Goal: Information Seeking & Learning: Learn about a topic

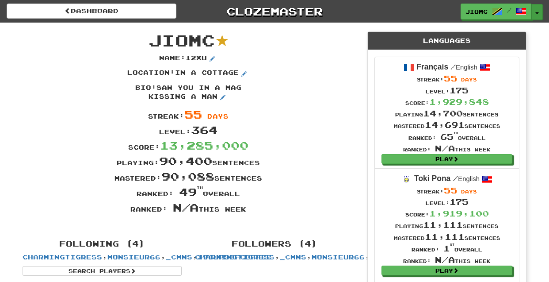
click at [535, 12] on button "Toggle Dropdown" at bounding box center [537, 12] width 11 height 16
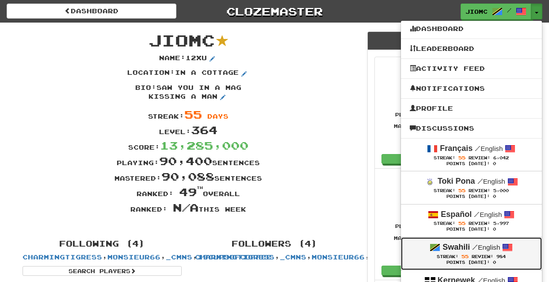
click at [475, 247] on span "/" at bounding box center [475, 247] width 6 height 8
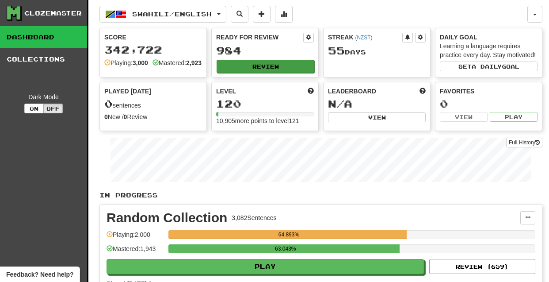
click at [247, 62] on button "Review" at bounding box center [266, 66] width 98 height 13
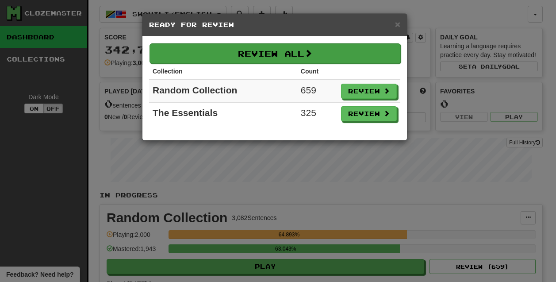
click at [312, 55] on span at bounding box center [308, 53] width 8 height 8
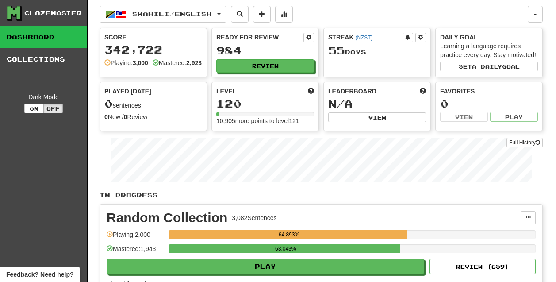
select select "********"
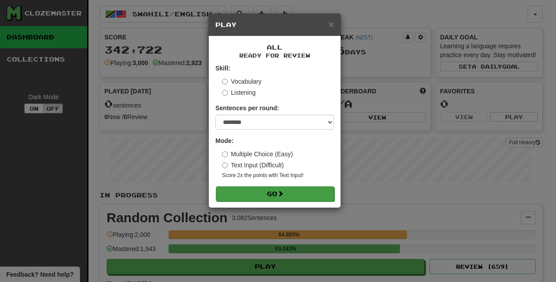
click at [262, 195] on button "Go" at bounding box center [275, 193] width 119 height 15
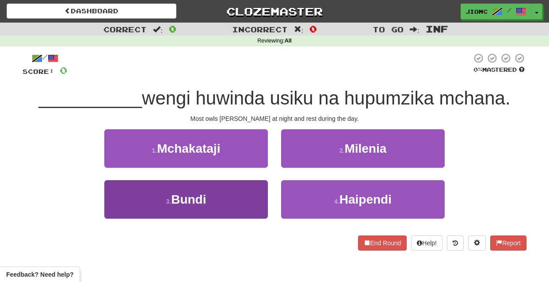
click at [250, 199] on button "3 . Bundi" at bounding box center [186, 199] width 164 height 38
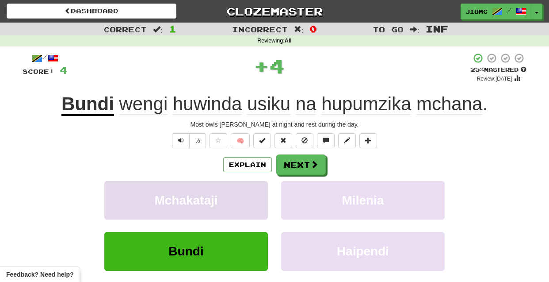
click at [250, 199] on button "Mchakataji" at bounding box center [186, 200] width 164 height 38
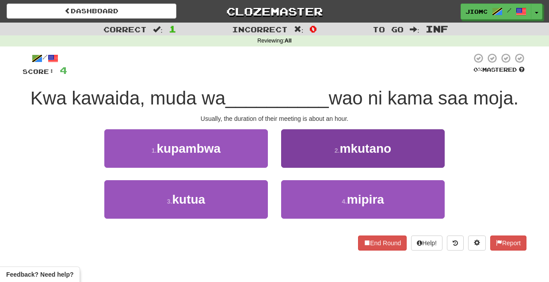
click at [301, 161] on button "2 . mkutano" at bounding box center [363, 148] width 164 height 38
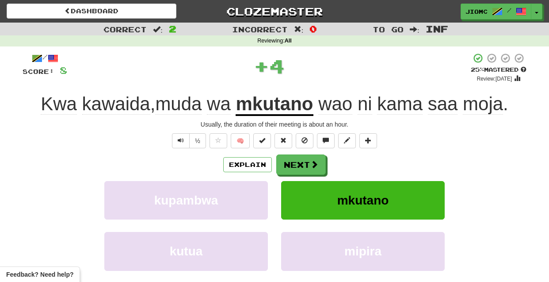
click at [300, 161] on button "Next" at bounding box center [301, 164] width 50 height 20
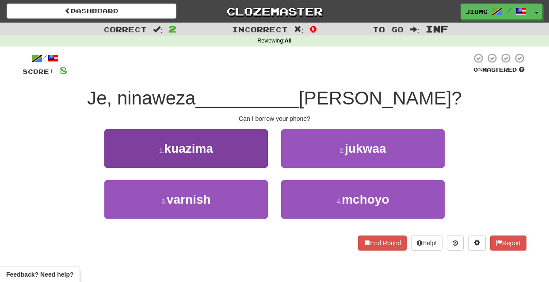
click at [267, 163] on button "1 . kuazima" at bounding box center [186, 148] width 164 height 38
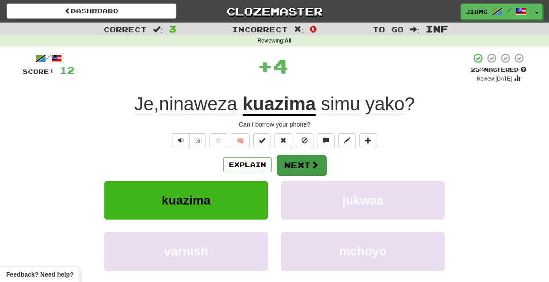
click at [291, 161] on button "Next" at bounding box center [302, 165] width 50 height 20
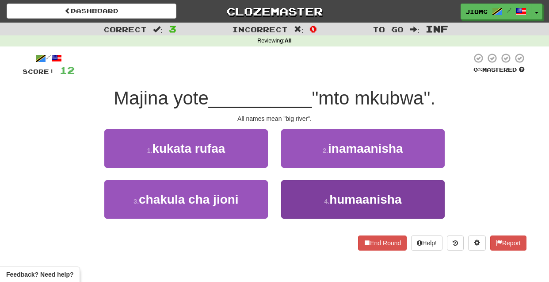
click at [297, 192] on button "4 . humaanisha" at bounding box center [363, 199] width 164 height 38
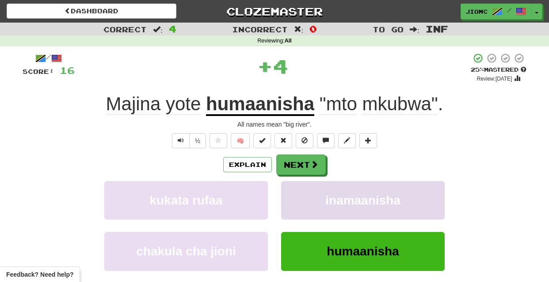
click at [298, 192] on button "inamaanisha" at bounding box center [363, 200] width 164 height 38
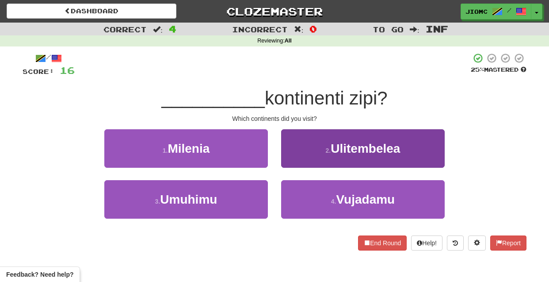
click at [300, 167] on button "2 . Ulitembelea" at bounding box center [363, 148] width 164 height 38
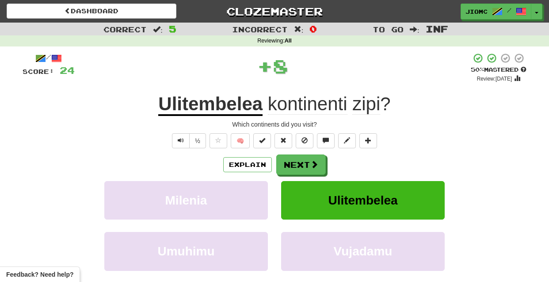
click at [300, 167] on button "Next" at bounding box center [301, 164] width 50 height 20
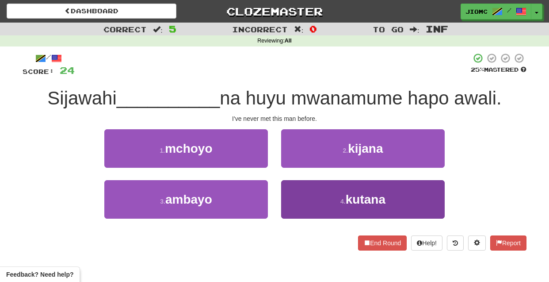
click at [301, 184] on button "4 . kutana" at bounding box center [363, 199] width 164 height 38
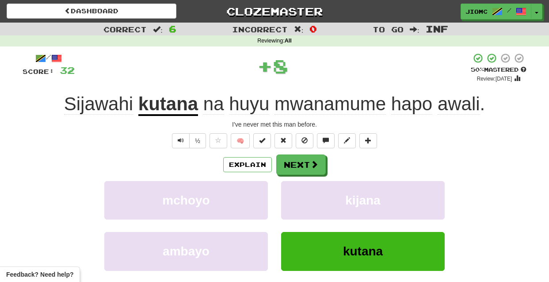
click at [301, 184] on button "kijana" at bounding box center [363, 200] width 164 height 38
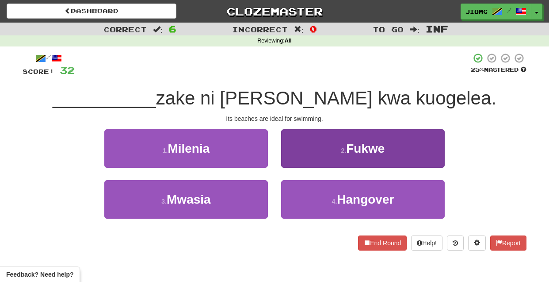
click at [298, 166] on button "2 . Fukwe" at bounding box center [363, 148] width 164 height 38
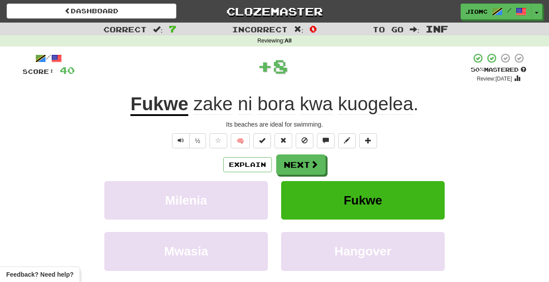
click at [298, 166] on button "Next" at bounding box center [301, 164] width 50 height 20
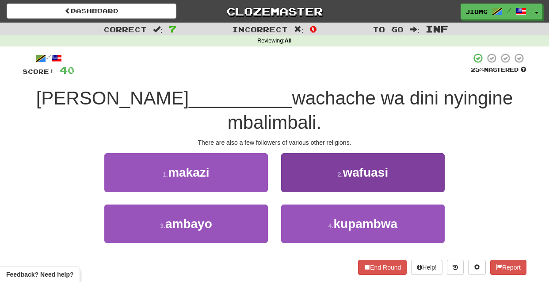
click at [286, 162] on button "2 . wafuasi" at bounding box center [363, 172] width 164 height 38
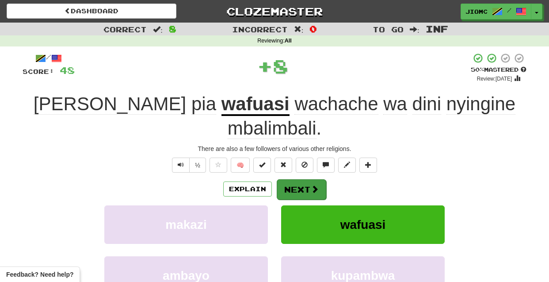
click at [287, 179] on button "Next" at bounding box center [302, 189] width 50 height 20
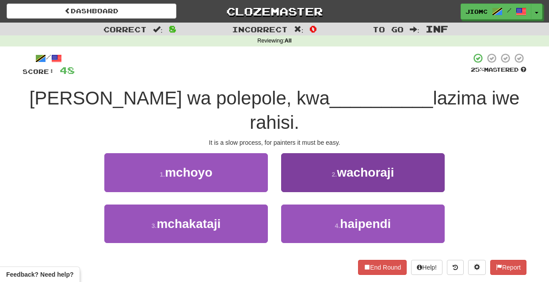
click at [287, 162] on button "2 . wachoraji" at bounding box center [363, 172] width 164 height 38
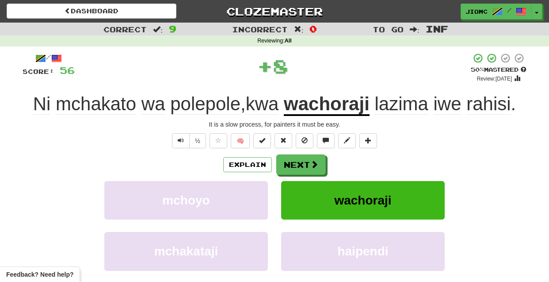
click at [287, 162] on button "Next" at bounding box center [301, 164] width 50 height 20
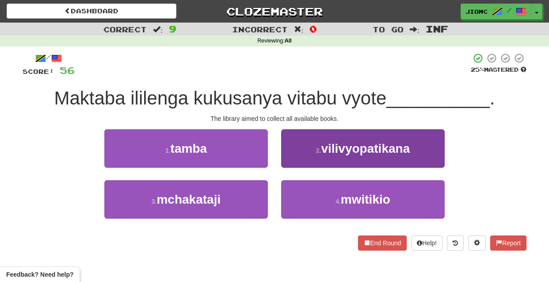
click at [287, 163] on button "2 . vilivyopatikana" at bounding box center [363, 148] width 164 height 38
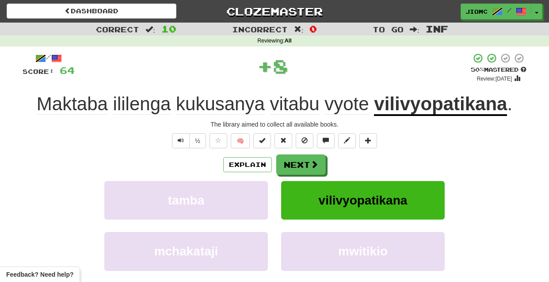
click at [287, 163] on button "Next" at bounding box center [301, 164] width 50 height 20
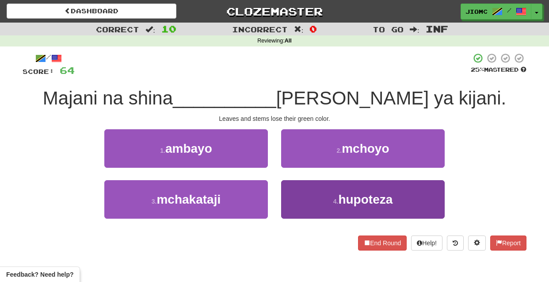
click at [291, 186] on button "4 . hupoteza" at bounding box center [363, 199] width 164 height 38
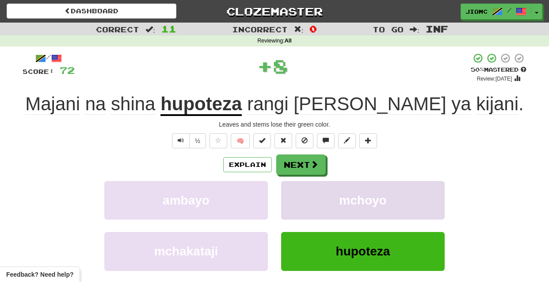
click at [292, 186] on button "mchoyo" at bounding box center [363, 200] width 164 height 38
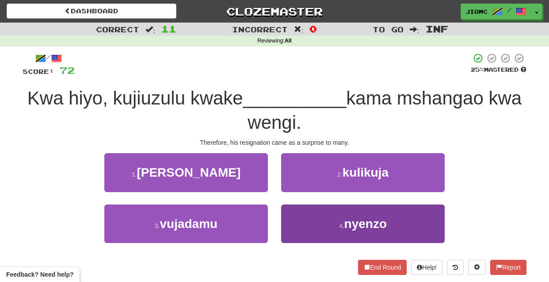
click at [291, 215] on button "4 . nyenzo" at bounding box center [363, 223] width 164 height 38
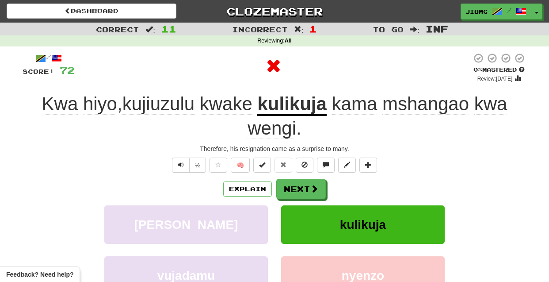
click at [291, 215] on button "kulikuja" at bounding box center [363, 224] width 164 height 38
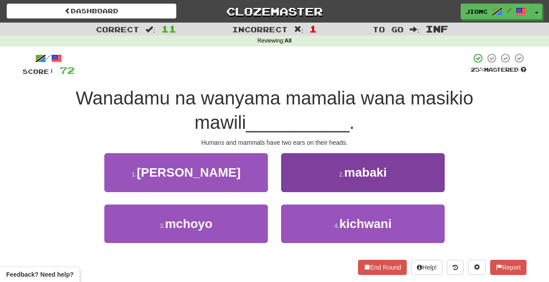
click at [290, 189] on button "2 . mabaki" at bounding box center [363, 172] width 164 height 38
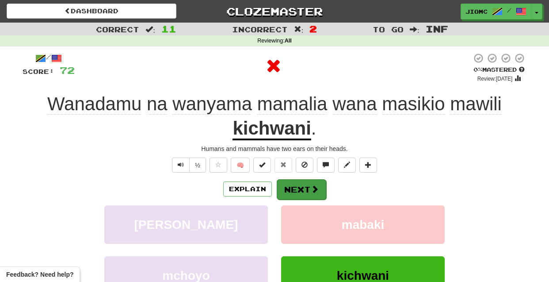
click at [291, 189] on button "Next" at bounding box center [302, 189] width 50 height 20
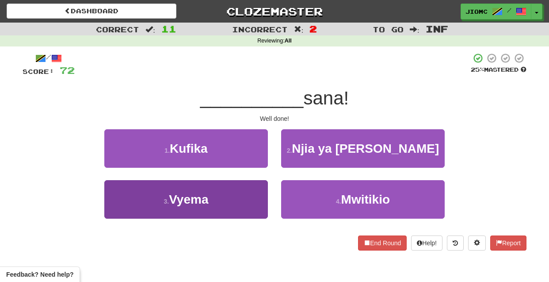
click at [257, 190] on button "3 . Vyema" at bounding box center [186, 199] width 164 height 38
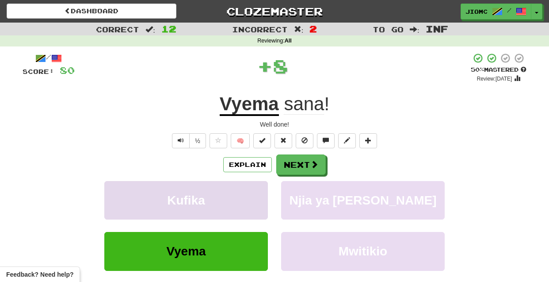
click at [258, 190] on button "Kufika" at bounding box center [186, 200] width 164 height 38
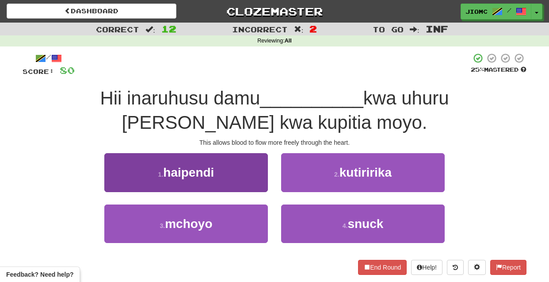
click at [264, 185] on button "1 . haipendi" at bounding box center [186, 172] width 164 height 38
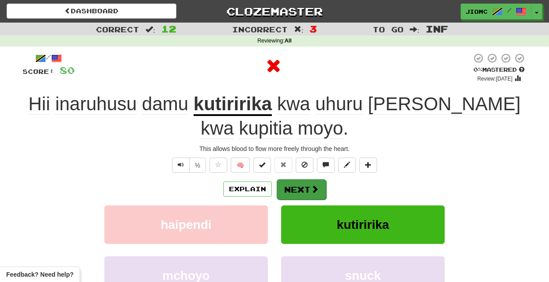
click at [289, 186] on button "Next" at bounding box center [302, 189] width 50 height 20
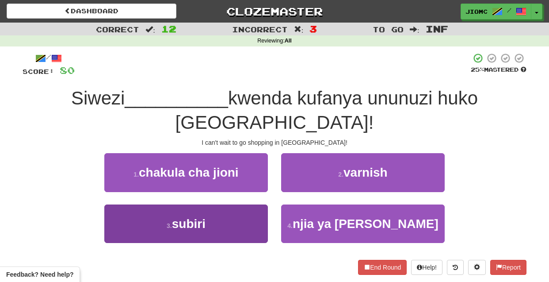
click at [250, 204] on button "3 . subiri" at bounding box center [186, 223] width 164 height 38
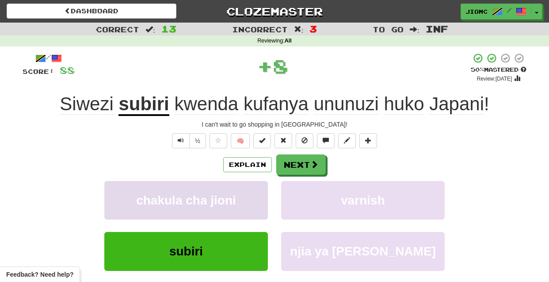
click at [251, 192] on button "chakula cha jioni" at bounding box center [186, 200] width 164 height 38
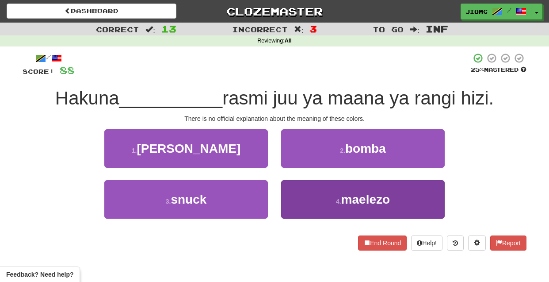
click at [291, 196] on button "4 . maelezo" at bounding box center [363, 199] width 164 height 38
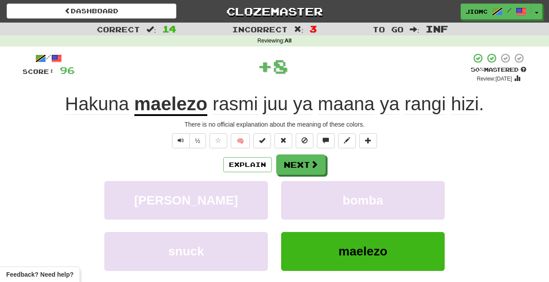
click at [291, 196] on button "bomba" at bounding box center [363, 200] width 164 height 38
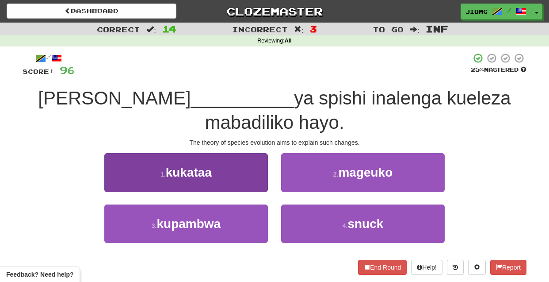
click at [264, 188] on button "1 . kukataa" at bounding box center [186, 172] width 164 height 38
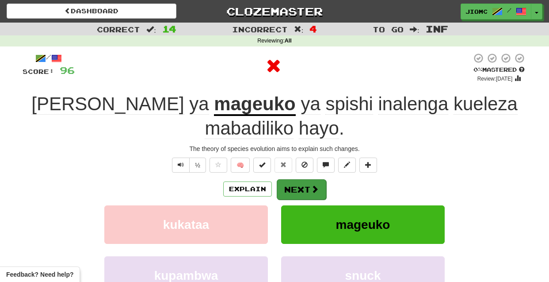
click at [297, 191] on button "Next" at bounding box center [302, 189] width 50 height 20
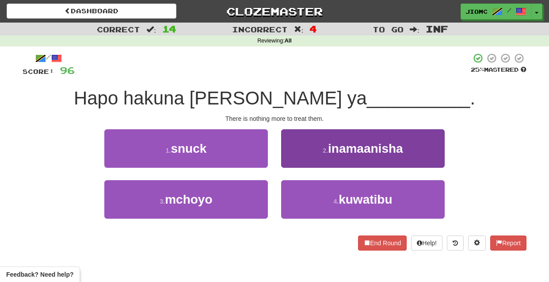
click at [297, 161] on button "2 . inamaanisha" at bounding box center [363, 148] width 164 height 38
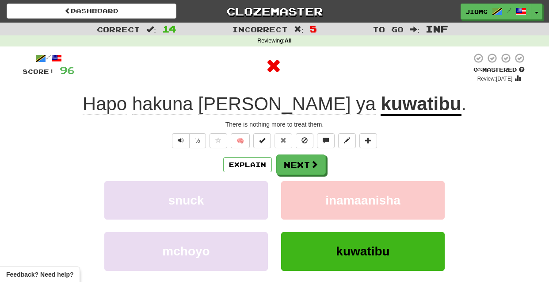
click at [295, 162] on button "Next" at bounding box center [301, 164] width 50 height 20
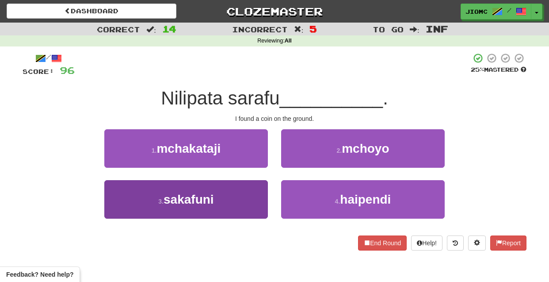
click at [253, 194] on button "3 . sakafuni" at bounding box center [186, 199] width 164 height 38
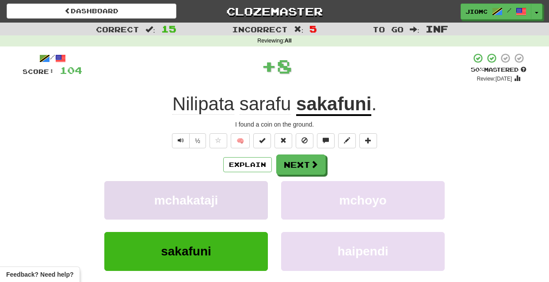
click at [253, 195] on button "mchakataji" at bounding box center [186, 200] width 164 height 38
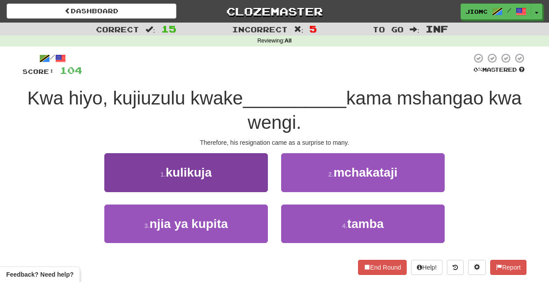
click at [250, 180] on button "1 . kulikuja" at bounding box center [186, 172] width 164 height 38
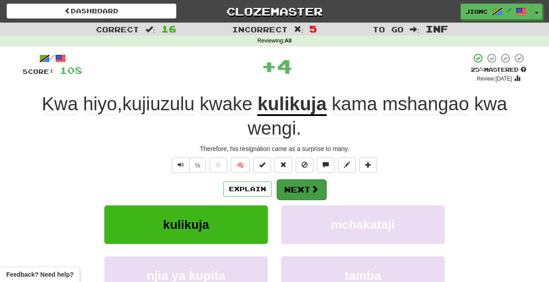
click at [285, 181] on button "Next" at bounding box center [302, 189] width 50 height 20
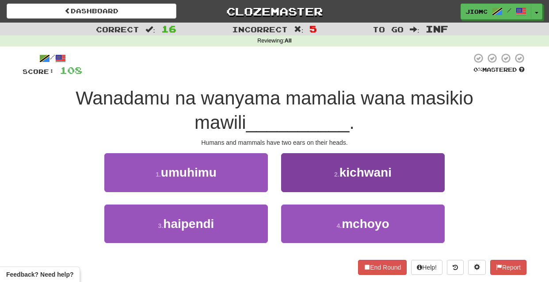
click at [288, 186] on button "2 . kichwani" at bounding box center [363, 172] width 164 height 38
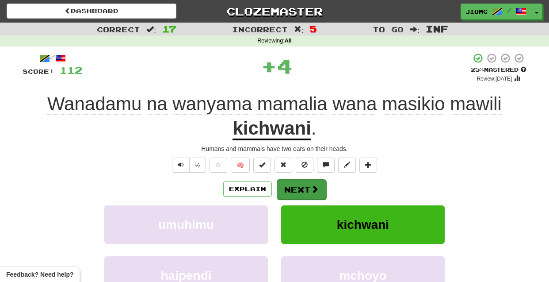
click at [288, 186] on button "Next" at bounding box center [302, 189] width 50 height 20
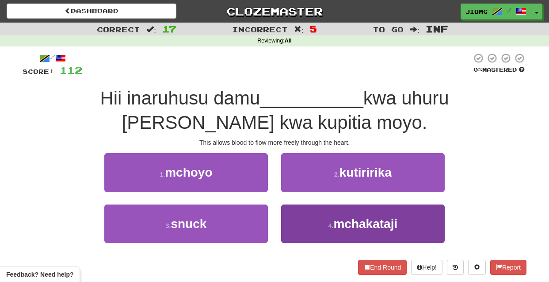
click at [299, 215] on button "4 . mchakataji" at bounding box center [363, 223] width 164 height 38
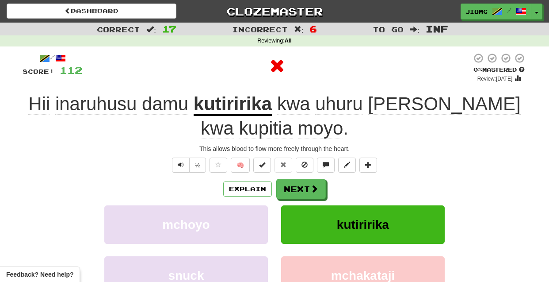
click at [299, 215] on button "kutiririka" at bounding box center [363, 224] width 164 height 38
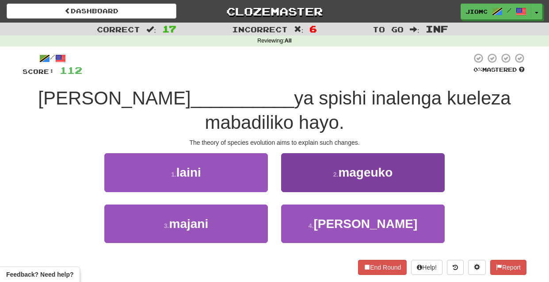
click at [294, 190] on button "2 . mageuko" at bounding box center [363, 172] width 164 height 38
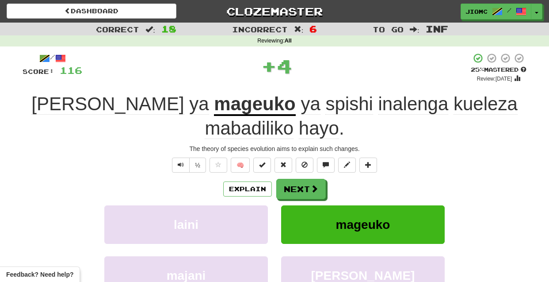
click at [294, 190] on button "Next" at bounding box center [301, 189] width 50 height 20
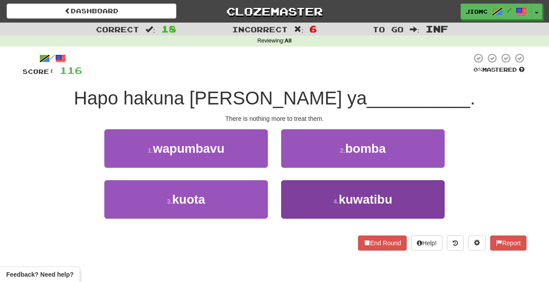
click at [292, 192] on button "4 . kuwatibu" at bounding box center [363, 199] width 164 height 38
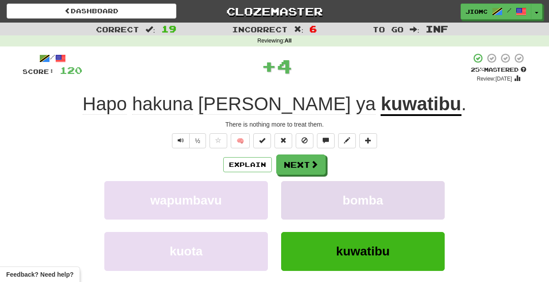
click at [293, 193] on button "bomba" at bounding box center [363, 200] width 164 height 38
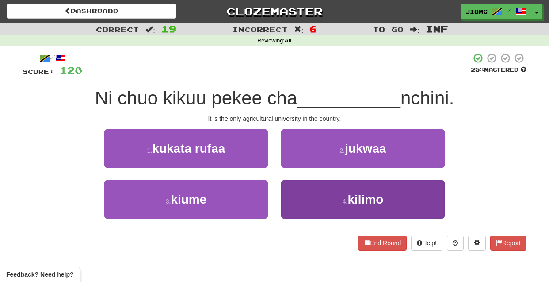
click at [294, 195] on button "4 . kilimo" at bounding box center [363, 199] width 164 height 38
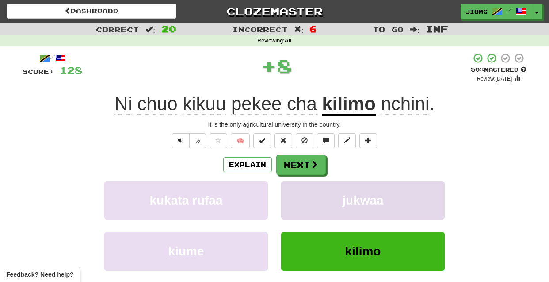
click at [293, 195] on button "jukwaa" at bounding box center [363, 200] width 164 height 38
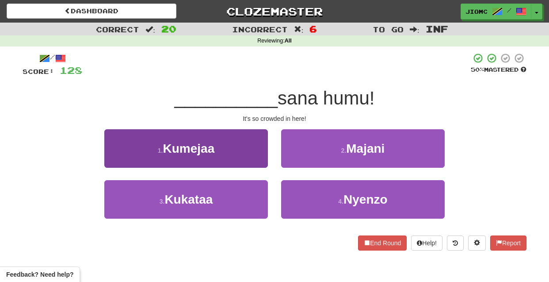
click at [255, 161] on button "1 . Kumejaa" at bounding box center [186, 148] width 164 height 38
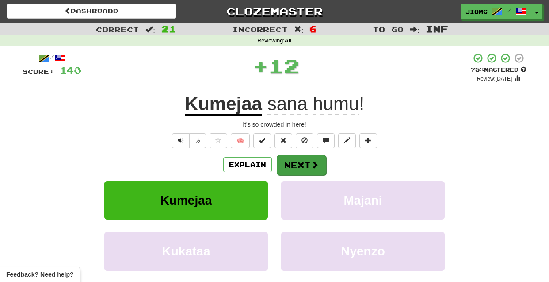
click at [285, 167] on button "Next" at bounding box center [302, 165] width 50 height 20
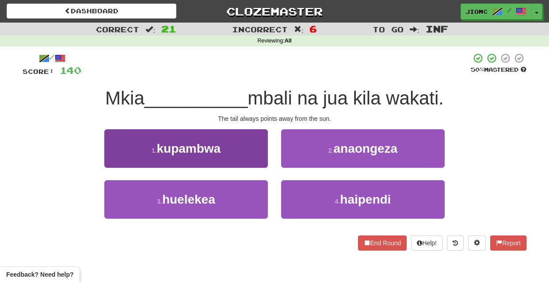
click at [255, 193] on button "3 . huelekea" at bounding box center [186, 199] width 164 height 38
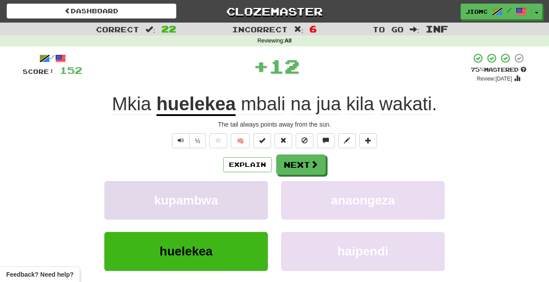
click at [255, 193] on button "kupambwa" at bounding box center [186, 200] width 164 height 38
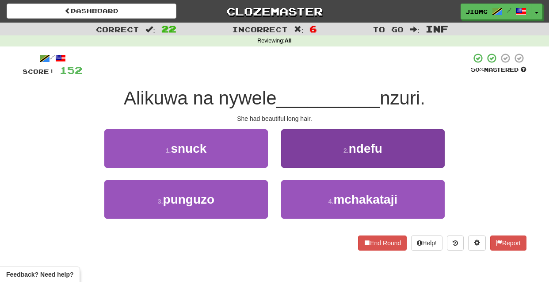
click at [299, 162] on button "2 . ndefu" at bounding box center [363, 148] width 164 height 38
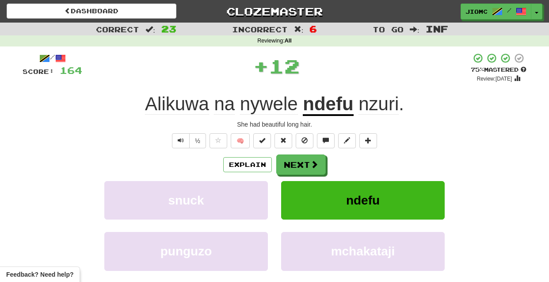
click at [298, 162] on button "Next" at bounding box center [301, 164] width 50 height 20
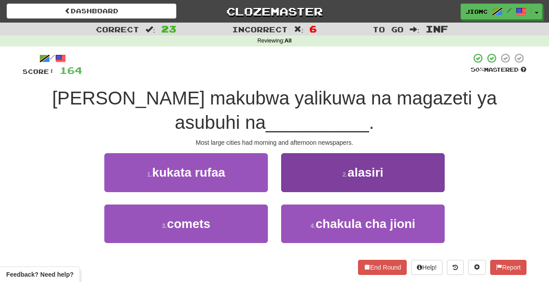
click at [299, 184] on button "2 . alasiri" at bounding box center [363, 172] width 164 height 38
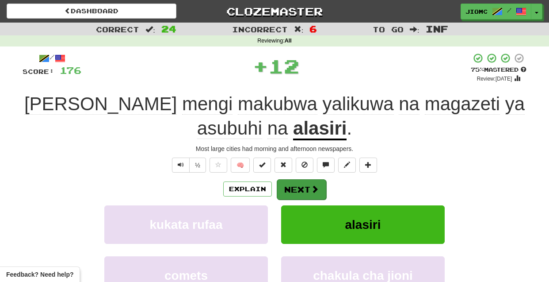
click at [299, 184] on button "Next" at bounding box center [302, 189] width 50 height 20
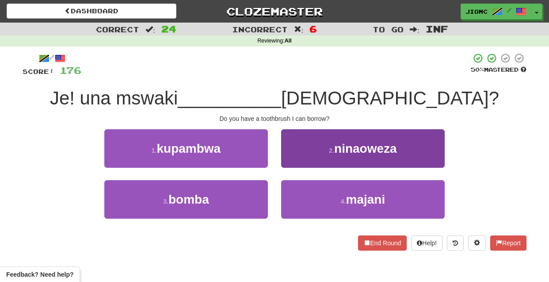
click at [294, 165] on button "2 . ninaoweza" at bounding box center [363, 148] width 164 height 38
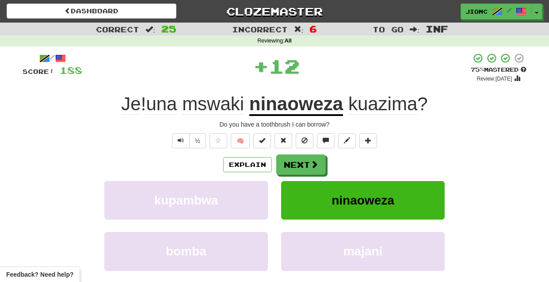
click at [294, 165] on button "Next" at bounding box center [301, 164] width 50 height 20
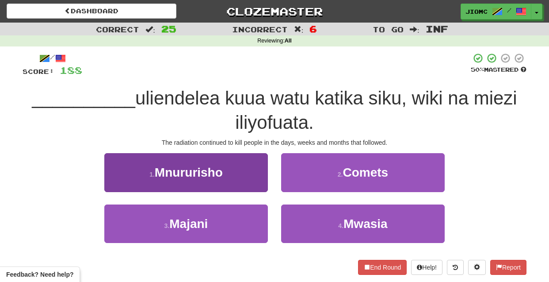
click at [263, 185] on button "1 . Mnururisho" at bounding box center [186, 172] width 164 height 38
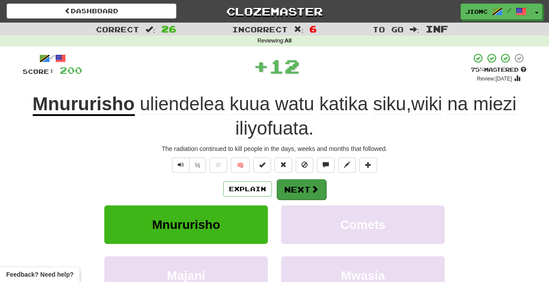
click at [295, 187] on button "Next" at bounding box center [302, 189] width 50 height 20
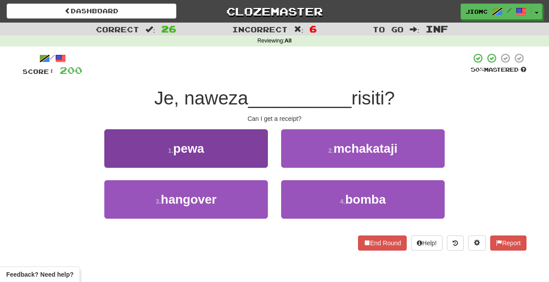
click at [261, 160] on button "1 . pewa" at bounding box center [186, 148] width 164 height 38
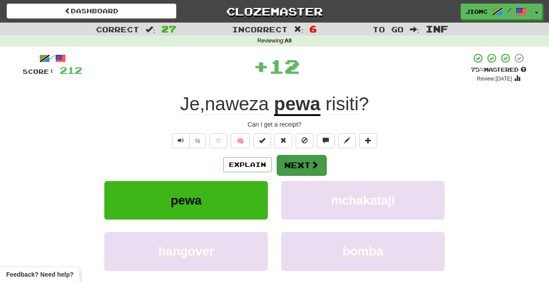
click at [291, 162] on button "Next" at bounding box center [302, 165] width 50 height 20
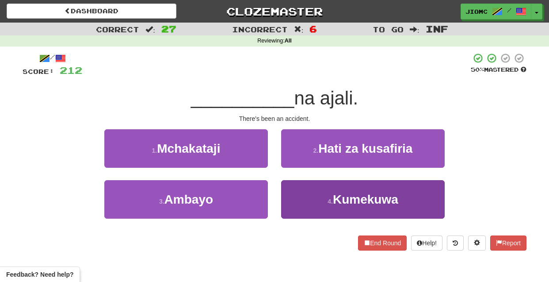
click at [299, 192] on button "4 . Kumekuwa" at bounding box center [363, 199] width 164 height 38
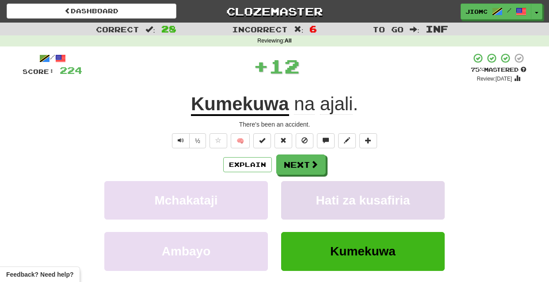
click at [298, 191] on button "Hati za kusafiria" at bounding box center [363, 200] width 164 height 38
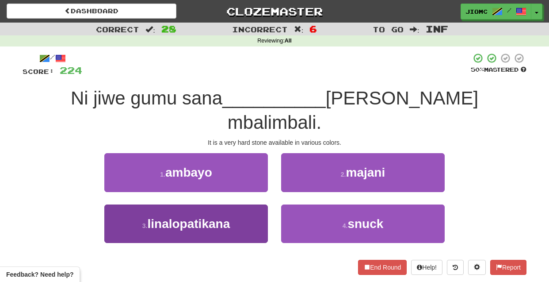
click at [251, 204] on button "3 . linalopatikana" at bounding box center [186, 223] width 164 height 38
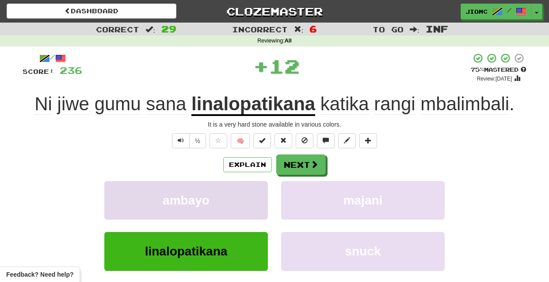
click at [251, 191] on button "ambayo" at bounding box center [186, 200] width 164 height 38
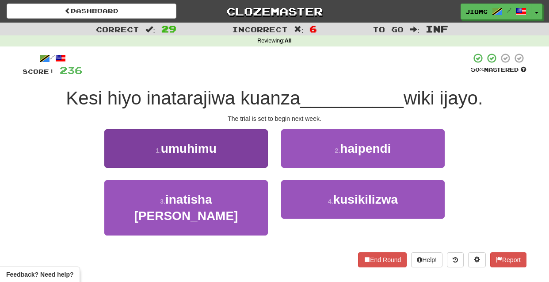
click at [255, 159] on button "1 . umuhimu" at bounding box center [186, 148] width 164 height 38
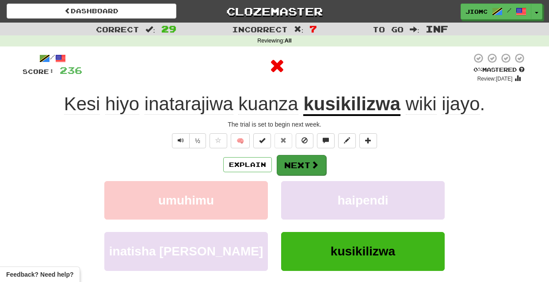
click at [288, 163] on button "Next" at bounding box center [302, 165] width 50 height 20
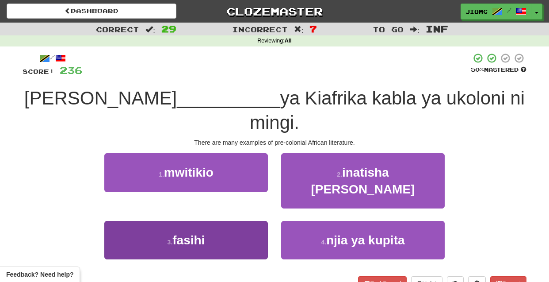
click at [247, 221] on button "3 . fasihi" at bounding box center [186, 240] width 164 height 38
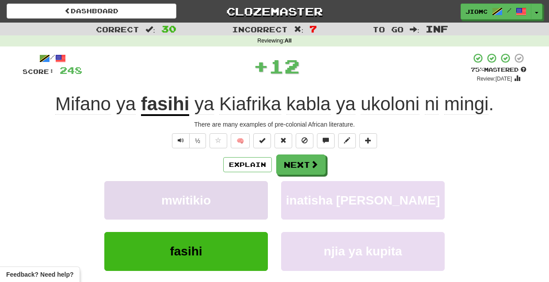
click at [249, 195] on button "mwitikio" at bounding box center [186, 200] width 164 height 38
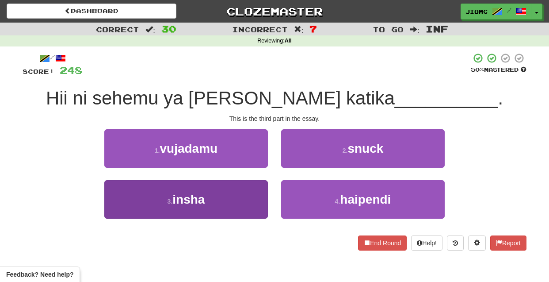
click at [248, 195] on button "3 . insha" at bounding box center [186, 199] width 164 height 38
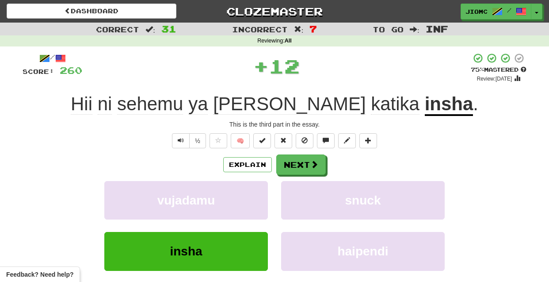
click at [248, 195] on button "vujadamu" at bounding box center [186, 200] width 164 height 38
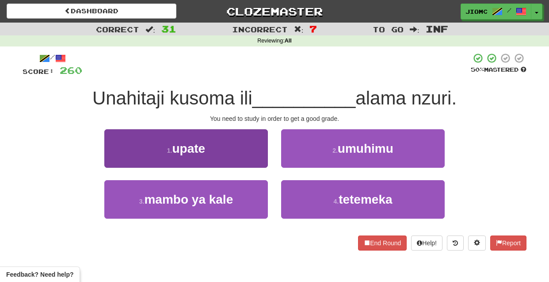
click at [259, 161] on button "1 . upate" at bounding box center [186, 148] width 164 height 38
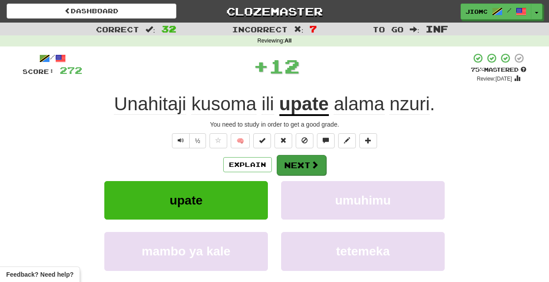
click at [285, 161] on button "Next" at bounding box center [302, 165] width 50 height 20
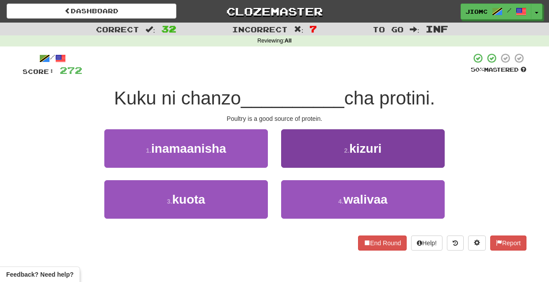
click at [286, 161] on button "2 . kizuri" at bounding box center [363, 148] width 164 height 38
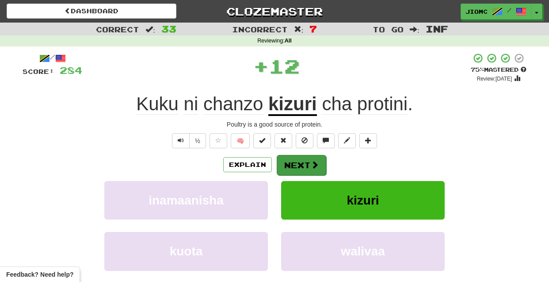
click at [286, 162] on button "Next" at bounding box center [302, 165] width 50 height 20
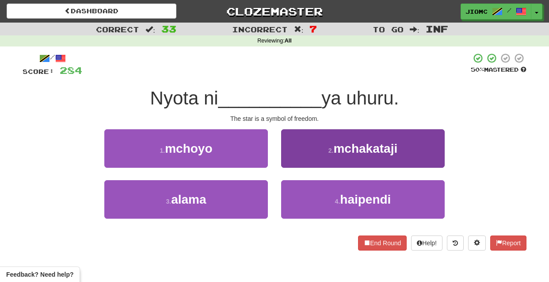
click at [285, 161] on button "2 . mchakataji" at bounding box center [363, 148] width 164 height 38
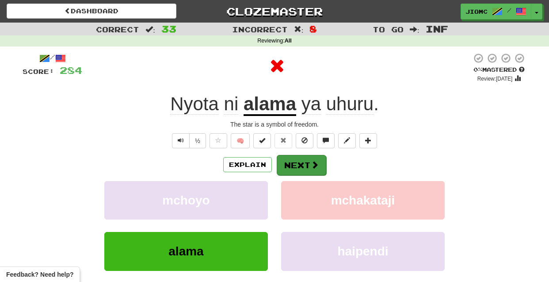
click at [289, 164] on button "Next" at bounding box center [302, 165] width 50 height 20
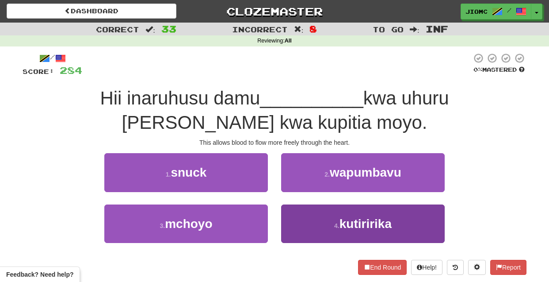
click at [297, 219] on button "4 . kutiririka" at bounding box center [363, 223] width 164 height 38
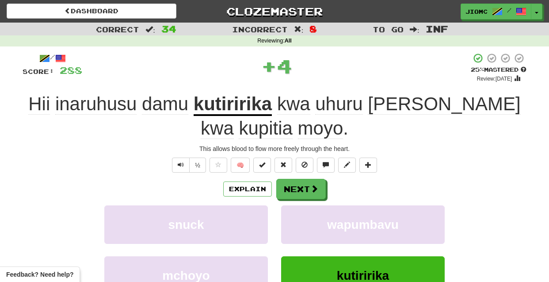
click at [297, 219] on button "wapumbavu" at bounding box center [363, 224] width 164 height 38
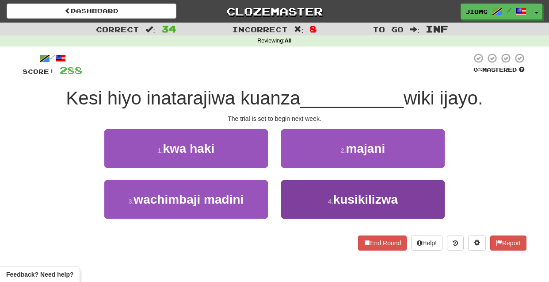
click at [290, 193] on button "4 . kusikilizwa" at bounding box center [363, 199] width 164 height 38
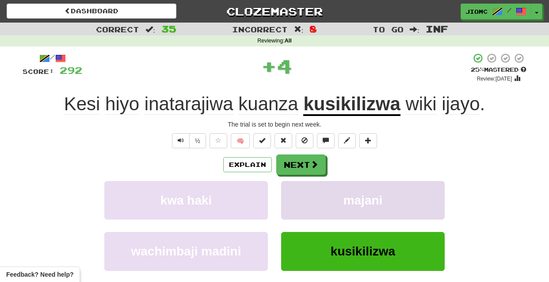
click at [290, 194] on button "majani" at bounding box center [363, 200] width 164 height 38
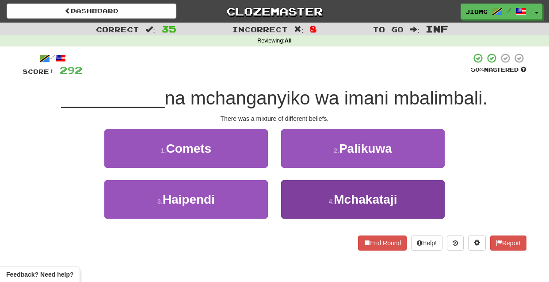
click at [295, 197] on button "4 . Mchakataji" at bounding box center [363, 199] width 164 height 38
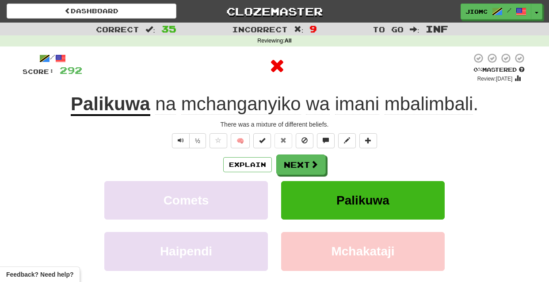
click at [295, 197] on button "Palikuwa" at bounding box center [363, 200] width 164 height 38
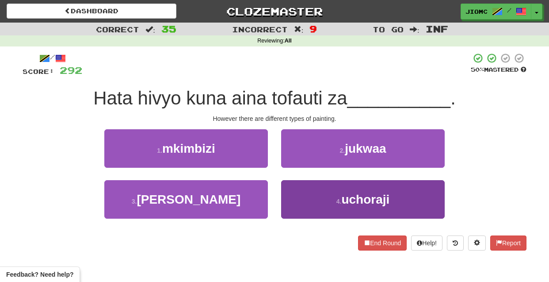
click at [290, 197] on button "4 . uchoraji" at bounding box center [363, 199] width 164 height 38
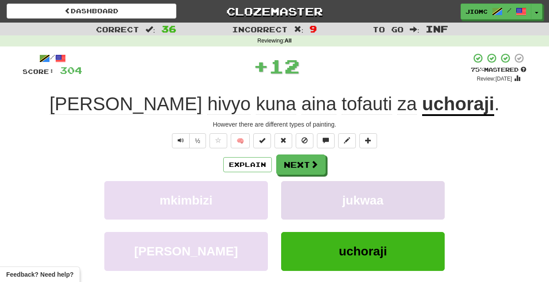
click at [291, 197] on button "jukwaa" at bounding box center [363, 200] width 164 height 38
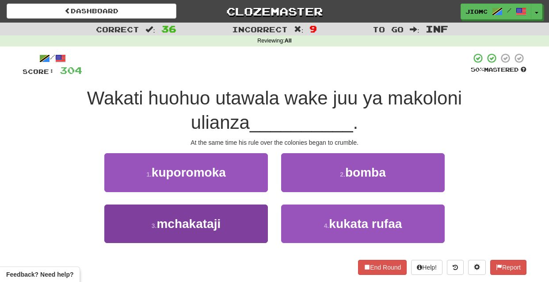
click at [257, 222] on button "3 . mchakataji" at bounding box center [186, 223] width 164 height 38
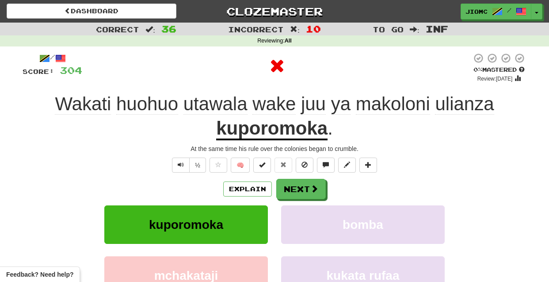
click at [258, 221] on button "kuporomoka" at bounding box center [186, 224] width 164 height 38
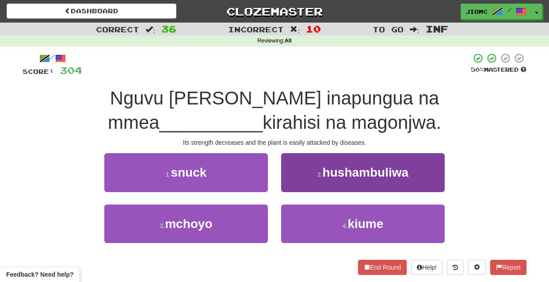
click at [301, 188] on button "2 . hushambuliwa" at bounding box center [363, 172] width 164 height 38
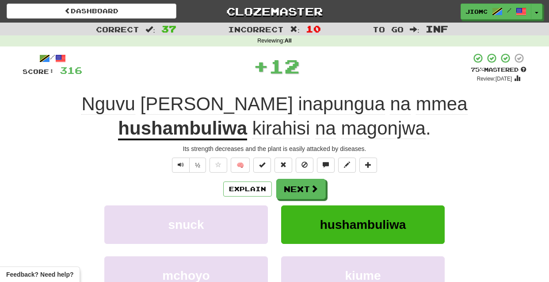
click at [301, 188] on button "Next" at bounding box center [301, 189] width 50 height 20
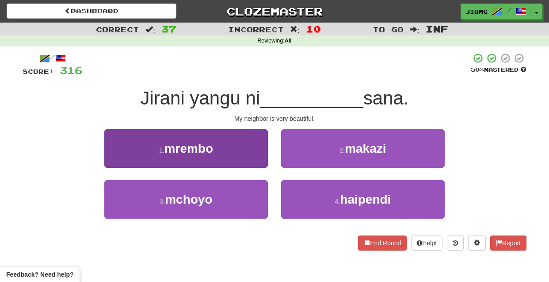
click at [261, 162] on button "1 . mrembo" at bounding box center [186, 148] width 164 height 38
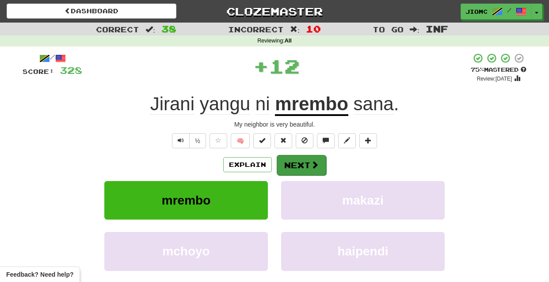
click at [289, 169] on button "Next" at bounding box center [302, 165] width 50 height 20
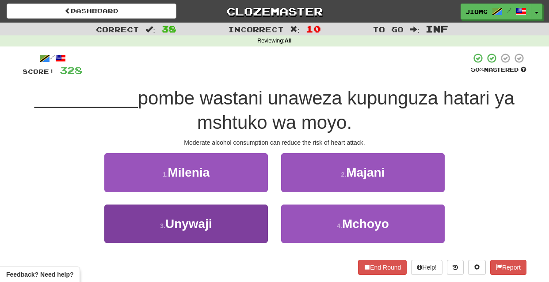
click at [237, 222] on button "3 . Unywaji" at bounding box center [186, 223] width 164 height 38
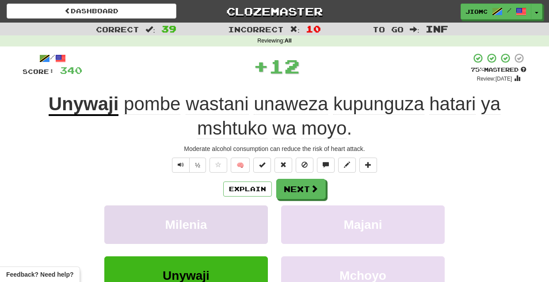
click at [238, 222] on button "Milenia" at bounding box center [186, 224] width 164 height 38
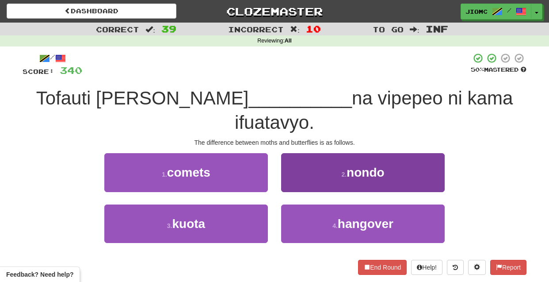
click at [295, 164] on button "2 . nondo" at bounding box center [363, 172] width 164 height 38
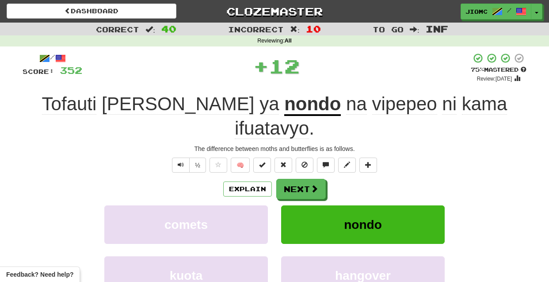
click at [295, 179] on button "Next" at bounding box center [301, 189] width 50 height 20
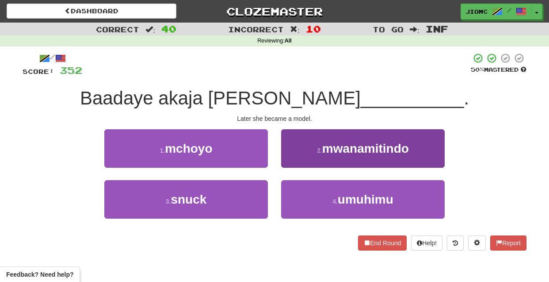
click at [296, 166] on button "2 . mwanamitindo" at bounding box center [363, 148] width 164 height 38
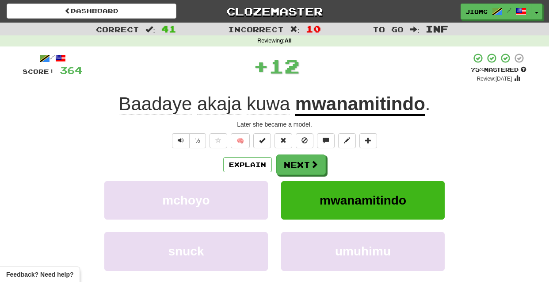
click at [296, 166] on button "Next" at bounding box center [301, 164] width 50 height 20
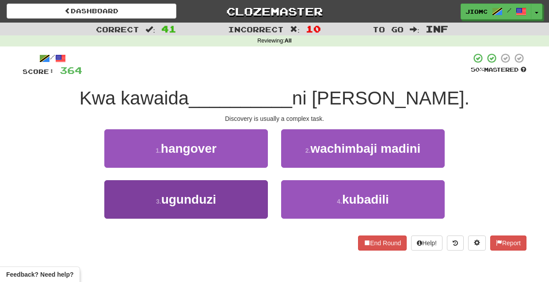
click at [244, 198] on button "3 . ugunduzi" at bounding box center [186, 199] width 164 height 38
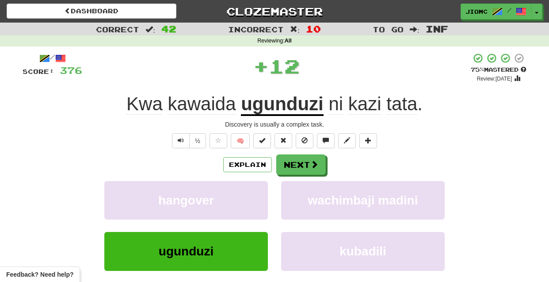
click at [244, 198] on button "hangover" at bounding box center [186, 200] width 164 height 38
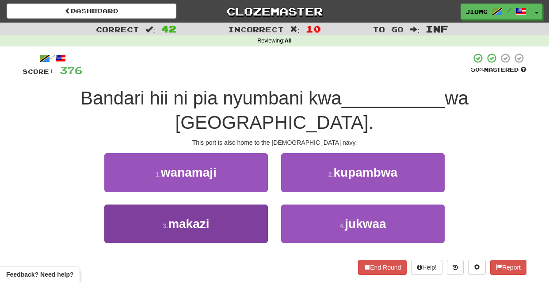
click at [247, 204] on button "3 . makazi" at bounding box center [186, 223] width 164 height 38
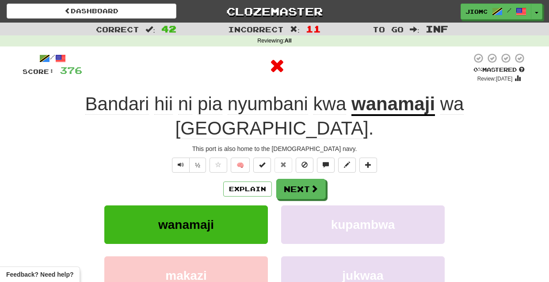
click at [247, 205] on button "wanamaji" at bounding box center [186, 224] width 164 height 38
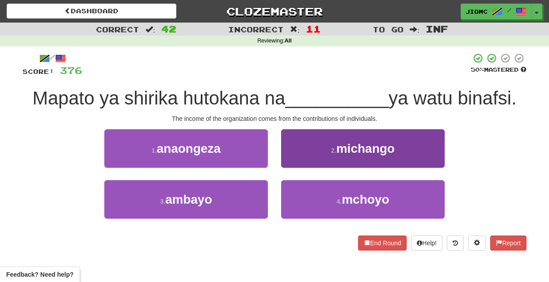
click at [296, 162] on button "2 . michango" at bounding box center [363, 148] width 164 height 38
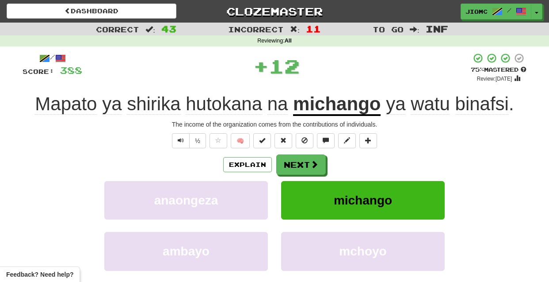
click at [296, 162] on button "Next" at bounding box center [301, 164] width 50 height 20
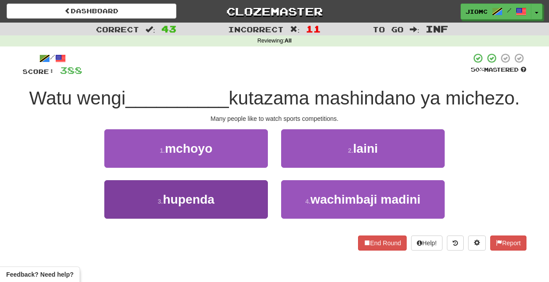
click at [255, 192] on button "3 . hupenda" at bounding box center [186, 199] width 164 height 38
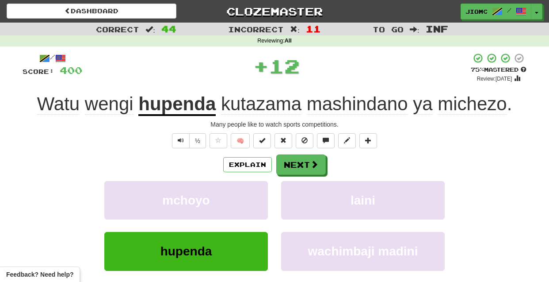
click at [255, 192] on button "mchoyo" at bounding box center [186, 200] width 164 height 38
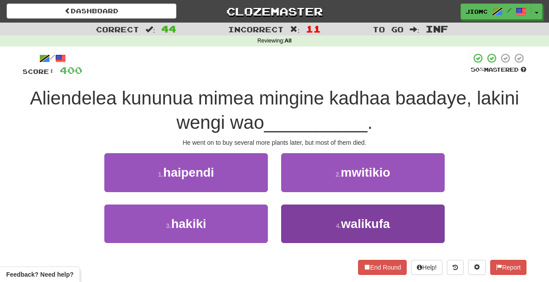
click at [290, 218] on button "4 . walikufa" at bounding box center [363, 223] width 164 height 38
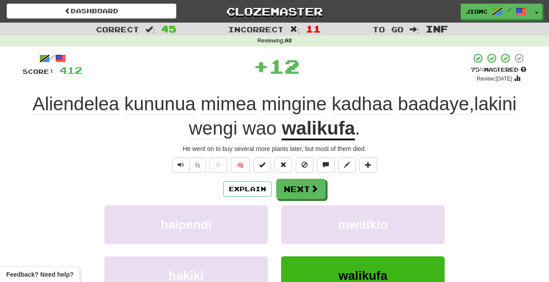
click at [290, 218] on button "mwitikio" at bounding box center [363, 224] width 164 height 38
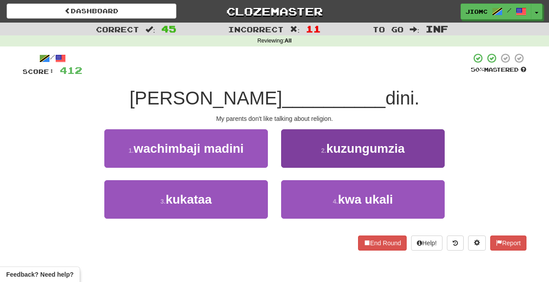
click at [290, 161] on button "2 . kuzungumzia" at bounding box center [363, 148] width 164 height 38
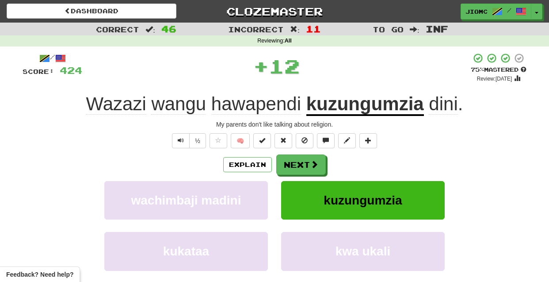
click at [289, 161] on button "Next" at bounding box center [301, 164] width 50 height 20
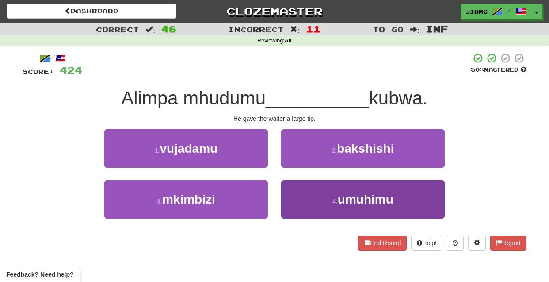
click at [293, 195] on button "4 . umuhimu" at bounding box center [363, 199] width 164 height 38
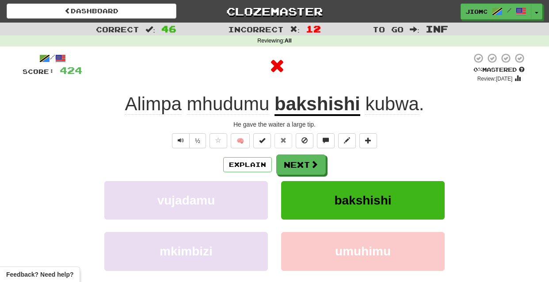
click at [293, 195] on button "bakshishi" at bounding box center [363, 200] width 164 height 38
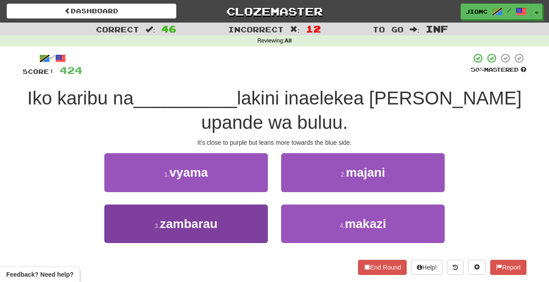
click at [253, 215] on button "3 . zambarau" at bounding box center [186, 223] width 164 height 38
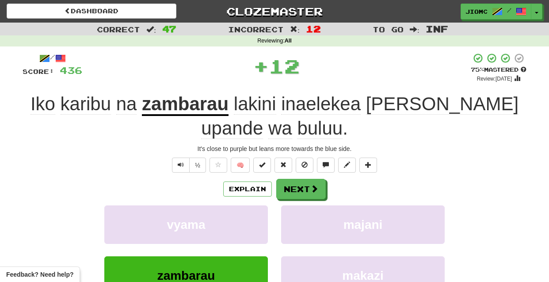
click at [253, 215] on button "vyama" at bounding box center [186, 224] width 164 height 38
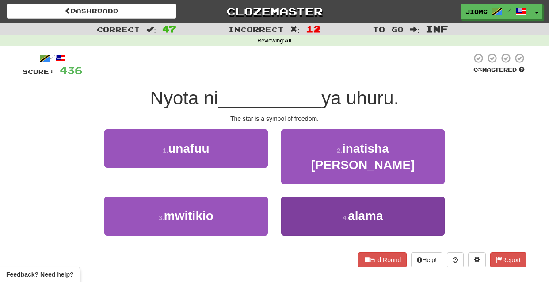
click at [284, 196] on button "4 . alama" at bounding box center [363, 215] width 164 height 38
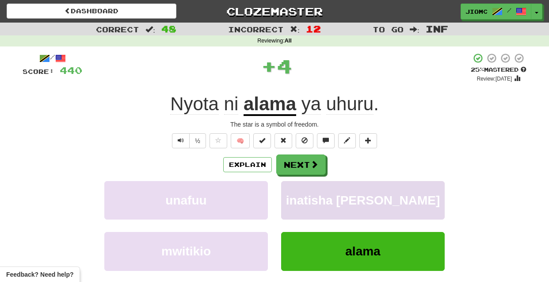
click at [285, 192] on button "inatisha zaidi" at bounding box center [363, 200] width 164 height 38
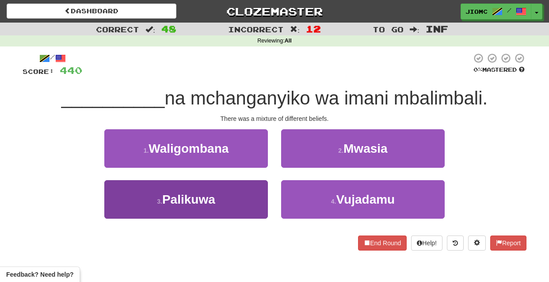
click at [251, 197] on button "3 . Palikuwa" at bounding box center [186, 199] width 164 height 38
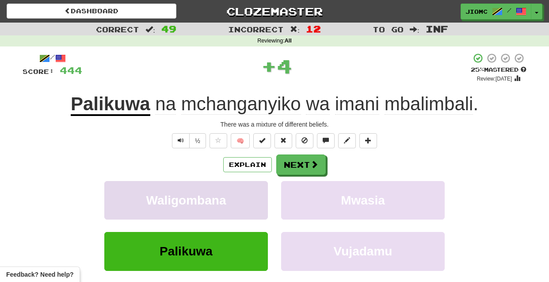
click at [251, 197] on button "Waligombana" at bounding box center [186, 200] width 164 height 38
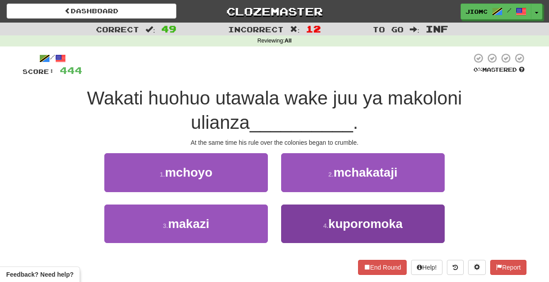
click at [286, 216] on button "4 . kuporomoka" at bounding box center [363, 223] width 164 height 38
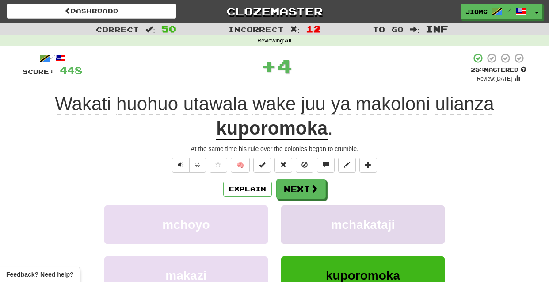
click at [288, 215] on button "mchakataji" at bounding box center [363, 224] width 164 height 38
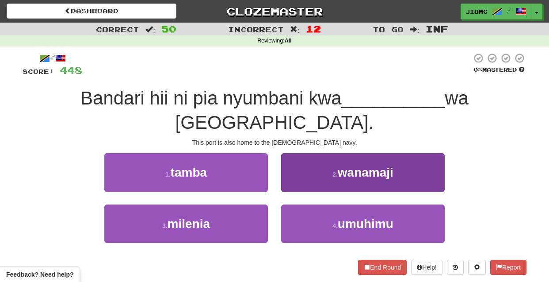
click at [295, 157] on button "2 . wanamaji" at bounding box center [363, 172] width 164 height 38
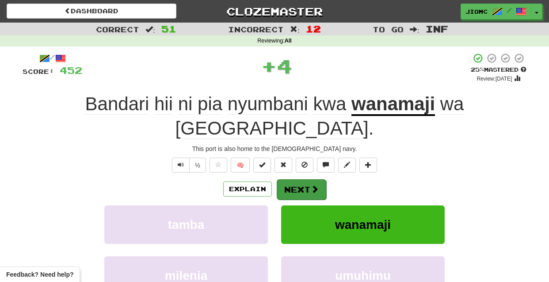
click at [296, 179] on button "Next" at bounding box center [302, 189] width 50 height 20
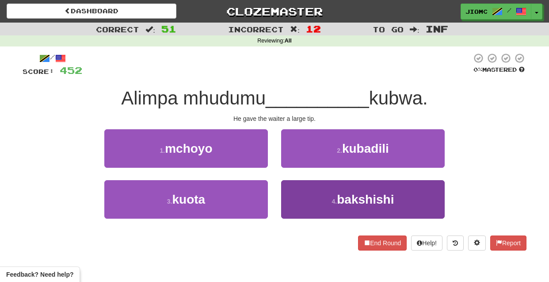
click at [296, 189] on button "4 . bakshishi" at bounding box center [363, 199] width 164 height 38
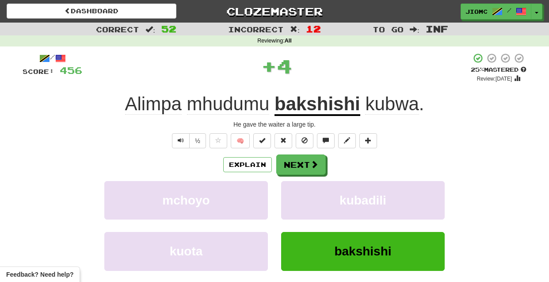
click at [296, 189] on button "kubadili" at bounding box center [363, 200] width 164 height 38
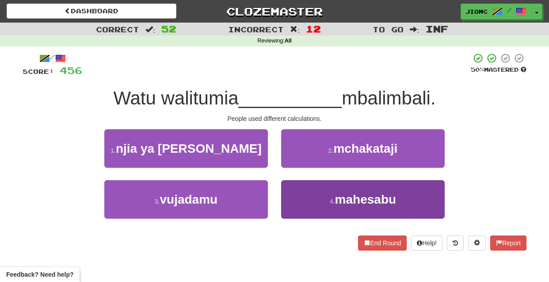
click at [299, 198] on button "4 . mahesabu" at bounding box center [363, 199] width 164 height 38
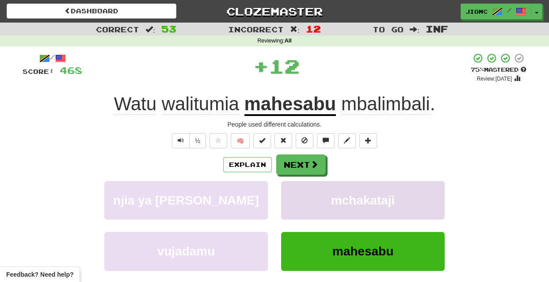
click at [298, 198] on button "mchakataji" at bounding box center [363, 200] width 164 height 38
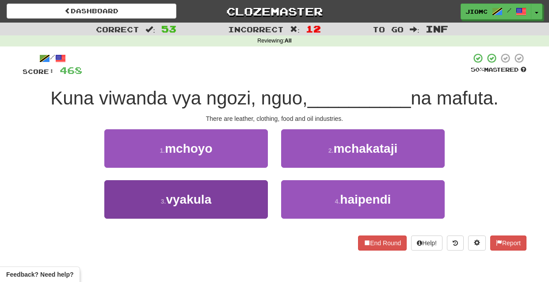
click at [246, 201] on button "3 . vyakula" at bounding box center [186, 199] width 164 height 38
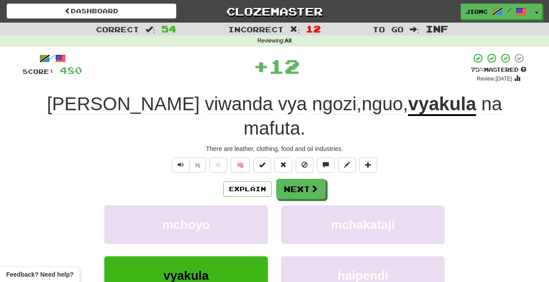
click at [246, 205] on button "mchoyo" at bounding box center [186, 224] width 164 height 38
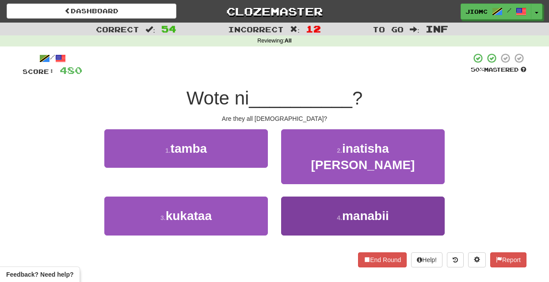
click at [296, 196] on button "4 . manabii" at bounding box center [363, 215] width 164 height 38
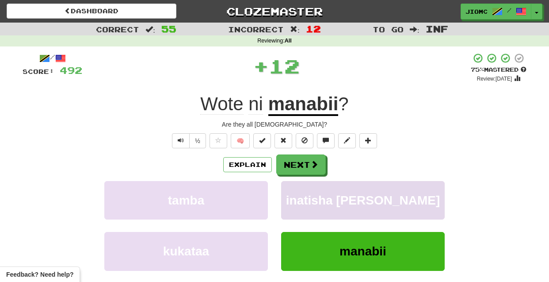
click at [296, 195] on button "inatisha zaidi" at bounding box center [363, 200] width 164 height 38
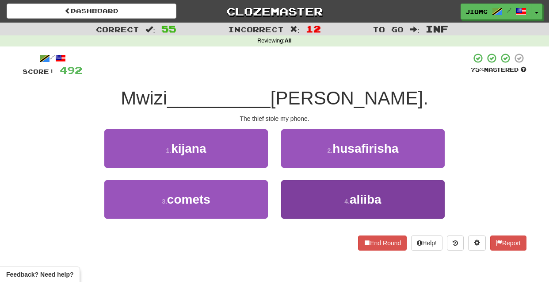
click at [298, 199] on button "4 . aliiba" at bounding box center [363, 199] width 164 height 38
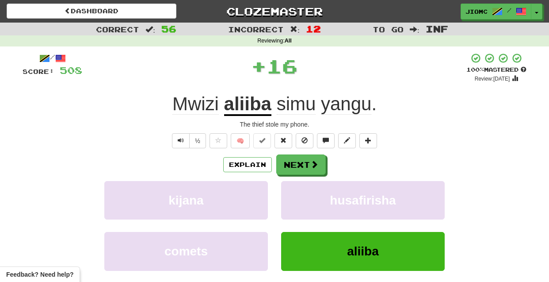
click at [298, 199] on button "husafirisha" at bounding box center [363, 200] width 164 height 38
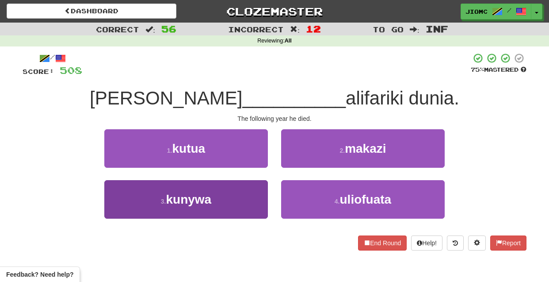
click at [252, 196] on button "3 . kunywa" at bounding box center [186, 199] width 164 height 38
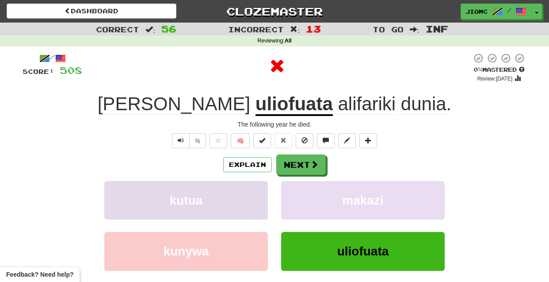
click at [253, 196] on button "kutua" at bounding box center [186, 200] width 164 height 38
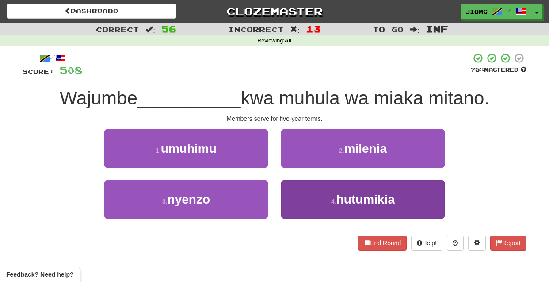
click at [299, 199] on button "4 . hutumikia" at bounding box center [363, 199] width 164 height 38
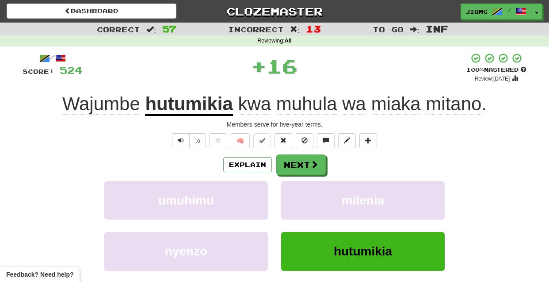
click at [299, 199] on button "milenia" at bounding box center [363, 200] width 164 height 38
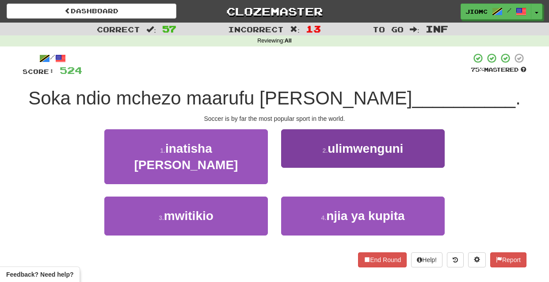
click at [300, 164] on button "2 . ulimwenguni" at bounding box center [363, 148] width 164 height 38
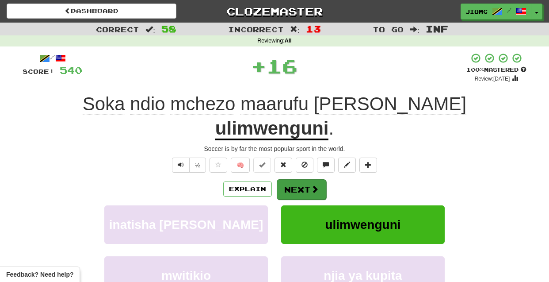
click at [299, 179] on button "Next" at bounding box center [302, 189] width 50 height 20
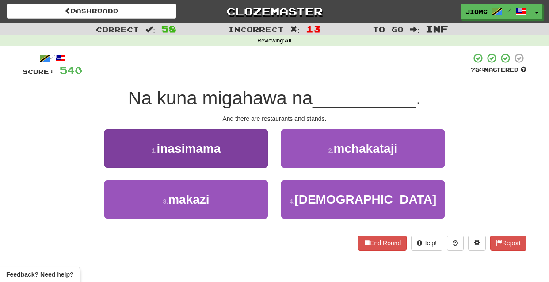
click at [255, 156] on button "1 . inasimama" at bounding box center [186, 148] width 164 height 38
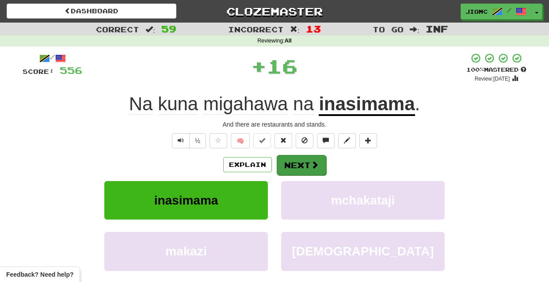
click at [302, 167] on button "Next" at bounding box center [302, 165] width 50 height 20
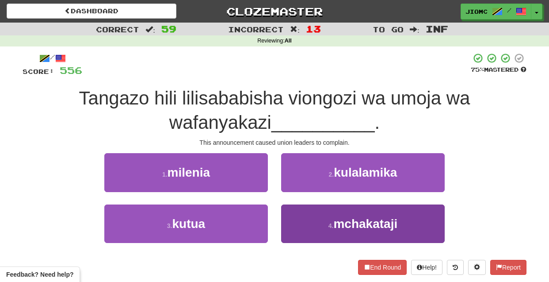
click at [299, 215] on button "4 . mchakataji" at bounding box center [363, 223] width 164 height 38
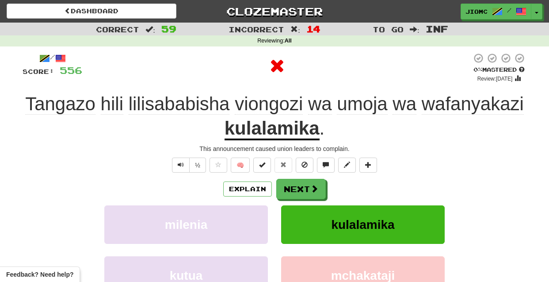
click at [299, 218] on button "kulalamika" at bounding box center [363, 224] width 164 height 38
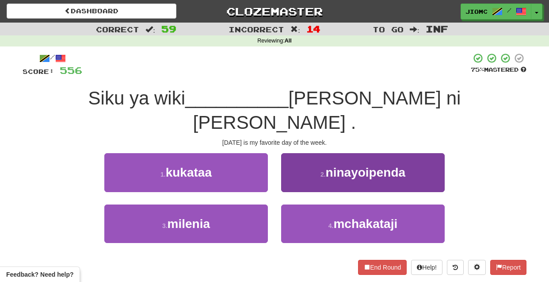
click at [296, 164] on button "2 . ninayoipenda" at bounding box center [363, 172] width 164 height 38
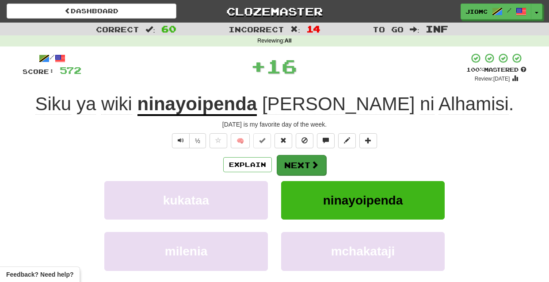
click at [295, 163] on button "Next" at bounding box center [302, 165] width 50 height 20
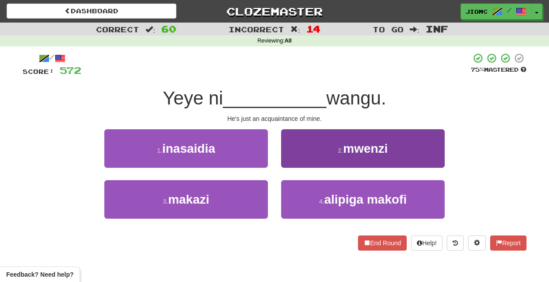
click at [297, 161] on button "2 . mwenzi" at bounding box center [363, 148] width 164 height 38
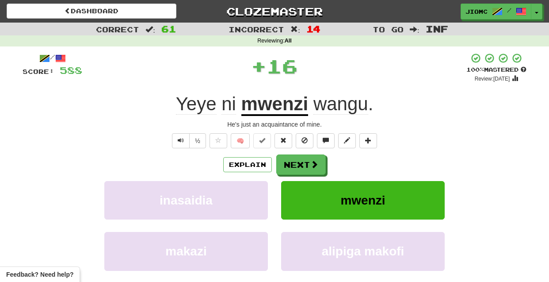
click at [297, 162] on button "Next" at bounding box center [301, 164] width 50 height 20
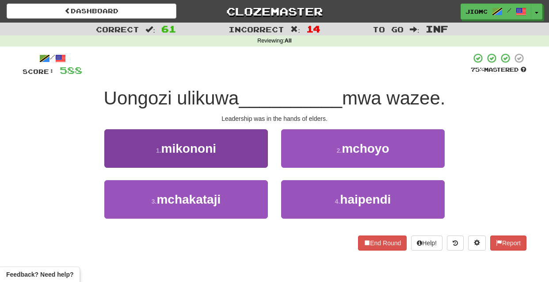
click at [253, 159] on button "1 . mikononi" at bounding box center [186, 148] width 164 height 38
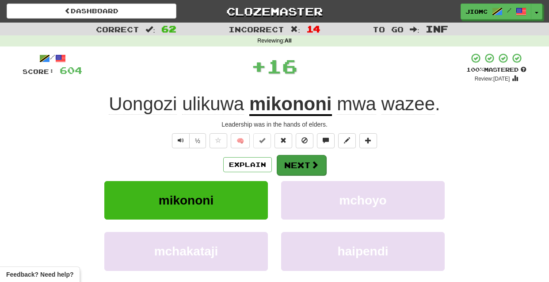
click at [283, 163] on button "Next" at bounding box center [302, 165] width 50 height 20
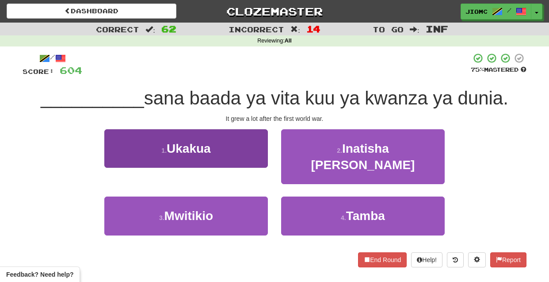
click at [250, 159] on button "1 . Ukakua" at bounding box center [186, 148] width 164 height 38
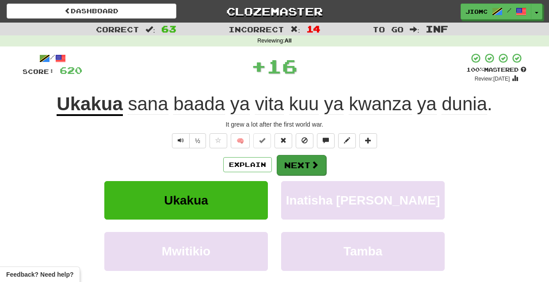
click at [280, 163] on button "Next" at bounding box center [302, 165] width 50 height 20
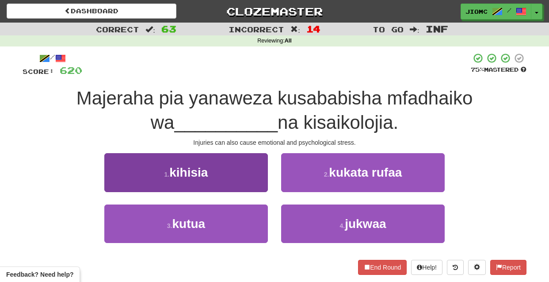
click at [255, 180] on button "1 . kihisia" at bounding box center [186, 172] width 164 height 38
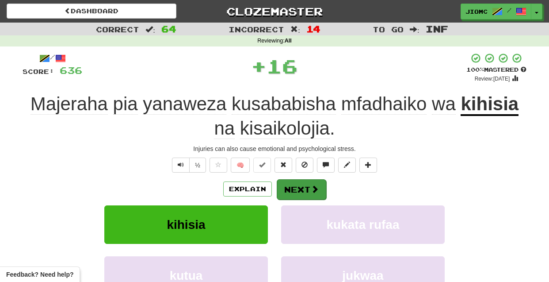
click at [289, 184] on button "Next" at bounding box center [302, 189] width 50 height 20
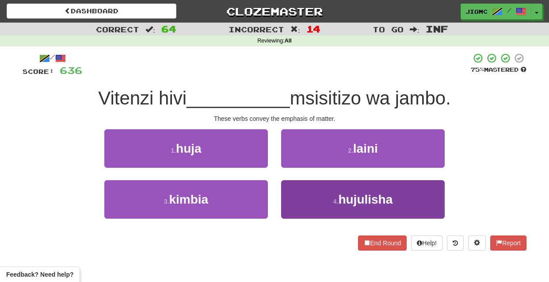
click at [290, 198] on button "4 . hujulisha" at bounding box center [363, 199] width 164 height 38
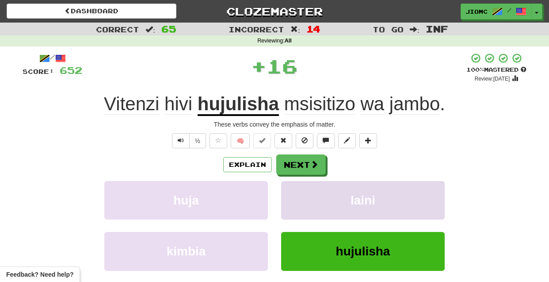
click at [291, 197] on button "laini" at bounding box center [363, 200] width 164 height 38
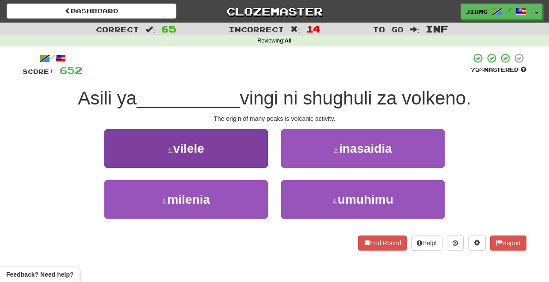
click at [257, 161] on button "1 . vilele" at bounding box center [186, 148] width 164 height 38
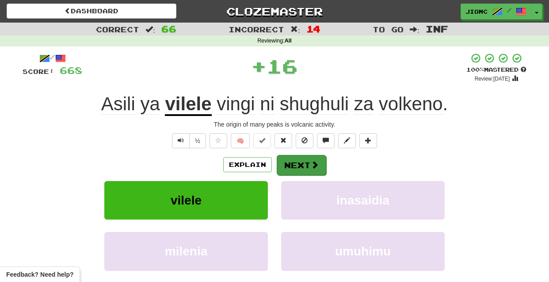
click at [301, 165] on button "Next" at bounding box center [302, 165] width 50 height 20
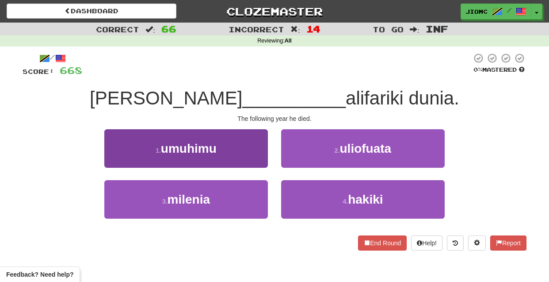
click at [256, 159] on button "1 . umuhimu" at bounding box center [186, 148] width 164 height 38
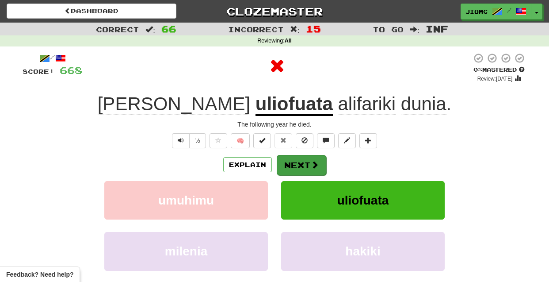
click at [292, 167] on button "Next" at bounding box center [302, 165] width 50 height 20
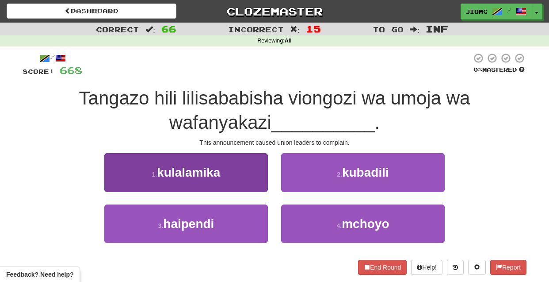
click at [261, 181] on button "1 . kulalamika" at bounding box center [186, 172] width 164 height 38
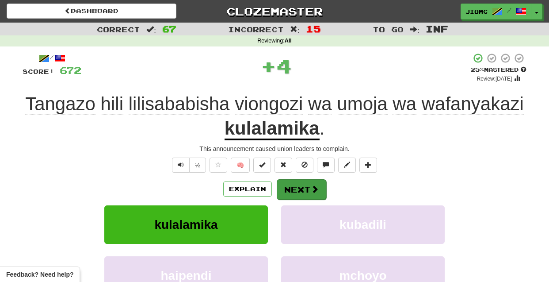
click at [289, 187] on button "Next" at bounding box center [302, 189] width 50 height 20
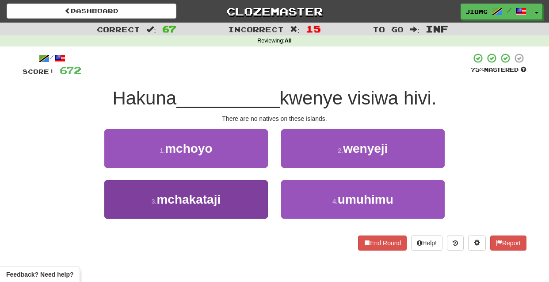
click at [251, 200] on button "3 . mchakataji" at bounding box center [186, 199] width 164 height 38
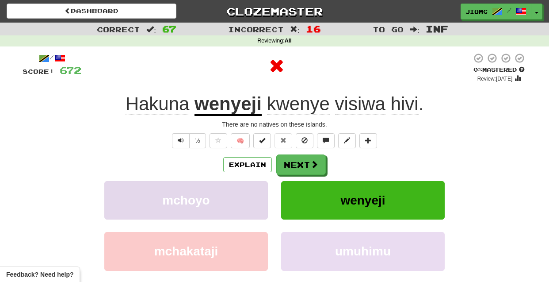
click at [249, 198] on button "mchoyo" at bounding box center [186, 200] width 164 height 38
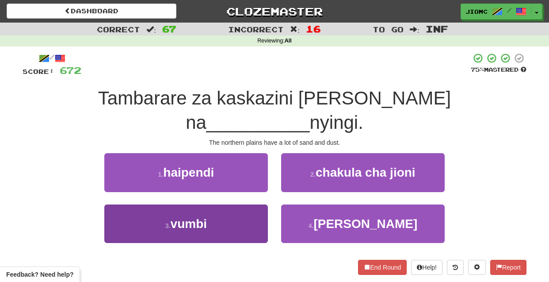
click at [255, 204] on button "3 . vumbi" at bounding box center [186, 223] width 164 height 38
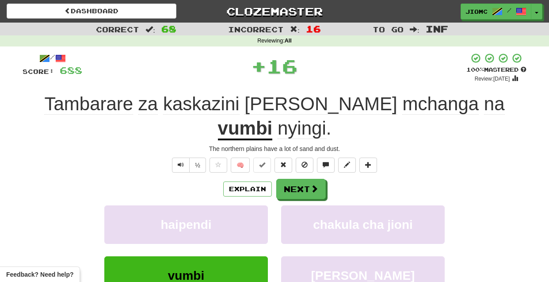
click at [255, 205] on button "haipendi" at bounding box center [186, 224] width 164 height 38
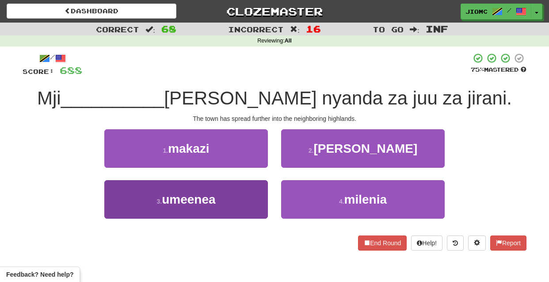
click at [256, 198] on button "3 . umeenea" at bounding box center [186, 199] width 164 height 38
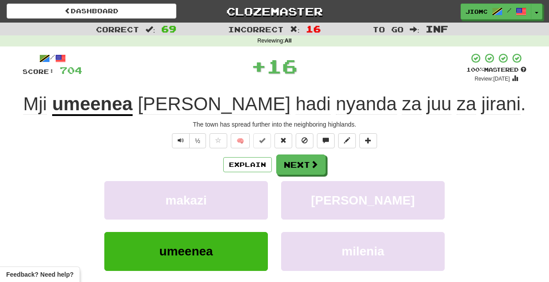
click at [256, 198] on button "makazi" at bounding box center [186, 200] width 164 height 38
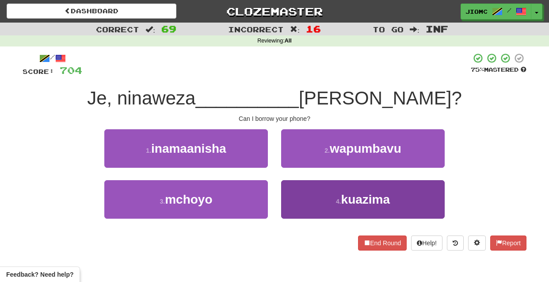
click at [292, 192] on button "4 . kuazima" at bounding box center [363, 199] width 164 height 38
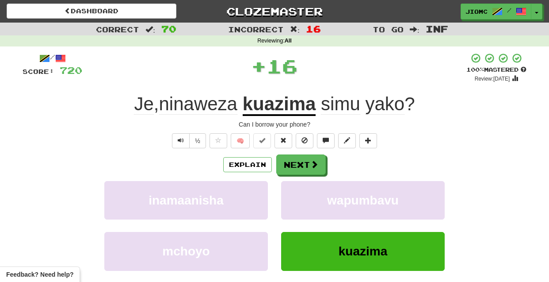
click at [292, 192] on button "wapumbavu" at bounding box center [363, 200] width 164 height 38
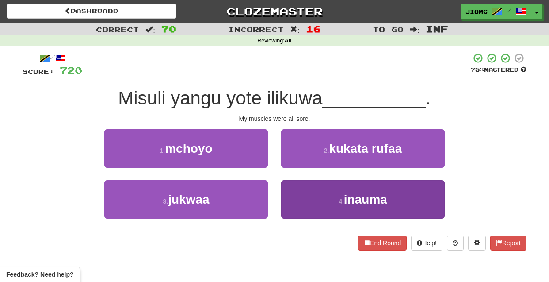
click at [295, 198] on button "4 . inauma" at bounding box center [363, 199] width 164 height 38
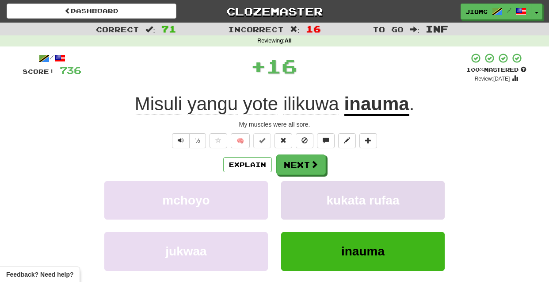
click at [295, 198] on button "kukata rufaa" at bounding box center [363, 200] width 164 height 38
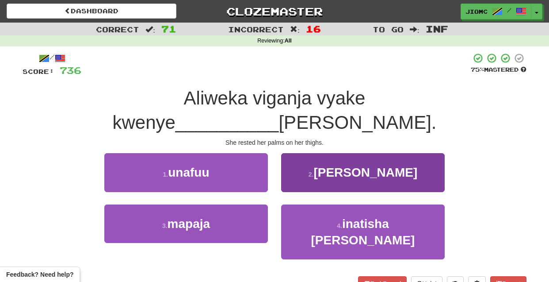
click at [291, 163] on button "2 . akili" at bounding box center [363, 172] width 164 height 38
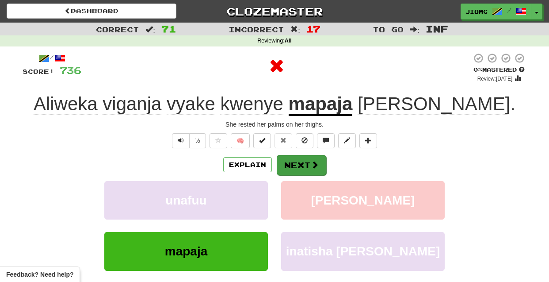
click at [292, 165] on button "Next" at bounding box center [302, 165] width 50 height 20
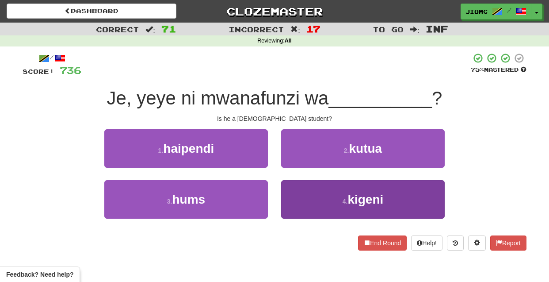
click at [296, 191] on button "4 . kigeni" at bounding box center [363, 199] width 164 height 38
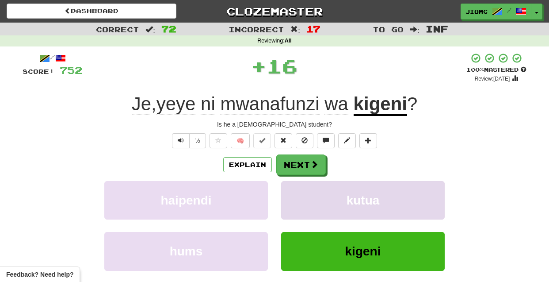
click at [296, 191] on button "kutua" at bounding box center [363, 200] width 164 height 38
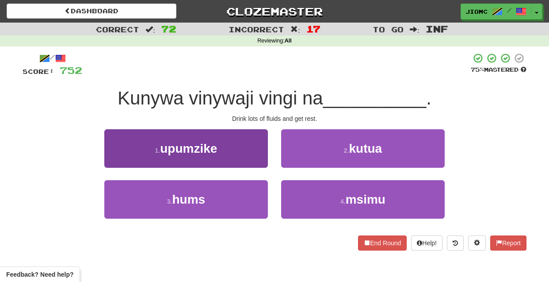
click at [256, 161] on button "1 . upumzike" at bounding box center [186, 148] width 164 height 38
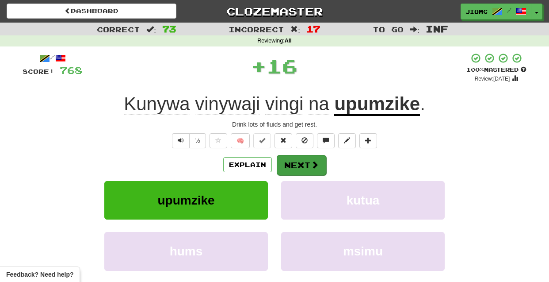
click at [295, 169] on button "Next" at bounding box center [302, 165] width 50 height 20
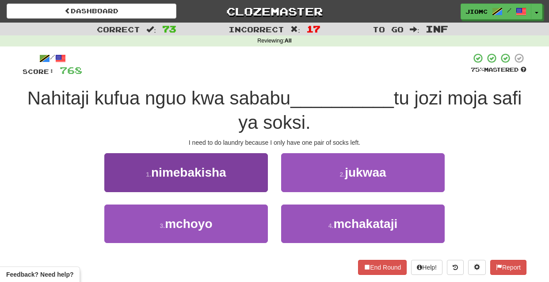
click at [262, 181] on button "1 . nimebakisha" at bounding box center [186, 172] width 164 height 38
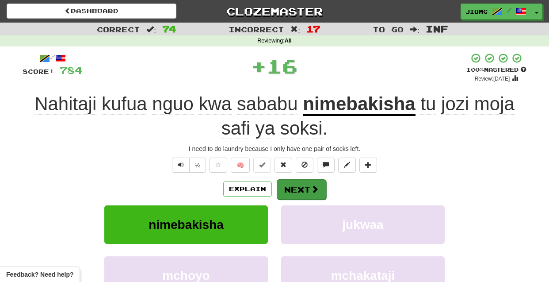
click at [291, 188] on button "Next" at bounding box center [302, 189] width 50 height 20
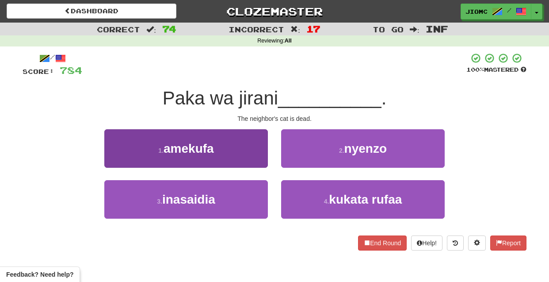
click at [255, 160] on button "1 . amekufa" at bounding box center [186, 148] width 164 height 38
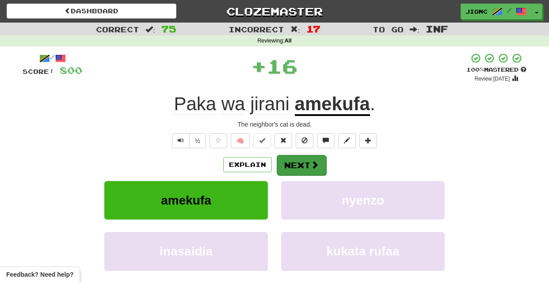
click at [288, 164] on button "Next" at bounding box center [302, 165] width 50 height 20
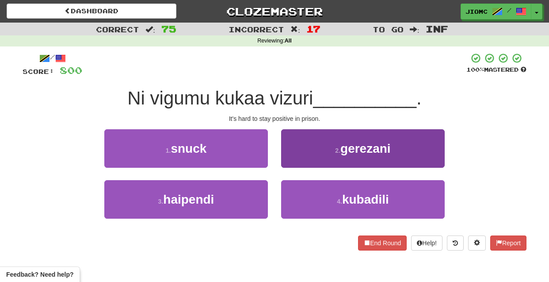
click at [292, 163] on button "2 . gerezani" at bounding box center [363, 148] width 164 height 38
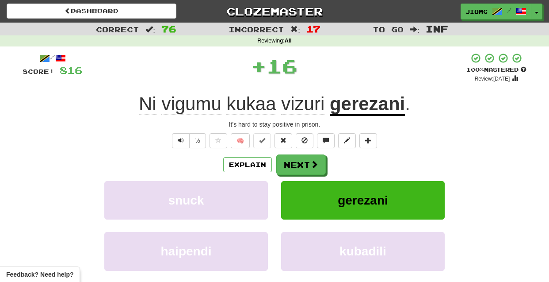
click at [292, 163] on button "Next" at bounding box center [301, 164] width 50 height 20
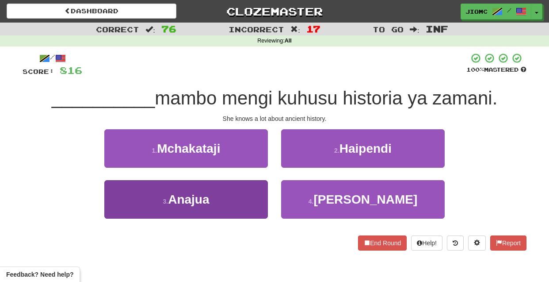
click at [261, 188] on button "3 . Anajua" at bounding box center [186, 199] width 164 height 38
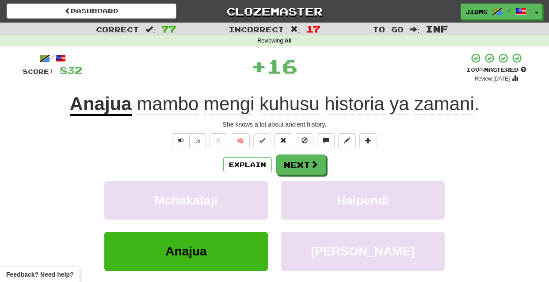
click at [261, 188] on button "Mchakataji" at bounding box center [186, 200] width 164 height 38
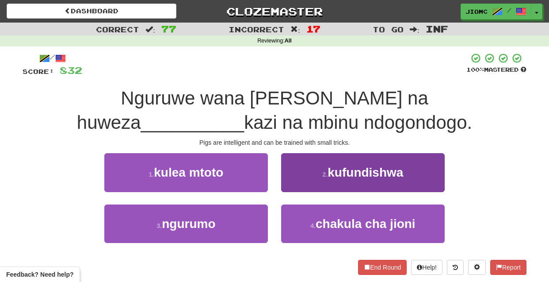
click at [289, 186] on button "2 . kufundishwa" at bounding box center [363, 172] width 164 height 38
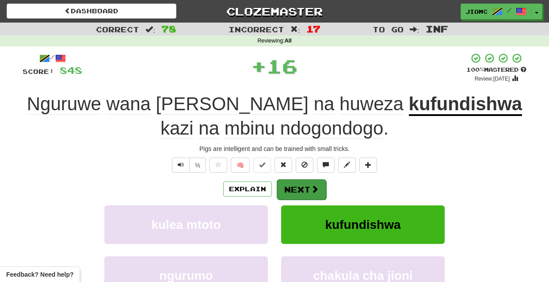
click at [290, 186] on button "Next" at bounding box center [302, 189] width 50 height 20
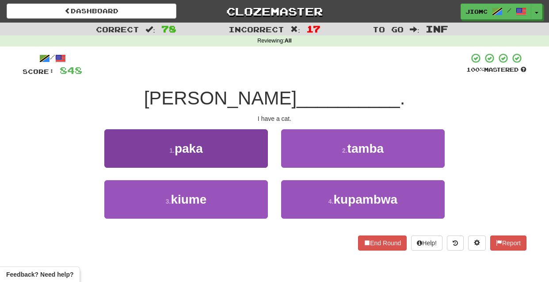
click at [262, 163] on button "1 . paka" at bounding box center [186, 148] width 164 height 38
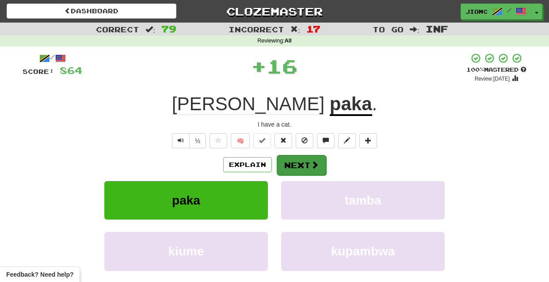
click at [286, 166] on button "Next" at bounding box center [302, 165] width 50 height 20
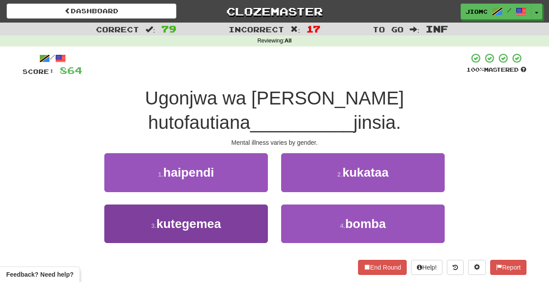
click at [249, 204] on button "3 . kutegemea" at bounding box center [186, 223] width 164 height 38
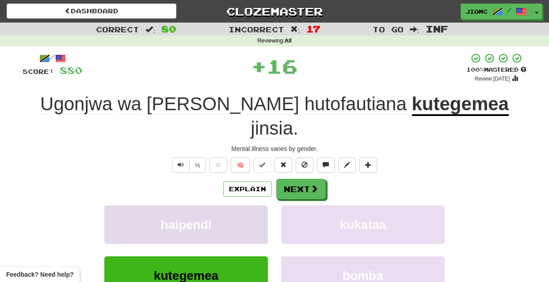
click at [248, 205] on button "haipendi" at bounding box center [186, 224] width 164 height 38
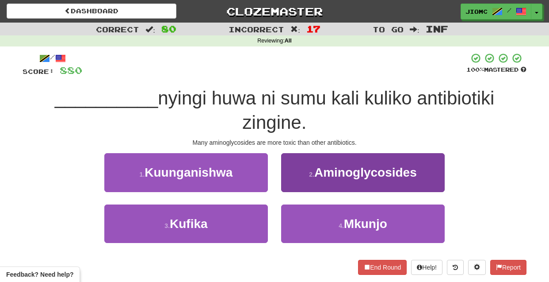
click at [292, 181] on button "2 . Aminoglycosides" at bounding box center [363, 172] width 164 height 38
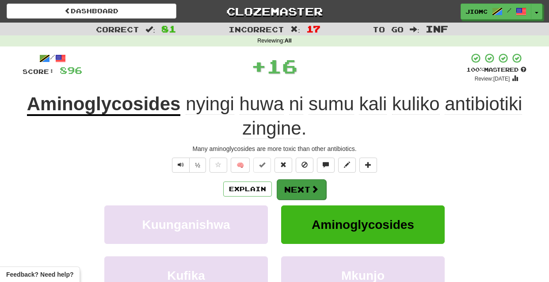
click at [294, 183] on button "Next" at bounding box center [302, 189] width 50 height 20
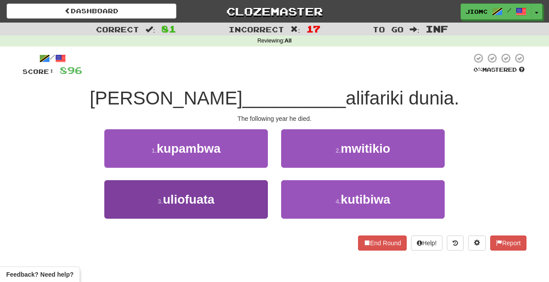
click at [252, 199] on button "3 . uliofuata" at bounding box center [186, 199] width 164 height 38
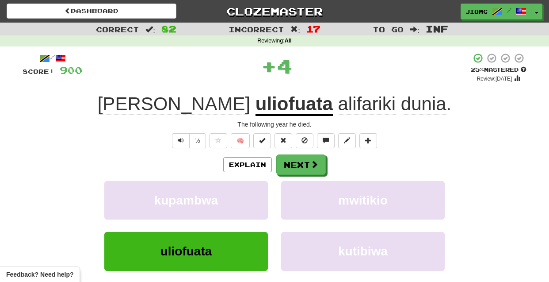
click at [252, 199] on button "kupambwa" at bounding box center [186, 200] width 164 height 38
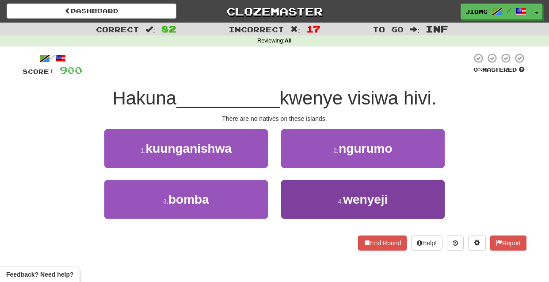
click at [295, 201] on button "4 . wenyeji" at bounding box center [363, 199] width 164 height 38
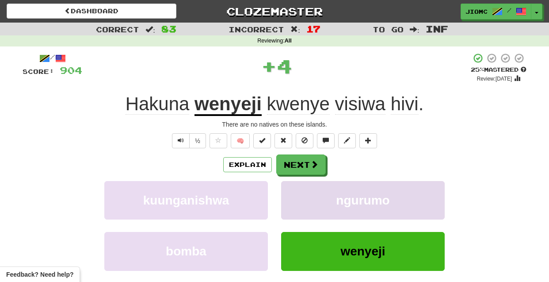
click at [295, 201] on button "ngurumo" at bounding box center [363, 200] width 164 height 38
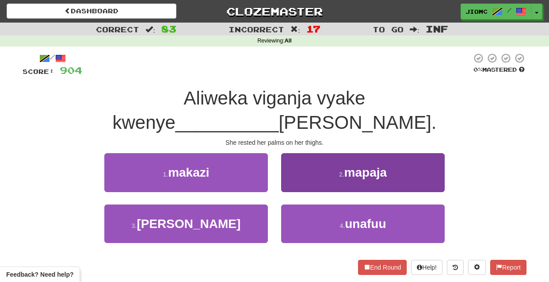
click at [290, 165] on button "2 . mapaja" at bounding box center [363, 172] width 164 height 38
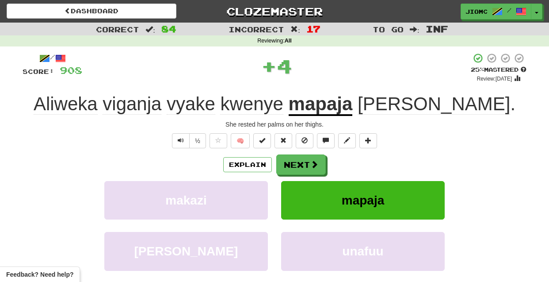
click at [290, 165] on button "Next" at bounding box center [301, 164] width 50 height 20
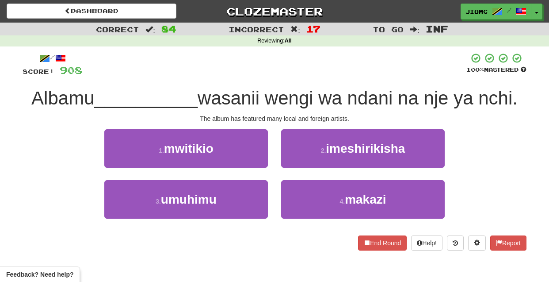
click at [290, 165] on button "2 . imeshirikisha" at bounding box center [363, 148] width 164 height 38
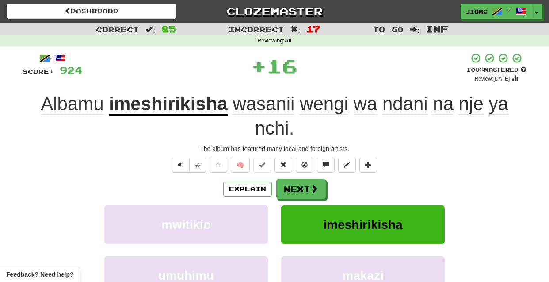
click at [290, 165] on button at bounding box center [284, 164] width 18 height 15
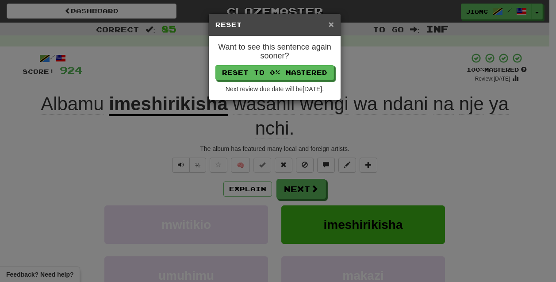
click at [330, 27] on span "×" at bounding box center [331, 24] width 5 height 10
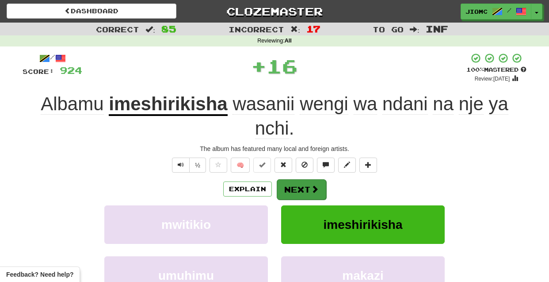
click at [302, 186] on button "Next" at bounding box center [302, 189] width 50 height 20
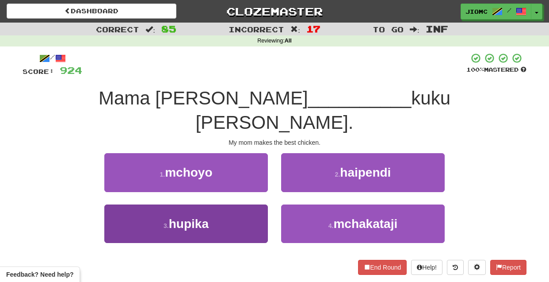
click at [254, 204] on button "3 . hupika" at bounding box center [186, 223] width 164 height 38
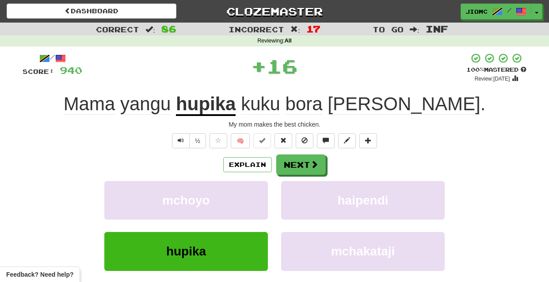
click at [254, 198] on button "mchoyo" at bounding box center [186, 200] width 164 height 38
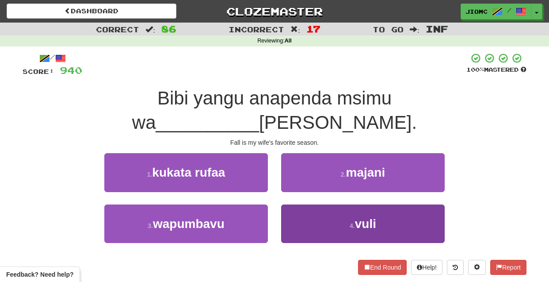
click at [292, 204] on button "4 . vuli" at bounding box center [363, 223] width 164 height 38
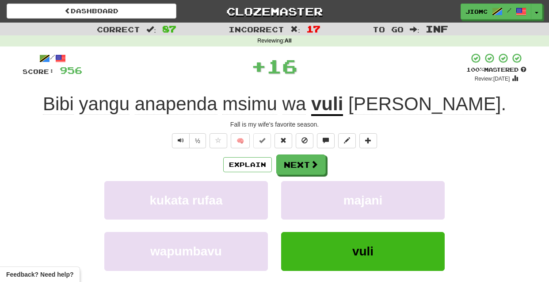
click at [292, 197] on button "majani" at bounding box center [363, 200] width 164 height 38
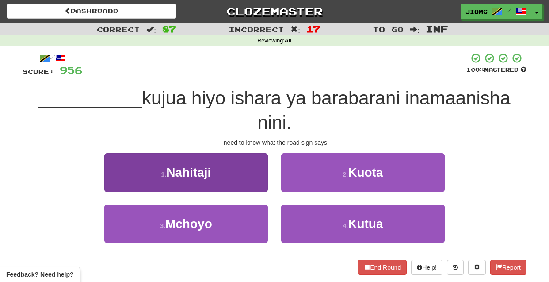
click at [257, 157] on button "1 . Nahitaji" at bounding box center [186, 172] width 164 height 38
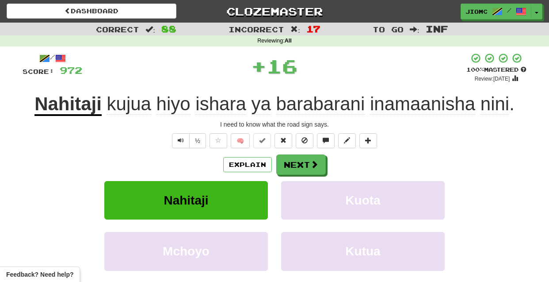
click at [281, 161] on button "Next" at bounding box center [301, 164] width 50 height 20
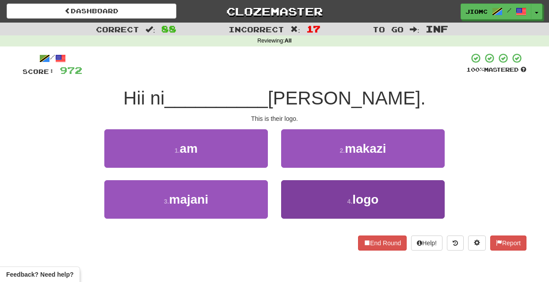
click at [301, 200] on button "4 . logo" at bounding box center [363, 199] width 164 height 38
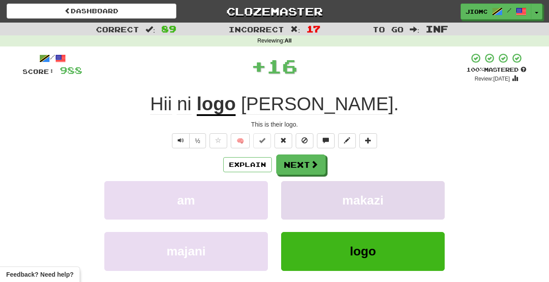
click at [300, 199] on button "makazi" at bounding box center [363, 200] width 164 height 38
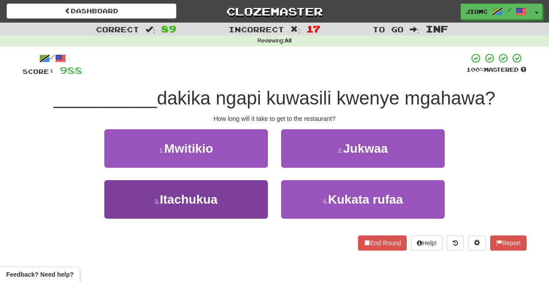
click at [257, 199] on button "3 . Itachukua" at bounding box center [186, 199] width 164 height 38
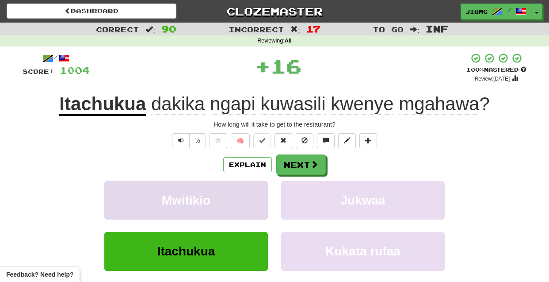
click at [252, 199] on button "Mwitikio" at bounding box center [186, 200] width 164 height 38
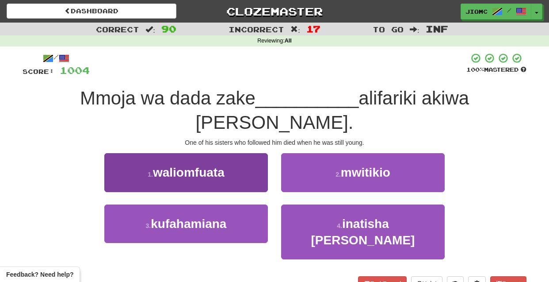
click at [261, 180] on button "1 . waliomfuata" at bounding box center [186, 172] width 164 height 38
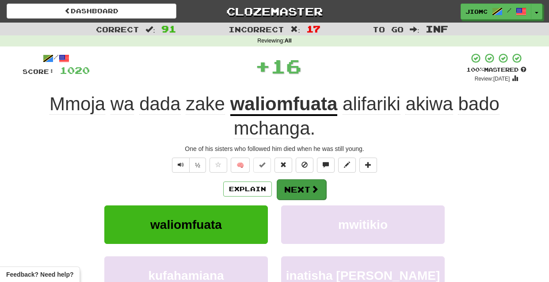
click at [289, 184] on button "Next" at bounding box center [302, 189] width 50 height 20
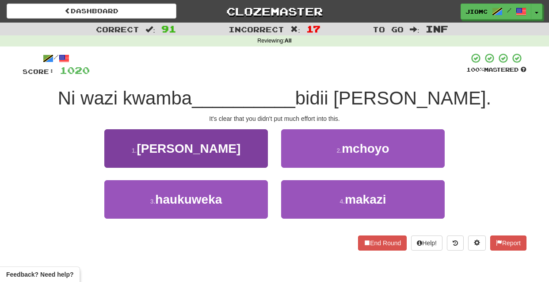
click at [244, 203] on button "3 . haukuweka" at bounding box center [186, 199] width 164 height 38
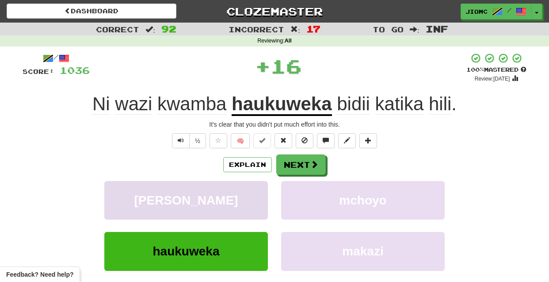
click at [247, 203] on button "aloi" at bounding box center [186, 200] width 164 height 38
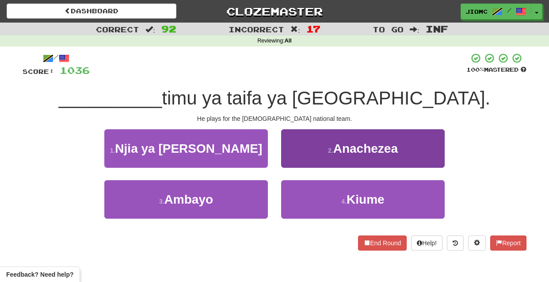
click at [287, 162] on button "2 . Anachezea" at bounding box center [363, 148] width 164 height 38
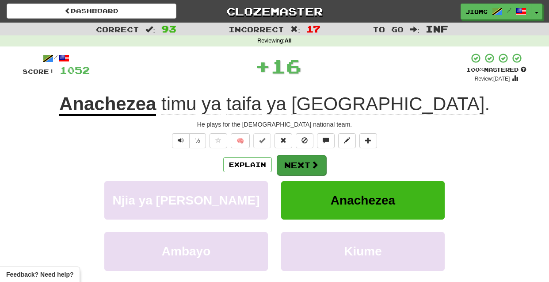
click at [291, 163] on button "Next" at bounding box center [302, 165] width 50 height 20
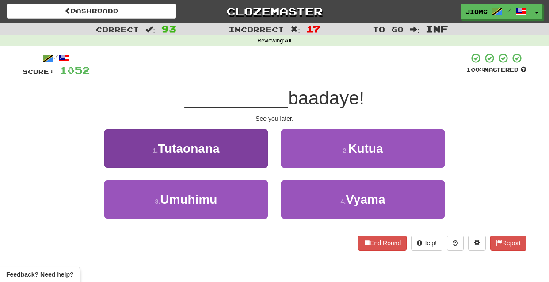
click at [259, 156] on button "1 . Tutaonana" at bounding box center [186, 148] width 164 height 38
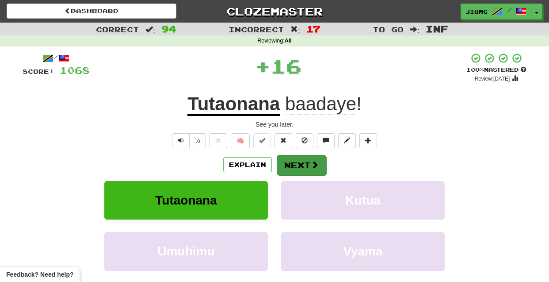
click at [286, 162] on button "Next" at bounding box center [302, 165] width 50 height 20
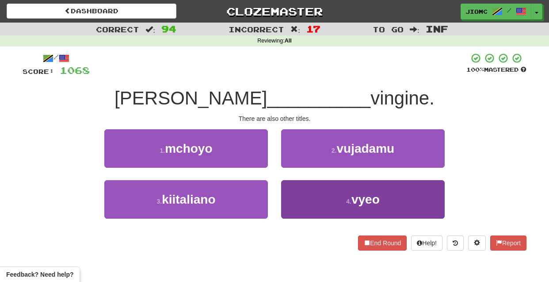
click at [294, 197] on button "4 . vyeo" at bounding box center [363, 199] width 164 height 38
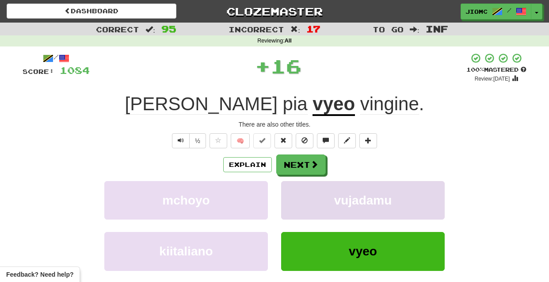
click at [293, 196] on button "vujadamu" at bounding box center [363, 200] width 164 height 38
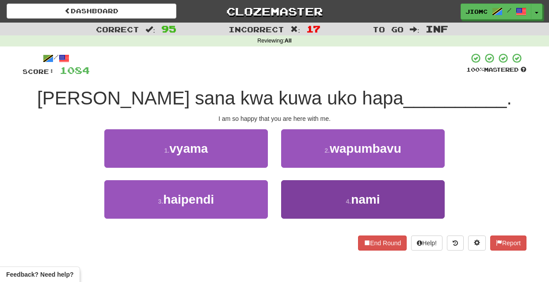
click at [291, 191] on button "4 . nami" at bounding box center [363, 199] width 164 height 38
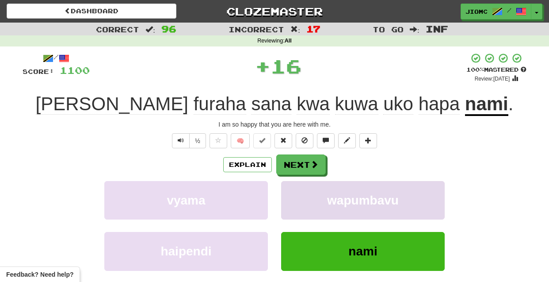
click at [291, 191] on button "wapumbavu" at bounding box center [363, 200] width 164 height 38
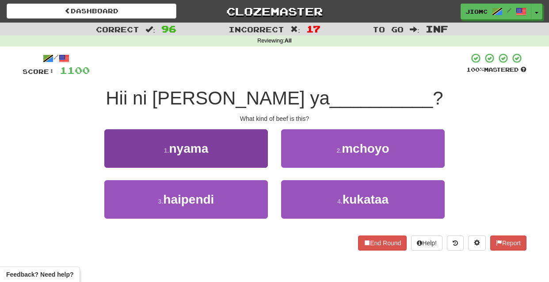
click at [253, 159] on button "1 . nyama" at bounding box center [186, 148] width 164 height 38
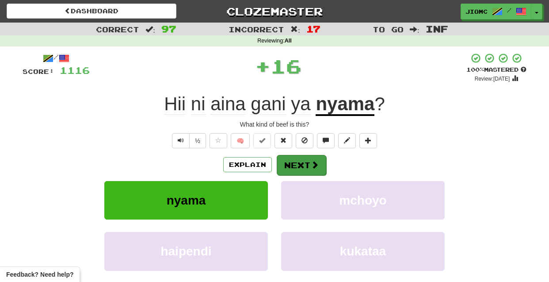
click at [284, 168] on button "Next" at bounding box center [302, 165] width 50 height 20
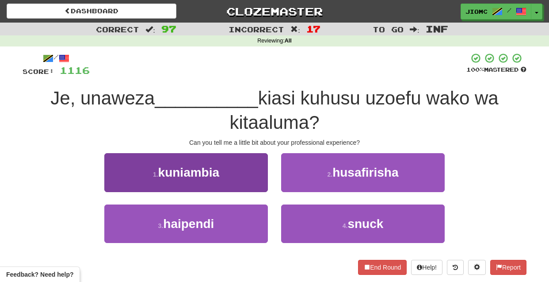
click at [260, 184] on button "1 . kuniambia" at bounding box center [186, 172] width 164 height 38
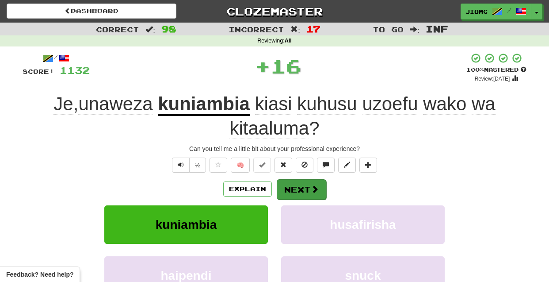
click at [287, 189] on button "Next" at bounding box center [302, 189] width 50 height 20
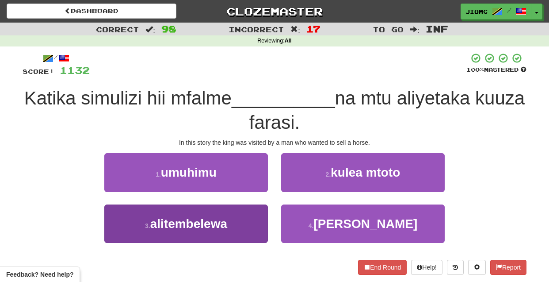
click at [250, 214] on button "3 . alitembelewa" at bounding box center [186, 223] width 164 height 38
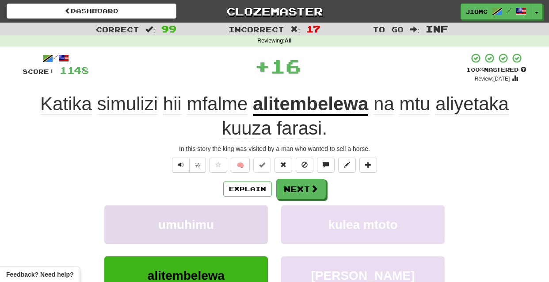
click at [250, 215] on button "umuhimu" at bounding box center [186, 224] width 164 height 38
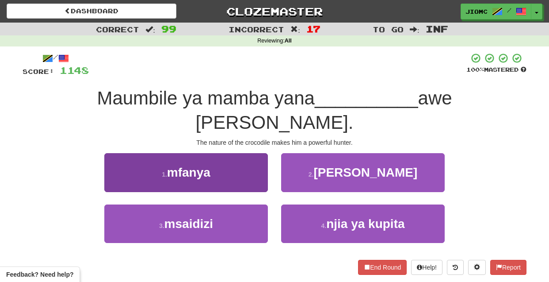
click at [258, 161] on button "1 . mfanya" at bounding box center [186, 172] width 164 height 38
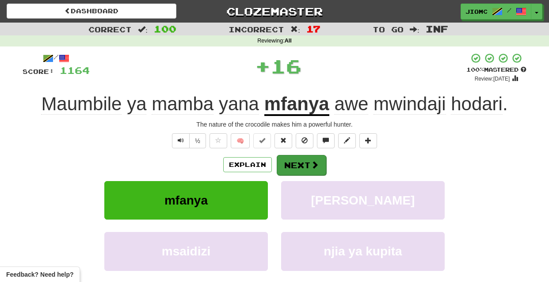
click at [294, 164] on button "Next" at bounding box center [302, 165] width 50 height 20
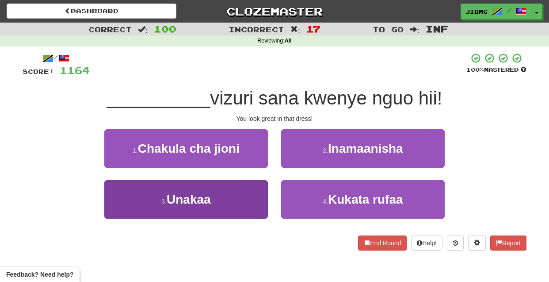
click at [251, 198] on button "3 . Unakaa" at bounding box center [186, 199] width 164 height 38
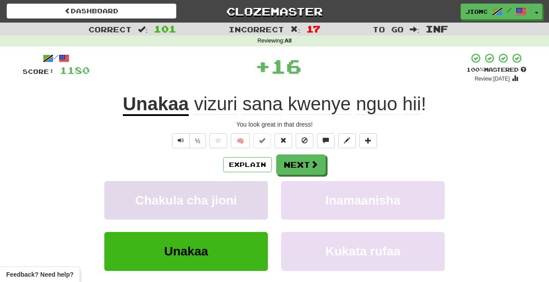
click at [252, 197] on button "Chakula cha jioni" at bounding box center [186, 200] width 164 height 38
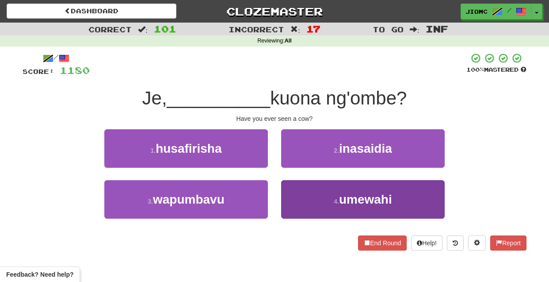
click at [303, 191] on button "4 . umewahi" at bounding box center [363, 199] width 164 height 38
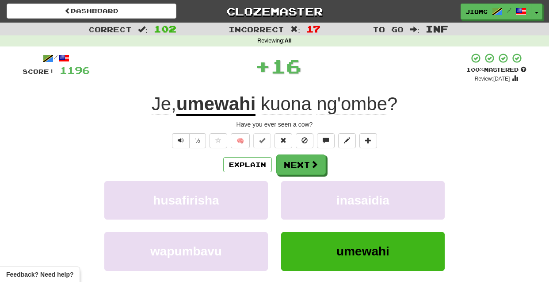
click at [303, 191] on button "inasaidia" at bounding box center [363, 200] width 164 height 38
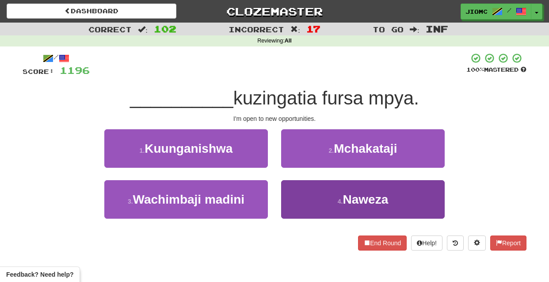
click at [301, 196] on button "4 . Naweza" at bounding box center [363, 199] width 164 height 38
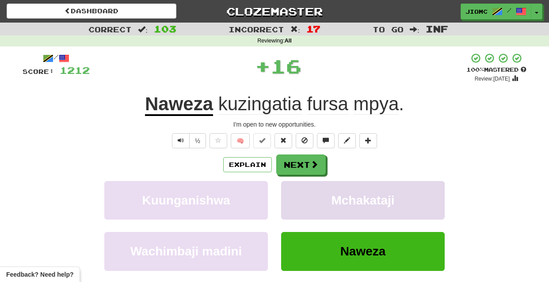
click at [300, 197] on button "Mchakataji" at bounding box center [363, 200] width 164 height 38
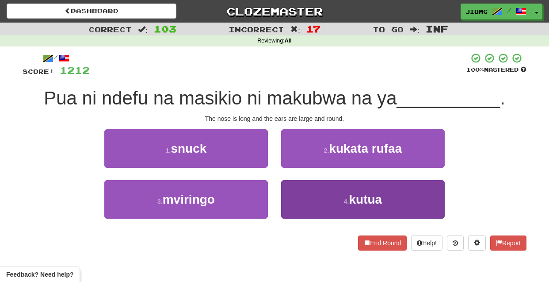
click at [300, 197] on button "4 . kutua" at bounding box center [363, 199] width 164 height 38
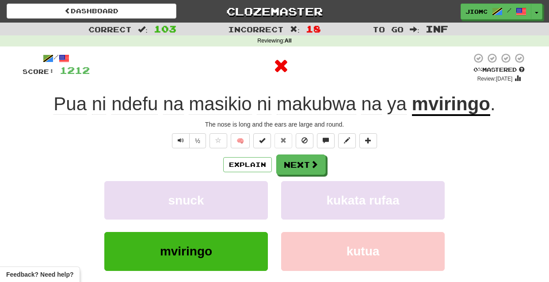
click at [300, 197] on button "kukata rufaa" at bounding box center [363, 200] width 164 height 38
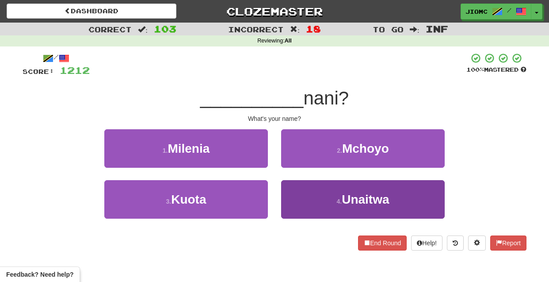
click at [297, 197] on button "4 . Unaitwa" at bounding box center [363, 199] width 164 height 38
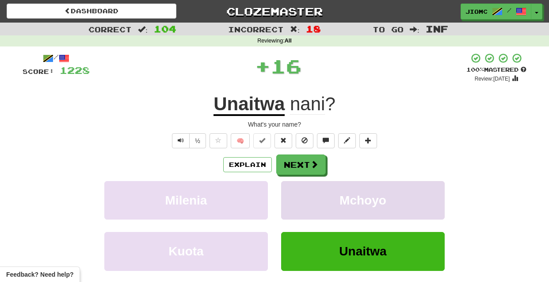
click at [297, 197] on button "Mchoyo" at bounding box center [363, 200] width 164 height 38
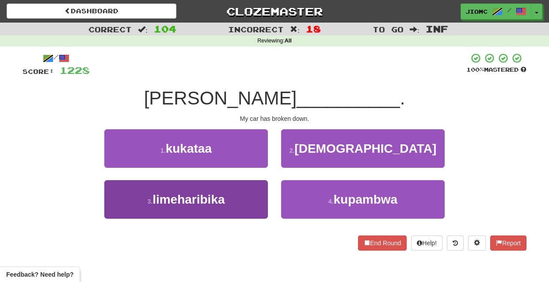
click at [249, 199] on button "3 . limeharibika" at bounding box center [186, 199] width 164 height 38
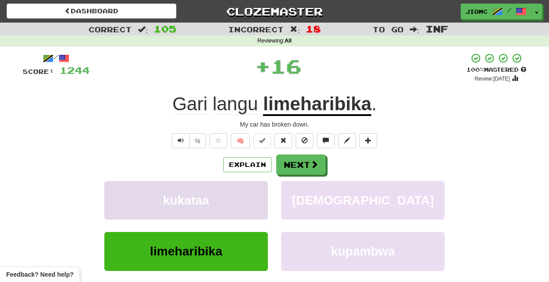
click at [248, 198] on button "kukataa" at bounding box center [186, 200] width 164 height 38
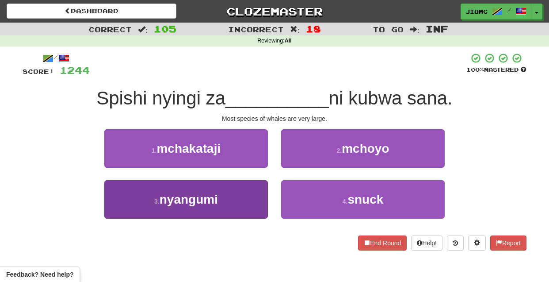
click at [241, 199] on button "3 . nyangumi" at bounding box center [186, 199] width 164 height 38
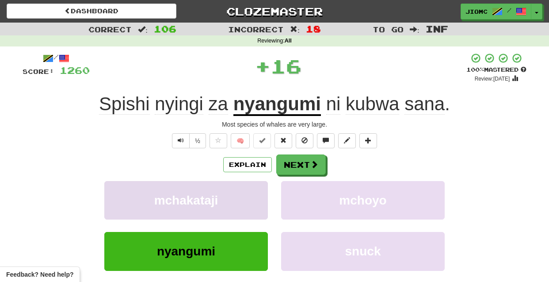
click at [242, 201] on button "mchakataji" at bounding box center [186, 200] width 164 height 38
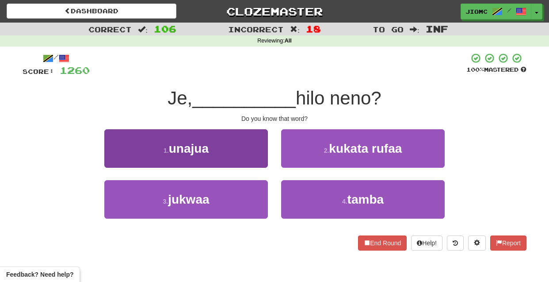
click at [255, 159] on button "1 . unajua" at bounding box center [186, 148] width 164 height 38
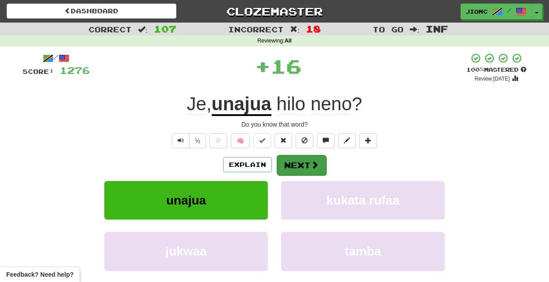
click at [289, 161] on button "Next" at bounding box center [302, 165] width 50 height 20
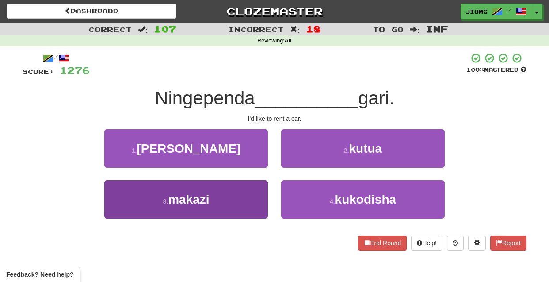
click at [249, 201] on button "3 . makazi" at bounding box center [186, 199] width 164 height 38
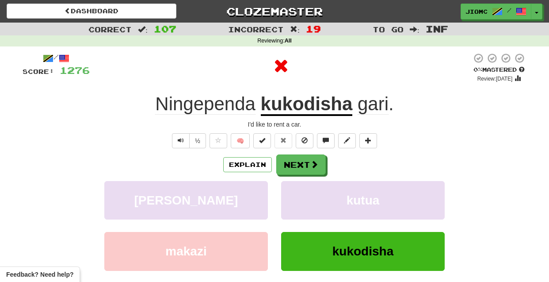
click at [249, 201] on button "aloi" at bounding box center [186, 200] width 164 height 38
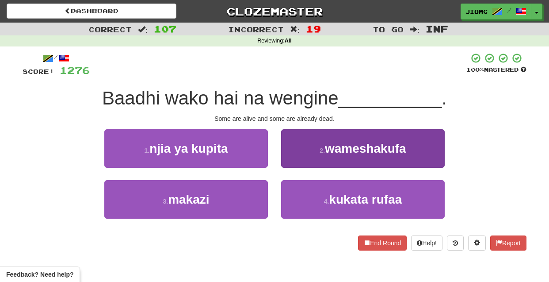
click at [288, 155] on button "2 . wameshakufa" at bounding box center [363, 148] width 164 height 38
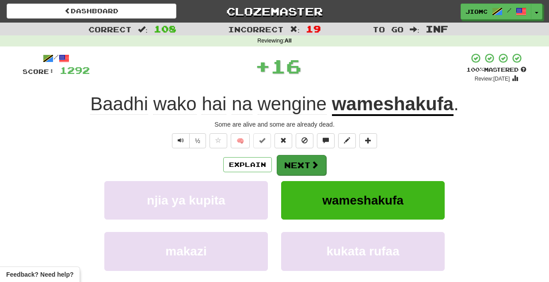
click at [291, 158] on button "Next" at bounding box center [302, 165] width 50 height 20
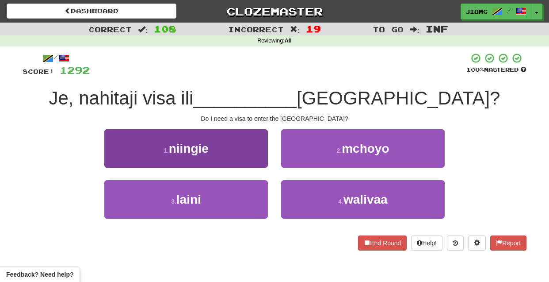
click at [257, 159] on button "1 . niingie" at bounding box center [186, 148] width 164 height 38
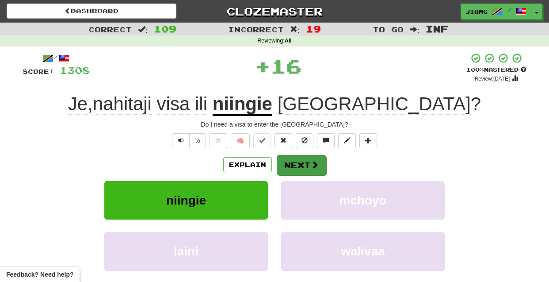
click at [304, 164] on button "Next" at bounding box center [302, 165] width 50 height 20
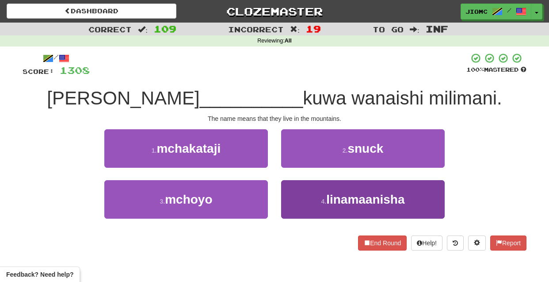
click at [305, 197] on button "4 . linamaanisha" at bounding box center [363, 199] width 164 height 38
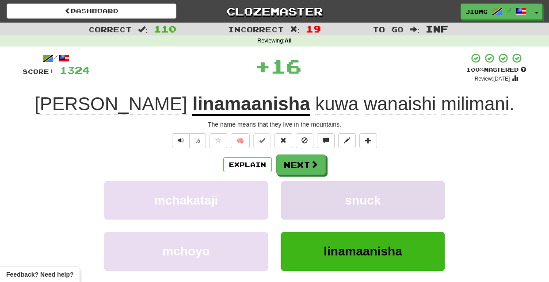
click at [305, 197] on button "snuck" at bounding box center [363, 200] width 164 height 38
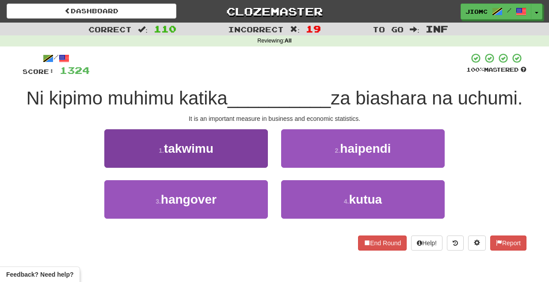
click at [260, 160] on button "1 . takwimu" at bounding box center [186, 148] width 164 height 38
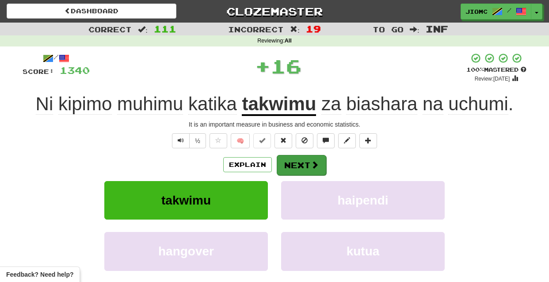
click at [298, 167] on button "Next" at bounding box center [302, 165] width 50 height 20
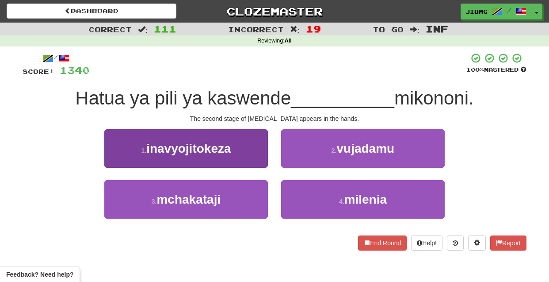
click at [257, 155] on button "1 . inavyojitokeza" at bounding box center [186, 148] width 164 height 38
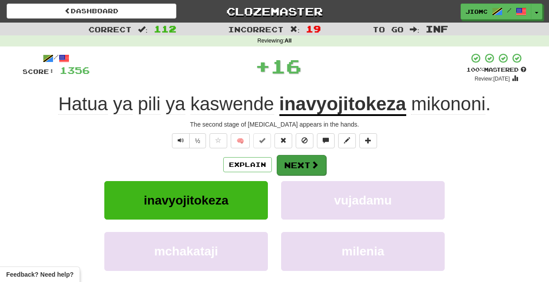
click at [294, 166] on button "Next" at bounding box center [302, 165] width 50 height 20
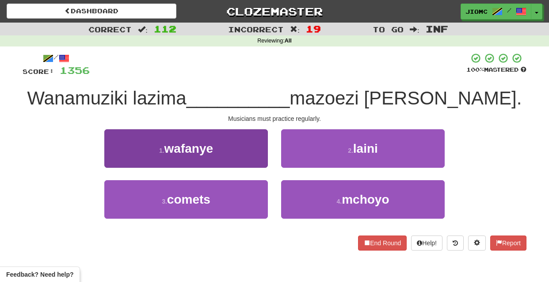
click at [254, 156] on button "1 . wafanye" at bounding box center [186, 148] width 164 height 38
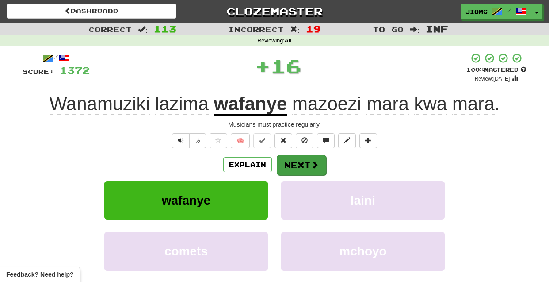
click at [291, 161] on button "Next" at bounding box center [302, 165] width 50 height 20
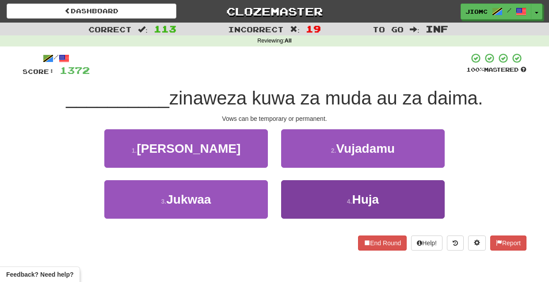
click at [295, 195] on button "4 . Huja" at bounding box center [363, 199] width 164 height 38
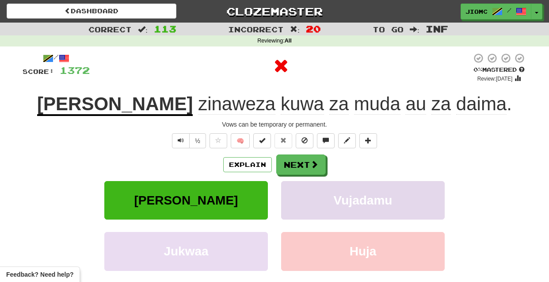
click at [295, 194] on button "Vujadamu" at bounding box center [363, 200] width 164 height 38
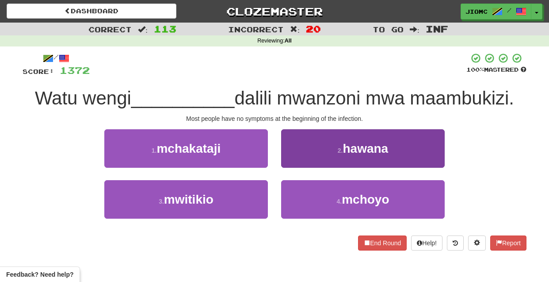
click at [302, 163] on button "2 . hawana" at bounding box center [363, 148] width 164 height 38
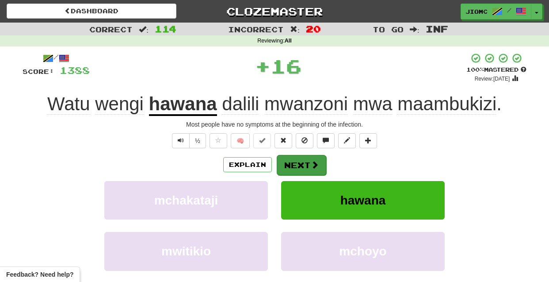
click at [301, 164] on button "Next" at bounding box center [302, 165] width 50 height 20
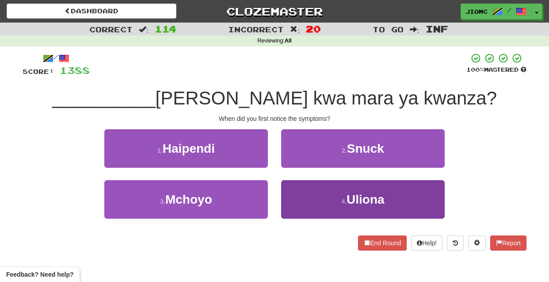
click at [302, 193] on button "4 . Uliona" at bounding box center [363, 199] width 164 height 38
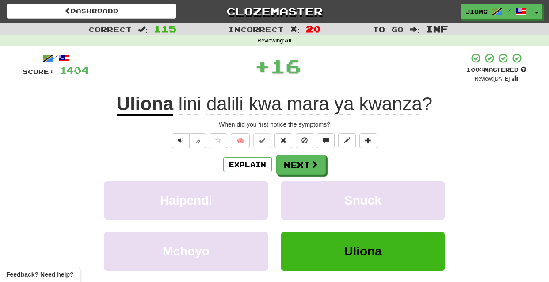
click at [302, 193] on button "Snuck" at bounding box center [363, 200] width 164 height 38
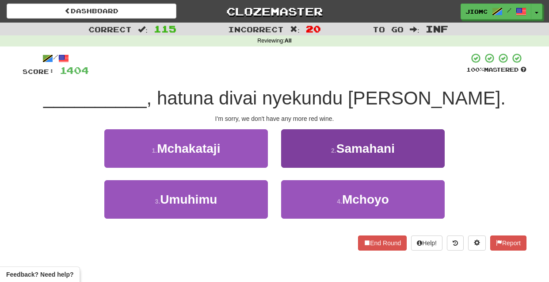
click at [300, 161] on button "2 . Samahani" at bounding box center [363, 148] width 164 height 38
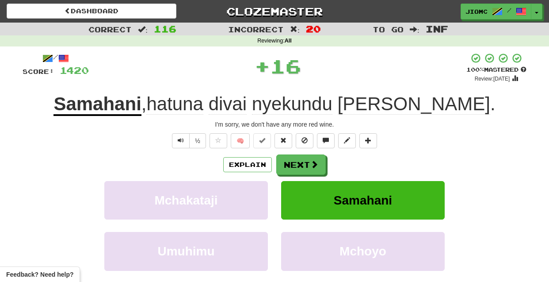
click at [300, 161] on button "Next" at bounding box center [301, 164] width 50 height 20
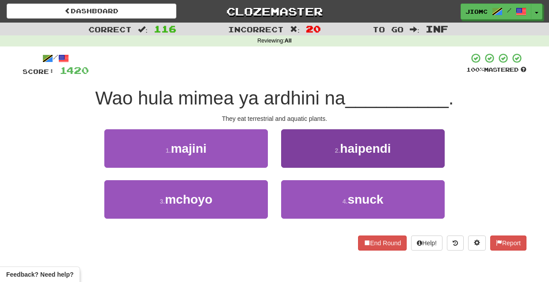
click at [297, 161] on button "2 . haipendi" at bounding box center [363, 148] width 164 height 38
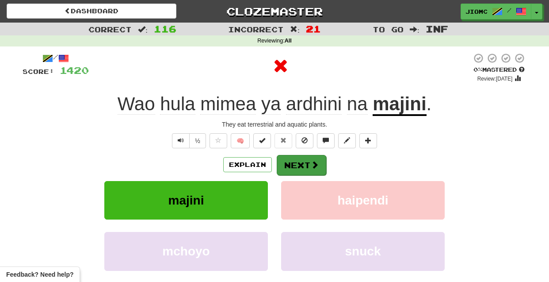
click at [297, 165] on button "Next" at bounding box center [302, 165] width 50 height 20
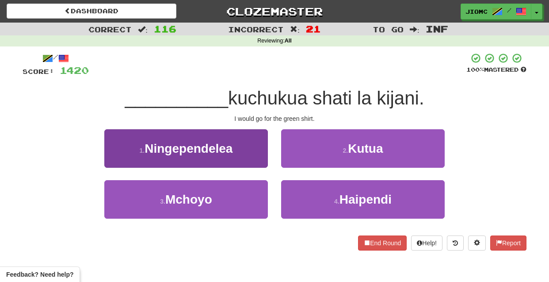
click at [256, 157] on button "1 . Ningependelea" at bounding box center [186, 148] width 164 height 38
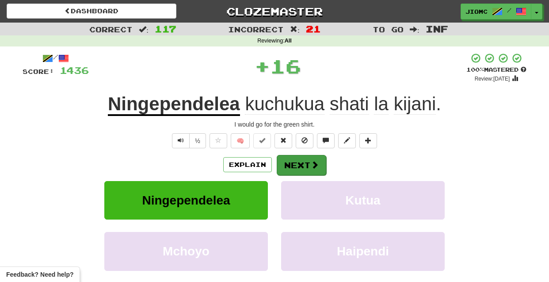
click at [291, 163] on button "Next" at bounding box center [302, 165] width 50 height 20
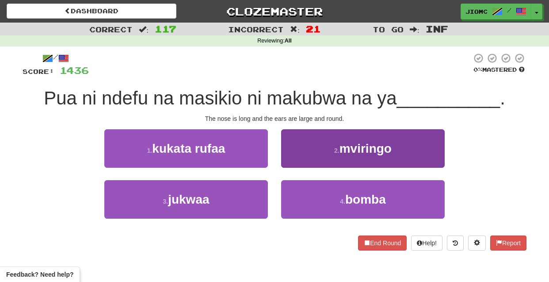
click at [294, 161] on button "2 . mviringo" at bounding box center [363, 148] width 164 height 38
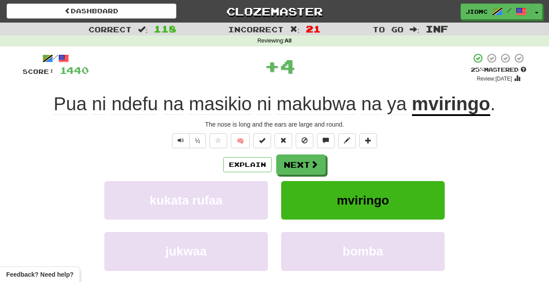
click at [294, 161] on button "Next" at bounding box center [301, 164] width 50 height 20
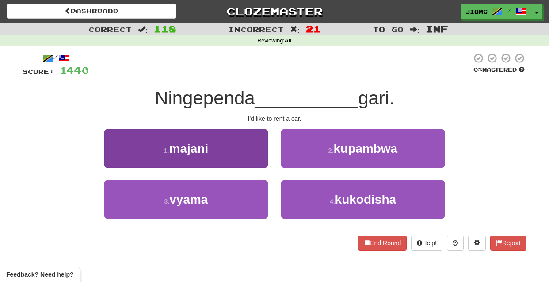
click at [261, 157] on button "1 . majani" at bounding box center [186, 148] width 164 height 38
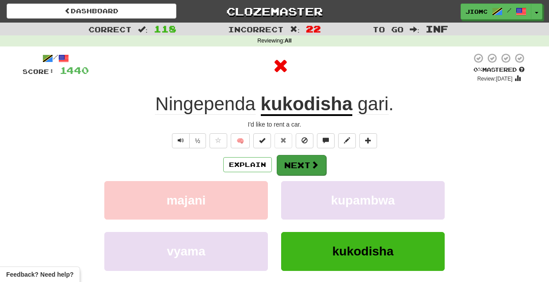
click at [294, 163] on button "Next" at bounding box center [302, 165] width 50 height 20
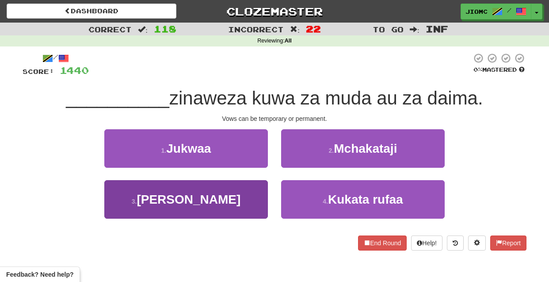
click at [249, 187] on button "3 . Nadhiri" at bounding box center [186, 199] width 164 height 38
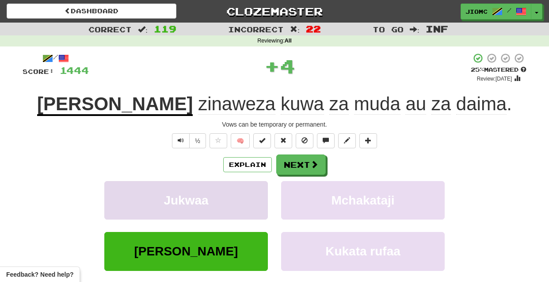
click at [249, 189] on button "Jukwaa" at bounding box center [186, 200] width 164 height 38
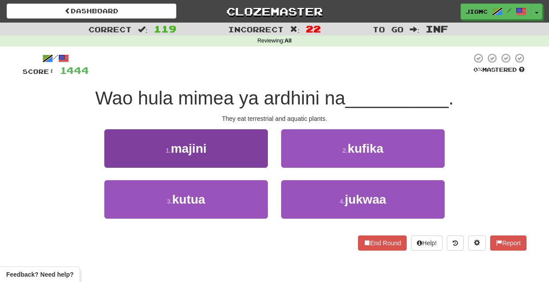
click at [259, 159] on button "1 . majini" at bounding box center [186, 148] width 164 height 38
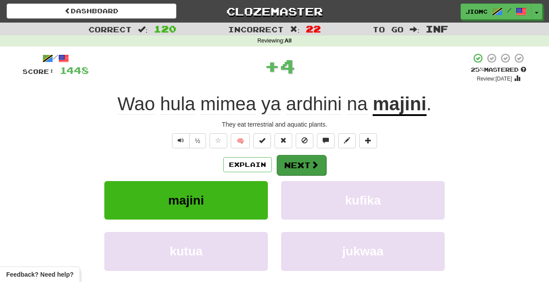
click at [289, 164] on button "Next" at bounding box center [302, 165] width 50 height 20
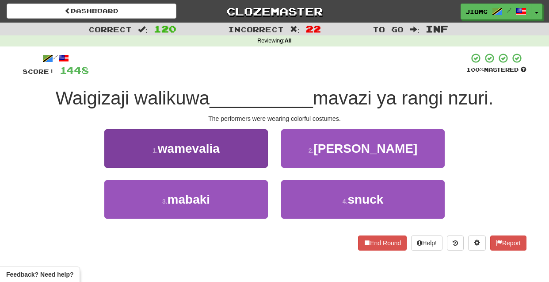
click at [251, 156] on button "1 . wamevalia" at bounding box center [186, 148] width 164 height 38
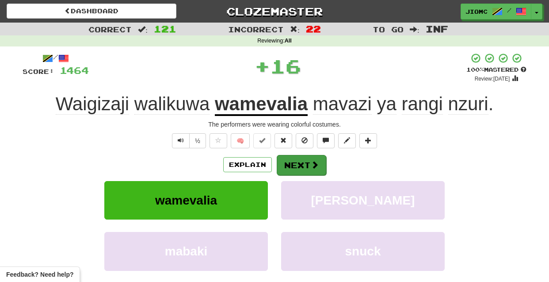
click at [281, 163] on button "Next" at bounding box center [302, 165] width 50 height 20
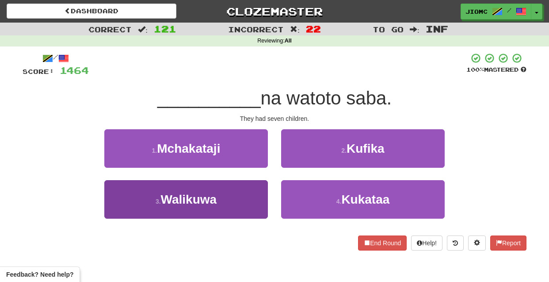
click at [241, 194] on button "3 . Walikuwa" at bounding box center [186, 199] width 164 height 38
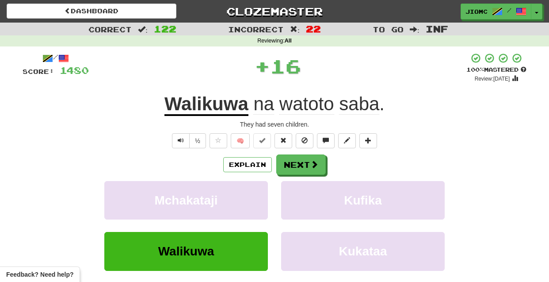
click at [241, 194] on button "Mchakataji" at bounding box center [186, 200] width 164 height 38
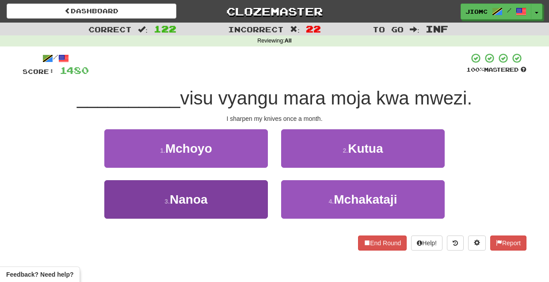
click at [249, 203] on button "3 . Nanoa" at bounding box center [186, 199] width 164 height 38
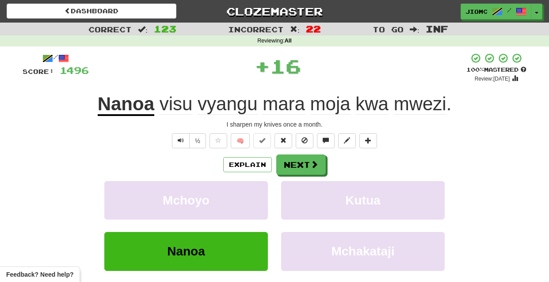
click at [249, 203] on button "Mchoyo" at bounding box center [186, 200] width 164 height 38
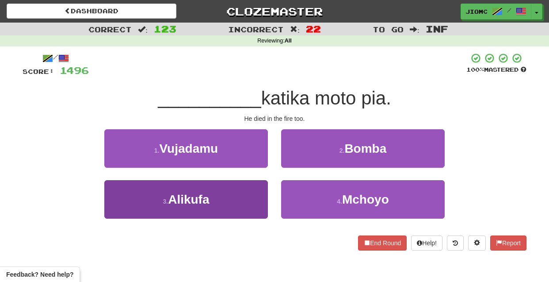
click at [252, 200] on button "3 . Alikufa" at bounding box center [186, 199] width 164 height 38
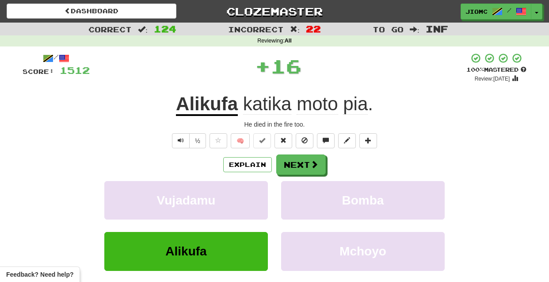
click at [252, 200] on button "Vujadamu" at bounding box center [186, 200] width 164 height 38
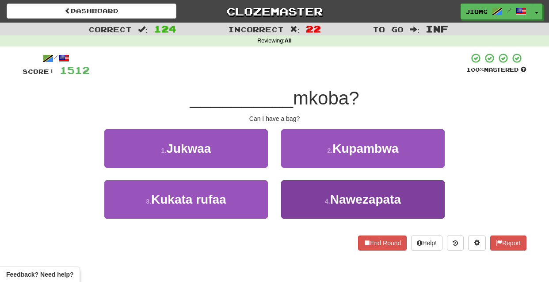
click at [298, 199] on button "4 . Nawezapata" at bounding box center [363, 199] width 164 height 38
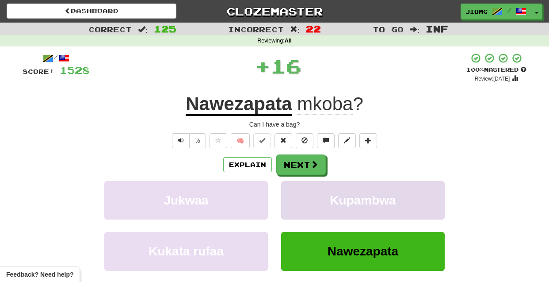
click at [298, 198] on button "Kupambwa" at bounding box center [363, 200] width 164 height 38
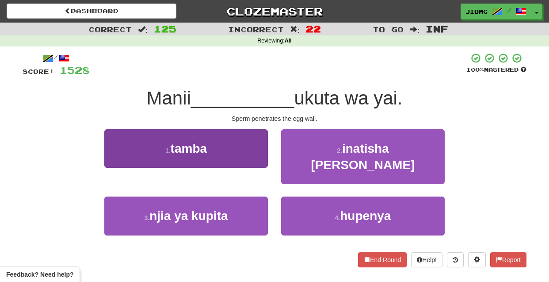
click at [256, 158] on button "1 . tamba" at bounding box center [186, 148] width 164 height 38
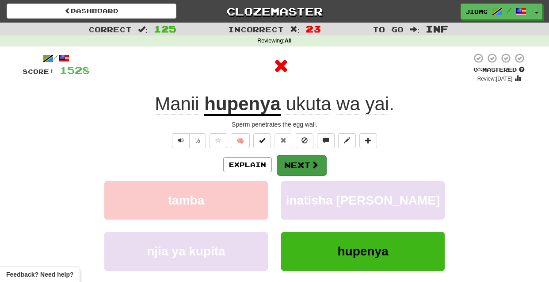
click at [302, 167] on button "Next" at bounding box center [302, 165] width 50 height 20
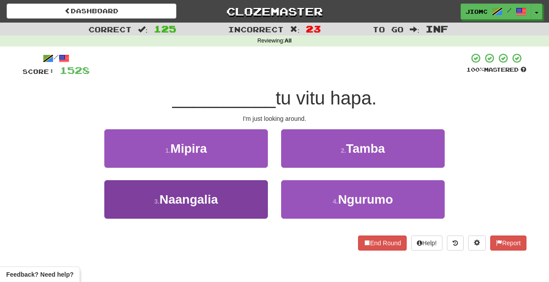
click at [249, 205] on button "3 . Naangalia" at bounding box center [186, 199] width 164 height 38
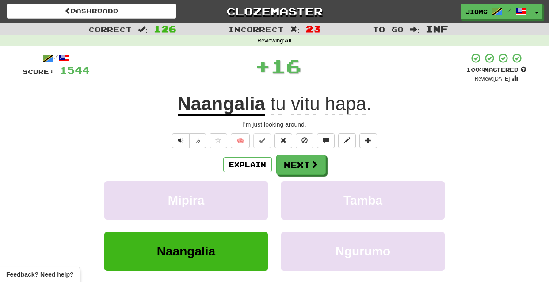
click at [249, 205] on button "Mipira" at bounding box center [186, 200] width 164 height 38
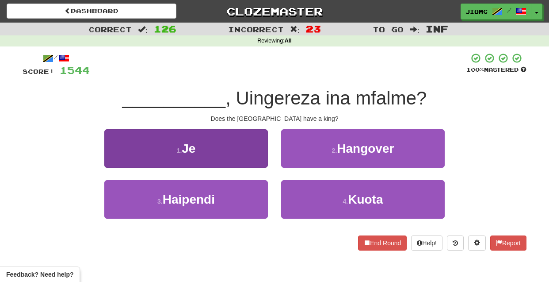
click at [254, 157] on button "1 . Je" at bounding box center [186, 148] width 164 height 38
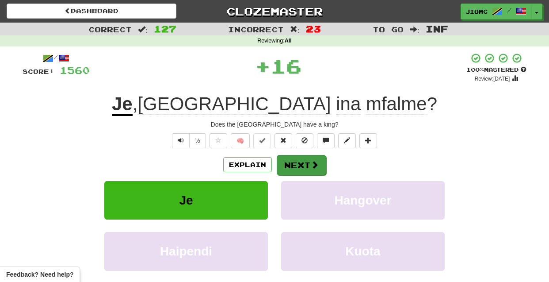
click at [283, 160] on button "Next" at bounding box center [302, 165] width 50 height 20
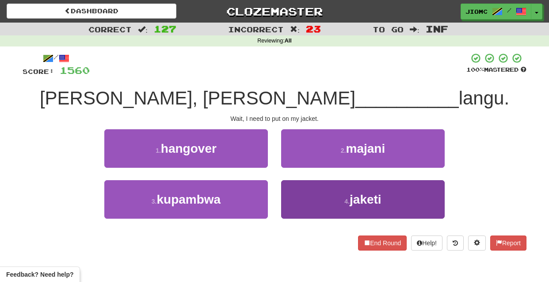
click at [291, 186] on button "4 . jaketi" at bounding box center [363, 199] width 164 height 38
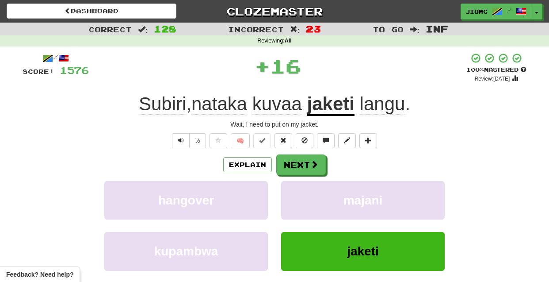
click at [291, 186] on button "majani" at bounding box center [363, 200] width 164 height 38
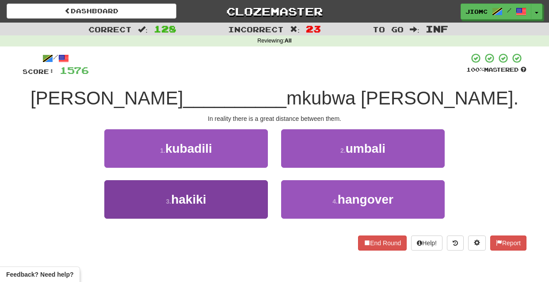
click at [242, 197] on button "3 . hakiki" at bounding box center [186, 199] width 164 height 38
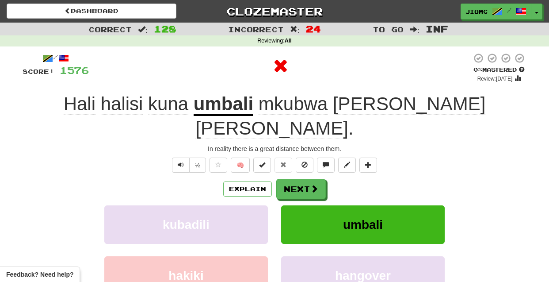
click at [242, 205] on button "kubadili" at bounding box center [186, 224] width 164 height 38
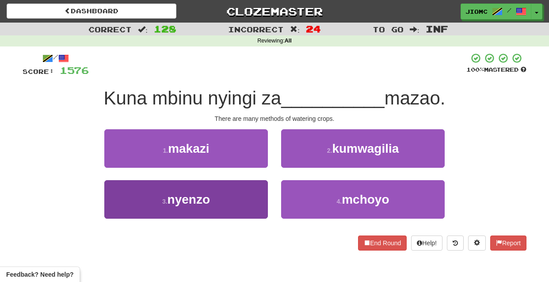
click at [253, 196] on button "3 . nyenzo" at bounding box center [186, 199] width 164 height 38
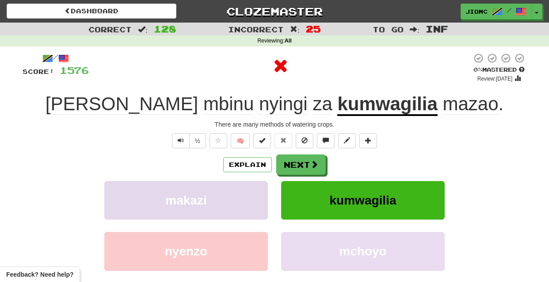
click at [254, 198] on button "makazi" at bounding box center [186, 200] width 164 height 38
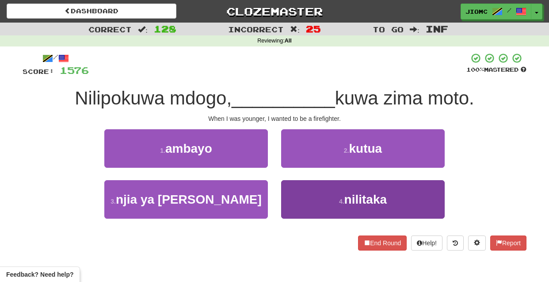
click at [299, 197] on button "4 . nilitaka" at bounding box center [363, 199] width 164 height 38
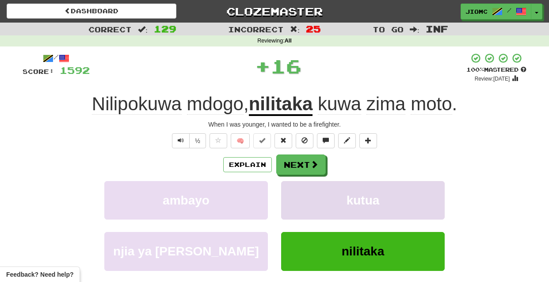
click at [298, 197] on button "kutua" at bounding box center [363, 200] width 164 height 38
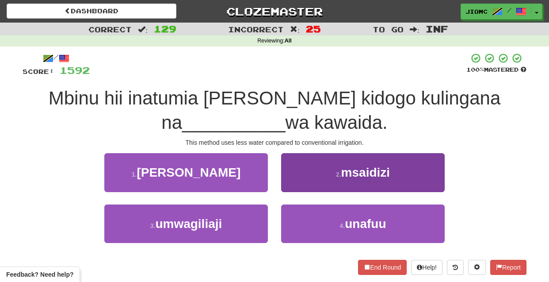
click at [286, 184] on button "2 . msaidizi" at bounding box center [363, 172] width 164 height 38
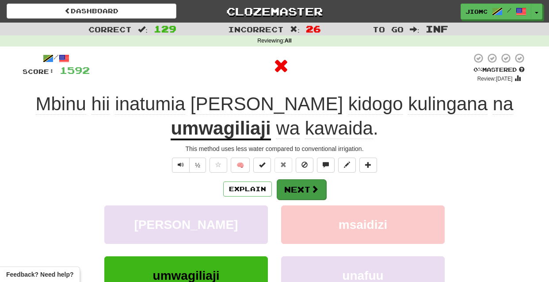
click at [299, 187] on button "Next" at bounding box center [302, 189] width 50 height 20
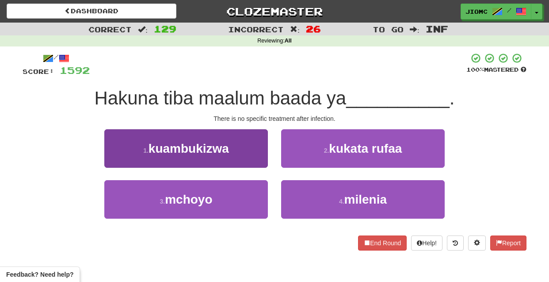
click at [248, 160] on button "1 . kuambukizwa" at bounding box center [186, 148] width 164 height 38
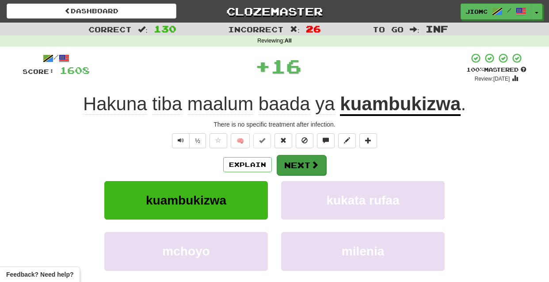
click at [289, 168] on button "Next" at bounding box center [302, 165] width 50 height 20
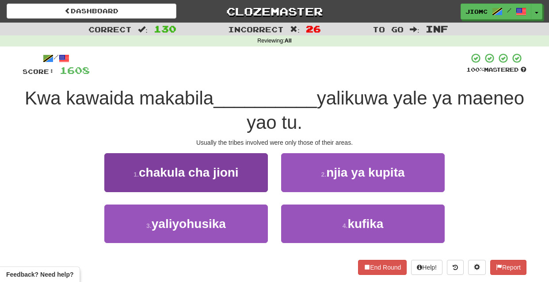
click at [243, 220] on button "3 . yaliyohusika" at bounding box center [186, 223] width 164 height 38
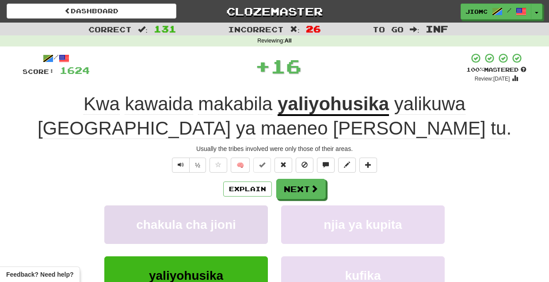
click at [245, 220] on button "chakula cha jioni" at bounding box center [186, 224] width 164 height 38
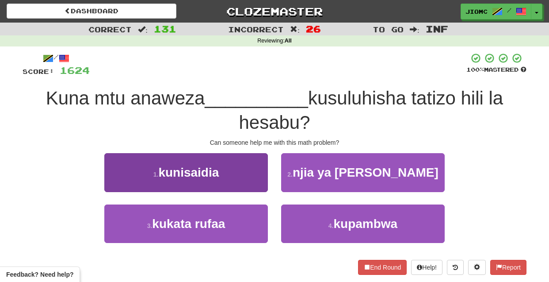
click at [245, 173] on button "1 . kunisaidia" at bounding box center [186, 172] width 164 height 38
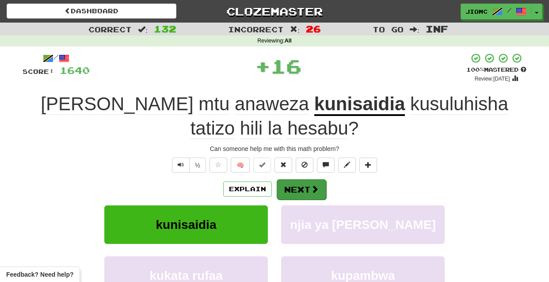
click at [292, 188] on button "Next" at bounding box center [302, 189] width 50 height 20
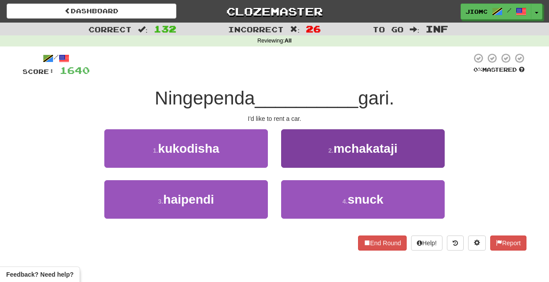
click at [300, 163] on button "2 . mchakataji" at bounding box center [363, 148] width 164 height 38
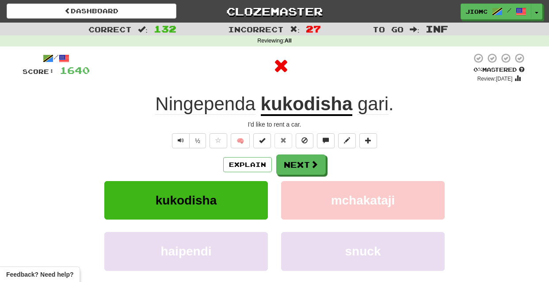
click at [300, 163] on button "Next" at bounding box center [301, 164] width 50 height 20
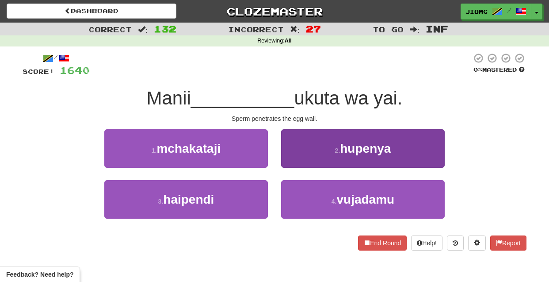
click at [298, 164] on button "2 . hupenya" at bounding box center [363, 148] width 164 height 38
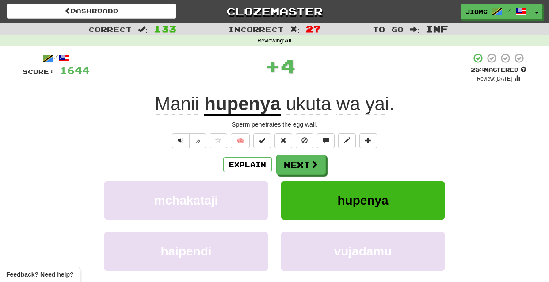
click at [298, 164] on button "Next" at bounding box center [301, 164] width 50 height 20
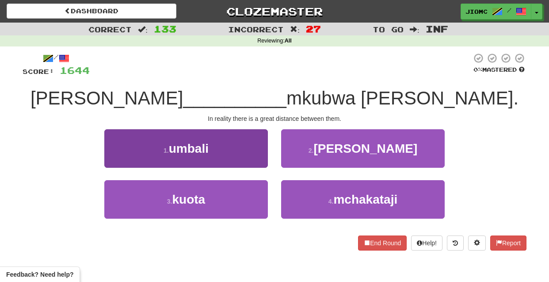
click at [246, 157] on button "1 . umbali" at bounding box center [186, 148] width 164 height 38
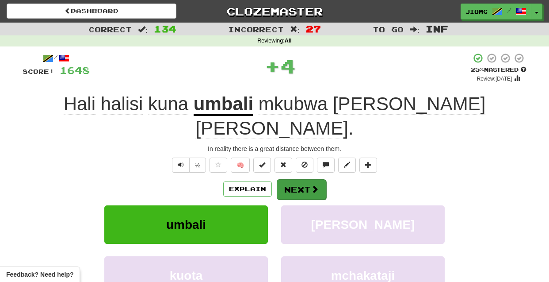
click at [289, 179] on button "Next" at bounding box center [302, 189] width 50 height 20
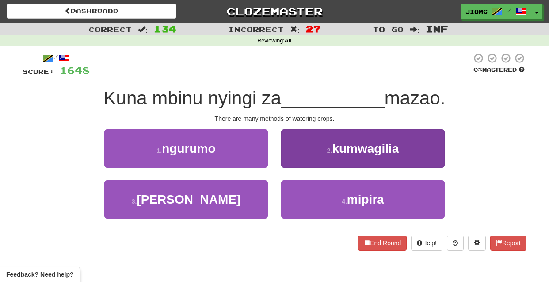
click at [287, 161] on button "2 . kumwagilia" at bounding box center [363, 148] width 164 height 38
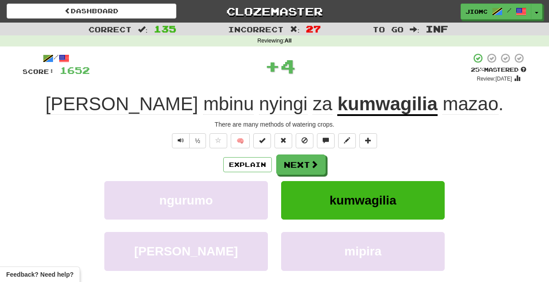
click at [286, 161] on button "Next" at bounding box center [301, 164] width 50 height 20
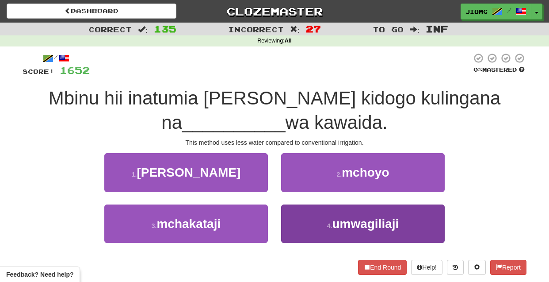
click at [296, 218] on button "4 . umwagiliaji" at bounding box center [363, 223] width 164 height 38
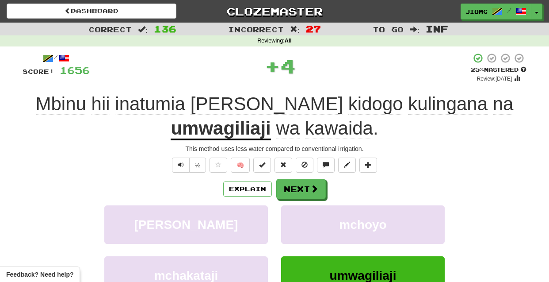
click at [296, 218] on button "mchoyo" at bounding box center [363, 224] width 164 height 38
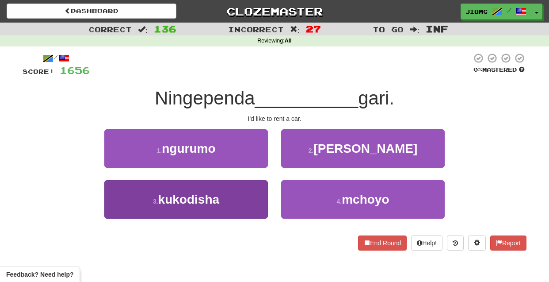
click at [250, 197] on button "3 . kukodisha" at bounding box center [186, 199] width 164 height 38
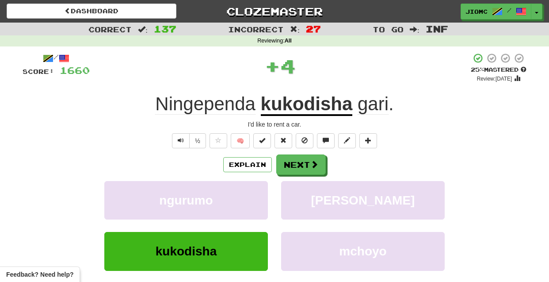
click at [250, 197] on button "ngurumo" at bounding box center [186, 200] width 164 height 38
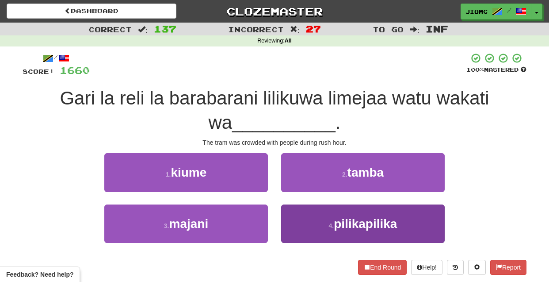
click at [303, 216] on button "4 . pilikapilika" at bounding box center [363, 223] width 164 height 38
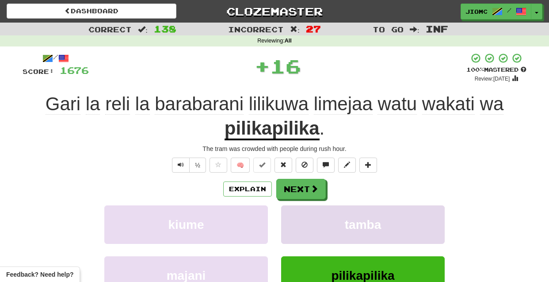
click at [303, 217] on button "tamba" at bounding box center [363, 224] width 164 height 38
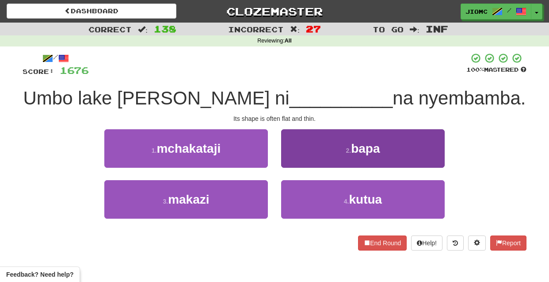
click at [290, 156] on button "2 . bapa" at bounding box center [363, 148] width 164 height 38
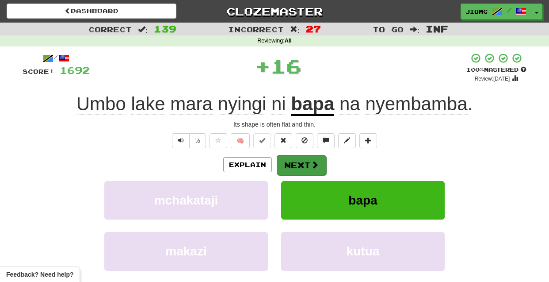
click at [299, 163] on button "Next" at bounding box center [302, 165] width 50 height 20
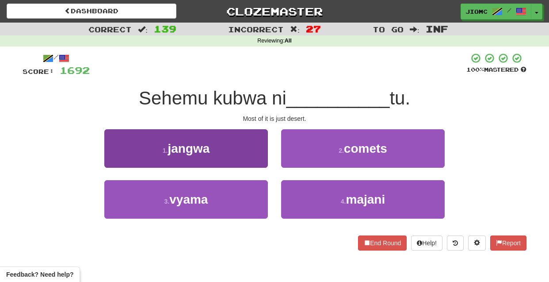
click at [256, 161] on button "1 . jangwa" at bounding box center [186, 148] width 164 height 38
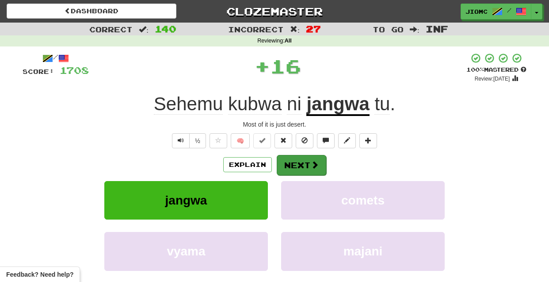
click at [287, 162] on button "Next" at bounding box center [302, 165] width 50 height 20
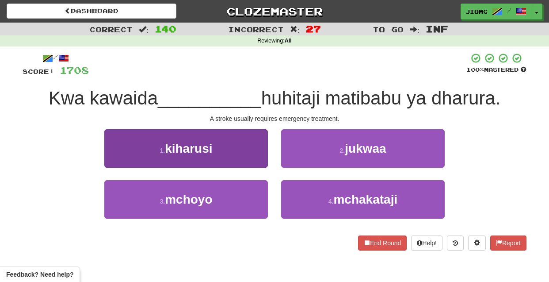
click at [257, 162] on button "1 . kiharusi" at bounding box center [186, 148] width 164 height 38
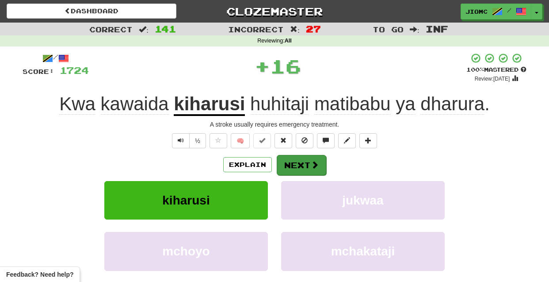
click at [297, 163] on button "Next" at bounding box center [302, 165] width 50 height 20
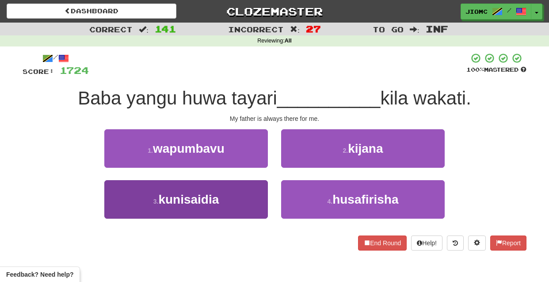
click at [251, 201] on button "3 . kunisaidia" at bounding box center [186, 199] width 164 height 38
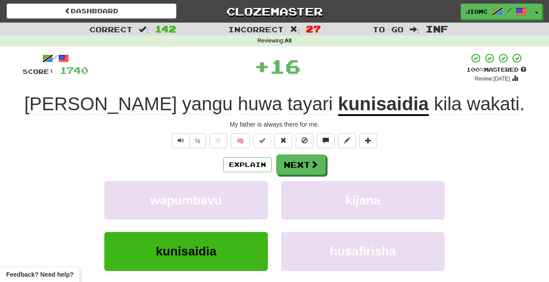
click at [251, 201] on button "wapumbavu" at bounding box center [186, 200] width 164 height 38
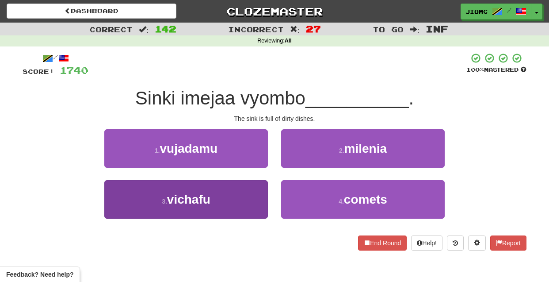
click at [251, 200] on button "3 . vichafu" at bounding box center [186, 199] width 164 height 38
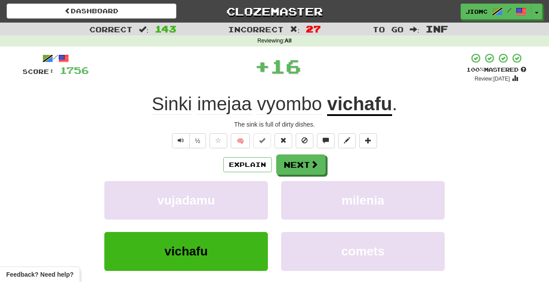
click at [251, 200] on button "vujadamu" at bounding box center [186, 200] width 164 height 38
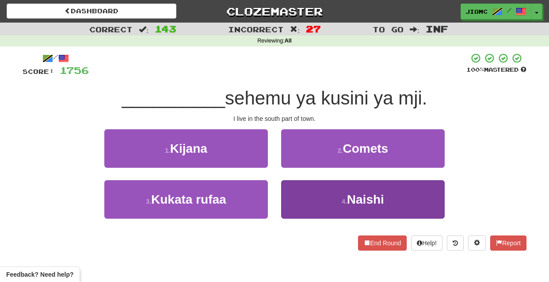
click at [300, 201] on button "4 . Naishi" at bounding box center [363, 199] width 164 height 38
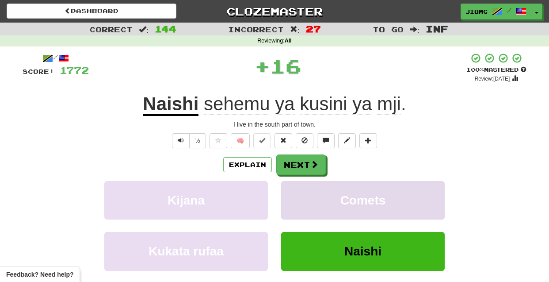
click at [297, 202] on button "Comets" at bounding box center [363, 200] width 164 height 38
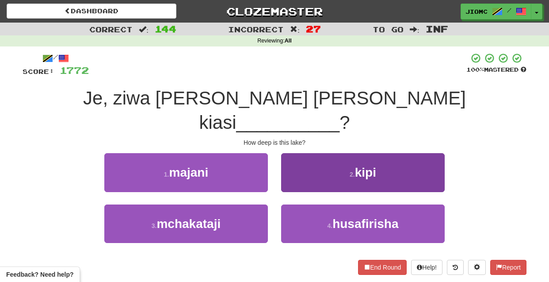
click at [295, 159] on button "2 . kipi" at bounding box center [363, 172] width 164 height 38
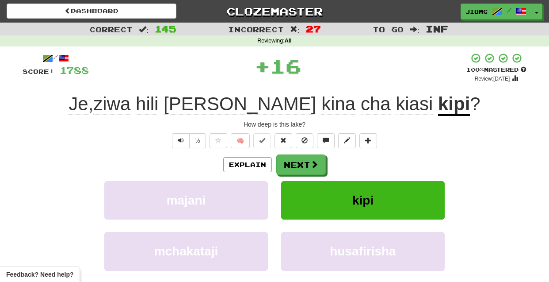
click at [299, 165] on button "Next" at bounding box center [301, 164] width 50 height 20
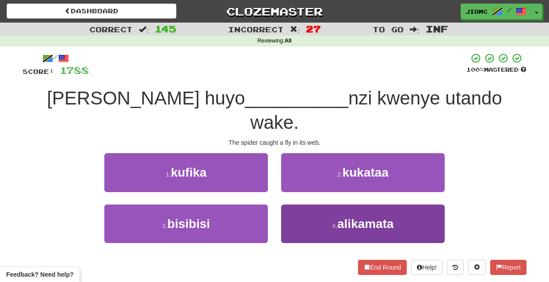
click at [285, 204] on button "4 . alikamata" at bounding box center [363, 223] width 164 height 38
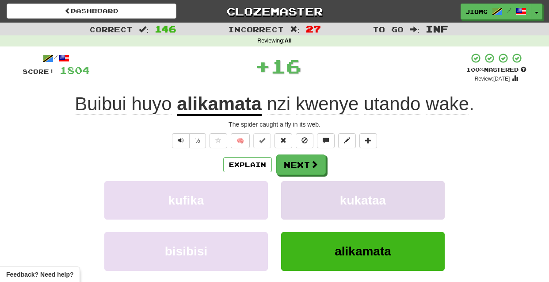
click at [287, 191] on button "kukataa" at bounding box center [363, 200] width 164 height 38
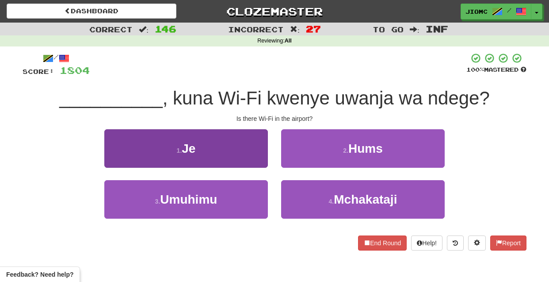
click at [264, 158] on button "1 . Je" at bounding box center [186, 148] width 164 height 38
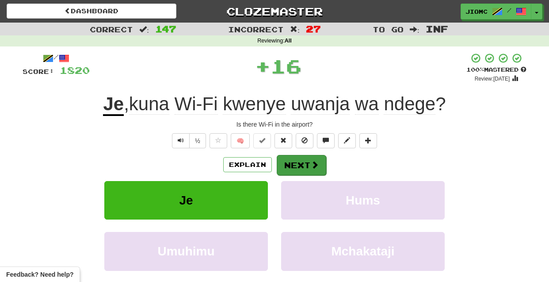
click at [284, 161] on button "Next" at bounding box center [302, 165] width 50 height 20
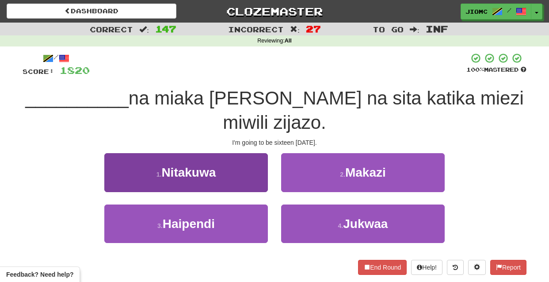
click at [243, 153] on button "1 . Nitakuwa" at bounding box center [186, 172] width 164 height 38
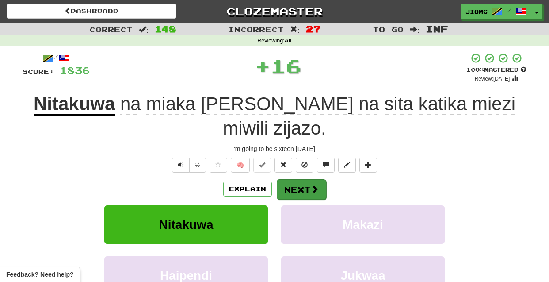
click at [287, 179] on button "Next" at bounding box center [302, 189] width 50 height 20
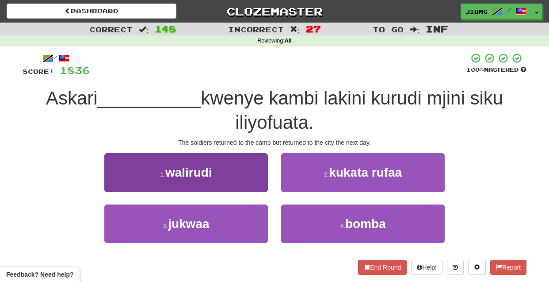
click at [257, 183] on button "1 . walirudi" at bounding box center [186, 172] width 164 height 38
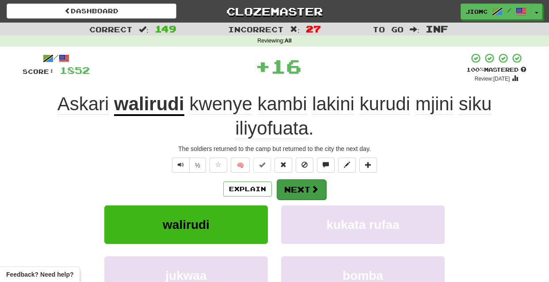
click at [293, 187] on button "Next" at bounding box center [302, 189] width 50 height 20
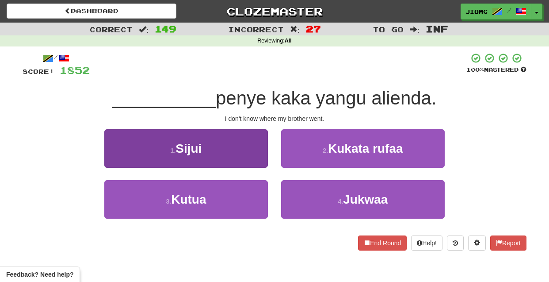
click at [260, 158] on button "1 . Sijui" at bounding box center [186, 148] width 164 height 38
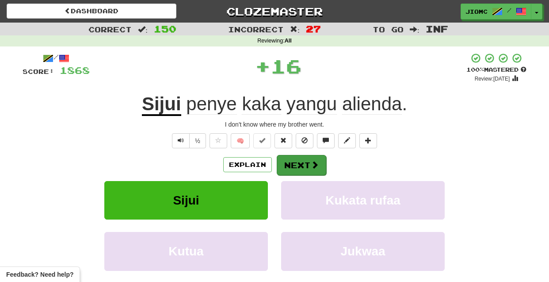
click at [296, 166] on button "Next" at bounding box center [302, 165] width 50 height 20
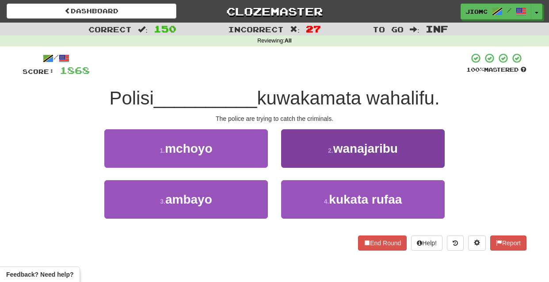
click at [295, 159] on button "2 . wanajaribu" at bounding box center [363, 148] width 164 height 38
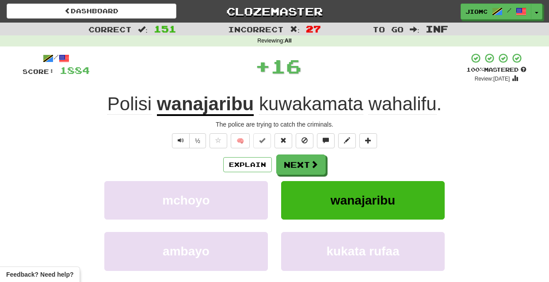
click at [295, 162] on button "Next" at bounding box center [301, 164] width 50 height 20
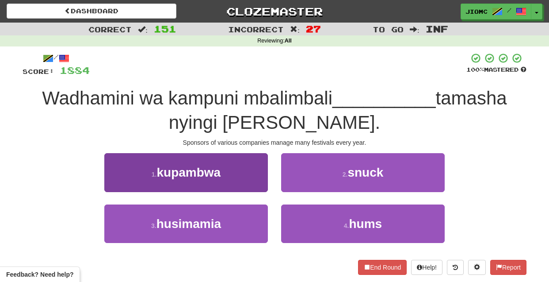
click at [243, 214] on button "3 . husimamia" at bounding box center [186, 223] width 164 height 38
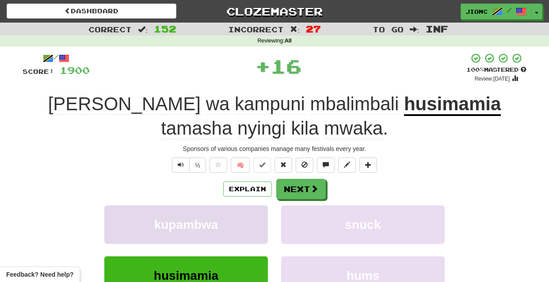
click at [247, 216] on button "kupambwa" at bounding box center [186, 224] width 164 height 38
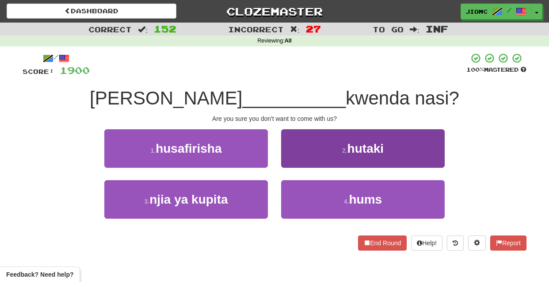
click at [288, 161] on button "2 . hutaki" at bounding box center [363, 148] width 164 height 38
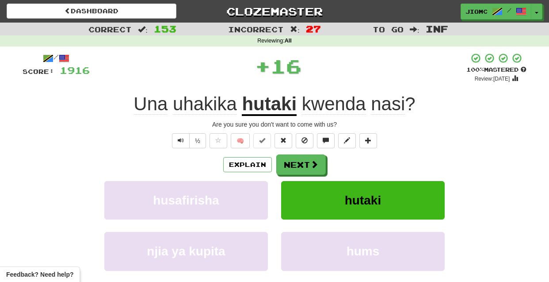
click at [288, 160] on button "Next" at bounding box center [301, 164] width 50 height 20
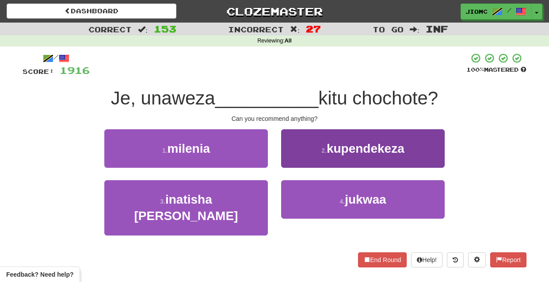
click at [287, 164] on button "2 . kupendekeza" at bounding box center [363, 148] width 164 height 38
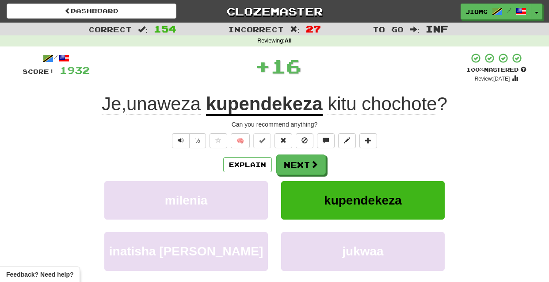
click at [287, 164] on button "Next" at bounding box center [301, 164] width 50 height 20
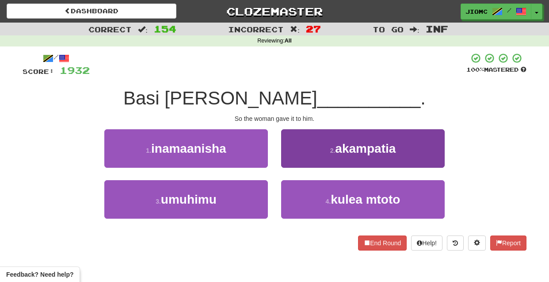
click at [290, 161] on button "2 . akampatia" at bounding box center [363, 148] width 164 height 38
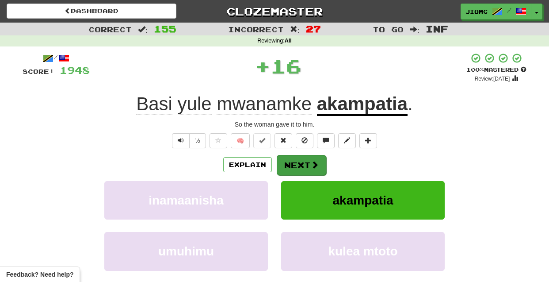
click at [289, 163] on button "Next" at bounding box center [302, 165] width 50 height 20
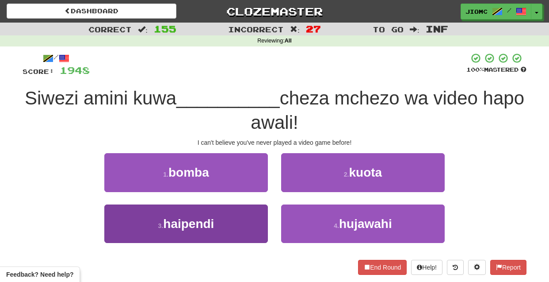
click at [250, 221] on button "3 . haipendi" at bounding box center [186, 223] width 164 height 38
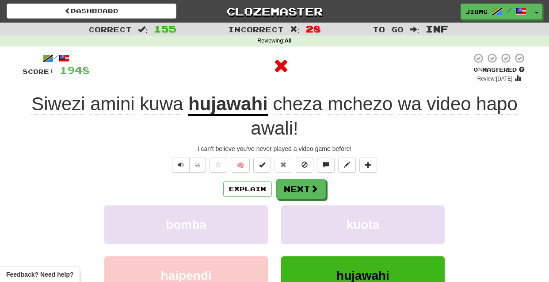
click at [250, 221] on button "bomba" at bounding box center [186, 224] width 164 height 38
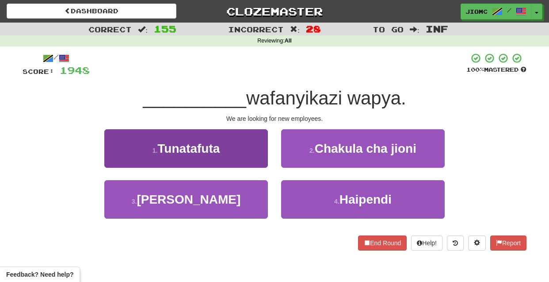
click at [253, 158] on button "1 . Tunatafuta" at bounding box center [186, 148] width 164 height 38
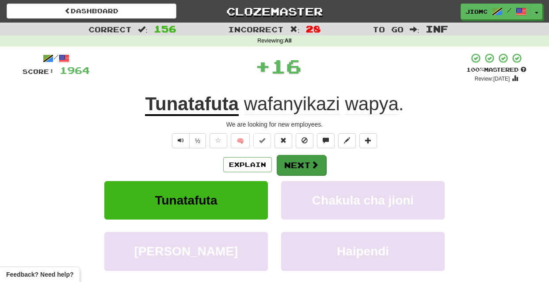
click at [288, 165] on button "Next" at bounding box center [302, 165] width 50 height 20
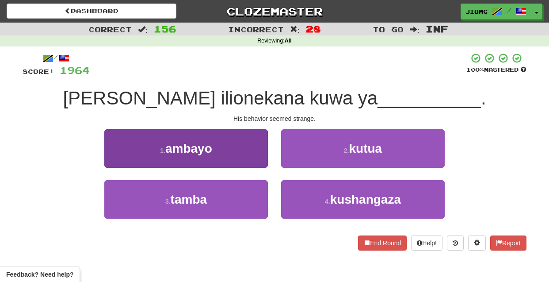
click at [260, 161] on button "1 . ambayo" at bounding box center [186, 148] width 164 height 38
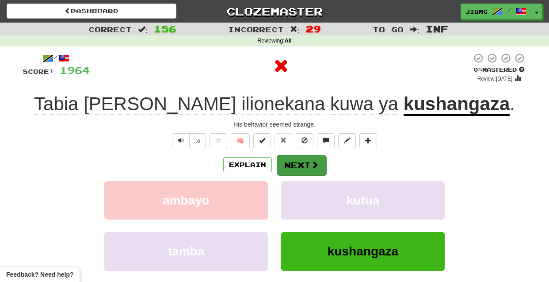
click at [292, 165] on button "Next" at bounding box center [302, 165] width 50 height 20
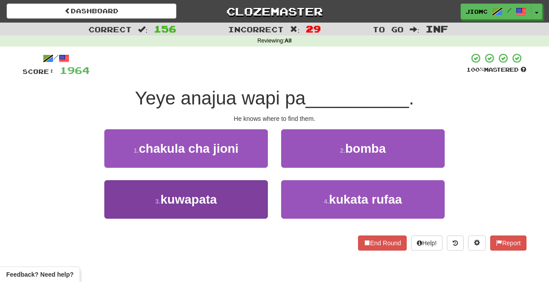
click at [251, 194] on button "3 . kuwapata" at bounding box center [186, 199] width 164 height 38
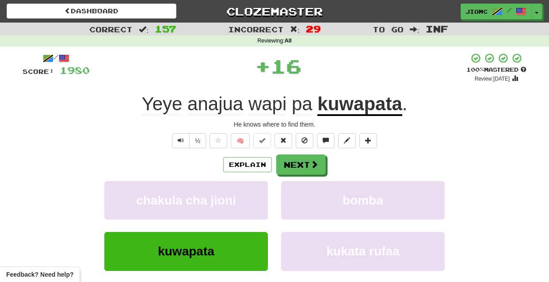
click at [251, 194] on button "chakula cha jioni" at bounding box center [186, 200] width 164 height 38
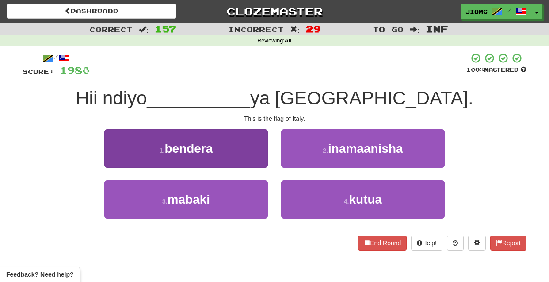
click at [257, 159] on button "1 . bendera" at bounding box center [186, 148] width 164 height 38
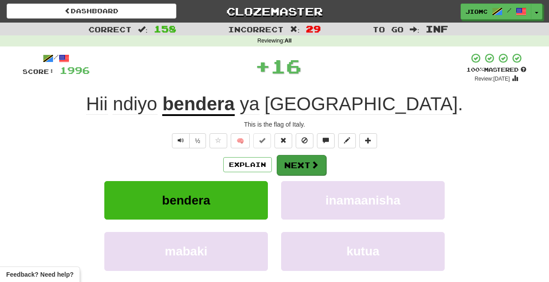
click at [298, 160] on button "Next" at bounding box center [302, 165] width 50 height 20
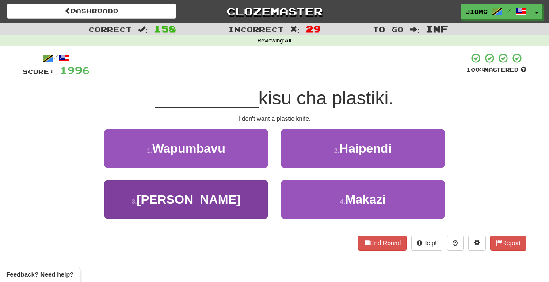
click at [260, 196] on button "3 . Sitaki" at bounding box center [186, 199] width 164 height 38
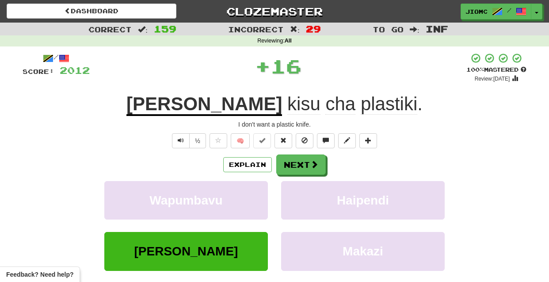
click at [260, 196] on button "Wapumbavu" at bounding box center [186, 200] width 164 height 38
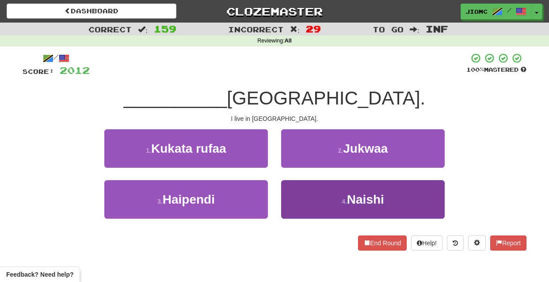
click at [299, 195] on button "4 . Naishi" at bounding box center [363, 199] width 164 height 38
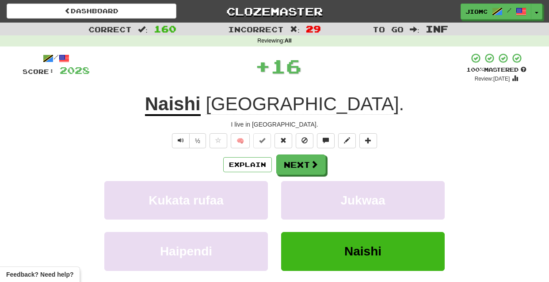
click at [299, 195] on button "Jukwaa" at bounding box center [363, 200] width 164 height 38
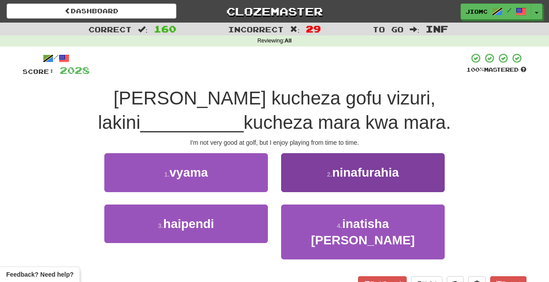
click at [293, 188] on button "2 . ninafurahia" at bounding box center [363, 172] width 164 height 38
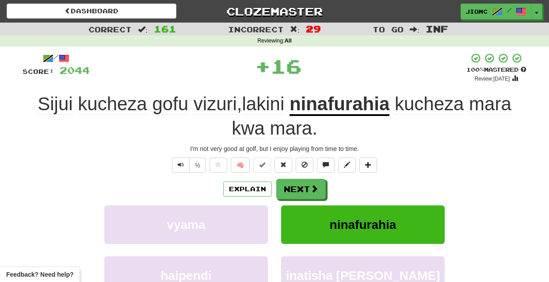
click at [293, 188] on button "Next" at bounding box center [301, 189] width 50 height 20
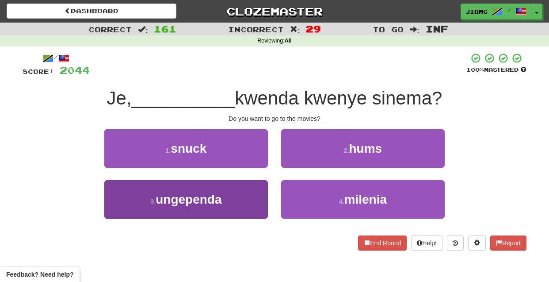
click at [252, 195] on button "3 . ungependa" at bounding box center [186, 199] width 164 height 38
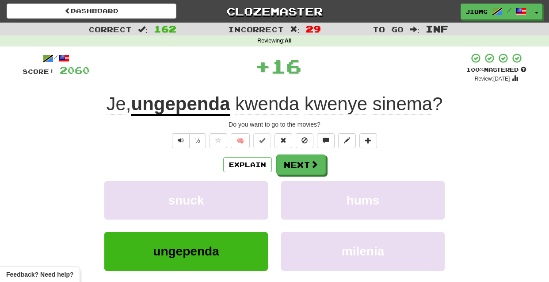
click at [252, 195] on button "snuck" at bounding box center [186, 200] width 164 height 38
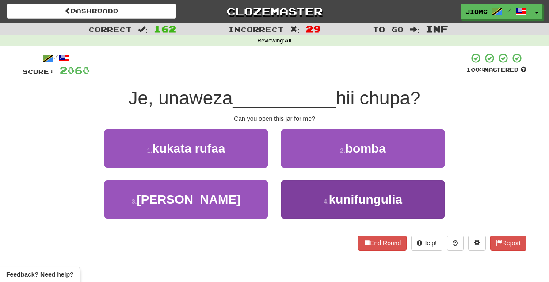
click at [303, 195] on button "4 . kunifungulia" at bounding box center [363, 199] width 164 height 38
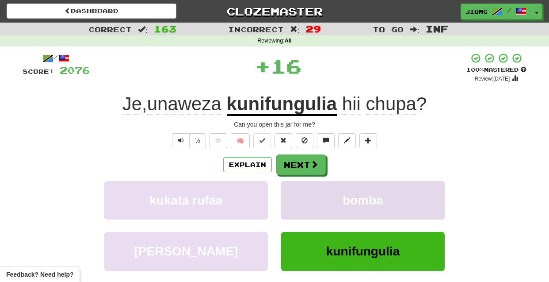
click at [303, 195] on button "bomba" at bounding box center [363, 200] width 164 height 38
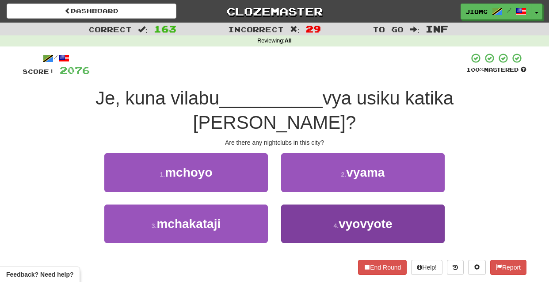
click at [303, 204] on button "4 . vyovyote" at bounding box center [363, 223] width 164 height 38
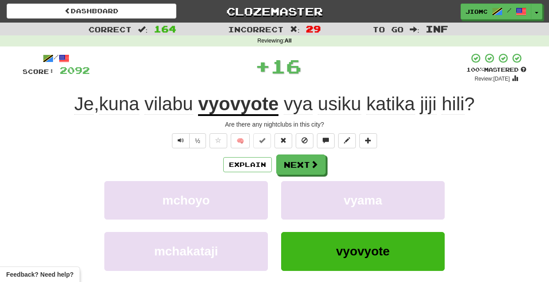
click at [303, 203] on button "vyama" at bounding box center [363, 200] width 164 height 38
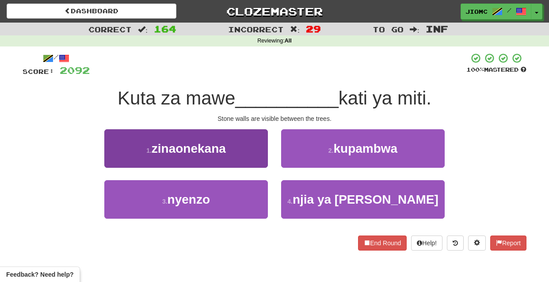
click at [238, 150] on button "1 . zinaonekana" at bounding box center [186, 148] width 164 height 38
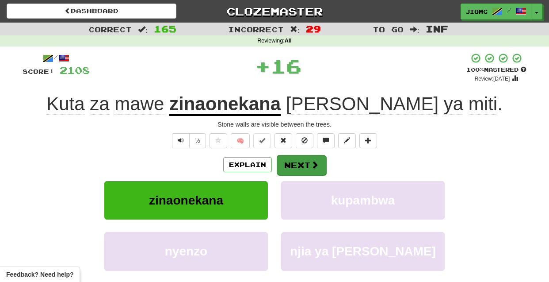
click at [307, 168] on button "Next" at bounding box center [302, 165] width 50 height 20
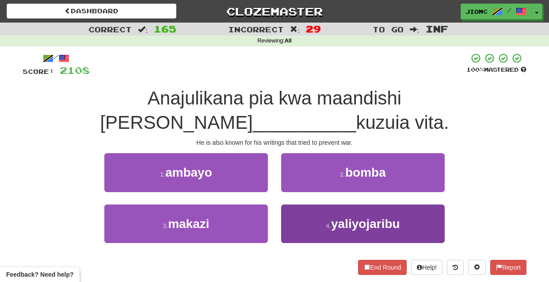
click at [305, 204] on button "4 . yaliyojaribu" at bounding box center [363, 223] width 164 height 38
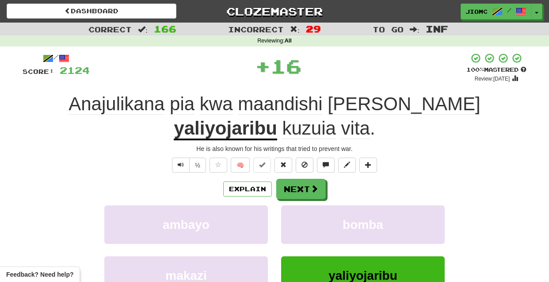
click at [305, 205] on button "bomba" at bounding box center [363, 224] width 164 height 38
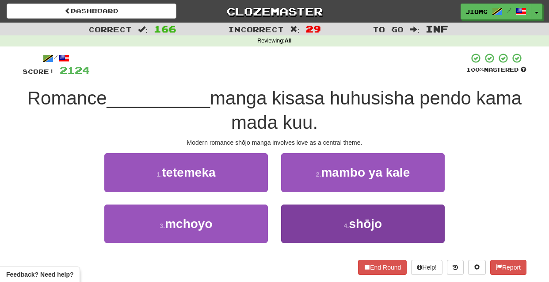
click at [312, 222] on button "4 . shōjo" at bounding box center [363, 223] width 164 height 38
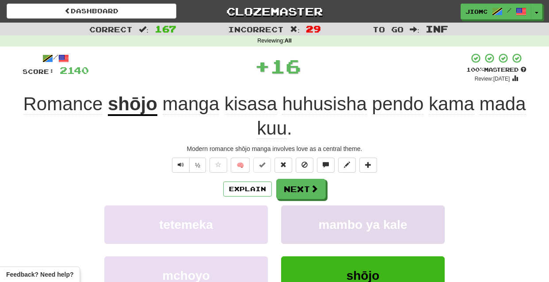
click at [298, 207] on button "mambo ya kale" at bounding box center [363, 224] width 164 height 38
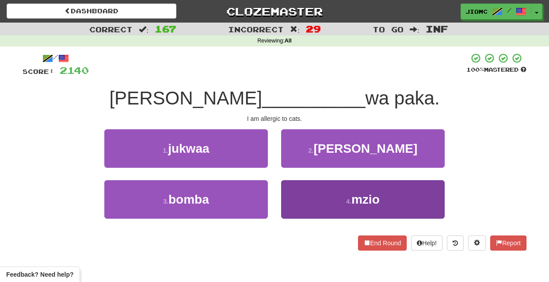
click at [295, 197] on button "4 . mzio" at bounding box center [363, 199] width 164 height 38
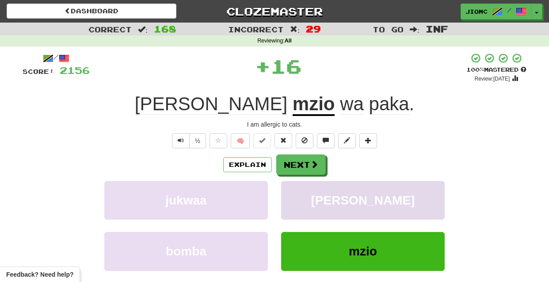
click at [291, 196] on button "aloi" at bounding box center [363, 200] width 164 height 38
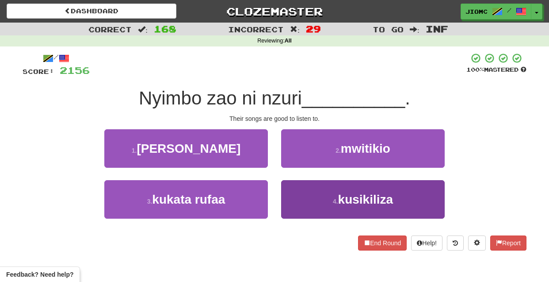
click at [296, 197] on button "4 . kusikiliza" at bounding box center [363, 199] width 164 height 38
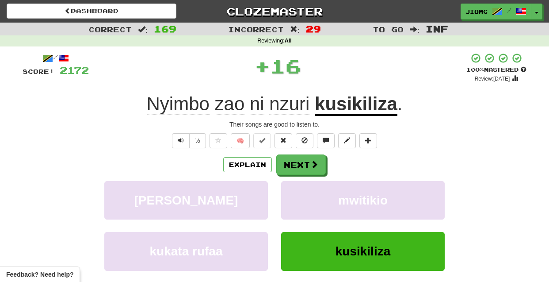
click at [296, 197] on button "mwitikio" at bounding box center [363, 200] width 164 height 38
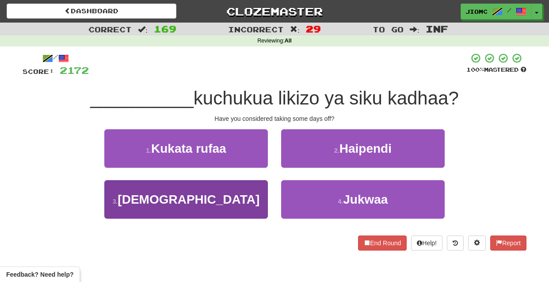
click at [248, 197] on button "3 . Umefikiria" at bounding box center [186, 199] width 164 height 38
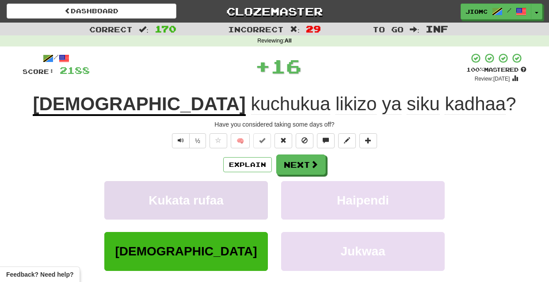
click at [248, 197] on button "Kukata rufaa" at bounding box center [186, 200] width 164 height 38
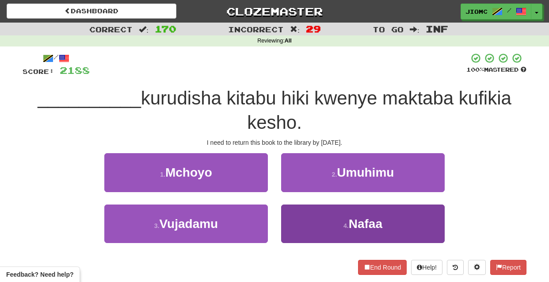
click at [297, 216] on button "4 . Nafaa" at bounding box center [363, 223] width 164 height 38
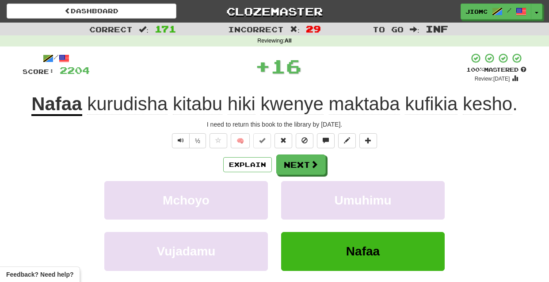
click at [297, 216] on button "Umuhimu" at bounding box center [363, 200] width 164 height 38
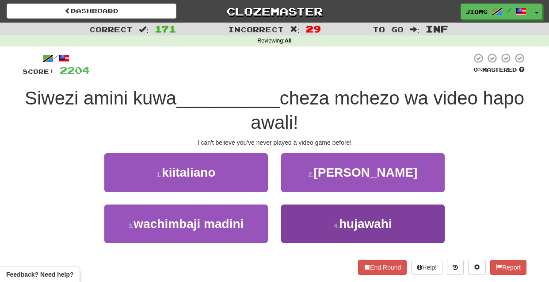
click at [307, 220] on button "4 . hujawahi" at bounding box center [363, 223] width 164 height 38
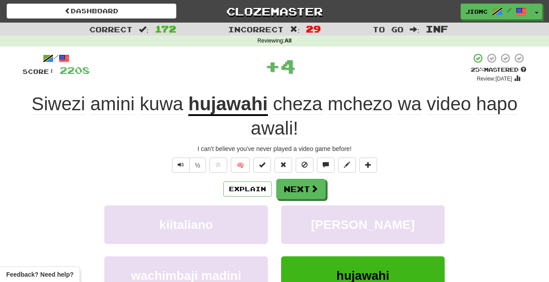
click at [307, 220] on button "aloi" at bounding box center [363, 224] width 164 height 38
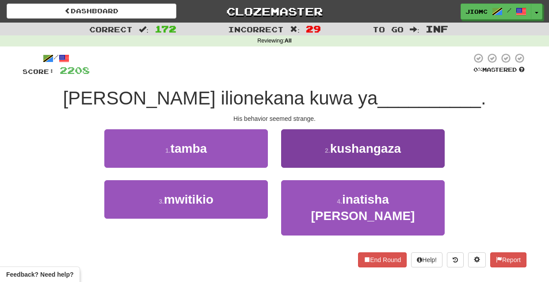
click at [303, 161] on button "2 . kushangaza" at bounding box center [363, 148] width 164 height 38
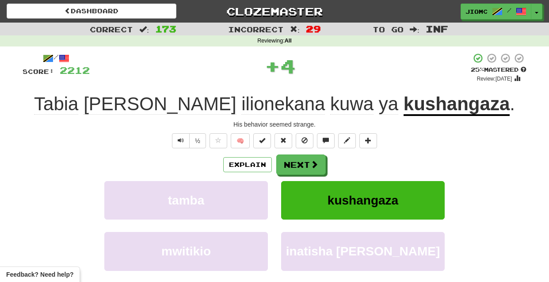
click at [302, 161] on button "Next" at bounding box center [301, 164] width 50 height 20
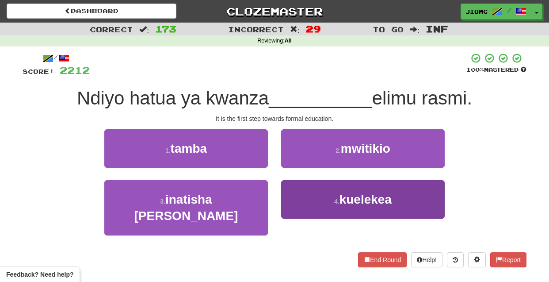
click at [302, 201] on button "4 . kuelekea" at bounding box center [363, 199] width 164 height 38
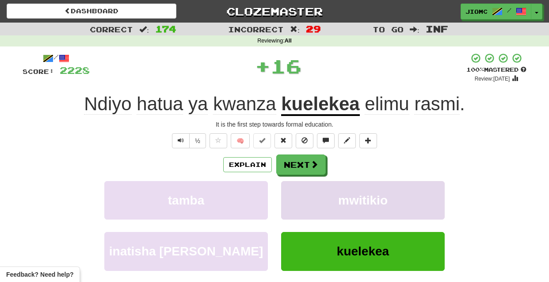
click at [303, 201] on button "mwitikio" at bounding box center [363, 200] width 164 height 38
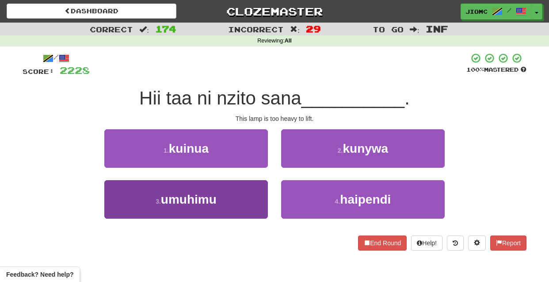
click at [260, 199] on button "3 . umuhimu" at bounding box center [186, 199] width 164 height 38
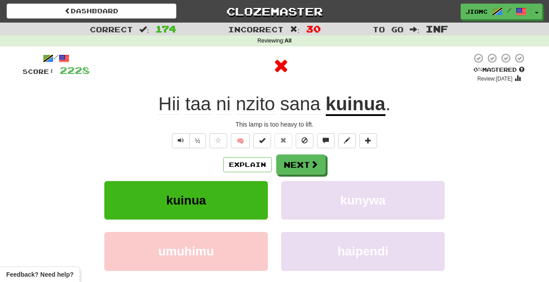
click at [263, 198] on button "kuinua" at bounding box center [186, 200] width 164 height 38
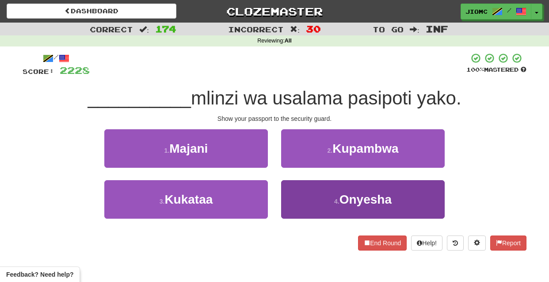
click at [305, 194] on button "4 . Onyesha" at bounding box center [363, 199] width 164 height 38
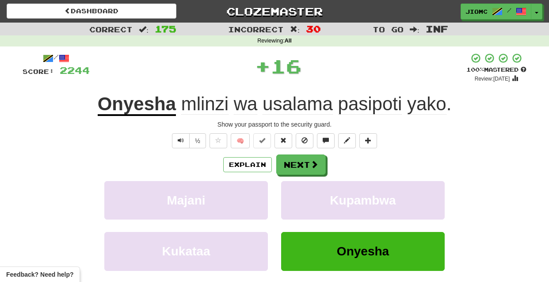
click at [305, 194] on button "Kupambwa" at bounding box center [363, 200] width 164 height 38
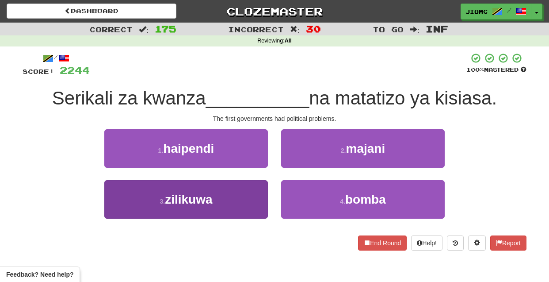
click at [261, 198] on button "3 . zilikuwa" at bounding box center [186, 199] width 164 height 38
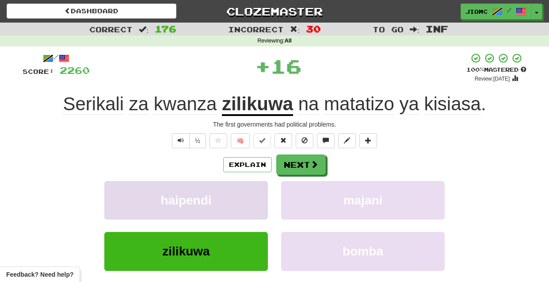
click at [261, 198] on button "haipendi" at bounding box center [186, 200] width 164 height 38
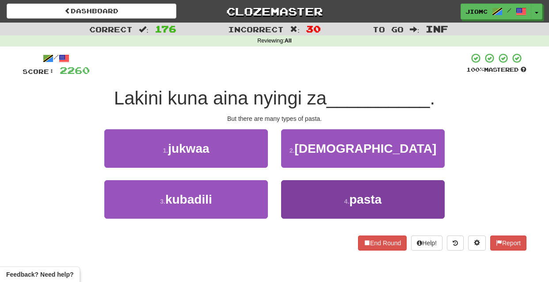
click at [303, 199] on button "4 . pasta" at bounding box center [363, 199] width 164 height 38
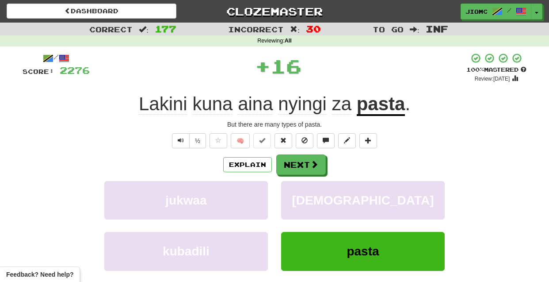
click at [303, 199] on button "saladi" at bounding box center [363, 200] width 164 height 38
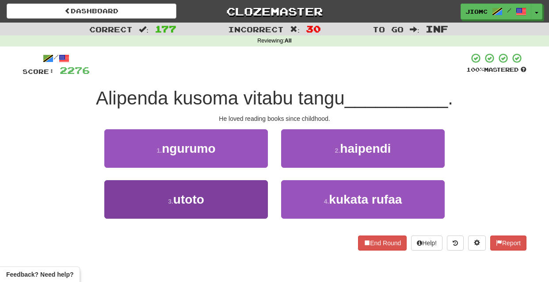
click at [240, 192] on button "3 . utoto" at bounding box center [186, 199] width 164 height 38
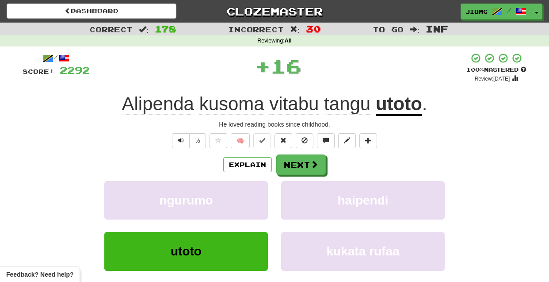
click at [240, 192] on button "ngurumo" at bounding box center [186, 200] width 164 height 38
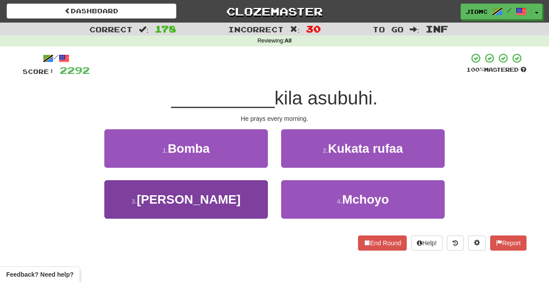
click at [251, 197] on button "3 . Anasali" at bounding box center [186, 199] width 164 height 38
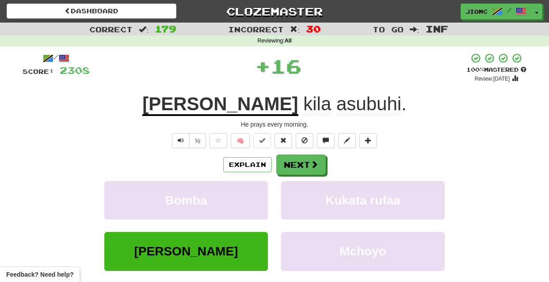
click at [251, 197] on button "Bomba" at bounding box center [186, 200] width 164 height 38
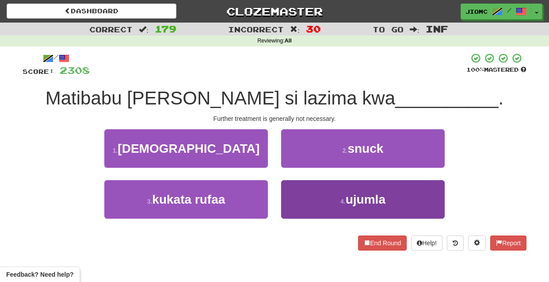
click at [302, 194] on button "4 . ujumla" at bounding box center [363, 199] width 164 height 38
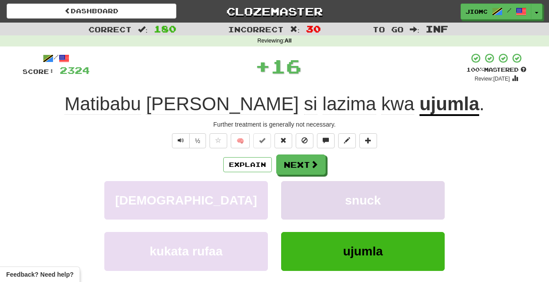
click at [302, 195] on button "snuck" at bounding box center [363, 200] width 164 height 38
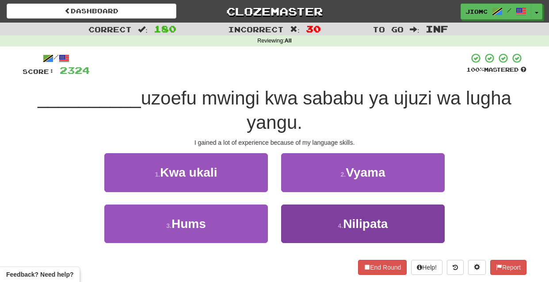
click at [299, 217] on button "4 . Nilipata" at bounding box center [363, 223] width 164 height 38
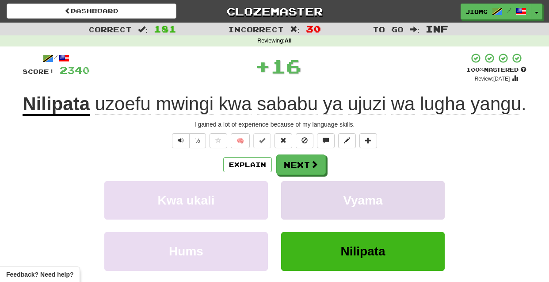
click at [299, 217] on button "Vyama" at bounding box center [363, 200] width 164 height 38
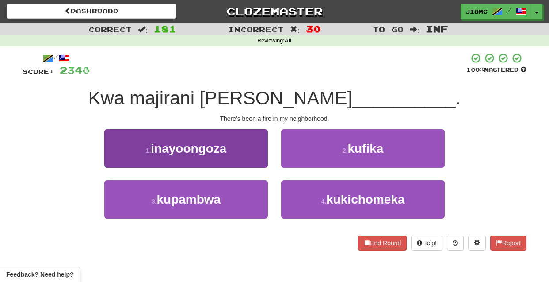
click at [258, 160] on button "1 . inayoongoza" at bounding box center [186, 148] width 164 height 38
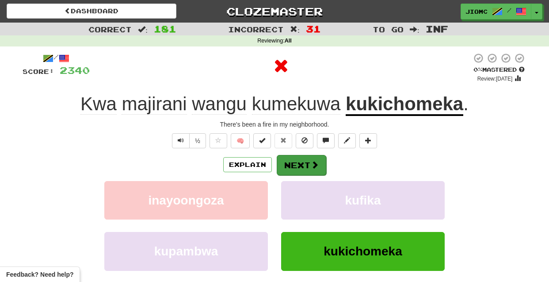
click at [291, 167] on button "Next" at bounding box center [302, 165] width 50 height 20
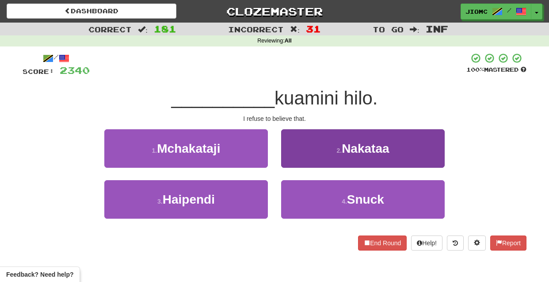
click at [286, 158] on button "2 . Nakataa" at bounding box center [363, 148] width 164 height 38
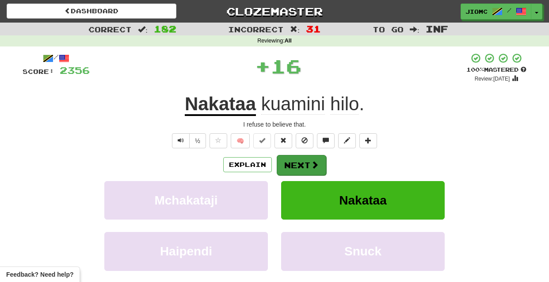
click at [290, 160] on button "Next" at bounding box center [302, 165] width 50 height 20
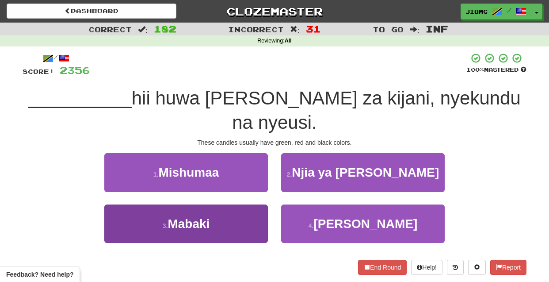
click at [256, 204] on button "3 . Mabaki" at bounding box center [186, 223] width 164 height 38
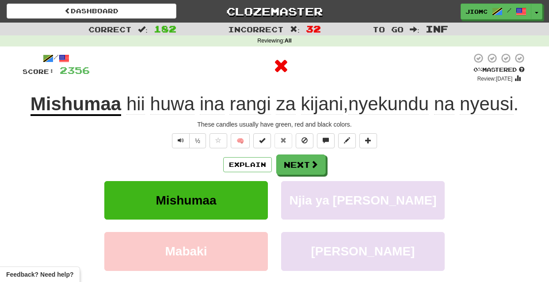
click at [254, 199] on button "Mishumaa" at bounding box center [186, 200] width 164 height 38
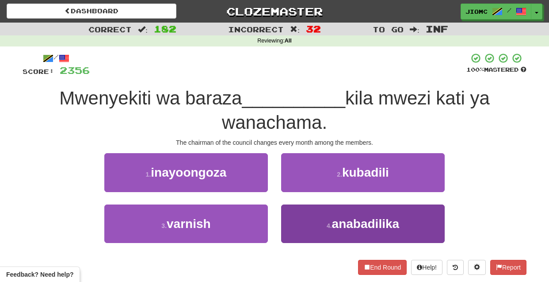
click at [322, 218] on button "4 . anabadilika" at bounding box center [363, 223] width 164 height 38
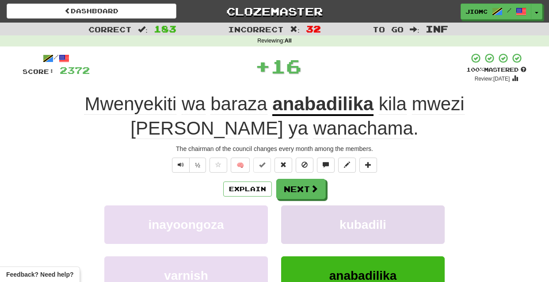
click at [318, 216] on button "kubadili" at bounding box center [363, 224] width 164 height 38
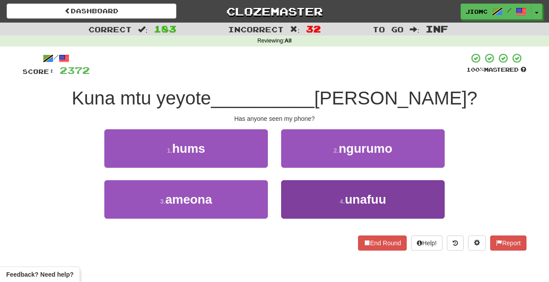
click at [312, 197] on button "4 . unafuu" at bounding box center [363, 199] width 164 height 38
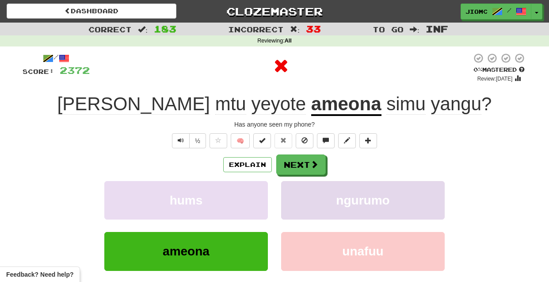
click at [303, 198] on button "ngurumo" at bounding box center [363, 200] width 164 height 38
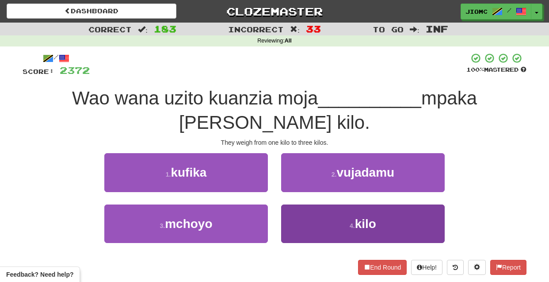
click at [287, 204] on button "4 . kilo" at bounding box center [363, 223] width 164 height 38
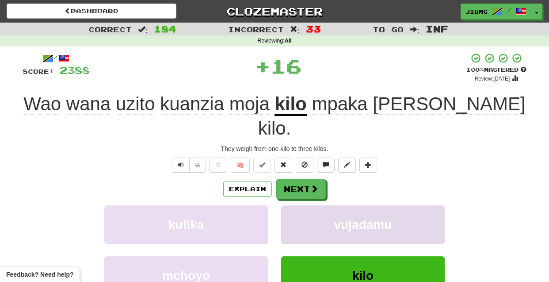
click at [289, 205] on button "vujadamu" at bounding box center [363, 224] width 164 height 38
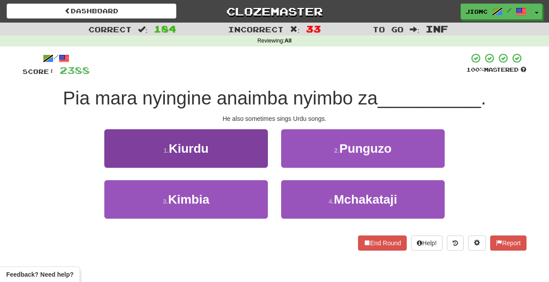
click at [260, 164] on button "1 . Kiurdu" at bounding box center [186, 148] width 164 height 38
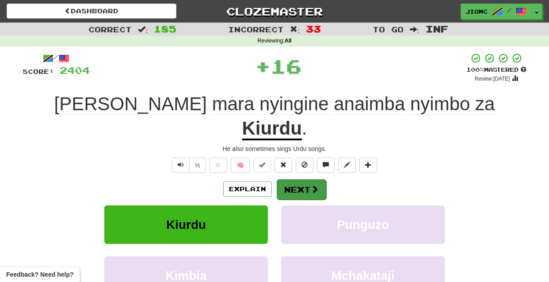
click at [290, 179] on button "Next" at bounding box center [302, 189] width 50 height 20
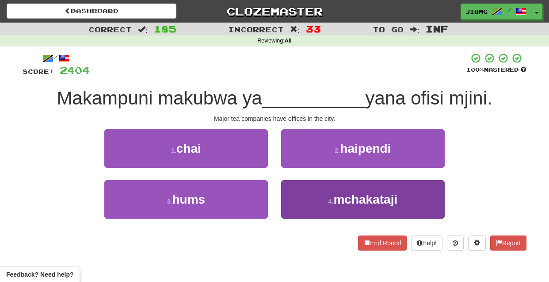
click at [307, 195] on button "4 . mchakataji" at bounding box center [363, 199] width 164 height 38
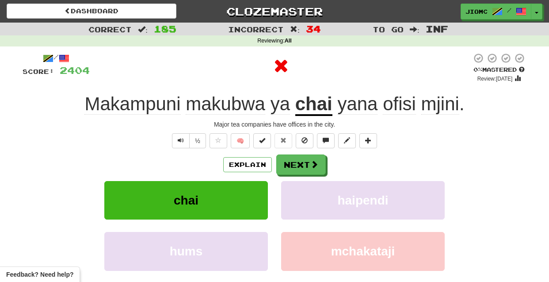
click at [307, 195] on button "haipendi" at bounding box center [363, 200] width 164 height 38
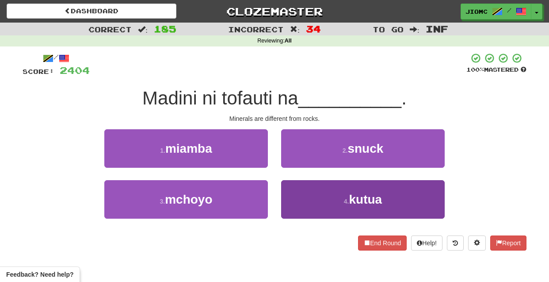
click at [304, 199] on button "4 . kutua" at bounding box center [363, 199] width 164 height 38
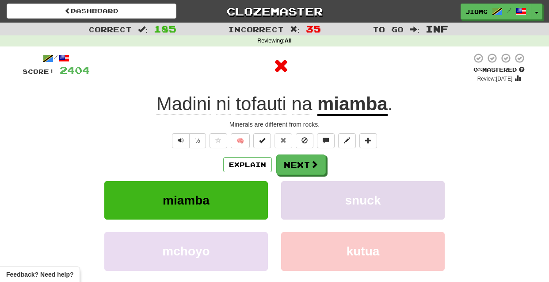
click at [304, 199] on button "snuck" at bounding box center [363, 200] width 164 height 38
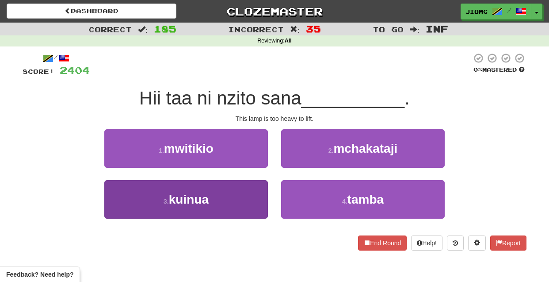
click at [261, 195] on button "3 . kuinua" at bounding box center [186, 199] width 164 height 38
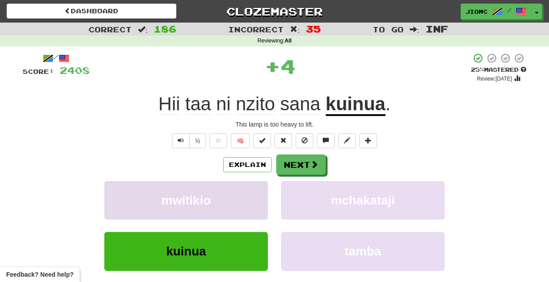
click at [261, 195] on button "mwitikio" at bounding box center [186, 200] width 164 height 38
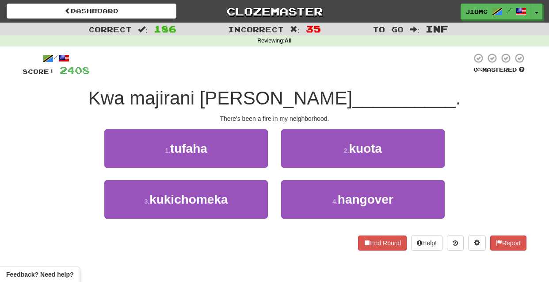
click at [300, 168] on div "2 . kuota" at bounding box center [363, 154] width 177 height 51
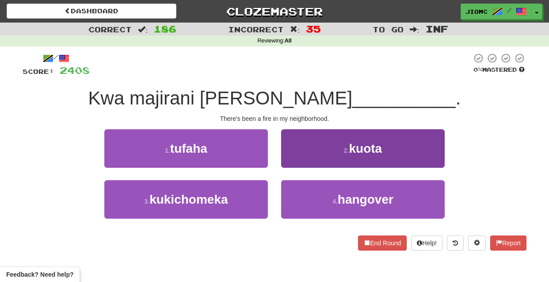
click at [295, 164] on button "2 . kuota" at bounding box center [363, 148] width 164 height 38
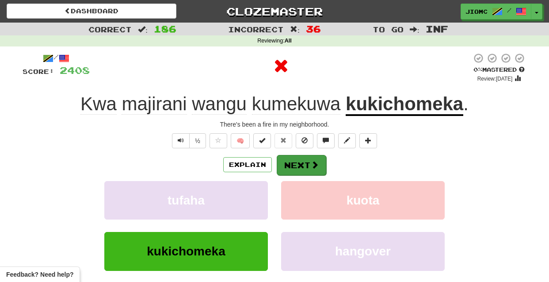
click at [294, 165] on button "Next" at bounding box center [302, 165] width 50 height 20
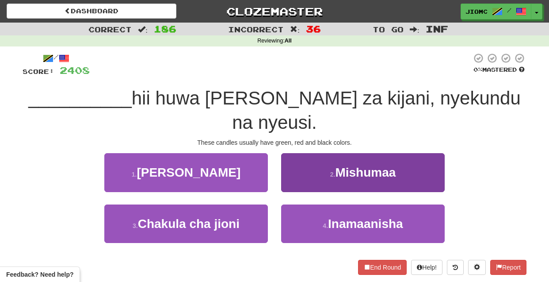
click at [290, 154] on button "2 . Mishumaa" at bounding box center [363, 172] width 164 height 38
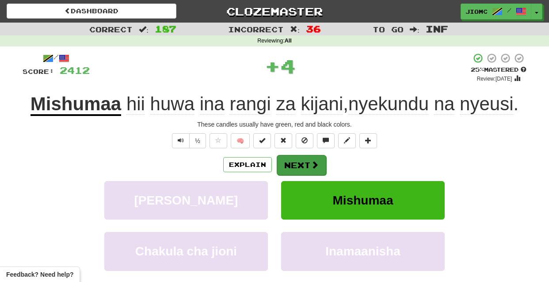
click at [292, 158] on button "Next" at bounding box center [302, 165] width 50 height 20
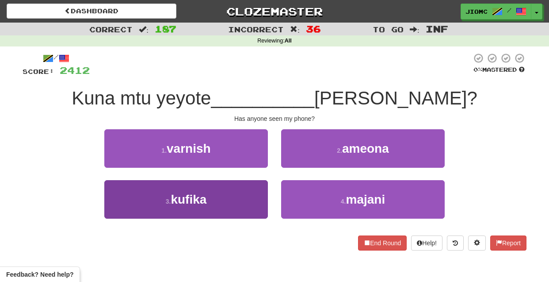
click at [252, 197] on button "3 . kufika" at bounding box center [186, 199] width 164 height 38
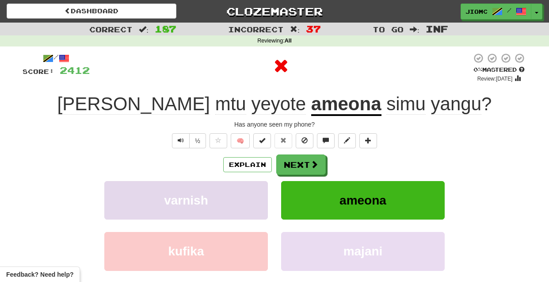
click at [252, 198] on button "varnish" at bounding box center [186, 200] width 164 height 38
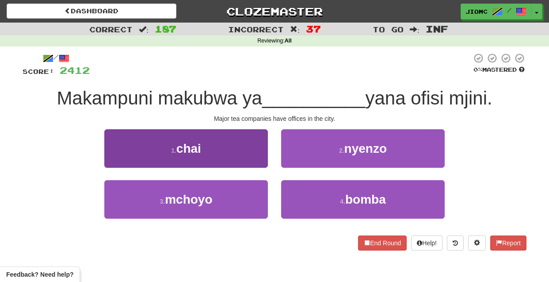
click at [249, 160] on button "1 . chai" at bounding box center [186, 148] width 164 height 38
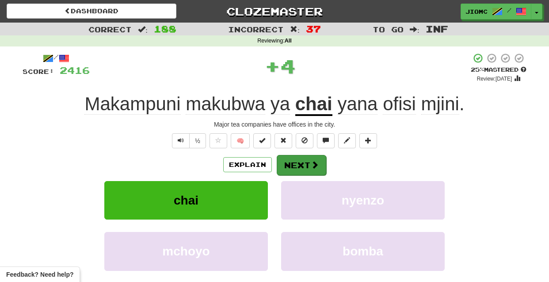
click at [290, 165] on button "Next" at bounding box center [302, 165] width 50 height 20
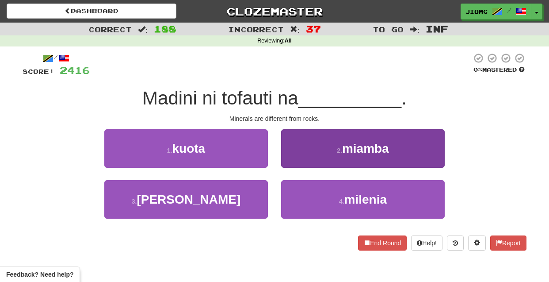
click at [291, 165] on button "2 . miamba" at bounding box center [363, 148] width 164 height 38
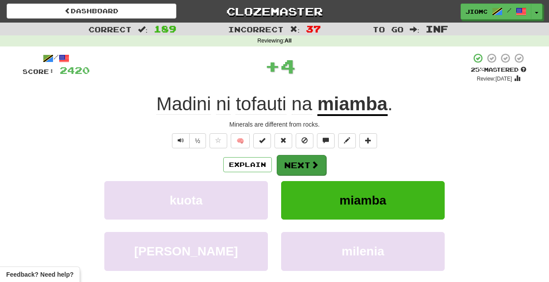
click at [291, 167] on button "Next" at bounding box center [302, 165] width 50 height 20
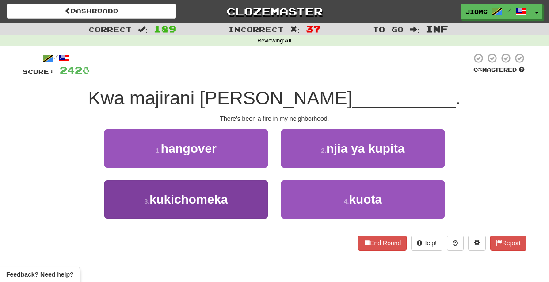
click at [259, 198] on button "3 . kukichomeka" at bounding box center [186, 199] width 164 height 38
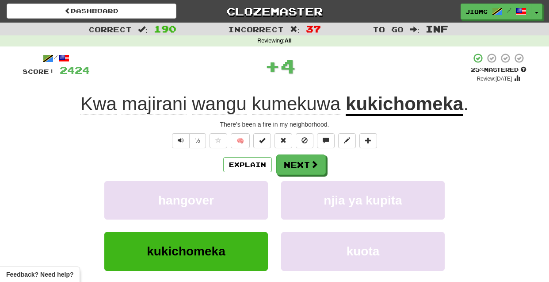
click at [259, 198] on button "hangover" at bounding box center [186, 200] width 164 height 38
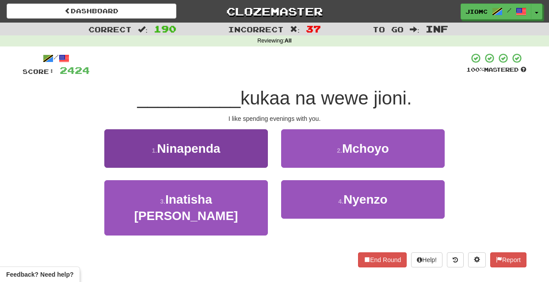
click at [258, 161] on button "1 . Ninapenda" at bounding box center [186, 148] width 164 height 38
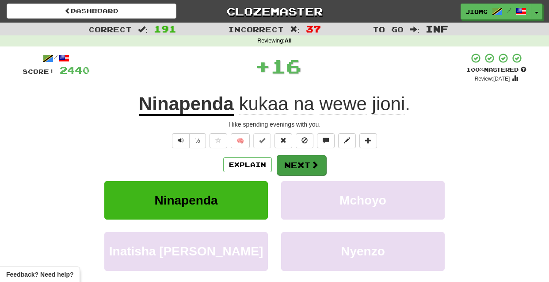
click at [285, 162] on button "Next" at bounding box center [302, 165] width 50 height 20
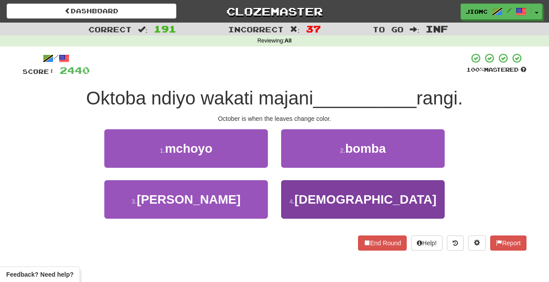
click at [300, 201] on button "4 . yanabadilika" at bounding box center [363, 199] width 164 height 38
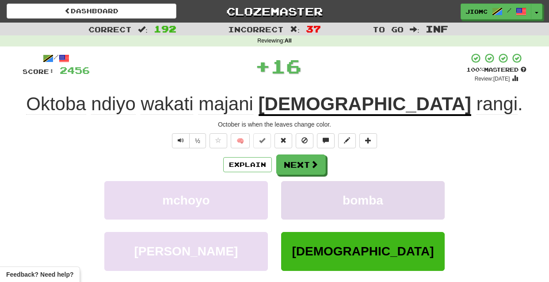
click at [300, 202] on button "bomba" at bounding box center [363, 200] width 164 height 38
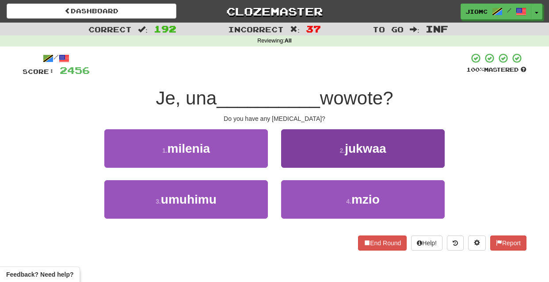
click at [303, 195] on button "4 . mzio" at bounding box center [363, 199] width 164 height 38
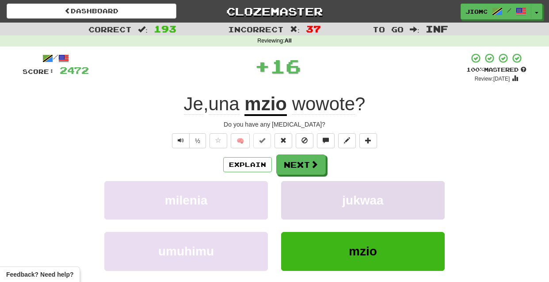
click at [303, 197] on button "jukwaa" at bounding box center [363, 200] width 164 height 38
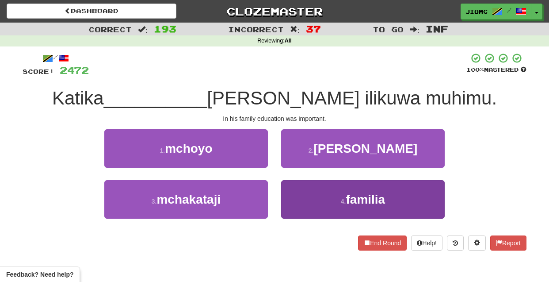
click at [303, 199] on button "4 . familia" at bounding box center [363, 199] width 164 height 38
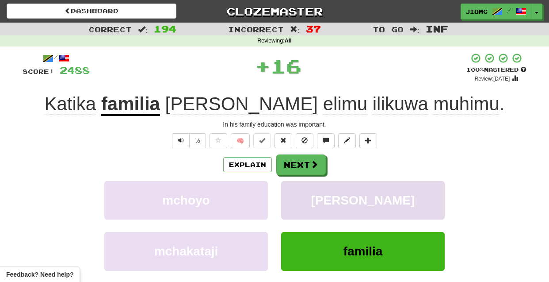
click at [303, 199] on button "aloi" at bounding box center [363, 200] width 164 height 38
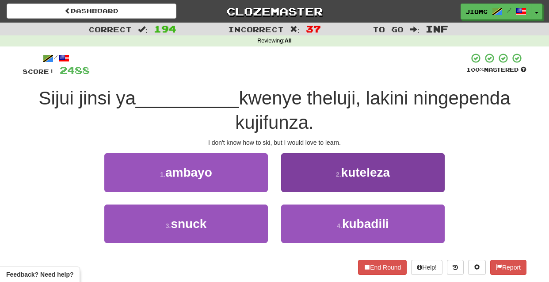
click at [299, 185] on button "2 . kuteleza" at bounding box center [363, 172] width 164 height 38
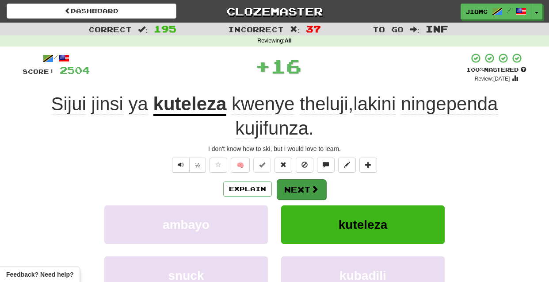
click at [300, 184] on button "Next" at bounding box center [302, 189] width 50 height 20
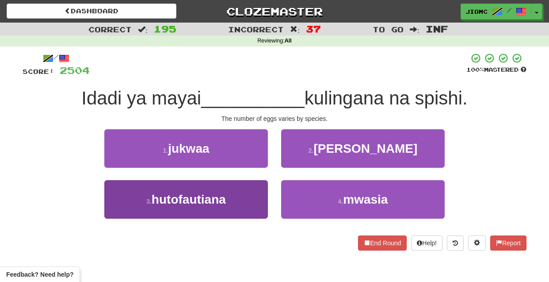
click at [246, 200] on button "3 . hutofautiana" at bounding box center [186, 199] width 164 height 38
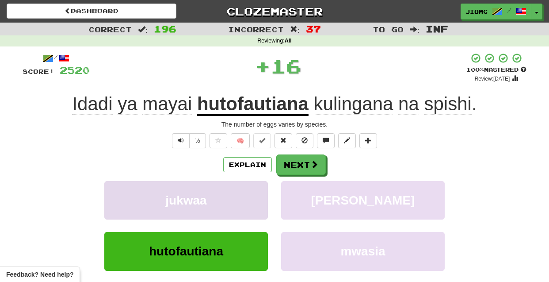
click at [249, 203] on button "jukwaa" at bounding box center [186, 200] width 164 height 38
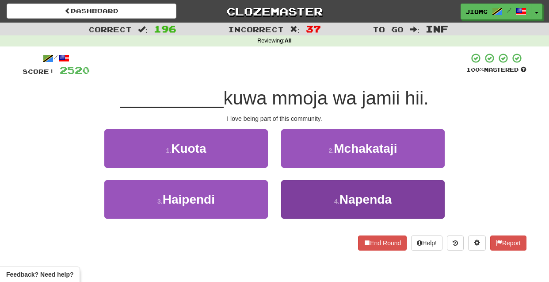
click at [288, 200] on button "4 . Napenda" at bounding box center [363, 199] width 164 height 38
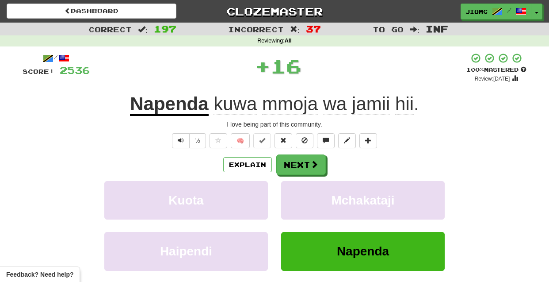
click at [288, 200] on button "Mchakataji" at bounding box center [363, 200] width 164 height 38
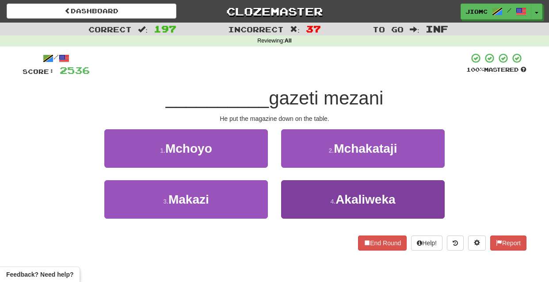
click at [296, 197] on button "4 . Akaliweka" at bounding box center [363, 199] width 164 height 38
click at [296, 168] on button "2 . Mchakataji" at bounding box center [363, 148] width 164 height 38
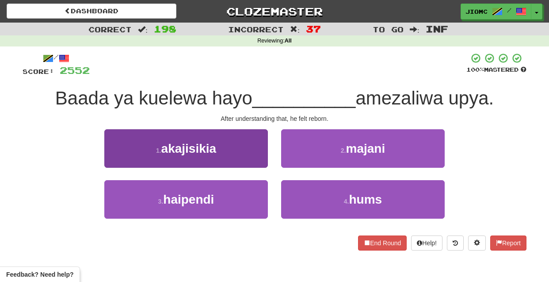
click at [256, 158] on button "1 . akajisikia" at bounding box center [186, 148] width 164 height 38
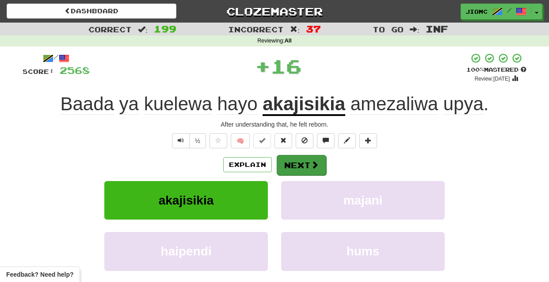
click at [296, 164] on button "Next" at bounding box center [302, 165] width 50 height 20
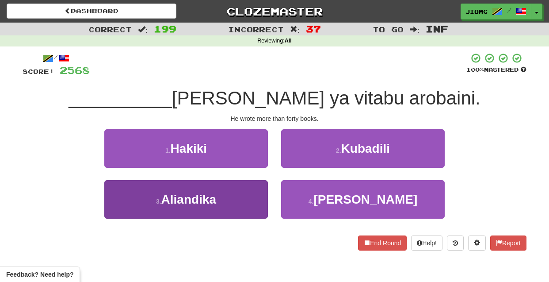
click at [250, 198] on button "3 . Aliandika" at bounding box center [186, 199] width 164 height 38
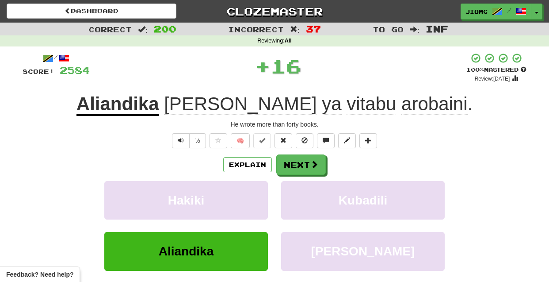
click at [250, 198] on button "Hakiki" at bounding box center [186, 200] width 164 height 38
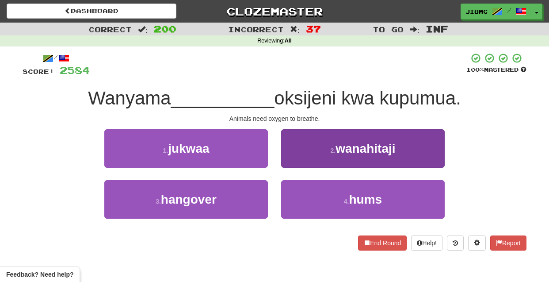
click at [297, 159] on button "2 . wanahitaji" at bounding box center [363, 148] width 164 height 38
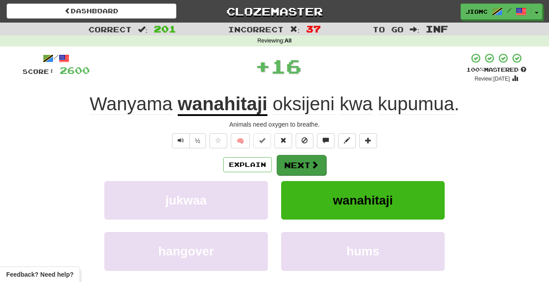
click at [297, 163] on button "Next" at bounding box center [302, 165] width 50 height 20
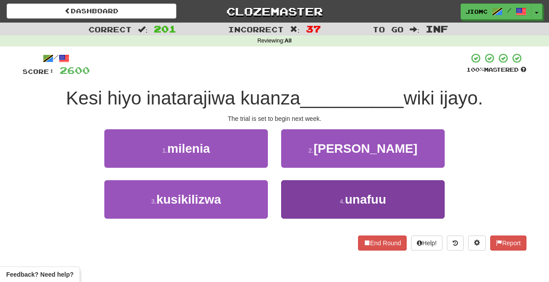
click at [291, 200] on button "4 . unafuu" at bounding box center [363, 199] width 164 height 38
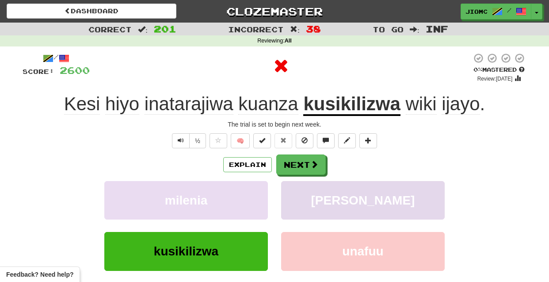
click at [290, 200] on button "doria" at bounding box center [363, 200] width 164 height 38
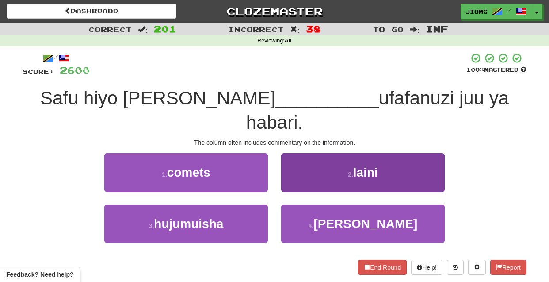
click at [293, 157] on button "2 . laini" at bounding box center [363, 172] width 164 height 38
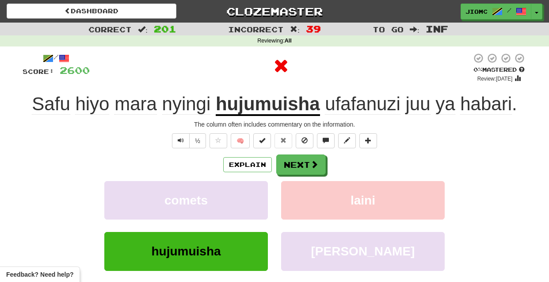
click at [292, 159] on button "Next" at bounding box center [301, 164] width 50 height 20
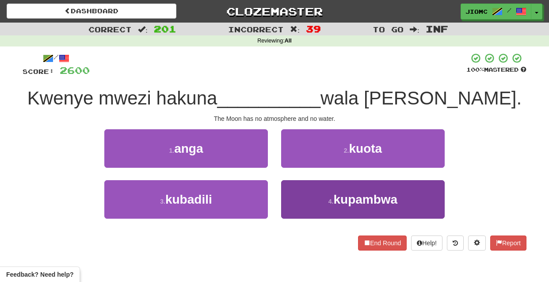
click at [299, 196] on button "4 . kupambwa" at bounding box center [363, 199] width 164 height 38
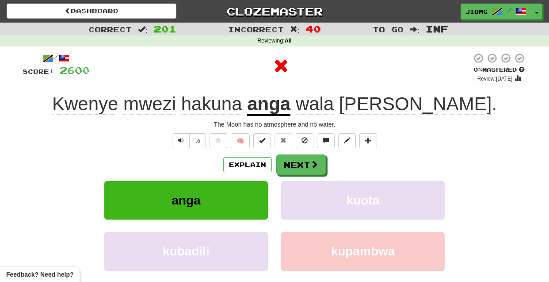
click at [299, 196] on button "kuota" at bounding box center [363, 200] width 164 height 38
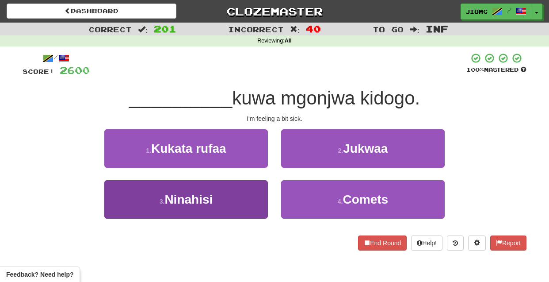
click at [254, 195] on button "3 . Ninahisi" at bounding box center [186, 199] width 164 height 38
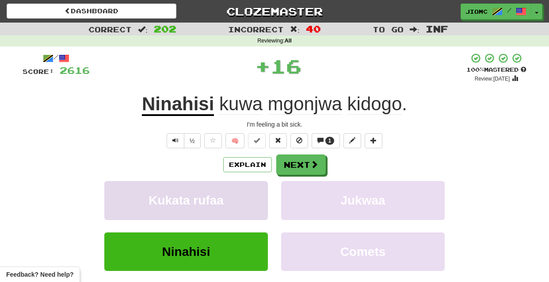
click at [254, 195] on button "Kukata rufaa" at bounding box center [186, 200] width 164 height 38
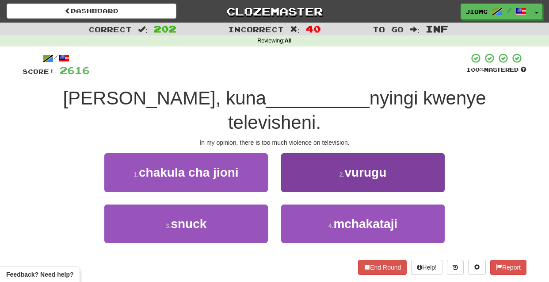
click at [288, 182] on button "2 . vurugu" at bounding box center [363, 172] width 164 height 38
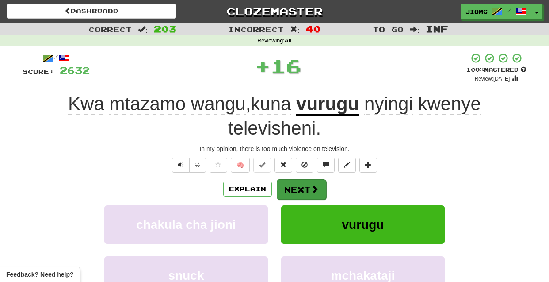
click at [295, 181] on button "Next" at bounding box center [302, 189] width 50 height 20
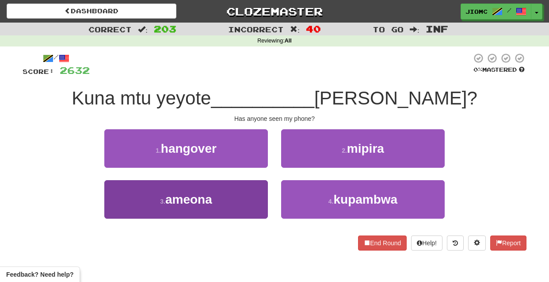
click at [255, 190] on button "3 . ameona" at bounding box center [186, 199] width 164 height 38
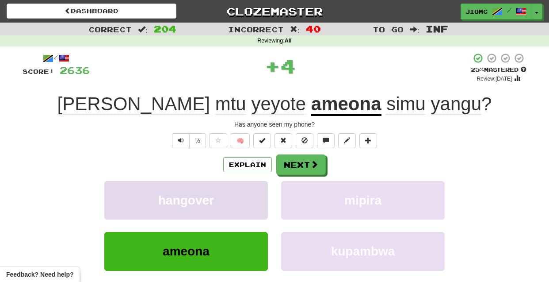
click at [254, 190] on button "hangover" at bounding box center [186, 200] width 164 height 38
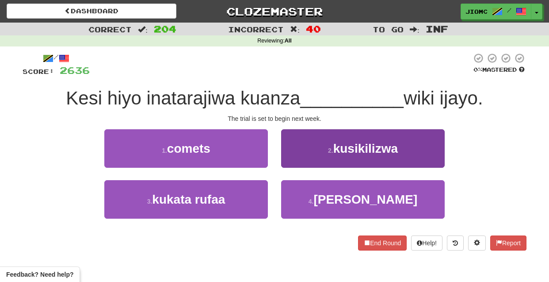
click at [295, 161] on button "2 . kusikilizwa" at bounding box center [363, 148] width 164 height 38
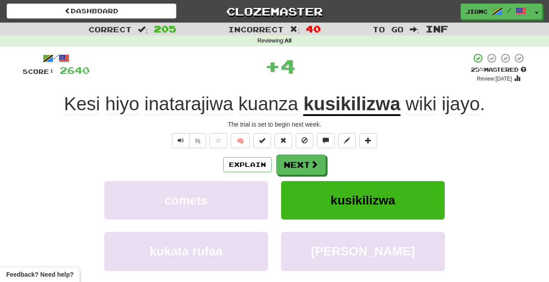
click at [295, 161] on button "Next" at bounding box center [301, 164] width 50 height 20
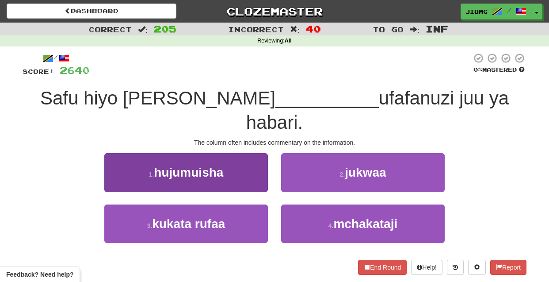
click at [250, 160] on button "1 . hujumuisha" at bounding box center [186, 172] width 164 height 38
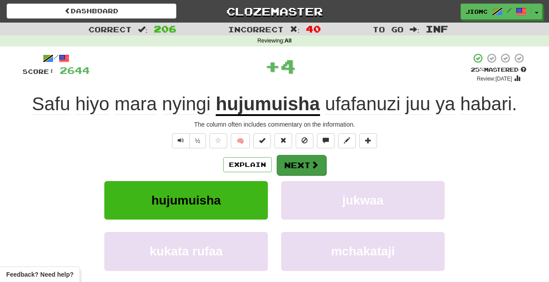
click at [288, 161] on button "Next" at bounding box center [302, 165] width 50 height 20
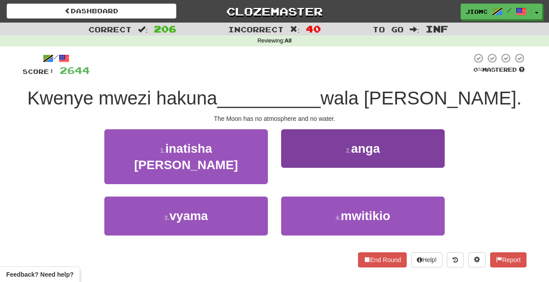
click at [286, 161] on button "2 . anga" at bounding box center [363, 148] width 164 height 38
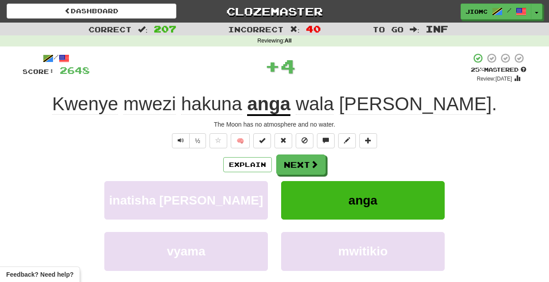
click at [286, 161] on button "Next" at bounding box center [301, 164] width 50 height 20
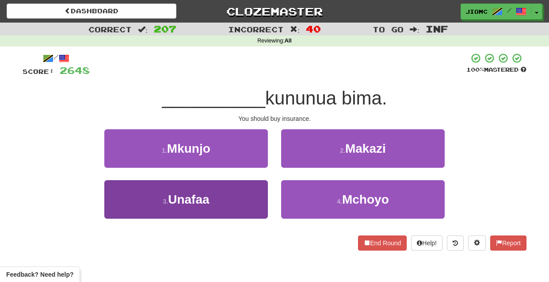
click at [254, 196] on button "3 . Unafaa" at bounding box center [186, 199] width 164 height 38
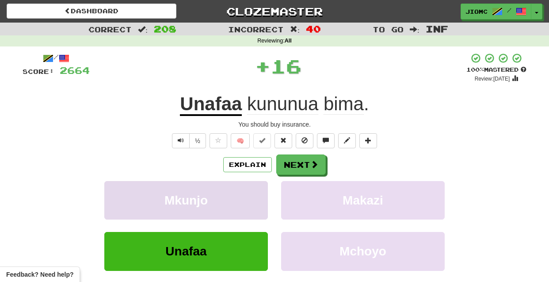
click at [254, 196] on button "Mkunjo" at bounding box center [186, 200] width 164 height 38
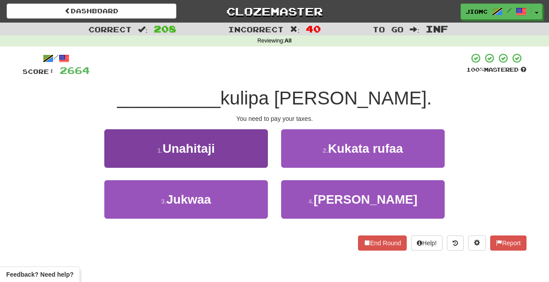
click at [252, 156] on button "1 . Unahitaji" at bounding box center [186, 148] width 164 height 38
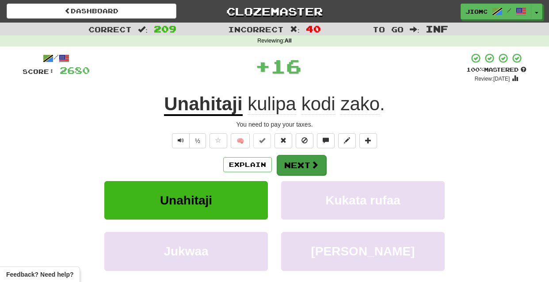
click at [289, 159] on button "Next" at bounding box center [302, 165] width 50 height 20
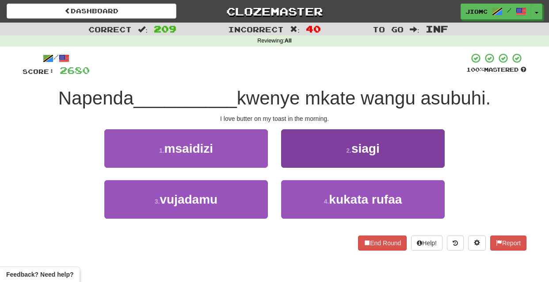
click at [287, 160] on button "2 . siagi" at bounding box center [363, 148] width 164 height 38
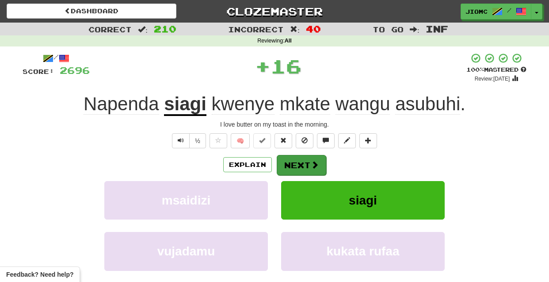
click at [287, 161] on button "Next" at bounding box center [302, 165] width 50 height 20
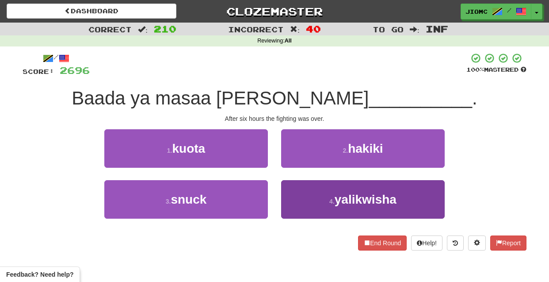
click at [297, 197] on button "4 . yalikwisha" at bounding box center [363, 199] width 164 height 38
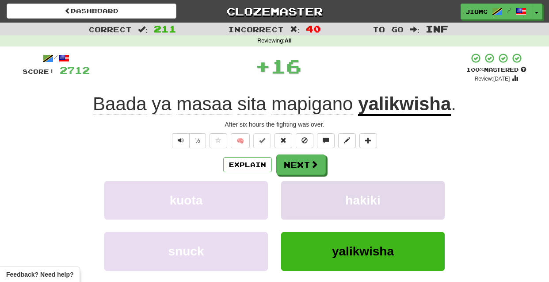
click at [297, 197] on button "hakiki" at bounding box center [363, 200] width 164 height 38
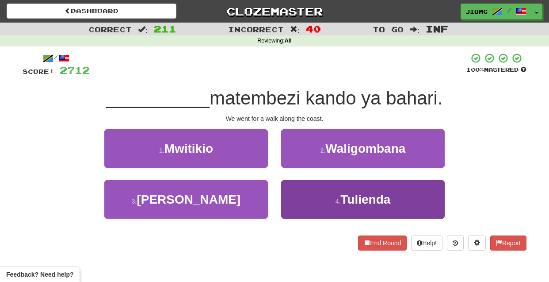
click at [295, 200] on button "4 . Tulienda" at bounding box center [363, 199] width 164 height 38
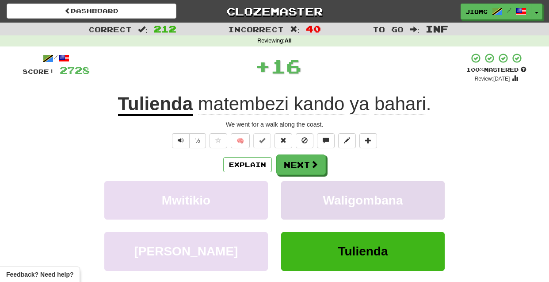
click at [294, 201] on button "Waligombana" at bounding box center [363, 200] width 164 height 38
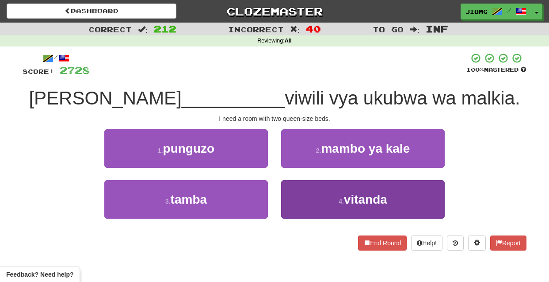
click at [307, 218] on button "4 . vitanda" at bounding box center [363, 199] width 164 height 38
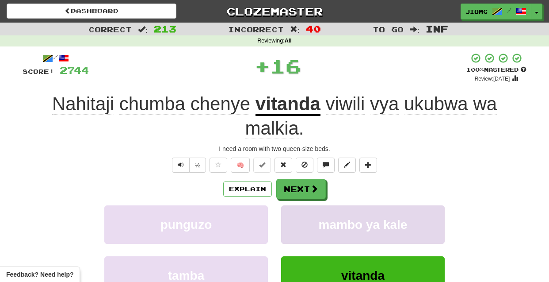
click at [296, 213] on button "mambo ya kale" at bounding box center [363, 224] width 164 height 38
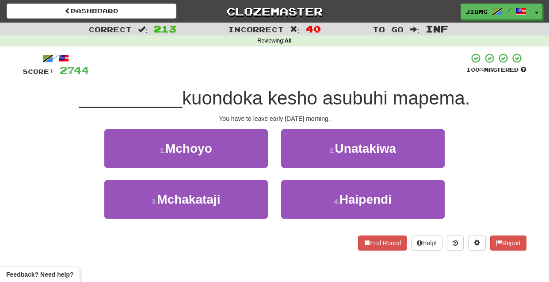
click at [303, 170] on div "2 . Unatakiwa" at bounding box center [363, 154] width 177 height 51
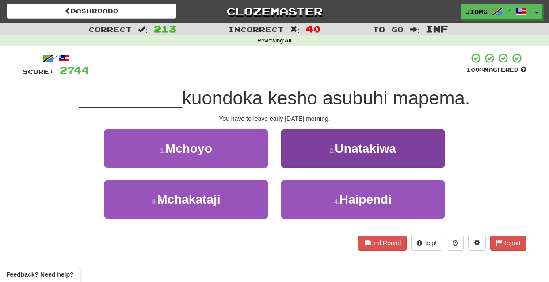
click at [301, 165] on button "2 . Unatakiwa" at bounding box center [363, 148] width 164 height 38
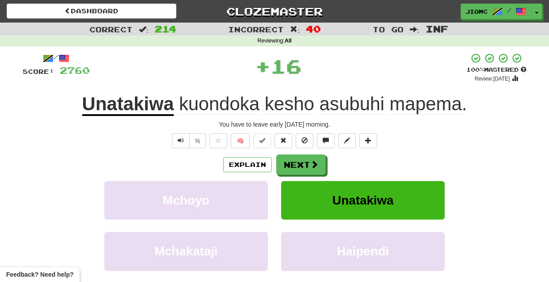
click at [301, 165] on button "Next" at bounding box center [301, 164] width 50 height 20
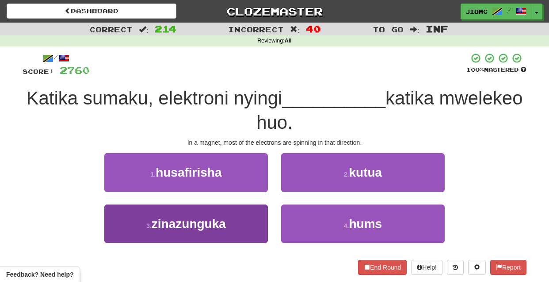
click at [248, 221] on button "3 . zinazunguka" at bounding box center [186, 223] width 164 height 38
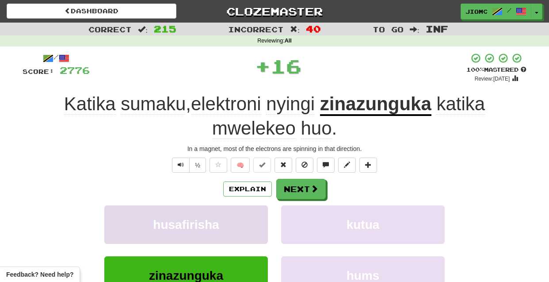
click at [249, 222] on button "husafirisha" at bounding box center [186, 224] width 164 height 38
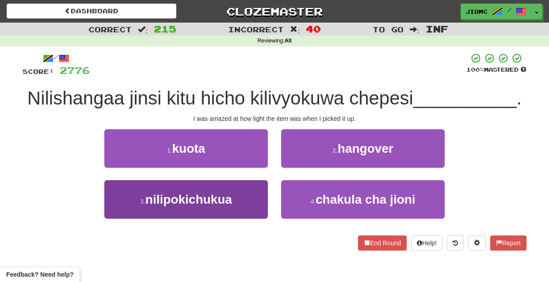
click at [256, 195] on button "3 . nilipokichukua" at bounding box center [186, 199] width 164 height 38
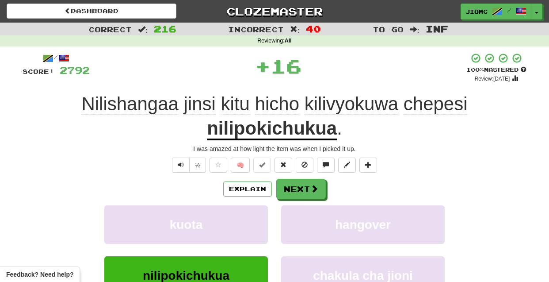
click at [256, 195] on button "Explain" at bounding box center [247, 188] width 49 height 15
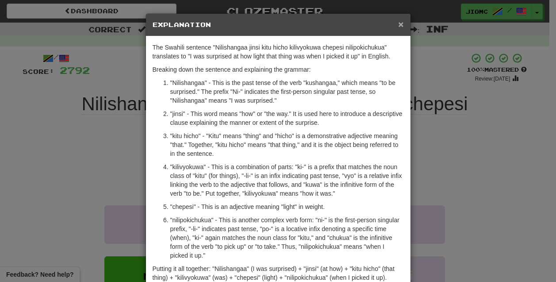
click at [398, 27] on span "×" at bounding box center [400, 24] width 5 height 10
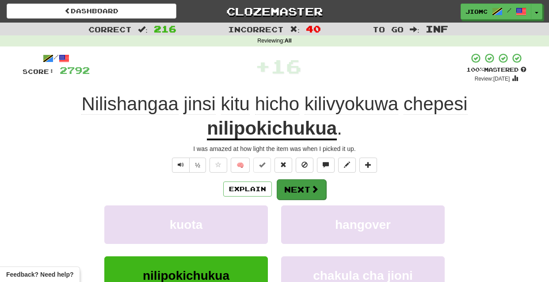
click at [299, 183] on button "Next" at bounding box center [302, 189] width 50 height 20
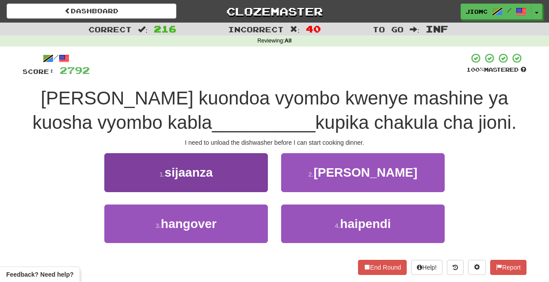
click at [251, 186] on button "1 . sijaanza" at bounding box center [186, 172] width 164 height 38
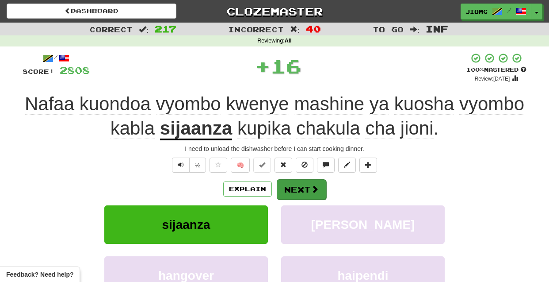
click at [291, 185] on button "Next" at bounding box center [302, 189] width 50 height 20
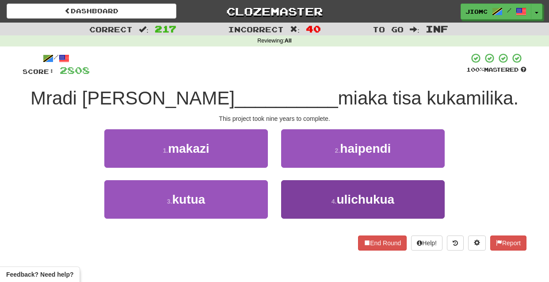
click at [299, 197] on button "4 . ulichukua" at bounding box center [363, 199] width 164 height 38
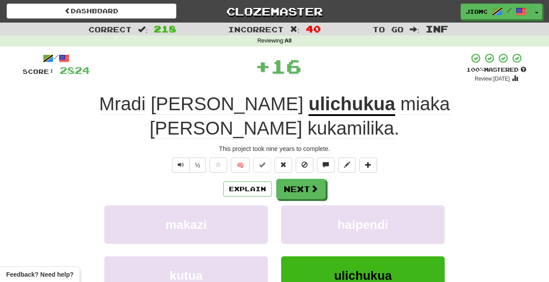
click at [299, 205] on button "haipendi" at bounding box center [363, 224] width 164 height 38
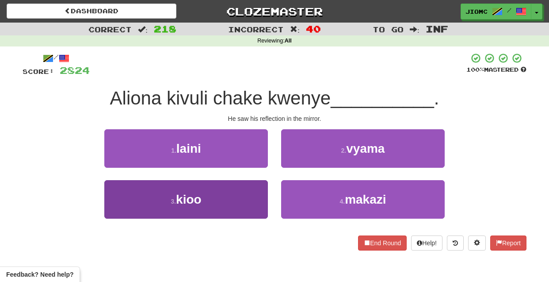
click at [246, 197] on button "3 . kioo" at bounding box center [186, 199] width 164 height 38
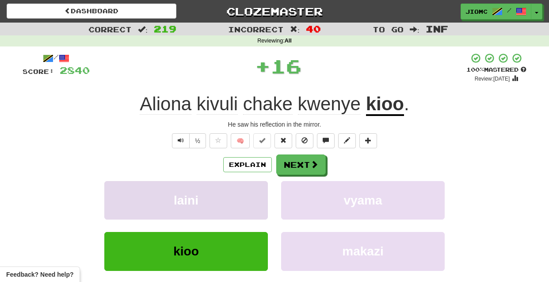
click at [247, 198] on button "laini" at bounding box center [186, 200] width 164 height 38
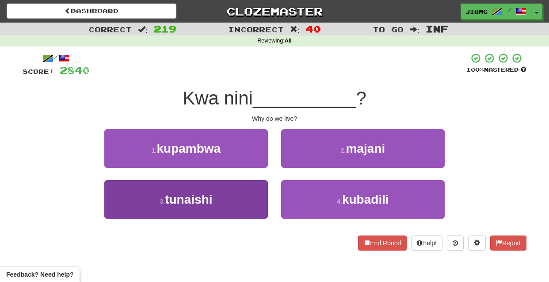
click at [262, 199] on button "3 . tunaishi" at bounding box center [186, 199] width 164 height 38
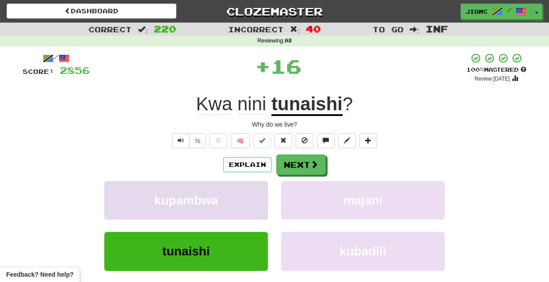
click at [262, 199] on button "kupambwa" at bounding box center [186, 200] width 164 height 38
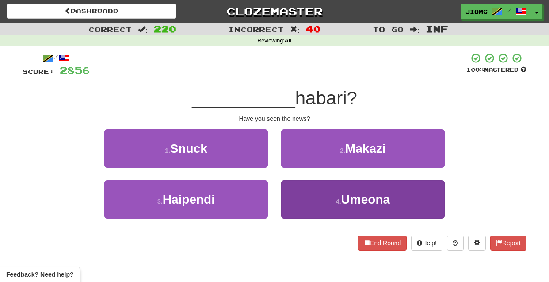
click at [311, 193] on button "4 . Umeona" at bounding box center [363, 199] width 164 height 38
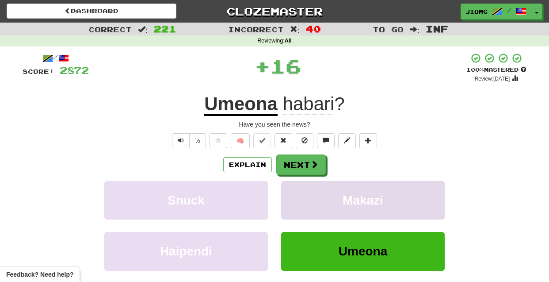
click at [310, 193] on button "Makazi" at bounding box center [363, 200] width 164 height 38
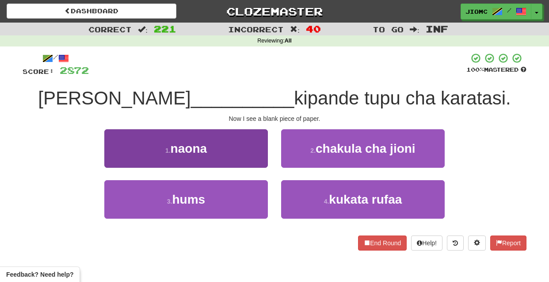
click at [255, 159] on button "1 . naona" at bounding box center [186, 148] width 164 height 38
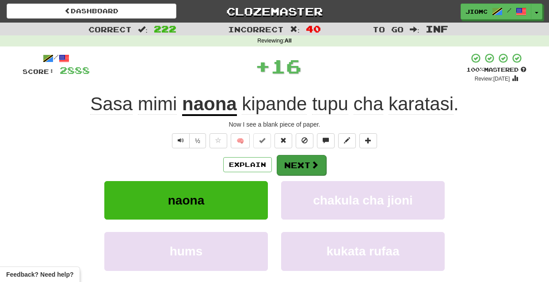
click at [292, 161] on button "Next" at bounding box center [302, 165] width 50 height 20
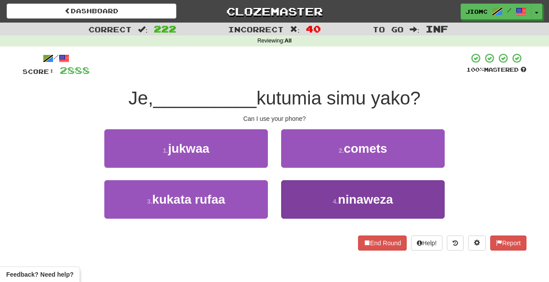
click at [295, 188] on button "4 . ninaweza" at bounding box center [363, 199] width 164 height 38
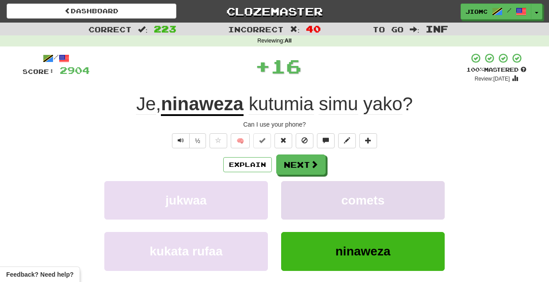
click at [295, 188] on button "comets" at bounding box center [363, 200] width 164 height 38
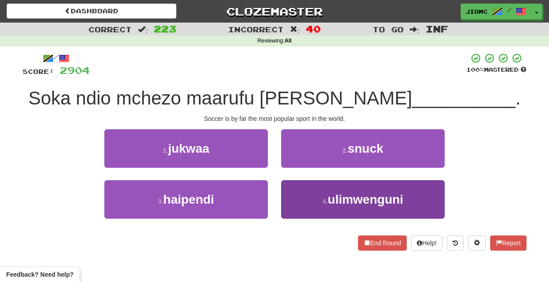
click at [303, 200] on button "4 . ulimwenguni" at bounding box center [363, 199] width 164 height 38
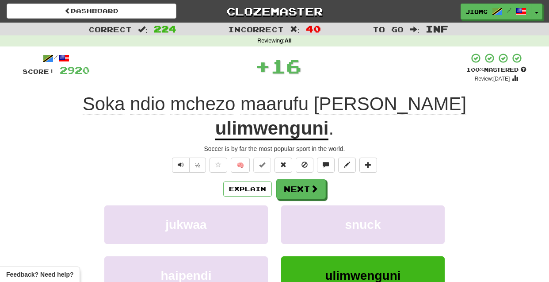
click at [303, 205] on button "snuck" at bounding box center [363, 224] width 164 height 38
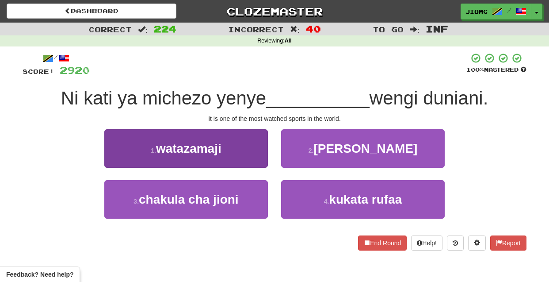
click at [249, 149] on button "1 . watazamaji" at bounding box center [186, 148] width 164 height 38
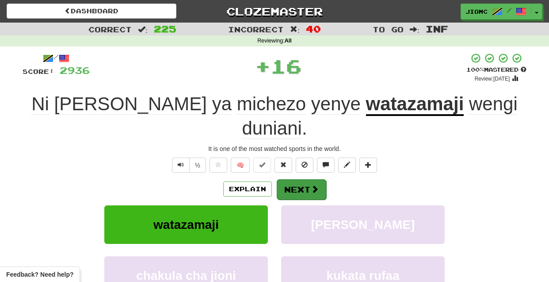
click at [290, 179] on button "Next" at bounding box center [302, 189] width 50 height 20
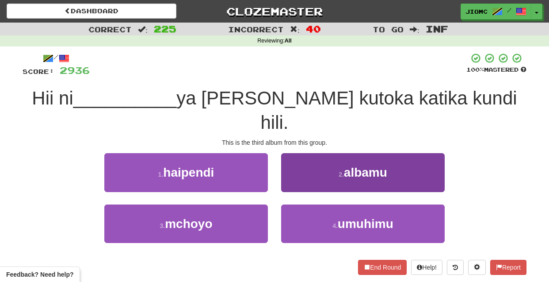
click at [290, 159] on button "2 . albamu" at bounding box center [363, 172] width 164 height 38
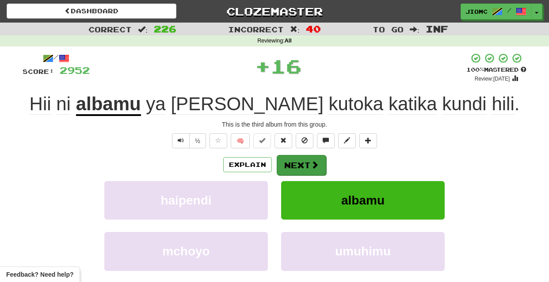
click at [290, 160] on button "Next" at bounding box center [302, 165] width 50 height 20
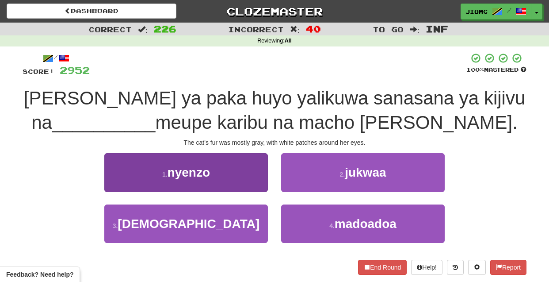
click at [248, 178] on button "1 . nyenzo" at bounding box center [186, 172] width 164 height 38
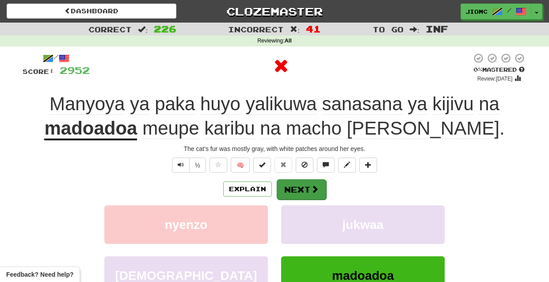
click at [304, 190] on button "Next" at bounding box center [302, 189] width 50 height 20
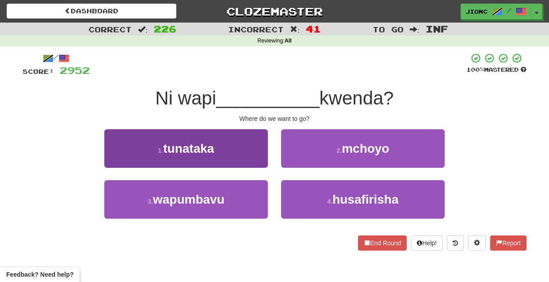
click at [253, 160] on button "1 . tunataka" at bounding box center [186, 148] width 164 height 38
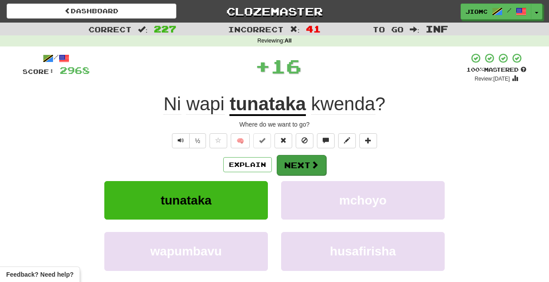
click at [288, 162] on button "Next" at bounding box center [302, 165] width 50 height 20
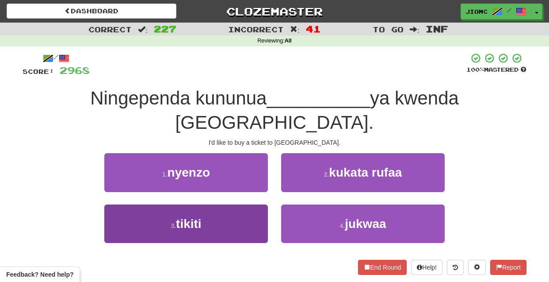
click at [249, 204] on button "3 . tikiti" at bounding box center [186, 223] width 164 height 38
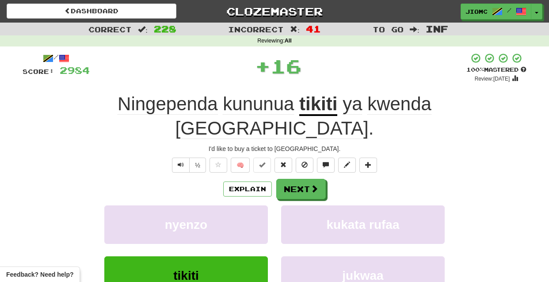
click at [249, 205] on button "nyenzo" at bounding box center [186, 224] width 164 height 38
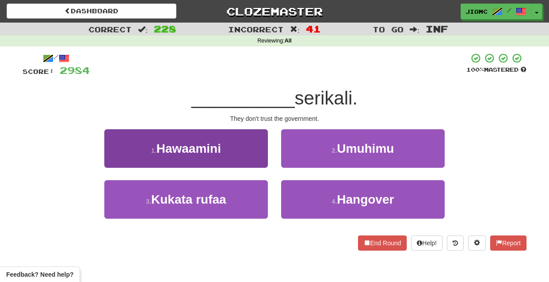
click at [253, 157] on button "1 . Hawaamini" at bounding box center [186, 148] width 164 height 38
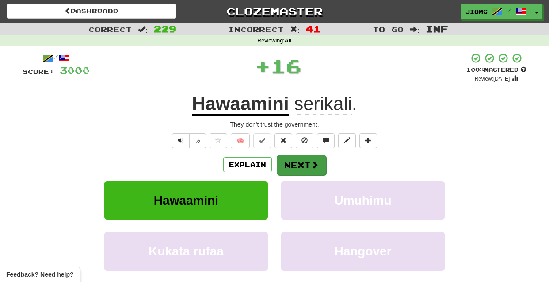
click at [298, 167] on button "Next" at bounding box center [302, 165] width 50 height 20
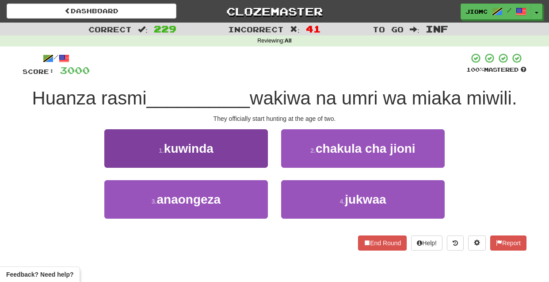
click at [254, 154] on button "1 . kuwinda" at bounding box center [186, 148] width 164 height 38
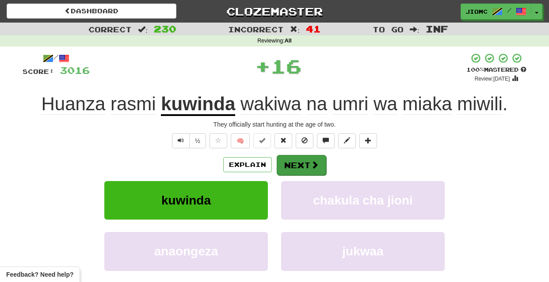
click at [302, 161] on button "Next" at bounding box center [302, 165] width 50 height 20
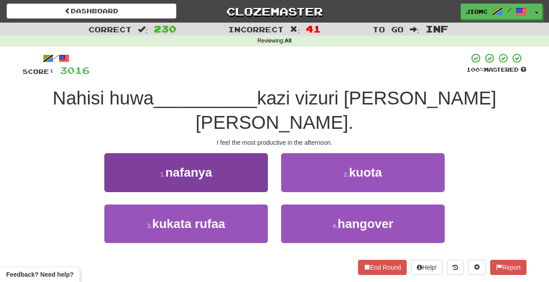
click at [249, 162] on button "1 . nafanya" at bounding box center [186, 172] width 164 height 38
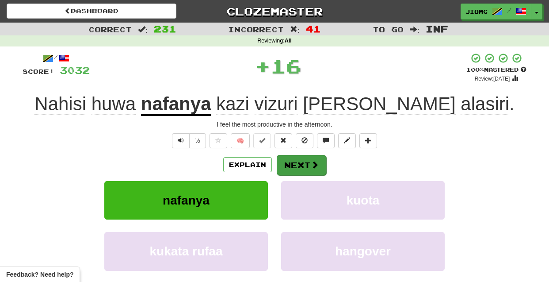
click at [287, 164] on button "Next" at bounding box center [302, 165] width 50 height 20
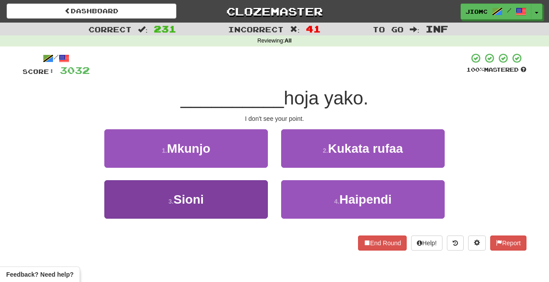
click at [251, 197] on button "3 . Sioni" at bounding box center [186, 199] width 164 height 38
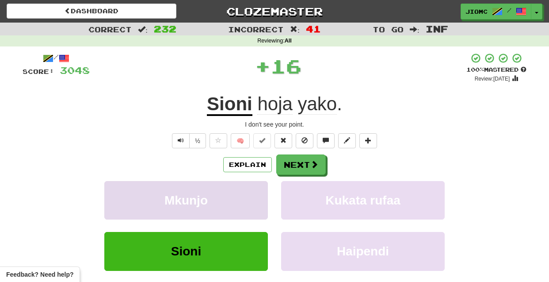
click at [251, 197] on button "Mkunjo" at bounding box center [186, 200] width 164 height 38
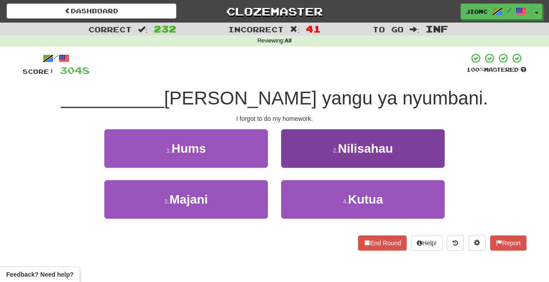
click at [290, 161] on button "2 . Nilisahau" at bounding box center [363, 148] width 164 height 38
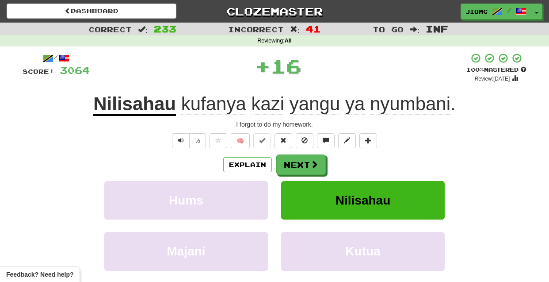
click at [290, 161] on button "Next" at bounding box center [301, 164] width 50 height 20
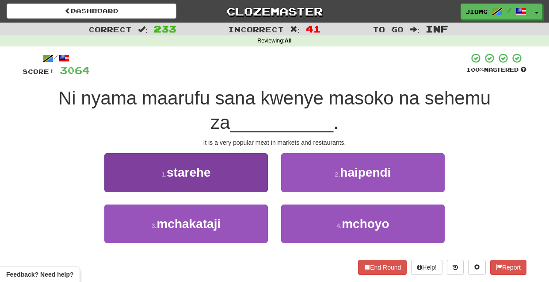
click at [257, 184] on button "1 . starehe" at bounding box center [186, 172] width 164 height 38
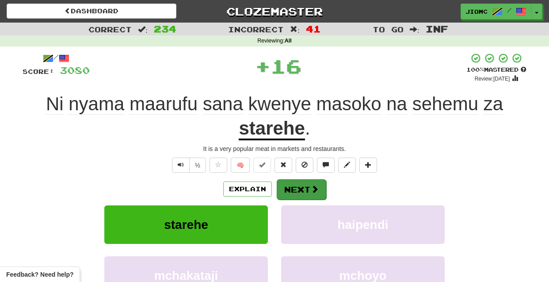
click at [297, 187] on button "Next" at bounding box center [302, 189] width 50 height 20
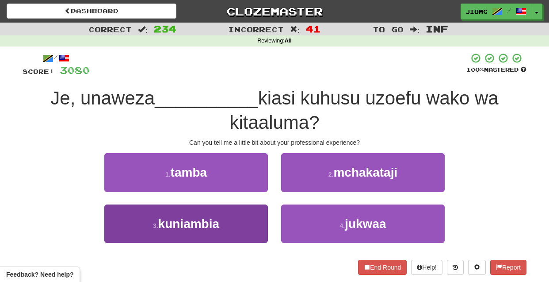
click at [250, 221] on button "3 . kuniambia" at bounding box center [186, 223] width 164 height 38
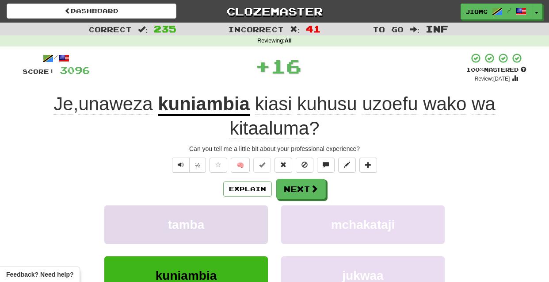
click at [251, 222] on button "tamba" at bounding box center [186, 224] width 164 height 38
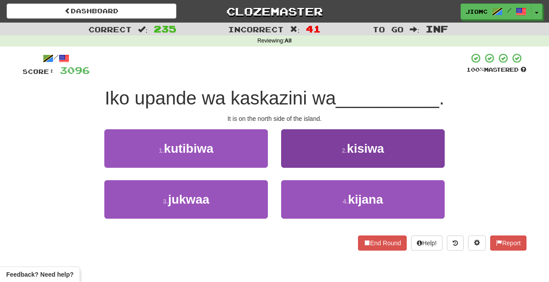
click at [300, 158] on button "2 . kisiwa" at bounding box center [363, 148] width 164 height 38
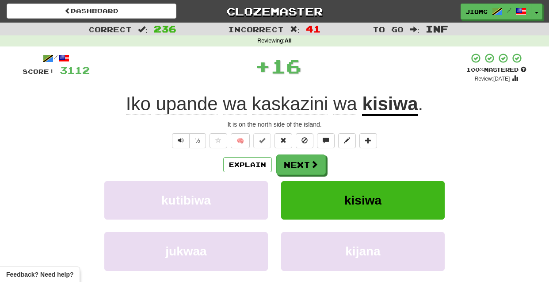
click at [300, 158] on button "Next" at bounding box center [301, 164] width 50 height 20
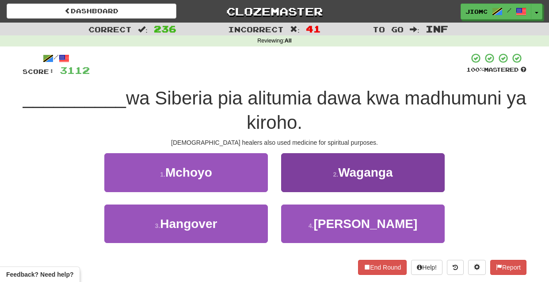
click at [299, 182] on button "2 . Waganga" at bounding box center [363, 172] width 164 height 38
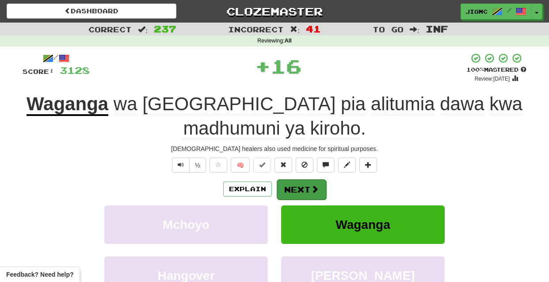
click at [297, 189] on button "Next" at bounding box center [302, 189] width 50 height 20
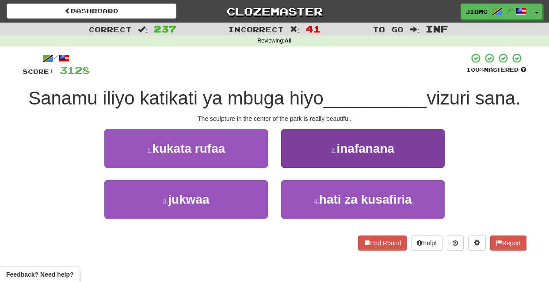
click at [291, 164] on button "2 . inafanana" at bounding box center [363, 148] width 164 height 38
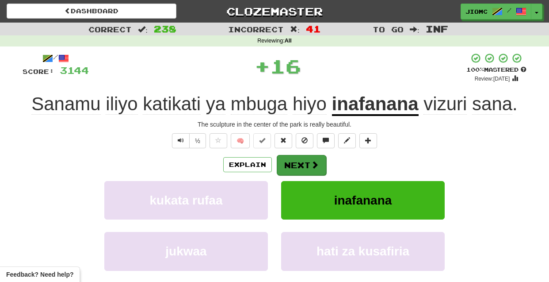
click at [292, 165] on button "Next" at bounding box center [302, 165] width 50 height 20
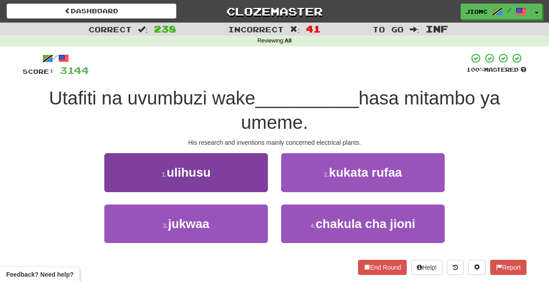
click at [251, 182] on button "1 . ulihusu" at bounding box center [186, 172] width 164 height 38
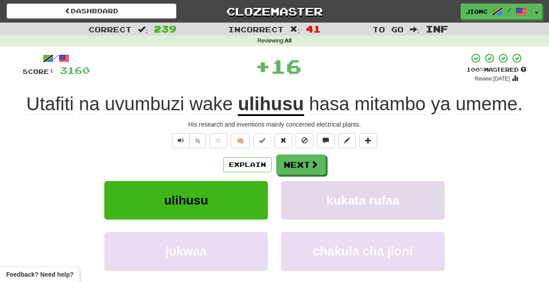
click at [299, 186] on button "kukata rufaa" at bounding box center [363, 200] width 164 height 38
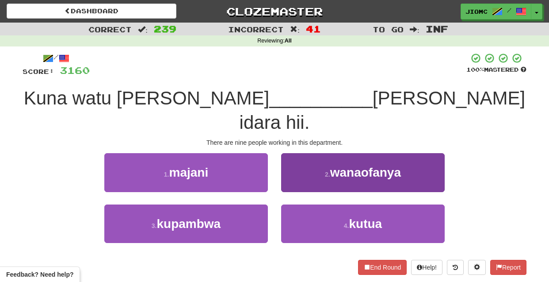
click at [291, 162] on button "2 . wanaofanya" at bounding box center [363, 172] width 164 height 38
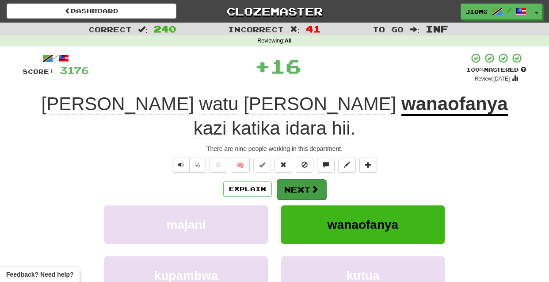
click at [294, 179] on button "Next" at bounding box center [302, 189] width 50 height 20
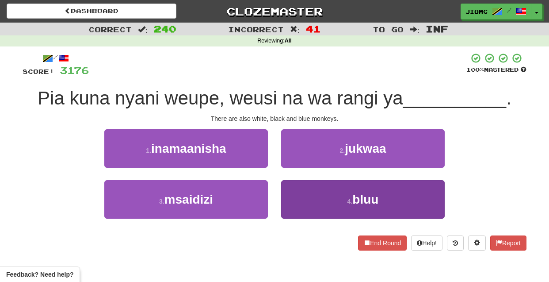
click at [298, 189] on button "4 . bluu" at bounding box center [363, 199] width 164 height 38
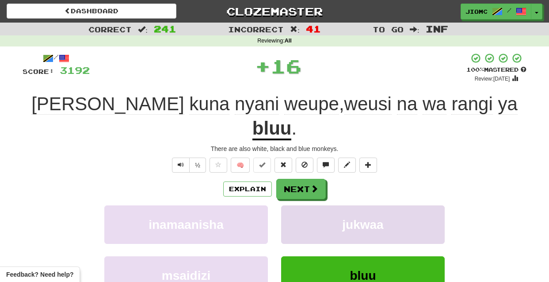
click at [298, 205] on button "jukwaa" at bounding box center [363, 224] width 164 height 38
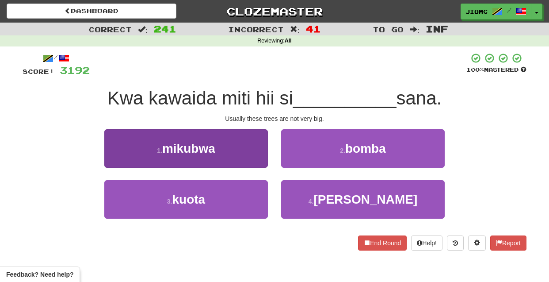
click at [253, 154] on button "1 . mikubwa" at bounding box center [186, 148] width 164 height 38
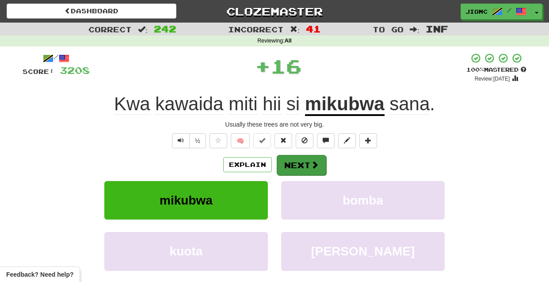
click at [291, 159] on button "Next" at bounding box center [302, 165] width 50 height 20
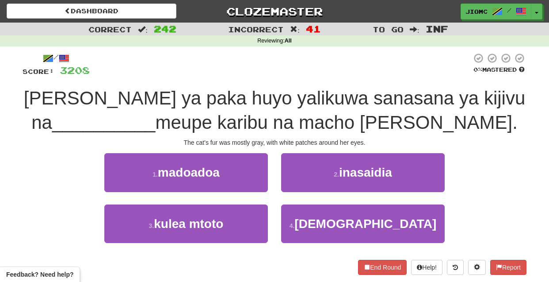
click at [272, 182] on div "1 . madoadoa" at bounding box center [186, 178] width 177 height 51
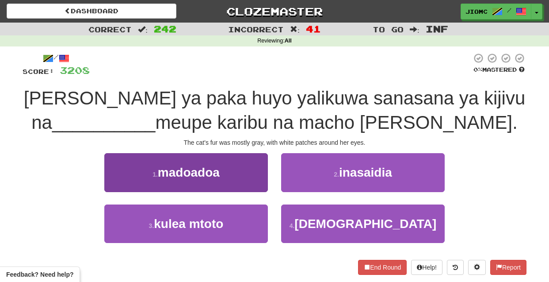
click at [265, 183] on button "1 . madoadoa" at bounding box center [186, 172] width 164 height 38
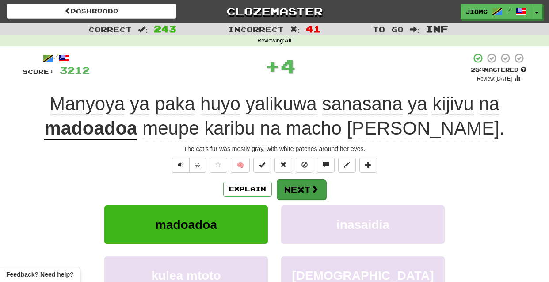
click at [293, 183] on button "Next" at bounding box center [302, 189] width 50 height 20
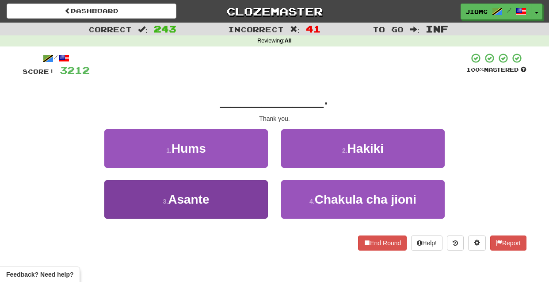
click at [253, 197] on button "3 . Asante" at bounding box center [186, 199] width 164 height 38
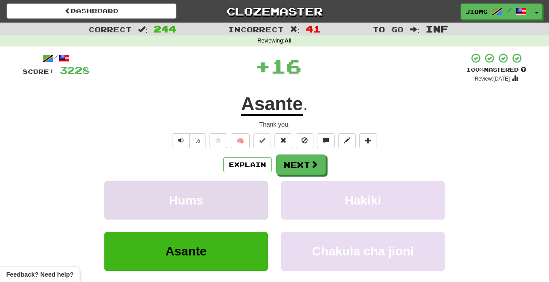
click at [253, 197] on button "Hums" at bounding box center [186, 200] width 164 height 38
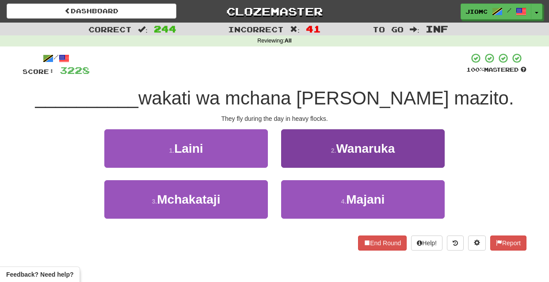
click at [295, 157] on button "2 . Wanaruka" at bounding box center [363, 148] width 164 height 38
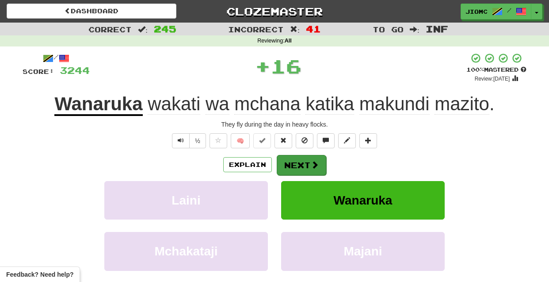
click at [292, 163] on button "Next" at bounding box center [302, 165] width 50 height 20
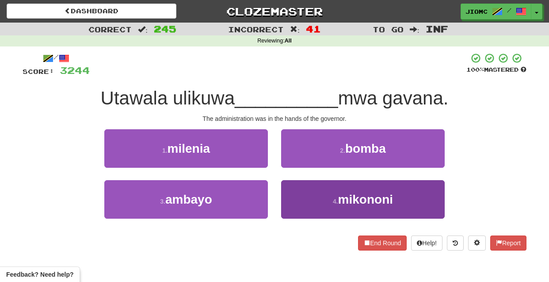
click at [297, 191] on button "4 . mikononi" at bounding box center [363, 199] width 164 height 38
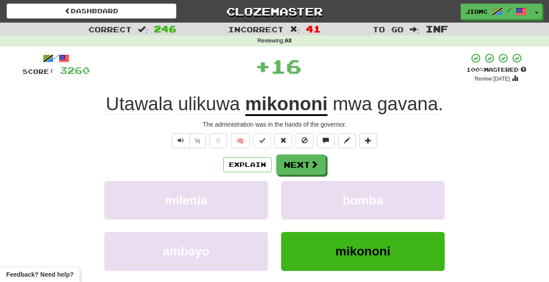
click at [268, 103] on u "mikononi" at bounding box center [286, 104] width 83 height 23
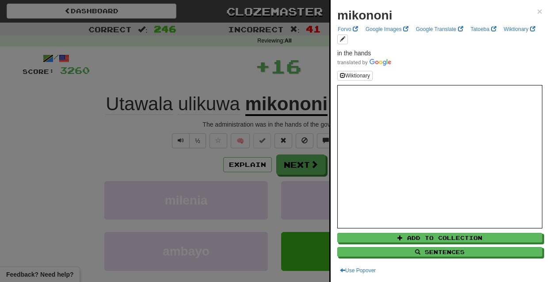
click at [125, 139] on div at bounding box center [274, 141] width 549 height 282
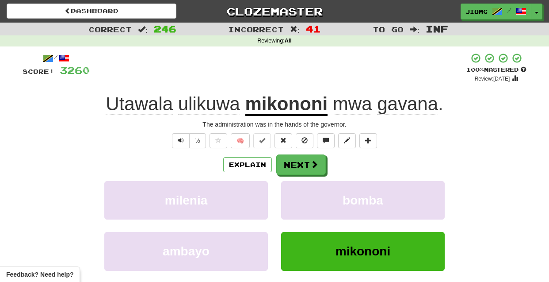
click at [203, 103] on span "ulikuwa" at bounding box center [209, 103] width 62 height 21
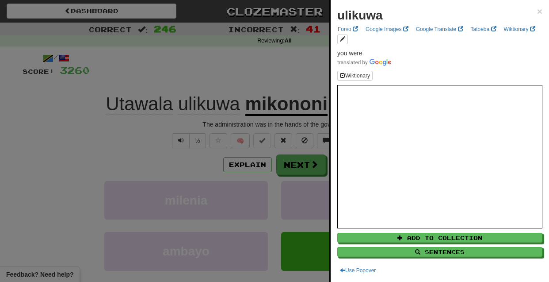
click at [110, 140] on div at bounding box center [274, 141] width 549 height 282
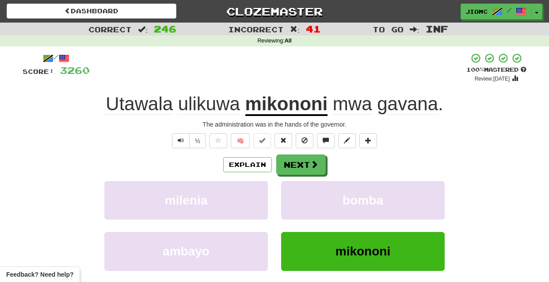
click at [130, 106] on span "Utawala" at bounding box center [139, 103] width 67 height 21
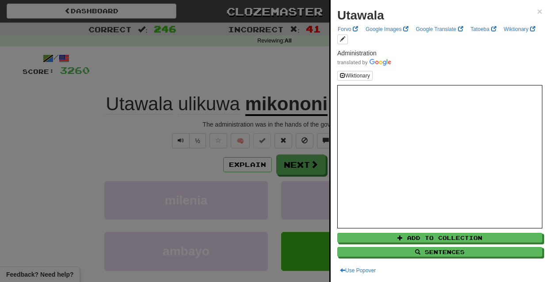
click at [88, 135] on div at bounding box center [274, 141] width 549 height 282
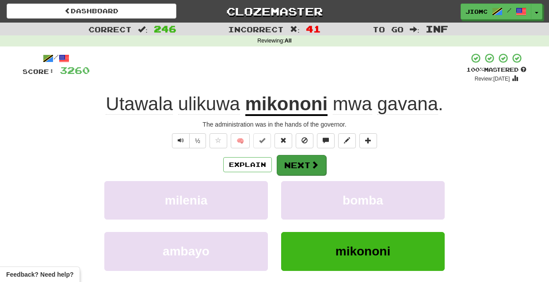
click at [290, 161] on button "Next" at bounding box center [302, 165] width 50 height 20
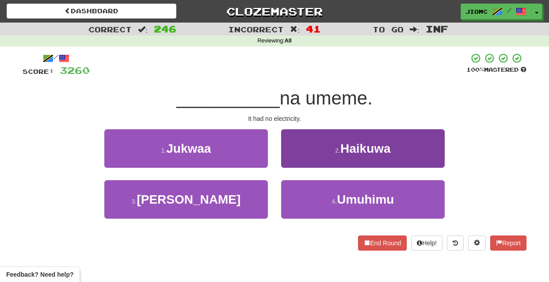
click at [291, 161] on button "2 . Haikuwa" at bounding box center [363, 148] width 164 height 38
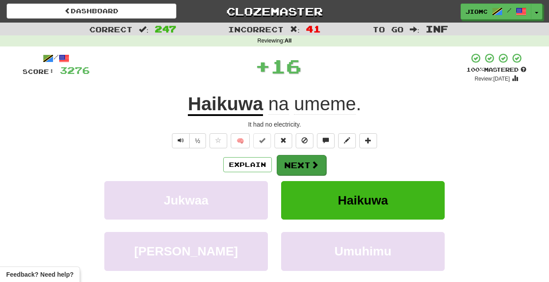
click at [291, 163] on button "Next" at bounding box center [302, 165] width 50 height 20
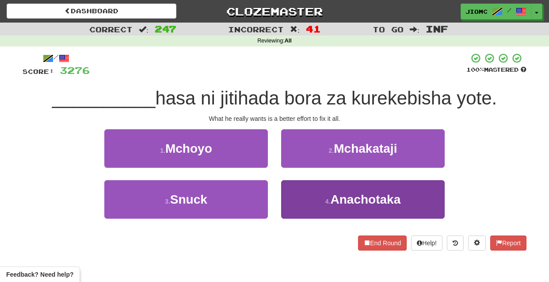
click at [308, 198] on button "4 . Anachotaka" at bounding box center [363, 199] width 164 height 38
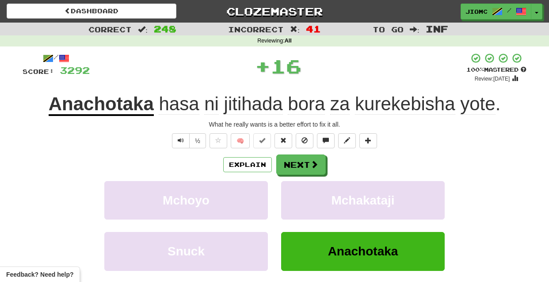
click at [308, 198] on button "Mchakataji" at bounding box center [363, 200] width 164 height 38
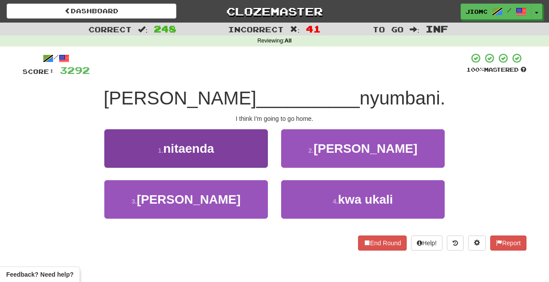
click at [250, 162] on button "1 . nitaenda" at bounding box center [186, 148] width 164 height 38
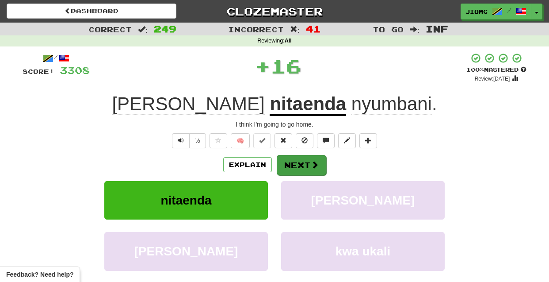
click at [287, 166] on button "Next" at bounding box center [302, 165] width 50 height 20
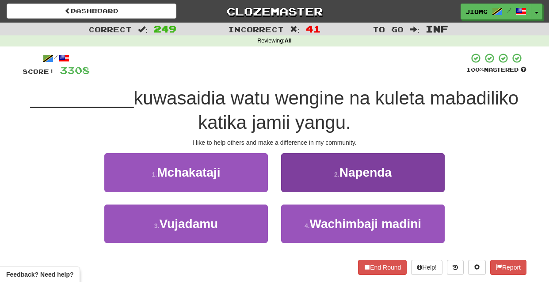
click at [293, 182] on button "2 . Napenda" at bounding box center [363, 172] width 164 height 38
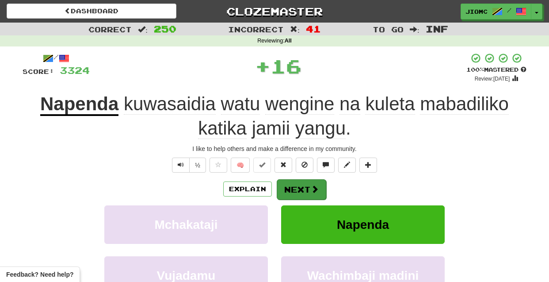
click at [294, 182] on button "Next" at bounding box center [302, 189] width 50 height 20
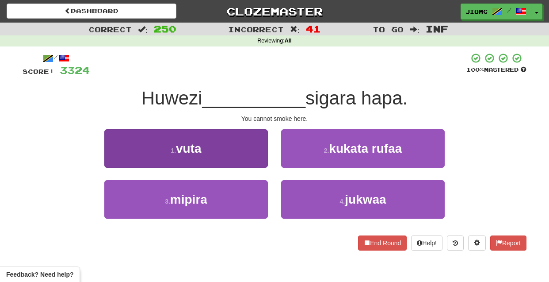
click at [257, 155] on button "1 . vuta" at bounding box center [186, 148] width 164 height 38
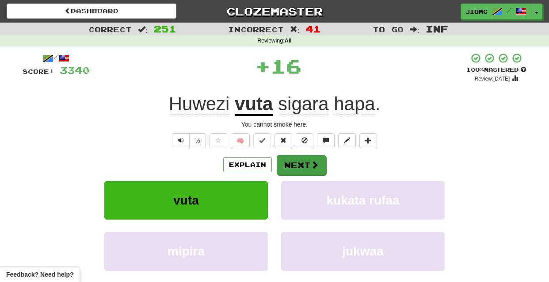
click at [297, 163] on button "Next" at bounding box center [302, 165] width 50 height 20
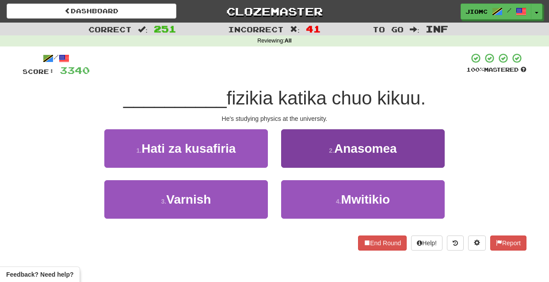
click at [296, 159] on button "2 . Anasomea" at bounding box center [363, 148] width 164 height 38
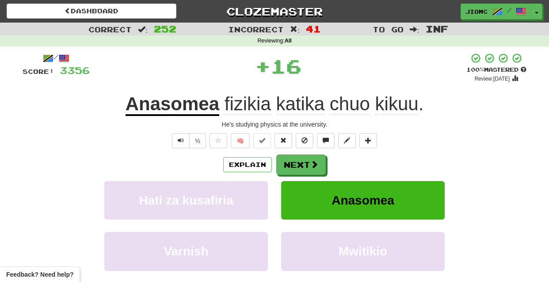
click at [296, 160] on button "Next" at bounding box center [301, 164] width 50 height 20
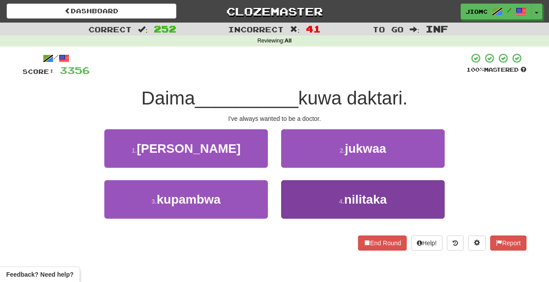
click at [307, 195] on button "4 . nilitaka" at bounding box center [363, 199] width 164 height 38
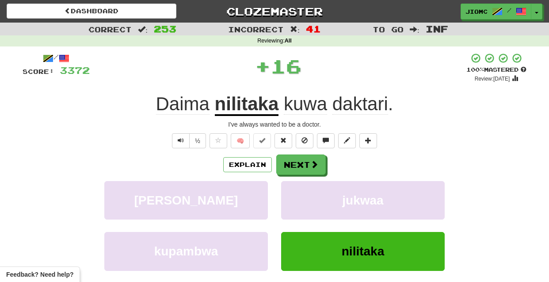
click at [307, 195] on button "jukwaa" at bounding box center [363, 200] width 164 height 38
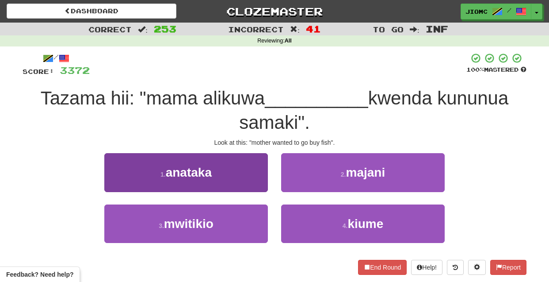
click at [256, 180] on button "1 . anataka" at bounding box center [186, 172] width 164 height 38
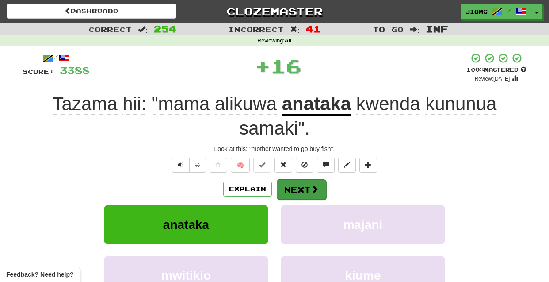
click at [297, 187] on button "Next" at bounding box center [302, 189] width 50 height 20
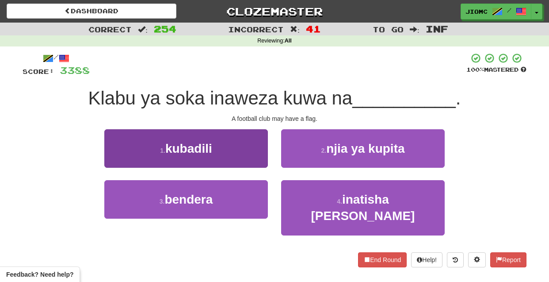
click at [260, 198] on button "3 . bendera" at bounding box center [186, 199] width 164 height 38
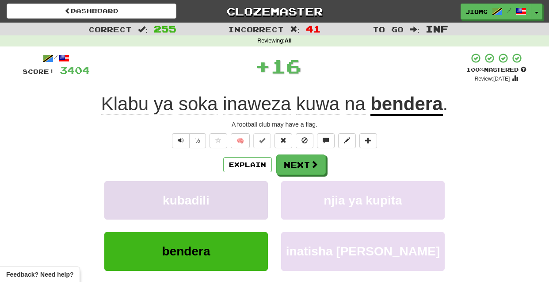
click at [261, 198] on button "kubadili" at bounding box center [186, 200] width 164 height 38
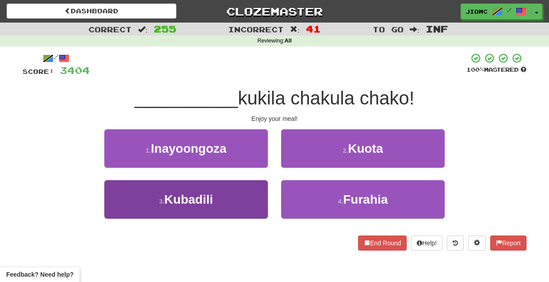
click at [259, 198] on button "3 . Kubadili" at bounding box center [186, 199] width 164 height 38
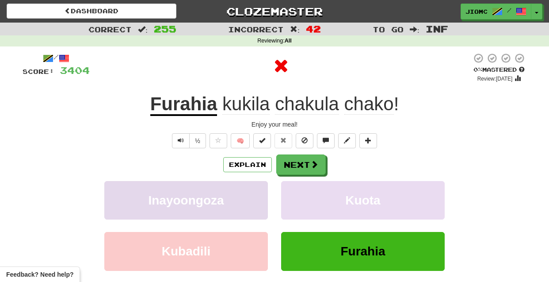
click at [257, 197] on button "Inayoongoza" at bounding box center [186, 200] width 164 height 38
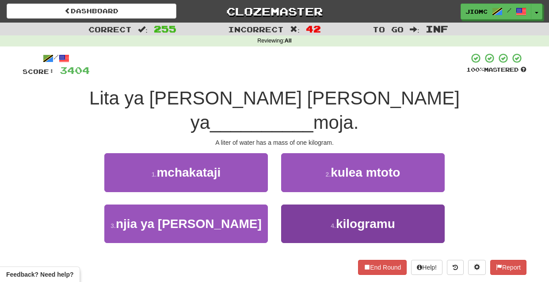
click at [295, 204] on button "4 . kilogramu" at bounding box center [363, 223] width 164 height 38
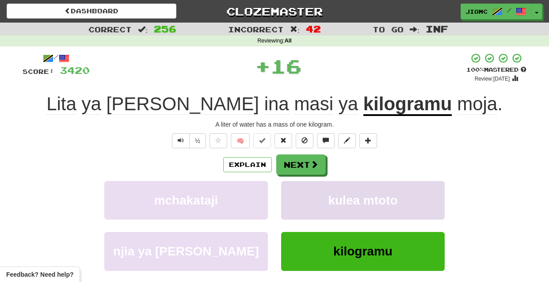
click at [295, 200] on button "kulea mtoto" at bounding box center [363, 200] width 164 height 38
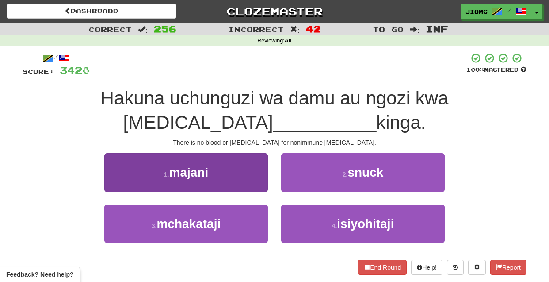
click at [256, 185] on button "1 . majani" at bounding box center [186, 172] width 164 height 38
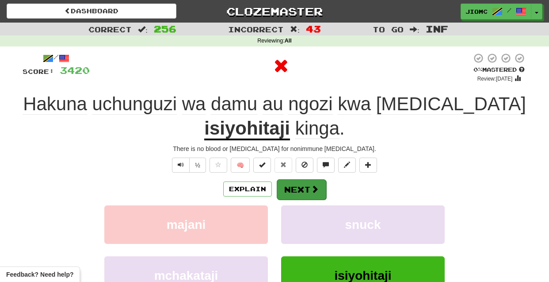
click at [288, 190] on button "Next" at bounding box center [302, 189] width 50 height 20
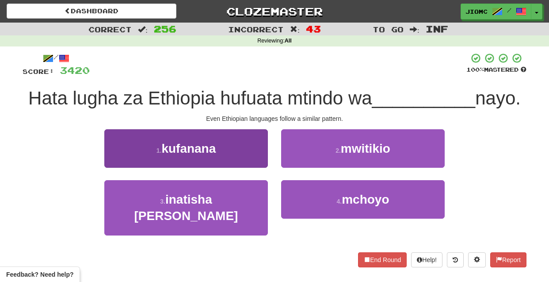
click at [253, 161] on button "1 . kufanana" at bounding box center [186, 148] width 164 height 38
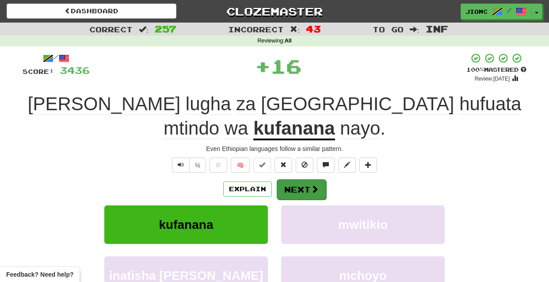
click at [290, 179] on button "Next" at bounding box center [302, 189] width 50 height 20
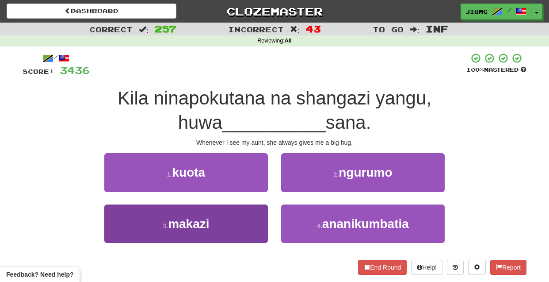
click at [252, 220] on button "3 . makazi" at bounding box center [186, 223] width 164 height 38
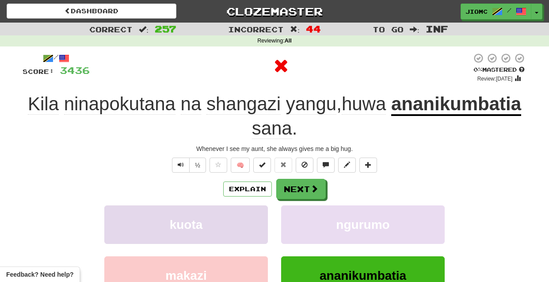
click at [252, 219] on button "kuota" at bounding box center [186, 224] width 164 height 38
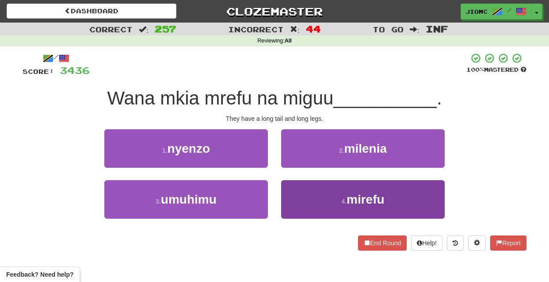
click at [298, 197] on button "4 . mirefu" at bounding box center [363, 199] width 164 height 38
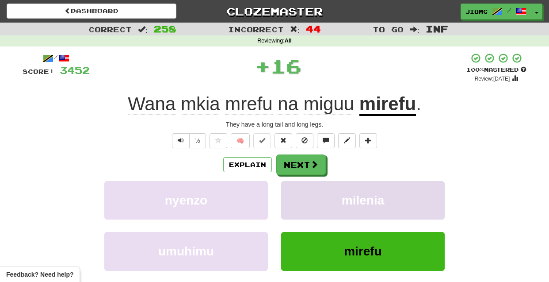
click at [299, 197] on button "milenia" at bounding box center [363, 200] width 164 height 38
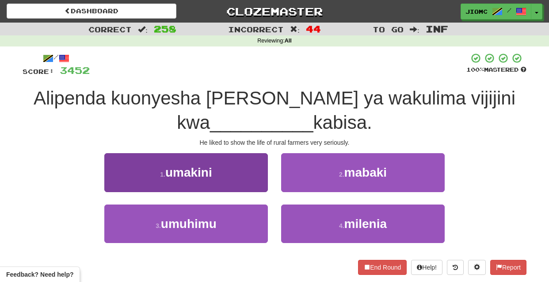
click at [251, 184] on button "1 . umakini" at bounding box center [186, 172] width 164 height 38
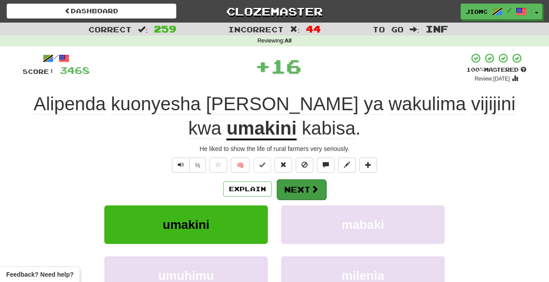
click at [304, 188] on button "Next" at bounding box center [302, 189] width 50 height 20
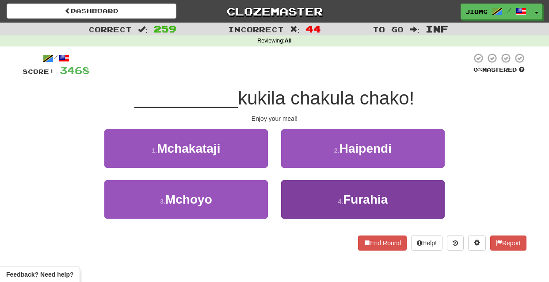
click at [300, 204] on button "4 . Furahia" at bounding box center [363, 199] width 164 height 38
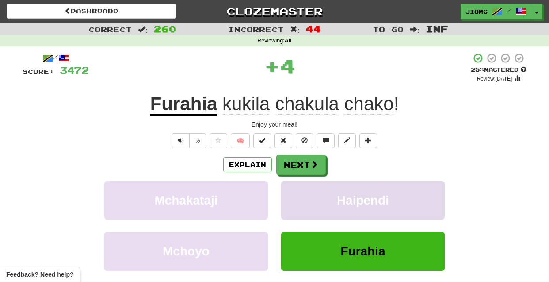
click at [299, 204] on button "Haipendi" at bounding box center [363, 200] width 164 height 38
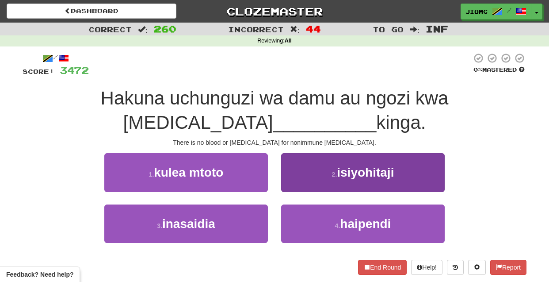
click at [299, 178] on button "2 . isiyohitaji" at bounding box center [363, 172] width 164 height 38
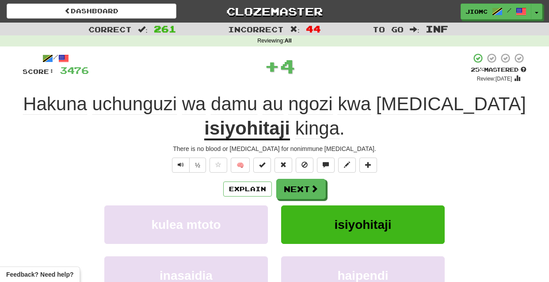
click at [299, 181] on button "Next" at bounding box center [301, 189] width 50 height 20
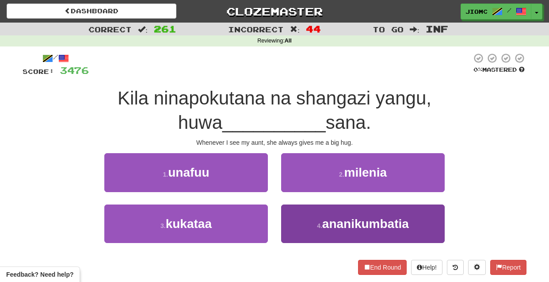
click at [298, 221] on button "4 . ananikumbatia" at bounding box center [363, 223] width 164 height 38
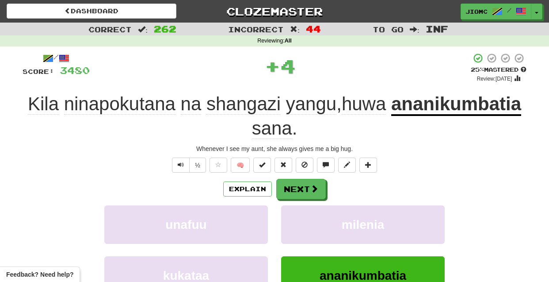
click at [298, 221] on button "milenia" at bounding box center [363, 224] width 164 height 38
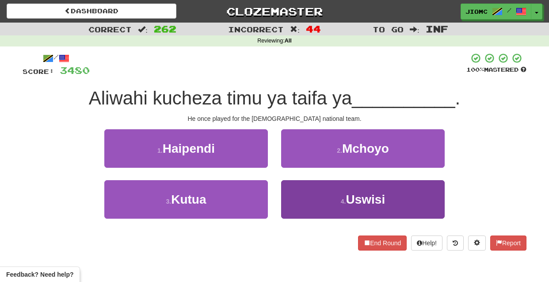
click at [301, 199] on button "4 . Uswisi" at bounding box center [363, 199] width 164 height 38
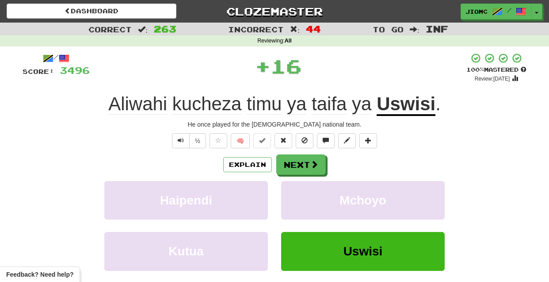
click at [301, 199] on button "Mchoyo" at bounding box center [363, 200] width 164 height 38
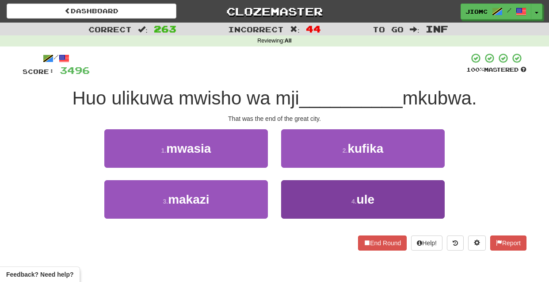
click at [294, 196] on button "4 . ule" at bounding box center [363, 199] width 164 height 38
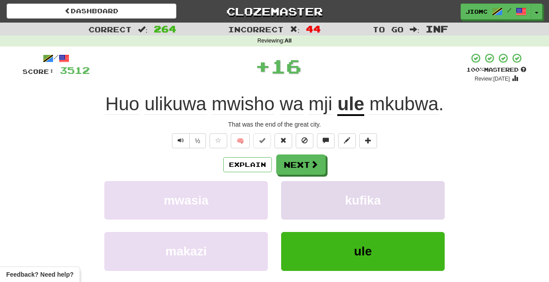
click at [294, 197] on button "kufika" at bounding box center [363, 200] width 164 height 38
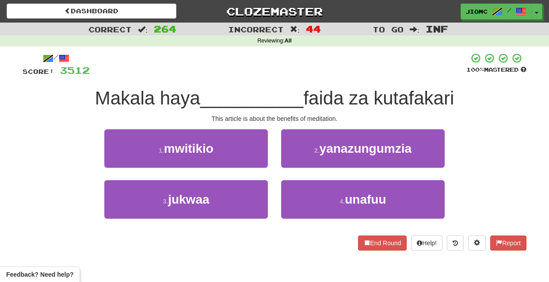
click at [303, 151] on button "2 . yanazungumzia" at bounding box center [363, 148] width 164 height 38
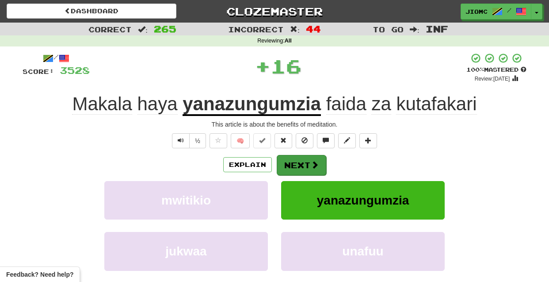
click at [296, 160] on button "Next" at bounding box center [302, 165] width 50 height 20
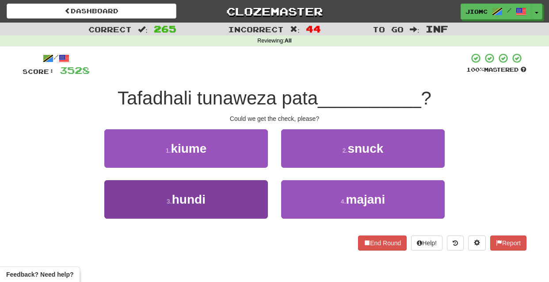
click at [255, 193] on button "3 . hundi" at bounding box center [186, 199] width 164 height 38
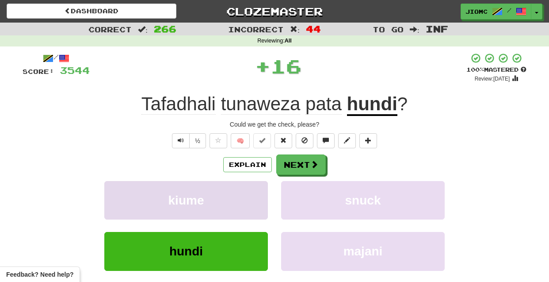
click at [257, 193] on button "kiume" at bounding box center [186, 200] width 164 height 38
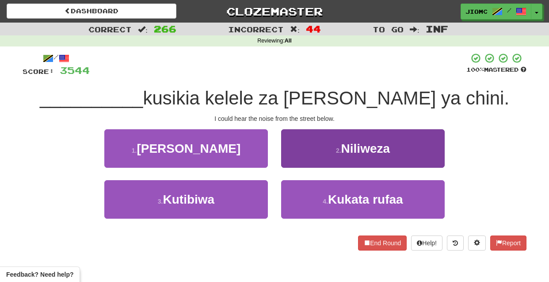
click at [296, 165] on button "2 . Niliweza" at bounding box center [363, 148] width 164 height 38
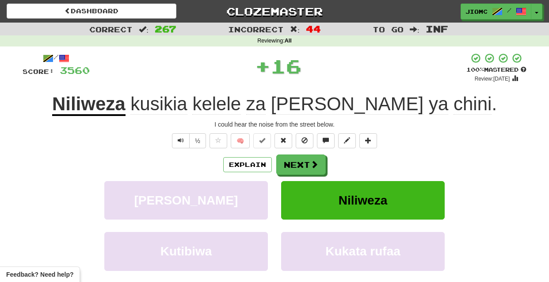
click at [296, 165] on button "Next" at bounding box center [301, 164] width 50 height 20
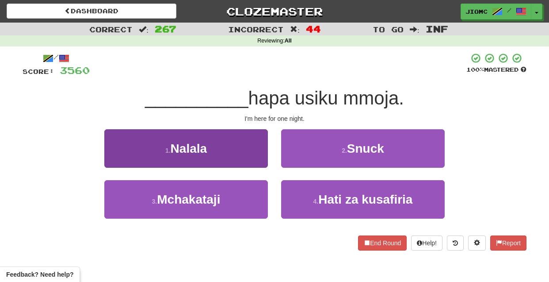
click at [257, 161] on button "1 . Nalala" at bounding box center [186, 148] width 164 height 38
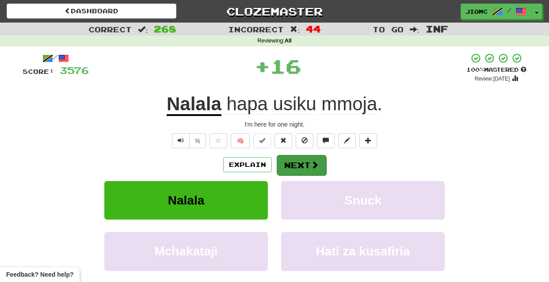
click at [287, 164] on button "Next" at bounding box center [302, 165] width 50 height 20
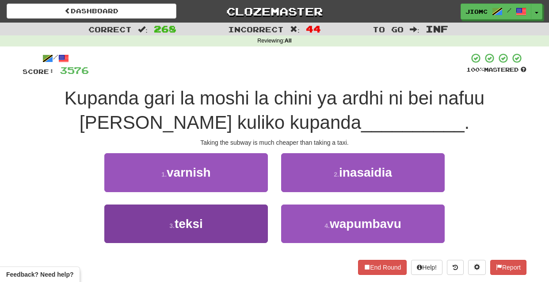
click at [248, 215] on button "3 . teksi" at bounding box center [186, 223] width 164 height 38
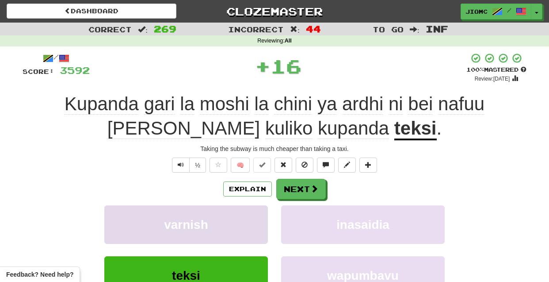
click at [248, 215] on button "varnish" at bounding box center [186, 224] width 164 height 38
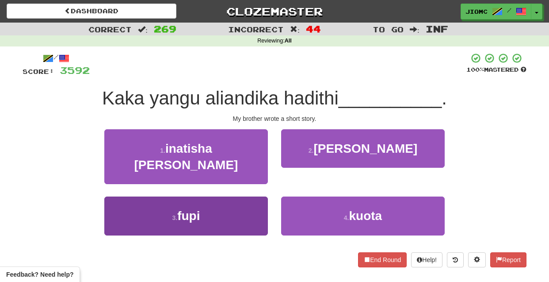
click at [249, 205] on button "3 . fupi" at bounding box center [186, 215] width 164 height 38
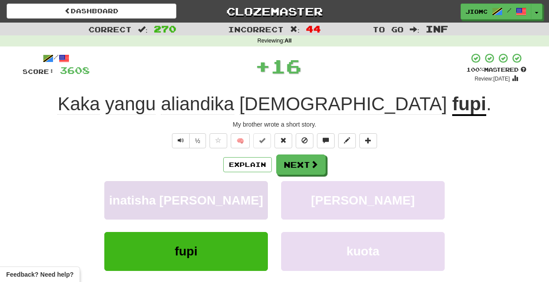
click at [249, 207] on button "inatisha zaidi" at bounding box center [186, 200] width 164 height 38
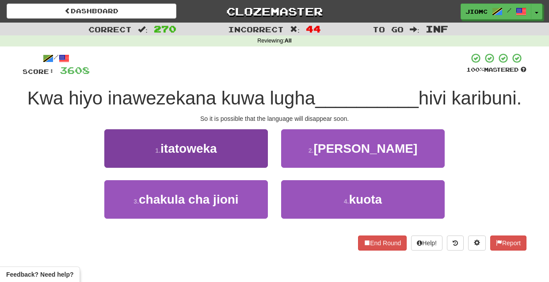
click at [260, 160] on button "1 . itatoweka" at bounding box center [186, 148] width 164 height 38
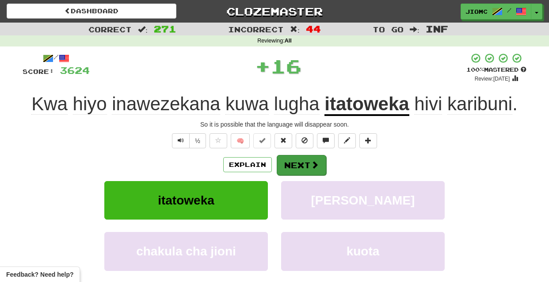
click at [292, 167] on button "Next" at bounding box center [302, 165] width 50 height 20
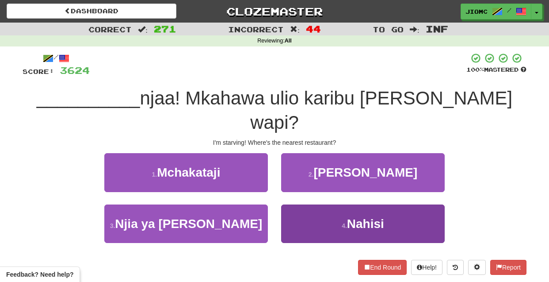
click at [296, 204] on button "4 . Nahisi" at bounding box center [363, 223] width 164 height 38
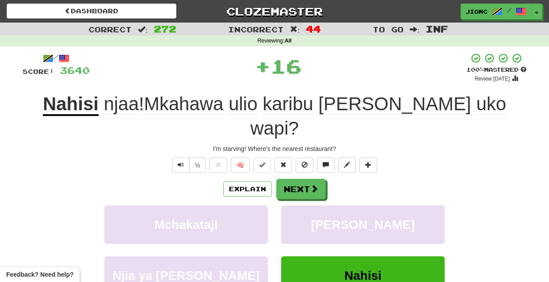
click at [296, 205] on button "Aloi" at bounding box center [363, 224] width 164 height 38
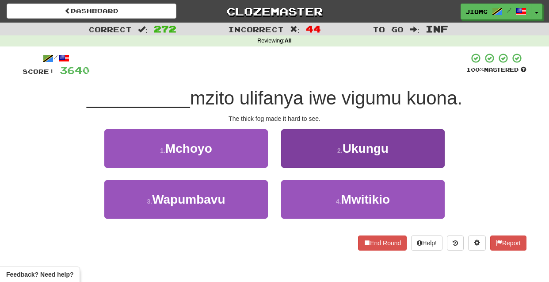
click at [296, 157] on button "2 . Ukungu" at bounding box center [363, 148] width 164 height 38
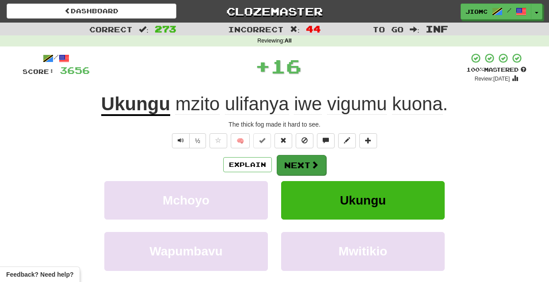
click at [295, 165] on button "Next" at bounding box center [302, 165] width 50 height 20
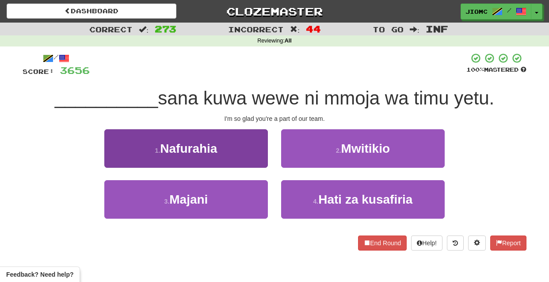
click at [255, 159] on button "1 . Nafurahia" at bounding box center [186, 148] width 164 height 38
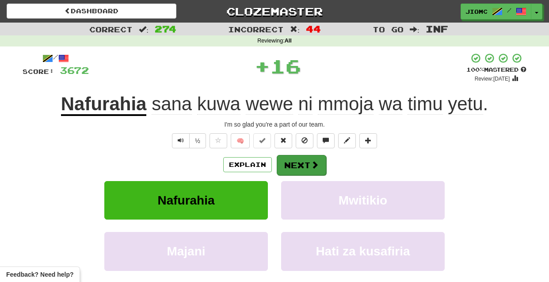
click at [297, 162] on button "Next" at bounding box center [302, 165] width 50 height 20
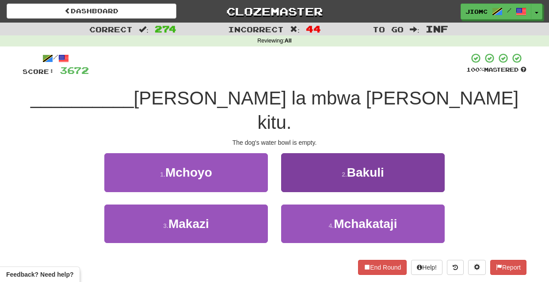
click at [287, 166] on button "2 . Bakuli" at bounding box center [363, 172] width 164 height 38
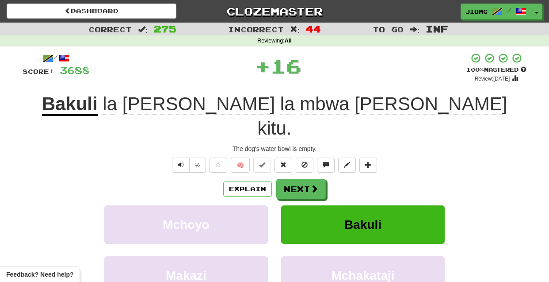
click at [287, 179] on button "Next" at bounding box center [301, 189] width 50 height 20
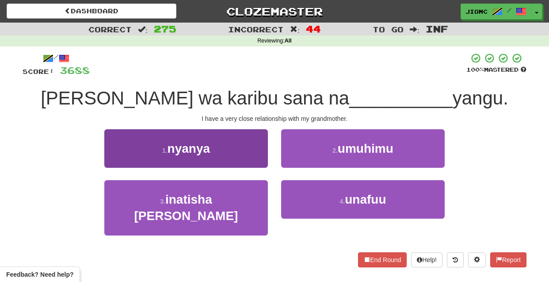
click at [258, 159] on button "1 . nyanya" at bounding box center [186, 148] width 164 height 38
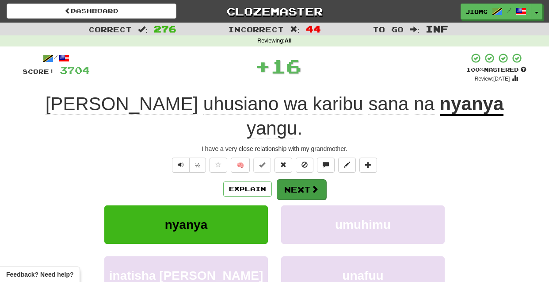
click at [295, 179] on button "Next" at bounding box center [302, 189] width 50 height 20
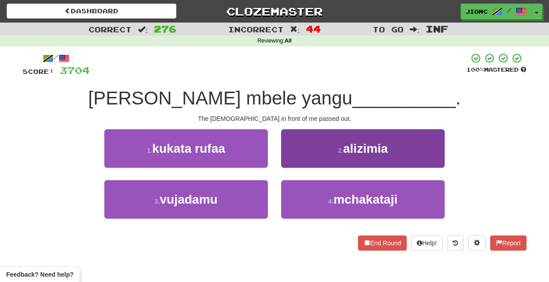
click at [291, 161] on button "2 . alizimia" at bounding box center [363, 148] width 164 height 38
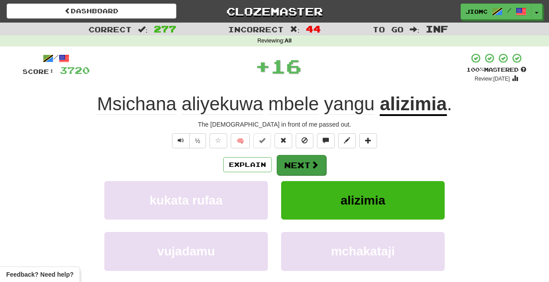
click at [290, 162] on button "Next" at bounding box center [302, 165] width 50 height 20
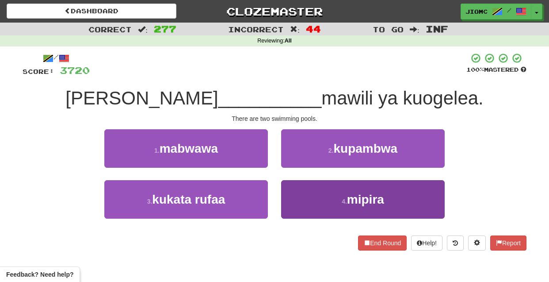
click at [296, 190] on button "4 . mipira" at bounding box center [363, 199] width 164 height 38
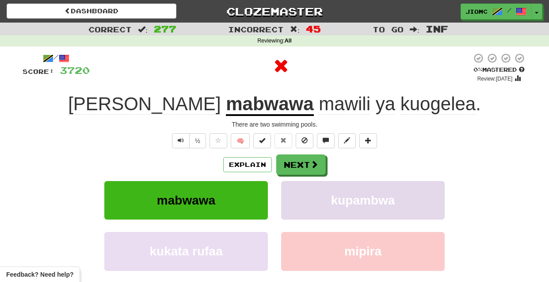
click at [295, 190] on button "kupambwa" at bounding box center [363, 200] width 164 height 38
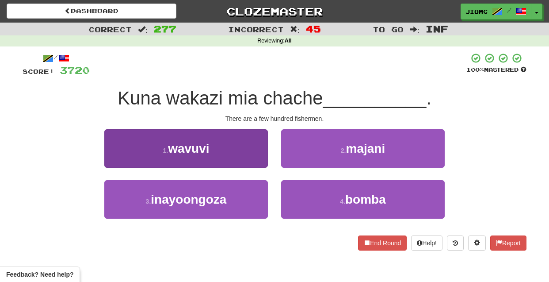
click at [252, 157] on button "1 . wavuvi" at bounding box center [186, 148] width 164 height 38
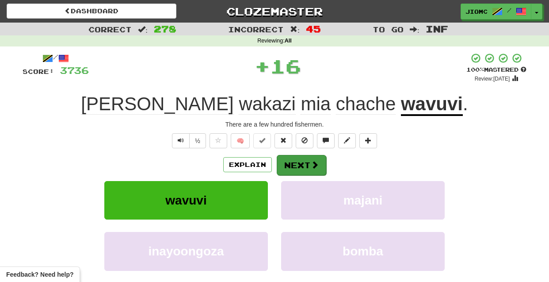
click at [293, 161] on button "Next" at bounding box center [302, 165] width 50 height 20
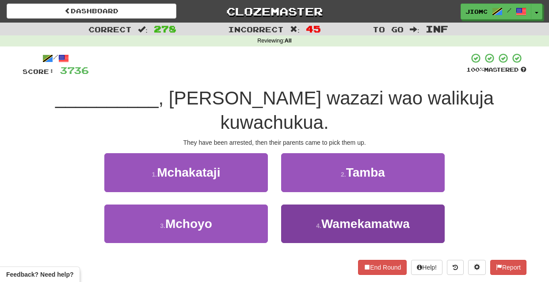
click at [295, 204] on button "4 . Wamekamatwa" at bounding box center [363, 223] width 164 height 38
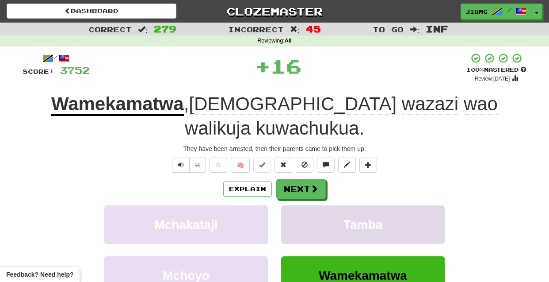
click at [295, 205] on button "Tamba" at bounding box center [363, 224] width 164 height 38
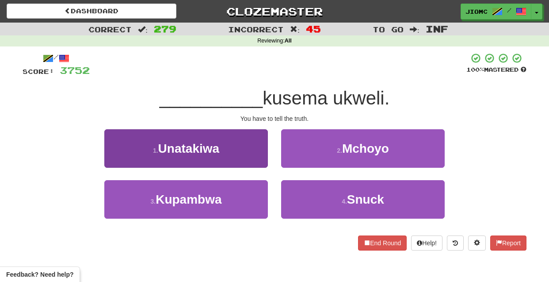
click at [247, 162] on button "1 . Unatakiwa" at bounding box center [186, 148] width 164 height 38
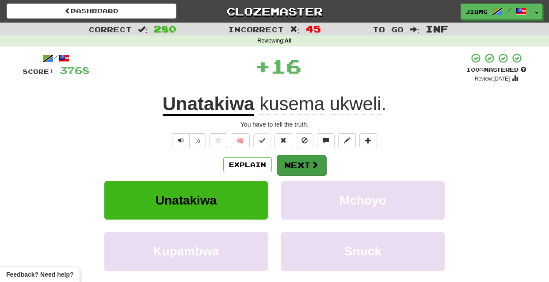
click at [280, 167] on button "Next" at bounding box center [302, 165] width 50 height 20
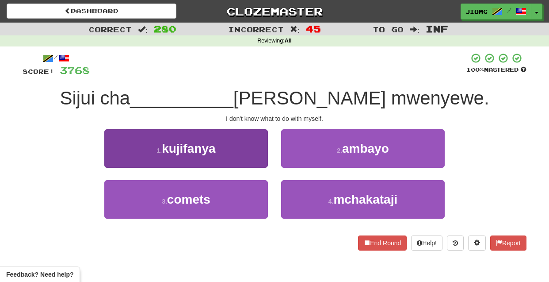
click at [247, 156] on button "1 . kujifanya" at bounding box center [186, 148] width 164 height 38
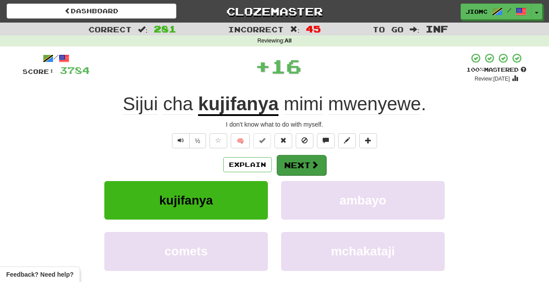
click at [288, 160] on button "Next" at bounding box center [302, 165] width 50 height 20
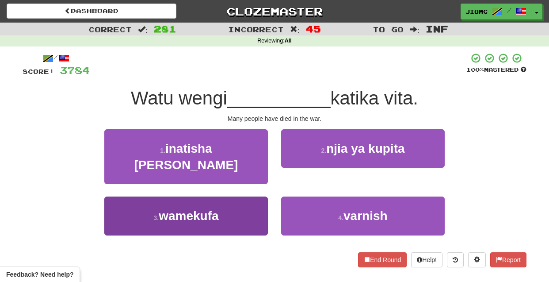
click at [249, 198] on button "3 . wamekufa" at bounding box center [186, 215] width 164 height 38
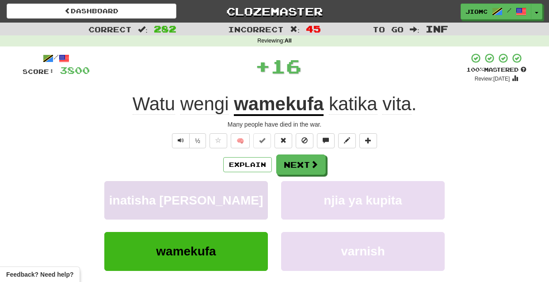
click at [249, 198] on button "inatisha zaidi" at bounding box center [186, 200] width 164 height 38
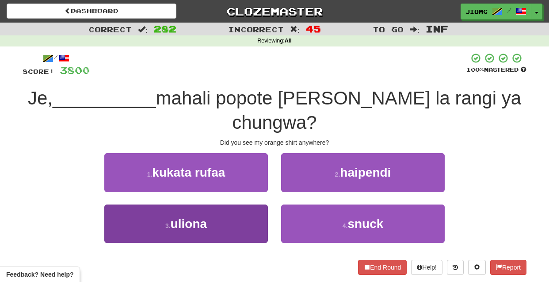
click at [256, 216] on button "3 . uliona" at bounding box center [186, 223] width 164 height 38
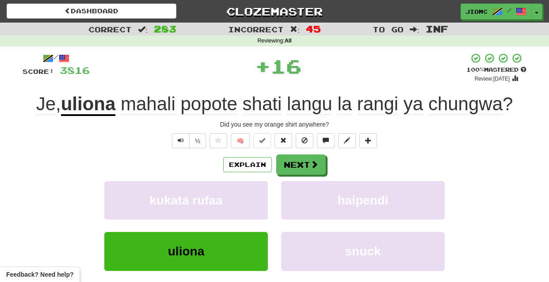
click at [256, 216] on button "kukata rufaa" at bounding box center [186, 200] width 164 height 38
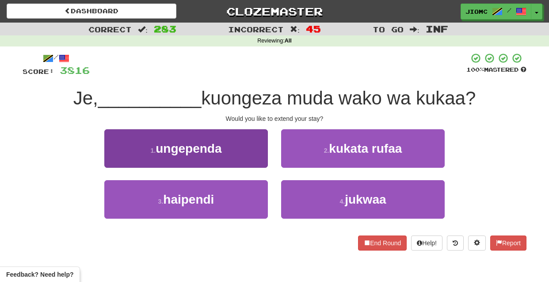
click at [257, 159] on button "1 . ungependa" at bounding box center [186, 148] width 164 height 38
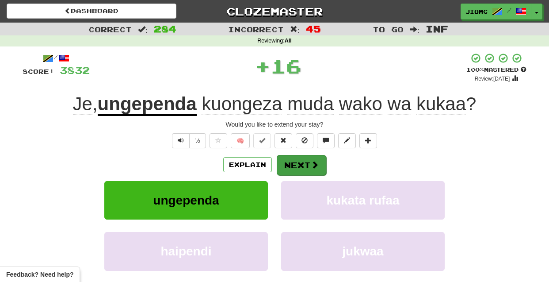
click at [285, 160] on button "Next" at bounding box center [302, 165] width 50 height 20
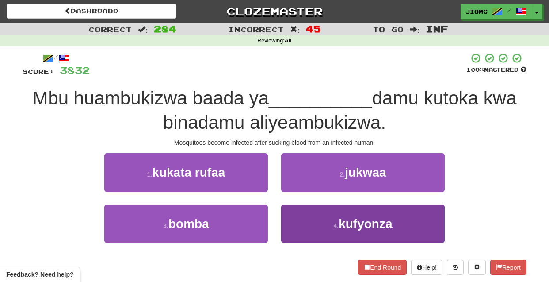
click at [298, 209] on button "4 . kufyonza" at bounding box center [363, 223] width 164 height 38
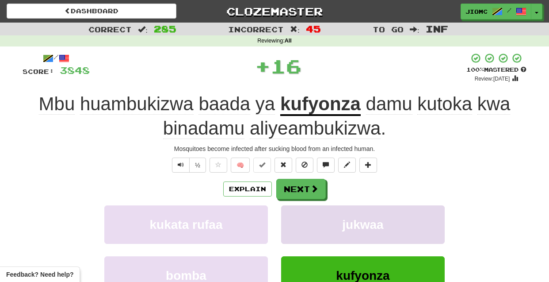
click at [297, 209] on button "jukwaa" at bounding box center [363, 224] width 164 height 38
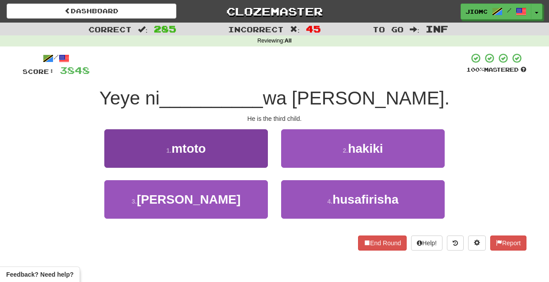
click at [264, 161] on button "1 . mtoto" at bounding box center [186, 148] width 164 height 38
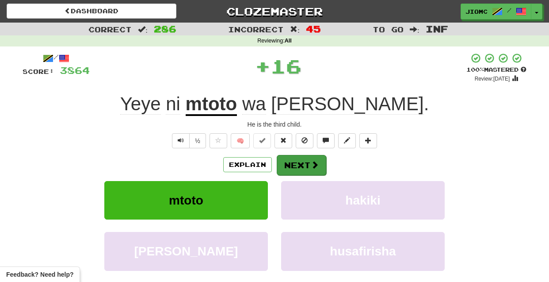
click at [298, 161] on button "Next" at bounding box center [302, 165] width 50 height 20
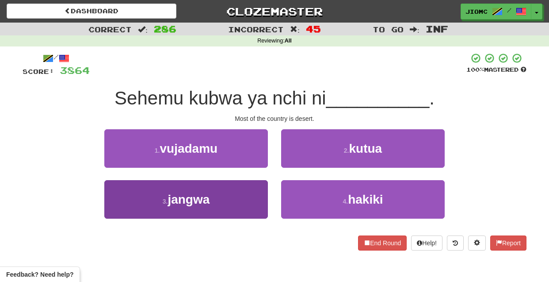
click at [250, 195] on button "3 . jangwa" at bounding box center [186, 199] width 164 height 38
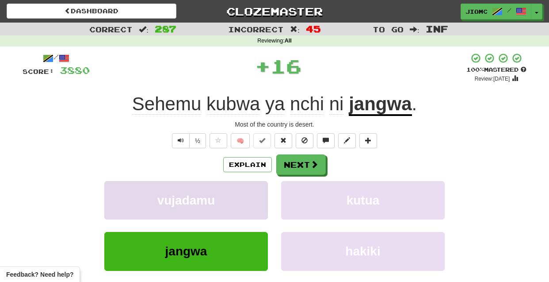
click at [251, 196] on button "vujadamu" at bounding box center [186, 200] width 164 height 38
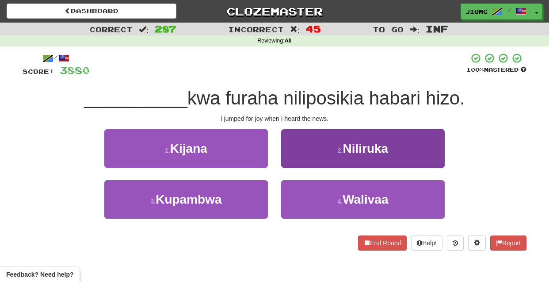
click at [311, 167] on button "2 . Niliruka" at bounding box center [363, 148] width 164 height 38
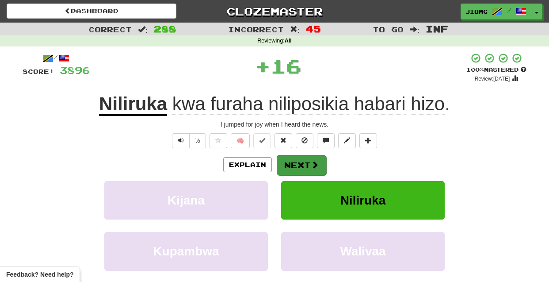
click at [304, 169] on button "Next" at bounding box center [302, 165] width 50 height 20
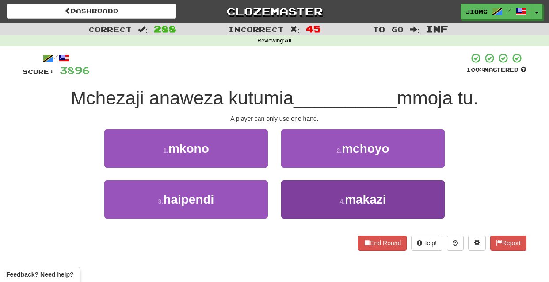
click at [304, 201] on button "4 . makazi" at bounding box center [363, 199] width 164 height 38
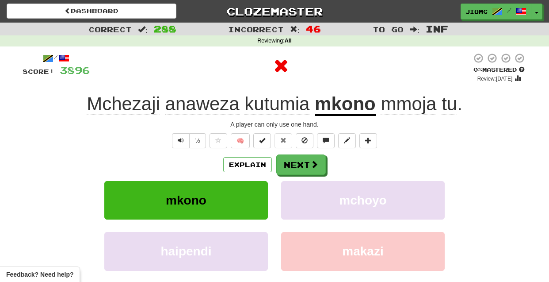
click at [304, 201] on button "mchoyo" at bounding box center [363, 200] width 164 height 38
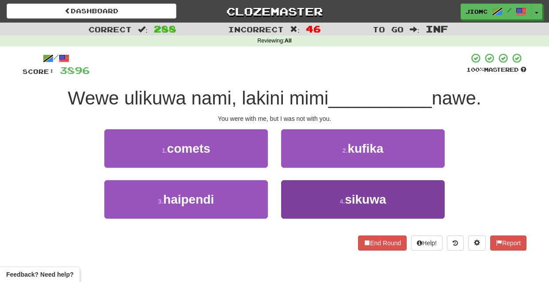
click at [300, 199] on button "4 . sikuwa" at bounding box center [363, 199] width 164 height 38
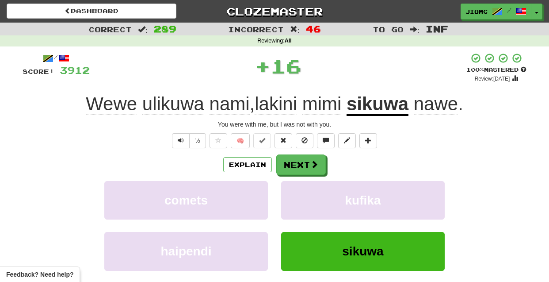
click at [300, 199] on button "kufika" at bounding box center [363, 200] width 164 height 38
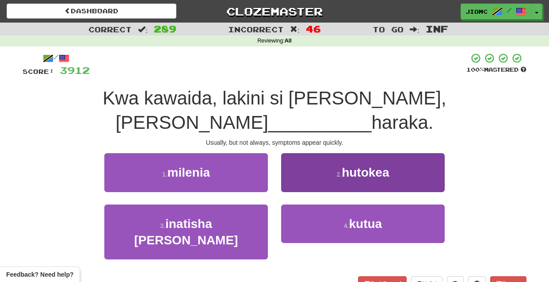
click at [313, 160] on button "2 . hutokea" at bounding box center [363, 172] width 164 height 38
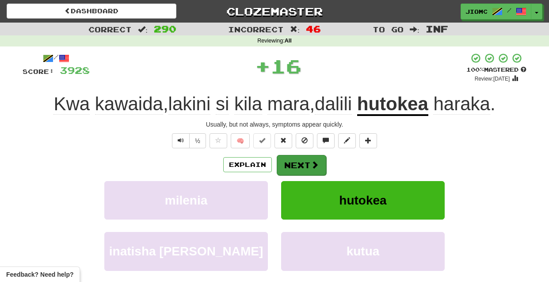
click at [314, 162] on span at bounding box center [315, 165] width 8 height 8
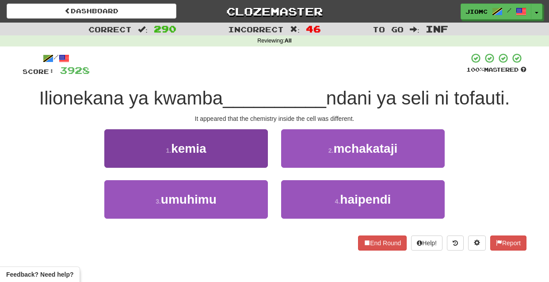
click at [253, 155] on button "1 . kemia" at bounding box center [186, 148] width 164 height 38
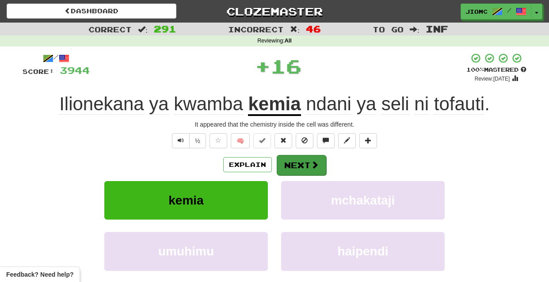
click at [307, 162] on button "Next" at bounding box center [302, 165] width 50 height 20
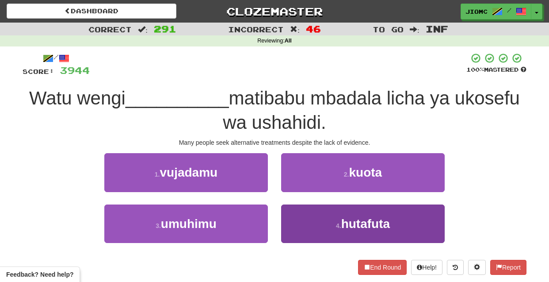
click at [320, 221] on button "4 . hutafuta" at bounding box center [363, 223] width 164 height 38
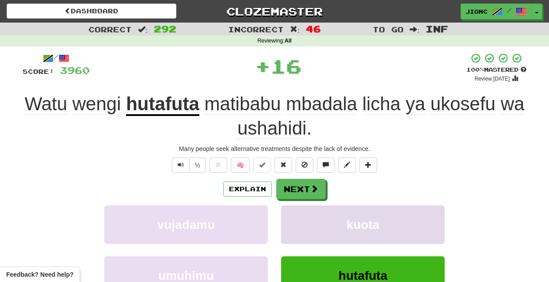
click at [320, 221] on button "kuota" at bounding box center [363, 224] width 164 height 38
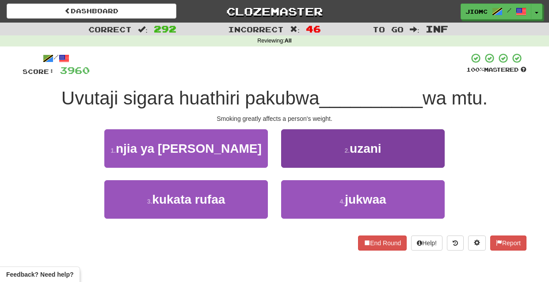
click at [303, 159] on button "2 . uzani" at bounding box center [363, 148] width 164 height 38
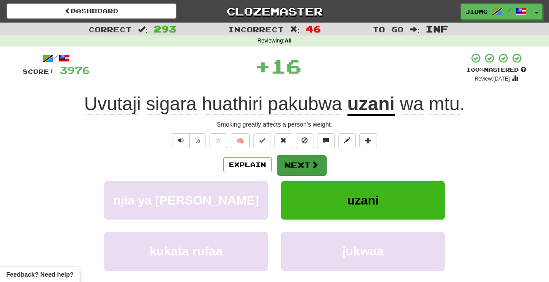
click at [299, 161] on button "Next" at bounding box center [302, 165] width 50 height 20
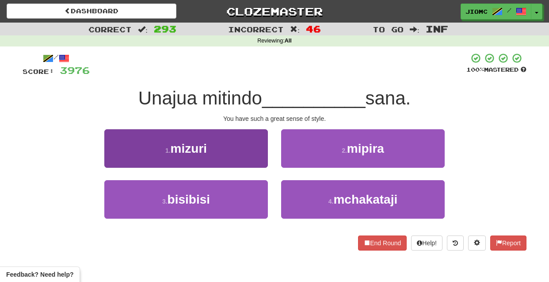
click at [253, 158] on button "1 . mizuri" at bounding box center [186, 148] width 164 height 38
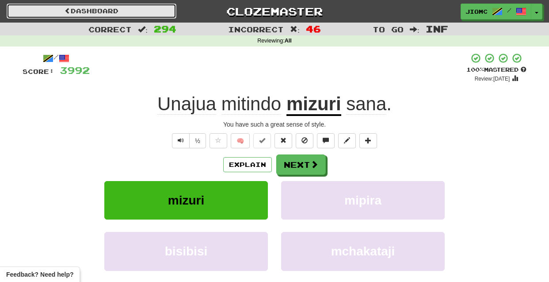
click at [137, 12] on link "Dashboard" at bounding box center [92, 11] width 170 height 15
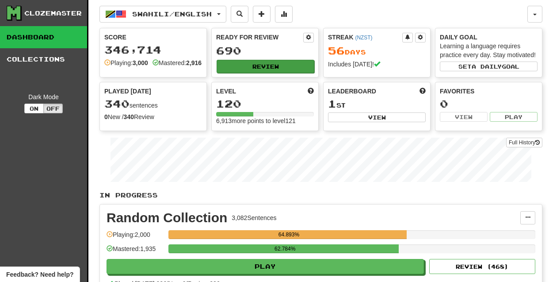
click at [258, 69] on button "Review" at bounding box center [266, 66] width 98 height 13
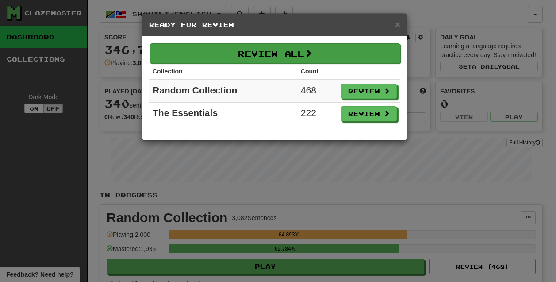
click at [257, 59] on button "Review All" at bounding box center [274, 53] width 251 height 20
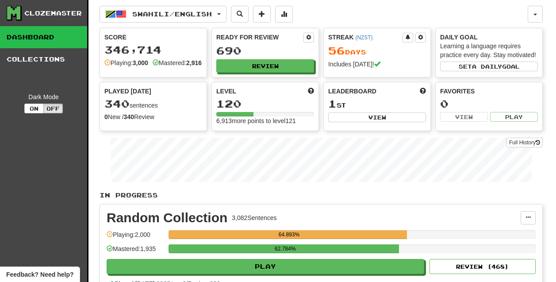
select select "********"
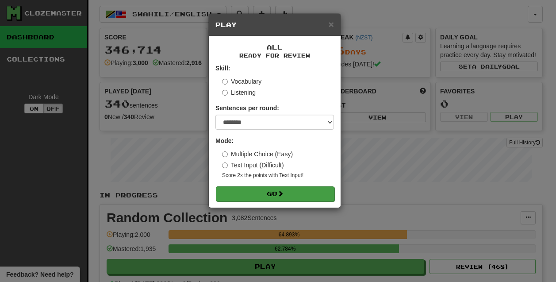
click at [288, 197] on button "Go" at bounding box center [275, 193] width 119 height 15
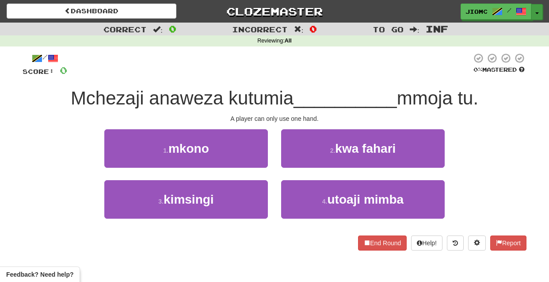
click at [537, 11] on button "Toggle Dropdown" at bounding box center [537, 12] width 11 height 16
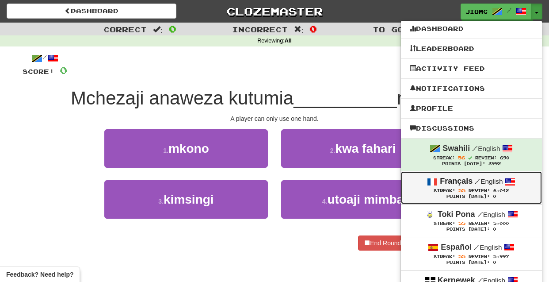
click at [485, 194] on div "Streak: 55 Review: 6,042" at bounding box center [471, 190] width 123 height 7
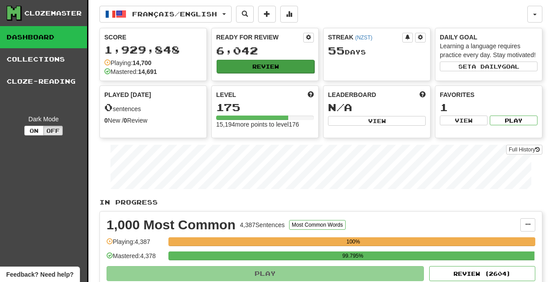
click at [247, 65] on button "Review" at bounding box center [266, 66] width 98 height 13
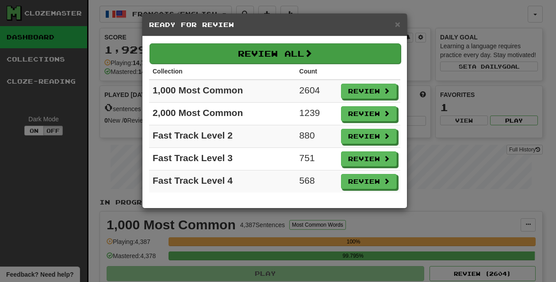
click at [248, 59] on button "Review All" at bounding box center [274, 53] width 251 height 20
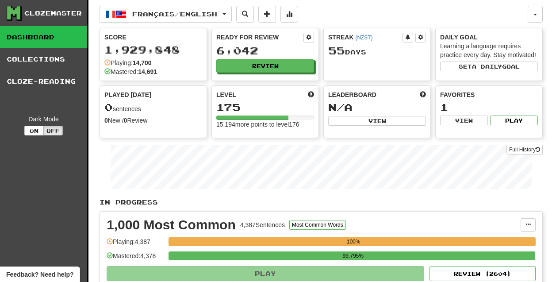
select select "********"
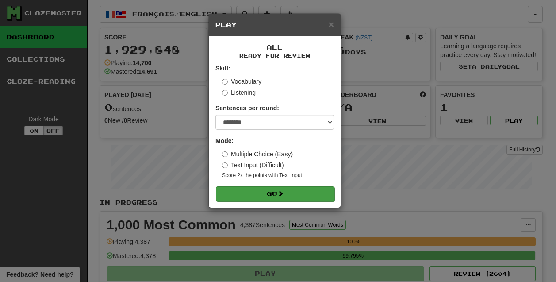
click at [283, 195] on span at bounding box center [280, 193] width 6 height 6
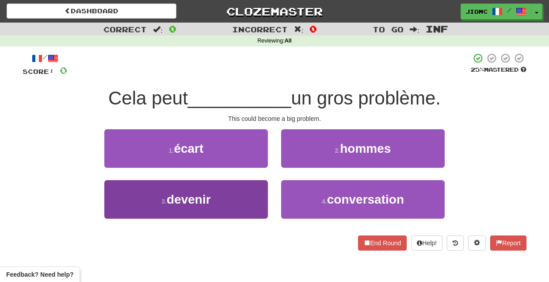
click at [251, 198] on button "3 . devenir" at bounding box center [186, 199] width 164 height 38
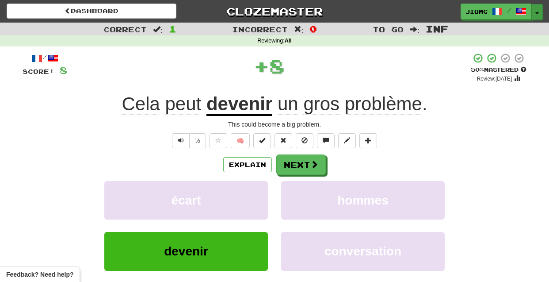
click at [538, 11] on button "Toggle Dropdown" at bounding box center [537, 12] width 11 height 16
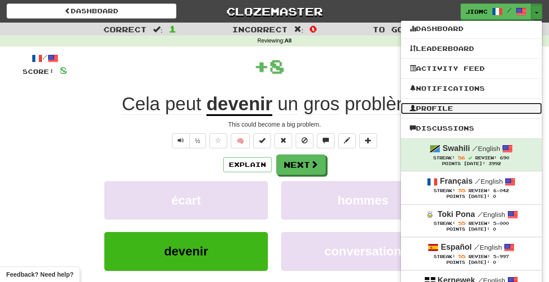
click at [465, 109] on link "Profile" at bounding box center [471, 108] width 141 height 11
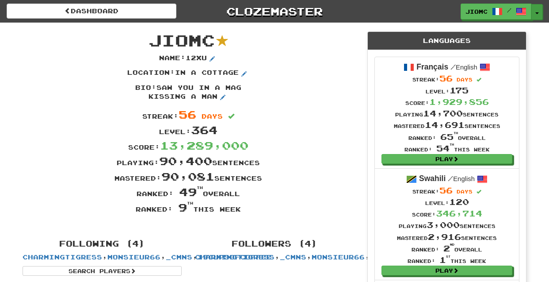
click at [537, 11] on button "Toggle Dropdown" at bounding box center [537, 12] width 11 height 16
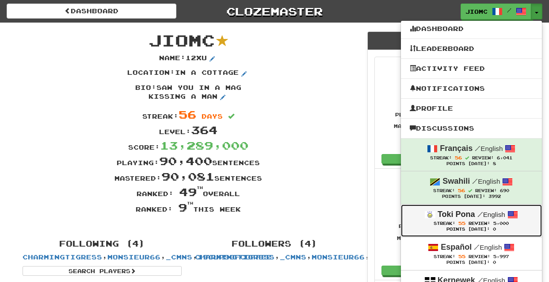
click at [468, 225] on span "Streak: 55" at bounding box center [451, 223] width 35 height 5
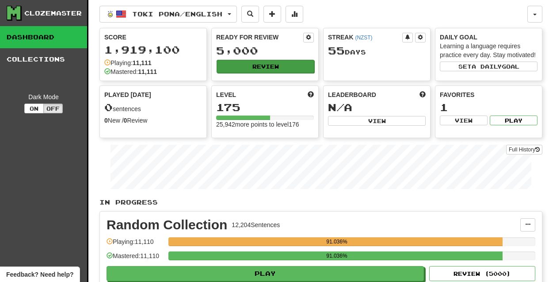
click at [257, 64] on button "Review" at bounding box center [266, 66] width 98 height 13
select select "********"
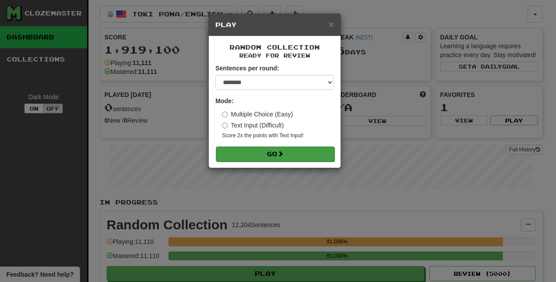
click at [288, 157] on button "Go" at bounding box center [275, 153] width 119 height 15
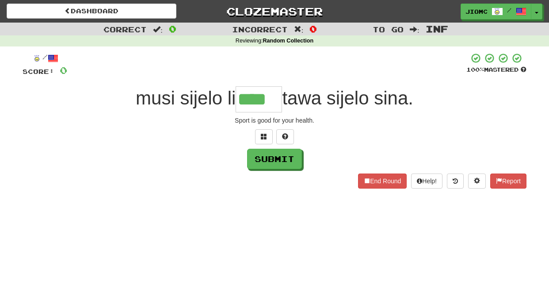
type input "****"
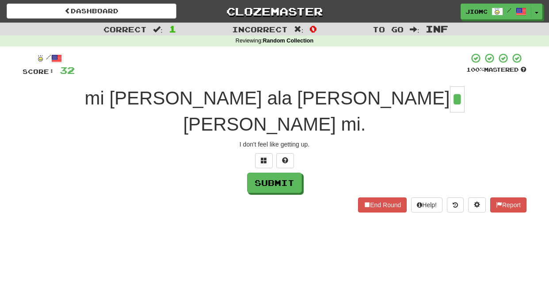
type input "*"
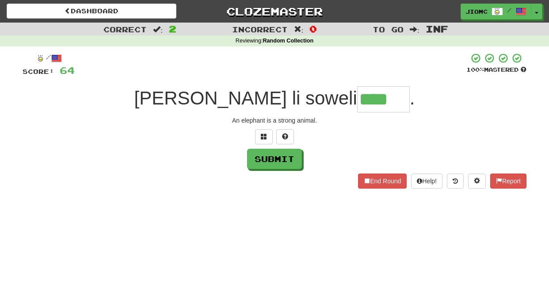
type input "****"
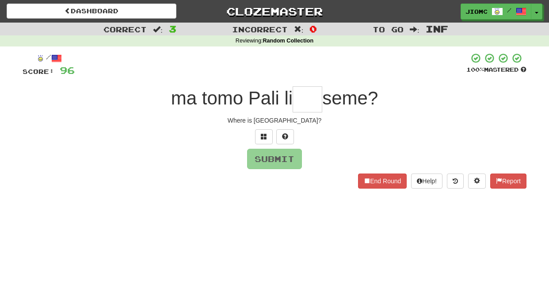
type input "*"
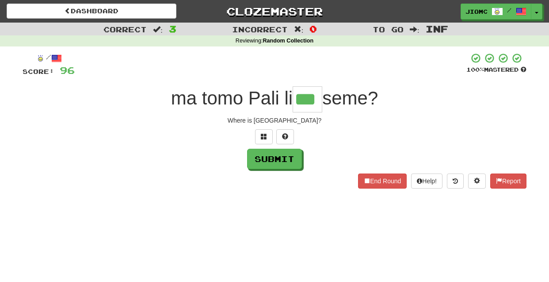
type input "***"
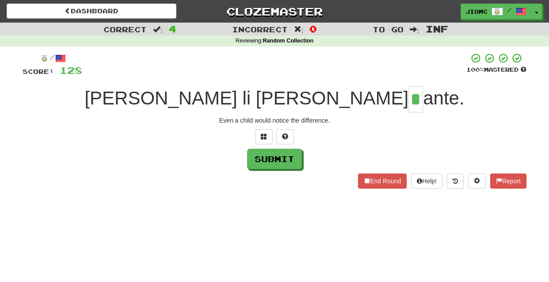
type input "*"
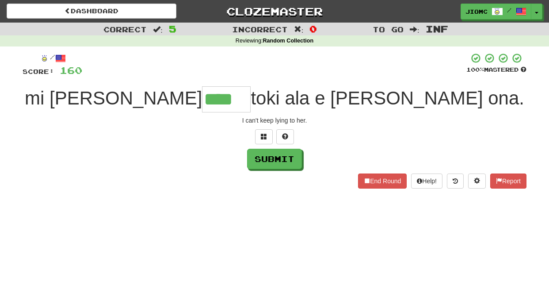
type input "****"
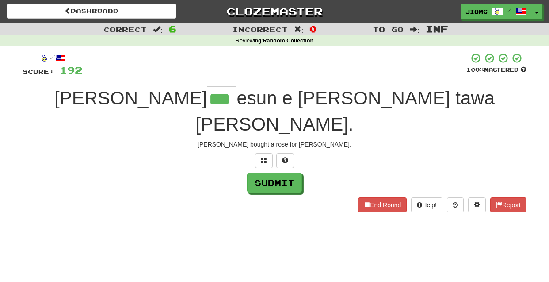
type input "***"
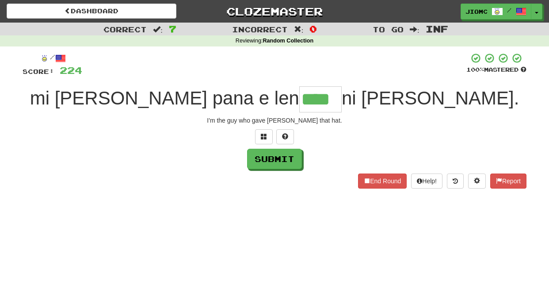
type input "****"
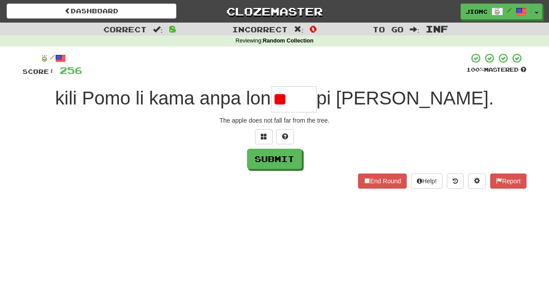
type input "*"
type input "****"
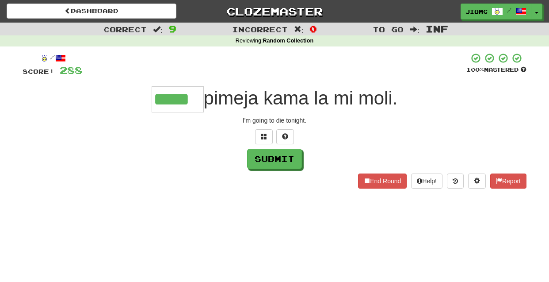
type input "*****"
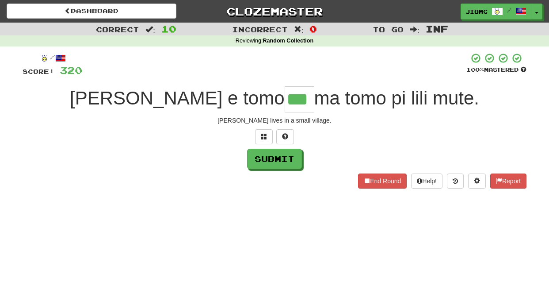
type input "***"
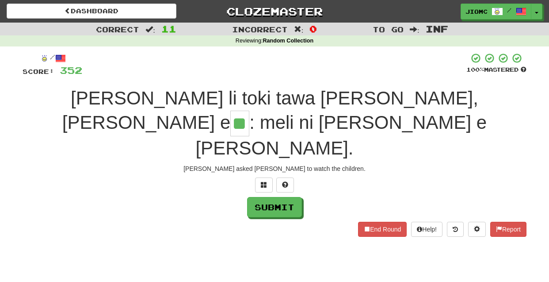
type input "**"
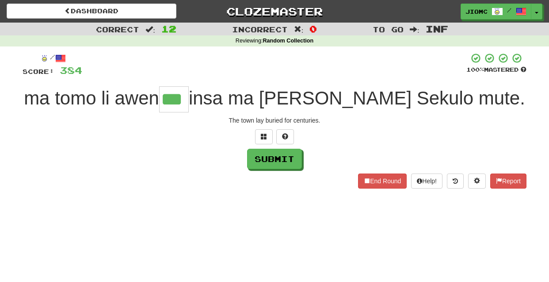
type input "***"
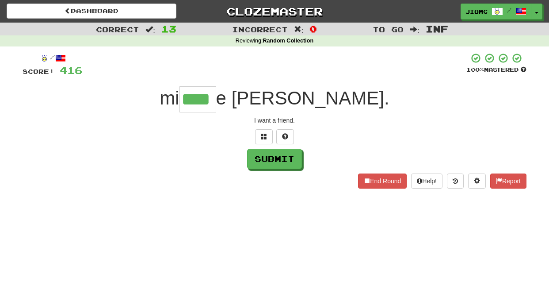
type input "****"
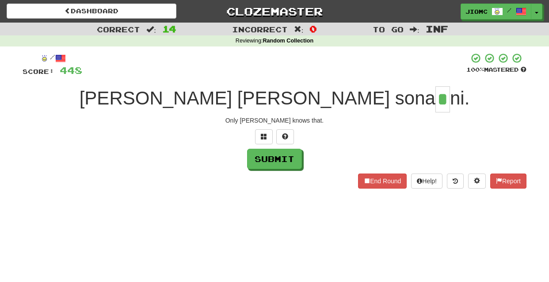
type input "*"
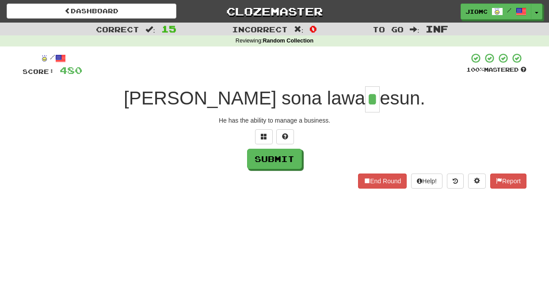
type input "*"
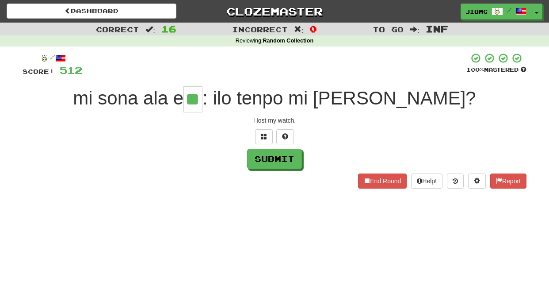
type input "**"
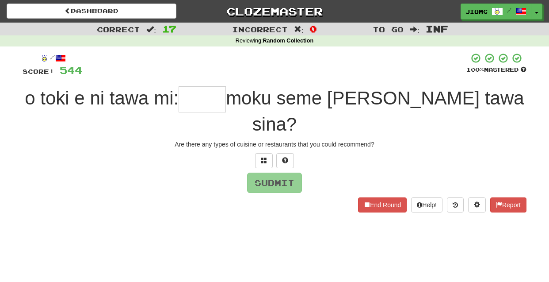
type input "*"
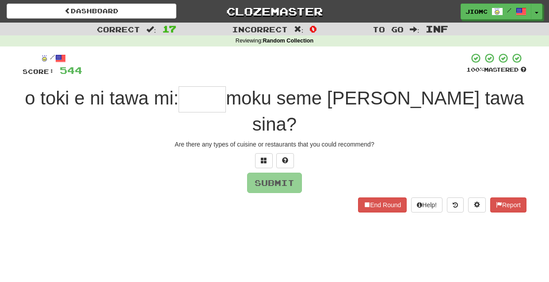
type input "*"
type input "****"
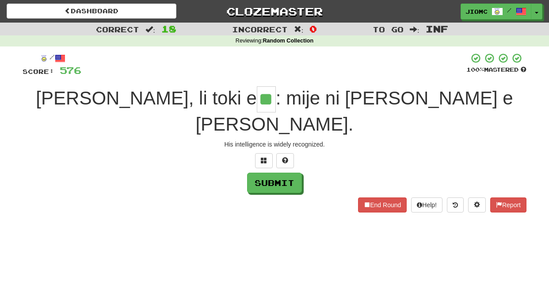
type input "**"
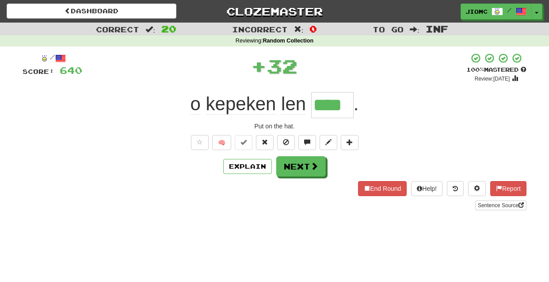
type input "****"
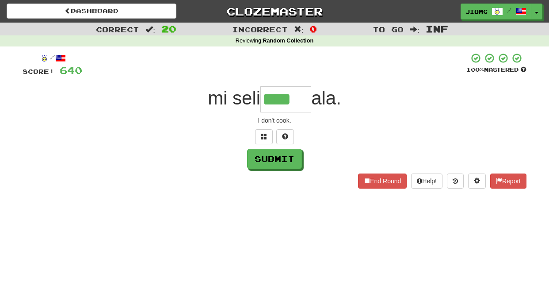
type input "****"
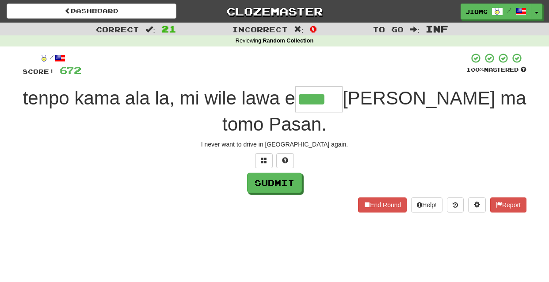
type input "****"
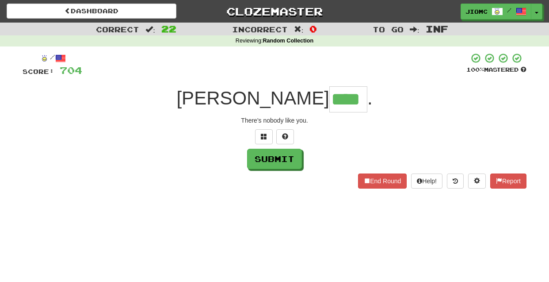
type input "****"
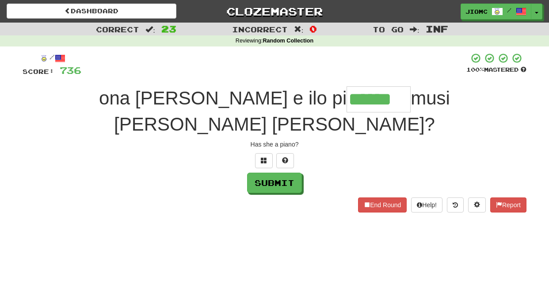
type input "******"
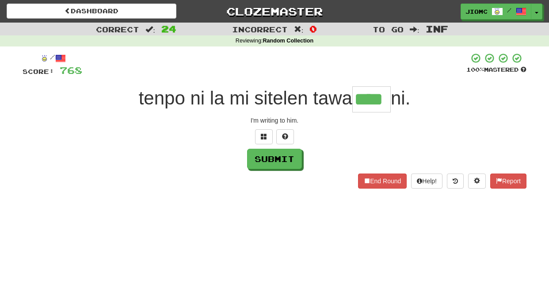
type input "****"
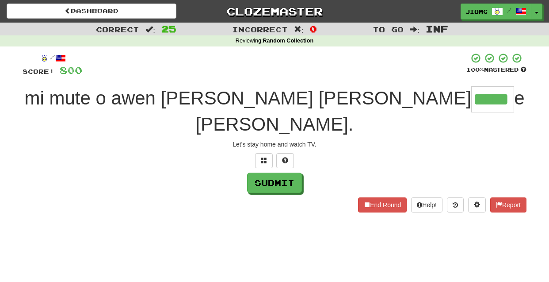
type input "*****"
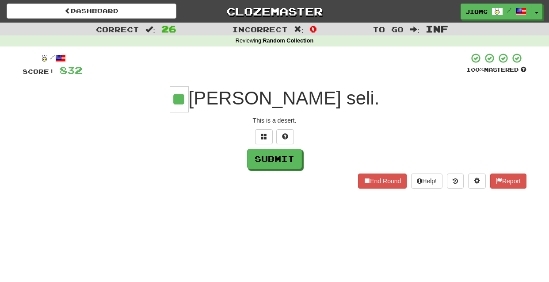
type input "**"
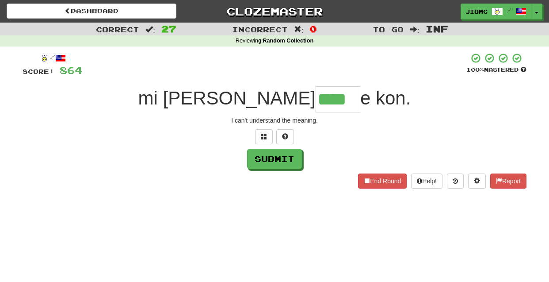
type input "****"
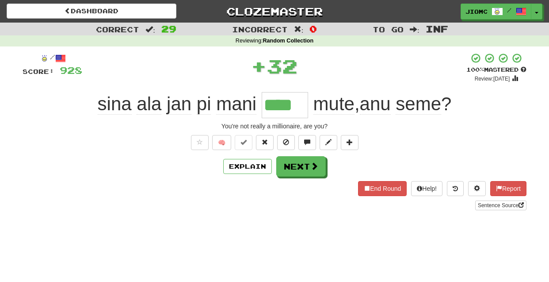
type input "****"
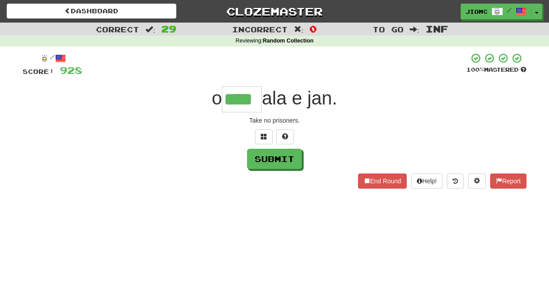
type input "****"
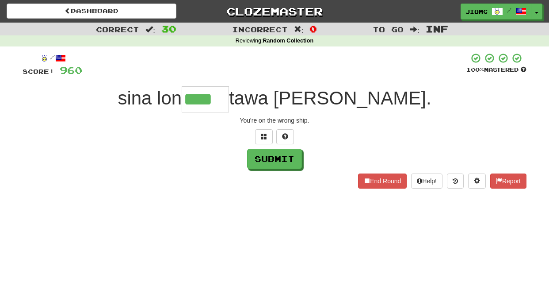
type input "****"
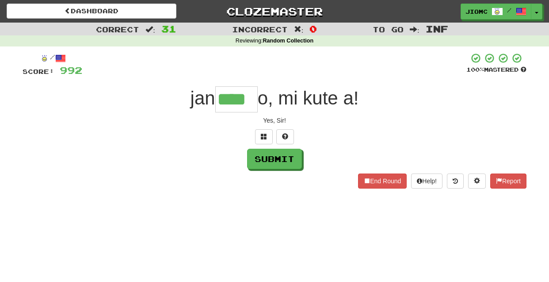
type input "****"
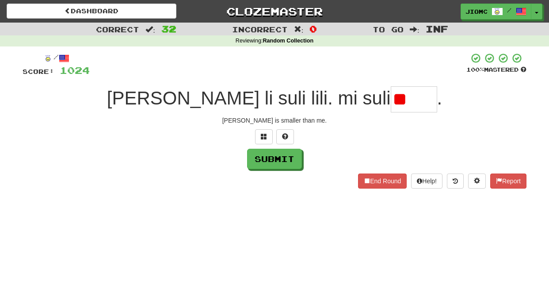
type input "*"
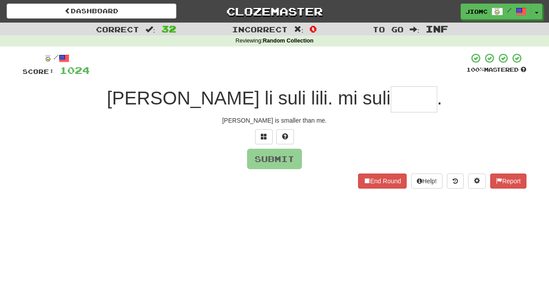
type input "*"
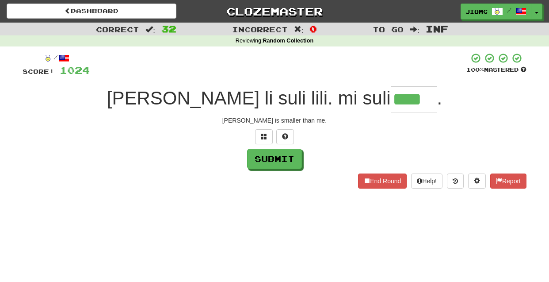
type input "****"
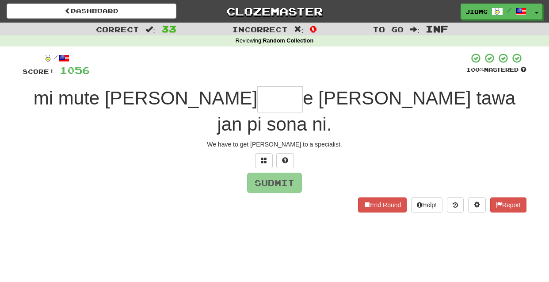
type input "*"
type input "****"
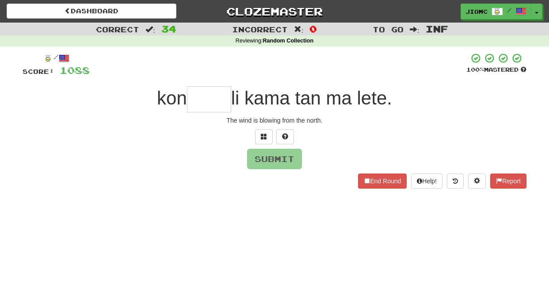
type input "*"
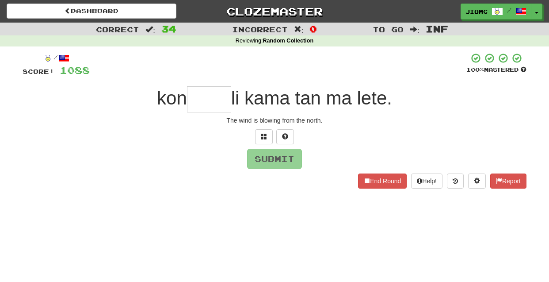
type input "*"
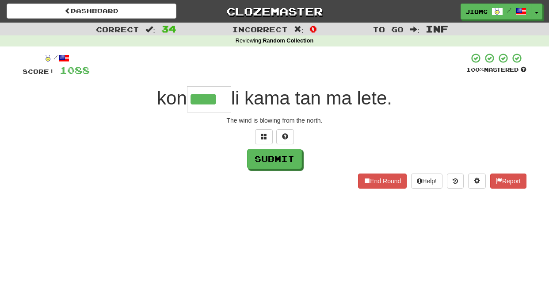
type input "****"
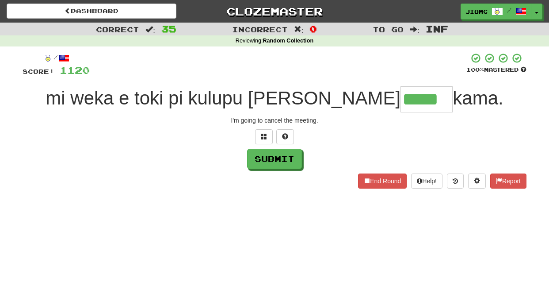
type input "*****"
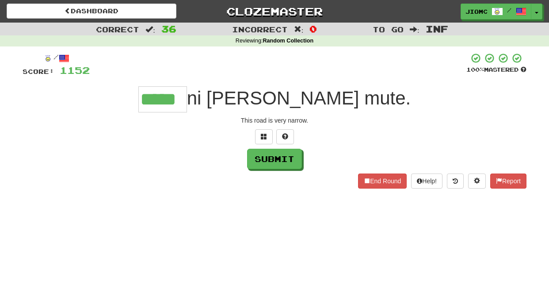
type input "*****"
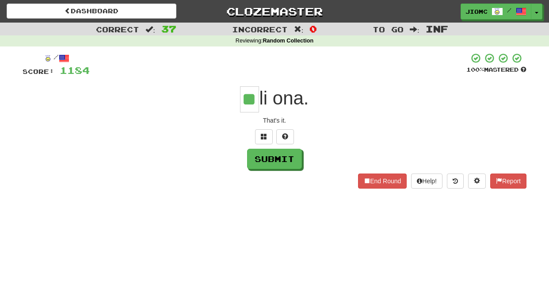
type input "**"
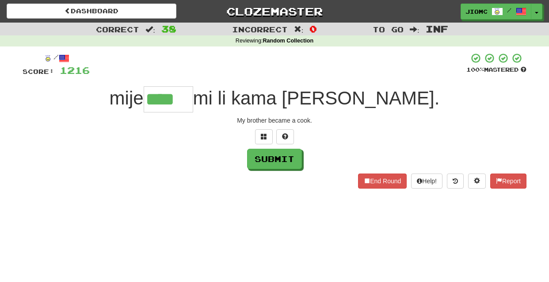
type input "****"
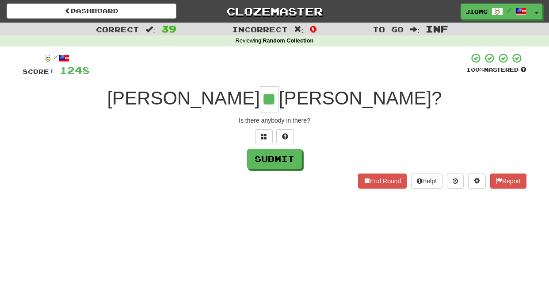
type input "**"
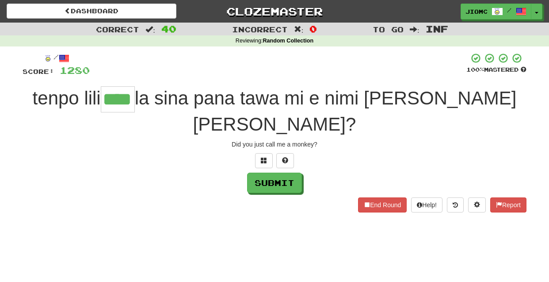
type input "****"
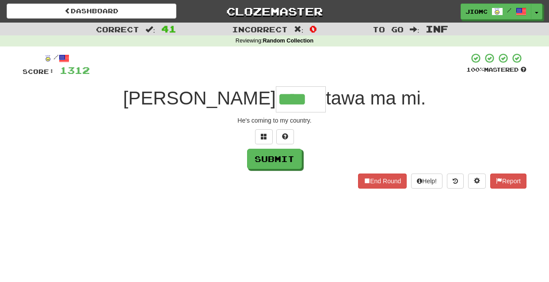
type input "****"
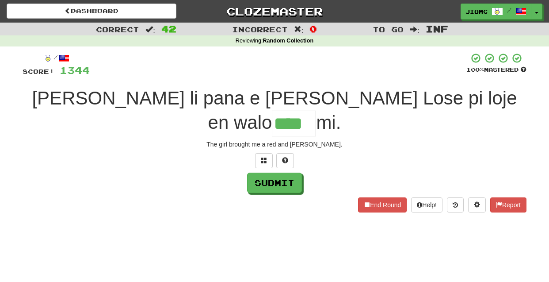
type input "****"
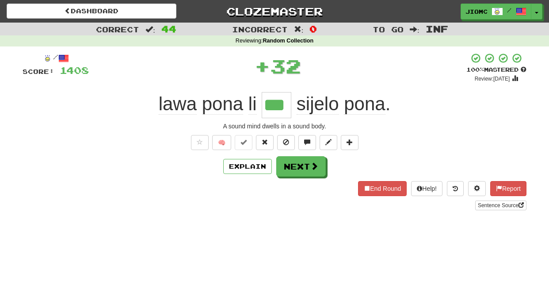
type input "***"
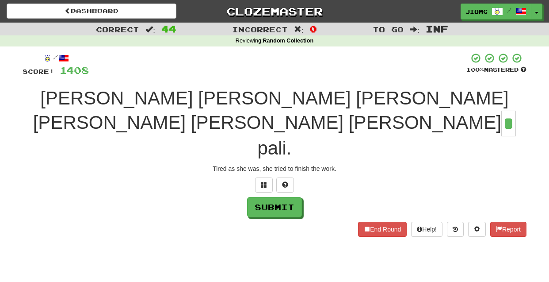
type input "*"
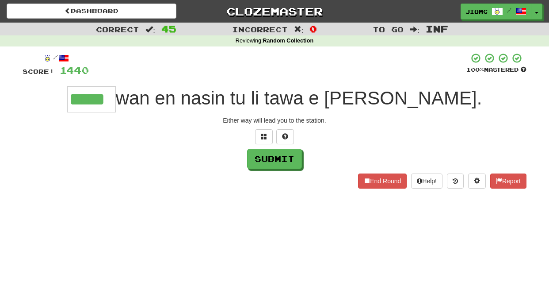
type input "*****"
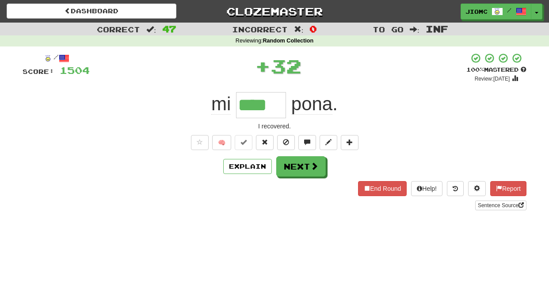
type input "****"
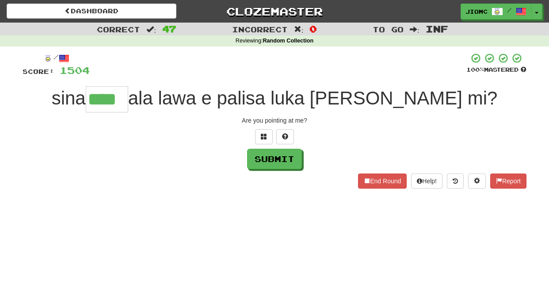
type input "****"
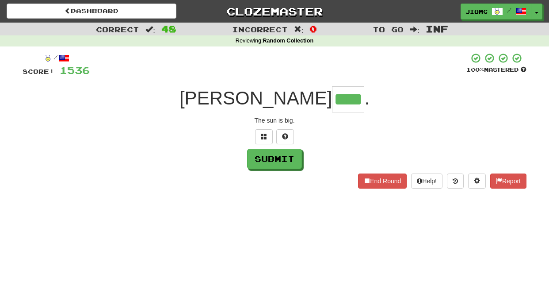
type input "****"
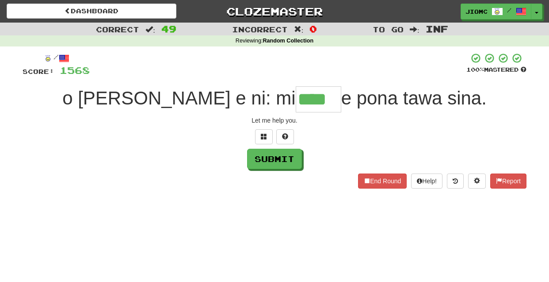
type input "****"
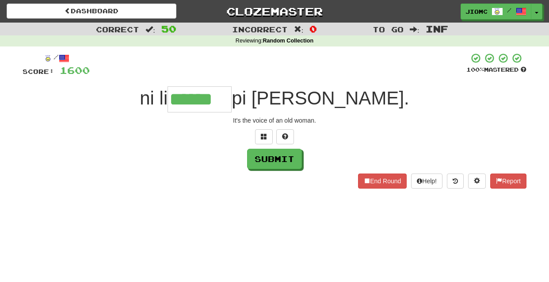
type input "******"
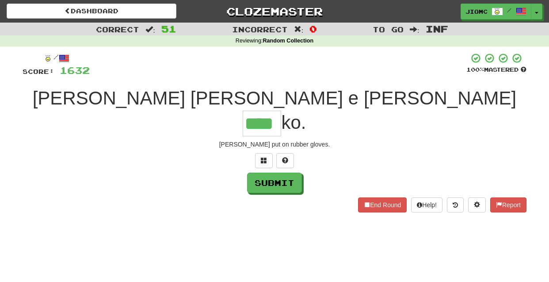
type input "****"
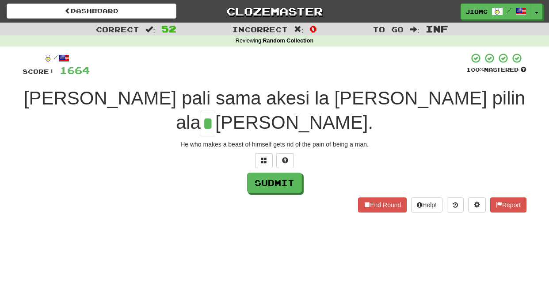
type input "*"
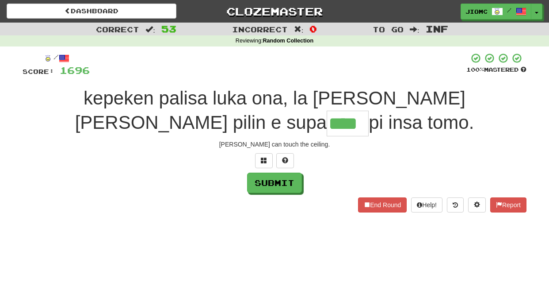
type input "****"
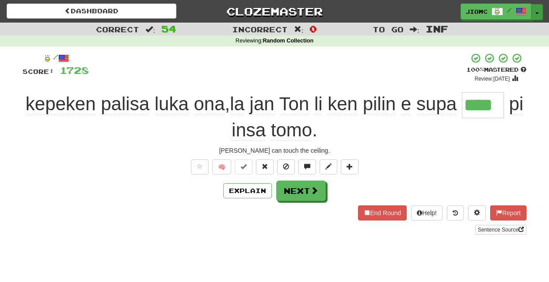
click at [537, 11] on button "Toggle Dropdown" at bounding box center [537, 12] width 11 height 16
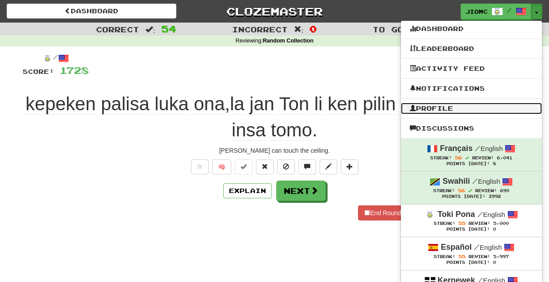
click at [475, 105] on link "Profile" at bounding box center [471, 108] width 141 height 11
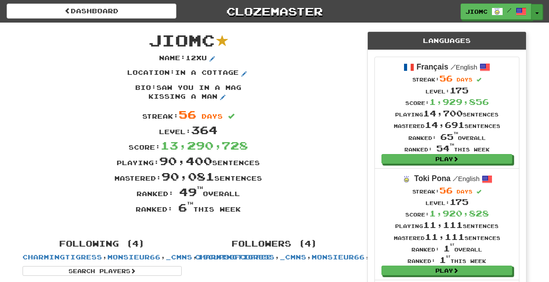
click at [537, 12] on button "Toggle Dropdown" at bounding box center [537, 12] width 11 height 16
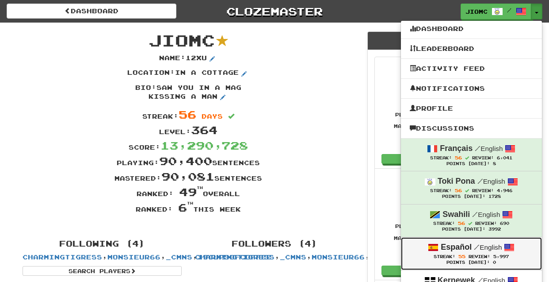
click at [498, 253] on div "Español / English" at bounding box center [471, 246] width 123 height 11
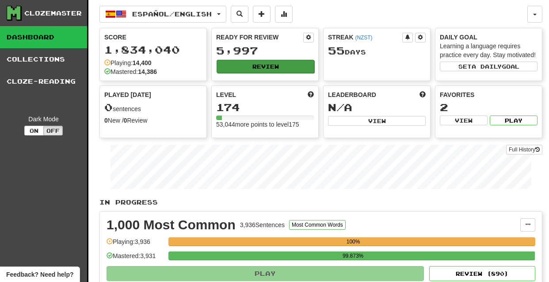
click at [262, 64] on button "Review" at bounding box center [266, 66] width 98 height 13
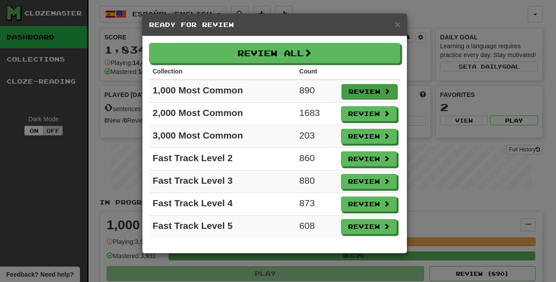
click at [364, 91] on button "Review" at bounding box center [369, 91] width 56 height 15
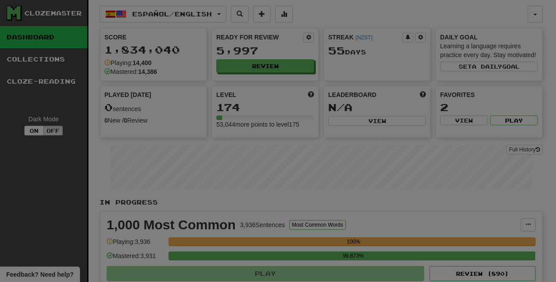
select select "********"
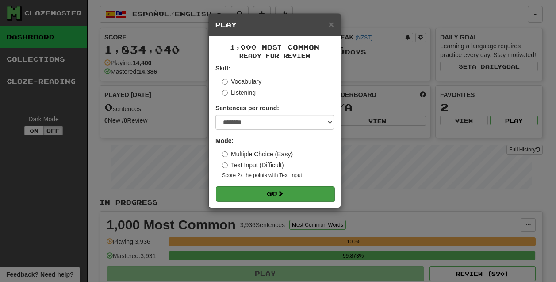
click at [312, 192] on button "Go" at bounding box center [275, 193] width 119 height 15
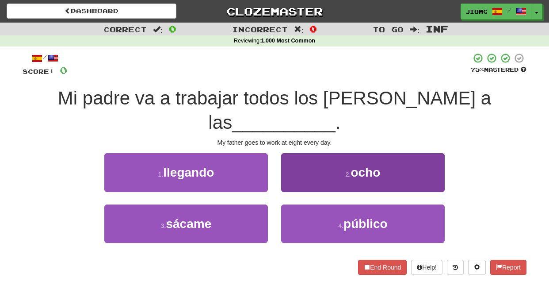
click at [293, 155] on button "2 . ocho" at bounding box center [363, 172] width 164 height 38
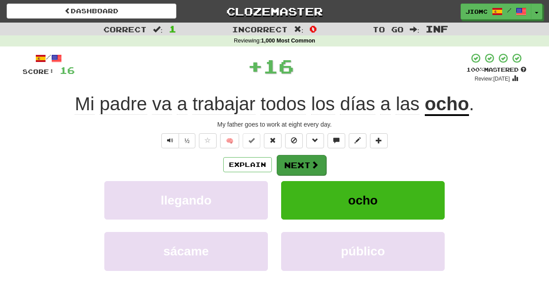
click at [301, 165] on button "Next" at bounding box center [302, 165] width 50 height 20
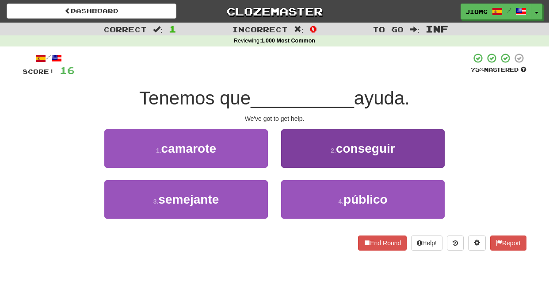
click at [296, 163] on button "2 . conseguir" at bounding box center [363, 148] width 164 height 38
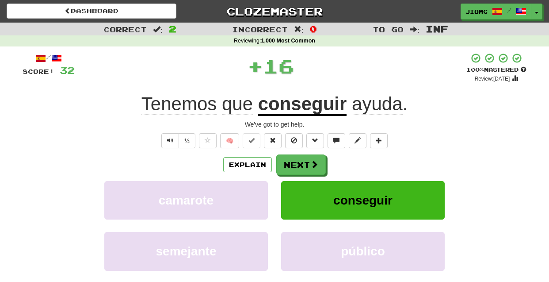
click at [296, 163] on button "Next" at bounding box center [301, 164] width 50 height 20
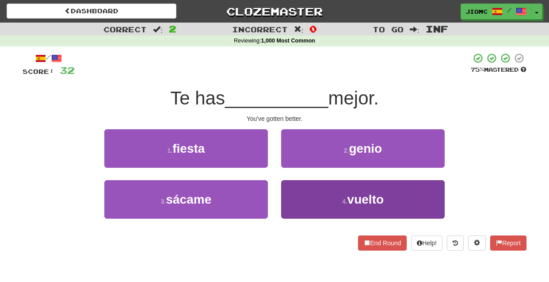
click at [294, 197] on button "4 . vuelto" at bounding box center [363, 199] width 164 height 38
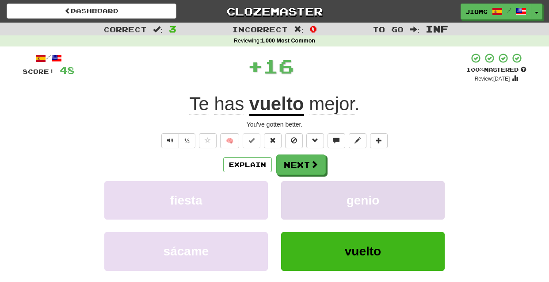
click at [294, 197] on button "genio" at bounding box center [363, 200] width 164 height 38
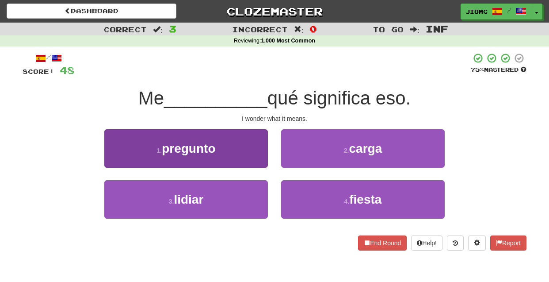
click at [262, 158] on button "1 . pregunto" at bounding box center [186, 148] width 164 height 38
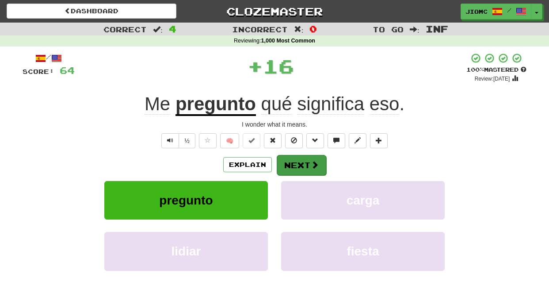
click at [287, 160] on button "Next" at bounding box center [302, 165] width 50 height 20
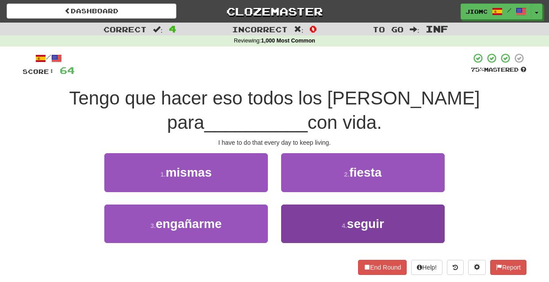
click at [297, 222] on button "4 . seguir" at bounding box center [363, 223] width 164 height 38
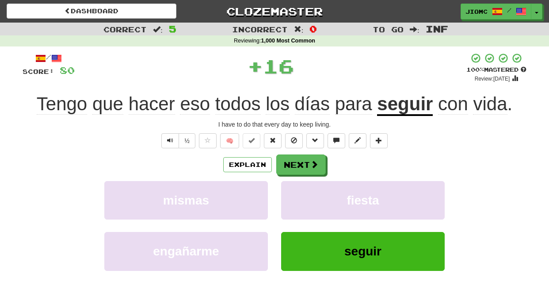
click at [297, 221] on div "fiesta" at bounding box center [363, 206] width 177 height 51
click at [295, 212] on button "fiesta" at bounding box center [363, 200] width 164 height 38
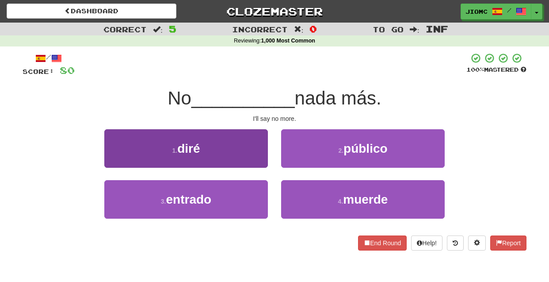
click at [255, 153] on button "1 . diré" at bounding box center [186, 148] width 164 height 38
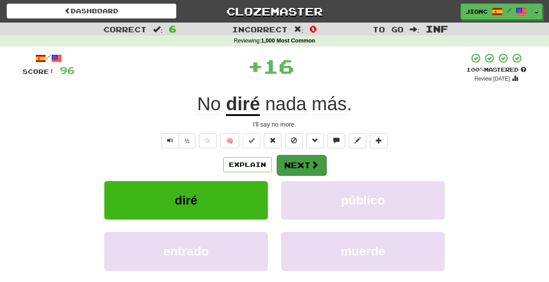
click at [286, 159] on button "Next" at bounding box center [302, 165] width 50 height 20
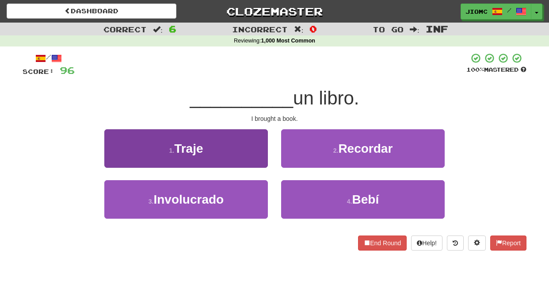
click at [251, 161] on button "1 . Traje" at bounding box center [186, 148] width 164 height 38
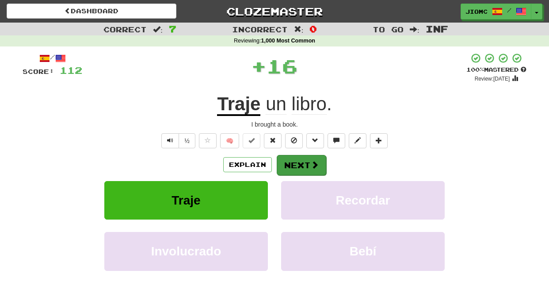
click at [308, 165] on button "Next" at bounding box center [302, 165] width 50 height 20
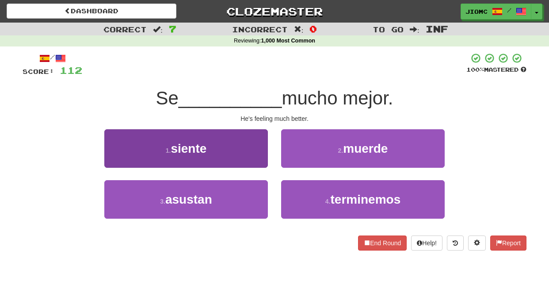
click at [251, 157] on button "1 . siente" at bounding box center [186, 148] width 164 height 38
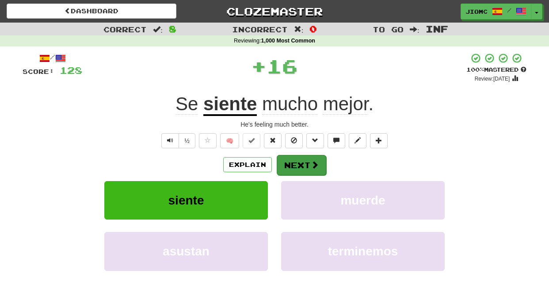
click at [295, 167] on button "Next" at bounding box center [302, 165] width 50 height 20
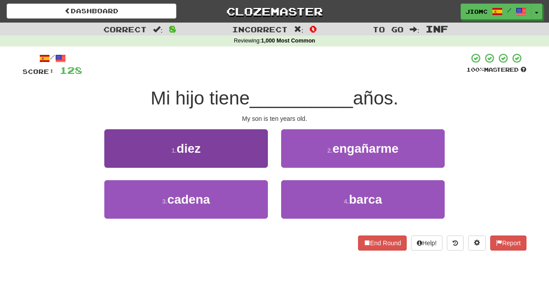
click at [244, 153] on button "1 . diez" at bounding box center [186, 148] width 164 height 38
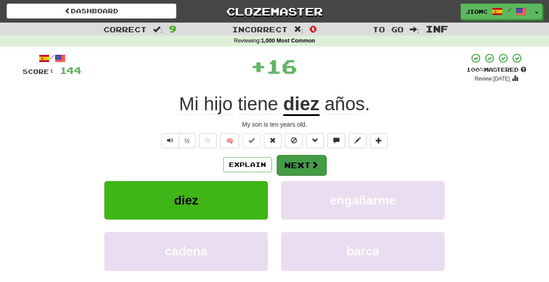
click at [295, 163] on button "Next" at bounding box center [302, 165] width 50 height 20
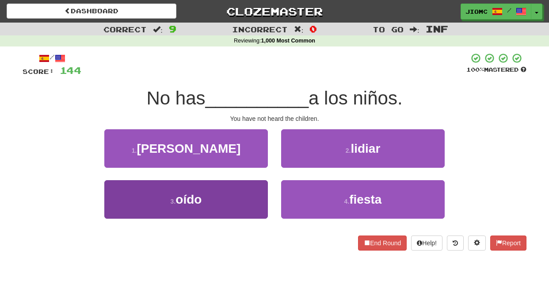
click at [252, 191] on button "3 . oído" at bounding box center [186, 199] width 164 height 38
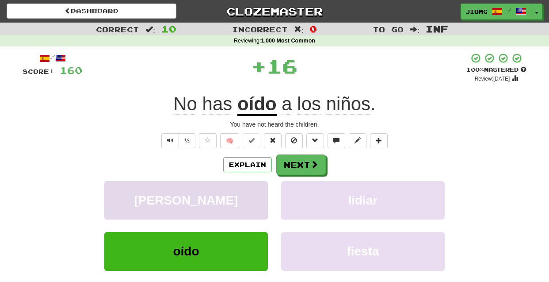
click at [252, 190] on button "norma" at bounding box center [186, 200] width 164 height 38
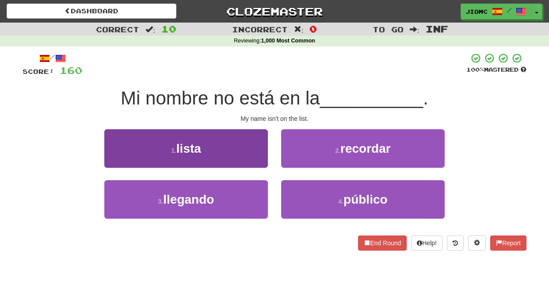
click at [257, 153] on button "1 . lista" at bounding box center [186, 148] width 164 height 38
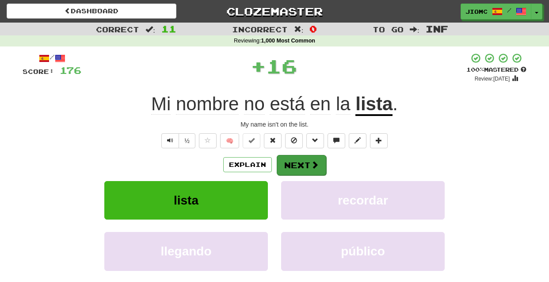
click at [289, 166] on button "Next" at bounding box center [302, 165] width 50 height 20
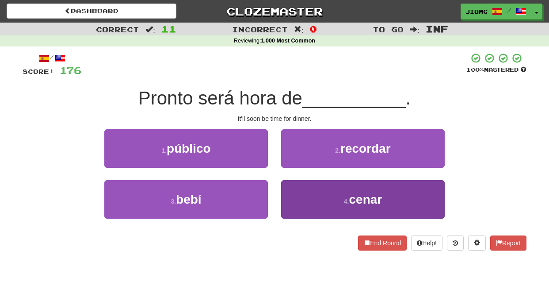
click at [291, 192] on button "4 . cenar" at bounding box center [363, 199] width 164 height 38
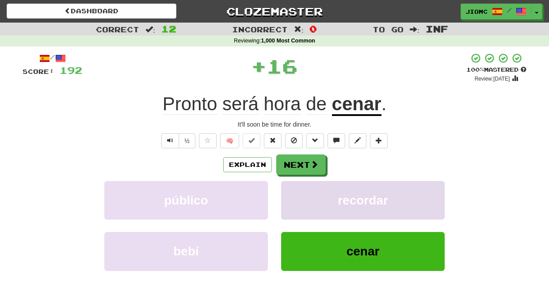
click at [291, 190] on button "recordar" at bounding box center [363, 200] width 164 height 38
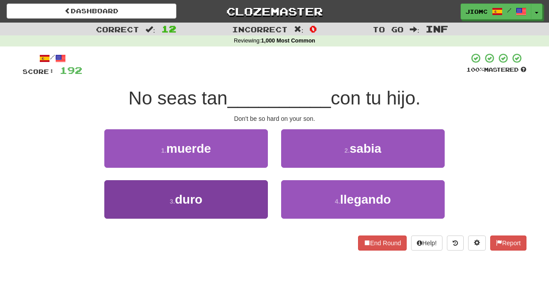
click at [252, 197] on button "3 . duro" at bounding box center [186, 199] width 164 height 38
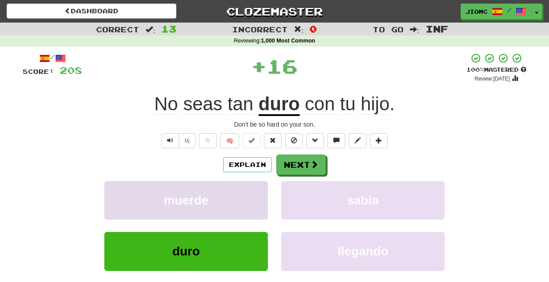
click at [252, 196] on button "muerde" at bounding box center [186, 200] width 164 height 38
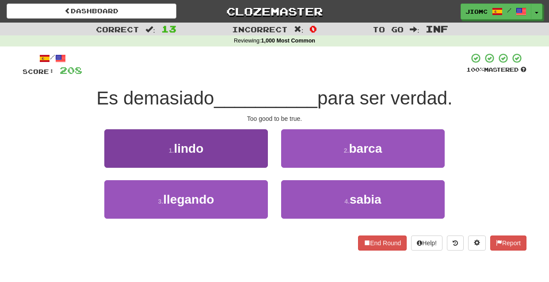
click at [257, 157] on button "1 . lindo" at bounding box center [186, 148] width 164 height 38
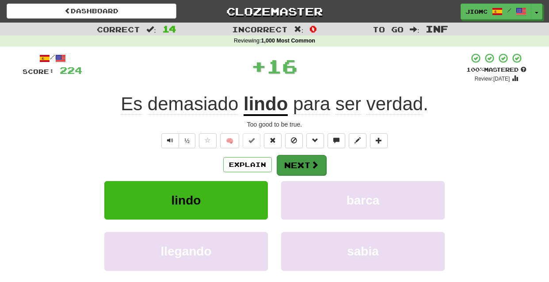
click at [298, 161] on button "Next" at bounding box center [302, 165] width 50 height 20
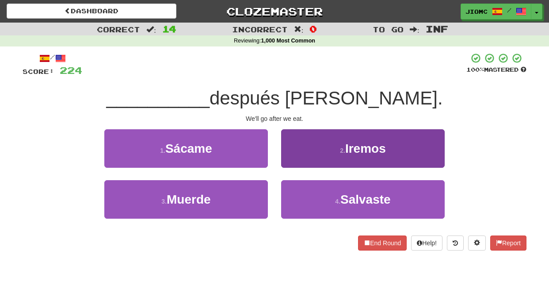
click at [295, 161] on button "2 . Iremos" at bounding box center [363, 148] width 164 height 38
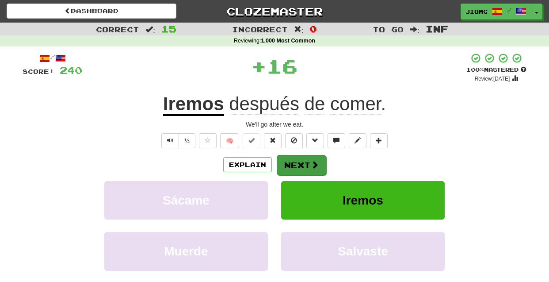
click at [295, 162] on button "Next" at bounding box center [302, 165] width 50 height 20
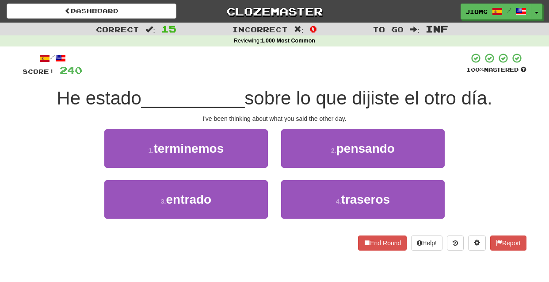
click at [295, 162] on button "2 . pensando" at bounding box center [363, 148] width 164 height 38
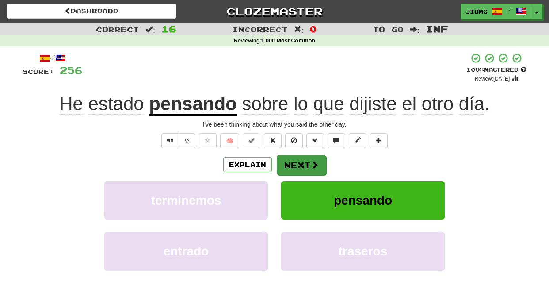
click at [295, 164] on button "Next" at bounding box center [302, 165] width 50 height 20
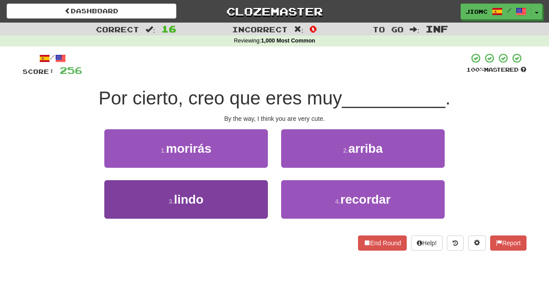
click at [251, 197] on button "3 . lindo" at bounding box center [186, 199] width 164 height 38
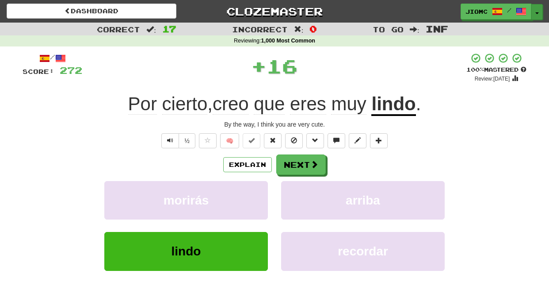
click at [537, 8] on button "Toggle Dropdown" at bounding box center [537, 12] width 11 height 16
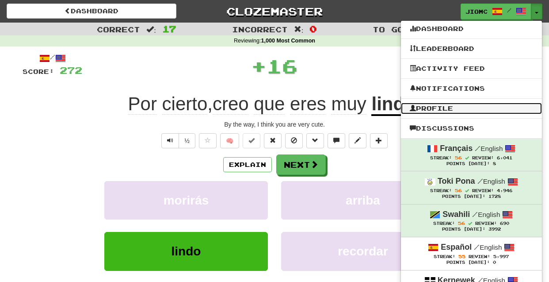
click at [449, 103] on link "Profile" at bounding box center [471, 108] width 141 height 11
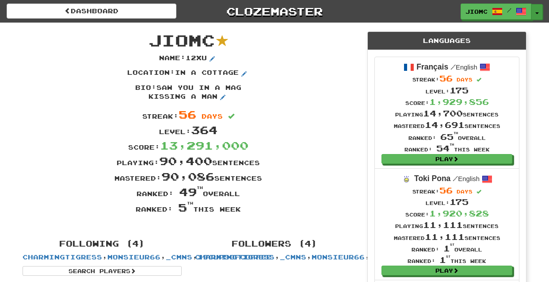
click at [539, 10] on button "Toggle Dropdown" at bounding box center [537, 12] width 11 height 16
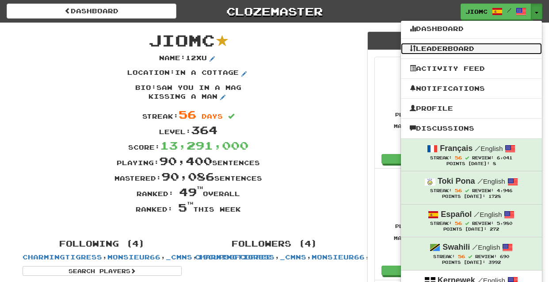
click at [459, 49] on link "Leaderboard" at bounding box center [471, 48] width 141 height 11
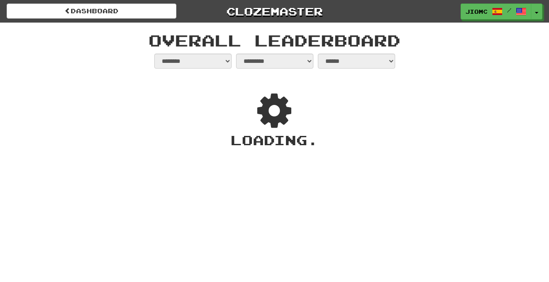
select select "**********"
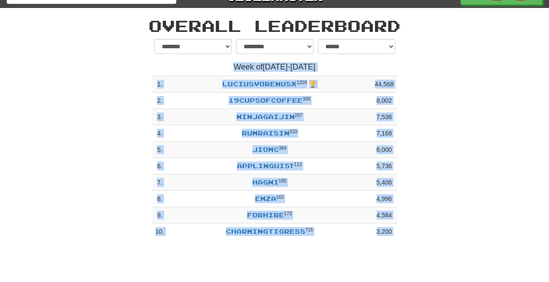
scroll to position [15, 0]
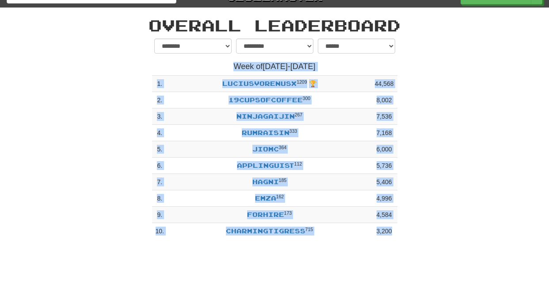
drag, startPoint x: 234, startPoint y: 82, endPoint x: 406, endPoint y: 241, distance: 234.8
click at [406, 241] on div "**********" at bounding box center [274, 140] width 517 height 205
click at [407, 241] on div "**********" at bounding box center [274, 140] width 517 height 205
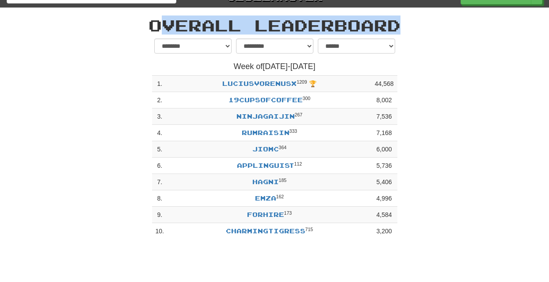
drag, startPoint x: 417, startPoint y: 238, endPoint x: 148, endPoint y: 25, distance: 342.9
click at [146, 25] on div "**********" at bounding box center [274, 126] width 517 height 236
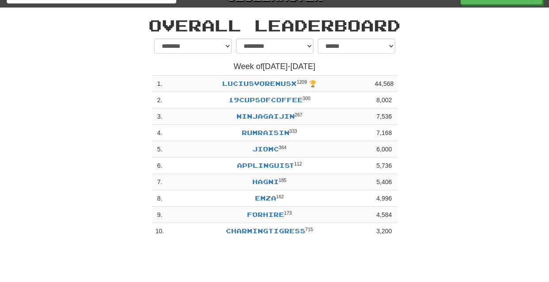
click at [151, 24] on h1 "Overall Leaderboard" at bounding box center [275, 25] width 504 height 18
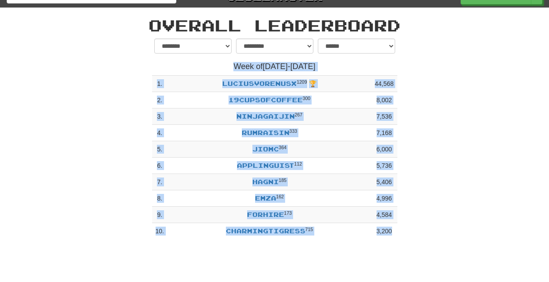
drag, startPoint x: 150, startPoint y: 23, endPoint x: 417, endPoint y: 228, distance: 335.9
click at [417, 228] on div "**********" at bounding box center [274, 126] width 517 height 236
click at [416, 228] on div "**********" at bounding box center [274, 140] width 517 height 205
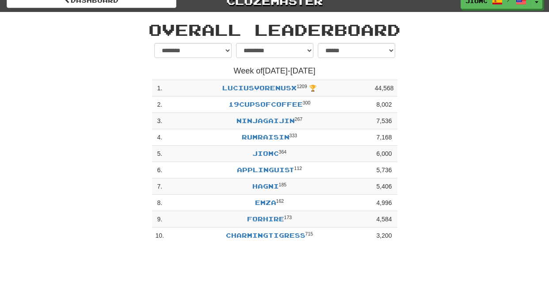
scroll to position [0, 0]
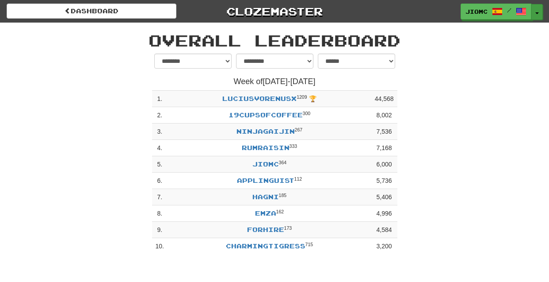
click at [538, 10] on button "Toggle Dropdown" at bounding box center [537, 12] width 11 height 16
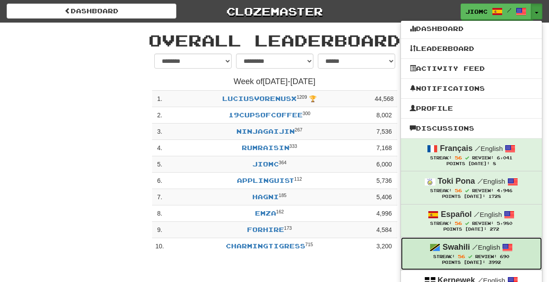
click at [468, 256] on span "Streak: 56" at bounding box center [454, 256] width 42 height 5
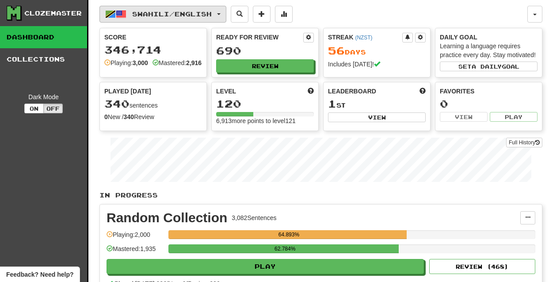
click at [190, 20] on button "Swahili / English" at bounding box center [163, 14] width 127 height 17
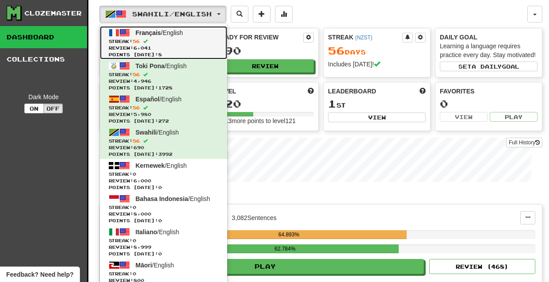
click at [183, 43] on span "Streak: 56" at bounding box center [164, 41] width 110 height 7
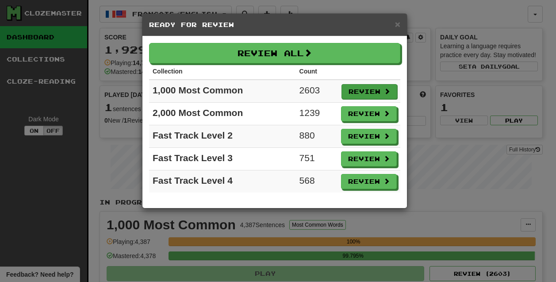
click at [379, 90] on button "Review" at bounding box center [369, 91] width 56 height 15
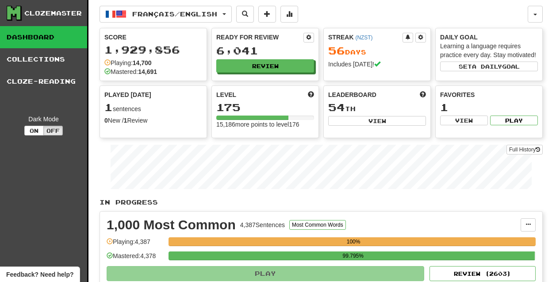
select select "********"
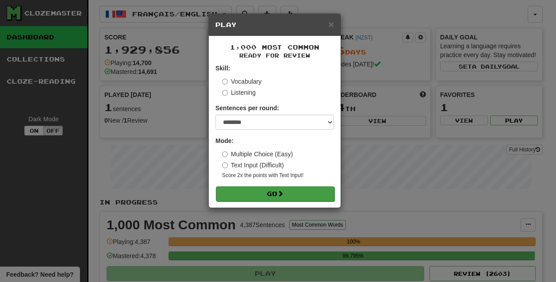
click at [310, 188] on button "Go" at bounding box center [275, 193] width 119 height 15
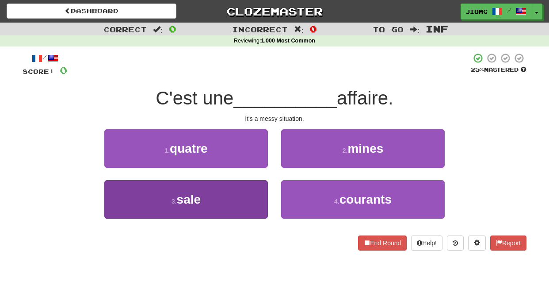
click at [231, 206] on button "3 . sale" at bounding box center [186, 199] width 164 height 38
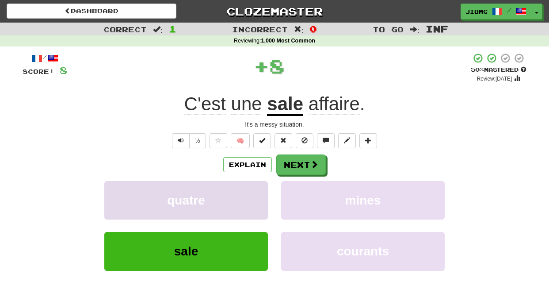
click at [231, 205] on button "quatre" at bounding box center [186, 200] width 164 height 38
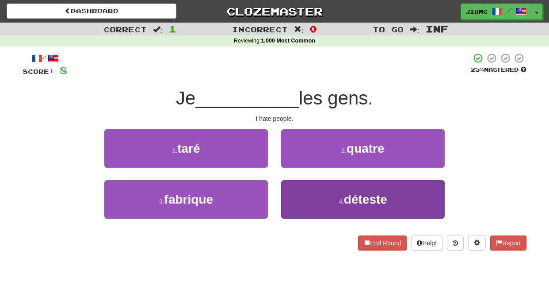
click at [292, 197] on button "4 . déteste" at bounding box center [363, 199] width 164 height 38
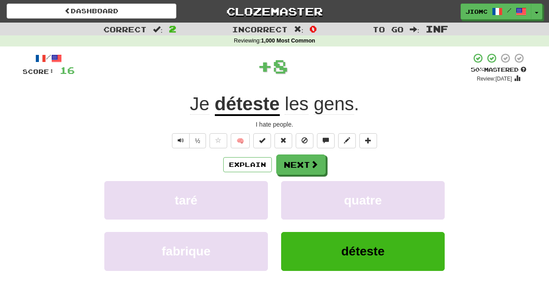
click at [292, 197] on button "quatre" at bounding box center [363, 200] width 164 height 38
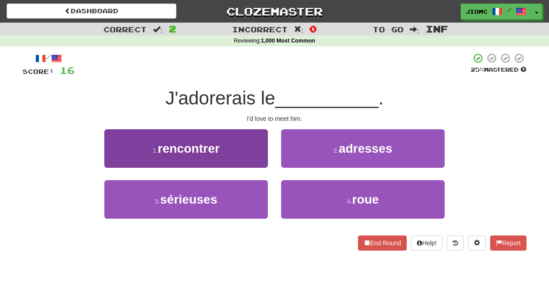
click at [251, 155] on button "1 . rencontrer" at bounding box center [186, 148] width 164 height 38
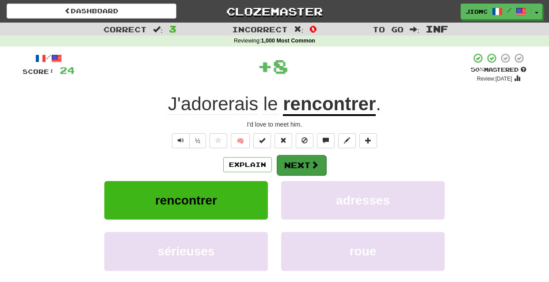
click at [305, 166] on button "Next" at bounding box center [302, 165] width 50 height 20
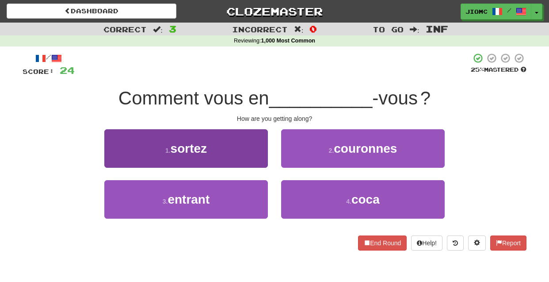
click at [247, 159] on button "1 . sortez" at bounding box center [186, 148] width 164 height 38
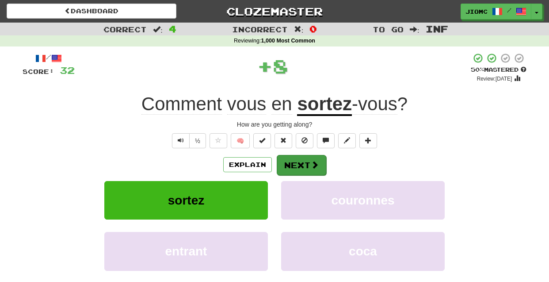
click at [295, 161] on button "Next" at bounding box center [302, 165] width 50 height 20
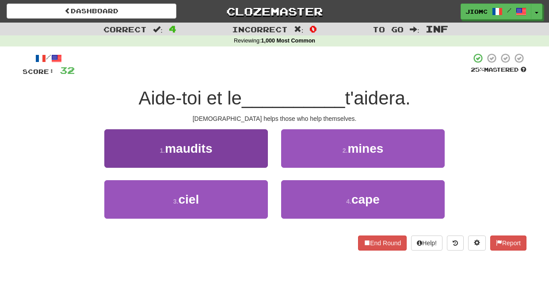
click at [250, 189] on button "3 . ciel" at bounding box center [186, 199] width 164 height 38
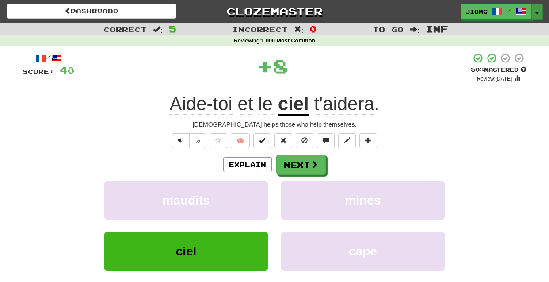
click at [536, 11] on button "Toggle Dropdown" at bounding box center [537, 12] width 11 height 16
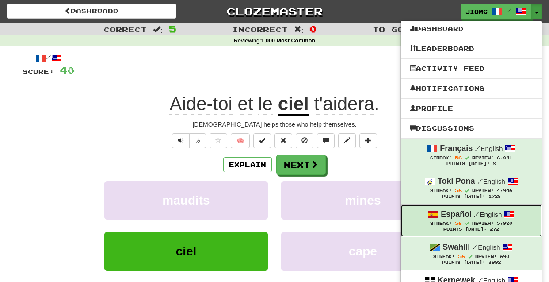
click at [469, 217] on strong "Español" at bounding box center [456, 214] width 31 height 9
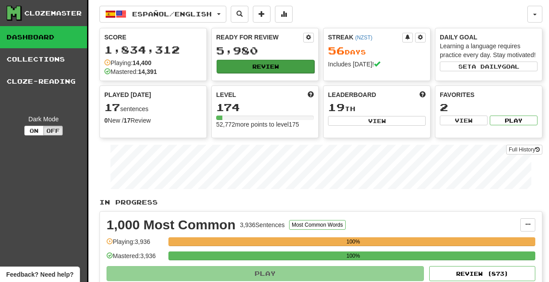
click at [247, 65] on button "Review" at bounding box center [266, 66] width 98 height 13
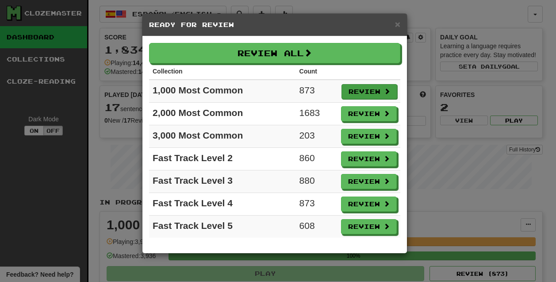
click at [362, 88] on button "Review" at bounding box center [369, 91] width 56 height 15
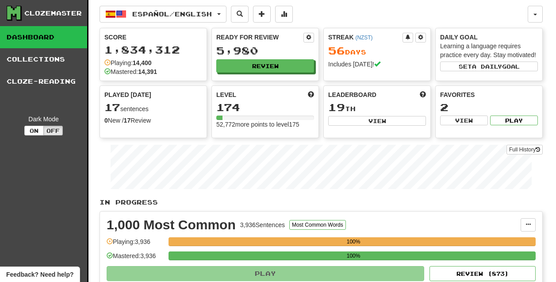
select select "********"
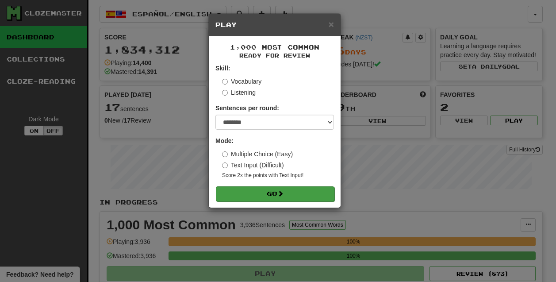
click at [287, 193] on button "Go" at bounding box center [275, 193] width 119 height 15
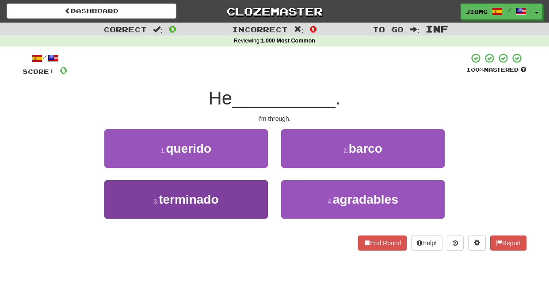
click at [254, 196] on button "3 . terminado" at bounding box center [186, 199] width 164 height 38
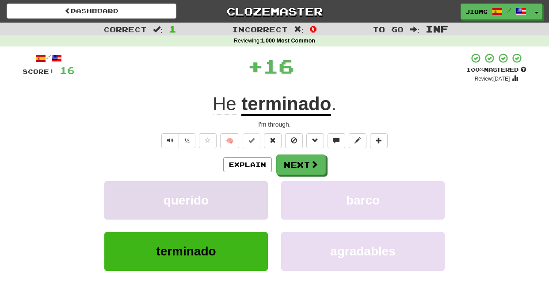
click at [252, 195] on button "querido" at bounding box center [186, 200] width 164 height 38
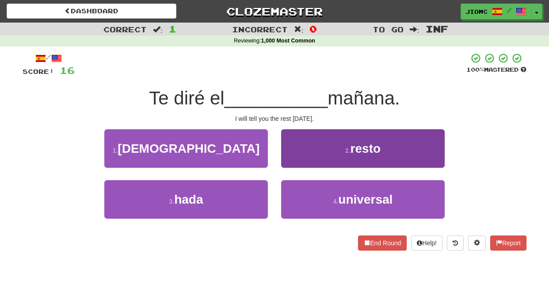
click at [308, 161] on button "2 . resto" at bounding box center [363, 148] width 164 height 38
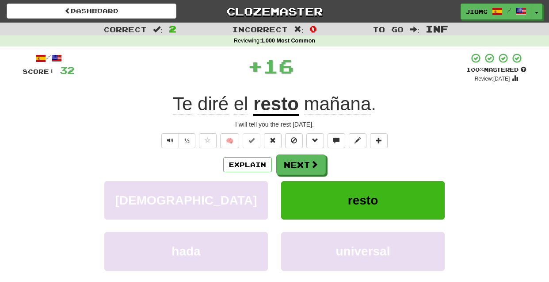
click at [304, 162] on button "Next" at bounding box center [301, 164] width 50 height 20
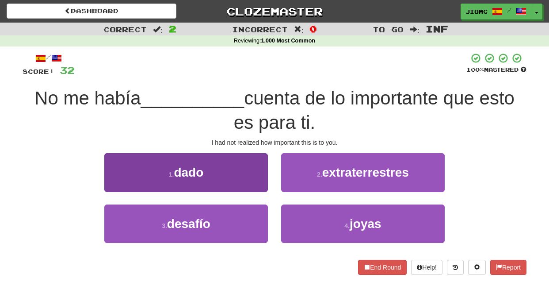
click at [256, 178] on button "1 . dado" at bounding box center [186, 172] width 164 height 38
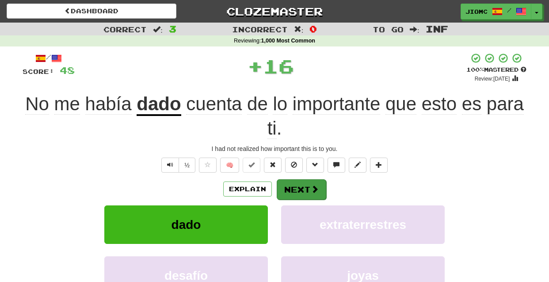
click at [296, 184] on button "Next" at bounding box center [302, 189] width 50 height 20
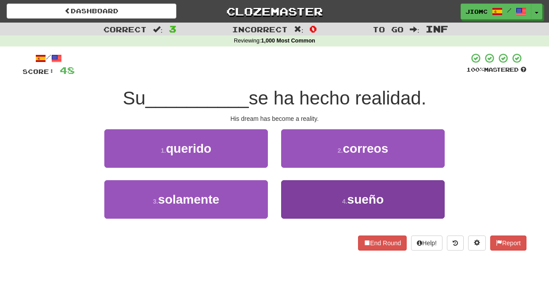
click at [295, 194] on button "4 . sueño" at bounding box center [363, 199] width 164 height 38
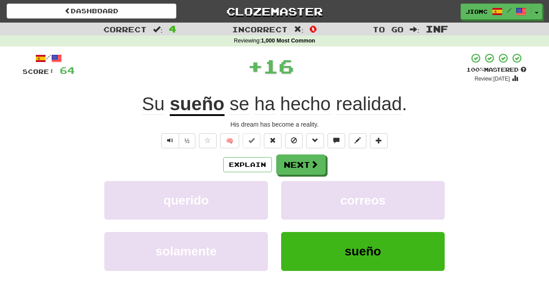
click at [295, 194] on button "correos" at bounding box center [363, 200] width 164 height 38
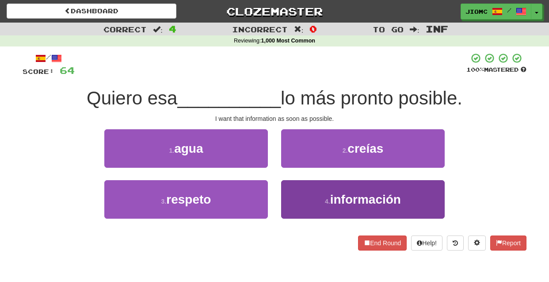
click at [299, 196] on button "4 . información" at bounding box center [363, 199] width 164 height 38
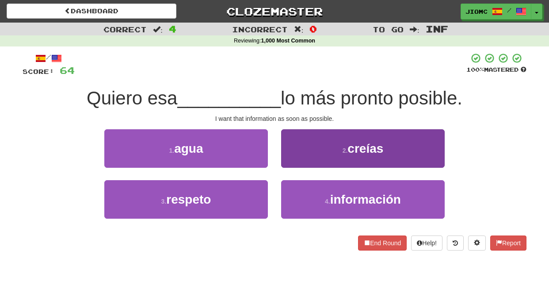
click at [298, 168] on button "2 . creías" at bounding box center [363, 148] width 164 height 38
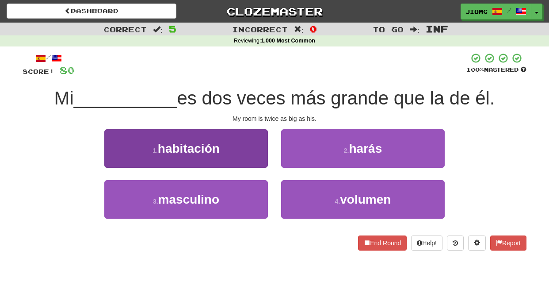
click at [259, 150] on button "1 . habitación" at bounding box center [186, 148] width 164 height 38
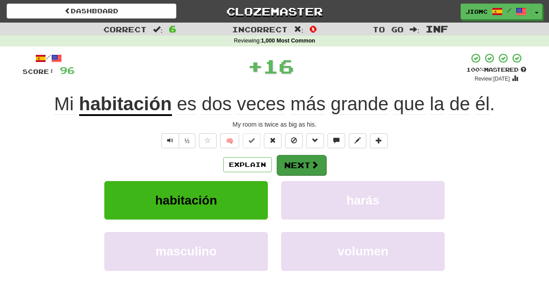
click at [294, 161] on button "Next" at bounding box center [302, 165] width 50 height 20
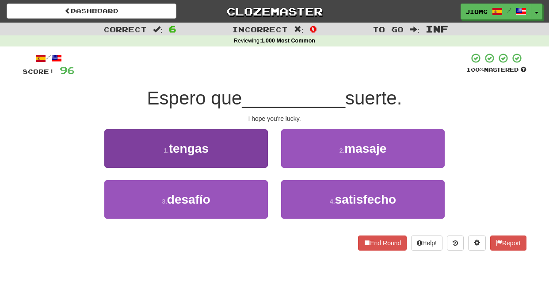
click at [257, 154] on button "1 . tengas" at bounding box center [186, 148] width 164 height 38
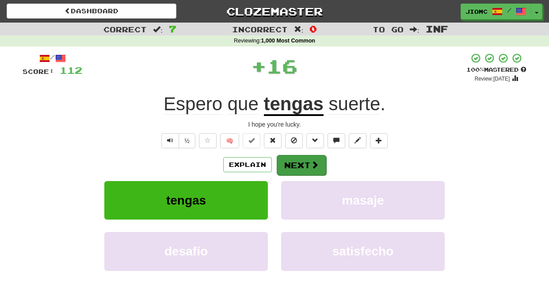
click at [293, 160] on button "Next" at bounding box center [302, 165] width 50 height 20
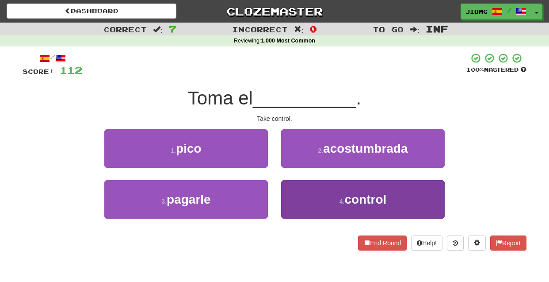
click at [308, 199] on button "4 . control" at bounding box center [363, 199] width 164 height 38
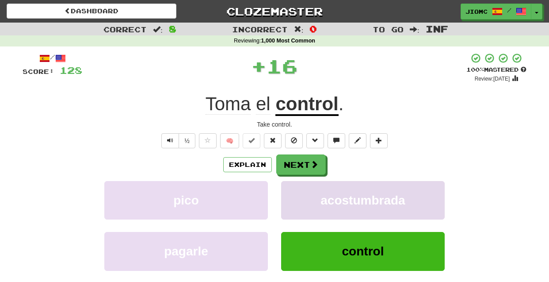
click at [307, 197] on button "acostumbrada" at bounding box center [363, 200] width 164 height 38
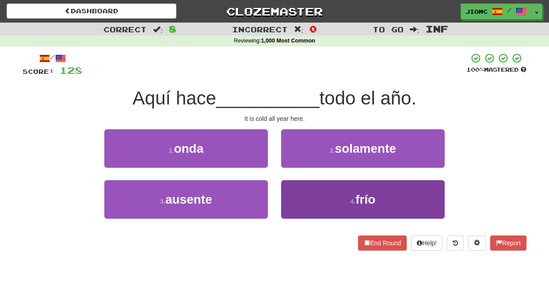
click at [300, 198] on button "4 . frío" at bounding box center [363, 199] width 164 height 38
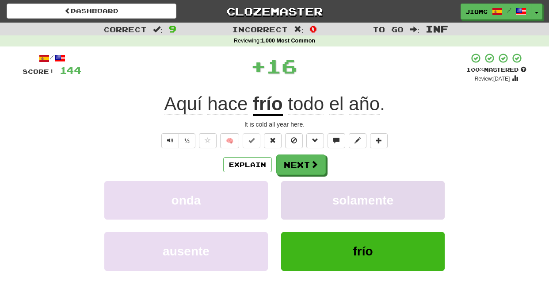
click at [299, 199] on button "solamente" at bounding box center [363, 200] width 164 height 38
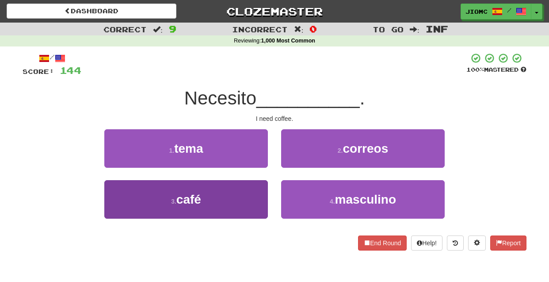
click at [259, 191] on button "3 . café" at bounding box center [186, 199] width 164 height 38
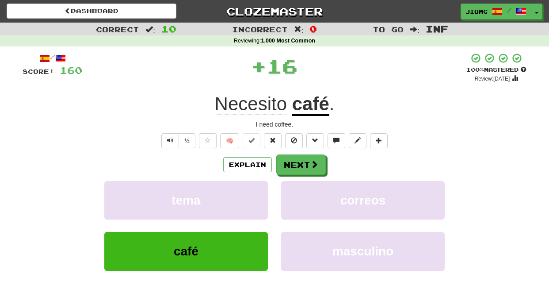
click at [259, 191] on button "tema" at bounding box center [186, 200] width 164 height 38
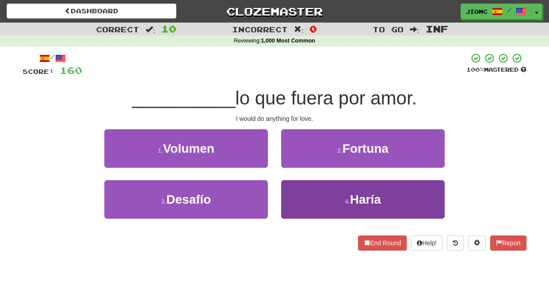
click at [299, 190] on button "4 . [GEOGRAPHIC_DATA]" at bounding box center [363, 199] width 164 height 38
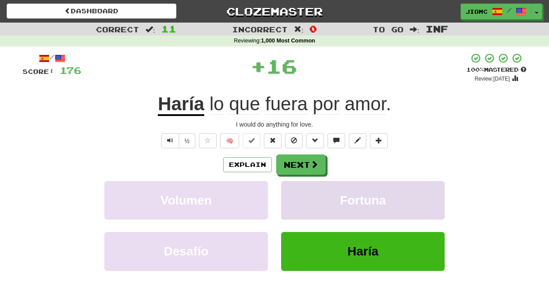
click at [299, 190] on button "Fortuna" at bounding box center [363, 200] width 164 height 38
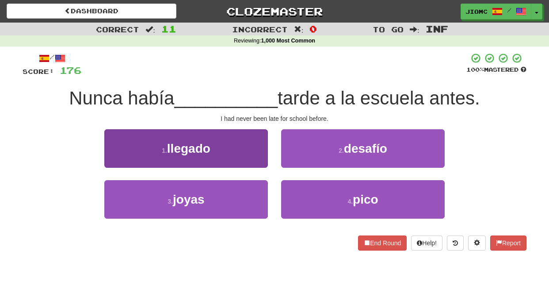
click at [262, 162] on button "1 . llegado" at bounding box center [186, 148] width 164 height 38
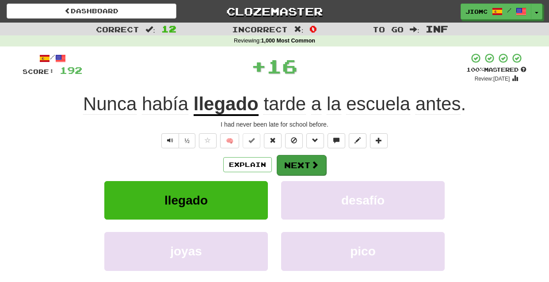
click at [295, 163] on button "Next" at bounding box center [302, 165] width 50 height 20
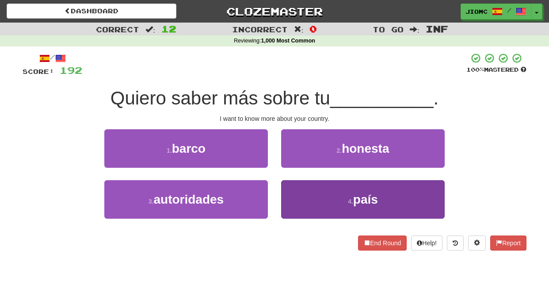
click at [301, 188] on button "4 . país" at bounding box center [363, 199] width 164 height 38
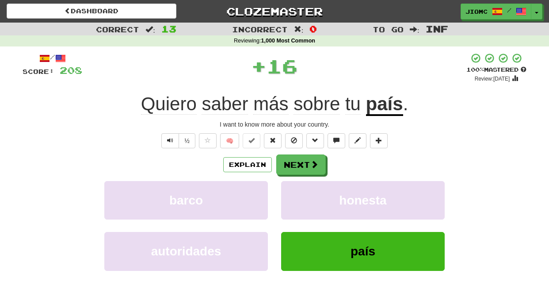
click at [301, 188] on button "honesta" at bounding box center [363, 200] width 164 height 38
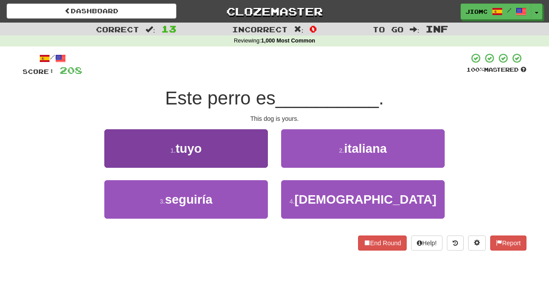
click at [260, 160] on button "1 . [GEOGRAPHIC_DATA]" at bounding box center [186, 148] width 164 height 38
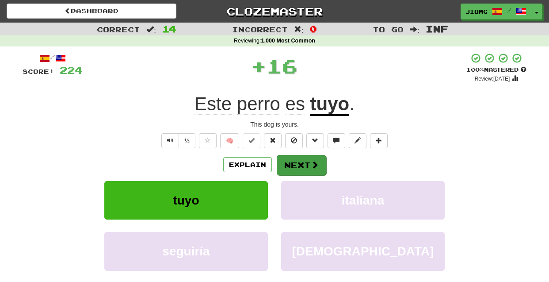
click at [296, 163] on button "Next" at bounding box center [302, 165] width 50 height 20
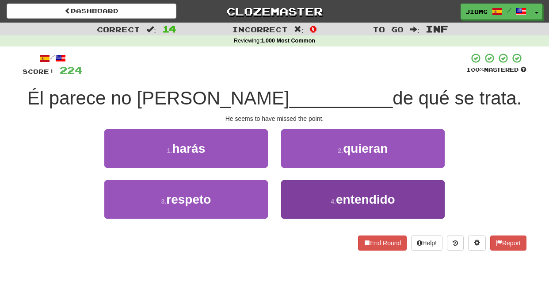
click at [307, 197] on button "4 . entendido" at bounding box center [363, 199] width 164 height 38
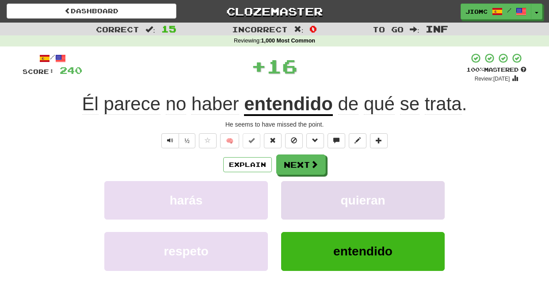
click at [299, 190] on button "quieran" at bounding box center [363, 200] width 164 height 38
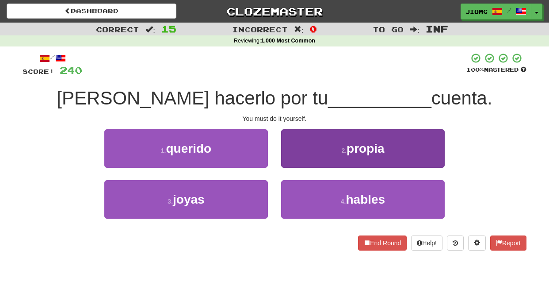
click at [298, 163] on button "2 . propia" at bounding box center [363, 148] width 164 height 38
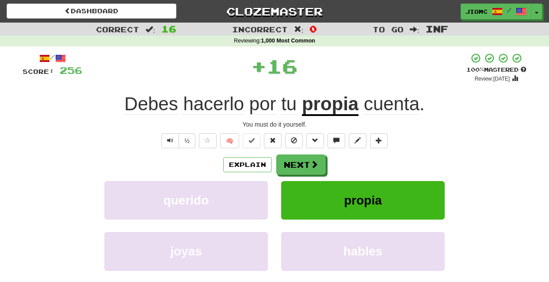
click at [298, 164] on button "Next" at bounding box center [301, 164] width 50 height 20
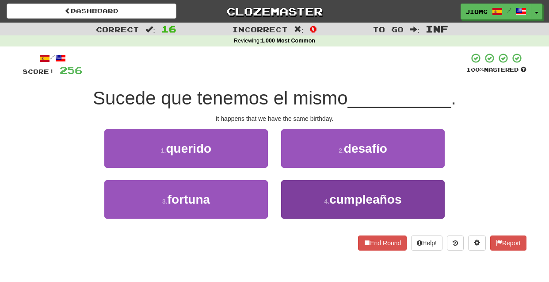
click at [296, 193] on button "4 . cumpleaños" at bounding box center [363, 199] width 164 height 38
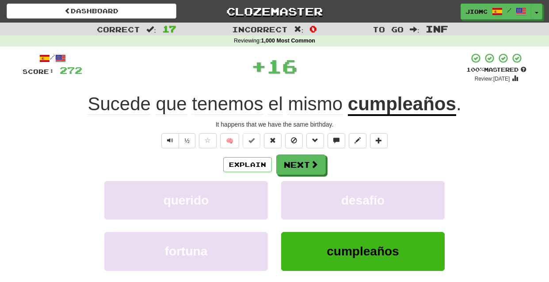
click at [296, 193] on button "desafío" at bounding box center [363, 200] width 164 height 38
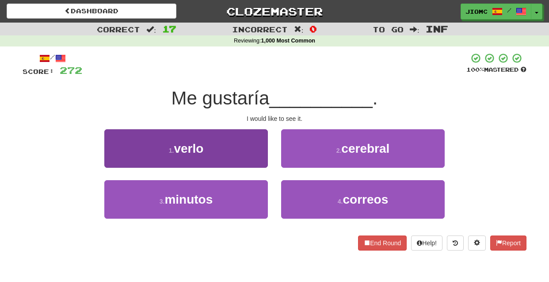
click at [237, 151] on button "1 . verlo" at bounding box center [186, 148] width 164 height 38
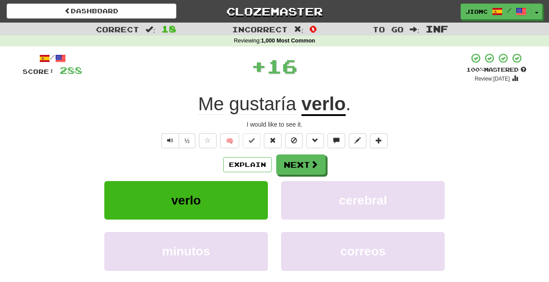
click at [305, 165] on button "Next" at bounding box center [301, 164] width 50 height 20
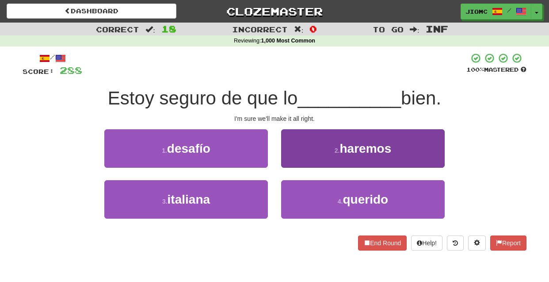
click at [296, 162] on button "2 . [GEOGRAPHIC_DATA]" at bounding box center [363, 148] width 164 height 38
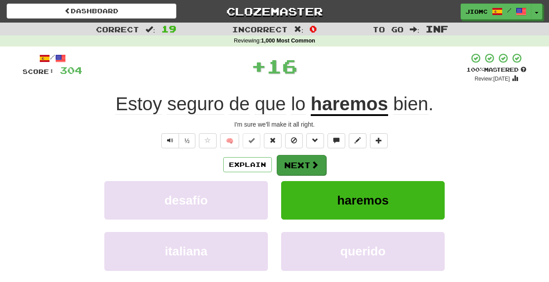
click at [296, 163] on button "Next" at bounding box center [302, 165] width 50 height 20
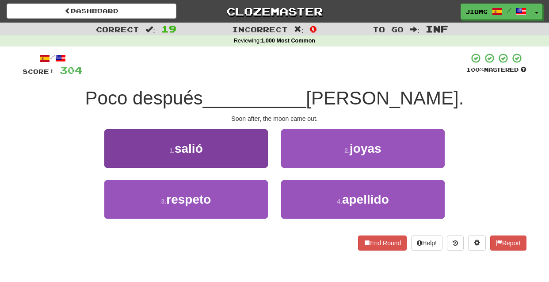
click at [257, 157] on button "1 . salió" at bounding box center [186, 148] width 164 height 38
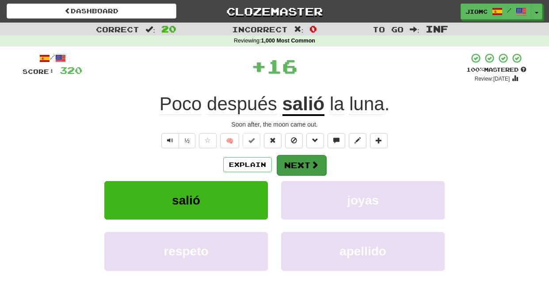
click at [294, 161] on button "Next" at bounding box center [302, 165] width 50 height 20
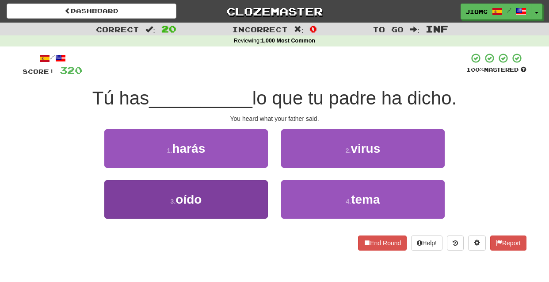
click at [249, 202] on button "3 . oído" at bounding box center [186, 199] width 164 height 38
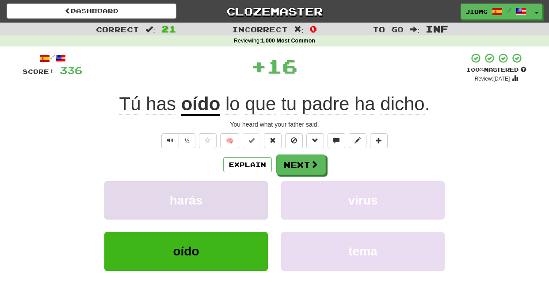
click at [250, 199] on button "harás" at bounding box center [186, 200] width 164 height 38
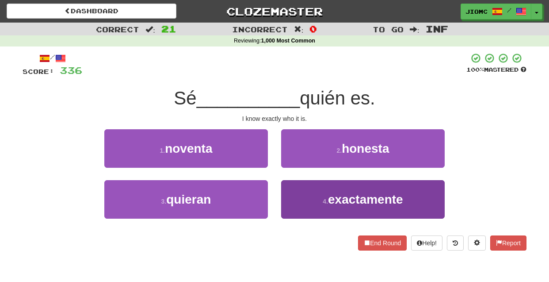
click at [285, 203] on button "4 . exactamente" at bounding box center [363, 199] width 164 height 38
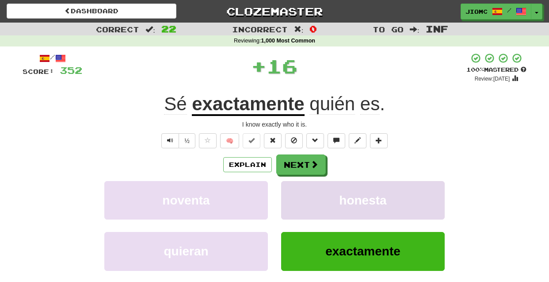
click at [287, 203] on button "honesta" at bounding box center [363, 200] width 164 height 38
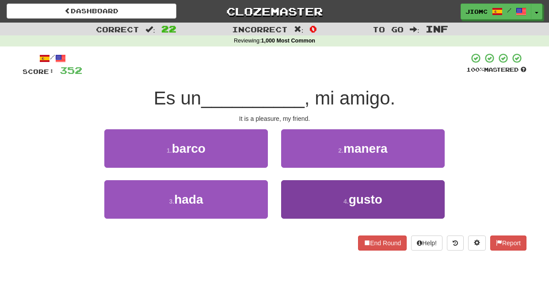
click at [289, 192] on button "4 . gusto" at bounding box center [363, 199] width 164 height 38
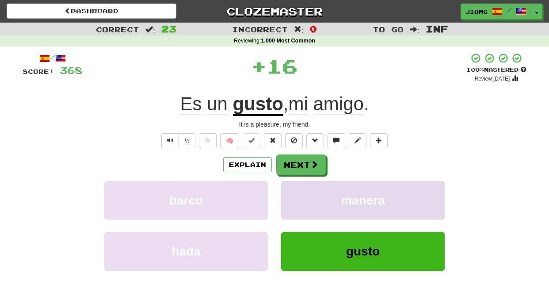
click at [289, 192] on button "manera" at bounding box center [363, 200] width 164 height 38
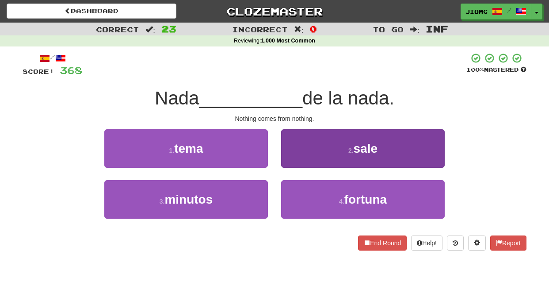
click at [293, 161] on button "2 . sale" at bounding box center [363, 148] width 164 height 38
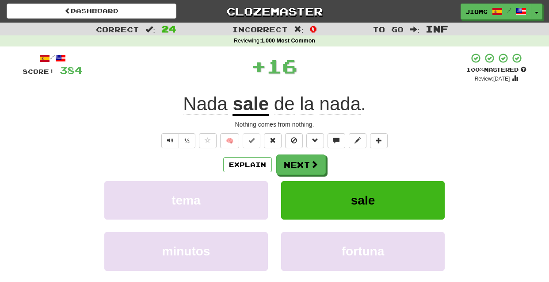
click at [293, 161] on button "Next" at bounding box center [301, 164] width 50 height 20
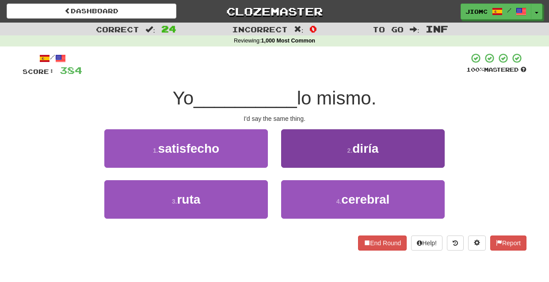
click at [293, 161] on button "2 . diría" at bounding box center [363, 148] width 164 height 38
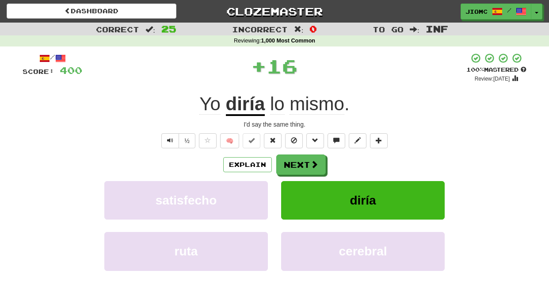
click at [293, 161] on button "Next" at bounding box center [301, 164] width 50 height 20
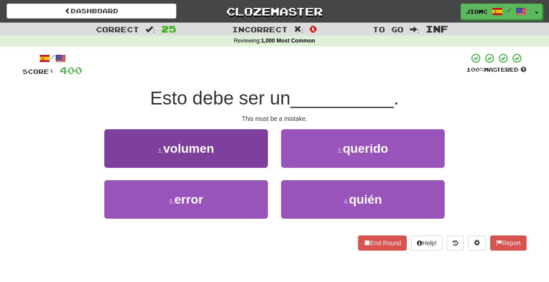
click at [249, 198] on button "3 . error" at bounding box center [186, 199] width 164 height 38
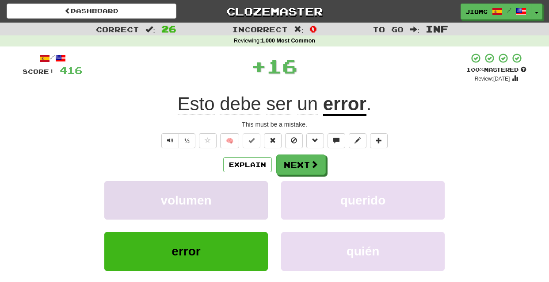
click at [250, 197] on button "volumen" at bounding box center [186, 200] width 164 height 38
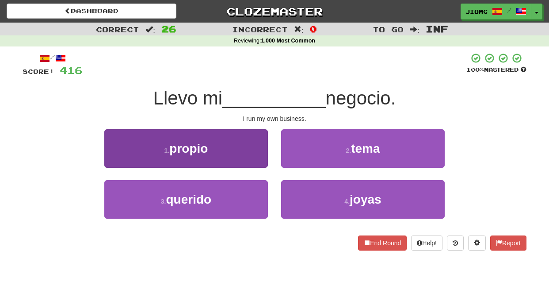
click at [264, 154] on button "1 . propio" at bounding box center [186, 148] width 164 height 38
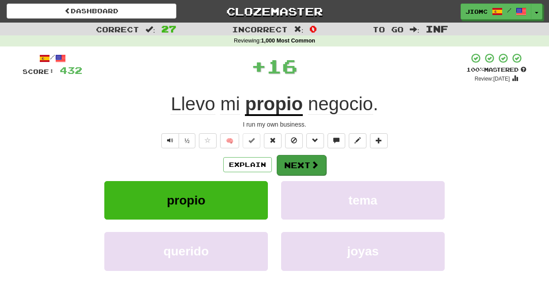
click at [291, 163] on button "Next" at bounding box center [302, 165] width 50 height 20
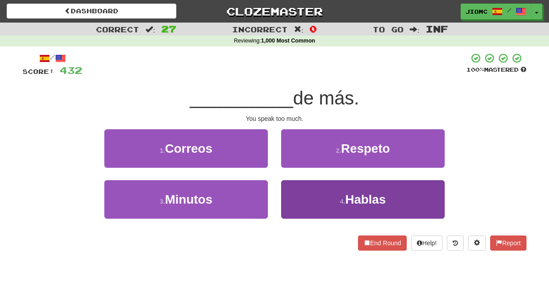
click at [298, 199] on button "4 . Hablas" at bounding box center [363, 199] width 164 height 38
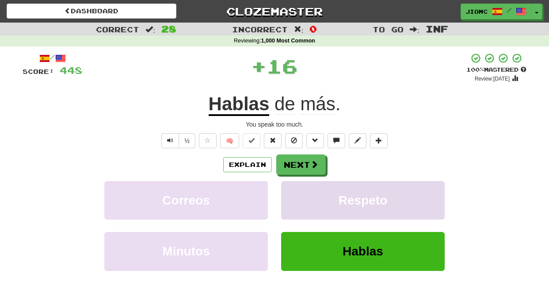
click at [294, 199] on button "Respeto" at bounding box center [363, 200] width 164 height 38
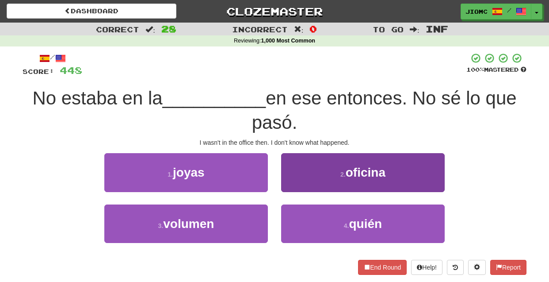
click at [297, 172] on button "2 . oficina" at bounding box center [363, 172] width 164 height 38
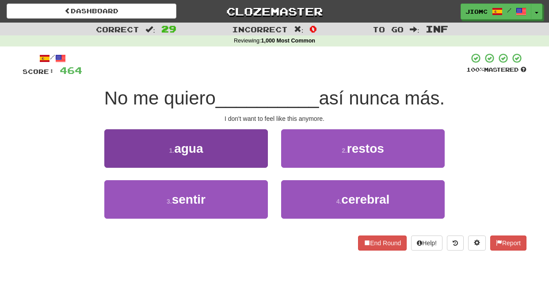
click at [237, 195] on button "3 . sentir" at bounding box center [186, 199] width 164 height 38
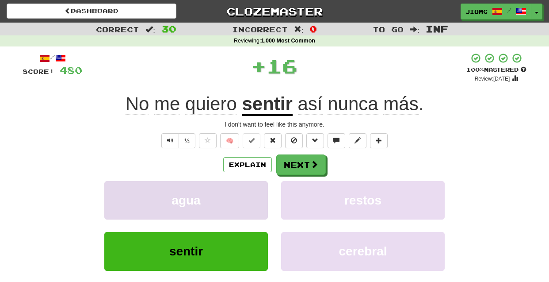
click at [237, 195] on button "agua" at bounding box center [186, 200] width 164 height 38
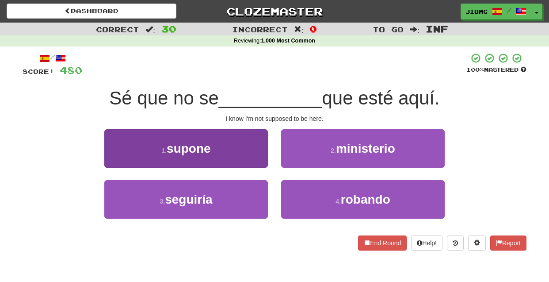
click at [256, 155] on button "1 . supone" at bounding box center [186, 148] width 164 height 38
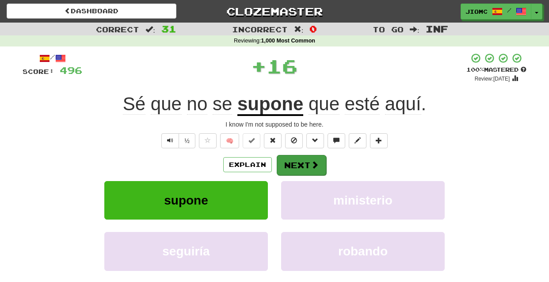
click at [308, 165] on button "Next" at bounding box center [302, 165] width 50 height 20
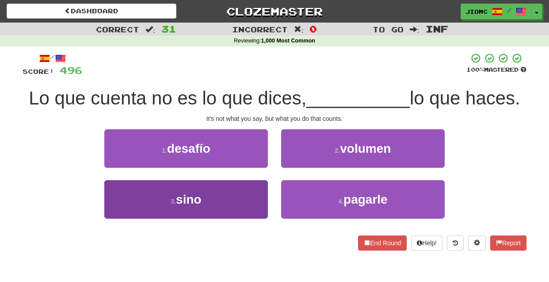
click at [254, 192] on button "3 . sino" at bounding box center [186, 199] width 164 height 38
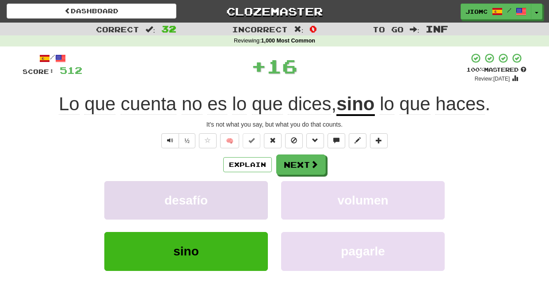
click at [255, 192] on button "desafío" at bounding box center [186, 200] width 164 height 38
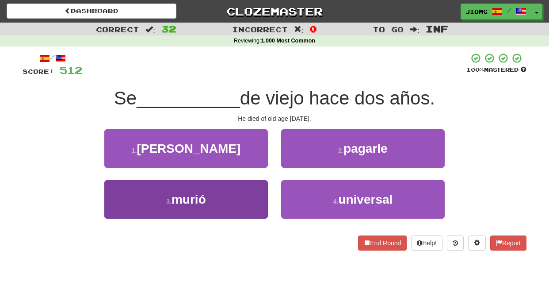
click at [259, 195] on button "3 . murió" at bounding box center [186, 199] width 164 height 38
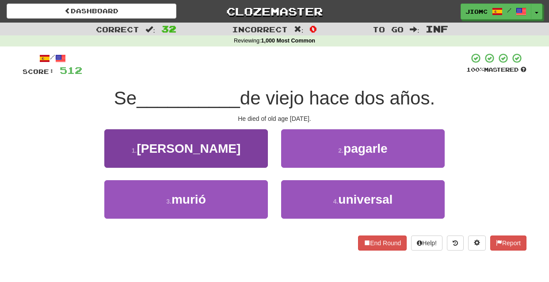
click at [259, 168] on button "1 . miré" at bounding box center [186, 148] width 164 height 38
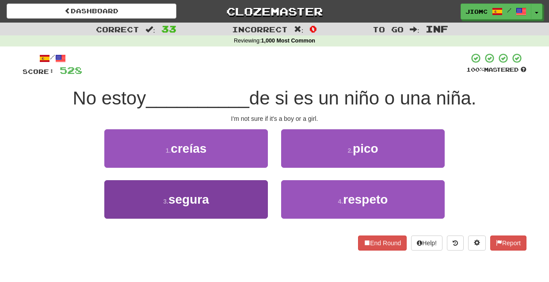
click at [257, 195] on button "3 . segura" at bounding box center [186, 199] width 164 height 38
click at [257, 168] on button "1 . creías" at bounding box center [186, 148] width 164 height 38
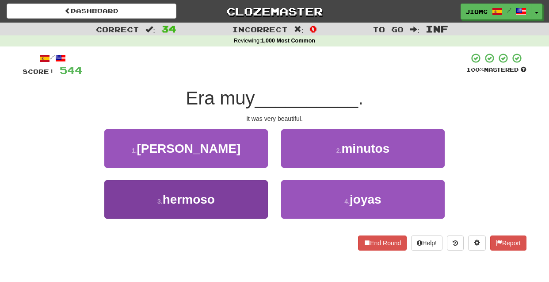
click at [257, 195] on button "3 . hermoso" at bounding box center [186, 199] width 164 height 38
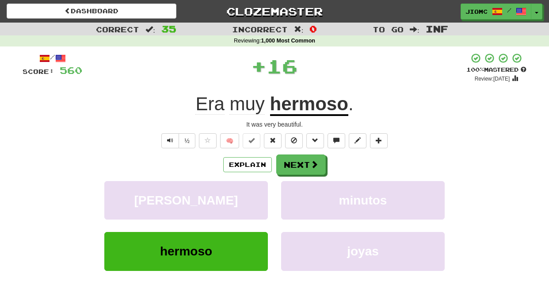
click at [257, 195] on button "miré" at bounding box center [186, 200] width 164 height 38
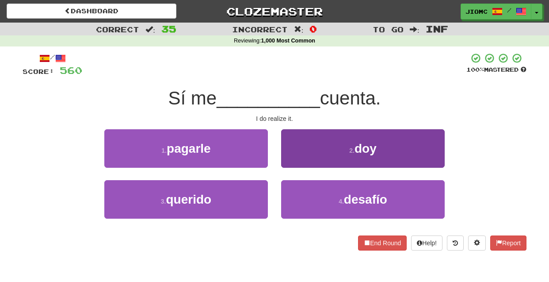
click at [299, 164] on button "2 . doy" at bounding box center [363, 148] width 164 height 38
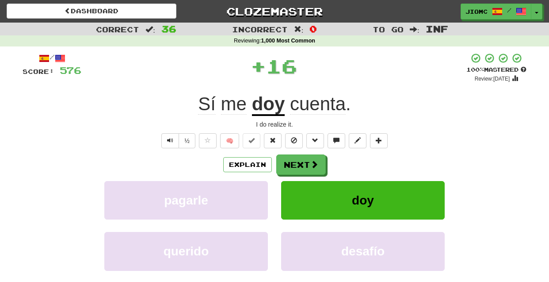
click at [298, 165] on button "Next" at bounding box center [301, 164] width 50 height 20
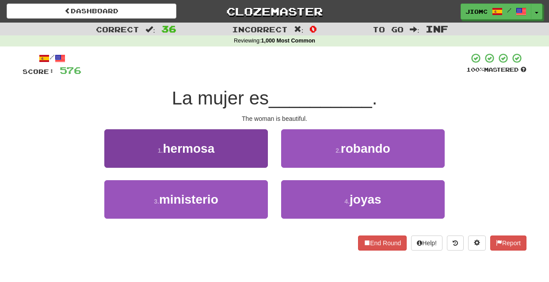
click at [259, 157] on button "1 . hermosa" at bounding box center [186, 148] width 164 height 38
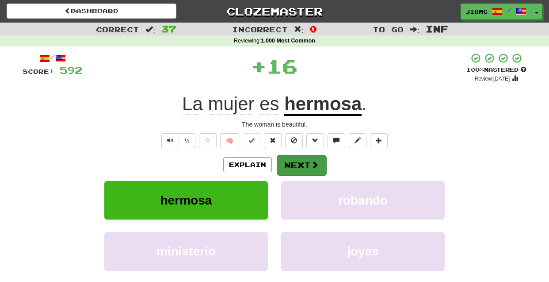
click at [287, 162] on button "Next" at bounding box center [302, 165] width 50 height 20
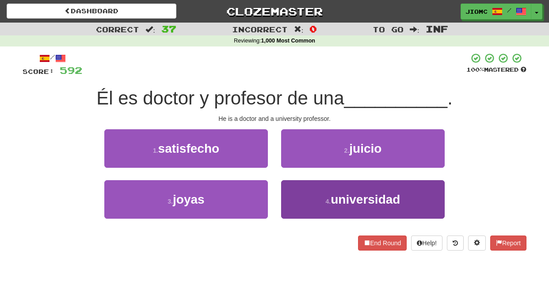
click at [298, 190] on button "4 . universidad" at bounding box center [363, 199] width 164 height 38
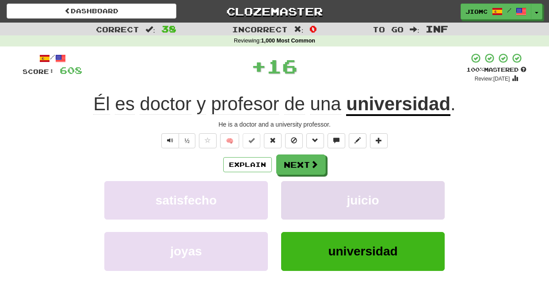
click at [297, 192] on button "juicio" at bounding box center [363, 200] width 164 height 38
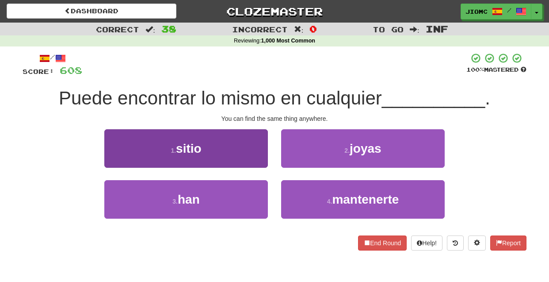
click at [259, 161] on button "1 . sitio" at bounding box center [186, 148] width 164 height 38
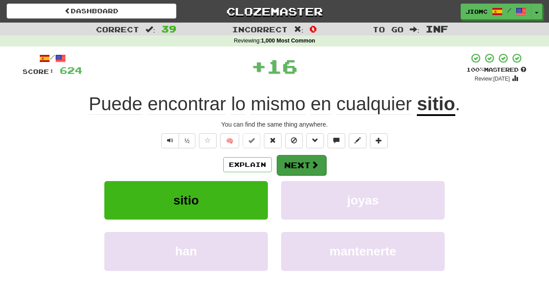
click at [289, 164] on button "Next" at bounding box center [302, 165] width 50 height 20
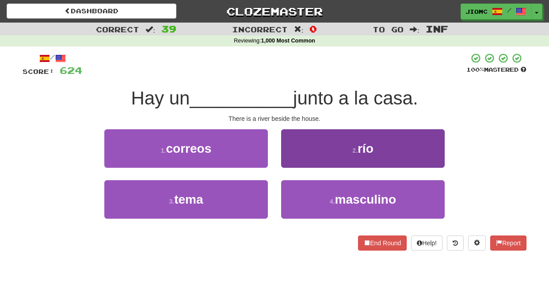
click at [294, 158] on button "2 . río" at bounding box center [363, 148] width 164 height 38
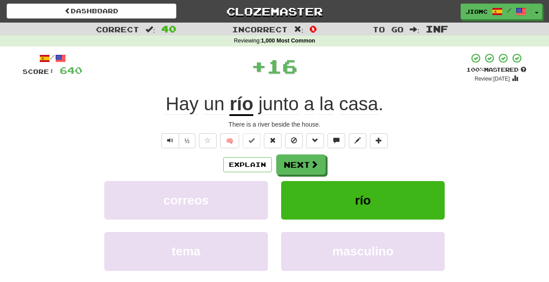
click at [294, 159] on button "Next" at bounding box center [301, 164] width 50 height 20
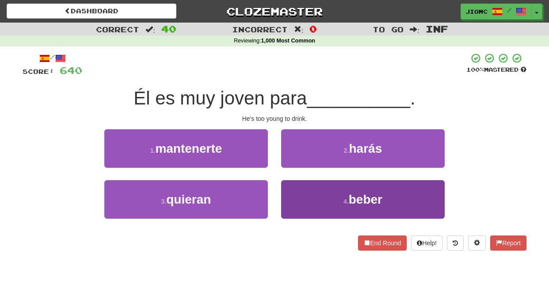
click at [301, 190] on button "4 . beber" at bounding box center [363, 199] width 164 height 38
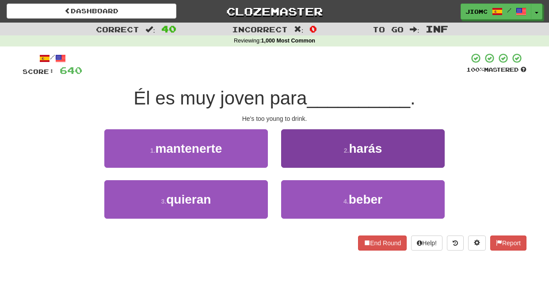
click at [300, 168] on button "2 . harás" at bounding box center [363, 148] width 164 height 38
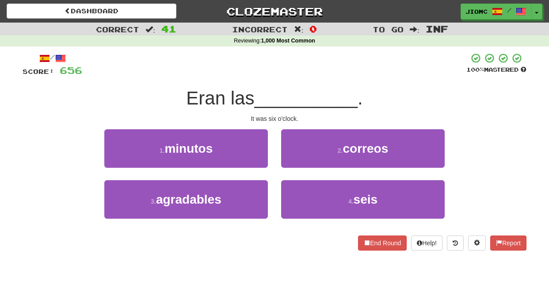
click at [300, 191] on button "4 . seis" at bounding box center [363, 199] width 164 height 38
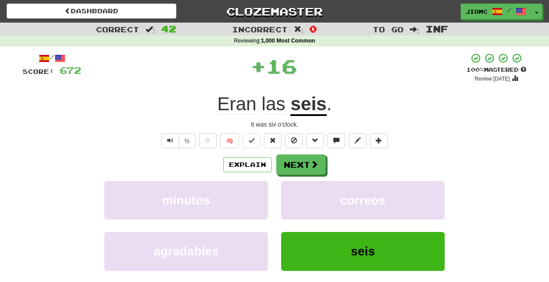
click at [300, 191] on button "correos" at bounding box center [363, 200] width 164 height 38
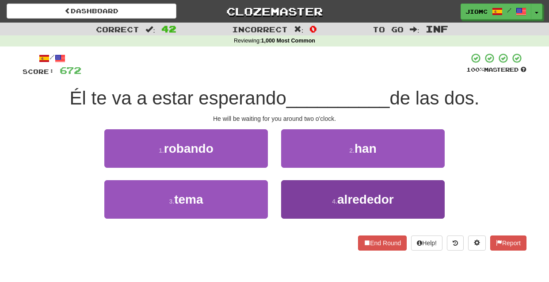
click at [294, 197] on button "4 . alrededor" at bounding box center [363, 199] width 164 height 38
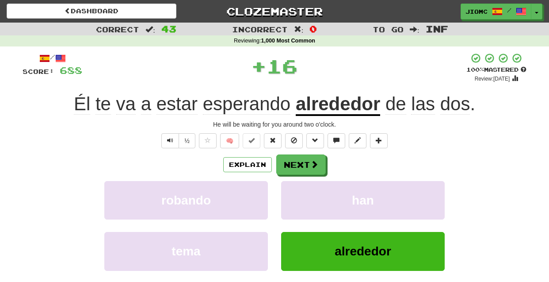
click at [294, 197] on button "han" at bounding box center [363, 200] width 164 height 38
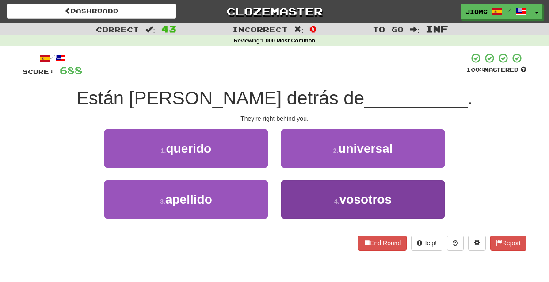
click at [293, 186] on button "4 . vosotros" at bounding box center [363, 199] width 164 height 38
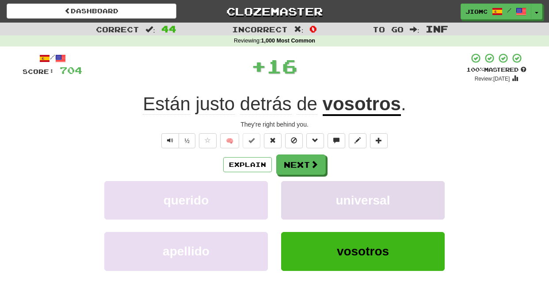
click at [293, 187] on button "universal" at bounding box center [363, 200] width 164 height 38
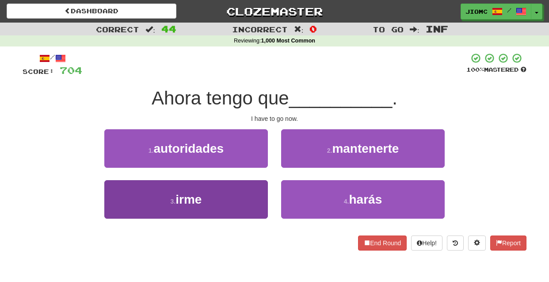
click at [247, 190] on button "3 . irme" at bounding box center [186, 199] width 164 height 38
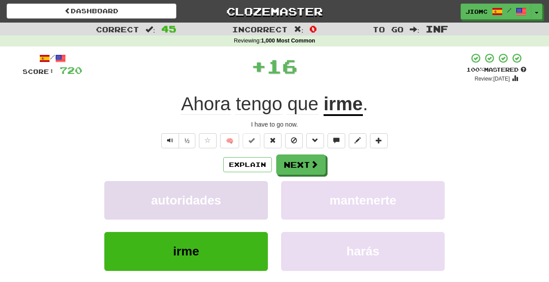
click at [248, 190] on button "autoridades" at bounding box center [186, 200] width 164 height 38
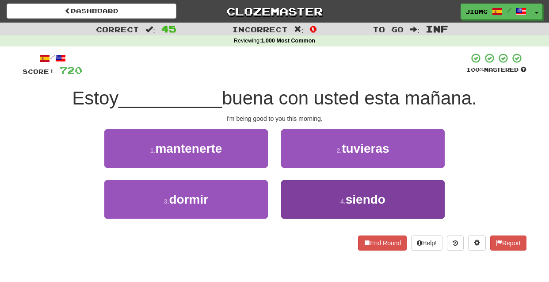
click at [305, 195] on button "4 . siendo" at bounding box center [363, 199] width 164 height 38
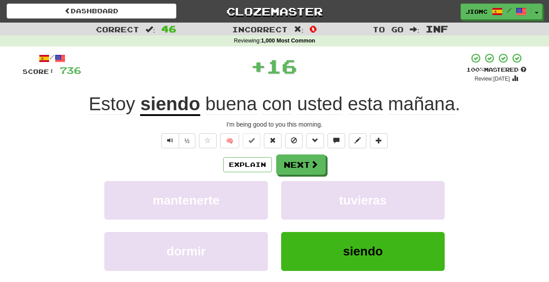
click at [305, 195] on button "tuvieras" at bounding box center [363, 200] width 164 height 38
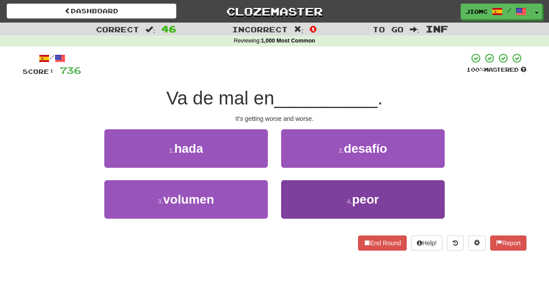
click at [300, 194] on button "4 . peor" at bounding box center [363, 199] width 164 height 38
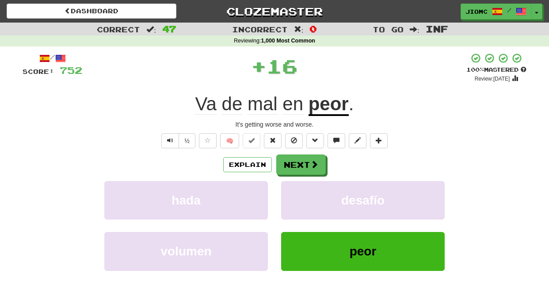
click at [300, 194] on button "desafío" at bounding box center [363, 200] width 164 height 38
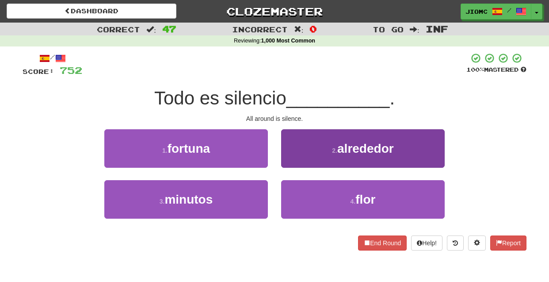
click at [301, 165] on button "2 . alrededor" at bounding box center [363, 148] width 164 height 38
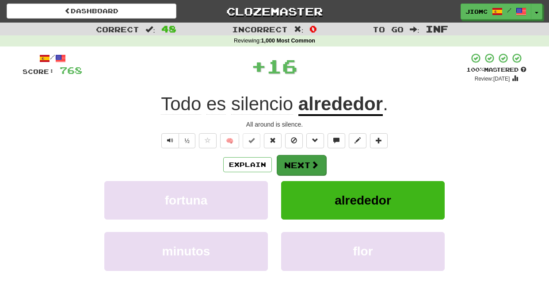
click at [301, 166] on button "Next" at bounding box center [302, 165] width 50 height 20
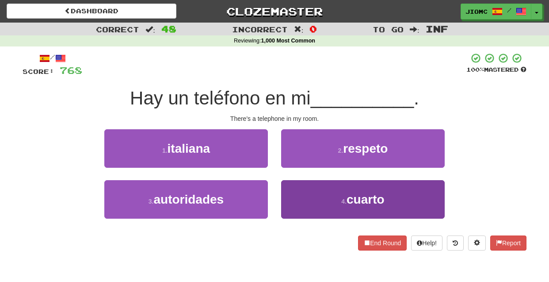
click at [302, 192] on button "4 . cuarto" at bounding box center [363, 199] width 164 height 38
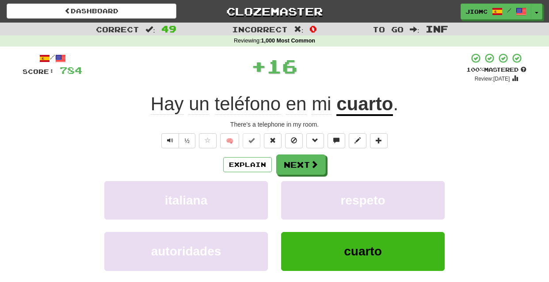
click at [302, 192] on button "respeto" at bounding box center [363, 200] width 164 height 38
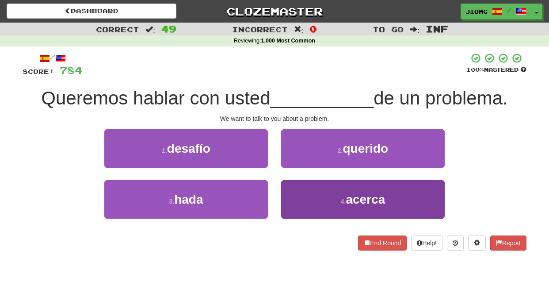
click at [319, 196] on button "4 . acerca" at bounding box center [363, 199] width 164 height 38
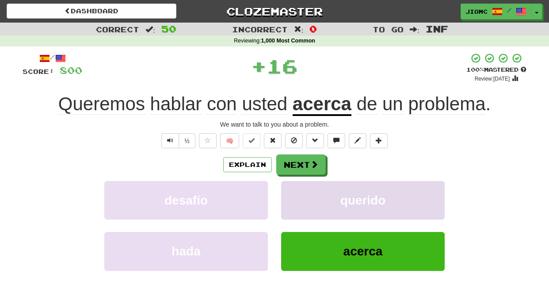
click at [313, 194] on button "querido" at bounding box center [363, 200] width 164 height 38
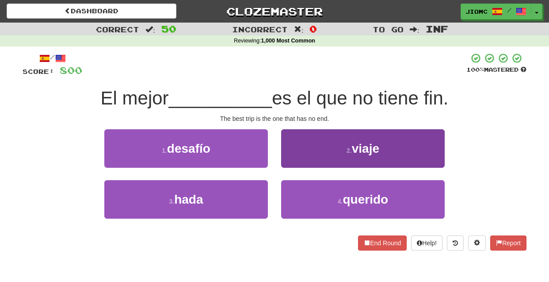
click at [303, 162] on button "2 . viaje" at bounding box center [363, 148] width 164 height 38
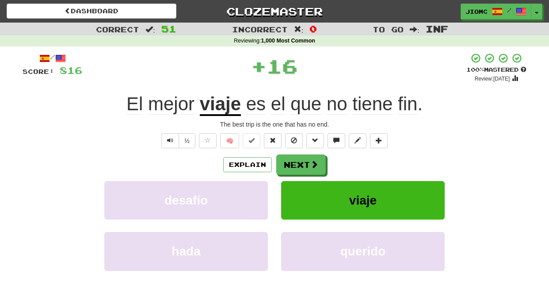
click at [303, 162] on button "Next" at bounding box center [301, 164] width 50 height 20
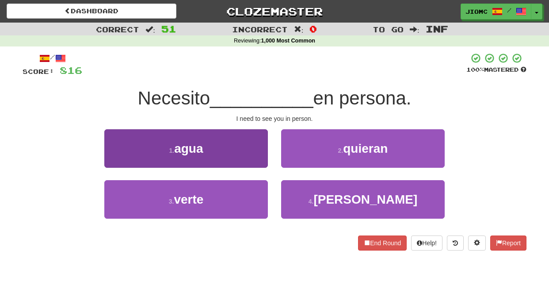
click at [253, 193] on button "3 . verte" at bounding box center [186, 199] width 164 height 38
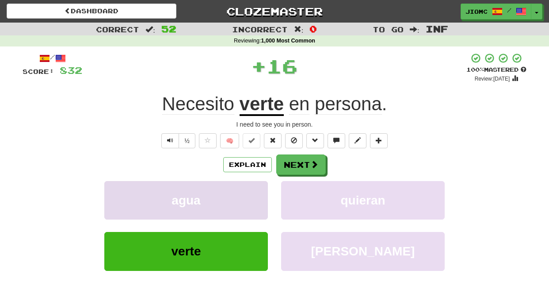
click at [254, 193] on button "agua" at bounding box center [186, 200] width 164 height 38
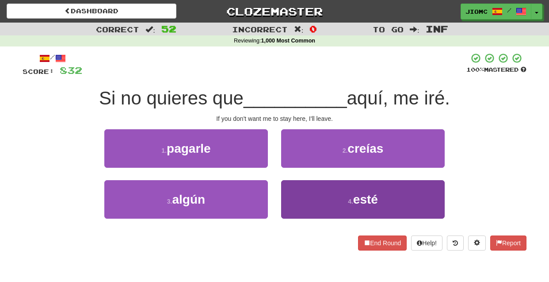
click at [307, 197] on button "4 . esté" at bounding box center [363, 199] width 164 height 38
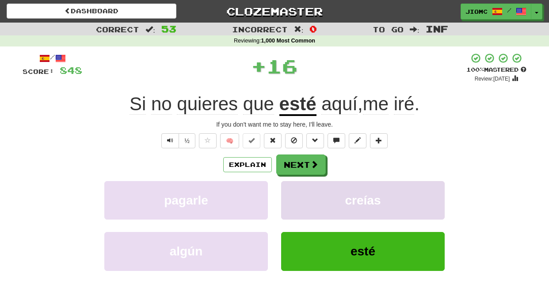
click at [307, 197] on button "creías" at bounding box center [363, 200] width 164 height 38
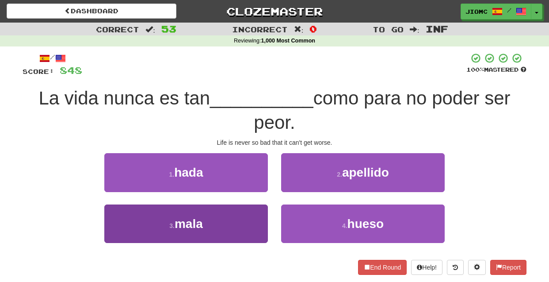
click at [249, 224] on button "3 . mala" at bounding box center [186, 223] width 164 height 38
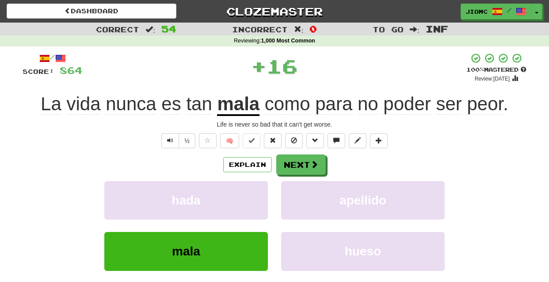
click at [249, 223] on div "hada" at bounding box center [186, 206] width 177 height 51
click at [253, 210] on button "hada" at bounding box center [186, 200] width 164 height 38
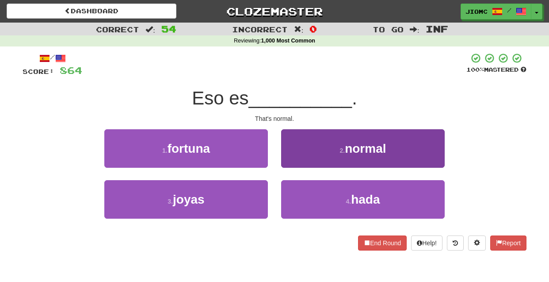
click at [296, 161] on button "2 . normal" at bounding box center [363, 148] width 164 height 38
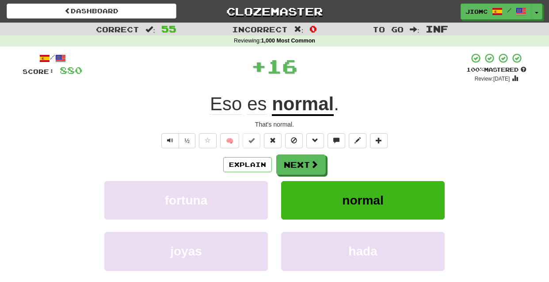
click at [295, 161] on button "Next" at bounding box center [301, 164] width 50 height 20
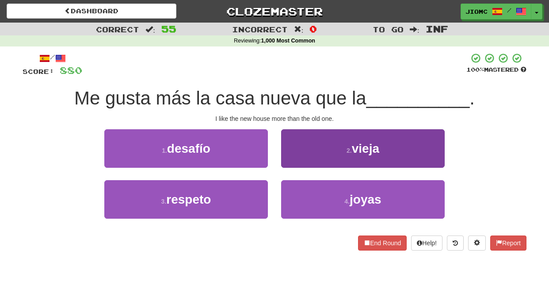
click at [308, 166] on button "2 . vieja" at bounding box center [363, 148] width 164 height 38
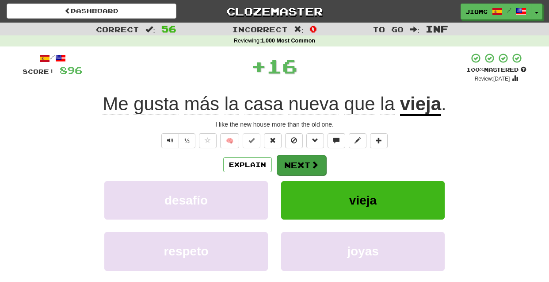
click at [307, 166] on button "Next" at bounding box center [302, 165] width 50 height 20
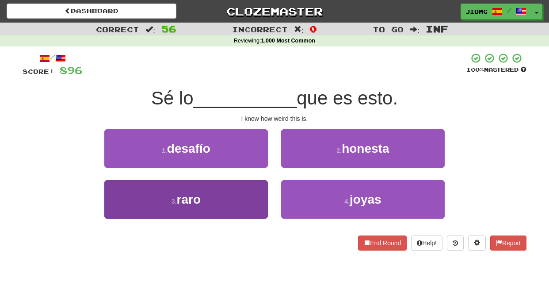
click at [251, 191] on button "3 . raro" at bounding box center [186, 199] width 164 height 38
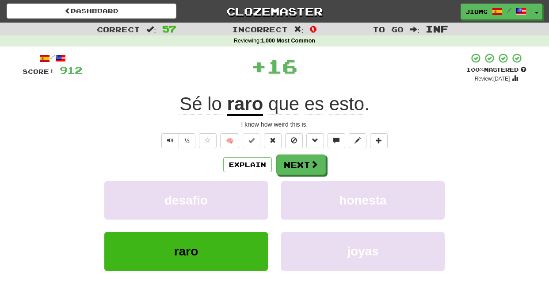
click at [251, 191] on button "desafío" at bounding box center [186, 200] width 164 height 38
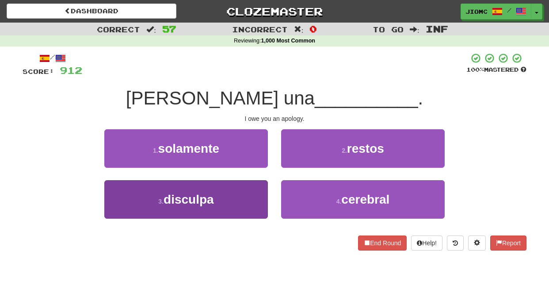
click at [257, 195] on button "3 . disculpa" at bounding box center [186, 199] width 164 height 38
click at [257, 168] on button "1 . solamente" at bounding box center [186, 148] width 164 height 38
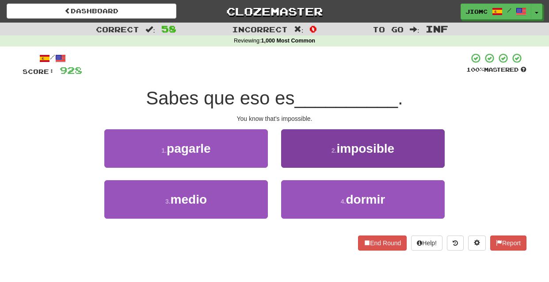
click at [290, 161] on button "2 . imposible" at bounding box center [363, 148] width 164 height 38
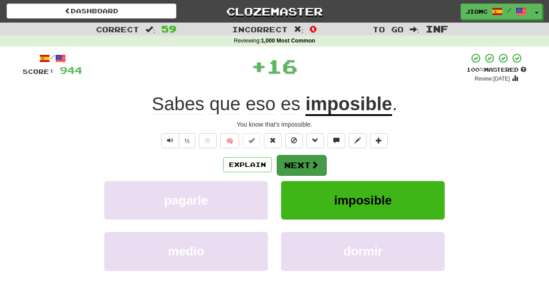
click at [290, 162] on button "Next" at bounding box center [302, 165] width 50 height 20
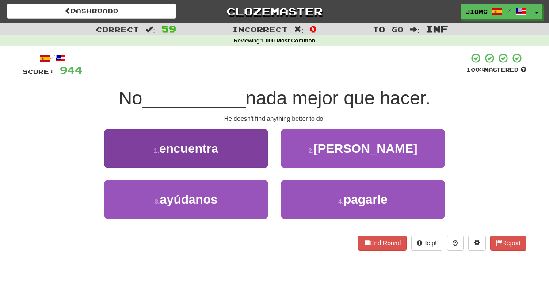
click at [247, 153] on button "1 . encuentra" at bounding box center [186, 148] width 164 height 38
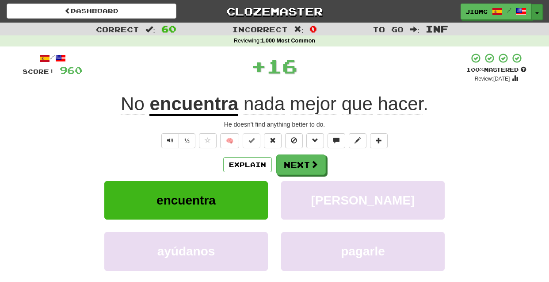
click at [538, 11] on button "Toggle Dropdown" at bounding box center [537, 12] width 11 height 16
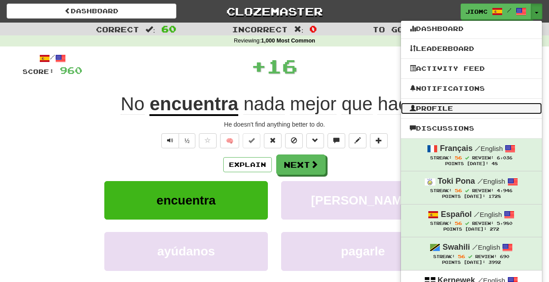
click at [452, 109] on link "Profile" at bounding box center [471, 108] width 141 height 11
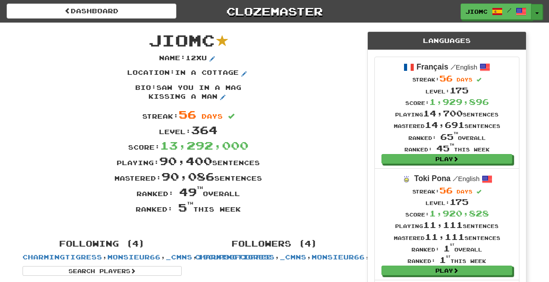
click at [537, 11] on button "Toggle Dropdown" at bounding box center [537, 12] width 11 height 16
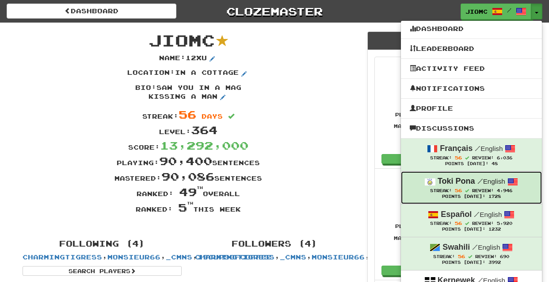
click at [464, 189] on div "Streak: 56 Review: 4,946" at bounding box center [471, 190] width 123 height 7
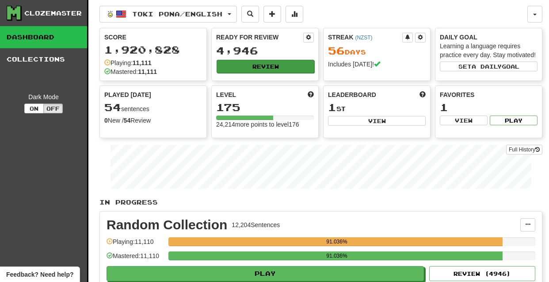
click at [279, 69] on button "Review" at bounding box center [266, 66] width 98 height 13
select select "********"
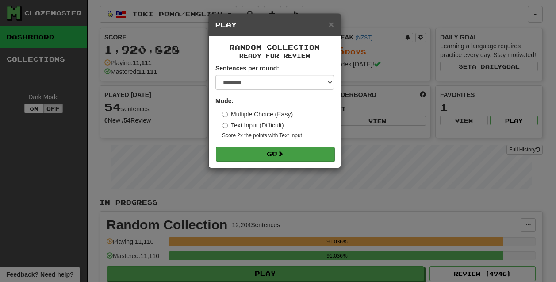
click at [300, 155] on button "Go" at bounding box center [275, 153] width 119 height 15
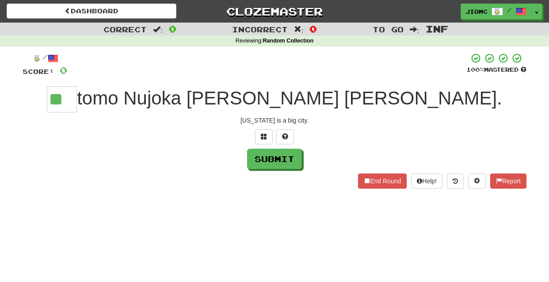
type input "**"
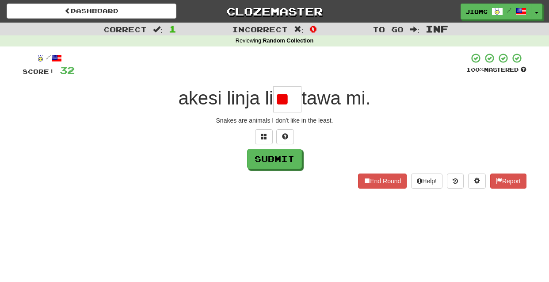
type input "*"
type input "***"
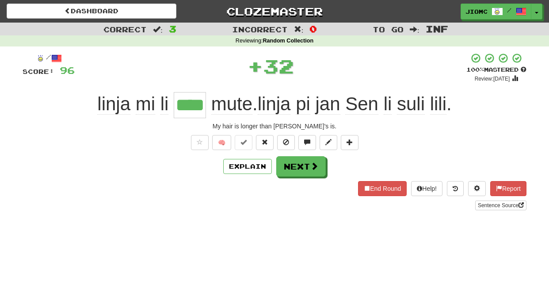
type input "****"
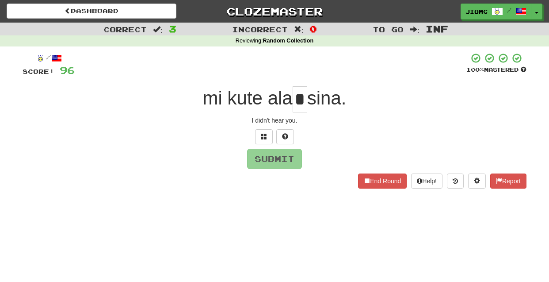
type input "*"
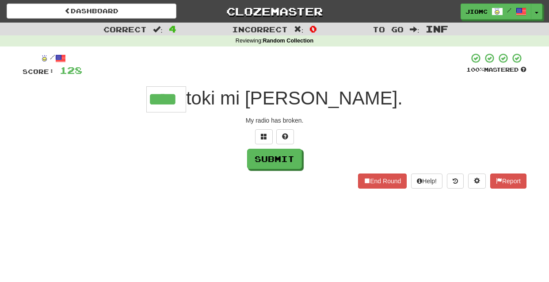
type input "****"
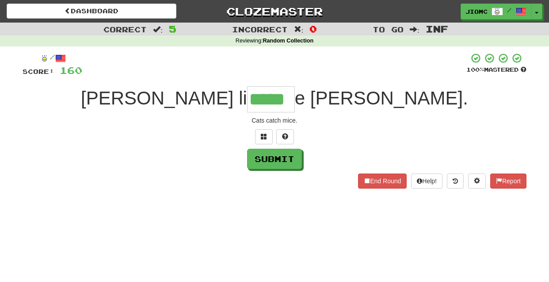
type input "*****"
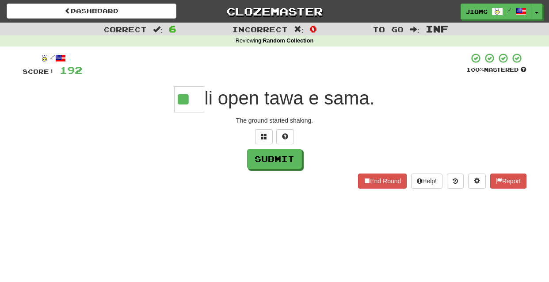
type input "**"
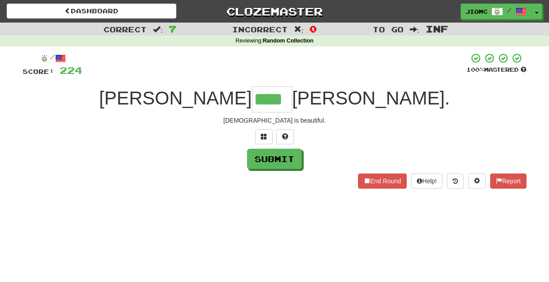
type input "****"
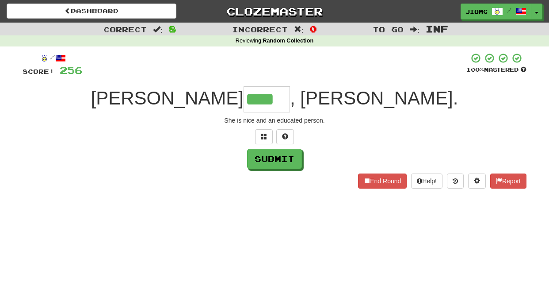
type input "****"
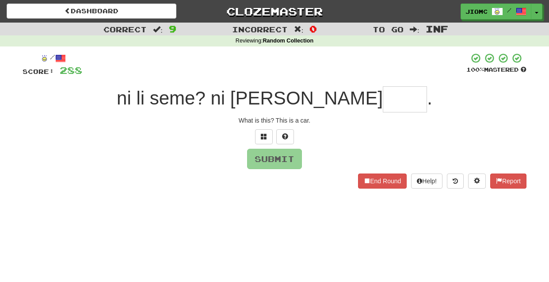
type input "*"
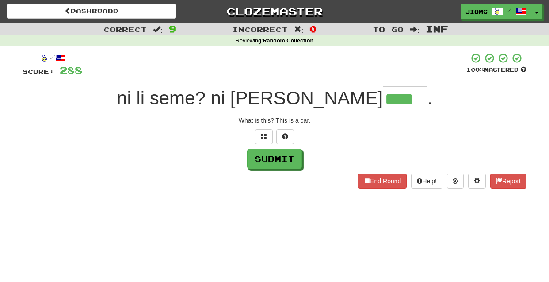
type input "****"
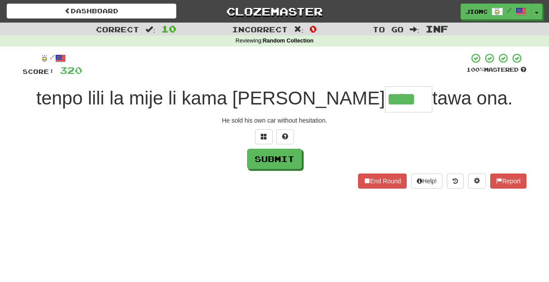
type input "****"
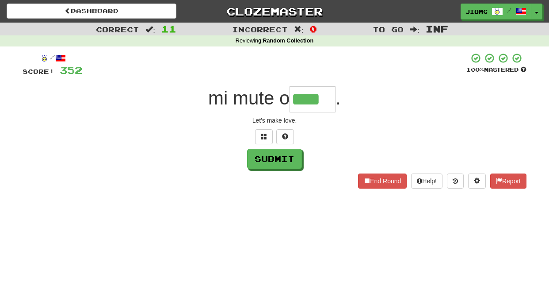
type input "****"
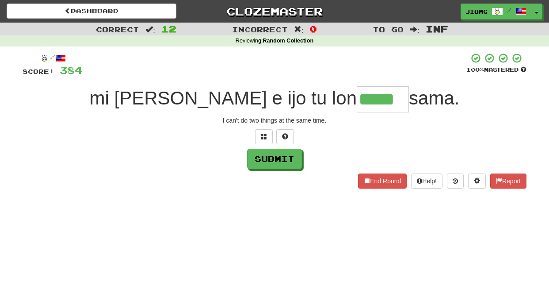
type input "*****"
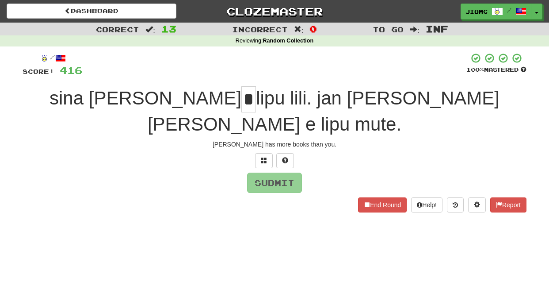
type input "*"
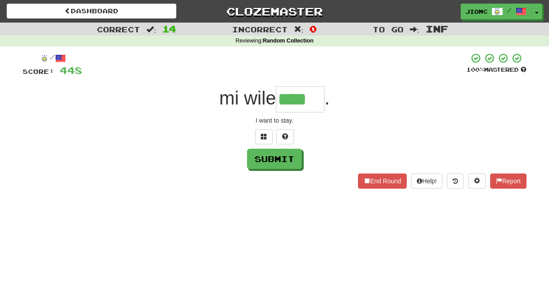
type input "****"
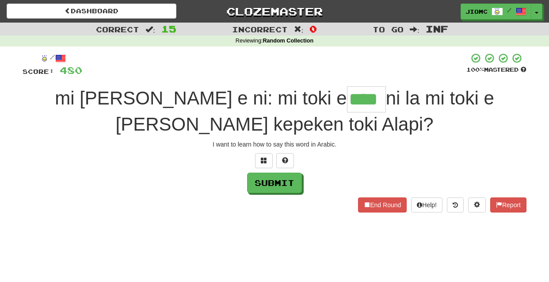
type input "****"
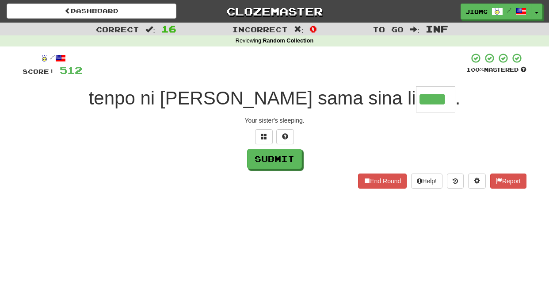
type input "****"
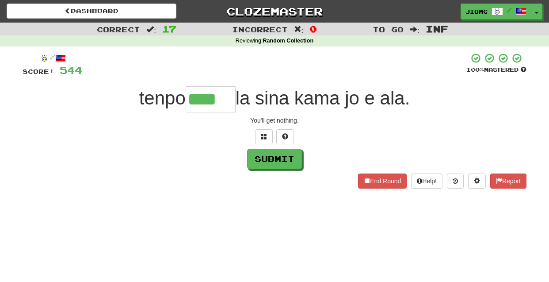
type input "****"
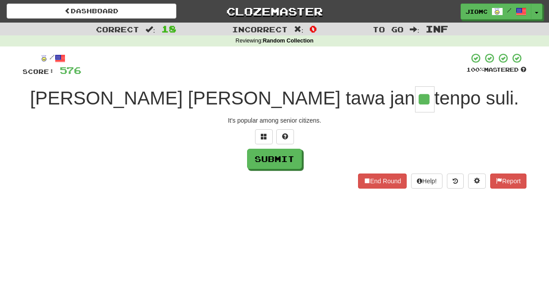
type input "**"
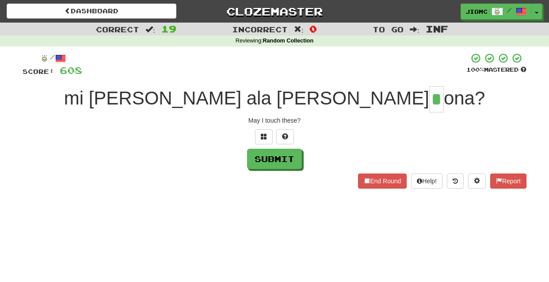
type input "*"
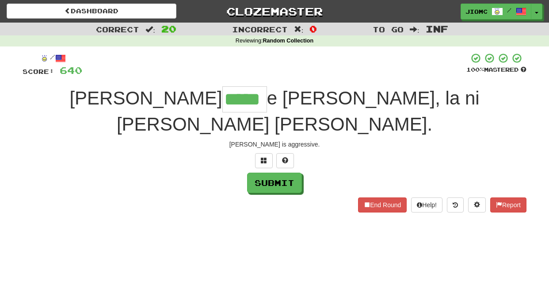
type input "*****"
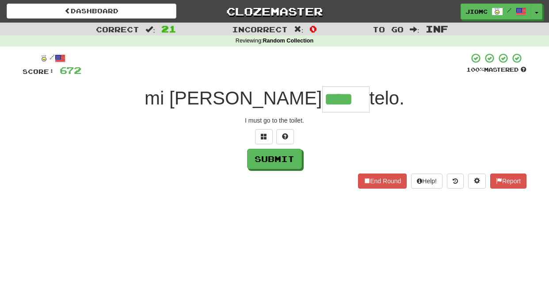
type input "****"
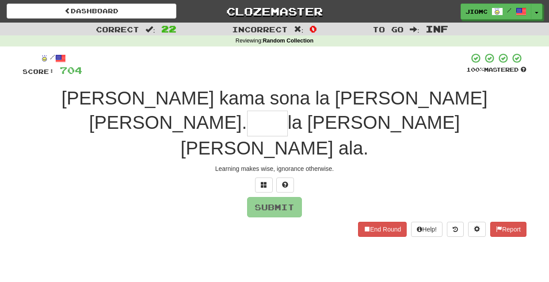
type input "*"
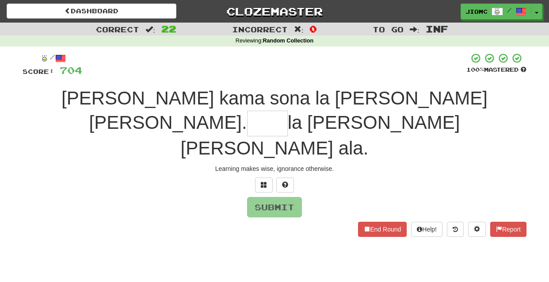
type input "*"
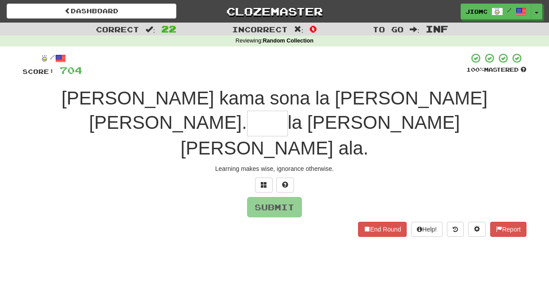
type input "*"
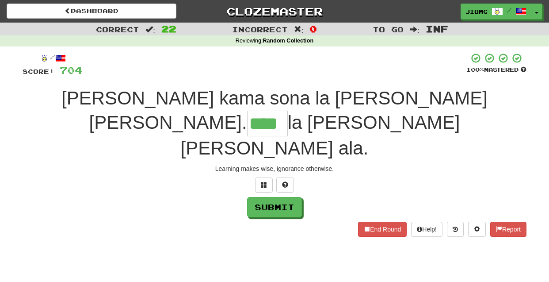
type input "****"
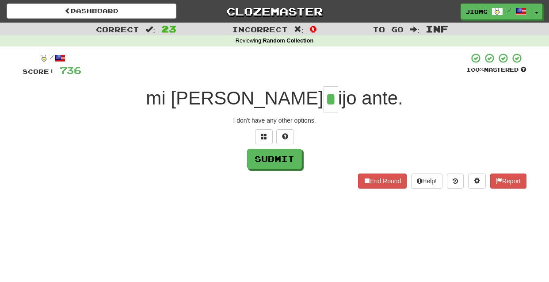
type input "*"
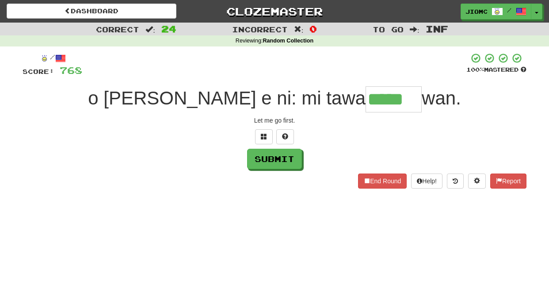
type input "*****"
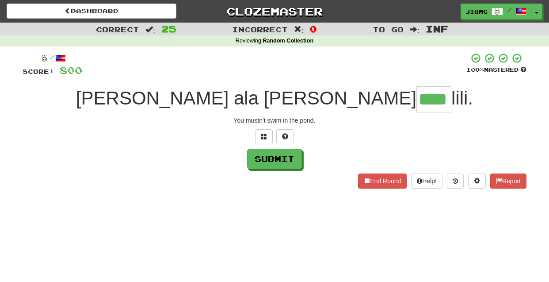
type input "****"
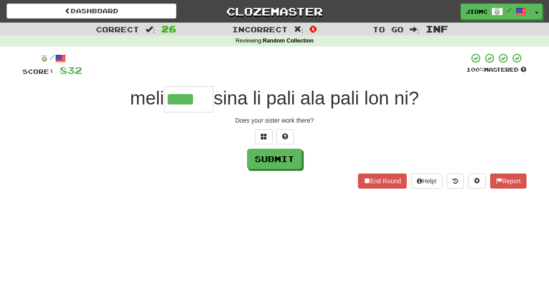
type input "****"
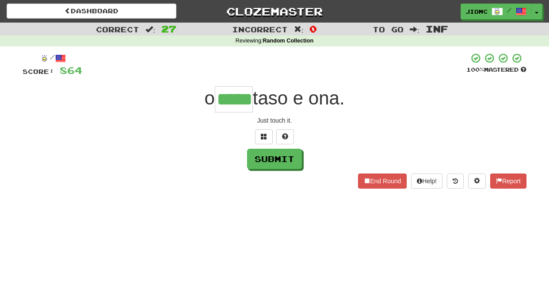
type input "*****"
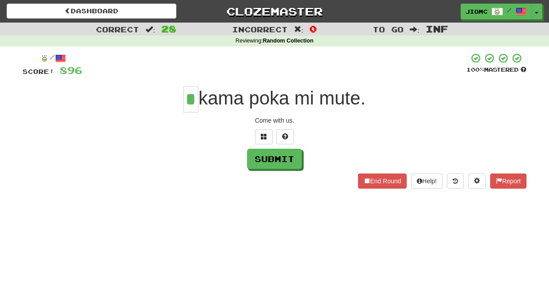
type input "*"
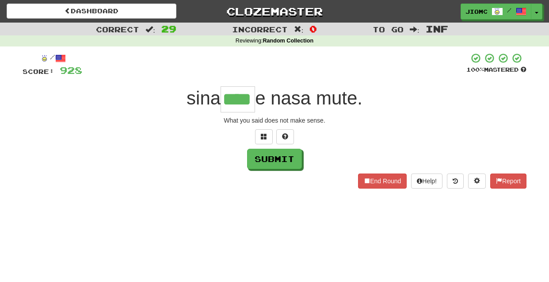
type input "****"
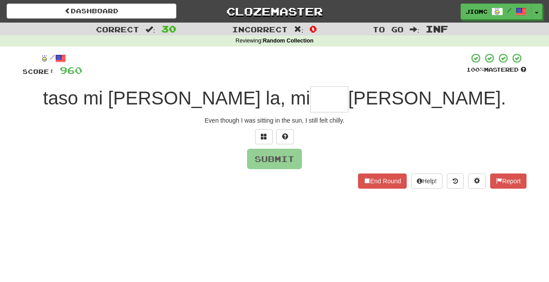
type input "*"
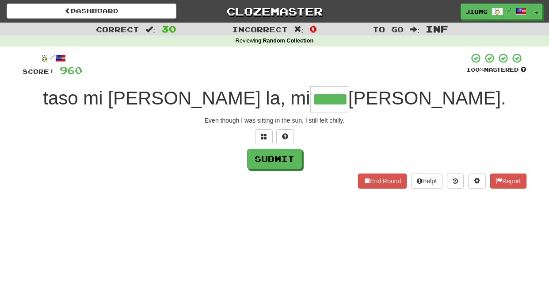
type input "*****"
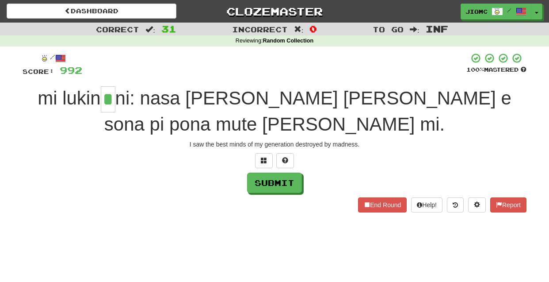
type input "*"
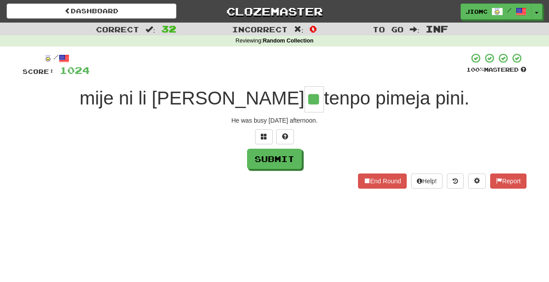
type input "**"
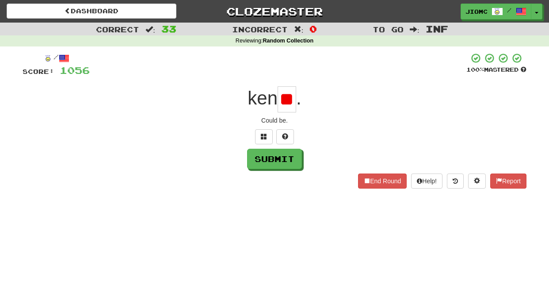
type input "*"
type input "**"
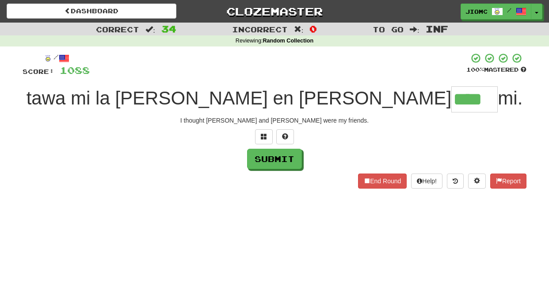
type input "****"
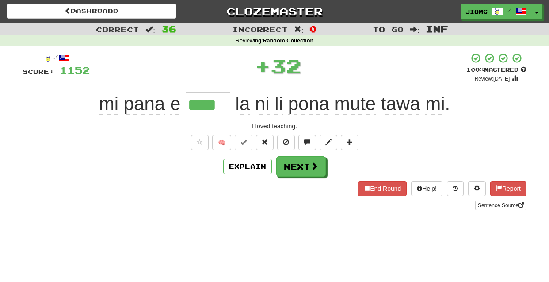
type input "****"
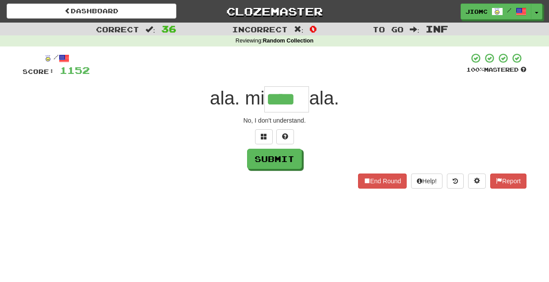
type input "****"
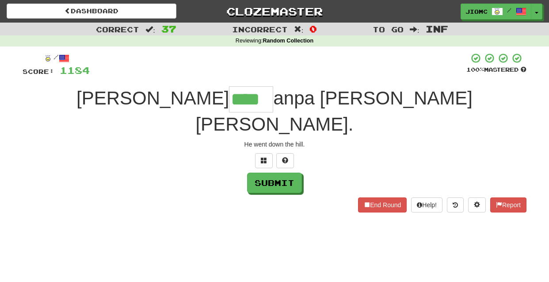
type input "****"
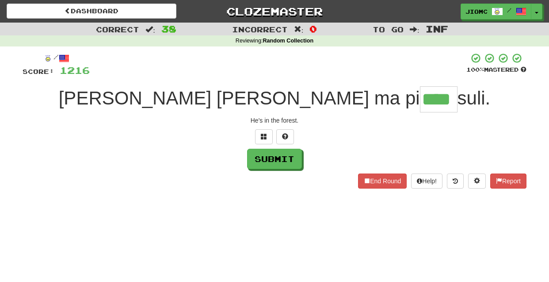
type input "****"
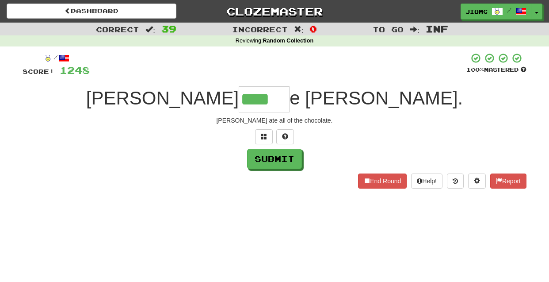
type input "****"
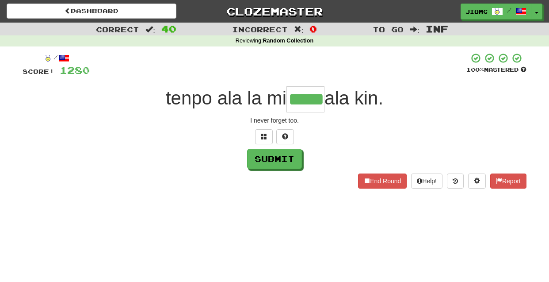
type input "*****"
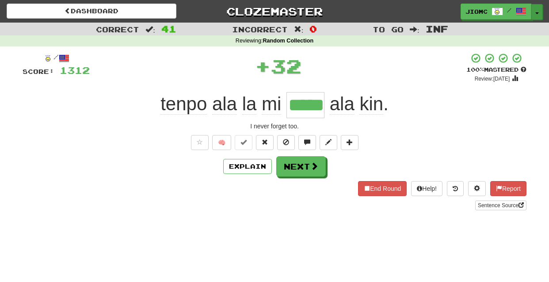
click at [537, 11] on button "Toggle Dropdown" at bounding box center [537, 12] width 11 height 16
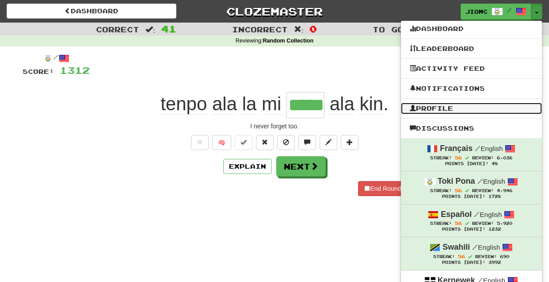
click at [464, 108] on link "Profile" at bounding box center [471, 108] width 141 height 11
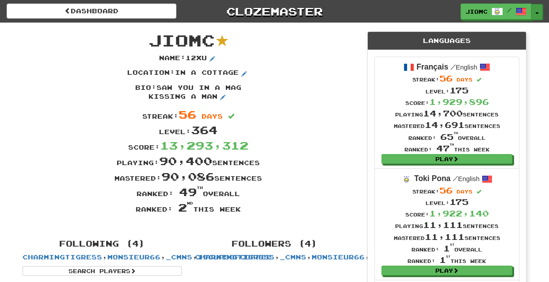
click at [537, 11] on button "Toggle Dropdown" at bounding box center [537, 12] width 11 height 16
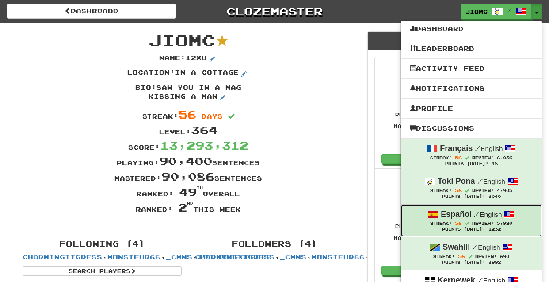
click at [470, 226] on div "Streak: 56 Review: 5,920" at bounding box center [471, 223] width 123 height 7
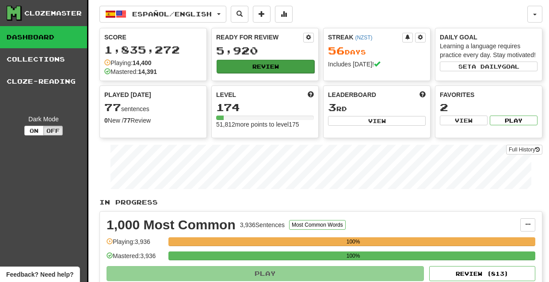
click at [264, 68] on button "Review" at bounding box center [266, 66] width 98 height 13
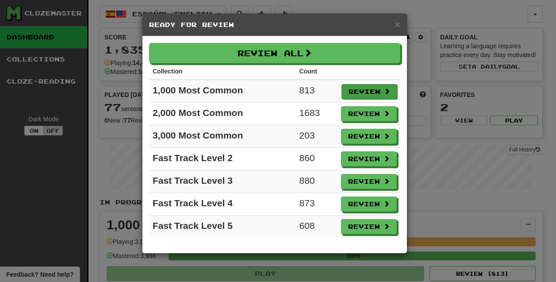
click at [356, 92] on button "Review" at bounding box center [369, 91] width 56 height 15
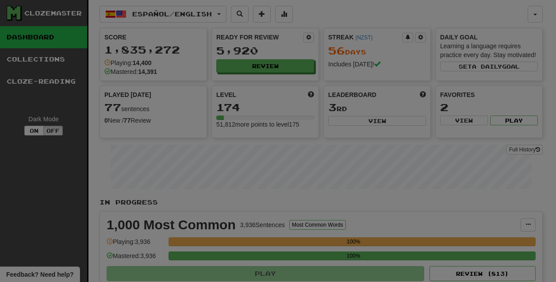
select select "********"
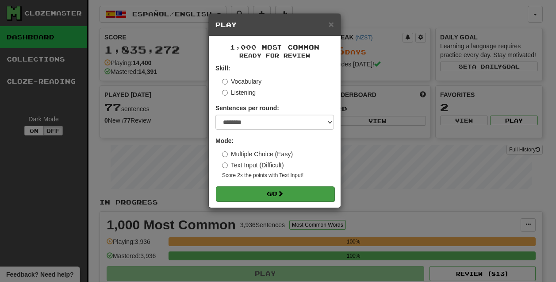
click at [259, 196] on button "Go" at bounding box center [275, 193] width 119 height 15
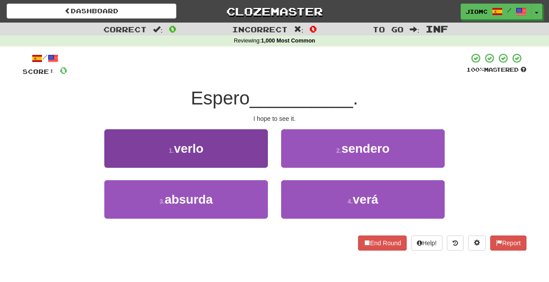
click at [241, 153] on button "1 . verlo" at bounding box center [186, 148] width 164 height 38
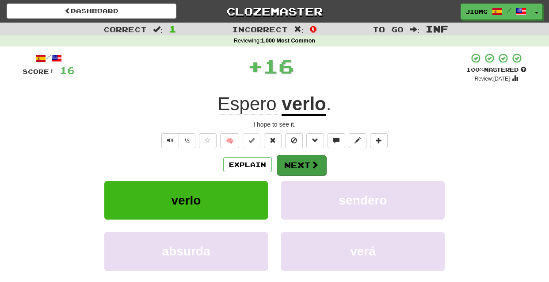
click at [314, 161] on span at bounding box center [315, 165] width 8 height 8
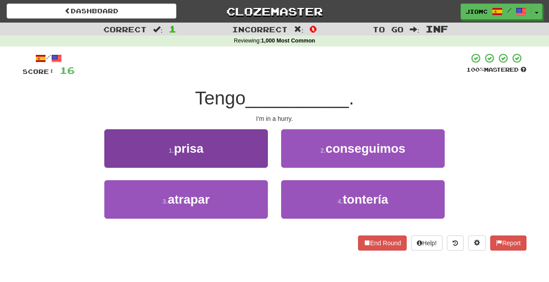
click at [246, 159] on button "1 . prisa" at bounding box center [186, 148] width 164 height 38
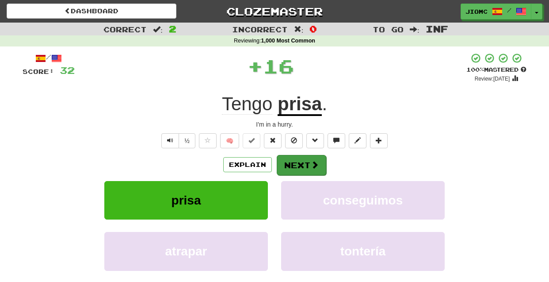
click at [293, 164] on button "Next" at bounding box center [302, 165] width 50 height 20
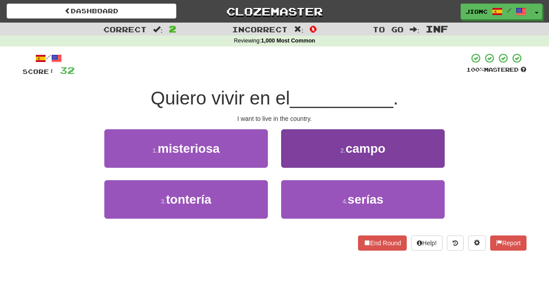
click at [296, 154] on button "2 . campo" at bounding box center [363, 148] width 164 height 38
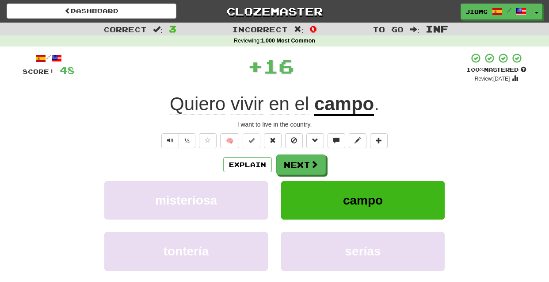
click at [296, 157] on button "Next" at bounding box center [301, 164] width 50 height 20
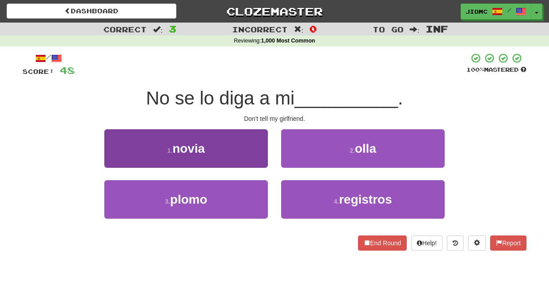
click at [248, 159] on button "1 . novia" at bounding box center [186, 148] width 164 height 38
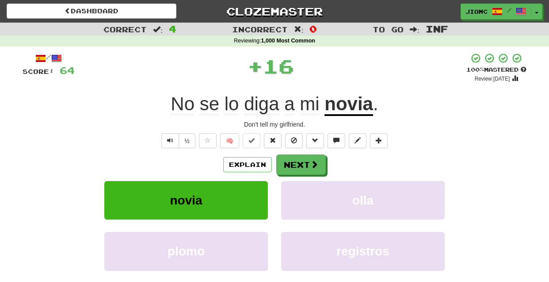
click at [293, 165] on button "Next" at bounding box center [301, 164] width 50 height 20
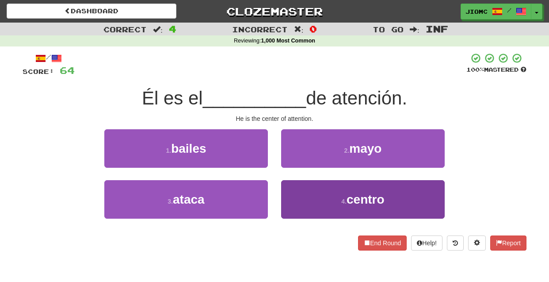
click at [298, 195] on button "4 . centro" at bounding box center [363, 199] width 164 height 38
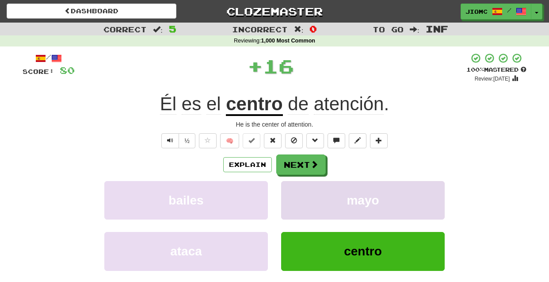
click at [298, 195] on button "mayo" at bounding box center [363, 200] width 164 height 38
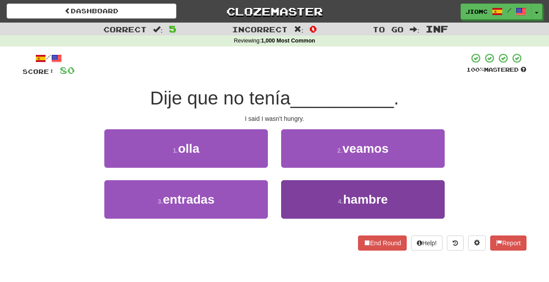
click at [291, 197] on button "4 . hambre" at bounding box center [363, 199] width 164 height 38
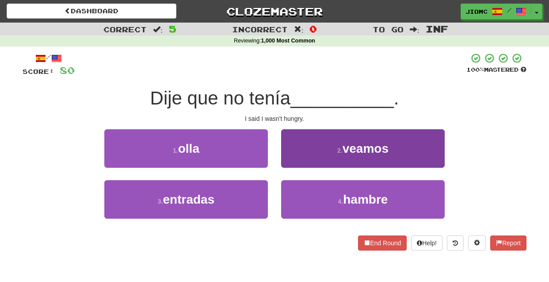
click at [291, 168] on button "2 . veamos" at bounding box center [363, 148] width 164 height 38
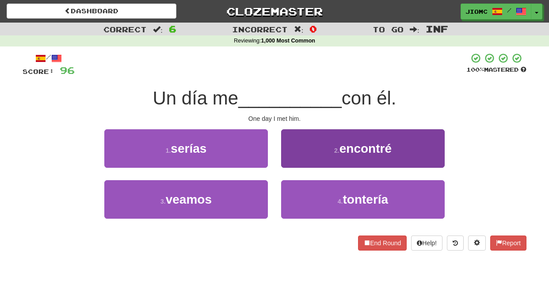
click at [294, 161] on button "2 . encontré" at bounding box center [363, 148] width 164 height 38
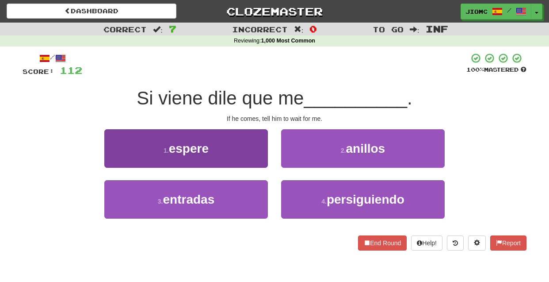
click at [257, 157] on button "1 . espere" at bounding box center [186, 148] width 164 height 38
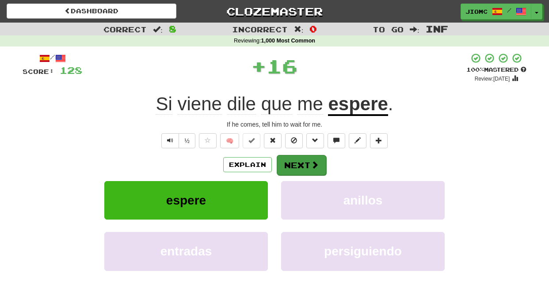
click at [297, 165] on button "Next" at bounding box center [302, 165] width 50 height 20
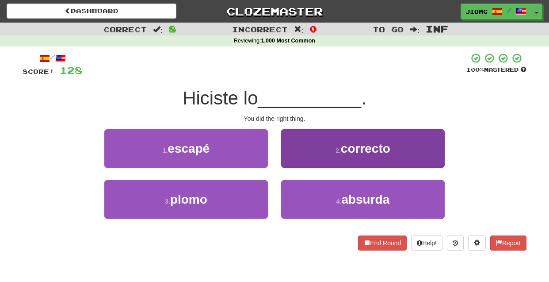
click at [301, 163] on button "2 . correcto" at bounding box center [363, 148] width 164 height 38
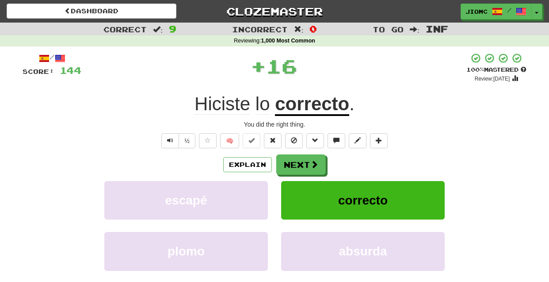
click at [301, 163] on button "Next" at bounding box center [301, 164] width 50 height 20
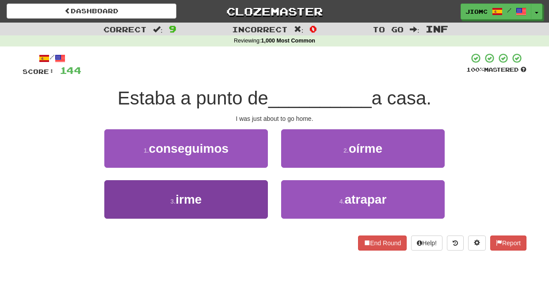
click at [226, 201] on button "3 . irme" at bounding box center [186, 199] width 164 height 38
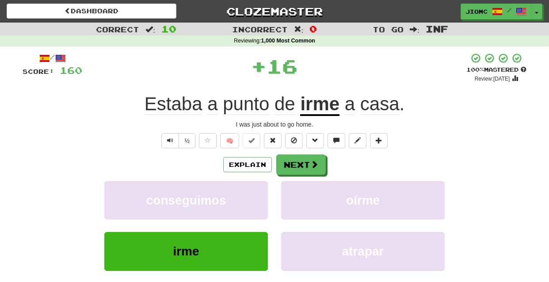
click at [226, 201] on button "conseguimos" at bounding box center [186, 200] width 164 height 38
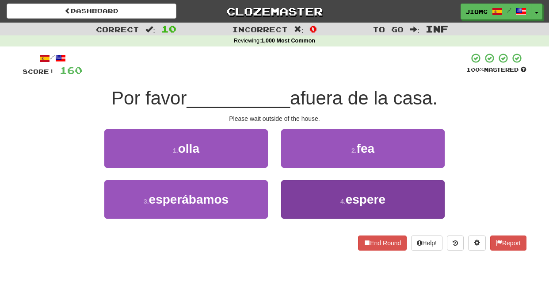
click at [288, 194] on button "4 . espere" at bounding box center [363, 199] width 164 height 38
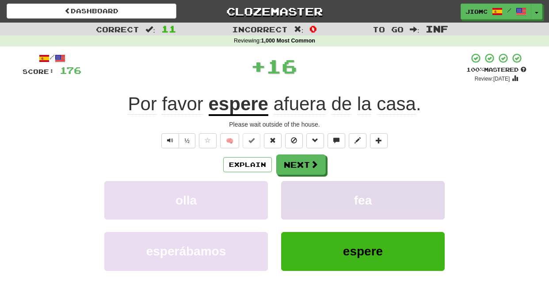
click at [288, 193] on button "fea" at bounding box center [363, 200] width 164 height 38
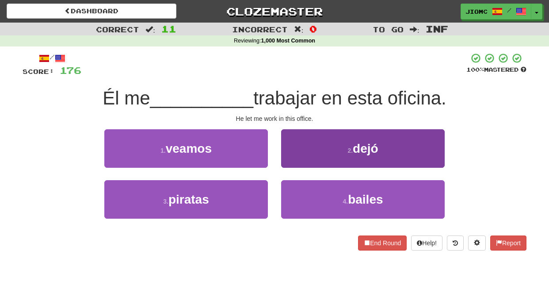
click at [295, 161] on button "2 . dejó" at bounding box center [363, 148] width 164 height 38
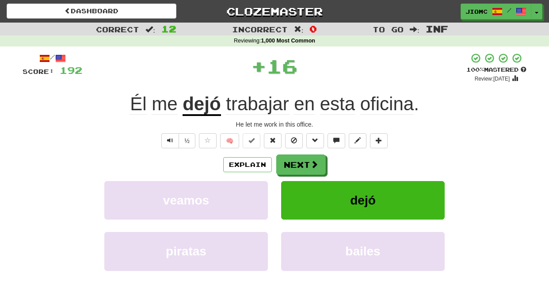
click at [295, 162] on button "Next" at bounding box center [301, 164] width 50 height 20
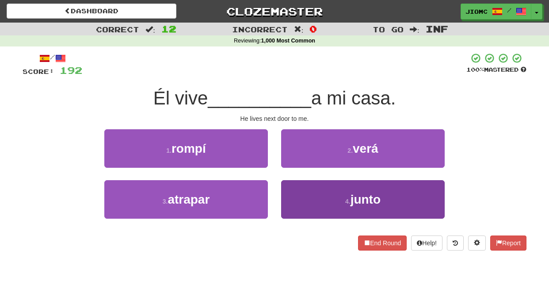
click at [295, 188] on button "4 . junto" at bounding box center [363, 199] width 164 height 38
click at [295, 168] on button "2 . verá" at bounding box center [363, 148] width 164 height 38
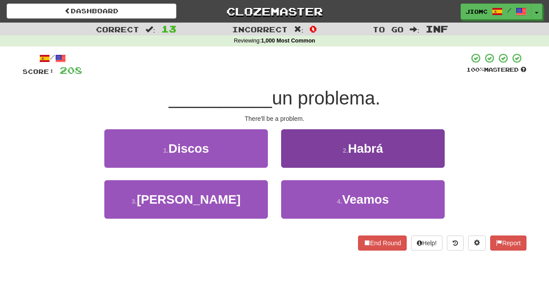
click at [295, 159] on button "2 . Habrá" at bounding box center [363, 148] width 164 height 38
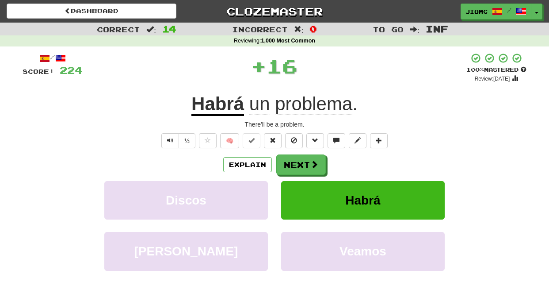
click at [295, 160] on button "Next" at bounding box center [301, 164] width 50 height 20
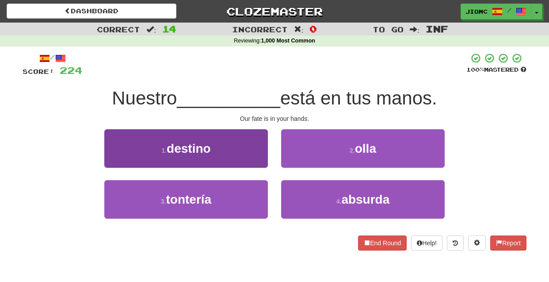
click at [262, 157] on button "1 . destino" at bounding box center [186, 148] width 164 height 38
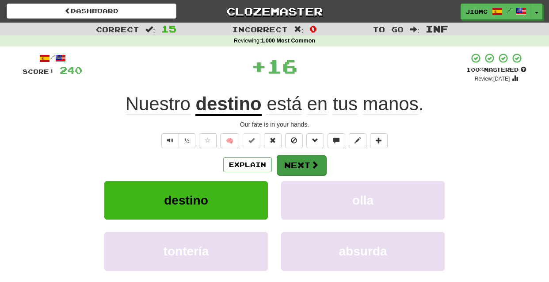
click at [295, 164] on button "Next" at bounding box center [302, 165] width 50 height 20
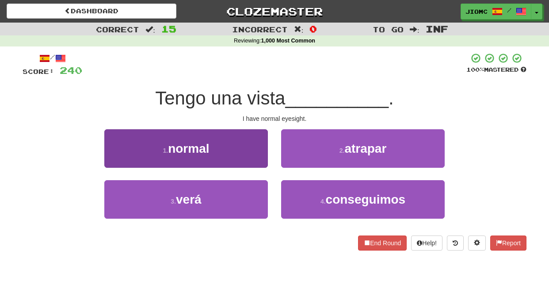
click at [260, 159] on button "1 . normal" at bounding box center [186, 148] width 164 height 38
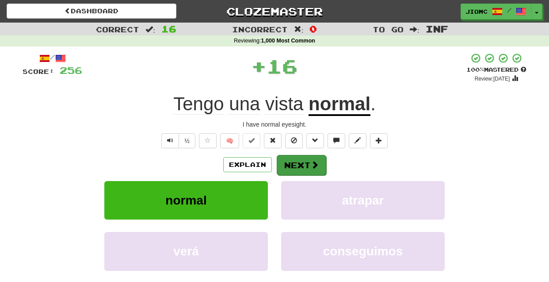
click at [301, 163] on button "Next" at bounding box center [302, 165] width 50 height 20
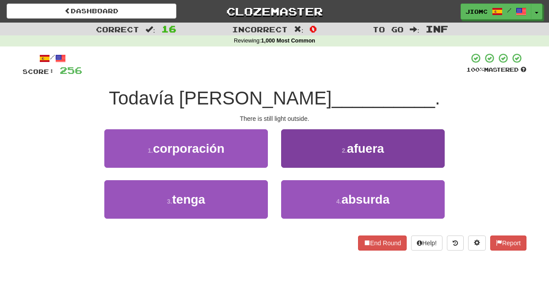
click at [298, 160] on button "2 . afuera" at bounding box center [363, 148] width 164 height 38
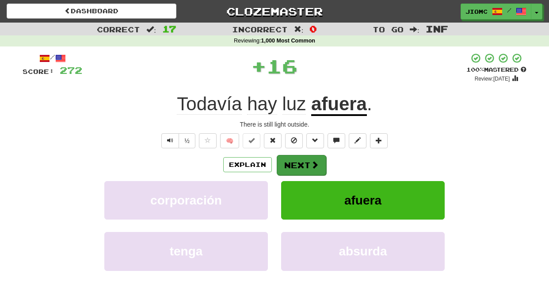
click at [296, 163] on button "Next" at bounding box center [302, 165] width 50 height 20
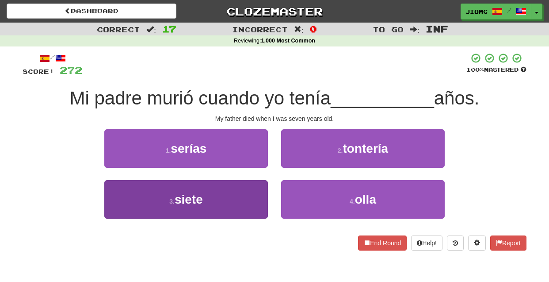
click at [259, 196] on button "3 . siete" at bounding box center [186, 199] width 164 height 38
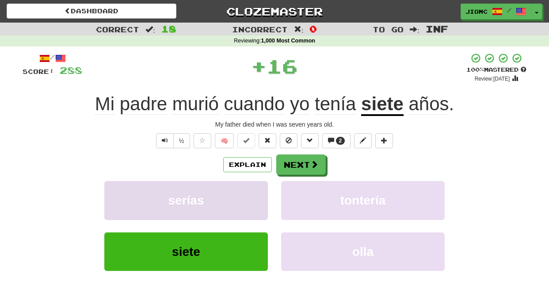
click at [259, 196] on button "serías" at bounding box center [186, 200] width 164 height 38
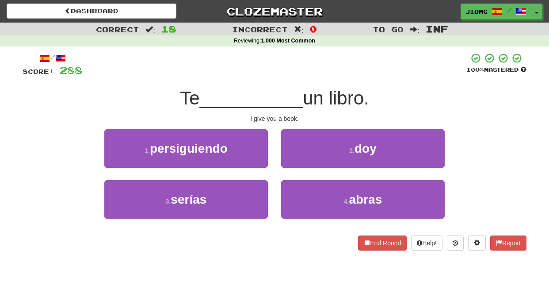
click at [302, 169] on div "2 . doy" at bounding box center [363, 154] width 177 height 51
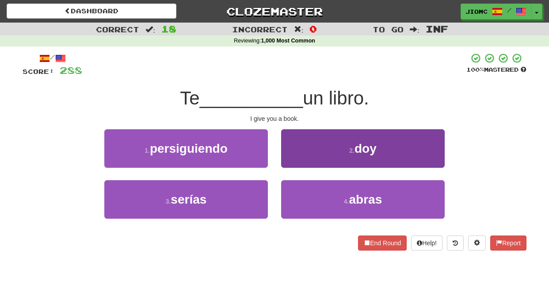
click at [301, 167] on button "2 . doy" at bounding box center [363, 148] width 164 height 38
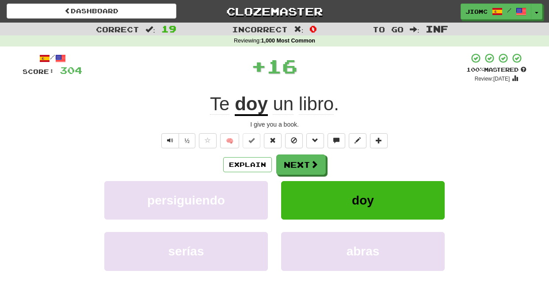
click at [301, 167] on button "Next" at bounding box center [301, 164] width 50 height 20
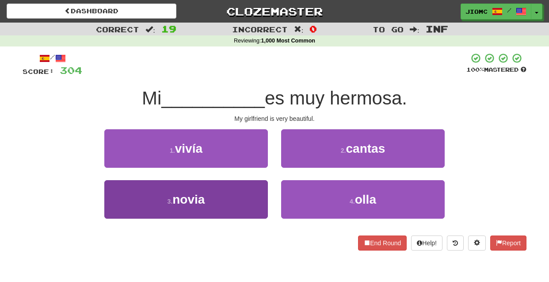
click at [266, 193] on button "3 . novia" at bounding box center [186, 199] width 164 height 38
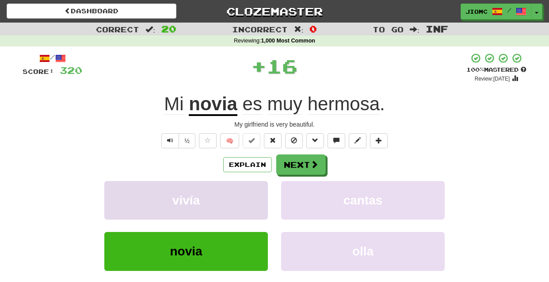
click at [265, 192] on button "vivía" at bounding box center [186, 200] width 164 height 38
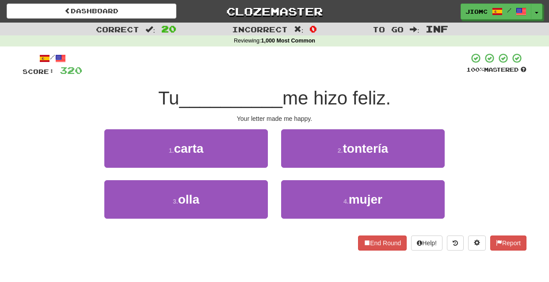
click at [268, 161] on div "1 . carta" at bounding box center [186, 154] width 177 height 51
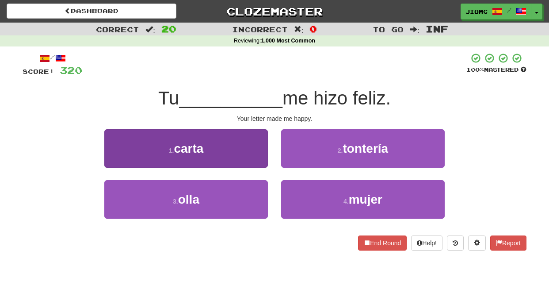
click at [267, 162] on button "1 . carta" at bounding box center [186, 148] width 164 height 38
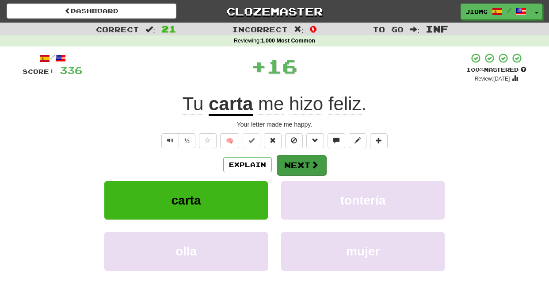
click at [308, 163] on button "Next" at bounding box center [302, 165] width 50 height 20
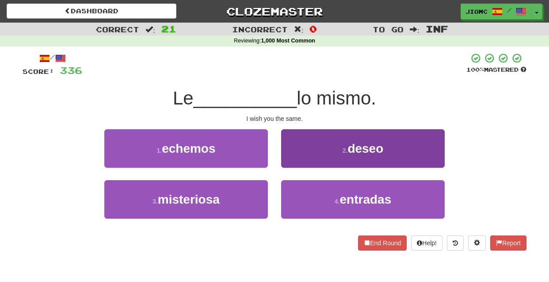
click at [298, 158] on button "2 . deseo" at bounding box center [363, 148] width 164 height 38
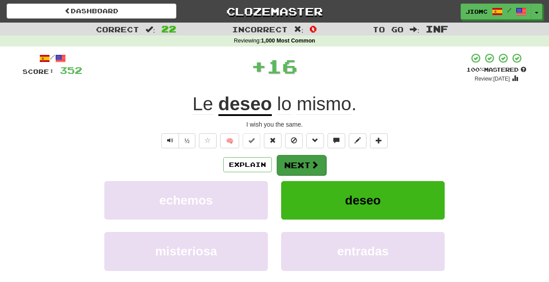
click at [298, 159] on button "Next" at bounding box center [302, 165] width 50 height 20
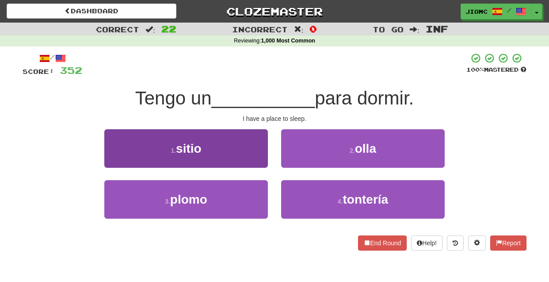
click at [260, 161] on button "1 . sitio" at bounding box center [186, 148] width 164 height 38
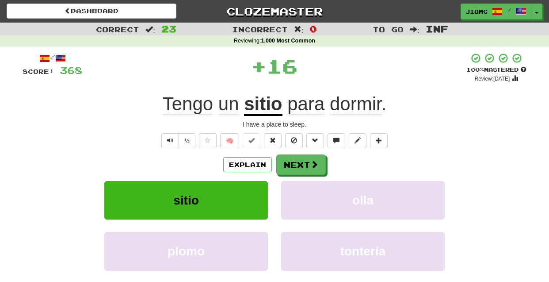
click at [295, 164] on button "Next" at bounding box center [301, 164] width 50 height 20
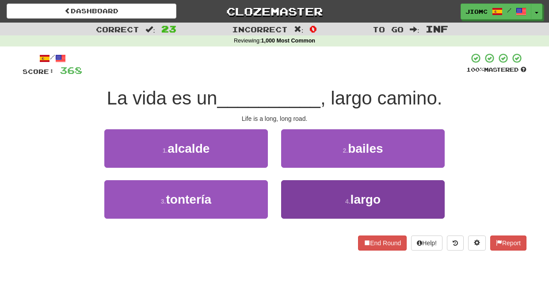
click at [303, 192] on button "4 . largo" at bounding box center [363, 199] width 164 height 38
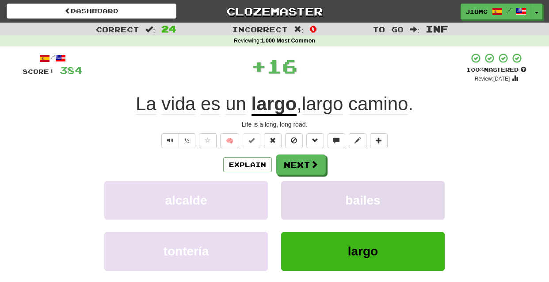
click at [303, 191] on button "bailes" at bounding box center [363, 200] width 164 height 38
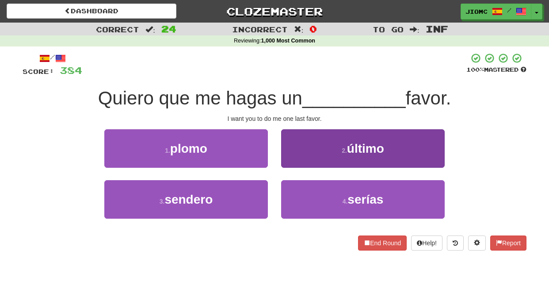
click at [297, 161] on button "2 . último" at bounding box center [363, 148] width 164 height 38
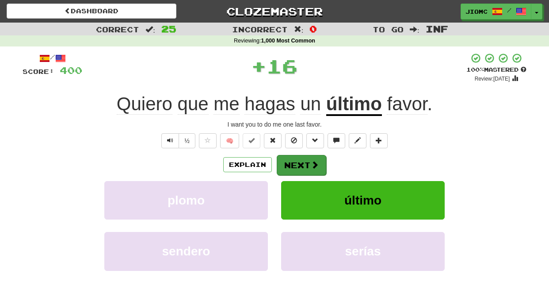
click at [295, 163] on button "Next" at bounding box center [302, 165] width 50 height 20
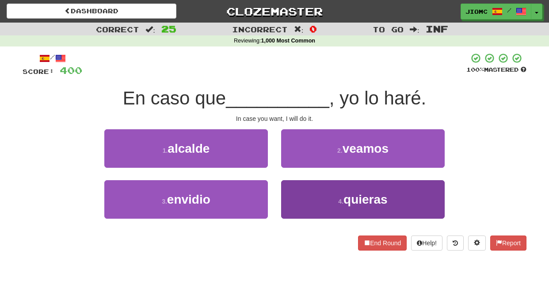
click at [299, 194] on button "4 . quieras" at bounding box center [363, 199] width 164 height 38
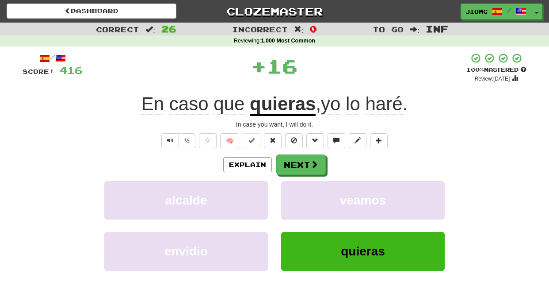
click at [299, 194] on button "veamos" at bounding box center [363, 200] width 164 height 38
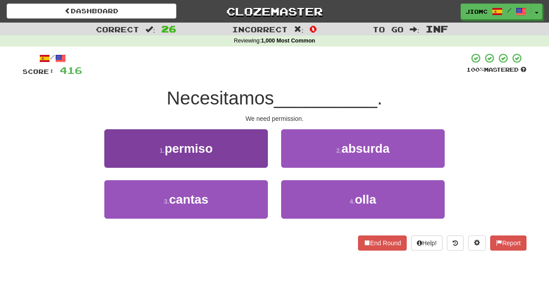
click at [253, 163] on button "1 . permiso" at bounding box center [186, 148] width 164 height 38
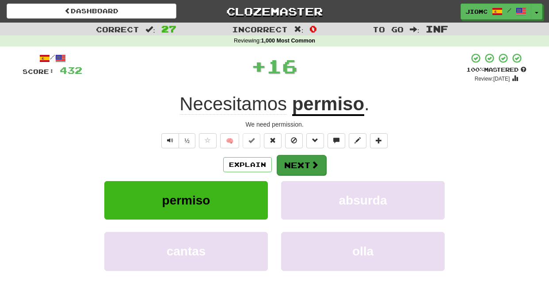
click at [291, 159] on button "Next" at bounding box center [302, 165] width 50 height 20
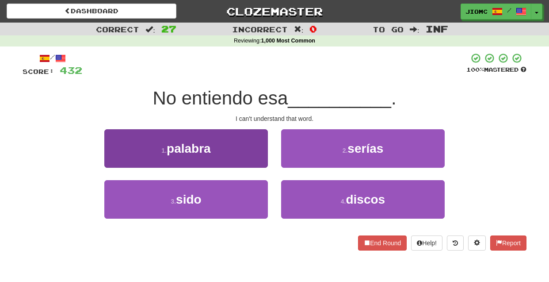
click at [249, 153] on button "1 . palabra" at bounding box center [186, 148] width 164 height 38
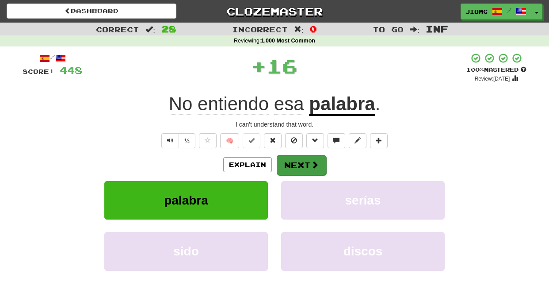
click at [288, 161] on button "Next" at bounding box center [302, 165] width 50 height 20
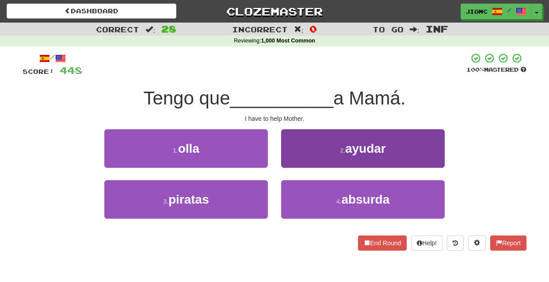
click at [292, 156] on button "2 . ayudar" at bounding box center [363, 148] width 164 height 38
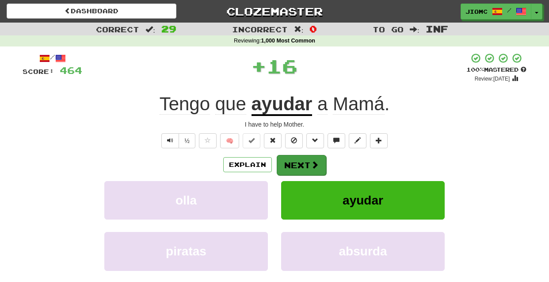
click at [292, 157] on button "Next" at bounding box center [302, 165] width 50 height 20
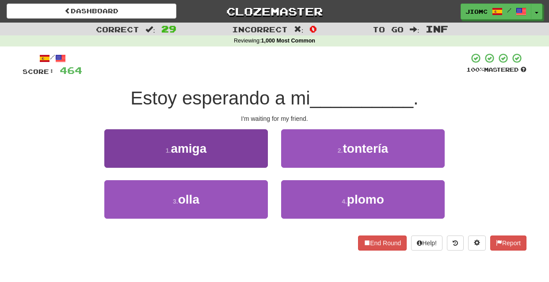
click at [244, 157] on button "1 . amiga" at bounding box center [186, 148] width 164 height 38
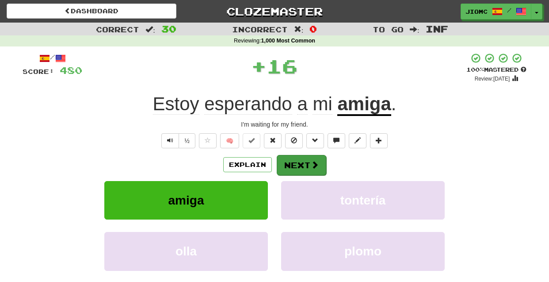
click at [288, 163] on button "Next" at bounding box center [302, 165] width 50 height 20
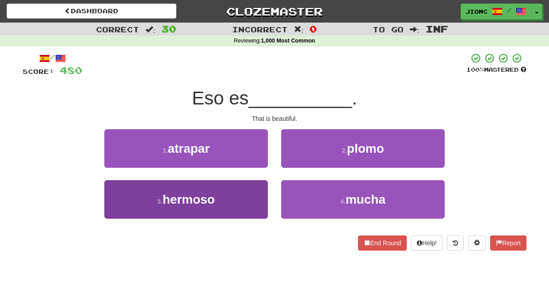
click at [263, 192] on button "3 . hermoso" at bounding box center [186, 199] width 164 height 38
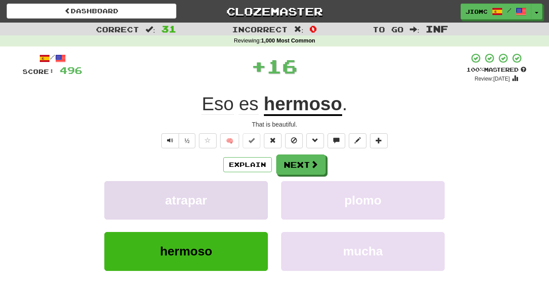
click at [261, 192] on button "atrapar" at bounding box center [186, 200] width 164 height 38
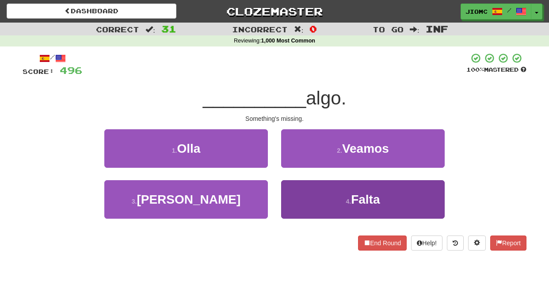
click at [290, 186] on button "4 . Falta" at bounding box center [363, 199] width 164 height 38
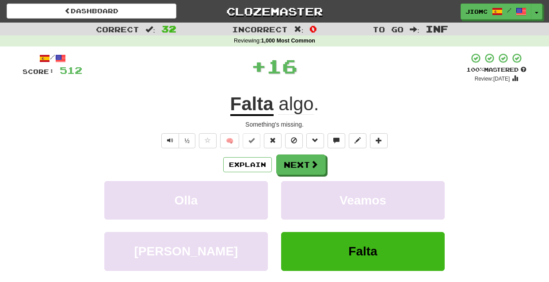
click at [290, 186] on button "Veamos" at bounding box center [363, 200] width 164 height 38
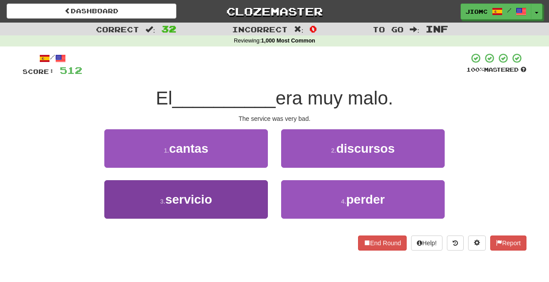
click at [258, 194] on button "3 . servicio" at bounding box center [186, 199] width 164 height 38
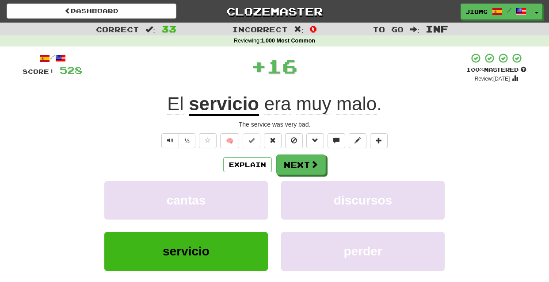
click at [258, 194] on button "cantas" at bounding box center [186, 200] width 164 height 38
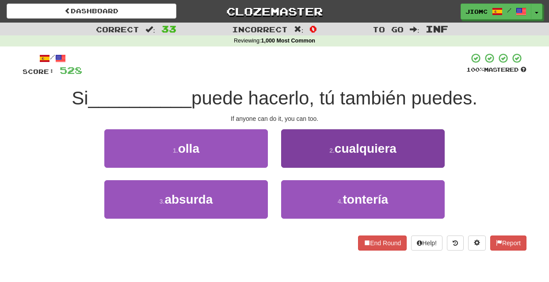
click at [291, 159] on button "2 . cualquiera" at bounding box center [363, 148] width 164 height 38
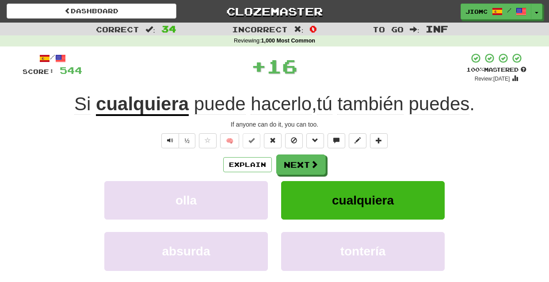
click at [290, 161] on button "Next" at bounding box center [301, 164] width 50 height 20
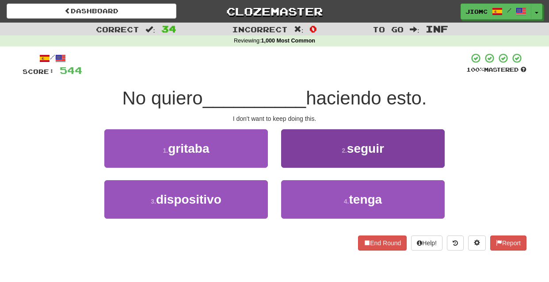
click at [291, 161] on button "2 . seguir" at bounding box center [363, 148] width 164 height 38
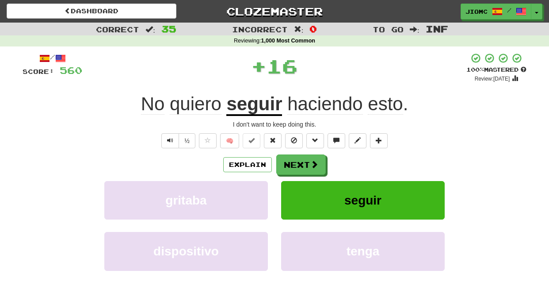
click at [291, 161] on button "Next" at bounding box center [301, 164] width 50 height 20
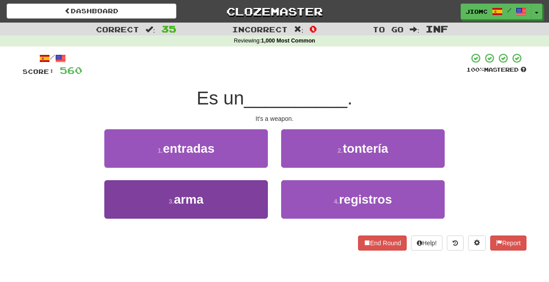
click at [249, 203] on button "3 . arma" at bounding box center [186, 199] width 164 height 38
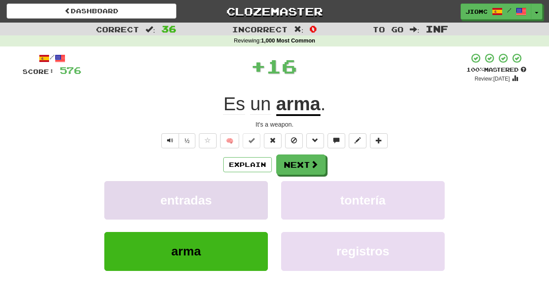
click at [250, 199] on button "entradas" at bounding box center [186, 200] width 164 height 38
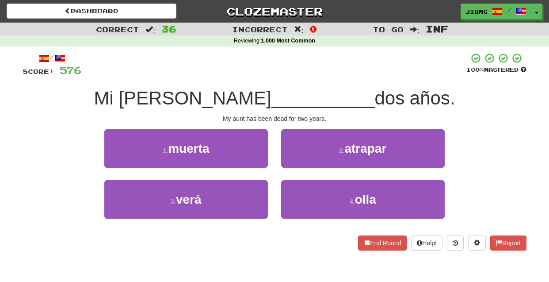
click at [279, 158] on div "2 . atrapar" at bounding box center [363, 154] width 177 height 51
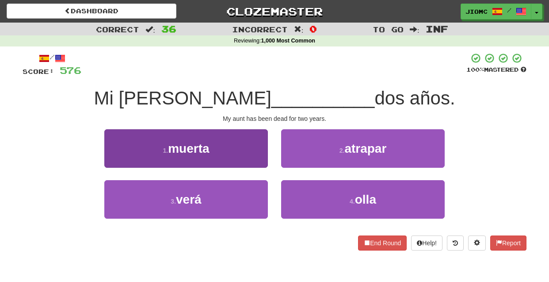
click at [266, 158] on button "1 . muerta" at bounding box center [186, 148] width 164 height 38
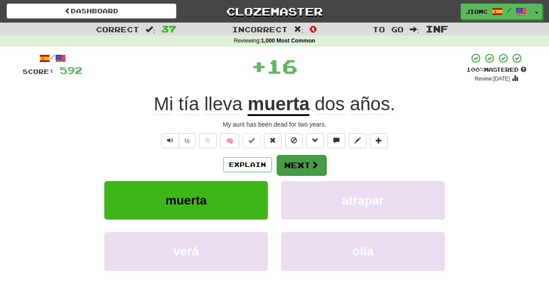
click at [293, 156] on button "Next" at bounding box center [302, 165] width 50 height 20
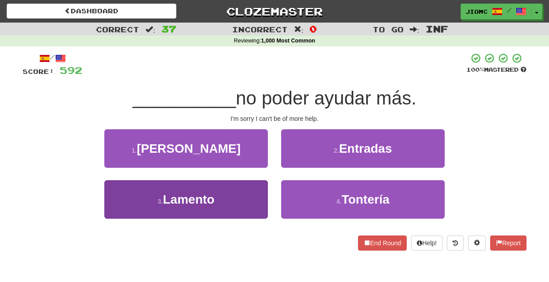
click at [251, 195] on button "3 . Lamento" at bounding box center [186, 199] width 164 height 38
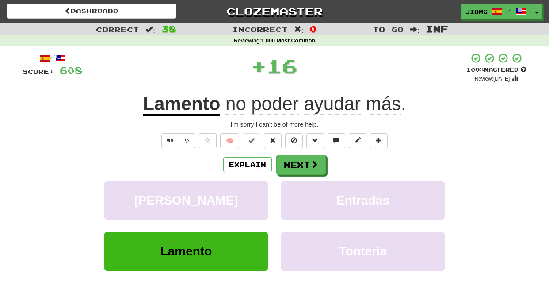
click at [251, 195] on button "Verá" at bounding box center [186, 200] width 164 height 38
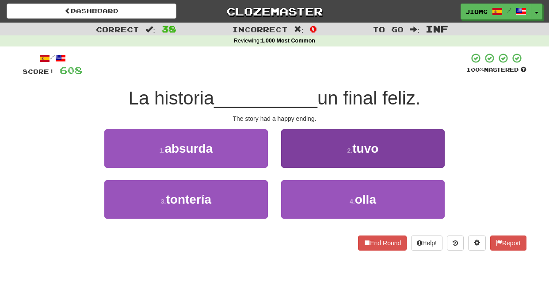
click at [297, 158] on button "2 . tuvo" at bounding box center [363, 148] width 164 height 38
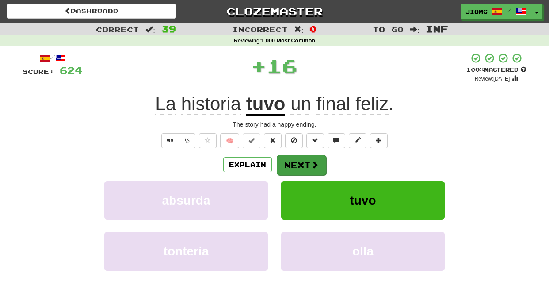
click at [296, 161] on button "Next" at bounding box center [302, 165] width 50 height 20
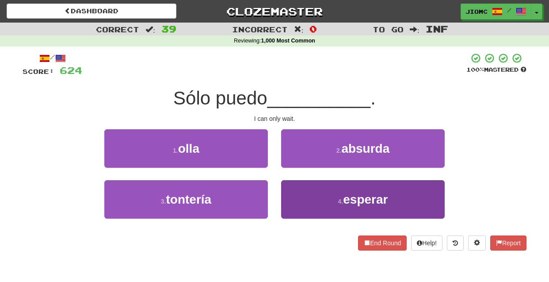
click at [291, 189] on button "4 . esperar" at bounding box center [363, 199] width 164 height 38
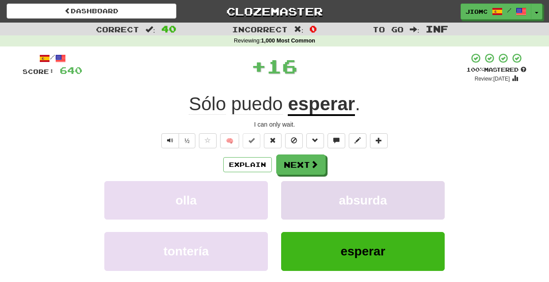
click at [292, 189] on button "absurda" at bounding box center [363, 200] width 164 height 38
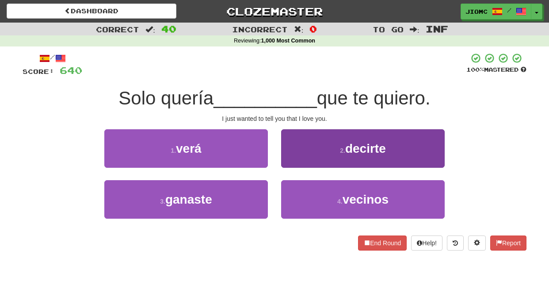
click at [290, 154] on button "2 . decirte" at bounding box center [363, 148] width 164 height 38
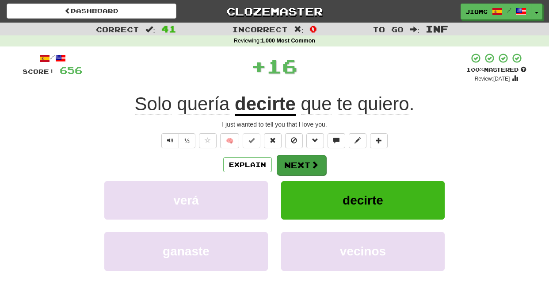
click at [291, 163] on button "Next" at bounding box center [302, 165] width 50 height 20
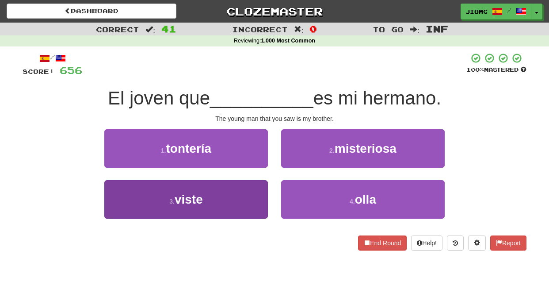
click at [257, 194] on button "3 . viste" at bounding box center [186, 199] width 164 height 38
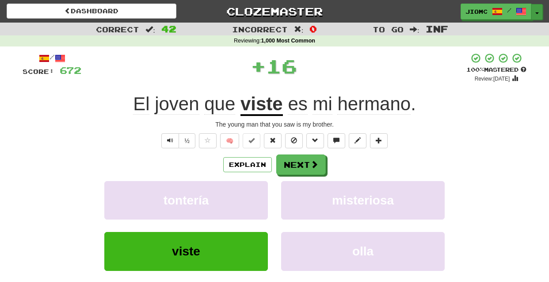
click at [538, 12] on span "button" at bounding box center [538, 13] width 4 height 2
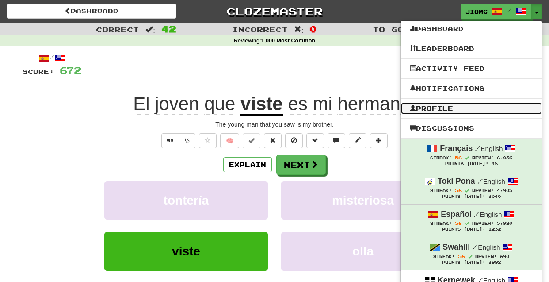
click at [471, 106] on link "Profile" at bounding box center [471, 108] width 141 height 11
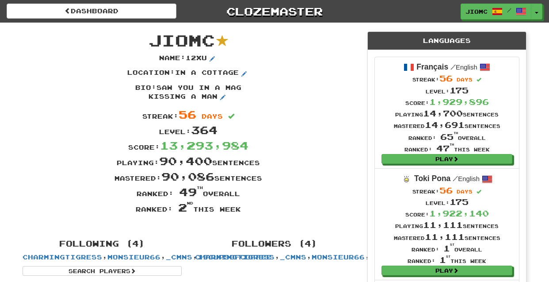
click at [537, 10] on button "Toggle Dropdown" at bounding box center [536, 12] width 11 height 16
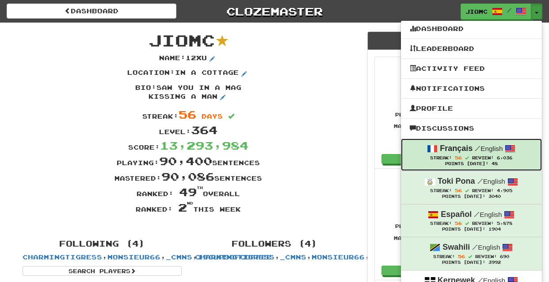
click at [468, 157] on span at bounding box center [467, 158] width 4 height 4
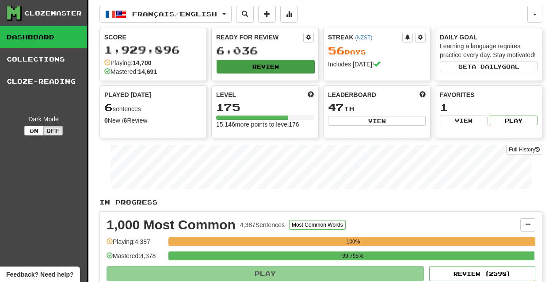
click at [249, 72] on button "Review" at bounding box center [266, 66] width 98 height 13
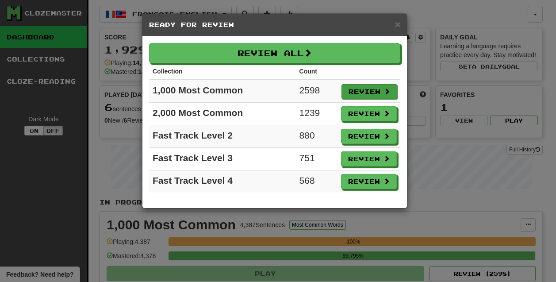
click at [352, 92] on button "Review" at bounding box center [369, 91] width 56 height 15
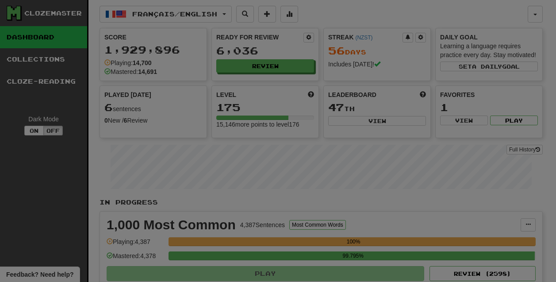
select select "********"
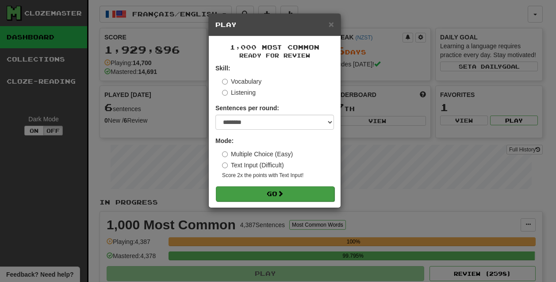
click at [294, 195] on button "Go" at bounding box center [275, 193] width 119 height 15
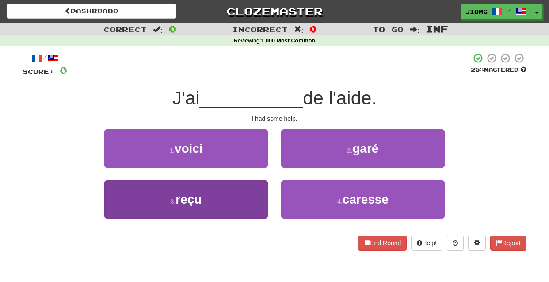
click at [241, 198] on button "3 . reçu" at bounding box center [186, 199] width 164 height 38
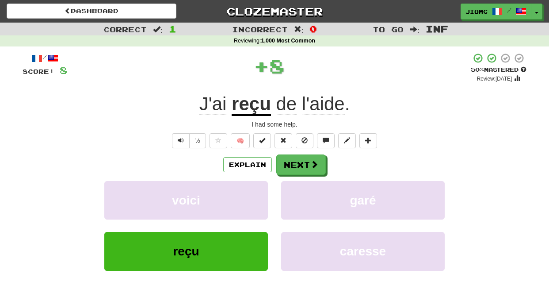
click at [241, 198] on button "voici" at bounding box center [186, 200] width 164 height 38
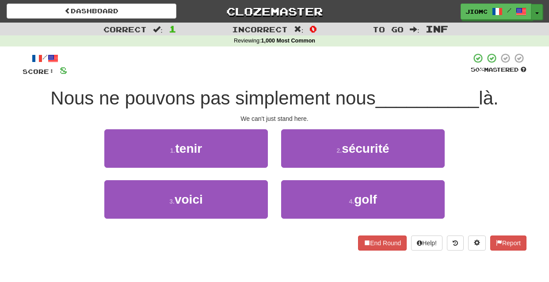
click at [540, 13] on button "Toggle Dropdown" at bounding box center [537, 12] width 11 height 16
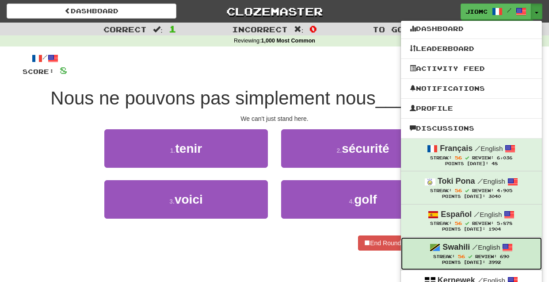
click at [493, 256] on span "Review:" at bounding box center [486, 256] width 22 height 5
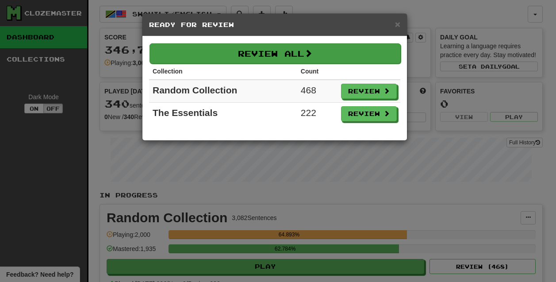
click at [243, 57] on button "Review All" at bounding box center [274, 53] width 251 height 20
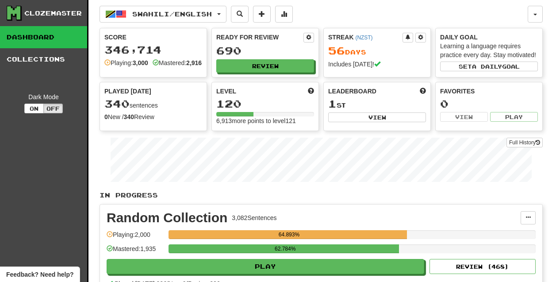
select select "********"
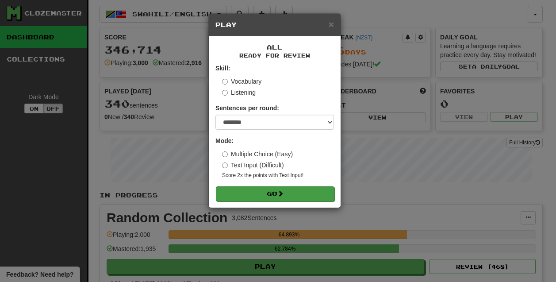
click at [264, 197] on button "Go" at bounding box center [275, 193] width 119 height 15
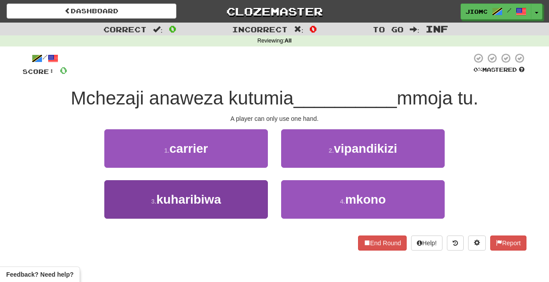
click at [243, 196] on button "3 . [GEOGRAPHIC_DATA]" at bounding box center [186, 199] width 164 height 38
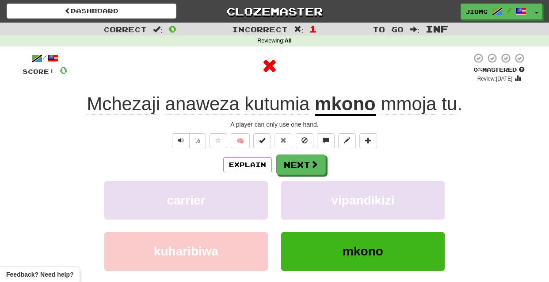
click at [243, 196] on button "carrier" at bounding box center [186, 200] width 164 height 38
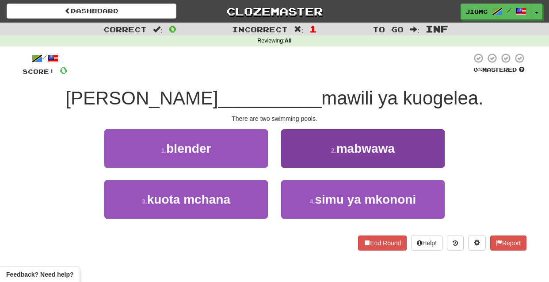
click at [299, 158] on button "2 . mabwawa" at bounding box center [363, 148] width 164 height 38
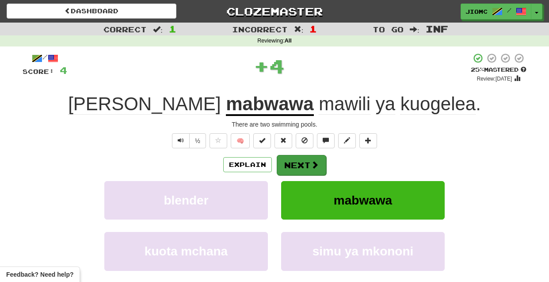
click at [300, 162] on button "Next" at bounding box center [302, 165] width 50 height 20
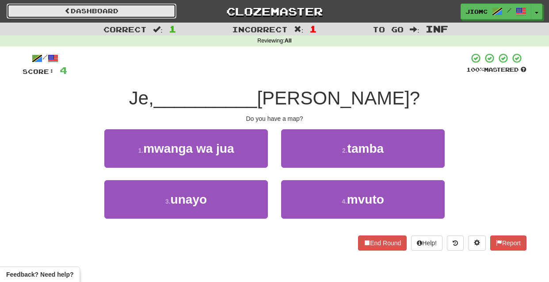
click at [113, 14] on link "Dashboard" at bounding box center [92, 11] width 170 height 15
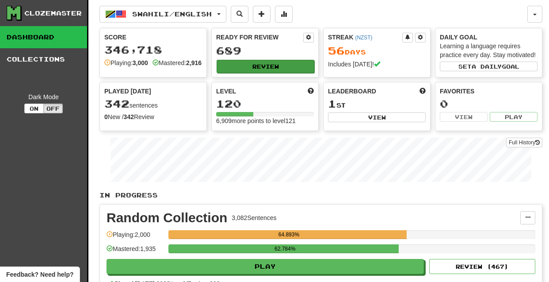
click at [234, 65] on button "Review" at bounding box center [266, 66] width 98 height 13
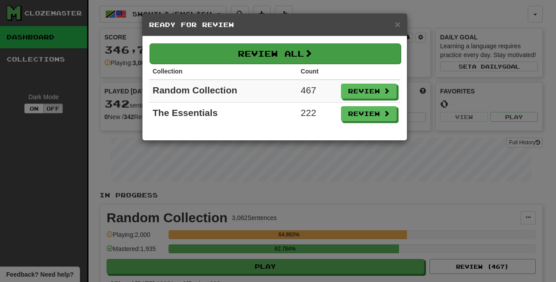
click at [242, 48] on button "Review All" at bounding box center [274, 53] width 251 height 20
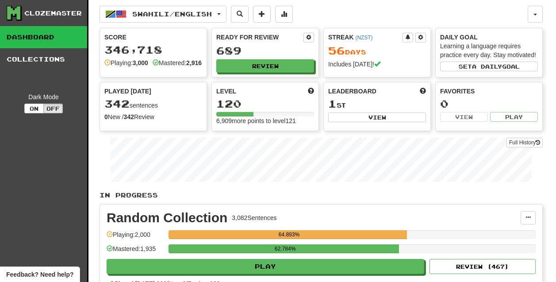
select select "********"
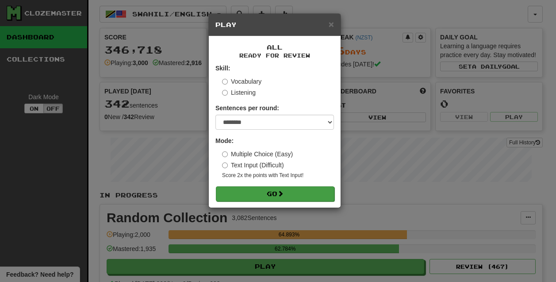
click at [263, 199] on button "Go" at bounding box center [275, 193] width 119 height 15
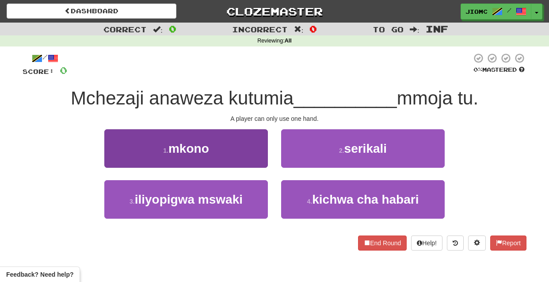
click at [253, 152] on button "1 . mkono" at bounding box center [186, 148] width 164 height 38
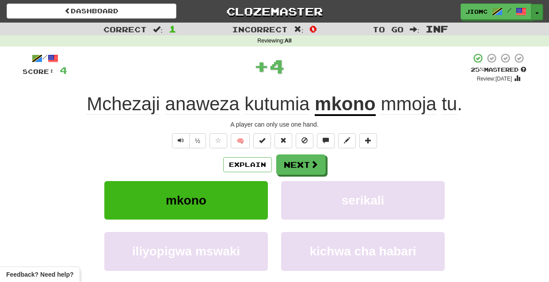
click at [538, 10] on button "Toggle Dropdown" at bounding box center [537, 12] width 11 height 16
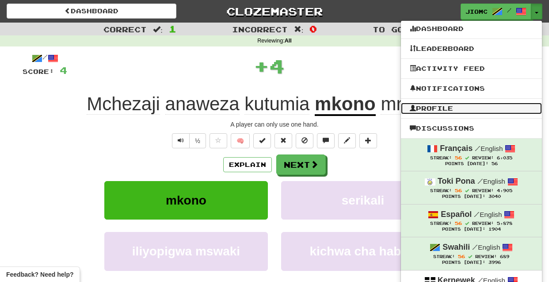
click at [468, 109] on link "Profile" at bounding box center [471, 108] width 141 height 11
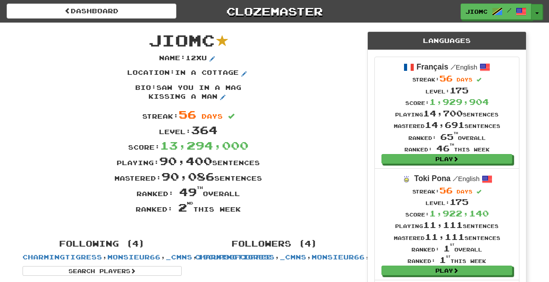
click at [535, 10] on button "Toggle Dropdown" at bounding box center [537, 12] width 11 height 16
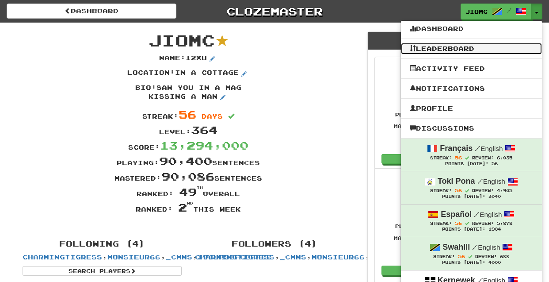
click at [497, 49] on link "Leaderboard" at bounding box center [471, 48] width 141 height 11
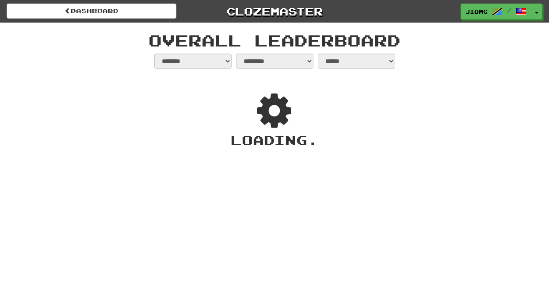
select select "**********"
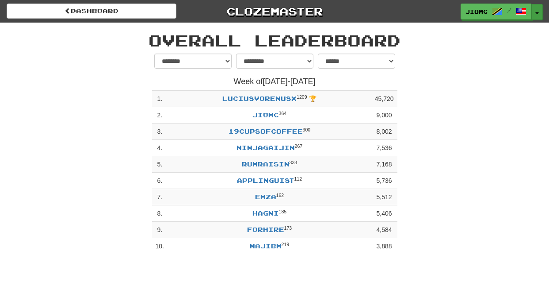
click at [537, 9] on button "Toggle Dropdown" at bounding box center [537, 12] width 11 height 16
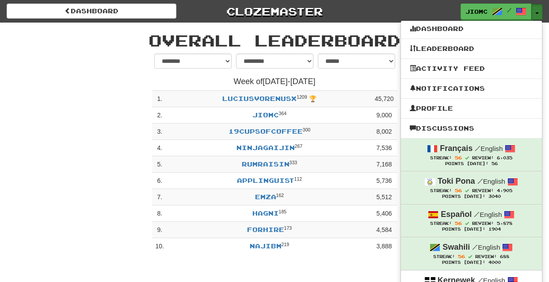
click at [536, 10] on button "Toggle Dropdown" at bounding box center [537, 12] width 11 height 16
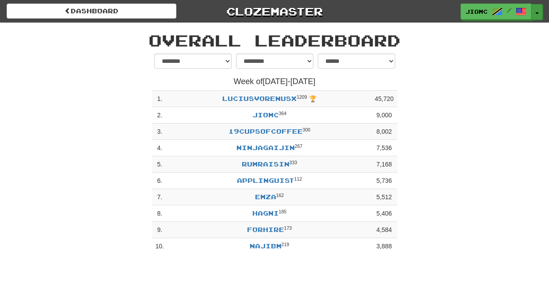
click at [537, 11] on button "Toggle Dropdown" at bounding box center [537, 12] width 11 height 16
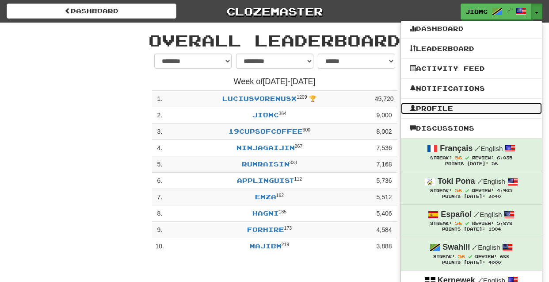
click at [474, 107] on link "Profile" at bounding box center [471, 108] width 141 height 11
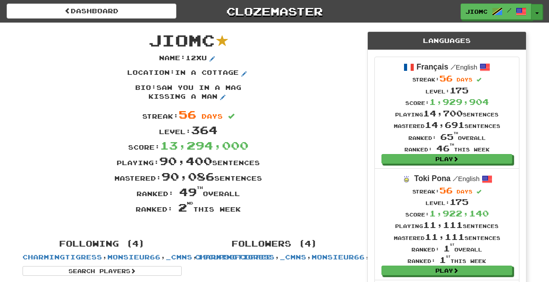
click at [537, 11] on button "Toggle Dropdown" at bounding box center [537, 12] width 11 height 16
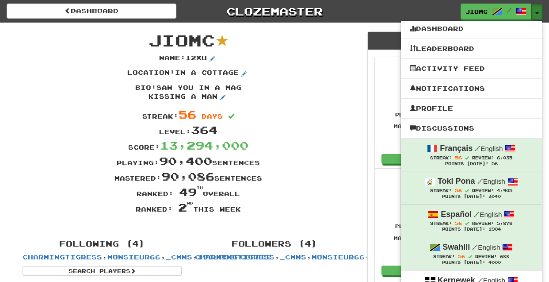
click at [537, 11] on button "Toggle Dropdown" at bounding box center [537, 12] width 11 height 16
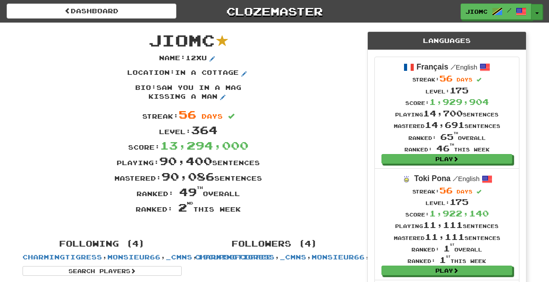
click at [537, 11] on button "Toggle Dropdown" at bounding box center [537, 12] width 11 height 16
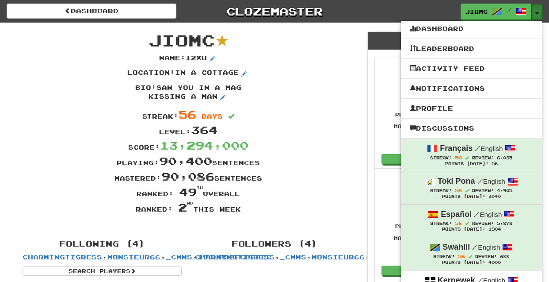
click at [537, 11] on button "Toggle Dropdown" at bounding box center [537, 12] width 11 height 16
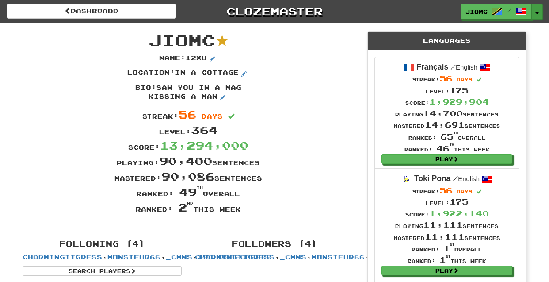
click at [537, 9] on button "Toggle Dropdown" at bounding box center [537, 12] width 11 height 16
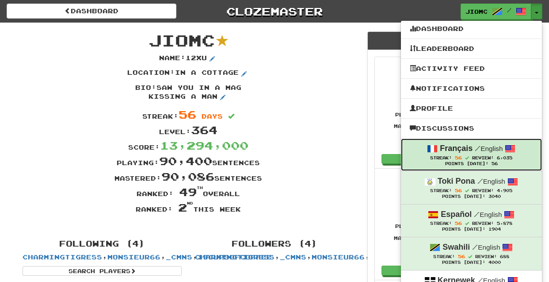
click at [476, 156] on span "Review:" at bounding box center [483, 157] width 22 height 5
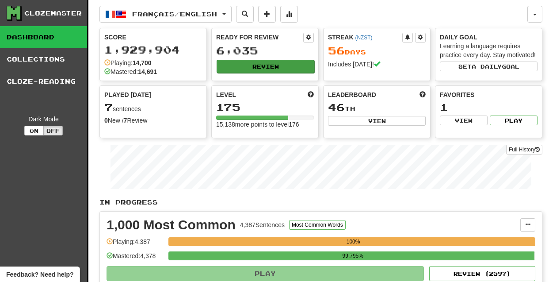
click at [249, 67] on button "Review" at bounding box center [266, 66] width 98 height 13
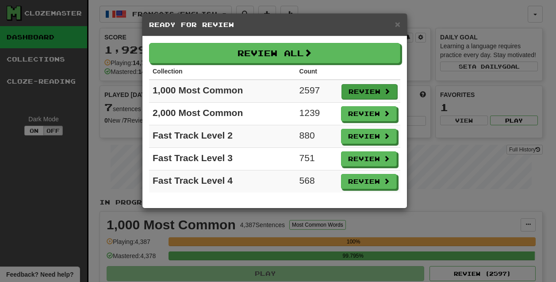
click at [354, 90] on button "Review" at bounding box center [369, 91] width 56 height 15
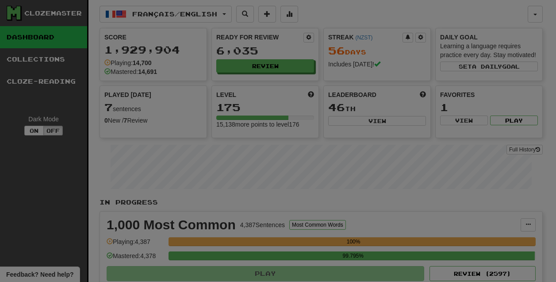
select select "********"
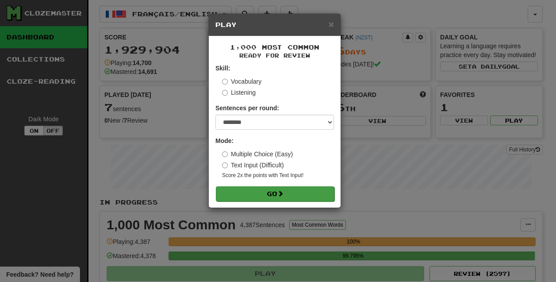
click at [290, 192] on button "Go" at bounding box center [275, 193] width 119 height 15
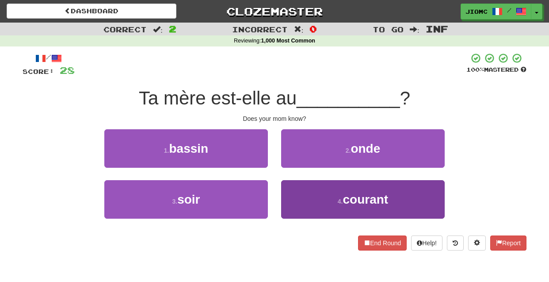
click at [307, 197] on button "4 . courant" at bounding box center [363, 199] width 164 height 38
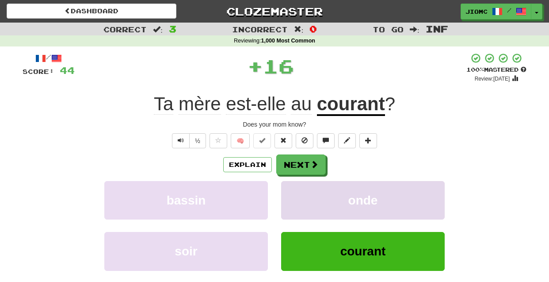
click at [306, 197] on button "onde" at bounding box center [363, 200] width 164 height 38
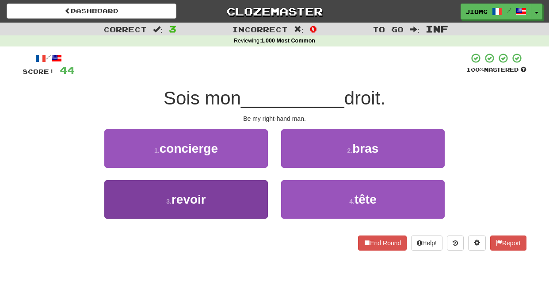
click at [245, 195] on button "3 . revoir" at bounding box center [186, 199] width 164 height 38
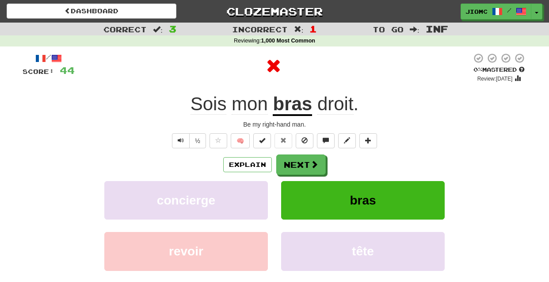
click at [245, 195] on button "concierge" at bounding box center [186, 200] width 164 height 38
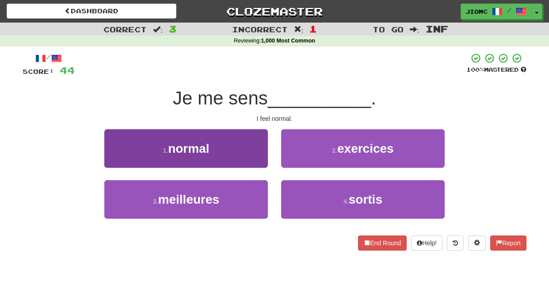
click at [255, 161] on button "1 . normal" at bounding box center [186, 148] width 164 height 38
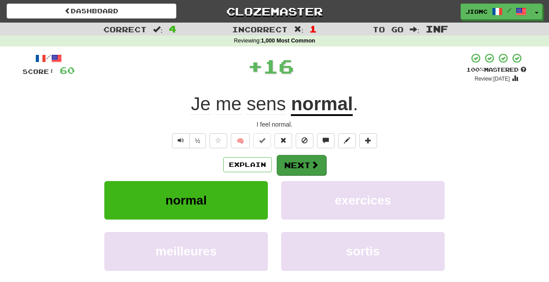
click at [289, 165] on button "Next" at bounding box center [302, 165] width 50 height 20
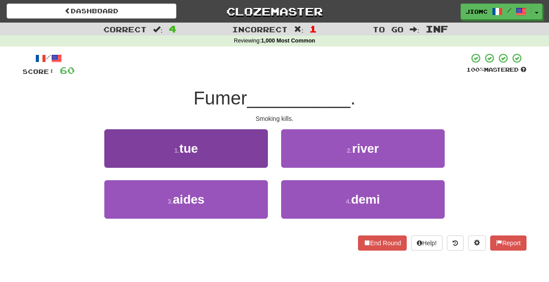
click at [258, 162] on button "1 . tue" at bounding box center [186, 148] width 164 height 38
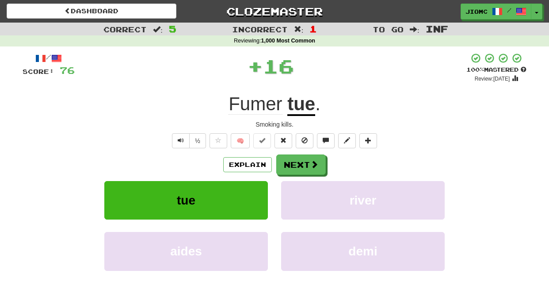
click at [298, 163] on button "Next" at bounding box center [301, 164] width 50 height 20
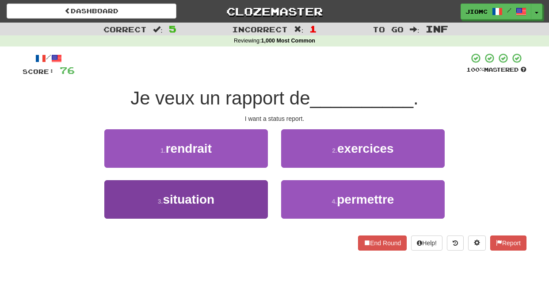
click at [245, 194] on button "3 . situation" at bounding box center [186, 199] width 164 height 38
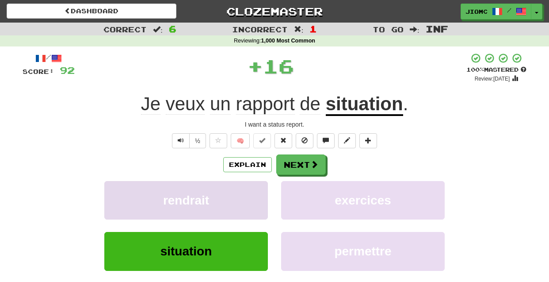
click at [246, 193] on button "rendrait" at bounding box center [186, 200] width 164 height 38
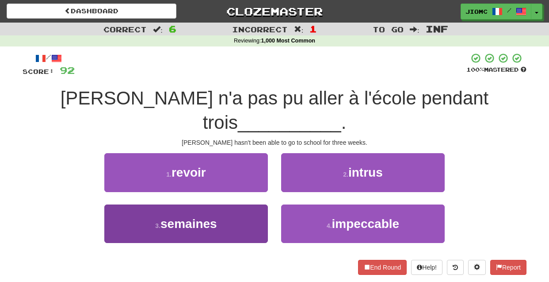
click at [253, 204] on button "3 . semaines" at bounding box center [186, 223] width 164 height 38
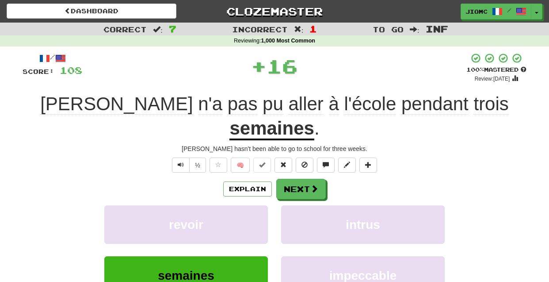
click at [253, 205] on button "revoir" at bounding box center [186, 224] width 164 height 38
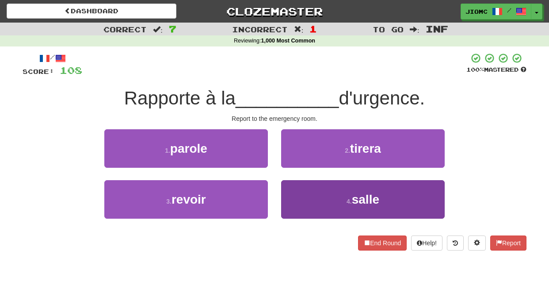
click at [284, 191] on button "4 . salle" at bounding box center [363, 199] width 164 height 38
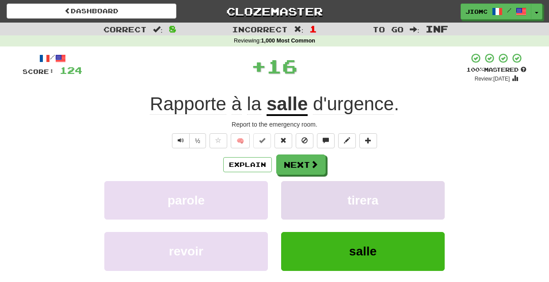
click at [284, 192] on button "tirera" at bounding box center [363, 200] width 164 height 38
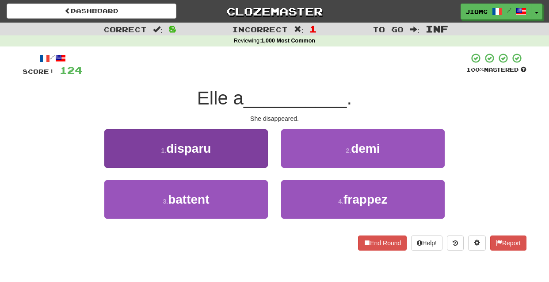
click at [254, 157] on button "1 . disparu" at bounding box center [186, 148] width 164 height 38
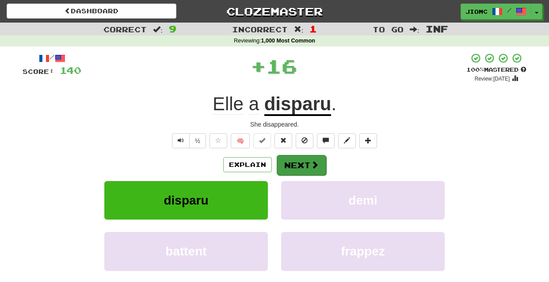
click at [284, 160] on button "Next" at bounding box center [302, 165] width 50 height 20
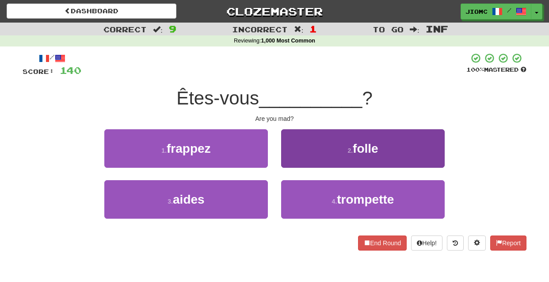
click at [286, 161] on button "2 . folle" at bounding box center [363, 148] width 164 height 38
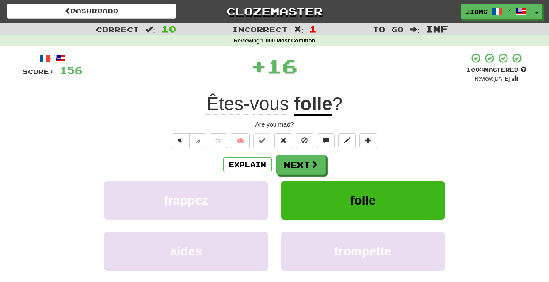
click at [286, 161] on button "Next" at bounding box center [301, 164] width 50 height 20
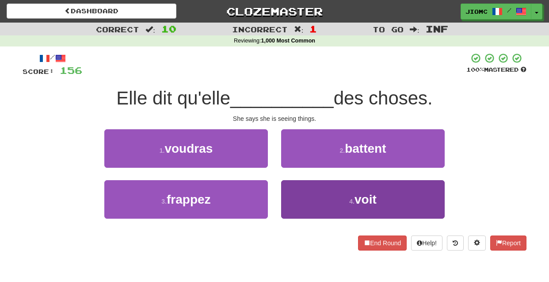
click at [285, 194] on button "4 . voit" at bounding box center [363, 199] width 164 height 38
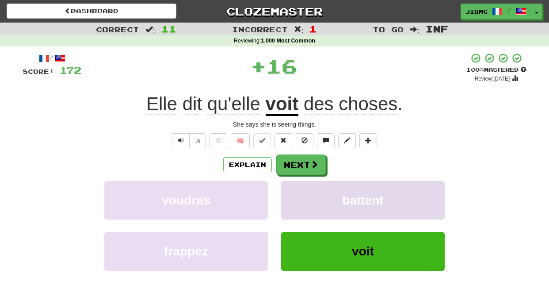
click at [285, 194] on button "battent" at bounding box center [363, 200] width 164 height 38
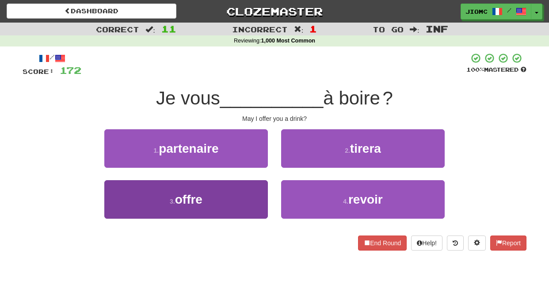
click at [248, 195] on button "3 . offre" at bounding box center [186, 199] width 164 height 38
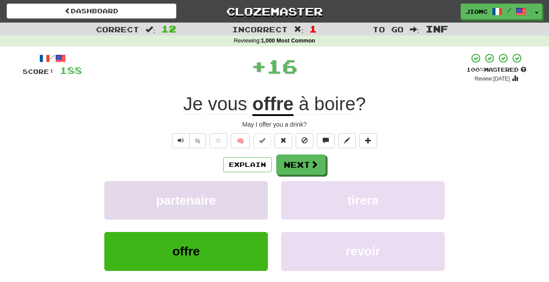
click at [248, 195] on button "partenaire" at bounding box center [186, 200] width 164 height 38
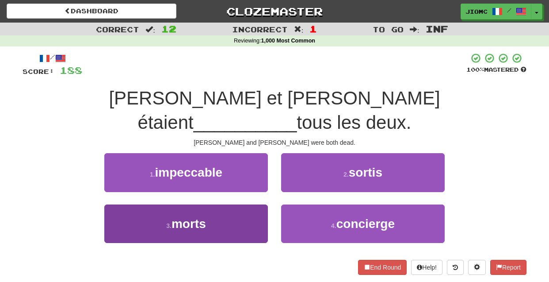
click at [263, 204] on button "3 . morts" at bounding box center [186, 223] width 164 height 38
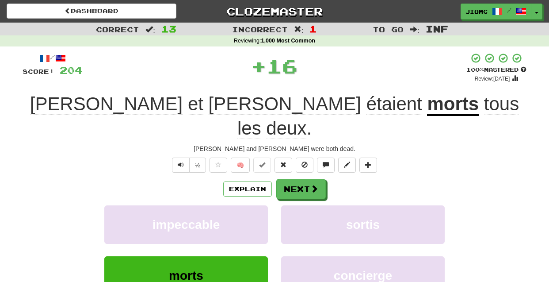
click at [263, 205] on button "impeccable" at bounding box center [186, 224] width 164 height 38
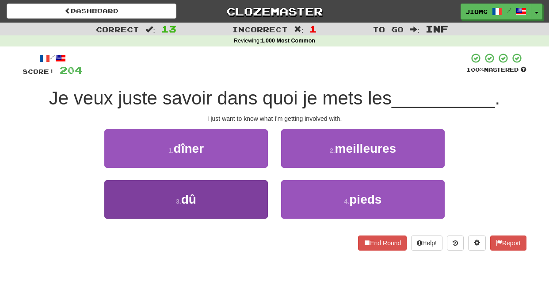
click at [255, 192] on button "3 . dû" at bounding box center [186, 199] width 164 height 38
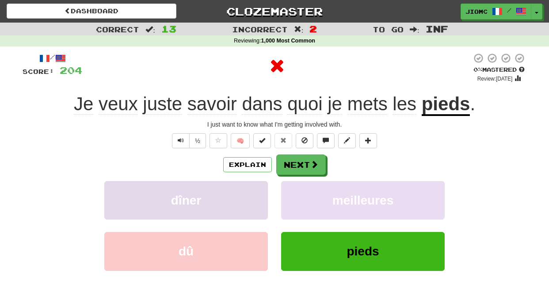
click at [257, 195] on button "dîner" at bounding box center [186, 200] width 164 height 38
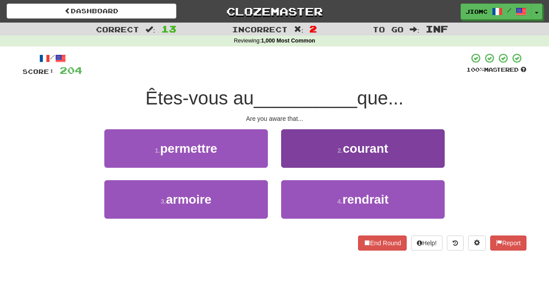
click at [291, 164] on button "2 . courant" at bounding box center [363, 148] width 164 height 38
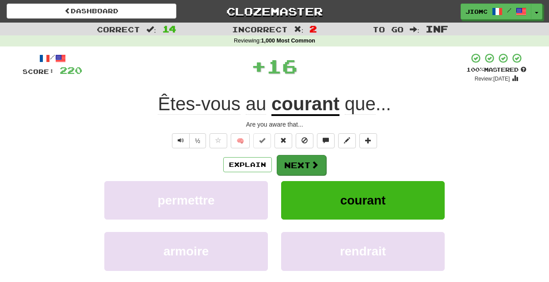
click at [291, 166] on button "Next" at bounding box center [302, 165] width 50 height 20
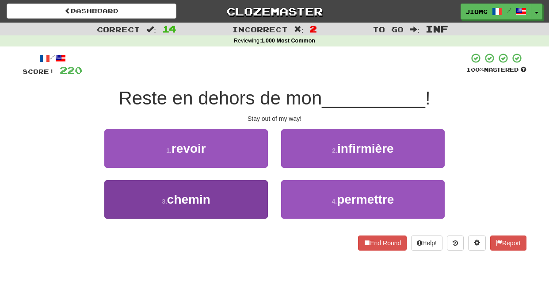
click at [265, 195] on button "3 . chemin" at bounding box center [186, 199] width 164 height 38
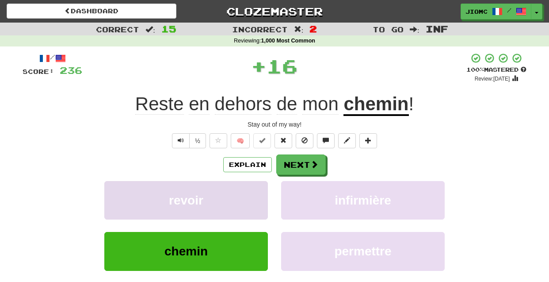
click at [263, 193] on button "revoir" at bounding box center [186, 200] width 164 height 38
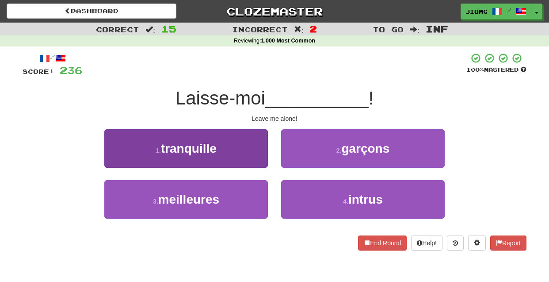
click at [261, 159] on button "1 . tranquille" at bounding box center [186, 148] width 164 height 38
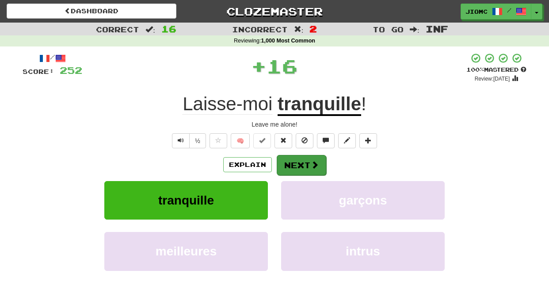
click at [295, 162] on button "Next" at bounding box center [302, 165] width 50 height 20
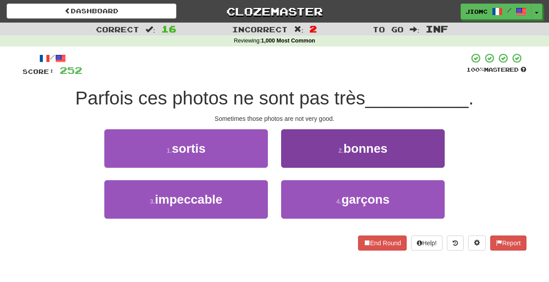
click at [292, 162] on button "2 . bonnes" at bounding box center [363, 148] width 164 height 38
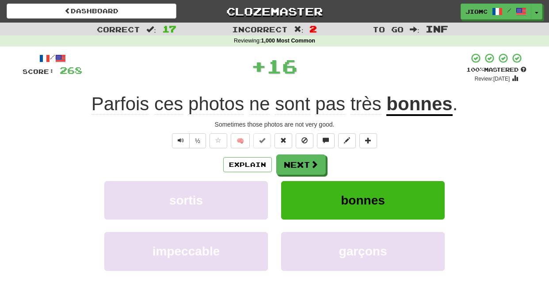
click at [292, 162] on button "Next" at bounding box center [301, 164] width 50 height 20
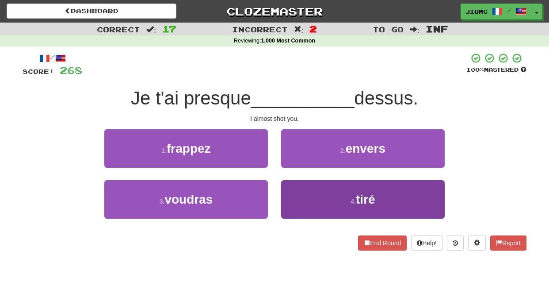
click at [300, 191] on button "4 . tiré" at bounding box center [363, 199] width 164 height 38
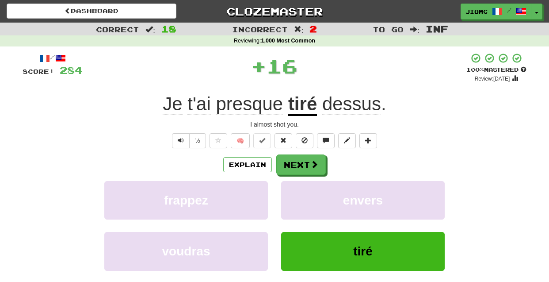
click at [300, 191] on button "envers" at bounding box center [363, 200] width 164 height 38
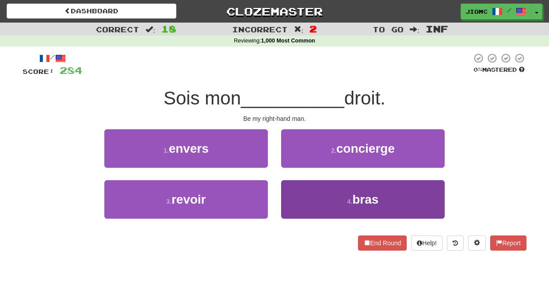
click at [302, 190] on button "4 . bras" at bounding box center [363, 199] width 164 height 38
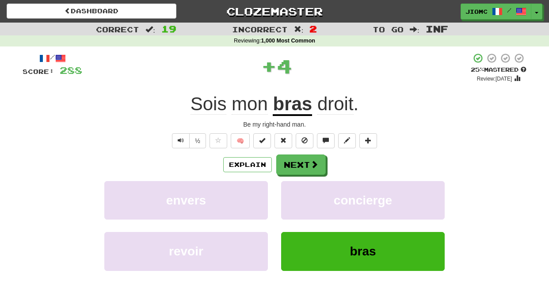
click at [302, 190] on button "concierge" at bounding box center [363, 200] width 164 height 38
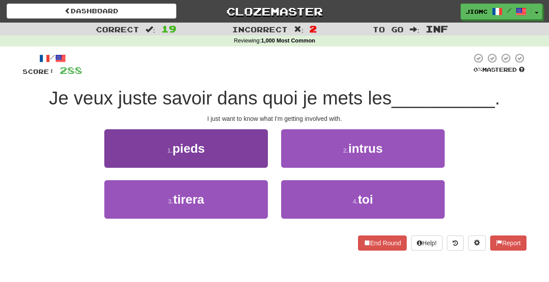
click at [256, 153] on button "1 . pieds" at bounding box center [186, 148] width 164 height 38
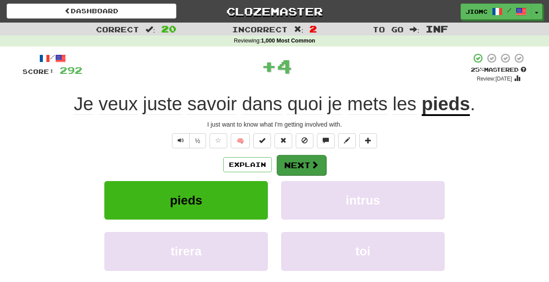
click at [299, 168] on button "Next" at bounding box center [302, 165] width 50 height 20
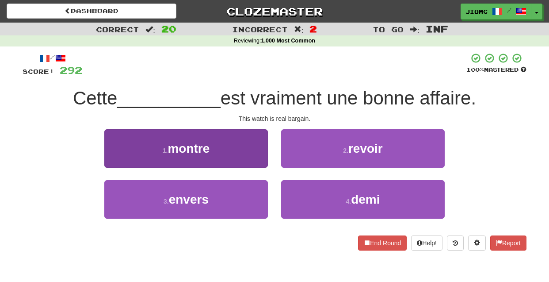
click at [254, 157] on button "1 . montre" at bounding box center [186, 148] width 164 height 38
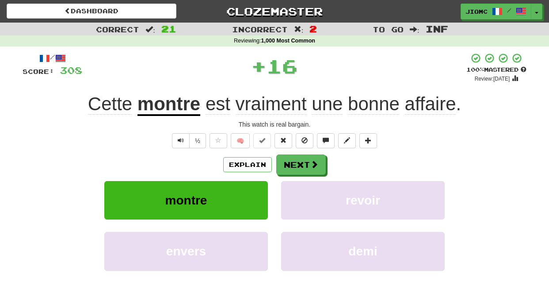
click at [293, 163] on button "Next" at bounding box center [301, 164] width 50 height 20
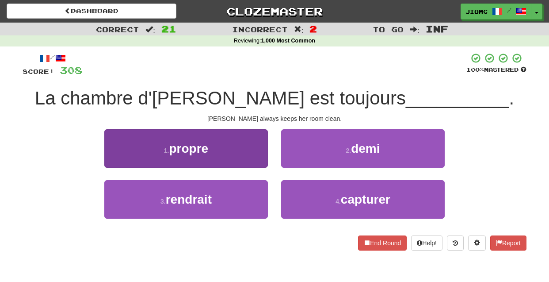
click at [257, 161] on button "1 . propre" at bounding box center [186, 148] width 164 height 38
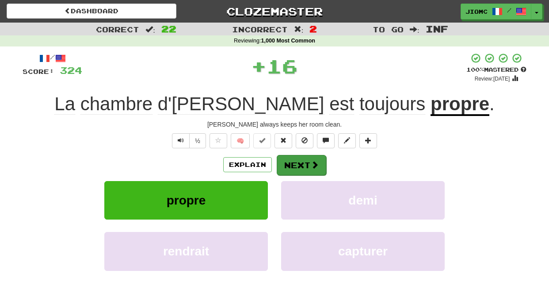
click at [293, 162] on button "Next" at bounding box center [302, 165] width 50 height 20
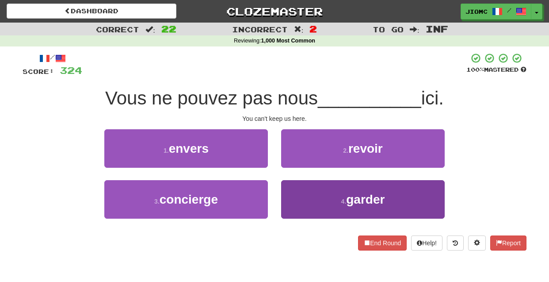
click at [294, 195] on button "4 . garder" at bounding box center [363, 199] width 164 height 38
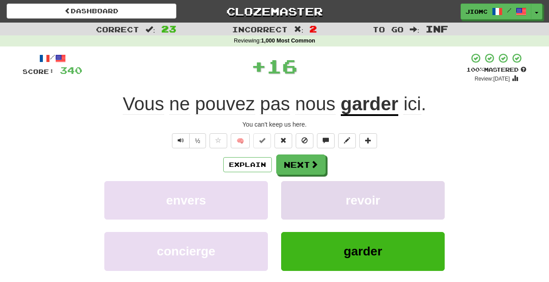
click at [294, 194] on button "revoir" at bounding box center [363, 200] width 164 height 38
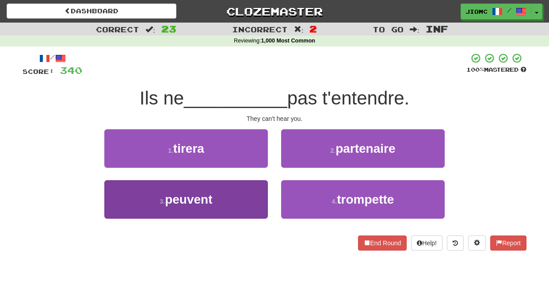
click at [235, 195] on button "3 . peuvent" at bounding box center [186, 199] width 164 height 38
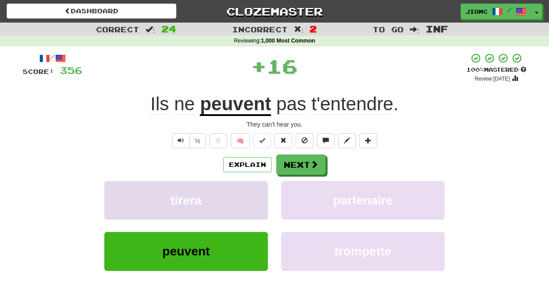
click at [241, 193] on button "tirera" at bounding box center [186, 200] width 164 height 38
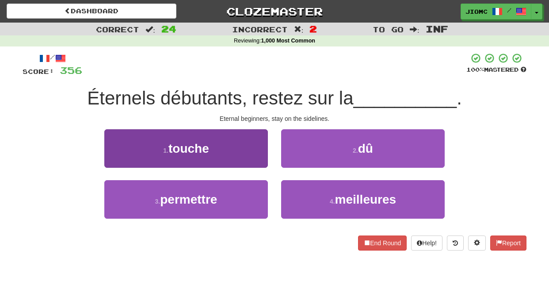
click at [254, 156] on button "1 . touche" at bounding box center [186, 148] width 164 height 38
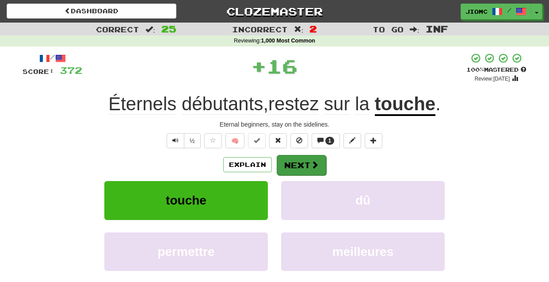
click at [285, 162] on button "Next" at bounding box center [302, 165] width 50 height 20
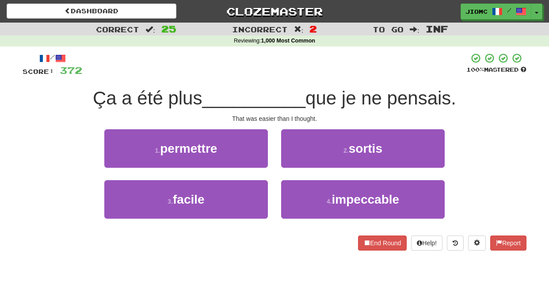
click at [268, 187] on div "3 . facile" at bounding box center [186, 205] width 177 height 51
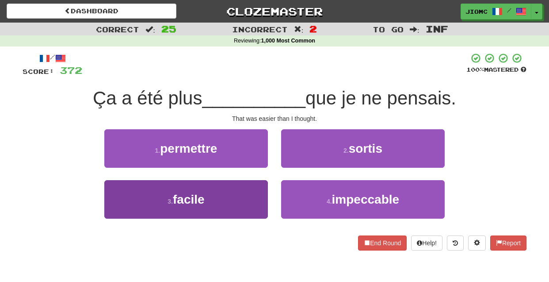
click at [266, 187] on button "3 . facile" at bounding box center [186, 199] width 164 height 38
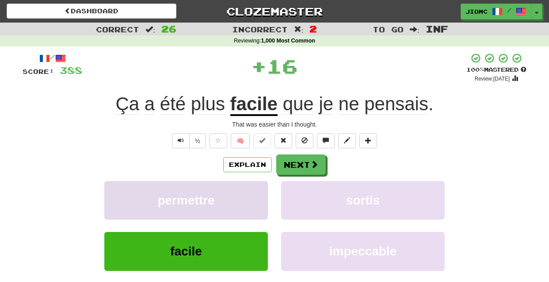
click at [261, 187] on button "permettre" at bounding box center [186, 200] width 164 height 38
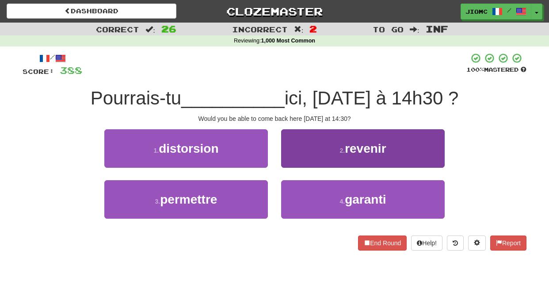
click at [299, 161] on button "2 . revenir" at bounding box center [363, 148] width 164 height 38
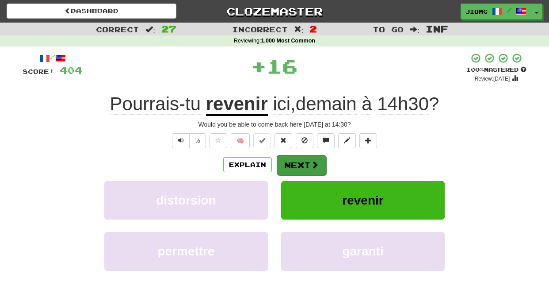
click at [298, 161] on button "Next" at bounding box center [302, 165] width 50 height 20
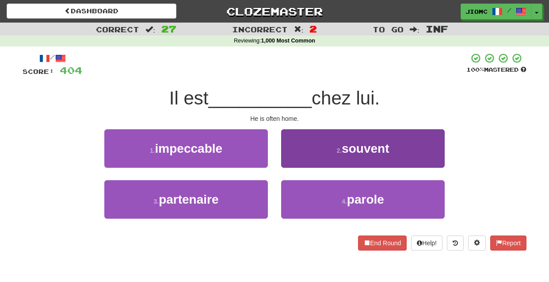
click at [294, 159] on button "2 . souvent" at bounding box center [363, 148] width 164 height 38
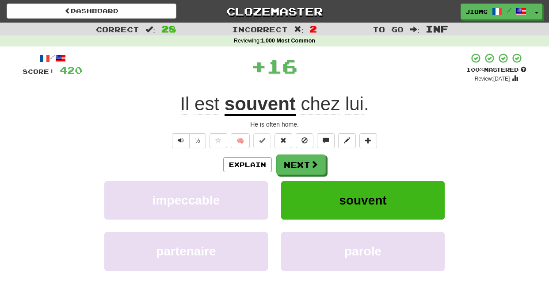
click at [294, 159] on button "Next" at bounding box center [301, 164] width 50 height 20
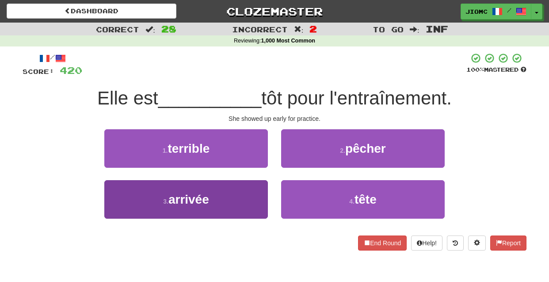
click at [248, 188] on button "3 . arrivée" at bounding box center [186, 199] width 164 height 38
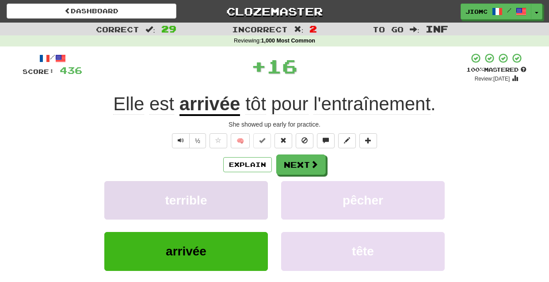
click at [249, 188] on button "terrible" at bounding box center [186, 200] width 164 height 38
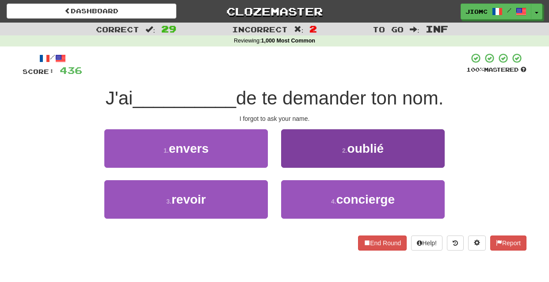
click at [284, 164] on button "2 . oublié" at bounding box center [363, 148] width 164 height 38
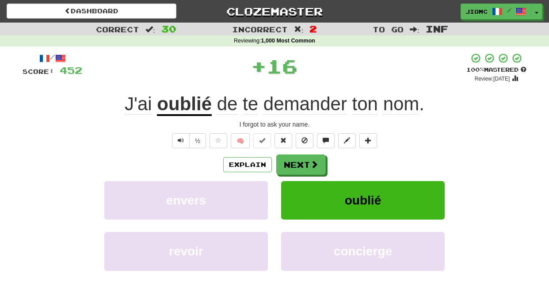
click at [284, 164] on button "Next" at bounding box center [301, 164] width 50 height 20
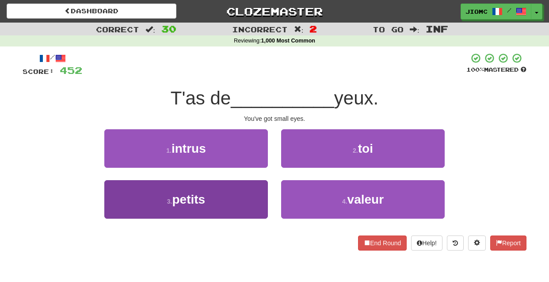
click at [256, 195] on button "3 . petits" at bounding box center [186, 199] width 164 height 38
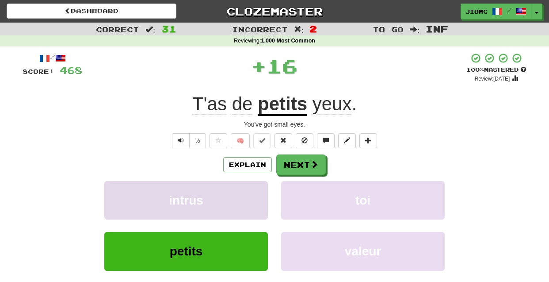
click at [256, 195] on button "intrus" at bounding box center [186, 200] width 164 height 38
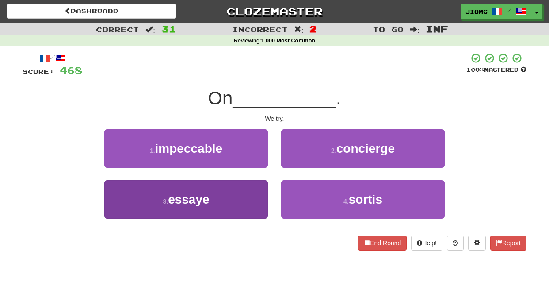
click at [262, 195] on button "3 . essaye" at bounding box center [186, 199] width 164 height 38
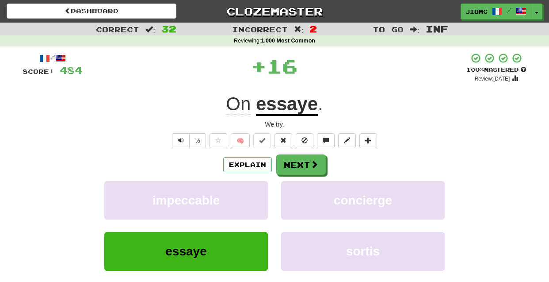
click at [262, 195] on button "impeccable" at bounding box center [186, 200] width 164 height 38
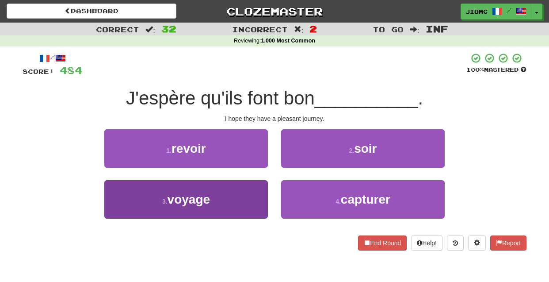
click at [258, 193] on button "3 . voyage" at bounding box center [186, 199] width 164 height 38
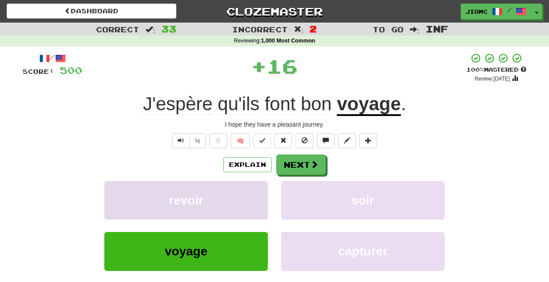
click at [258, 194] on button "revoir" at bounding box center [186, 200] width 164 height 38
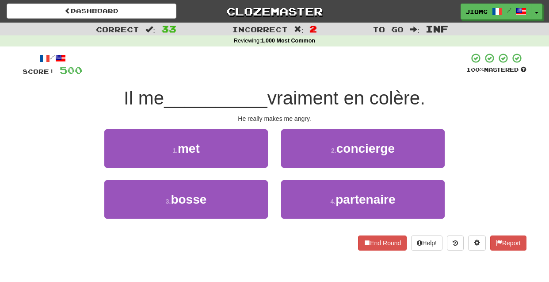
click at [268, 158] on div "1 . met" at bounding box center [186, 154] width 177 height 51
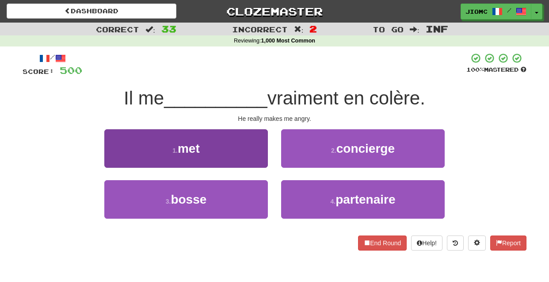
click at [262, 162] on button "1 . met" at bounding box center [186, 148] width 164 height 38
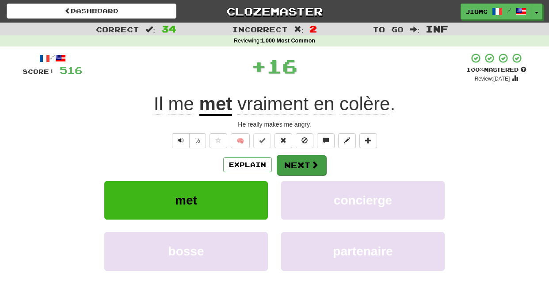
click at [298, 160] on button "Next" at bounding box center [302, 165] width 50 height 20
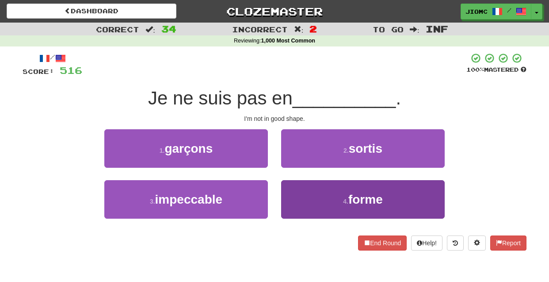
click at [290, 188] on button "4 . forme" at bounding box center [363, 199] width 164 height 38
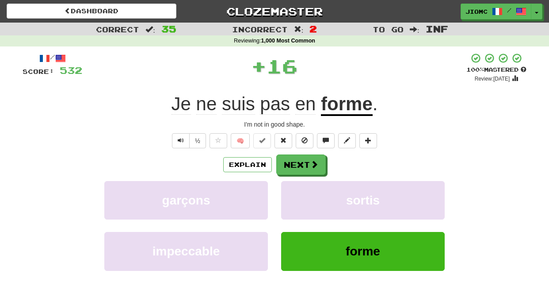
click at [290, 188] on button "sortis" at bounding box center [363, 200] width 164 height 38
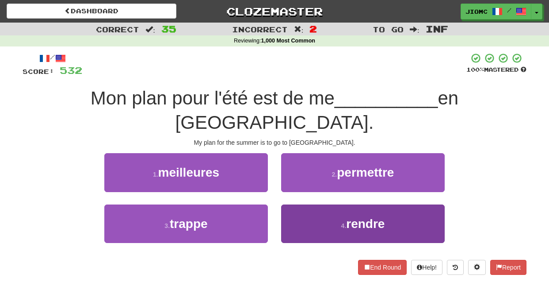
click at [292, 204] on button "4 . rendre" at bounding box center [363, 223] width 164 height 38
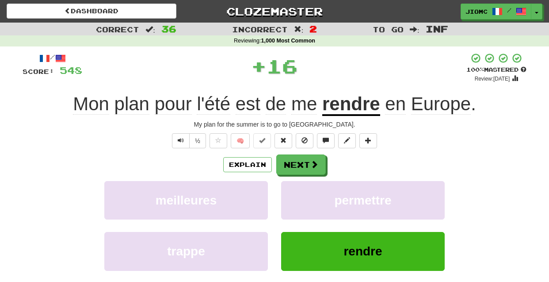
click at [292, 192] on button "permettre" at bounding box center [363, 200] width 164 height 38
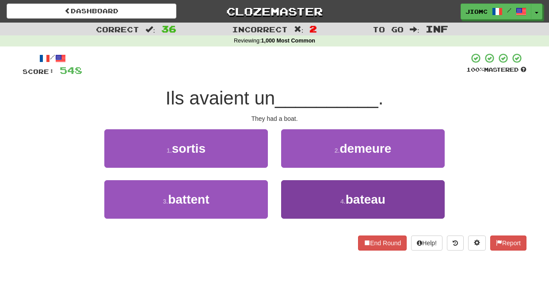
click at [291, 190] on button "4 . bateau" at bounding box center [363, 199] width 164 height 38
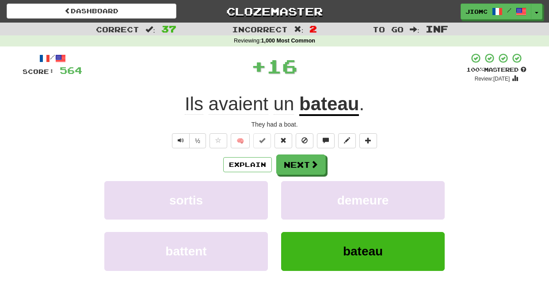
click at [291, 190] on button "demeure" at bounding box center [363, 200] width 164 height 38
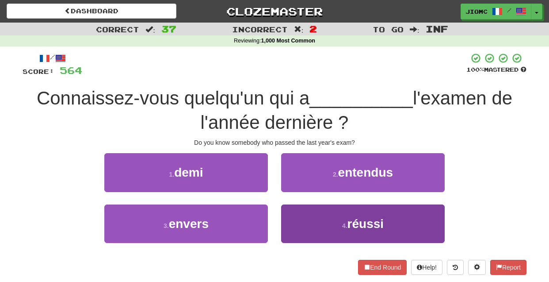
click at [289, 215] on button "4 . réussi" at bounding box center [363, 223] width 164 height 38
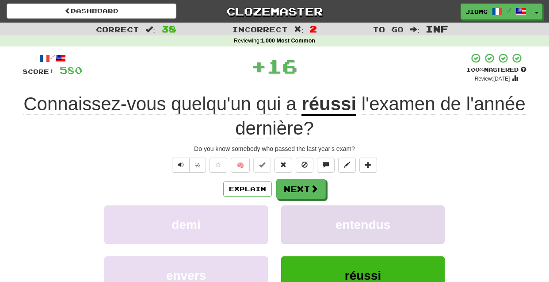
click at [290, 215] on button "entendus" at bounding box center [363, 224] width 164 height 38
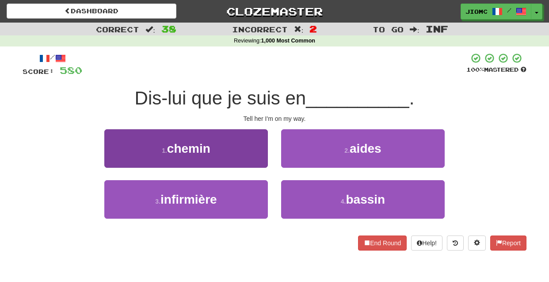
click at [245, 153] on button "1 . chemin" at bounding box center [186, 148] width 164 height 38
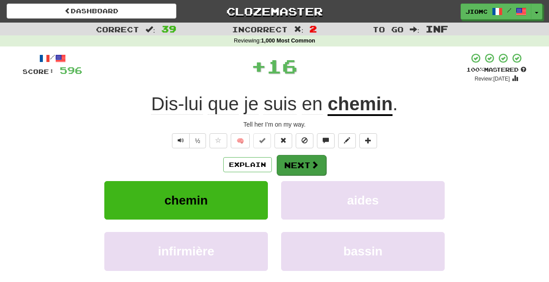
click at [287, 162] on button "Next" at bounding box center [302, 165] width 50 height 20
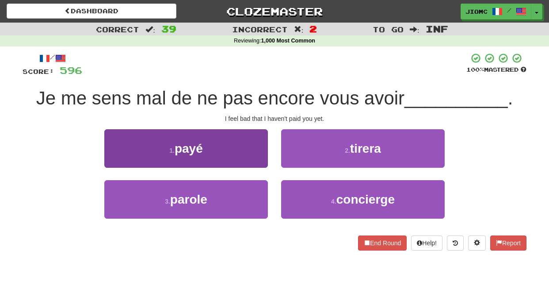
click at [253, 158] on button "1 . payé" at bounding box center [186, 148] width 164 height 38
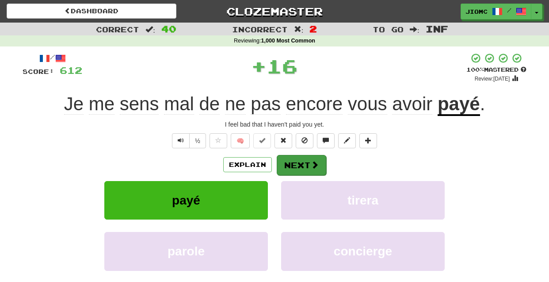
click at [292, 157] on button "Next" at bounding box center [302, 165] width 50 height 20
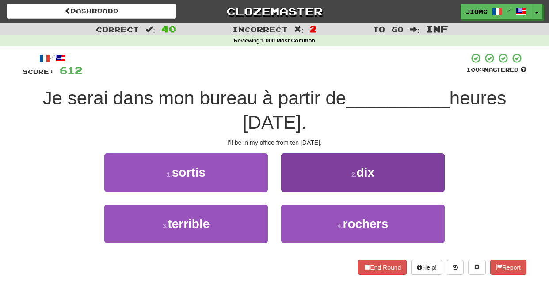
click at [293, 178] on button "2 . dix" at bounding box center [363, 172] width 164 height 38
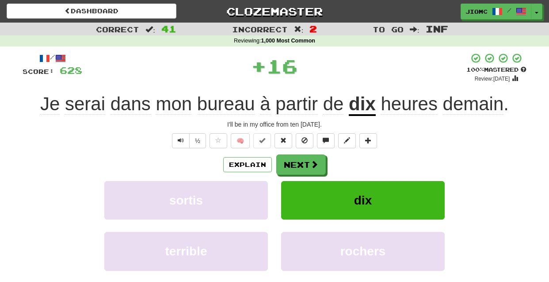
click at [293, 180] on div "Explain Next sortis dix terrible rochers Learn more: sortis dix terrible rochers" at bounding box center [275, 225] width 504 height 142
click at [293, 172] on button "Next" at bounding box center [302, 165] width 50 height 20
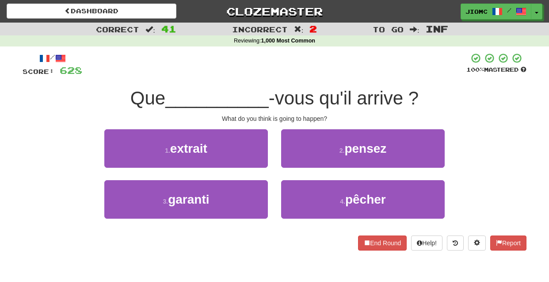
click at [292, 169] on div "2 . pensez" at bounding box center [363, 154] width 177 height 51
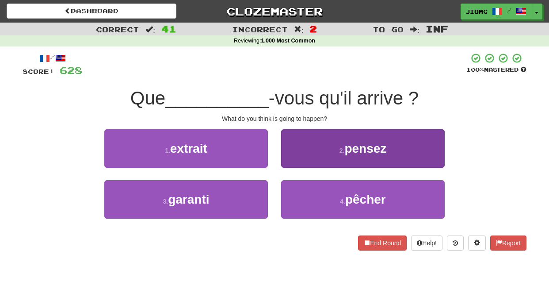
click at [292, 160] on button "2 . pensez" at bounding box center [363, 148] width 164 height 38
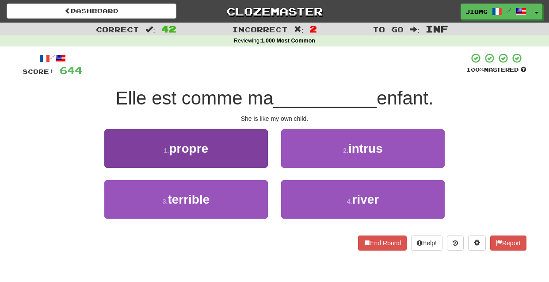
click at [261, 156] on button "1 . propre" at bounding box center [186, 148] width 164 height 38
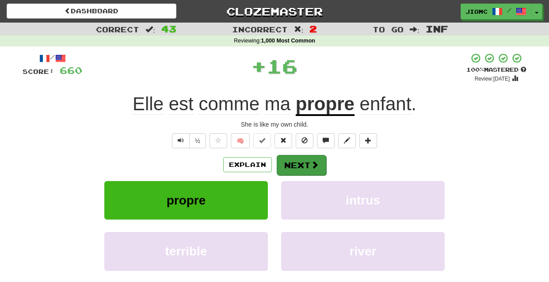
click at [295, 163] on button "Next" at bounding box center [302, 165] width 50 height 20
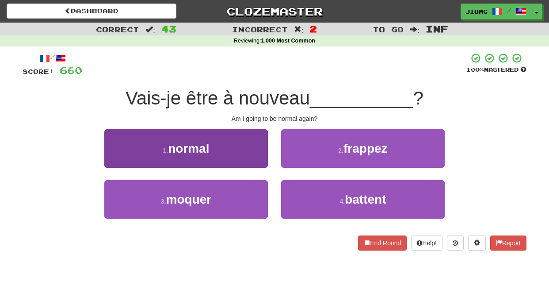
click at [252, 159] on button "1 . normal" at bounding box center [186, 148] width 164 height 38
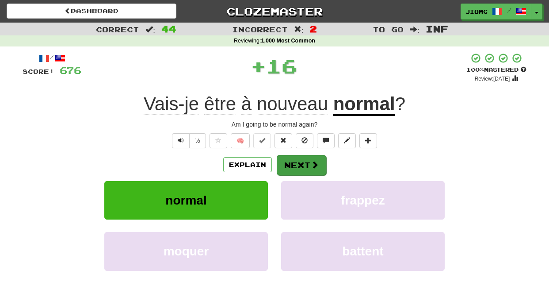
click at [294, 161] on button "Next" at bounding box center [302, 165] width 50 height 20
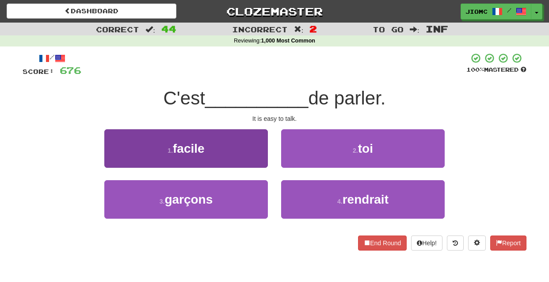
click at [257, 156] on button "1 . facile" at bounding box center [186, 148] width 164 height 38
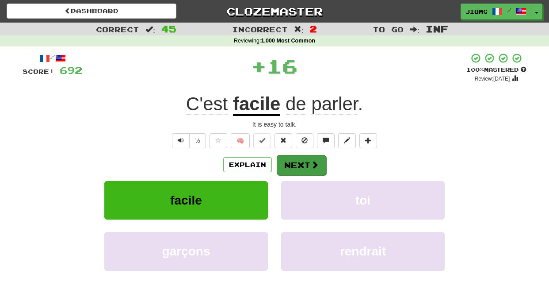
click at [286, 162] on button "Next" at bounding box center [302, 165] width 50 height 20
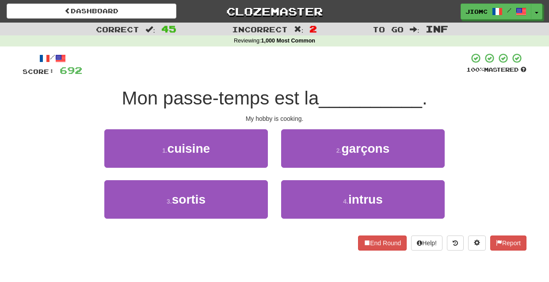
click at [269, 159] on div "1 . cuisine" at bounding box center [186, 154] width 177 height 51
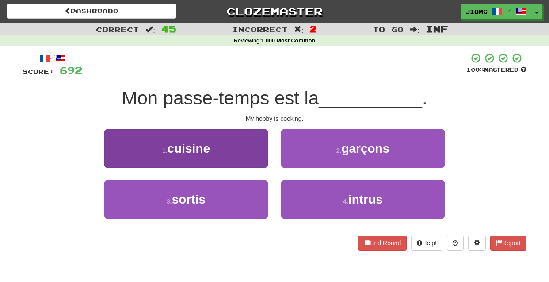
click at [267, 159] on button "1 . cuisine" at bounding box center [186, 148] width 164 height 38
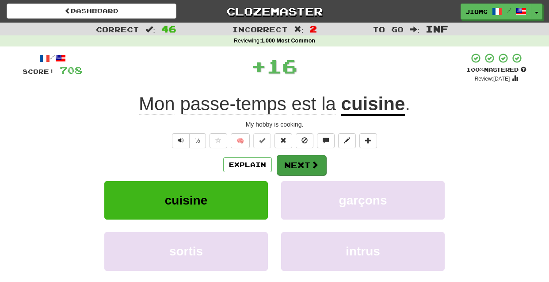
click at [287, 160] on button "Next" at bounding box center [302, 165] width 50 height 20
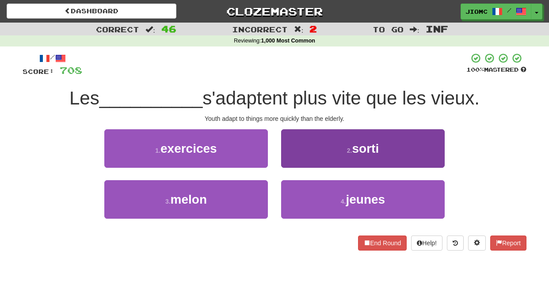
click at [287, 188] on button "4 . jeunes" at bounding box center [363, 199] width 164 height 38
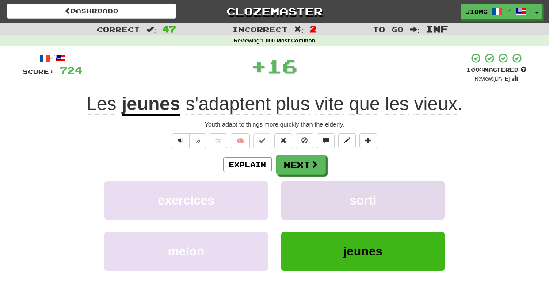
click at [288, 190] on button "sorti" at bounding box center [363, 200] width 164 height 38
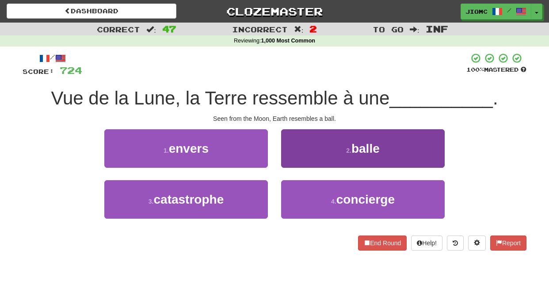
click at [294, 165] on button "2 . balle" at bounding box center [363, 148] width 164 height 38
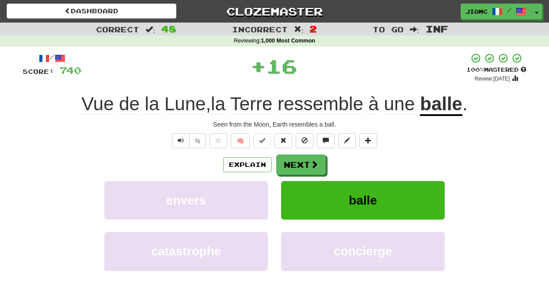
click at [294, 165] on button "Next" at bounding box center [301, 164] width 50 height 20
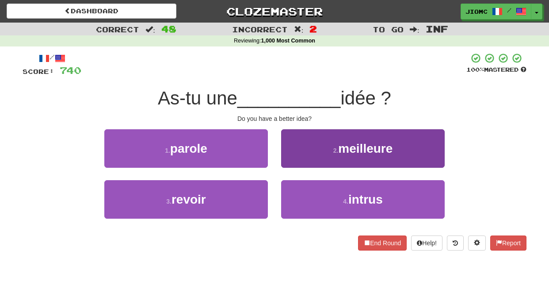
click at [287, 161] on button "2 . meilleure" at bounding box center [363, 148] width 164 height 38
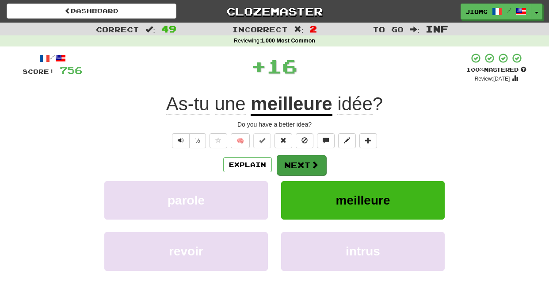
click at [288, 162] on button "Next" at bounding box center [302, 165] width 50 height 20
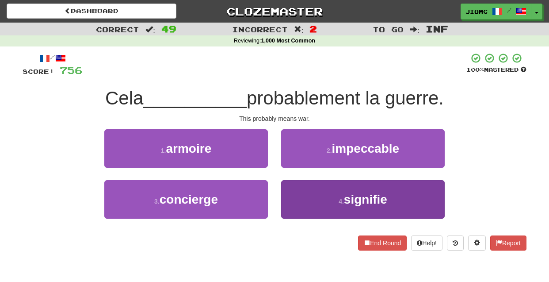
click at [306, 192] on button "4 . signifie" at bounding box center [363, 199] width 164 height 38
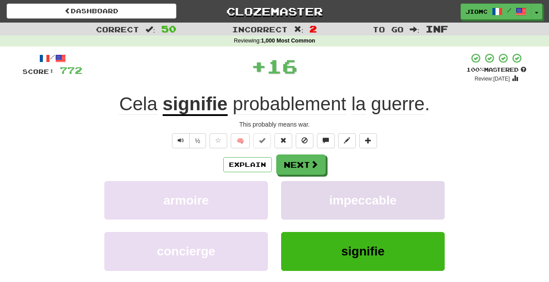
click at [304, 191] on button "impeccable" at bounding box center [363, 200] width 164 height 38
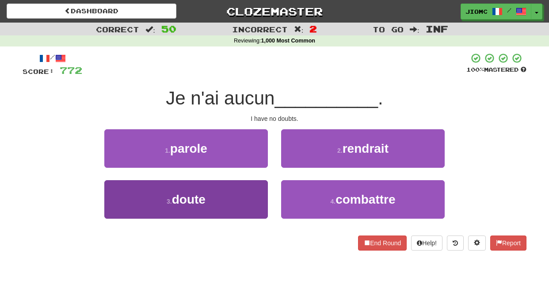
click at [262, 191] on button "3 . doute" at bounding box center [186, 199] width 164 height 38
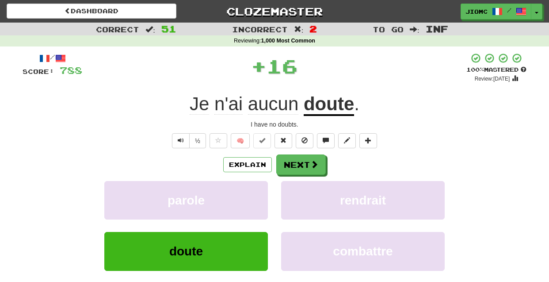
click at [262, 191] on button "parole" at bounding box center [186, 200] width 164 height 38
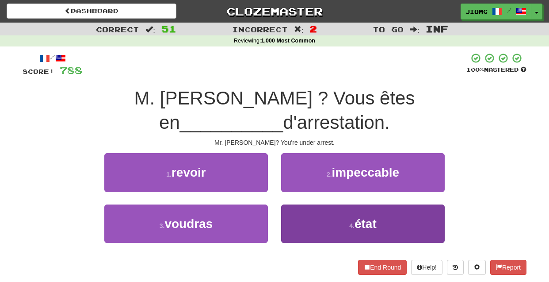
click at [300, 204] on button "4 . état" at bounding box center [363, 223] width 164 height 38
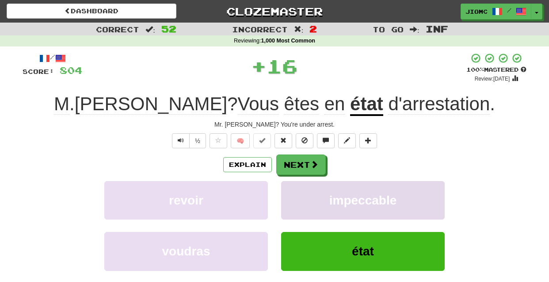
click at [299, 186] on button "impeccable" at bounding box center [363, 200] width 164 height 38
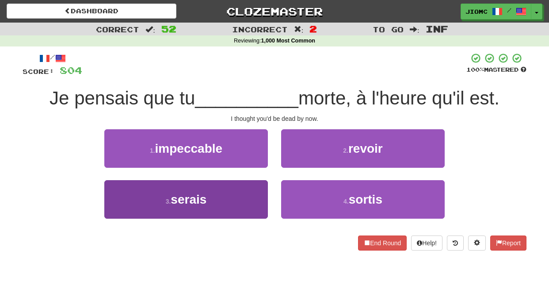
click at [260, 191] on button "3 . serais" at bounding box center [186, 199] width 164 height 38
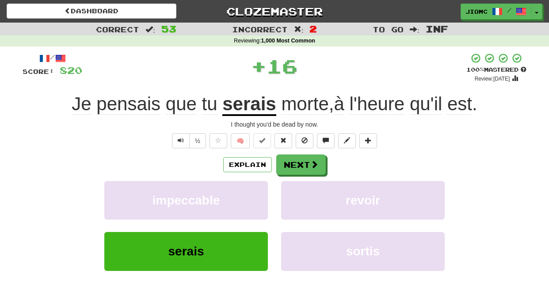
click at [260, 191] on button "impeccable" at bounding box center [186, 200] width 164 height 38
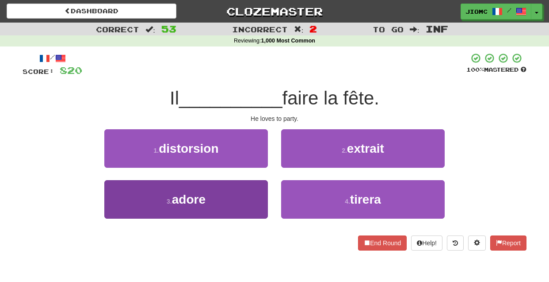
click at [265, 196] on button "3 . adore" at bounding box center [186, 199] width 164 height 38
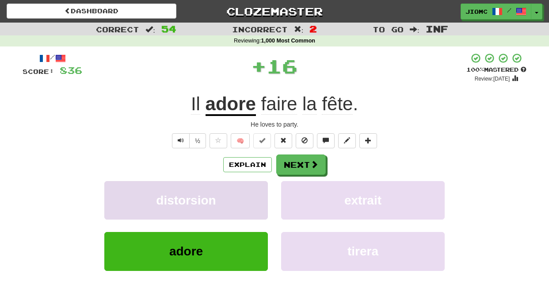
click at [264, 196] on button "distorsion" at bounding box center [186, 200] width 164 height 38
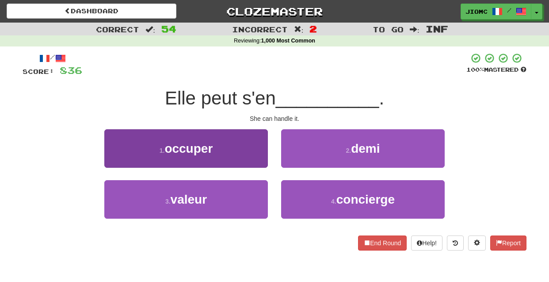
click at [260, 159] on button "1 . occuper" at bounding box center [186, 148] width 164 height 38
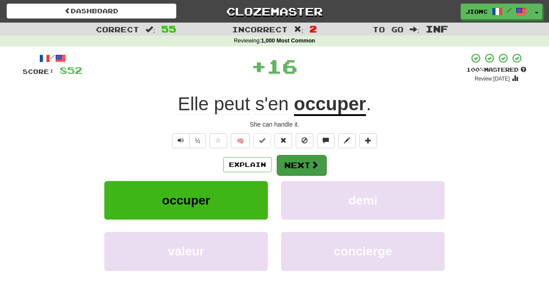
click at [298, 163] on button "Next" at bounding box center [302, 165] width 50 height 20
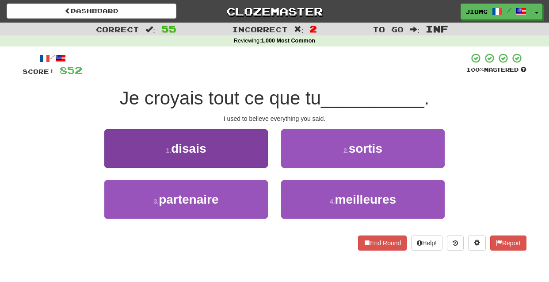
click at [255, 159] on button "1 . disais" at bounding box center [186, 148] width 164 height 38
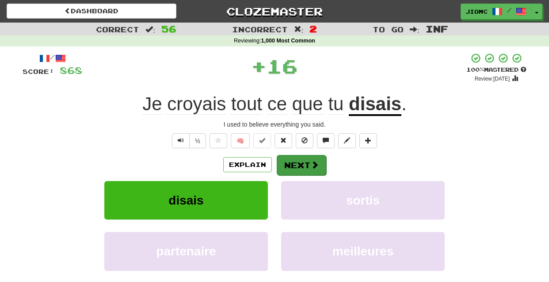
click at [300, 161] on button "Next" at bounding box center [302, 165] width 50 height 20
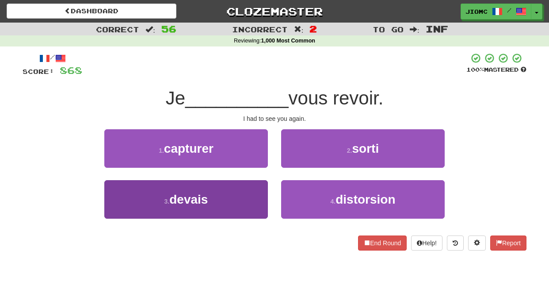
click at [253, 196] on button "3 . devais" at bounding box center [186, 199] width 164 height 38
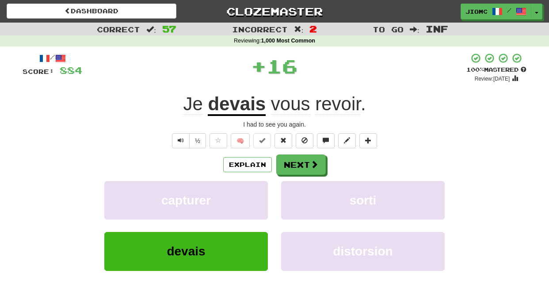
click at [253, 196] on button "capturer" at bounding box center [186, 200] width 164 height 38
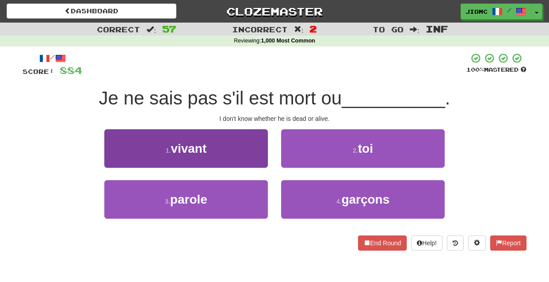
click at [265, 161] on button "1 . vivant" at bounding box center [186, 148] width 164 height 38
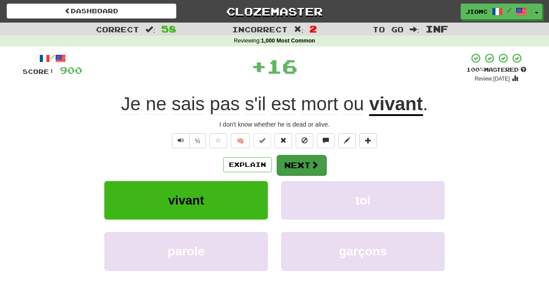
click at [289, 161] on button "Next" at bounding box center [302, 165] width 50 height 20
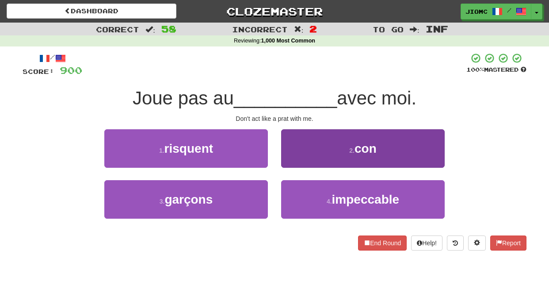
click at [287, 161] on button "2 . con" at bounding box center [363, 148] width 164 height 38
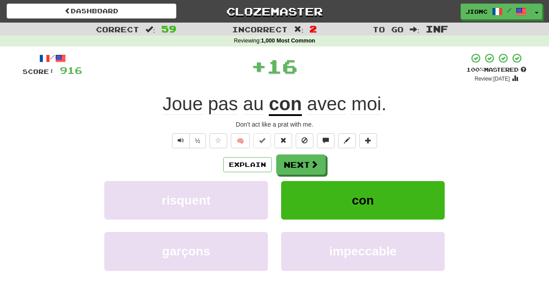
click at [287, 162] on button "Next" at bounding box center [301, 164] width 50 height 20
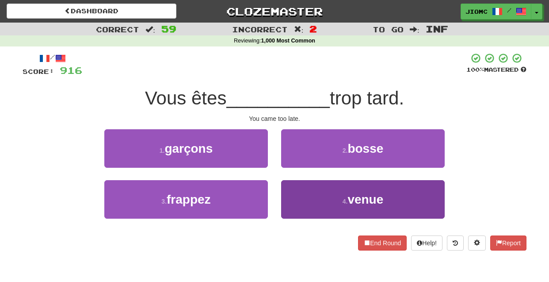
click at [285, 198] on button "4 . venue" at bounding box center [363, 199] width 164 height 38
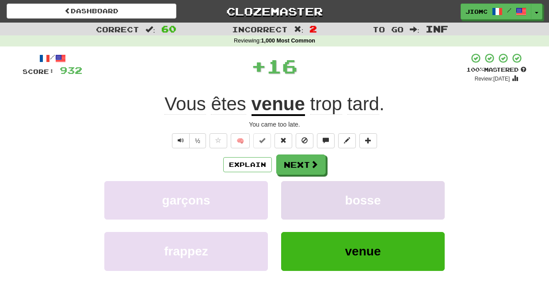
click at [287, 196] on button "bosse" at bounding box center [363, 200] width 164 height 38
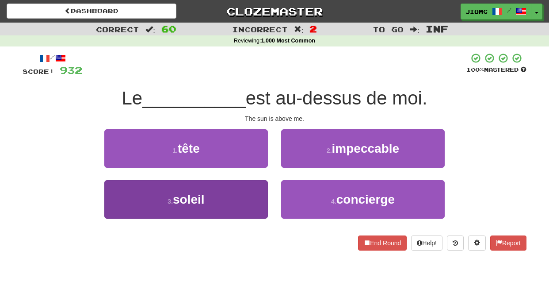
click at [249, 195] on button "3 . soleil" at bounding box center [186, 199] width 164 height 38
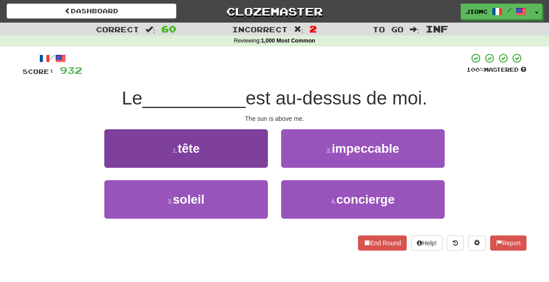
click at [250, 168] on button "1 . tête" at bounding box center [186, 148] width 164 height 38
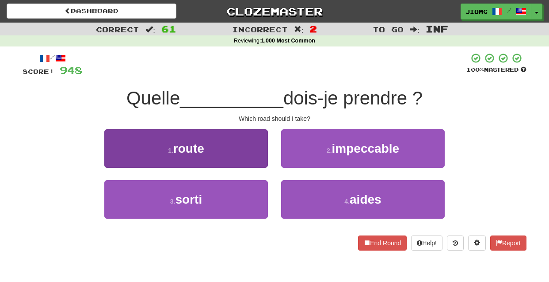
click at [261, 158] on button "1 . route" at bounding box center [186, 148] width 164 height 38
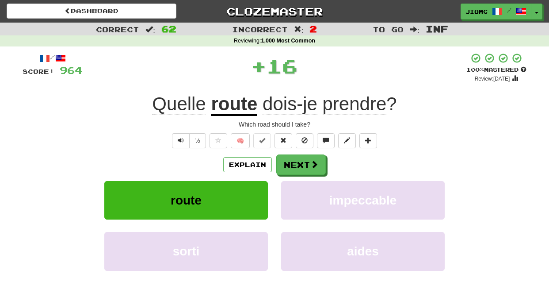
click at [287, 165] on button "Next" at bounding box center [301, 164] width 50 height 20
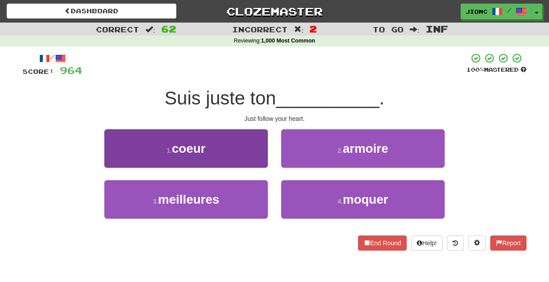
click at [252, 154] on button "1 . coeur" at bounding box center [186, 148] width 164 height 38
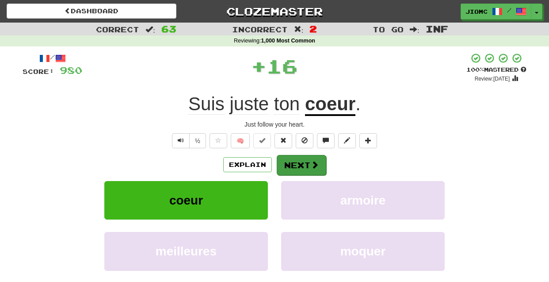
click at [295, 163] on button "Next" at bounding box center [302, 165] width 50 height 20
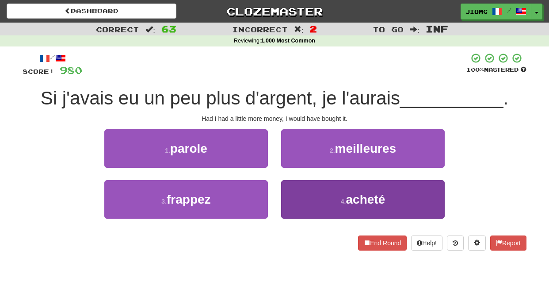
click at [294, 190] on button "4 . acheté" at bounding box center [363, 199] width 164 height 38
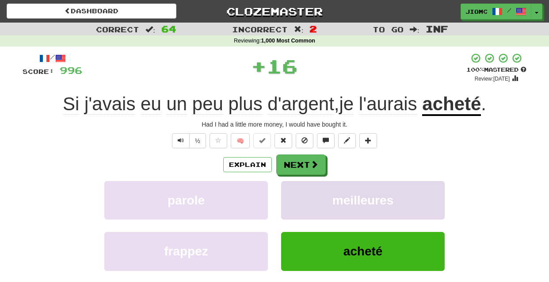
click at [295, 190] on button "meilleures" at bounding box center [363, 200] width 164 height 38
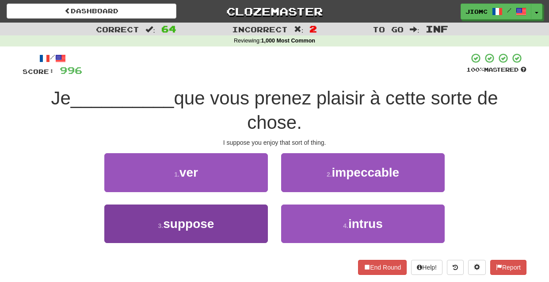
click at [246, 218] on button "3 . suppose" at bounding box center [186, 223] width 164 height 38
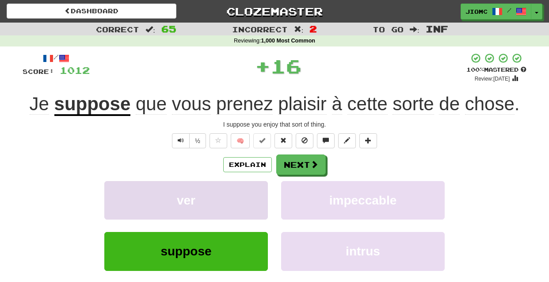
click at [249, 215] on button "ver" at bounding box center [186, 200] width 164 height 38
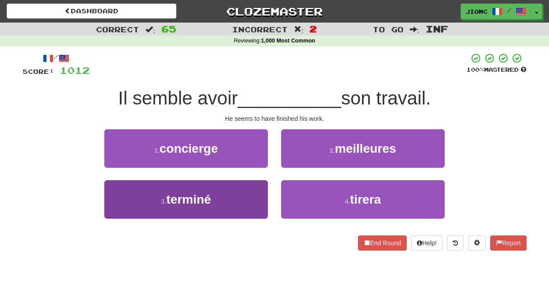
click at [253, 213] on button "3 . terminé" at bounding box center [186, 199] width 164 height 38
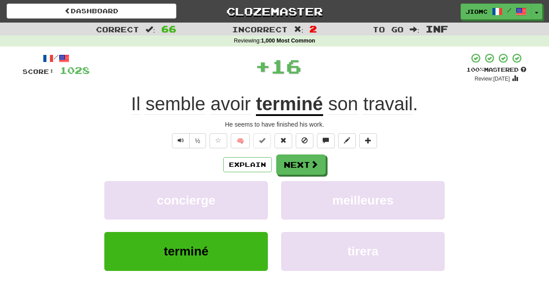
click at [253, 213] on button "concierge" at bounding box center [186, 200] width 164 height 38
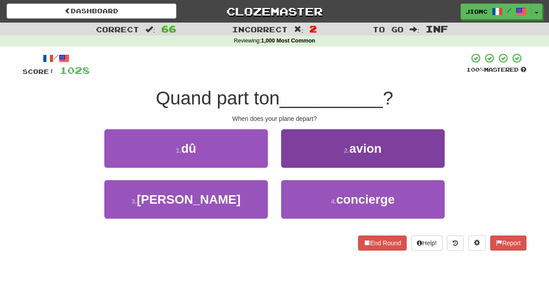
click at [288, 161] on button "2 . avion" at bounding box center [363, 148] width 164 height 38
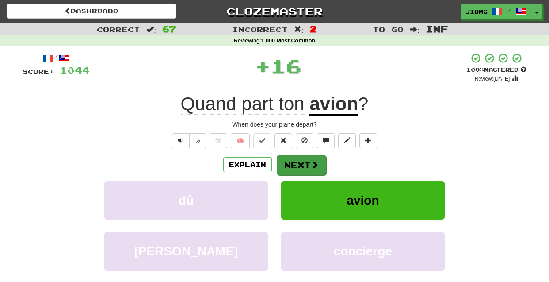
click at [288, 161] on button "Next" at bounding box center [302, 165] width 50 height 20
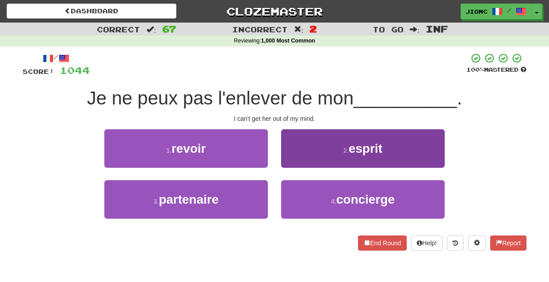
click at [287, 164] on button "2 . esprit" at bounding box center [363, 148] width 164 height 38
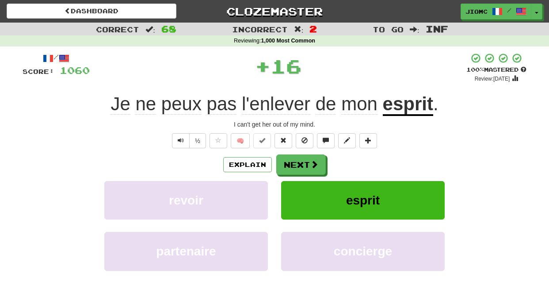
click at [287, 164] on button "Next" at bounding box center [301, 164] width 50 height 20
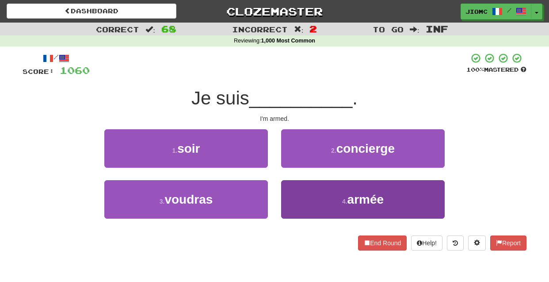
click at [288, 190] on button "4 . armée" at bounding box center [363, 199] width 164 height 38
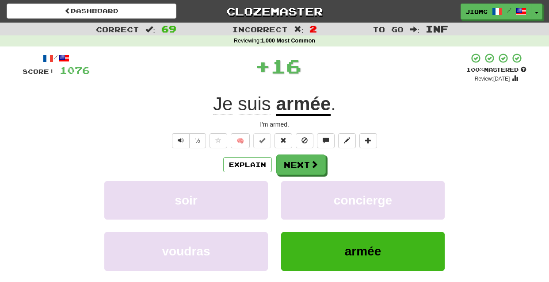
click at [288, 190] on button "concierge" at bounding box center [363, 200] width 164 height 38
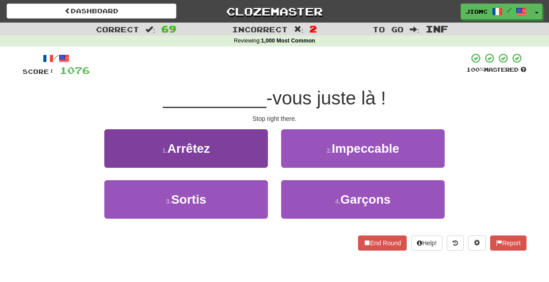
click at [255, 156] on button "1 . Arrêtez" at bounding box center [186, 148] width 164 height 38
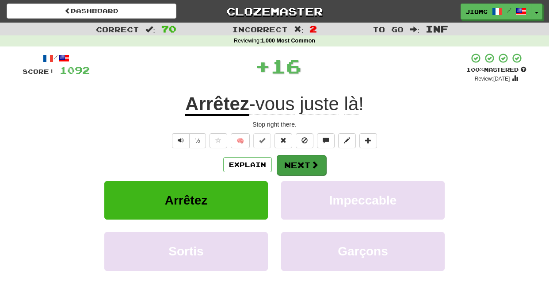
click at [289, 163] on button "Next" at bounding box center [302, 165] width 50 height 20
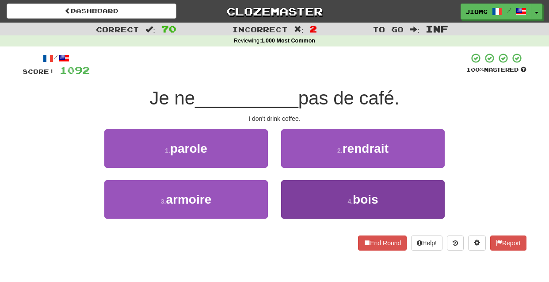
click at [300, 201] on button "4 . bois" at bounding box center [363, 199] width 164 height 38
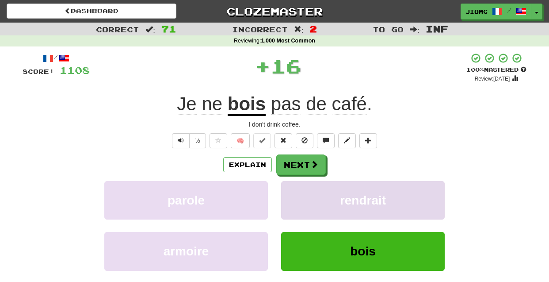
click at [300, 201] on button "rendrait" at bounding box center [363, 200] width 164 height 38
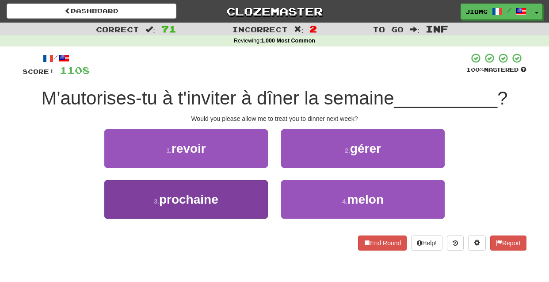
click at [252, 201] on button "3 . prochaine" at bounding box center [186, 199] width 164 height 38
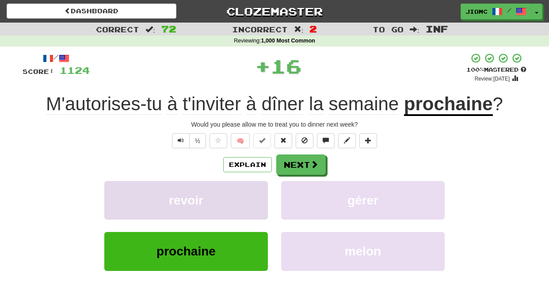
click at [253, 201] on button "revoir" at bounding box center [186, 200] width 164 height 38
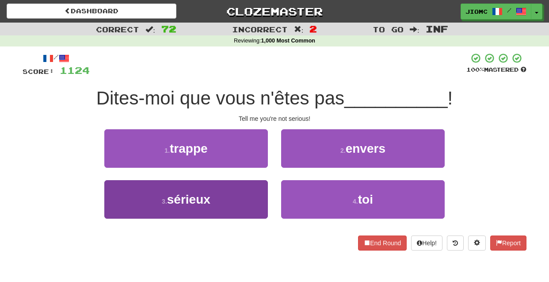
click at [253, 200] on button "3 . sérieux" at bounding box center [186, 199] width 164 height 38
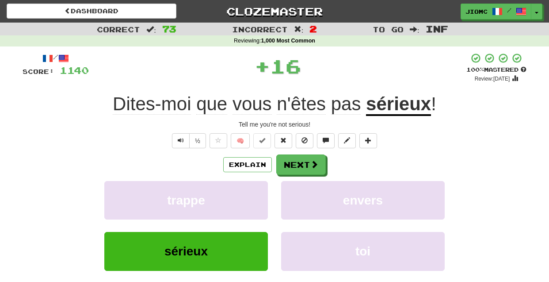
click at [253, 200] on button "trappe" at bounding box center [186, 200] width 164 height 38
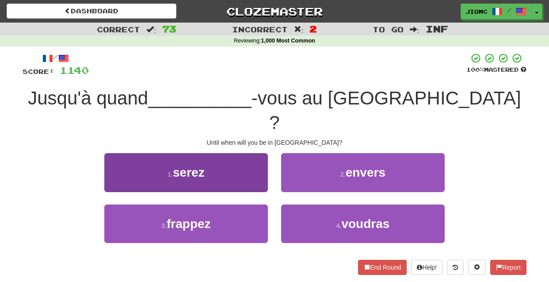
click at [258, 163] on button "1 . serez" at bounding box center [186, 172] width 164 height 38
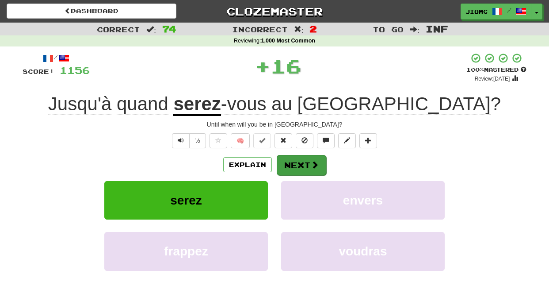
click at [305, 163] on button "Next" at bounding box center [302, 165] width 50 height 20
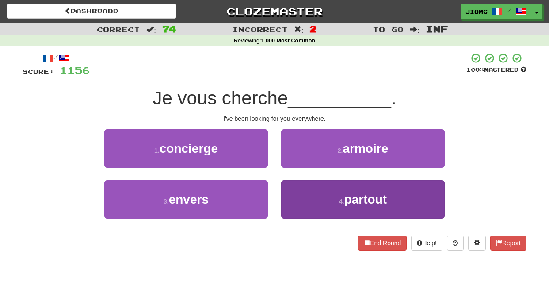
click at [291, 191] on button "4 . partout" at bounding box center [363, 199] width 164 height 38
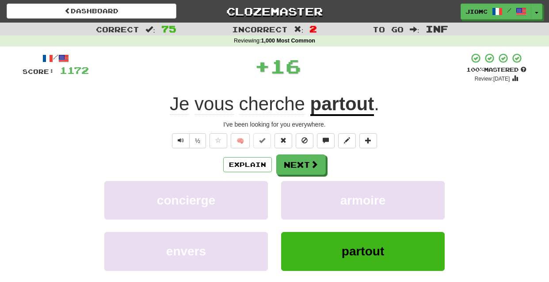
click at [291, 191] on button "armoire" at bounding box center [363, 200] width 164 height 38
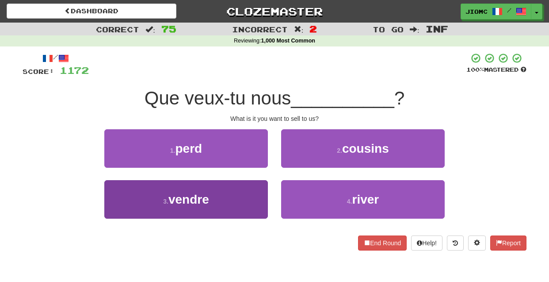
click at [253, 186] on button "3 . vendre" at bounding box center [186, 199] width 164 height 38
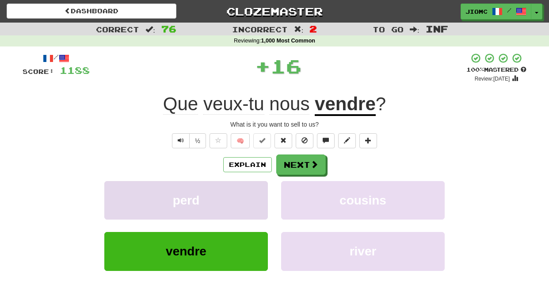
click at [253, 187] on button "perd" at bounding box center [186, 200] width 164 height 38
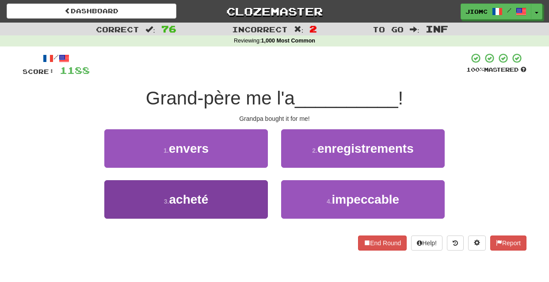
click at [255, 198] on button "3 . acheté" at bounding box center [186, 199] width 164 height 38
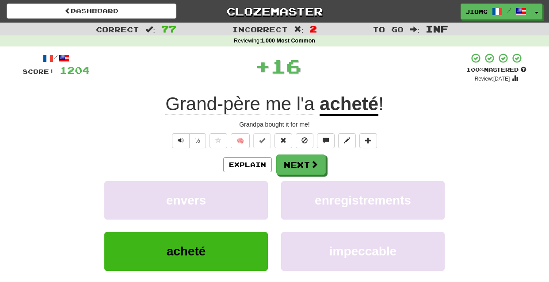
click at [255, 198] on button "envers" at bounding box center [186, 200] width 164 height 38
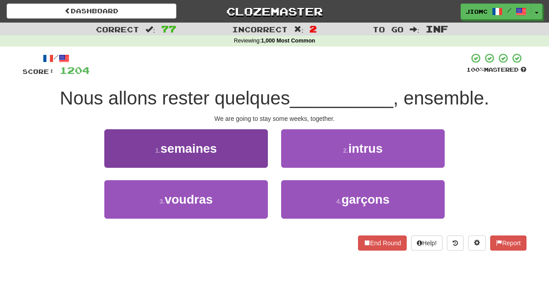
click at [252, 151] on button "1 . semaines" at bounding box center [186, 148] width 164 height 38
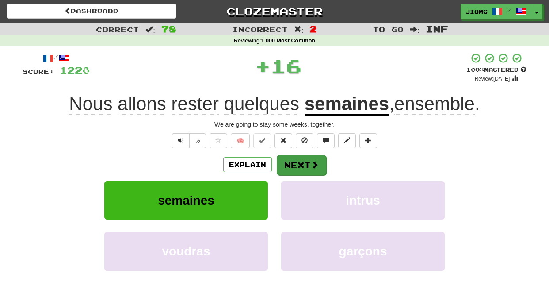
click at [287, 164] on button "Next" at bounding box center [302, 165] width 50 height 20
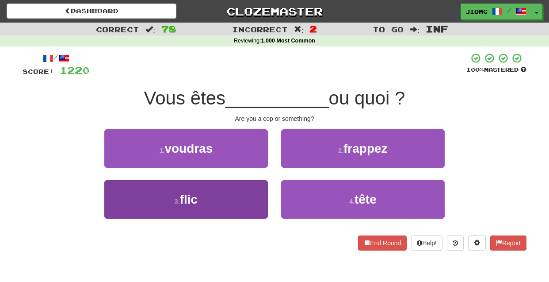
click at [259, 183] on button "3 . flic" at bounding box center [186, 199] width 164 height 38
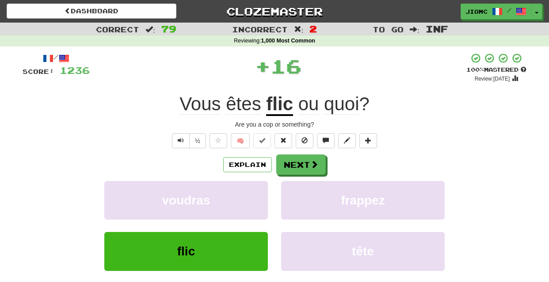
click at [259, 183] on button "voudras" at bounding box center [186, 200] width 164 height 38
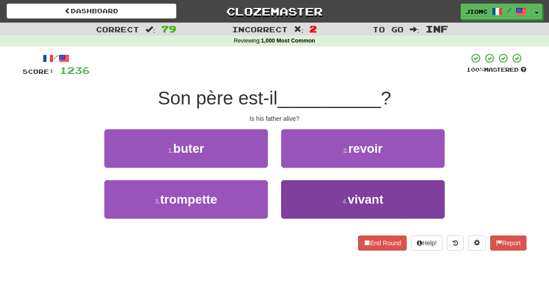
click at [290, 193] on button "4 . vivant" at bounding box center [363, 199] width 164 height 38
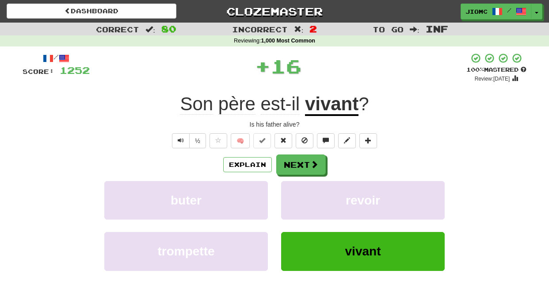
click at [290, 193] on button "revoir" at bounding box center [363, 200] width 164 height 38
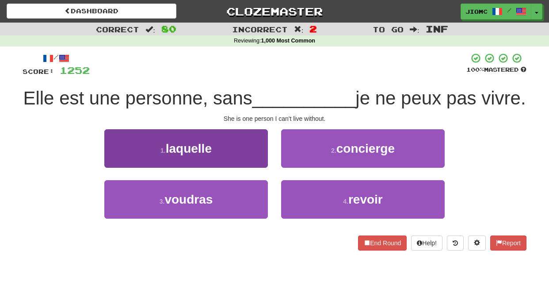
click at [260, 162] on button "1 . laquelle" at bounding box center [186, 148] width 164 height 38
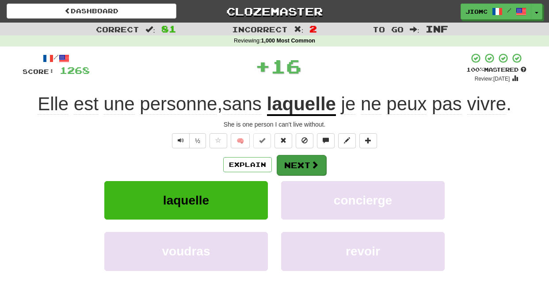
click at [295, 166] on button "Next" at bounding box center [302, 165] width 50 height 20
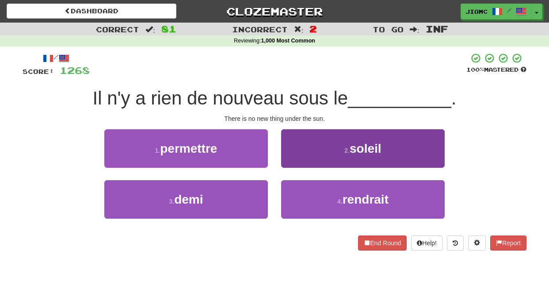
click at [289, 165] on button "2 . soleil" at bounding box center [363, 148] width 164 height 38
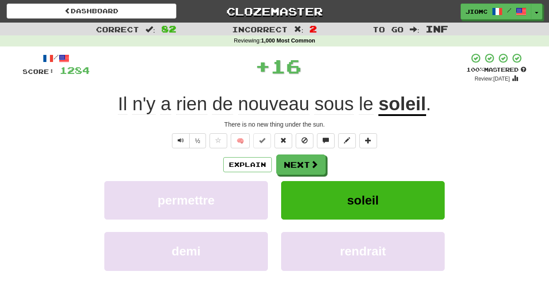
click at [289, 165] on button "Next" at bounding box center [301, 164] width 50 height 20
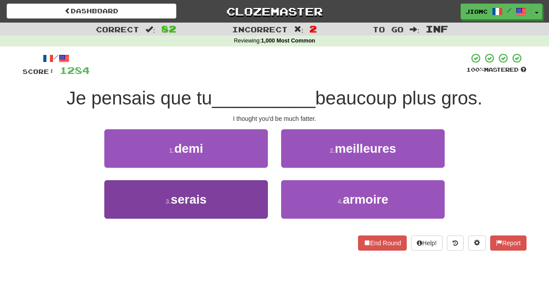
click at [253, 188] on button "3 . serais" at bounding box center [186, 199] width 164 height 38
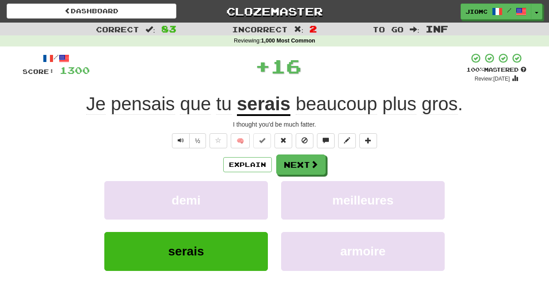
click at [253, 188] on button "demi" at bounding box center [186, 200] width 164 height 38
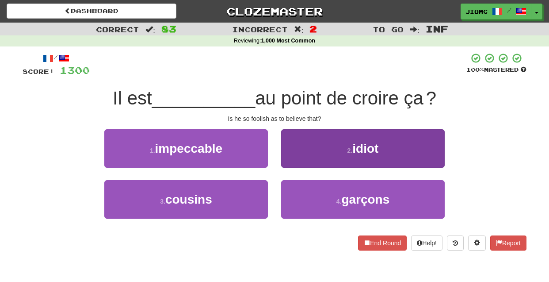
click at [285, 159] on button "2 . idiot" at bounding box center [363, 148] width 164 height 38
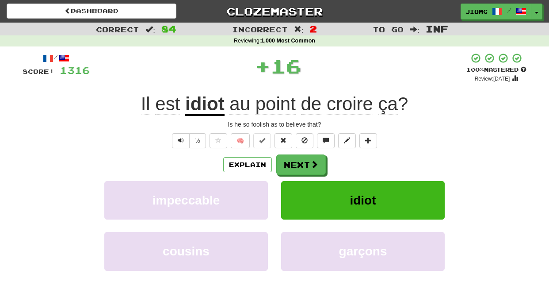
click at [286, 159] on button "Next" at bounding box center [301, 164] width 50 height 20
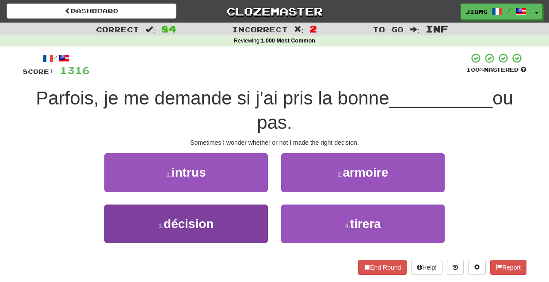
click at [257, 221] on button "3 . décision" at bounding box center [186, 223] width 164 height 38
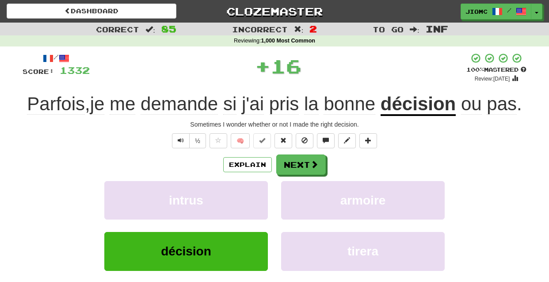
click at [257, 221] on div "intrus" at bounding box center [186, 206] width 177 height 51
click at [255, 201] on button "intrus" at bounding box center [186, 200] width 164 height 38
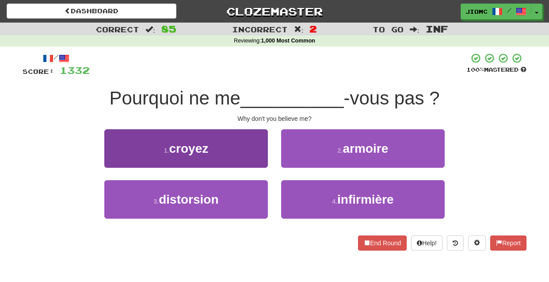
click at [260, 157] on button "1 . croyez" at bounding box center [186, 148] width 164 height 38
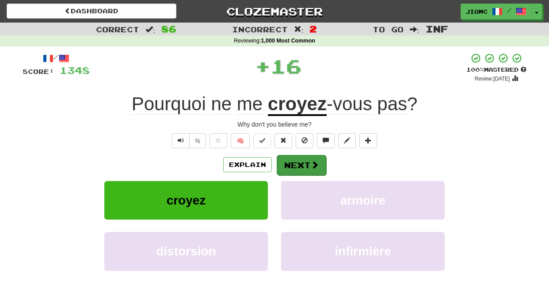
click at [295, 159] on button "Next" at bounding box center [302, 165] width 50 height 20
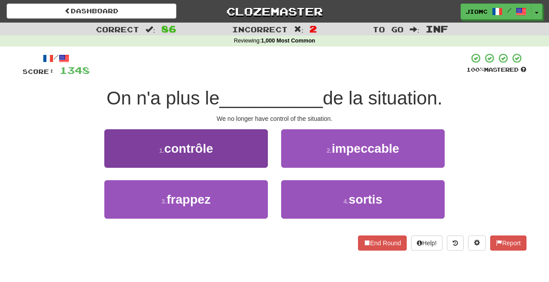
click at [239, 158] on button "1 . contrôle" at bounding box center [186, 148] width 164 height 38
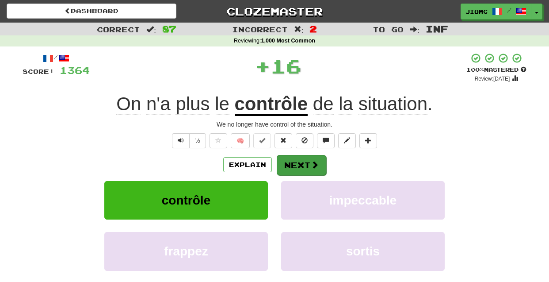
click at [287, 161] on button "Next" at bounding box center [302, 165] width 50 height 20
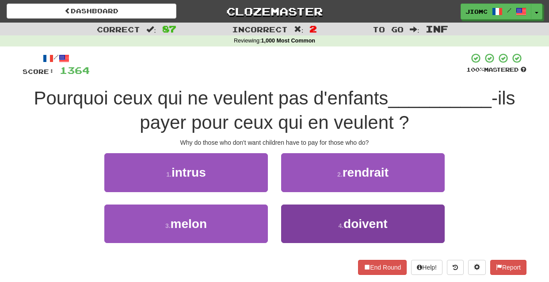
click at [307, 211] on button "4 . doivent" at bounding box center [363, 223] width 164 height 38
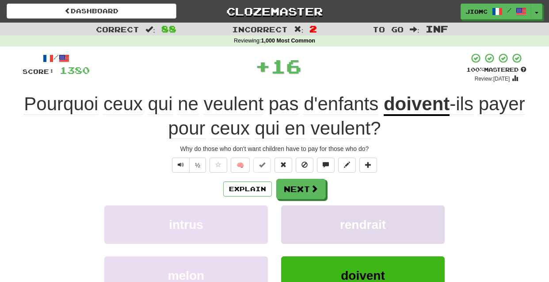
click at [308, 212] on button "rendrait" at bounding box center [363, 224] width 164 height 38
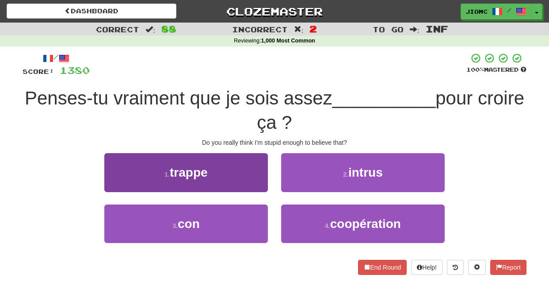
click at [254, 211] on button "3 . con" at bounding box center [186, 223] width 164 height 38
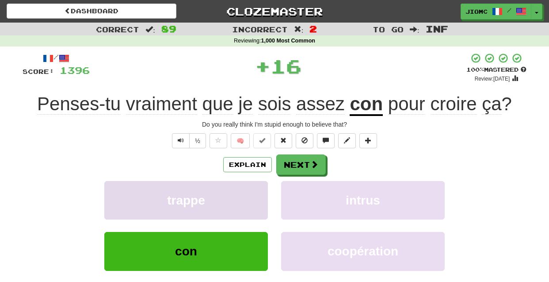
click at [254, 211] on button "trappe" at bounding box center [186, 200] width 164 height 38
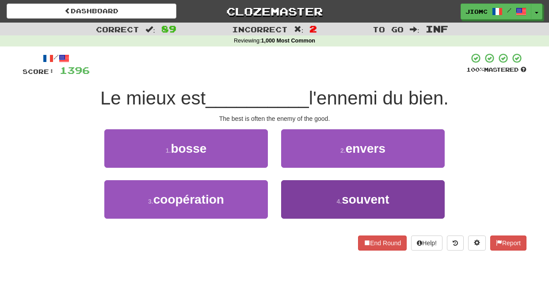
click at [292, 201] on button "4 . souvent" at bounding box center [363, 199] width 164 height 38
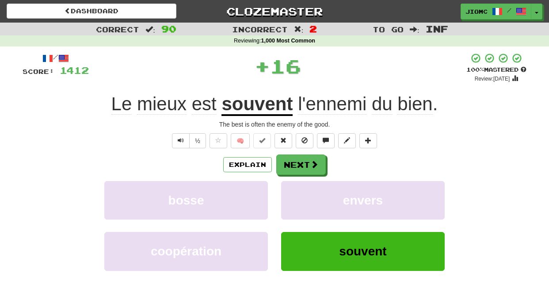
click at [292, 201] on button "envers" at bounding box center [363, 200] width 164 height 38
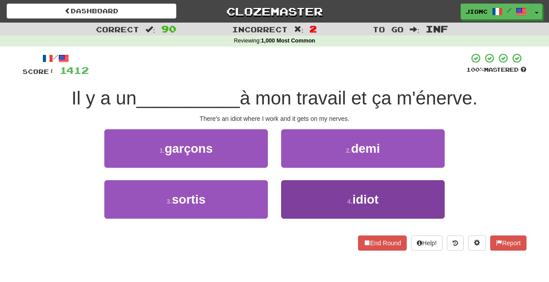
click at [295, 194] on button "4 . idiot" at bounding box center [363, 199] width 164 height 38
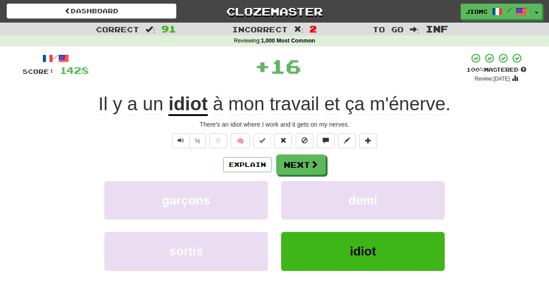
click at [295, 194] on button "demi" at bounding box center [363, 200] width 164 height 38
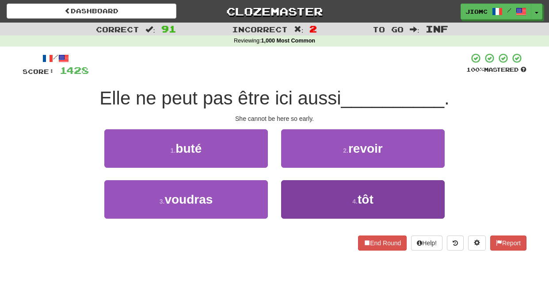
click at [288, 191] on button "4 . tôt" at bounding box center [363, 199] width 164 height 38
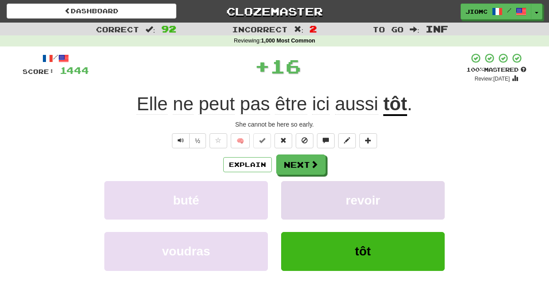
click at [288, 191] on button "revoir" at bounding box center [363, 200] width 164 height 38
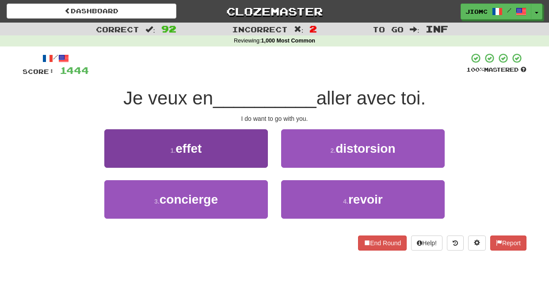
click at [244, 149] on button "1 . effet" at bounding box center [186, 148] width 164 height 38
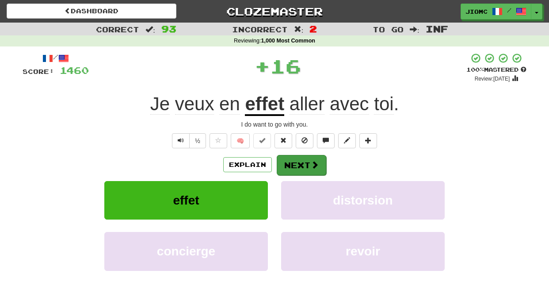
click at [296, 158] on button "Next" at bounding box center [302, 165] width 50 height 20
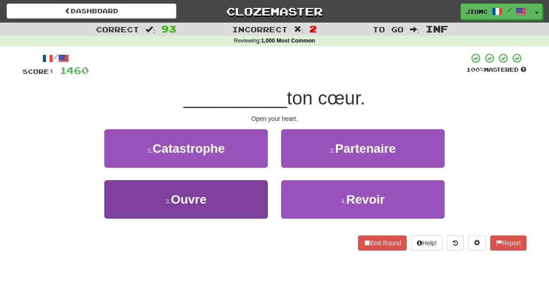
click at [245, 192] on button "3 . Ouvre" at bounding box center [186, 199] width 164 height 38
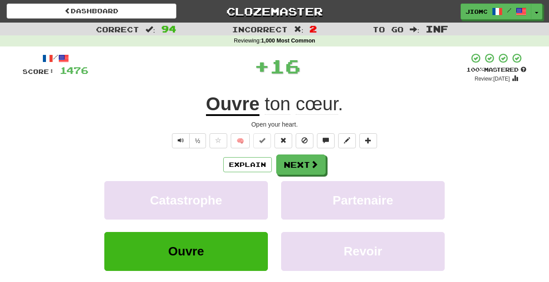
click at [245, 192] on button "Catastrophe" at bounding box center [186, 200] width 164 height 38
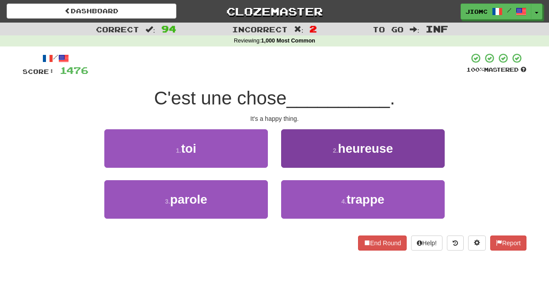
click at [297, 159] on button "2 . heureuse" at bounding box center [363, 148] width 164 height 38
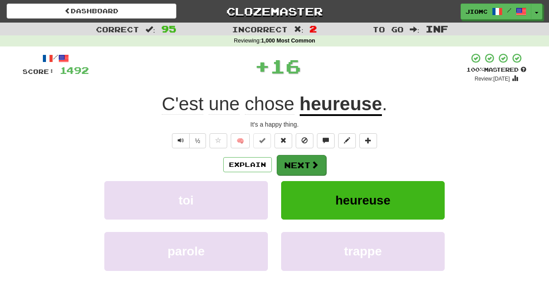
click at [297, 160] on button "Next" at bounding box center [302, 165] width 50 height 20
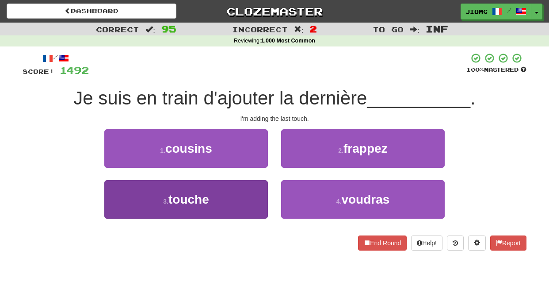
click at [254, 198] on button "3 . touche" at bounding box center [186, 199] width 164 height 38
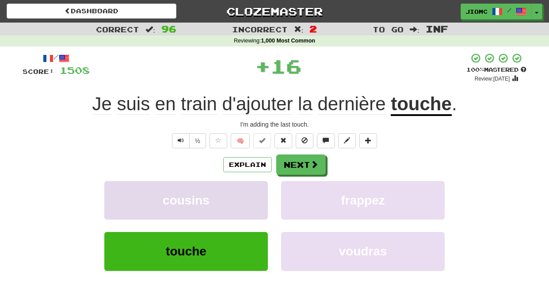
click at [253, 196] on button "cousins" at bounding box center [186, 200] width 164 height 38
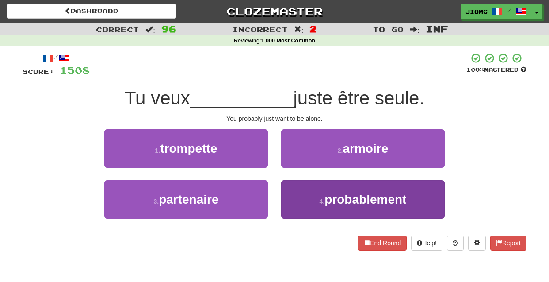
click at [298, 197] on button "4 . probablement" at bounding box center [363, 199] width 164 height 38
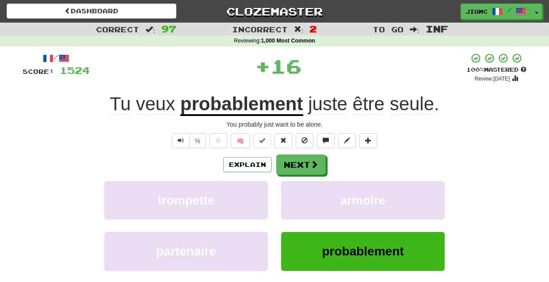
click at [298, 197] on button "armoire" at bounding box center [363, 200] width 164 height 38
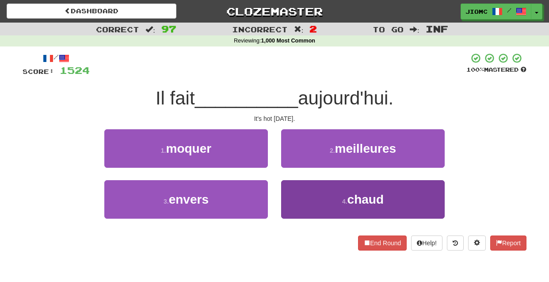
click at [290, 198] on button "4 . chaud" at bounding box center [363, 199] width 164 height 38
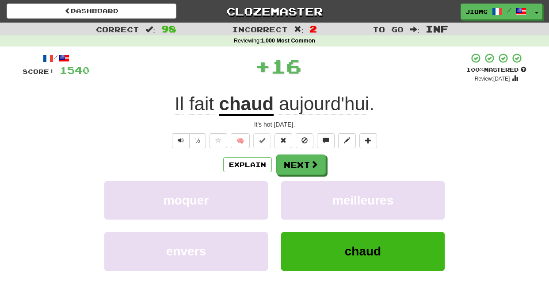
click at [290, 198] on button "meilleures" at bounding box center [363, 200] width 164 height 38
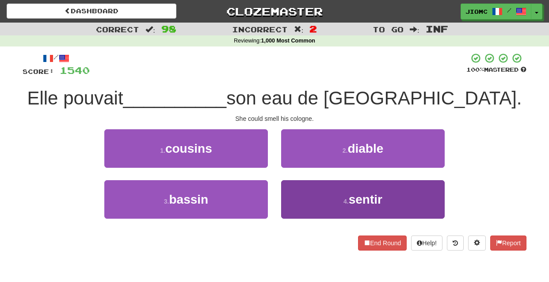
click at [293, 197] on button "4 . sentir" at bounding box center [363, 199] width 164 height 38
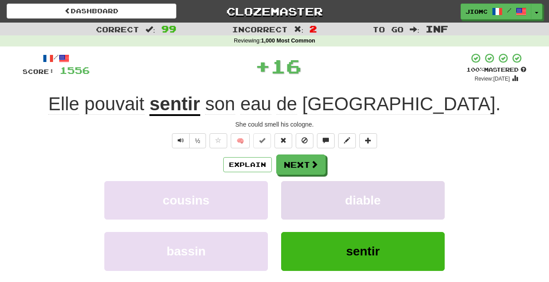
click at [293, 197] on button "diable" at bounding box center [363, 200] width 164 height 38
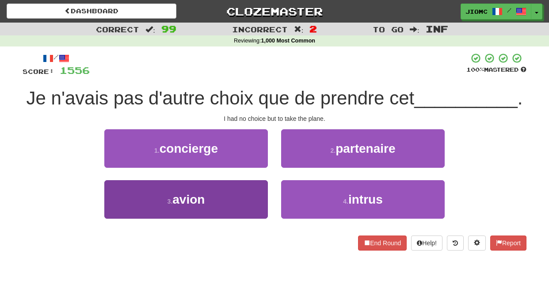
click at [250, 192] on button "3 . avion" at bounding box center [186, 199] width 164 height 38
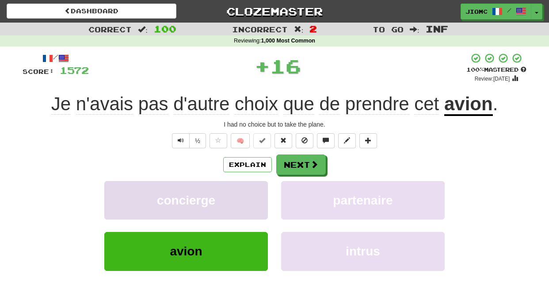
click at [249, 192] on button "concierge" at bounding box center [186, 200] width 164 height 38
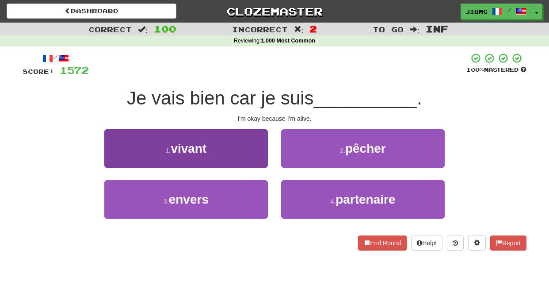
click at [259, 166] on button "1 . vivant" at bounding box center [186, 148] width 164 height 38
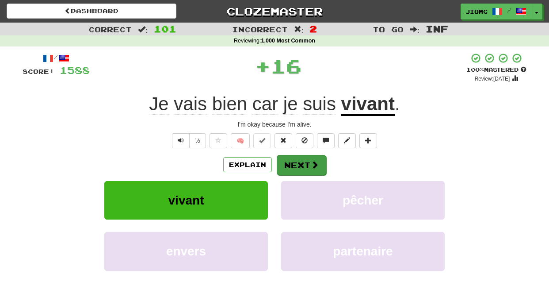
click at [288, 164] on button "Next" at bounding box center [302, 165] width 50 height 20
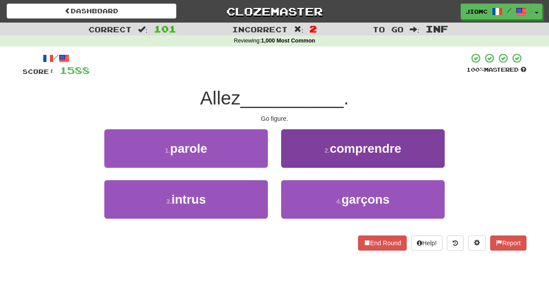
click at [298, 165] on button "2 . comprendre" at bounding box center [363, 148] width 164 height 38
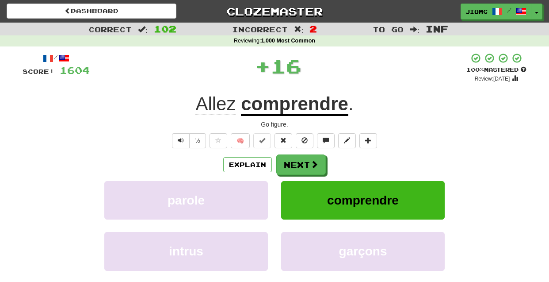
click at [298, 165] on button "Next" at bounding box center [301, 164] width 50 height 20
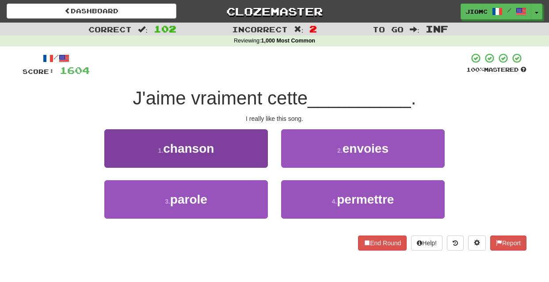
click at [253, 157] on button "1 . chanson" at bounding box center [186, 148] width 164 height 38
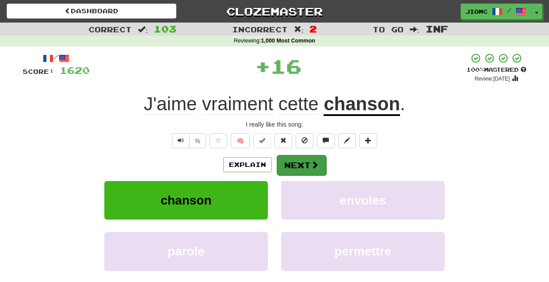
click at [295, 158] on button "Next" at bounding box center [302, 165] width 50 height 20
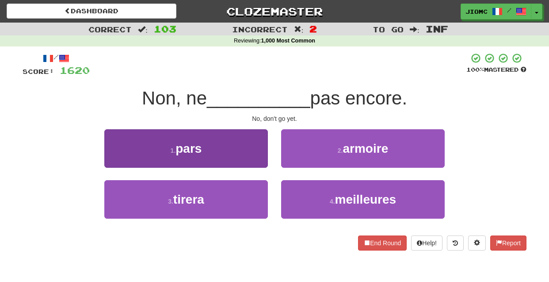
click at [257, 156] on button "1 . pars" at bounding box center [186, 148] width 164 height 38
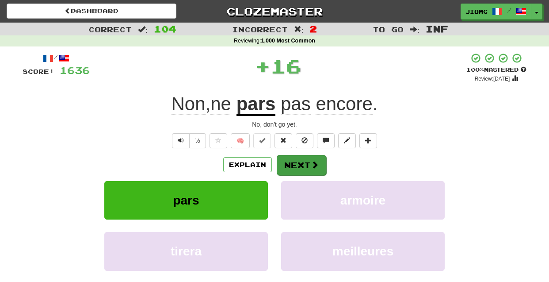
click at [296, 163] on button "Next" at bounding box center [302, 165] width 50 height 20
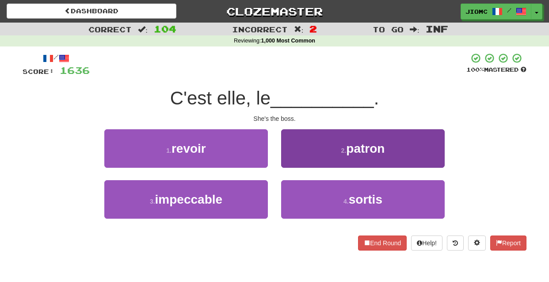
click at [295, 161] on button "2 . patron" at bounding box center [363, 148] width 164 height 38
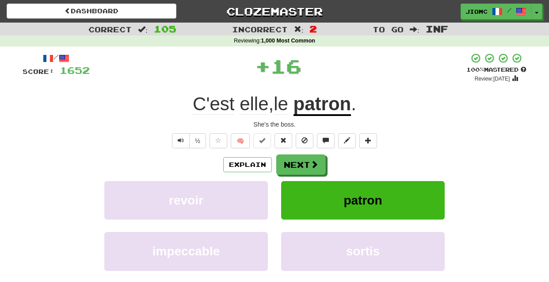
click at [295, 161] on button "Next" at bounding box center [301, 164] width 50 height 20
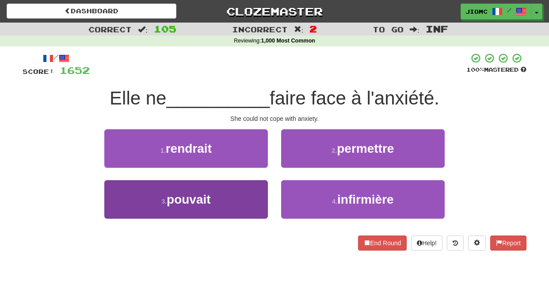
click at [255, 200] on button "3 . pouvait" at bounding box center [186, 199] width 164 height 38
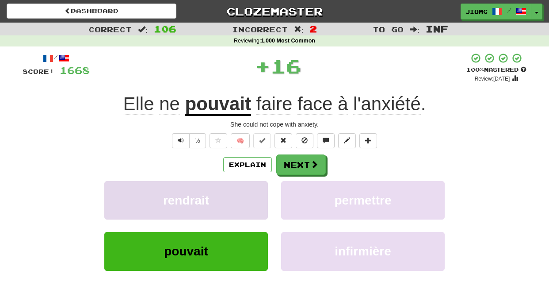
click at [255, 200] on button "rendrait" at bounding box center [186, 200] width 164 height 38
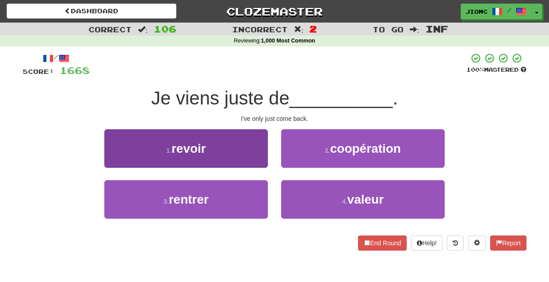
click at [256, 153] on button "1 . revoir" at bounding box center [186, 148] width 164 height 38
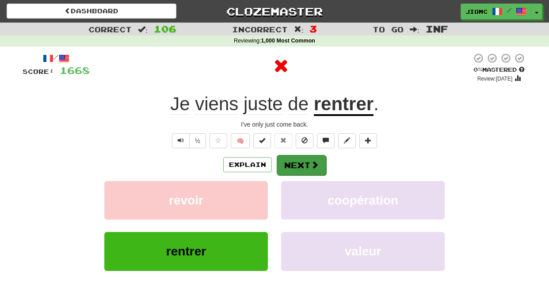
click at [302, 164] on button "Next" at bounding box center [302, 165] width 50 height 20
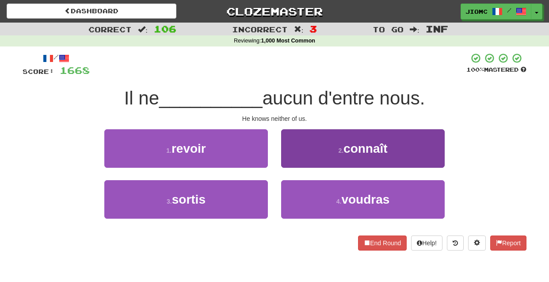
click at [295, 161] on button "2 . connaît" at bounding box center [363, 148] width 164 height 38
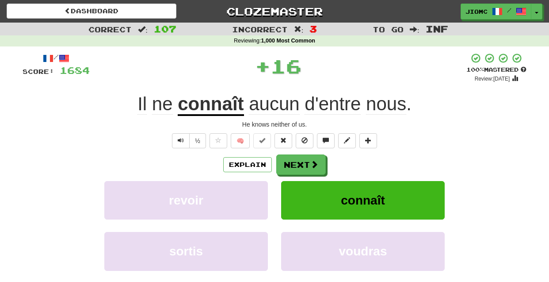
click at [295, 161] on button "Next" at bounding box center [301, 164] width 50 height 20
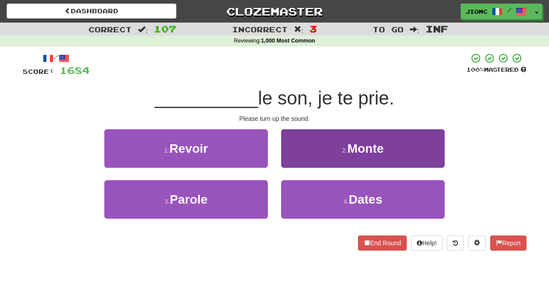
click at [287, 162] on button "2 . Monte" at bounding box center [363, 148] width 164 height 38
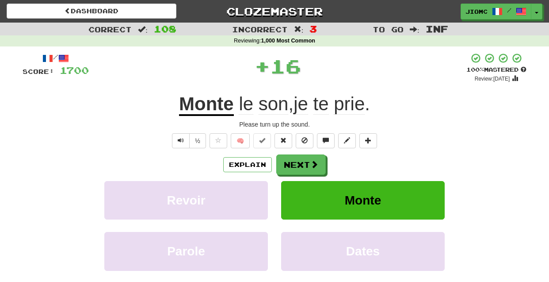
click at [287, 162] on button "Next" at bounding box center [301, 164] width 50 height 20
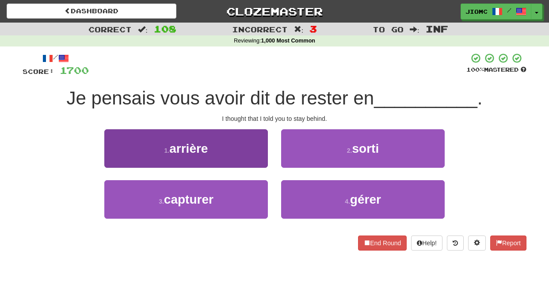
click at [235, 151] on button "1 . arrière" at bounding box center [186, 148] width 164 height 38
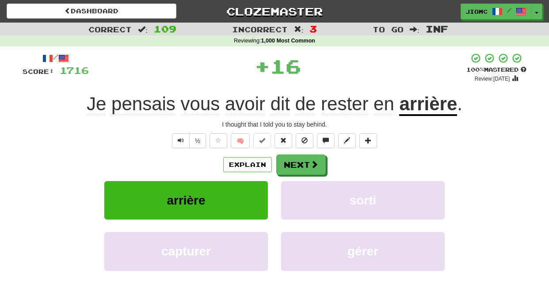
click at [293, 161] on button "Next" at bounding box center [301, 164] width 50 height 20
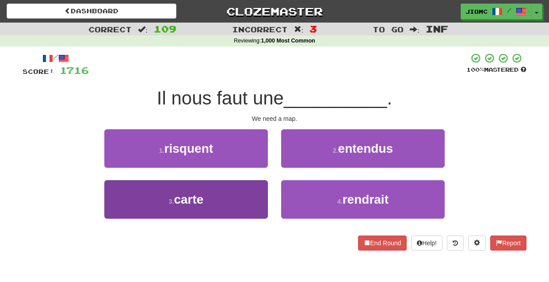
click at [260, 196] on button "3 . carte" at bounding box center [186, 199] width 164 height 38
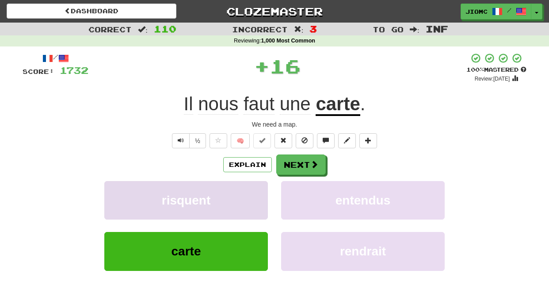
click at [260, 196] on button "risquent" at bounding box center [186, 200] width 164 height 38
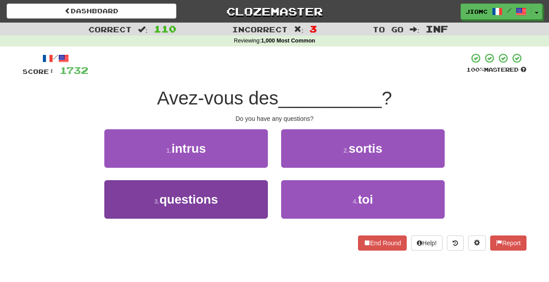
click at [259, 195] on button "3 . questions" at bounding box center [186, 199] width 164 height 38
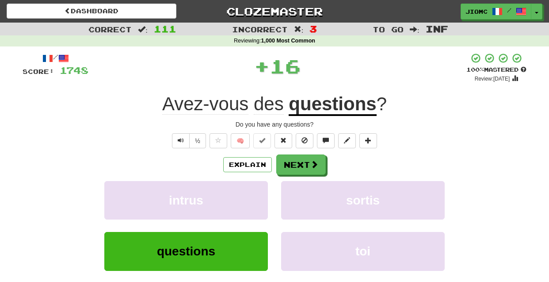
click at [259, 195] on button "intrus" at bounding box center [186, 200] width 164 height 38
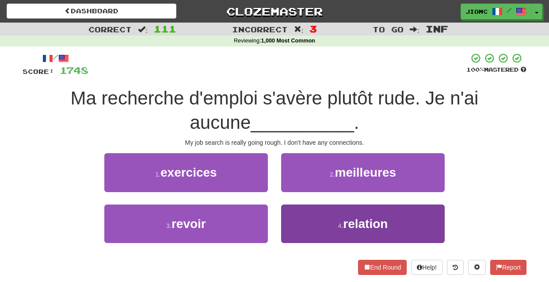
click at [308, 220] on button "4 . relation" at bounding box center [363, 223] width 164 height 38
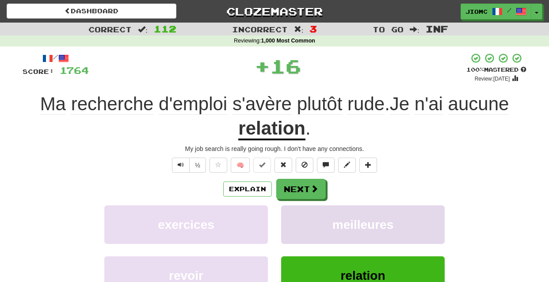
click at [307, 220] on button "meilleures" at bounding box center [363, 224] width 164 height 38
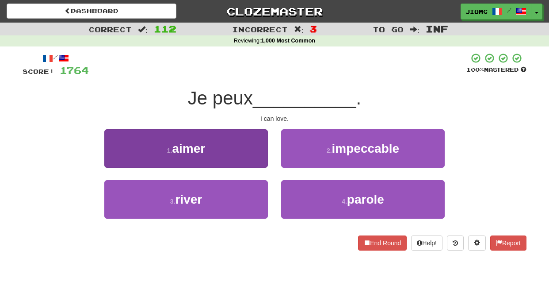
click at [256, 154] on button "1 . aimer" at bounding box center [186, 148] width 164 height 38
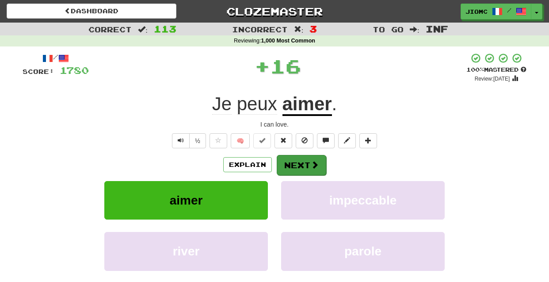
click at [289, 162] on button "Next" at bounding box center [302, 165] width 50 height 20
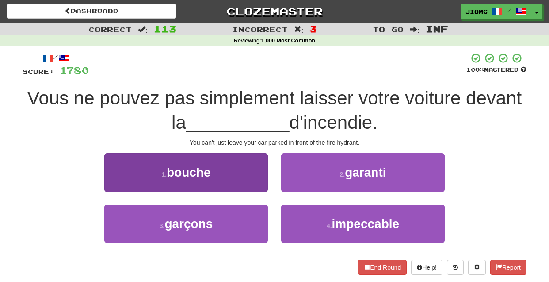
click at [247, 174] on button "1 . bouche" at bounding box center [186, 172] width 164 height 38
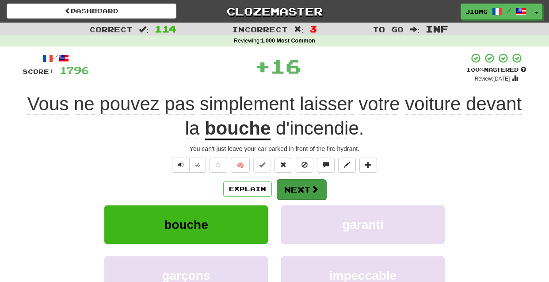
click at [292, 181] on button "Next" at bounding box center [302, 189] width 50 height 20
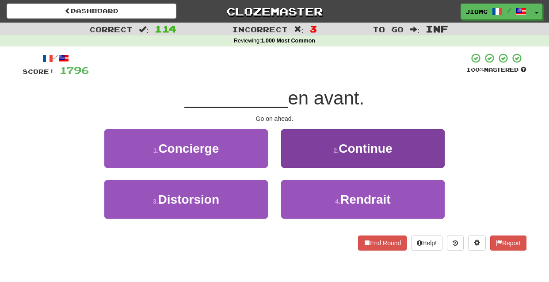
click at [291, 161] on button "2 . Continue" at bounding box center [363, 148] width 164 height 38
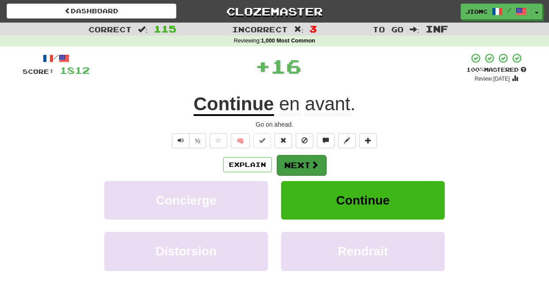
click at [292, 161] on button "Next" at bounding box center [302, 165] width 50 height 20
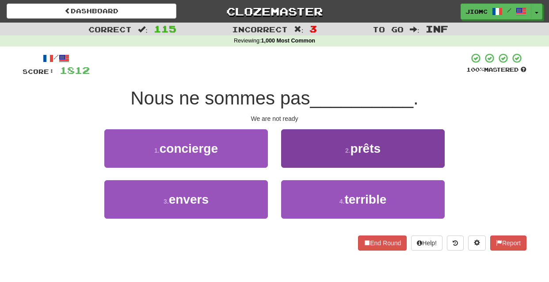
click at [292, 162] on button "2 . prêts" at bounding box center [363, 148] width 164 height 38
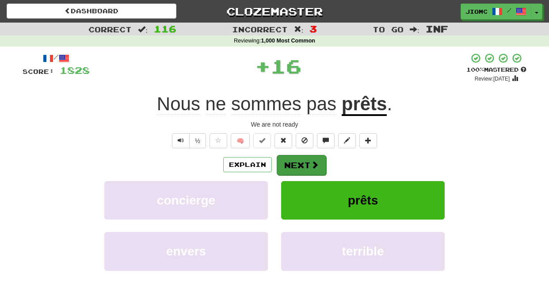
click at [295, 165] on button "Next" at bounding box center [302, 165] width 50 height 20
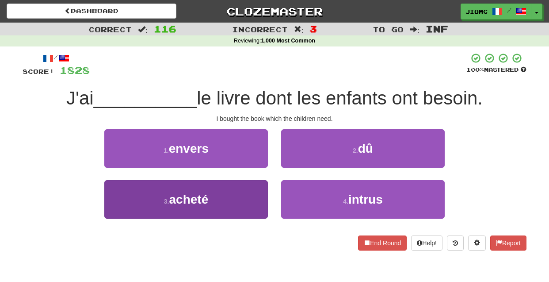
click at [241, 197] on button "3 . acheté" at bounding box center [186, 199] width 164 height 38
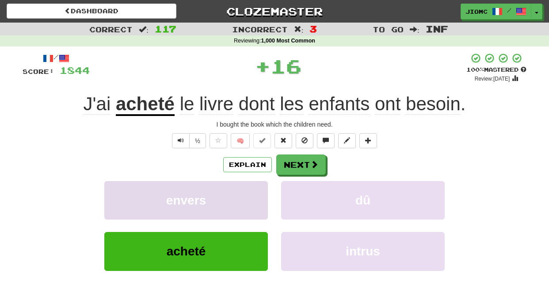
click at [244, 196] on button "envers" at bounding box center [186, 200] width 164 height 38
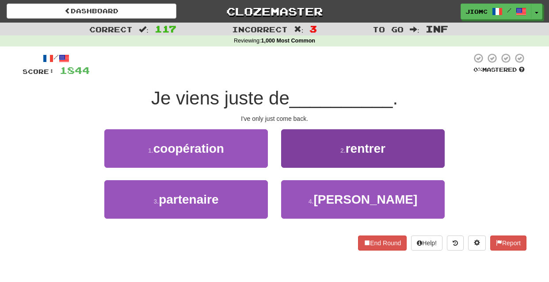
click at [291, 162] on button "2 . rentrer" at bounding box center [363, 148] width 164 height 38
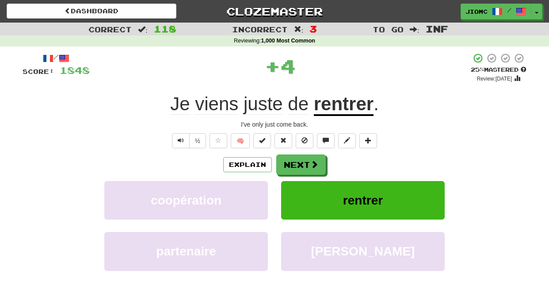
click at [291, 162] on button "Next" at bounding box center [301, 164] width 50 height 20
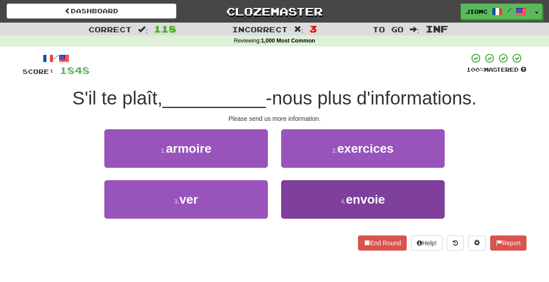
click at [302, 191] on button "4 . envoie" at bounding box center [363, 199] width 164 height 38
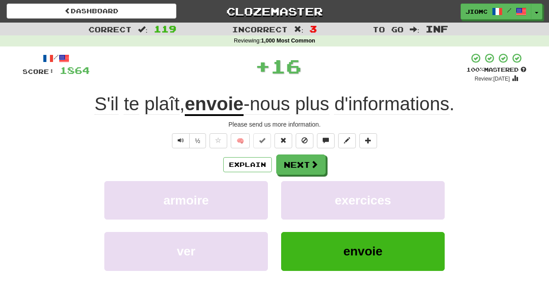
click at [302, 191] on button "exercices" at bounding box center [363, 200] width 164 height 38
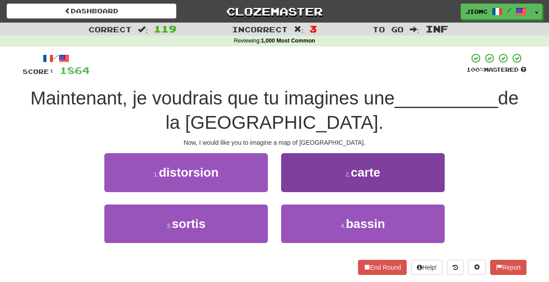
click at [290, 179] on button "2 . carte" at bounding box center [363, 172] width 164 height 38
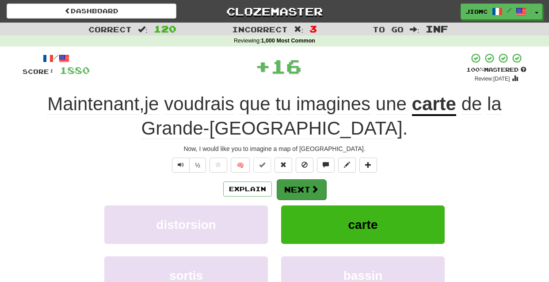
click at [292, 181] on button "Next" at bounding box center [302, 189] width 50 height 20
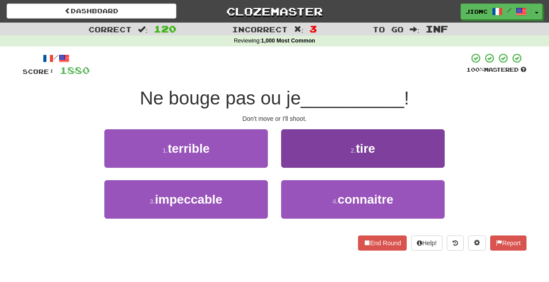
click at [297, 157] on button "2 . tire" at bounding box center [363, 148] width 164 height 38
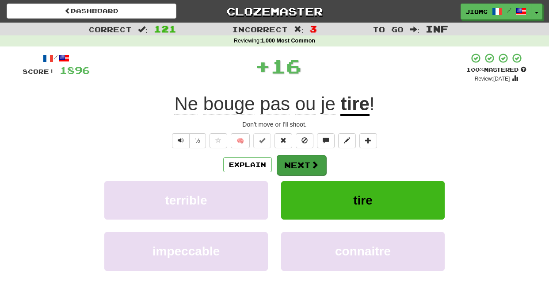
click at [295, 163] on button "Next" at bounding box center [302, 165] width 50 height 20
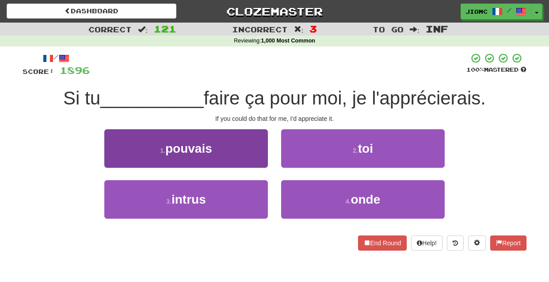
click at [253, 160] on button "1 . pouvais" at bounding box center [186, 148] width 164 height 38
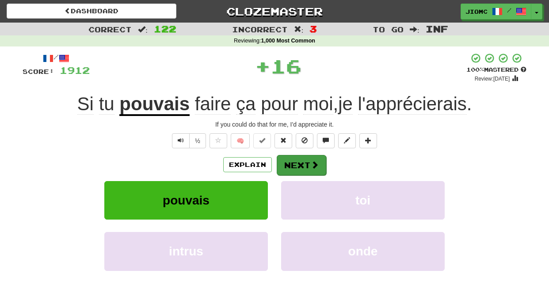
click at [289, 161] on button "Next" at bounding box center [302, 165] width 50 height 20
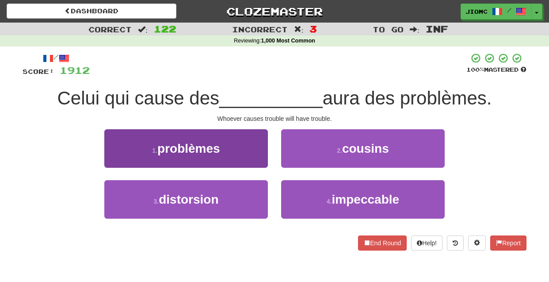
click at [253, 154] on button "1 . problèmes" at bounding box center [186, 148] width 164 height 38
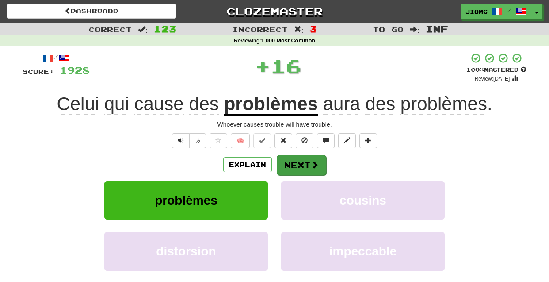
click at [302, 162] on button "Next" at bounding box center [302, 165] width 50 height 20
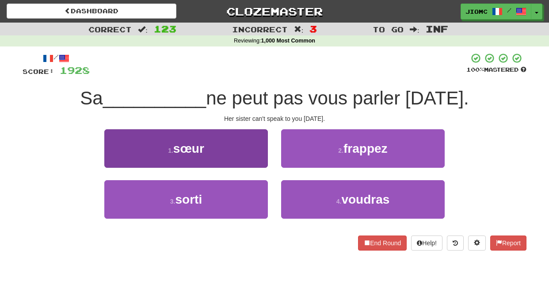
click at [253, 156] on button "1 . sœur" at bounding box center [186, 148] width 164 height 38
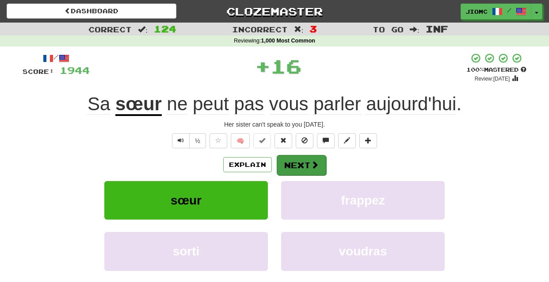
click at [287, 159] on button "Next" at bounding box center [302, 165] width 50 height 20
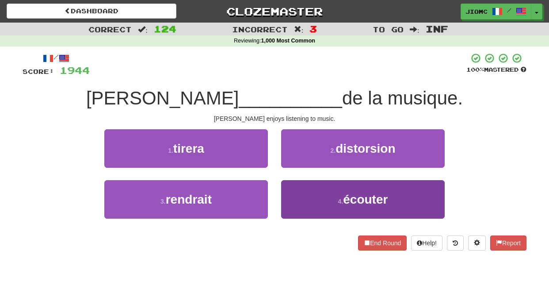
click at [295, 195] on button "4 . écouter" at bounding box center [363, 199] width 164 height 38
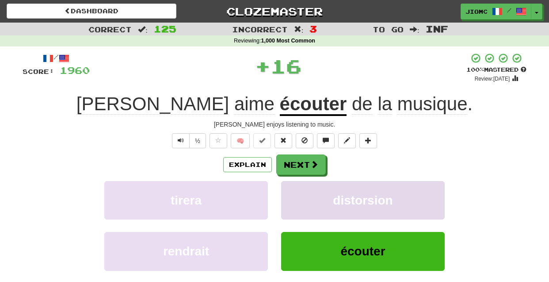
click at [295, 195] on button "distorsion" at bounding box center [363, 200] width 164 height 38
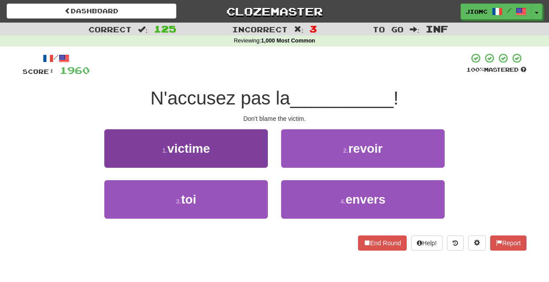
click at [245, 156] on button "1 . victime" at bounding box center [186, 148] width 164 height 38
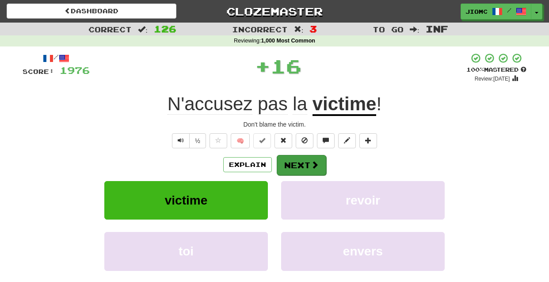
click at [292, 161] on button "Next" at bounding box center [302, 165] width 50 height 20
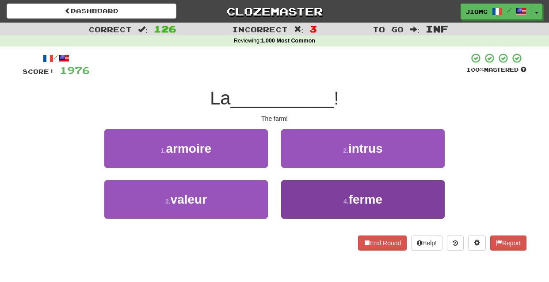
click at [306, 190] on button "4 . ferme" at bounding box center [363, 199] width 164 height 38
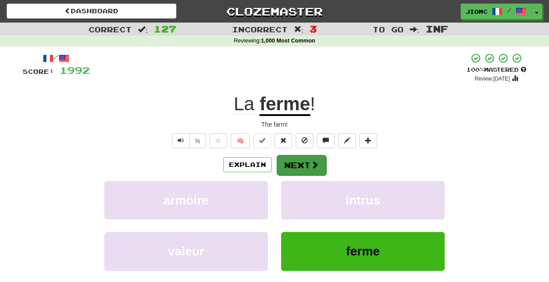
click at [295, 164] on button "Next" at bounding box center [302, 165] width 50 height 20
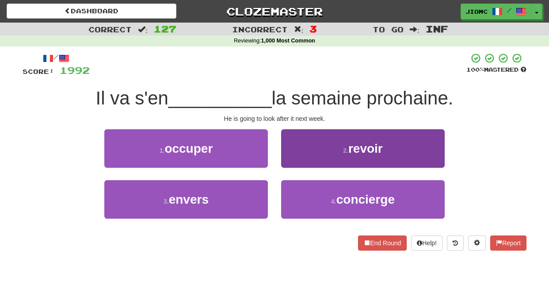
click at [294, 160] on button "2 . revoir" at bounding box center [363, 148] width 164 height 38
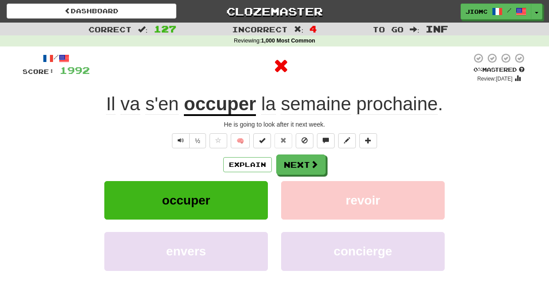
click at [294, 162] on button "Next" at bounding box center [301, 164] width 50 height 20
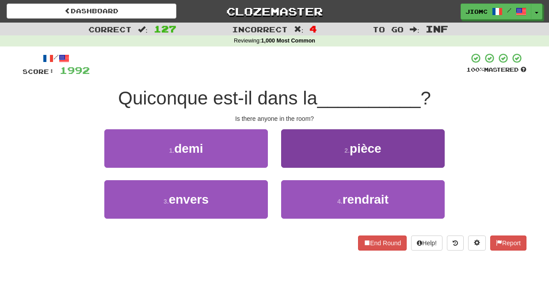
click at [306, 156] on button "2 . pièce" at bounding box center [363, 148] width 164 height 38
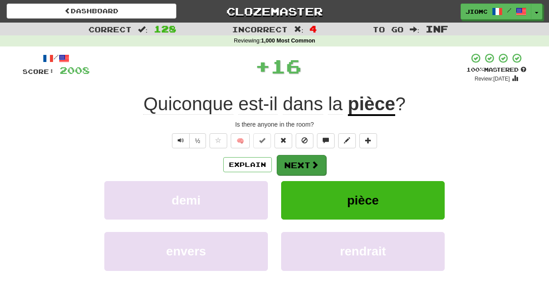
click at [305, 157] on button "Next" at bounding box center [302, 165] width 50 height 20
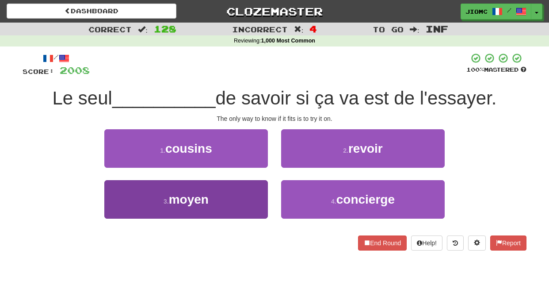
click at [253, 193] on button "3 . moyen" at bounding box center [186, 199] width 164 height 38
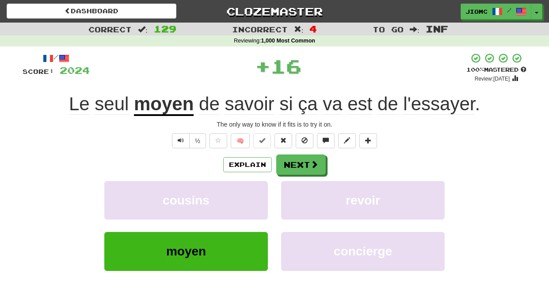
click at [253, 193] on button "cousins" at bounding box center [186, 200] width 164 height 38
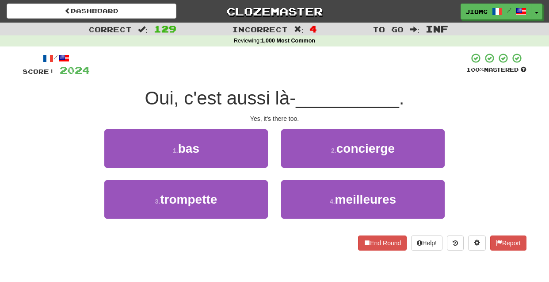
drag, startPoint x: 253, startPoint y: 150, endPoint x: 258, endPoint y: 153, distance: 6.1
click at [253, 150] on button "1 . bas" at bounding box center [186, 148] width 164 height 38
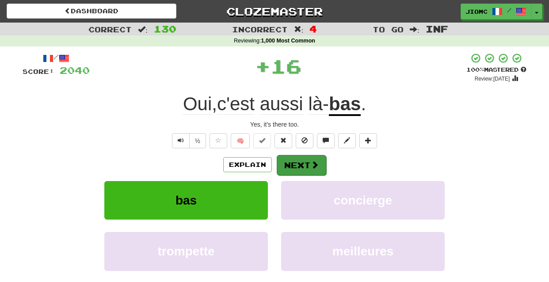
click at [295, 164] on button "Next" at bounding box center [302, 165] width 50 height 20
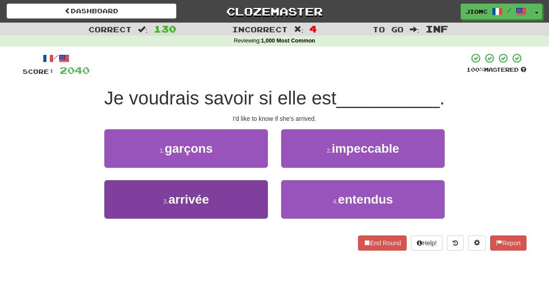
click at [253, 185] on button "3 . arrivée" at bounding box center [186, 199] width 164 height 38
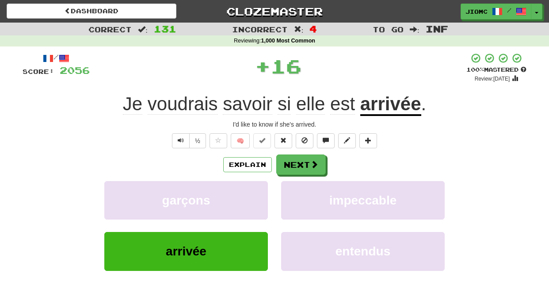
click at [253, 185] on button "garçons" at bounding box center [186, 200] width 164 height 38
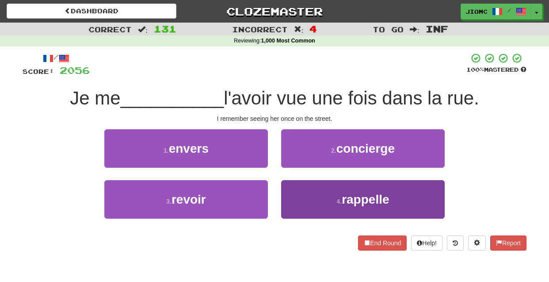
click at [304, 190] on button "4 . rappelle" at bounding box center [363, 199] width 164 height 38
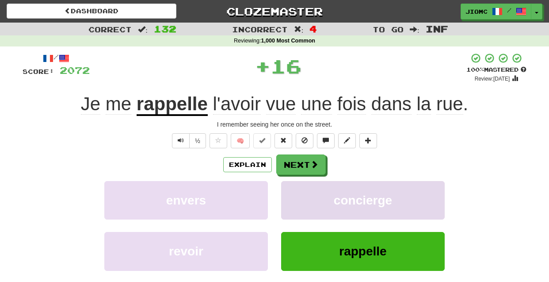
click at [304, 189] on button "concierge" at bounding box center [363, 200] width 164 height 38
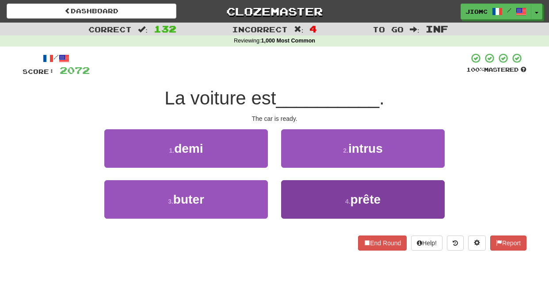
click at [299, 195] on button "4 . prête" at bounding box center [363, 199] width 164 height 38
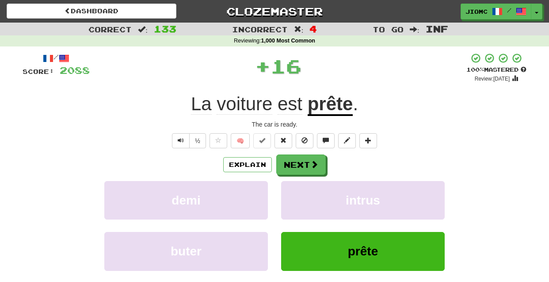
click at [299, 195] on button "intrus" at bounding box center [363, 200] width 164 height 38
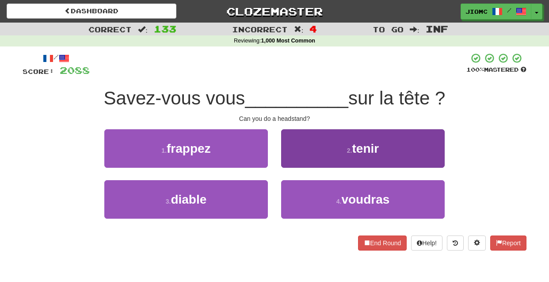
click at [293, 166] on button "2 . tenir" at bounding box center [363, 148] width 164 height 38
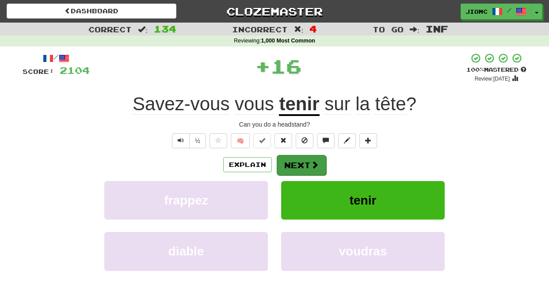
click at [299, 166] on button "Next" at bounding box center [302, 165] width 50 height 20
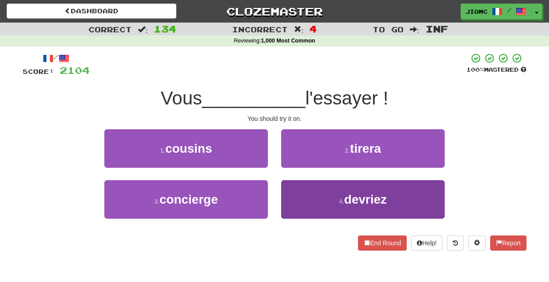
click at [307, 196] on button "4 . devriez" at bounding box center [363, 199] width 164 height 38
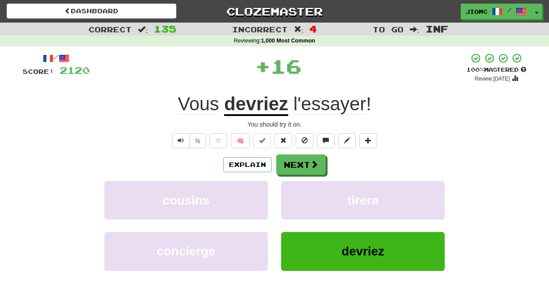
click at [307, 196] on button "tirera" at bounding box center [363, 200] width 164 height 38
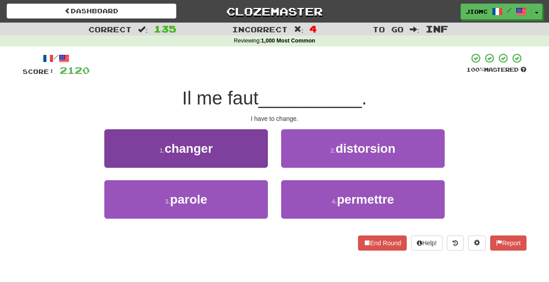
click at [255, 151] on button "1 . changer" at bounding box center [186, 148] width 164 height 38
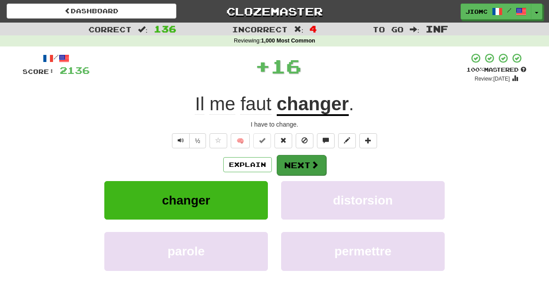
click at [288, 165] on button "Next" at bounding box center [302, 165] width 50 height 20
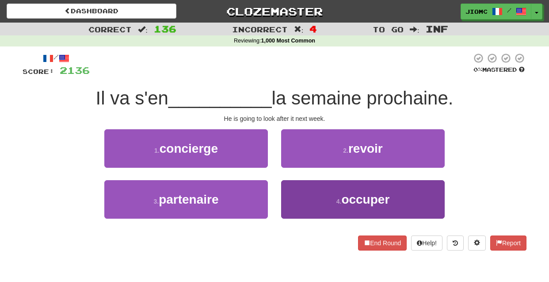
click at [303, 189] on button "4 . occuper" at bounding box center [363, 199] width 164 height 38
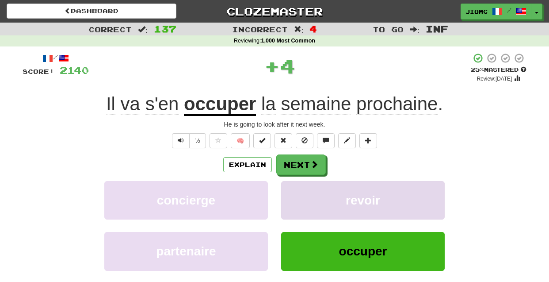
click at [303, 189] on button "revoir" at bounding box center [363, 200] width 164 height 38
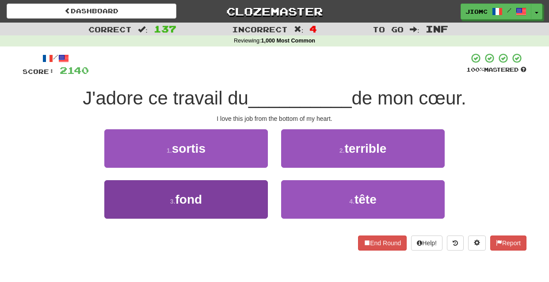
click at [256, 194] on button "3 . fond" at bounding box center [186, 199] width 164 height 38
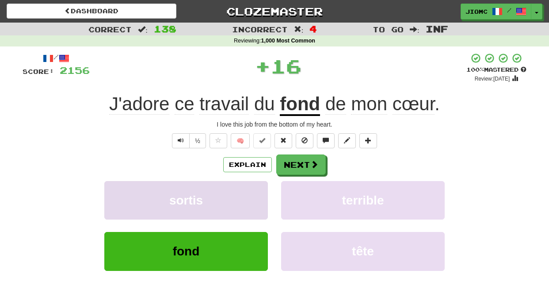
click at [257, 194] on button "sortis" at bounding box center [186, 200] width 164 height 38
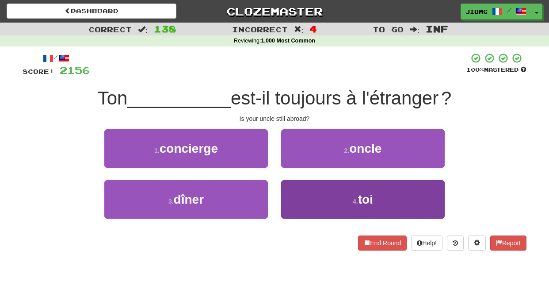
click at [305, 193] on button "4 . toi" at bounding box center [363, 199] width 164 height 38
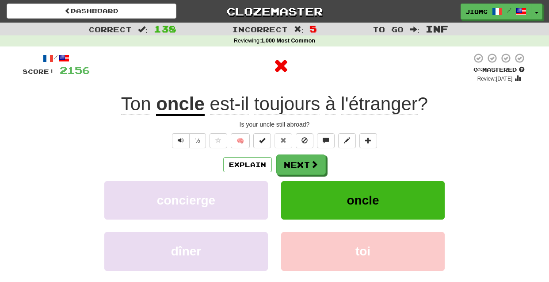
click at [305, 193] on button "oncle" at bounding box center [363, 200] width 164 height 38
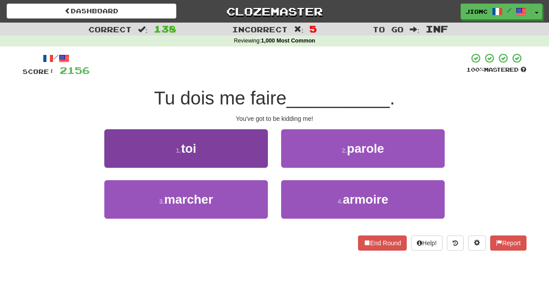
click at [264, 159] on button "1 . toi" at bounding box center [186, 148] width 164 height 38
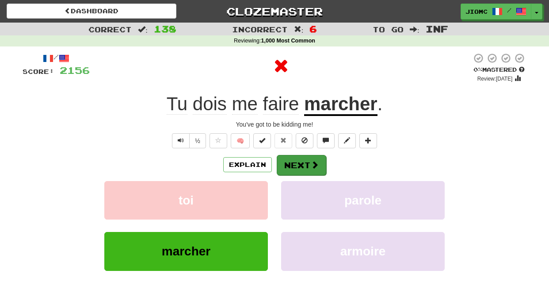
click at [297, 163] on button "Next" at bounding box center [302, 165] width 50 height 20
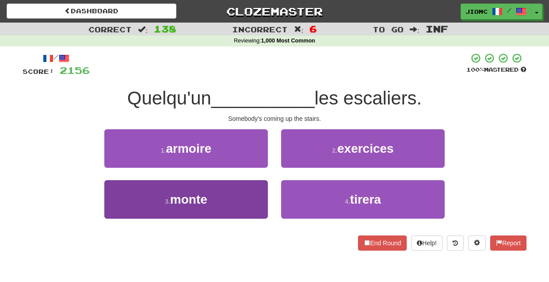
click at [249, 188] on button "3 . monte" at bounding box center [186, 199] width 164 height 38
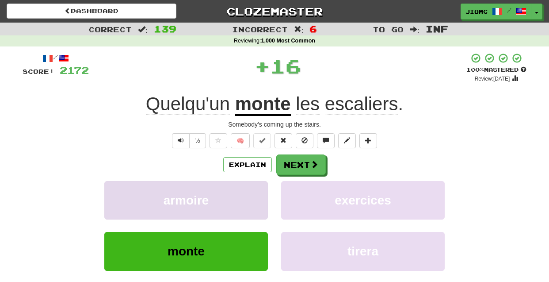
click at [248, 188] on button "armoire" at bounding box center [186, 200] width 164 height 38
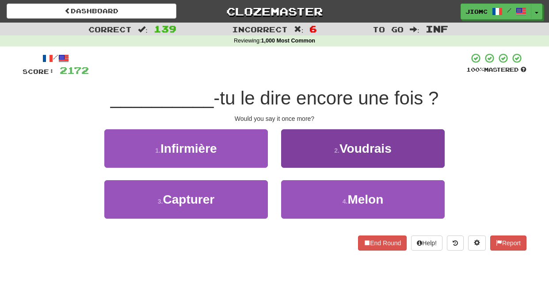
click at [291, 159] on button "2 . Voudrais" at bounding box center [363, 148] width 164 height 38
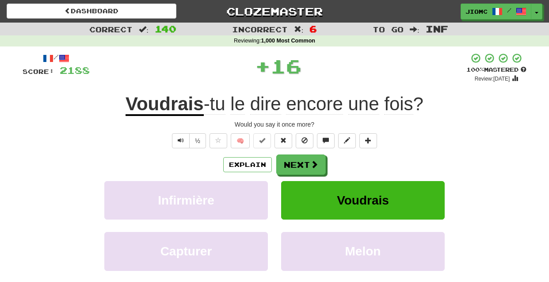
click at [292, 161] on button "Next" at bounding box center [301, 164] width 50 height 20
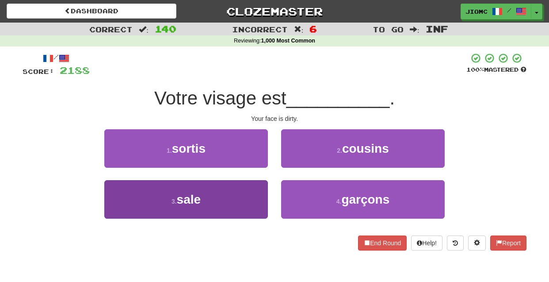
click at [249, 191] on button "3 . sale" at bounding box center [186, 199] width 164 height 38
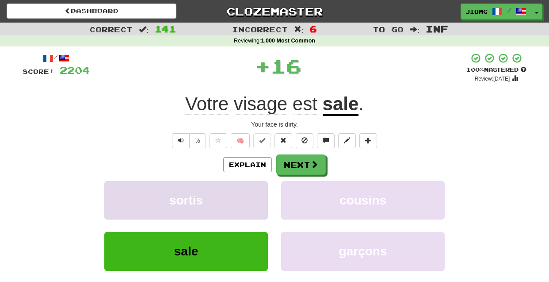
click at [250, 191] on button "sortis" at bounding box center [186, 200] width 164 height 38
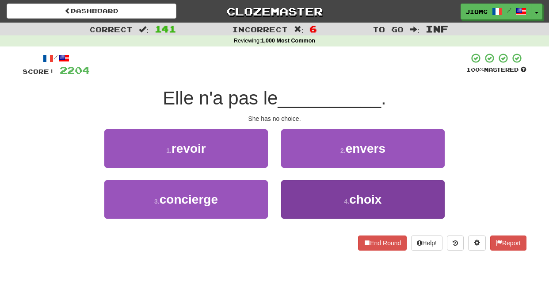
click at [292, 195] on button "4 . choix" at bounding box center [363, 199] width 164 height 38
click at [292, 168] on button "2 . envers" at bounding box center [363, 148] width 164 height 38
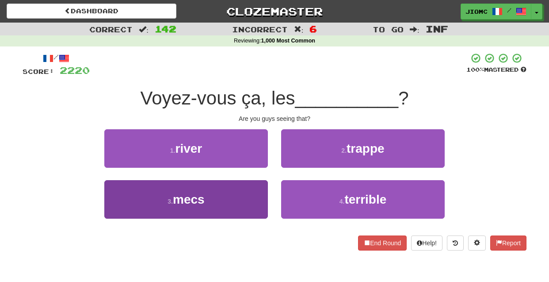
click at [249, 192] on button "3 . mecs" at bounding box center [186, 199] width 164 height 38
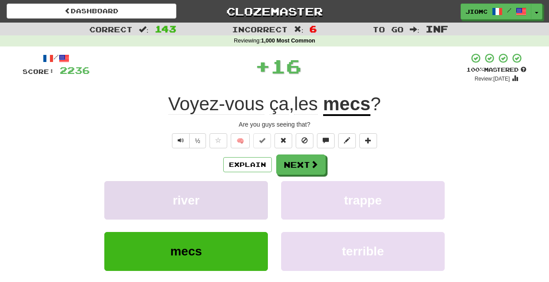
click at [250, 191] on button "river" at bounding box center [186, 200] width 164 height 38
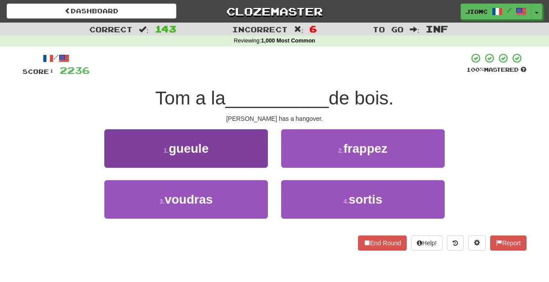
click at [258, 154] on button "1 . gueule" at bounding box center [186, 148] width 164 height 38
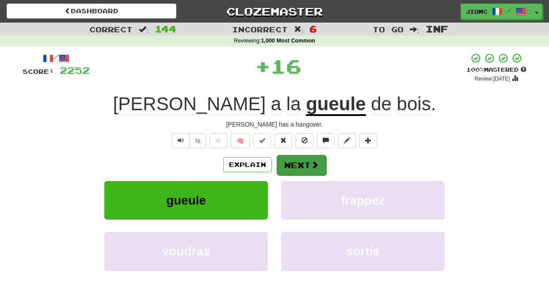
click at [291, 157] on button "Next" at bounding box center [302, 165] width 50 height 20
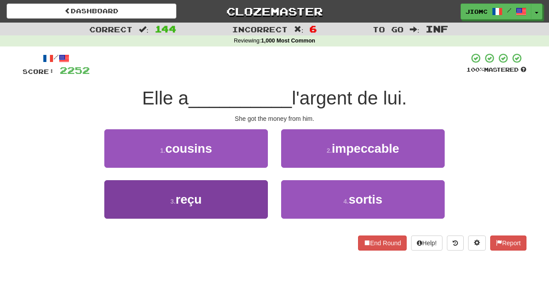
click at [252, 195] on button "3 . reçu" at bounding box center [186, 199] width 164 height 38
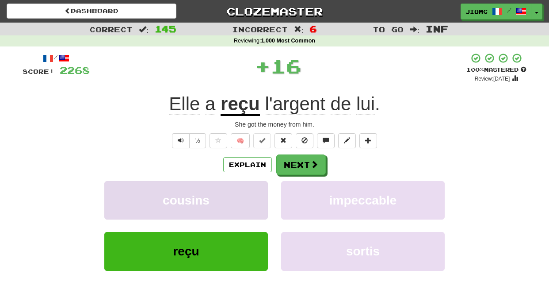
click at [253, 193] on button "cousins" at bounding box center [186, 200] width 164 height 38
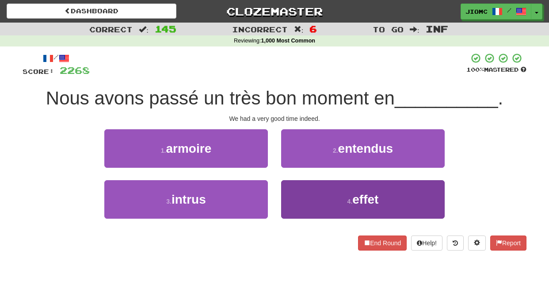
click at [296, 196] on button "4 . effet" at bounding box center [363, 199] width 164 height 38
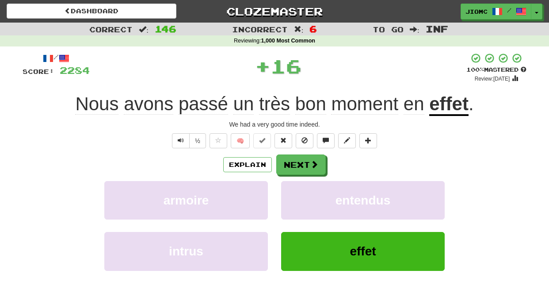
click at [296, 196] on button "entendus" at bounding box center [363, 200] width 164 height 38
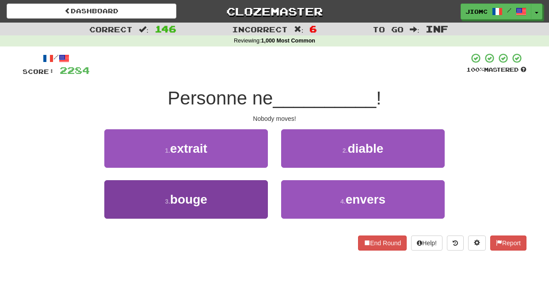
click at [256, 197] on button "3 . bouge" at bounding box center [186, 199] width 164 height 38
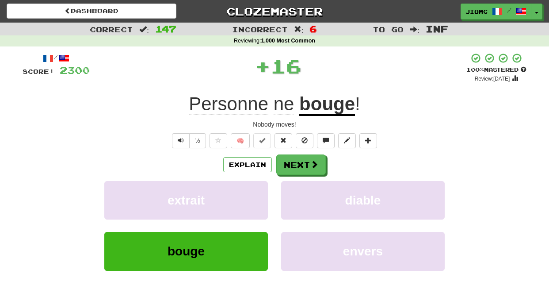
click at [256, 197] on button "extrait" at bounding box center [186, 200] width 164 height 38
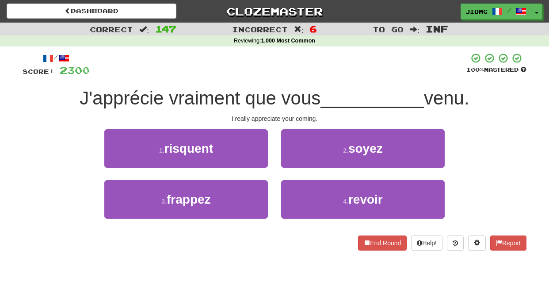
click at [294, 168] on div "2 . soyez" at bounding box center [363, 154] width 177 height 51
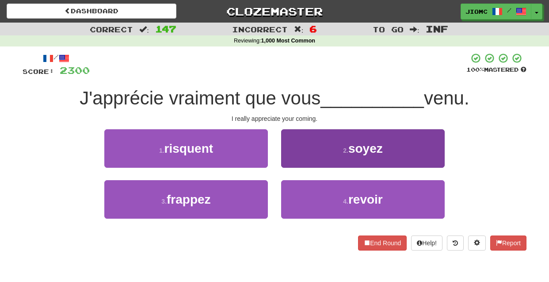
click at [292, 162] on button "2 . soyez" at bounding box center [363, 148] width 164 height 38
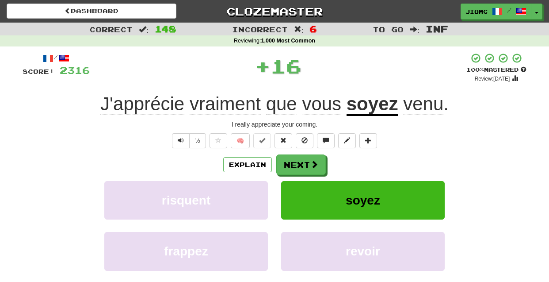
click at [292, 162] on button "Next" at bounding box center [301, 164] width 50 height 20
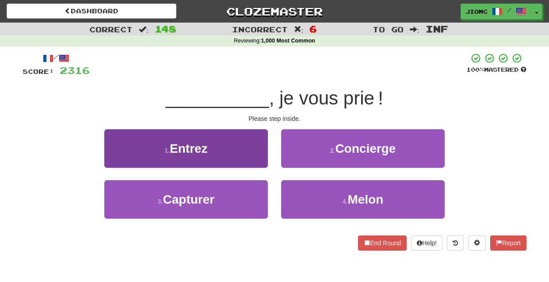
click at [249, 160] on button "1 . Entrez" at bounding box center [186, 148] width 164 height 38
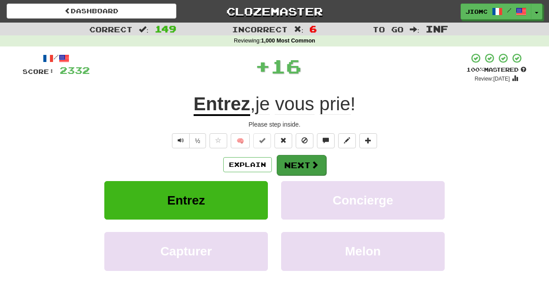
click at [293, 162] on button "Next" at bounding box center [302, 165] width 50 height 20
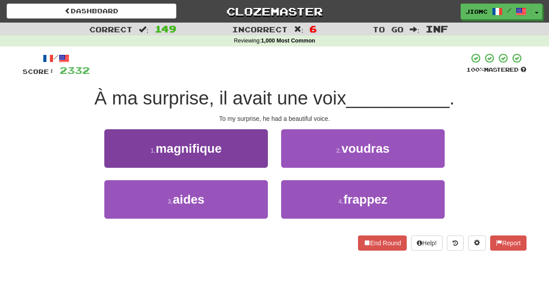
click at [256, 159] on button "1 . magnifique" at bounding box center [186, 148] width 164 height 38
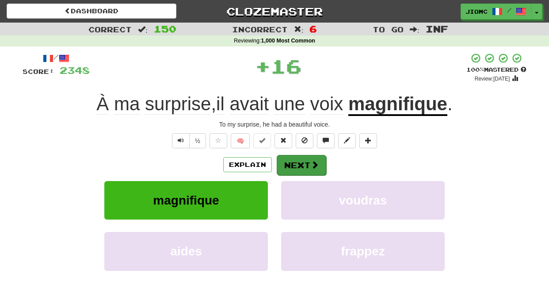
click at [293, 161] on button "Next" at bounding box center [302, 165] width 50 height 20
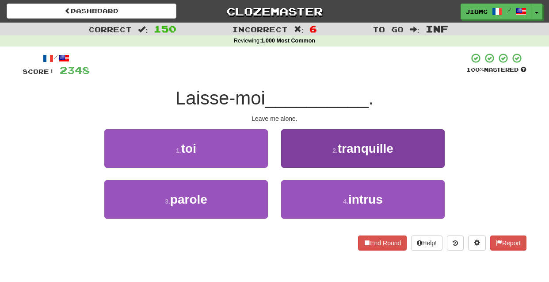
click at [298, 161] on button "2 . tranquille" at bounding box center [363, 148] width 164 height 38
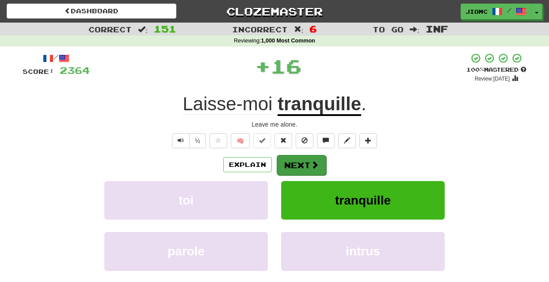
click at [296, 161] on button "Next" at bounding box center [302, 165] width 50 height 20
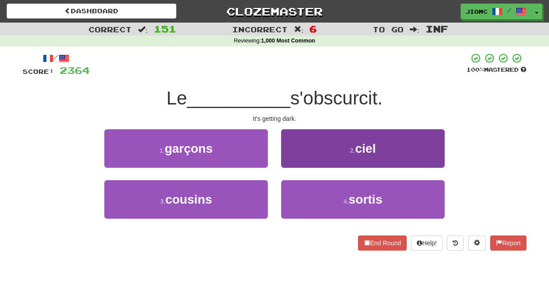
click at [294, 162] on button "2 . ciel" at bounding box center [363, 148] width 164 height 38
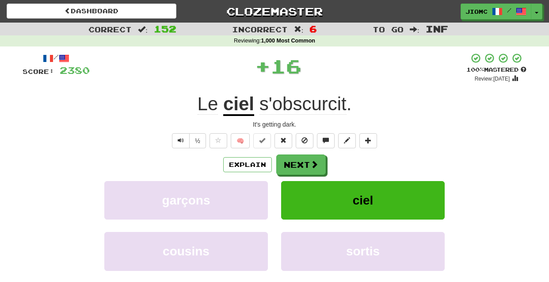
click at [294, 162] on button "Next" at bounding box center [301, 164] width 50 height 20
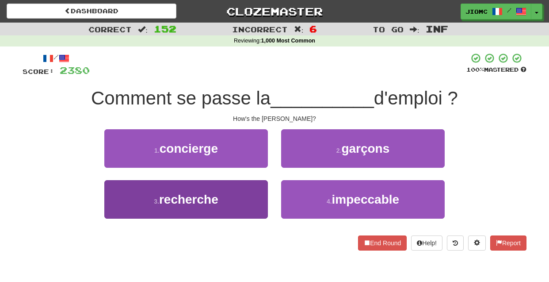
click at [261, 191] on button "3 . recherche" at bounding box center [186, 199] width 164 height 38
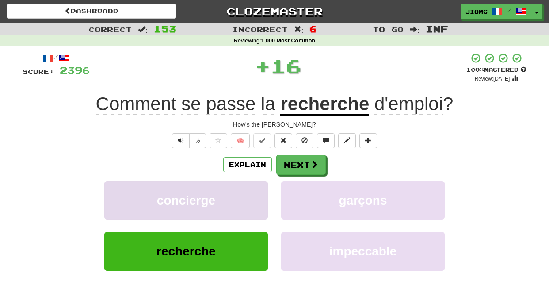
click at [260, 190] on button "concierge" at bounding box center [186, 200] width 164 height 38
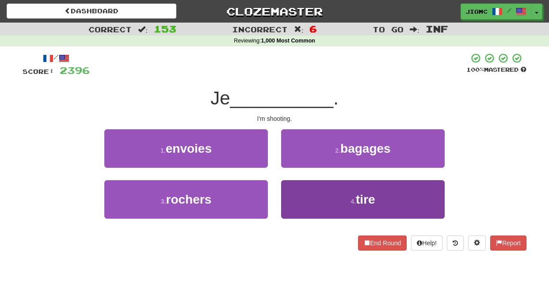
click at [297, 194] on button "4 . tire" at bounding box center [363, 199] width 164 height 38
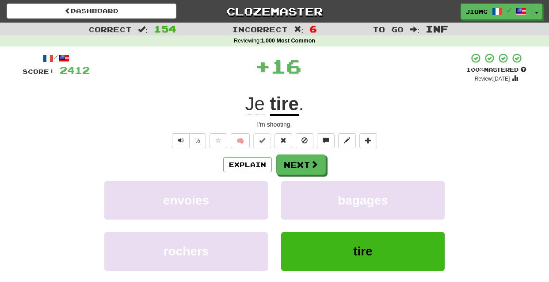
click at [297, 194] on button "bagages" at bounding box center [363, 200] width 164 height 38
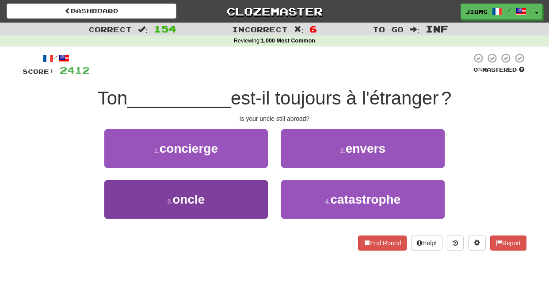
click at [245, 188] on button "3 . oncle" at bounding box center [186, 199] width 164 height 38
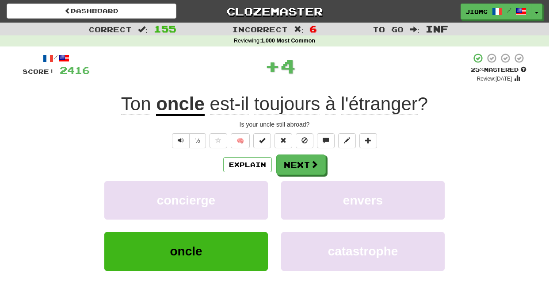
click at [245, 188] on button "concierge" at bounding box center [186, 200] width 164 height 38
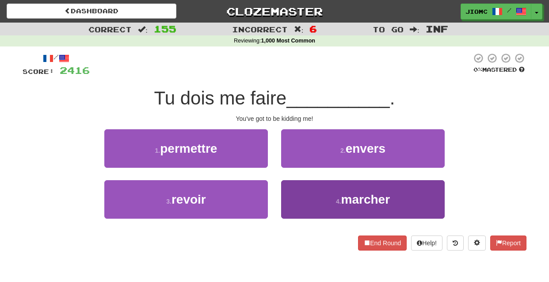
click at [295, 194] on button "4 . marcher" at bounding box center [363, 199] width 164 height 38
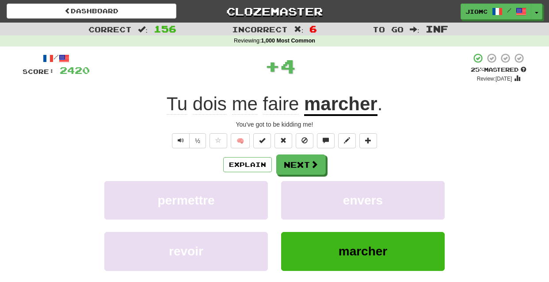
click at [295, 194] on button "envers" at bounding box center [363, 200] width 164 height 38
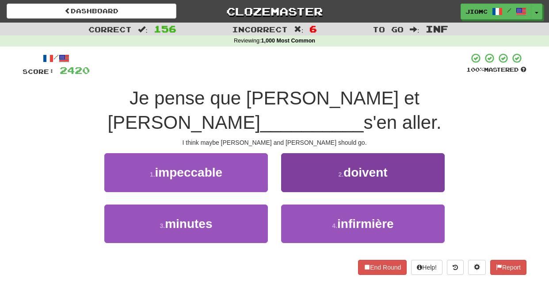
click at [281, 159] on button "2 . doivent" at bounding box center [363, 172] width 164 height 38
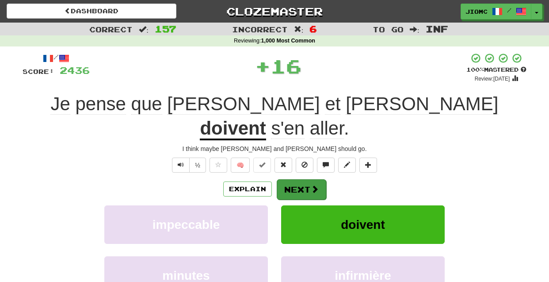
click at [289, 179] on button "Next" at bounding box center [302, 189] width 50 height 20
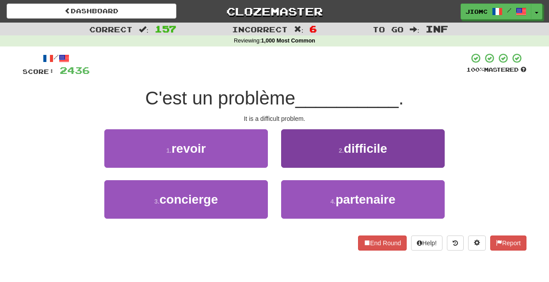
click at [289, 161] on button "2 . difficile" at bounding box center [363, 148] width 164 height 38
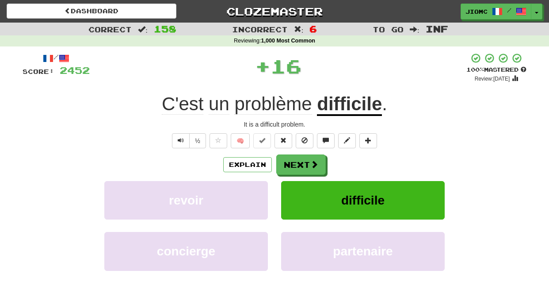
click at [289, 161] on button "Next" at bounding box center [301, 164] width 50 height 20
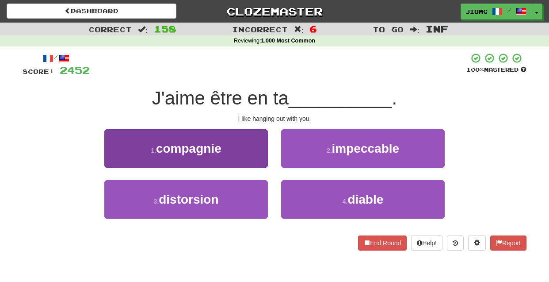
click at [258, 165] on button "1 . compagnie" at bounding box center [186, 148] width 164 height 38
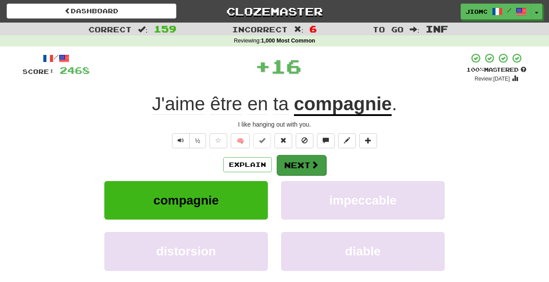
click at [304, 165] on button "Next" at bounding box center [302, 165] width 50 height 20
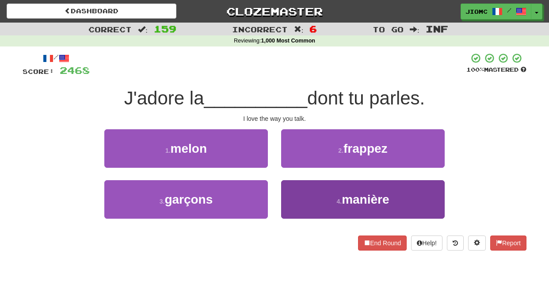
click at [300, 192] on button "4 . manière" at bounding box center [363, 199] width 164 height 38
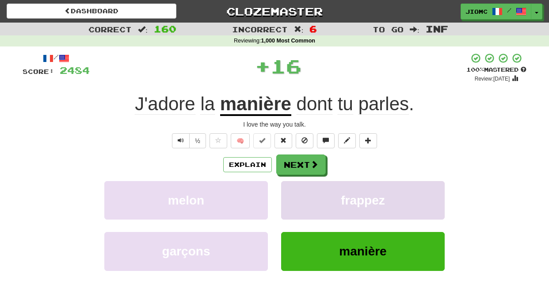
click at [299, 192] on button "frappez" at bounding box center [363, 200] width 164 height 38
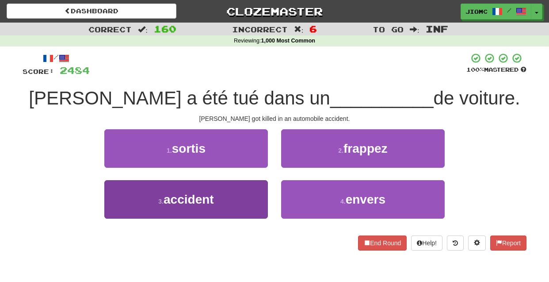
click at [249, 196] on button "3 . accident" at bounding box center [186, 199] width 164 height 38
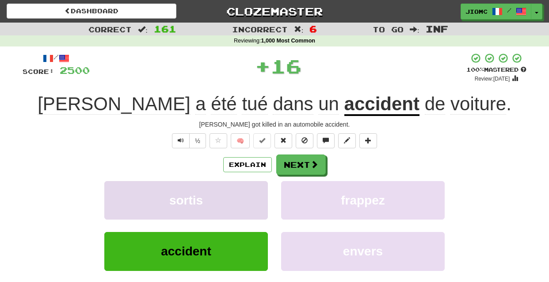
click at [251, 197] on button "sortis" at bounding box center [186, 200] width 164 height 38
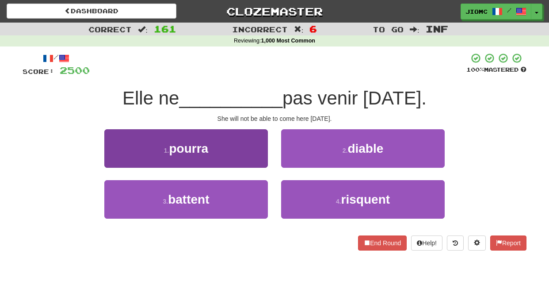
click at [262, 156] on button "1 . pourra" at bounding box center [186, 148] width 164 height 38
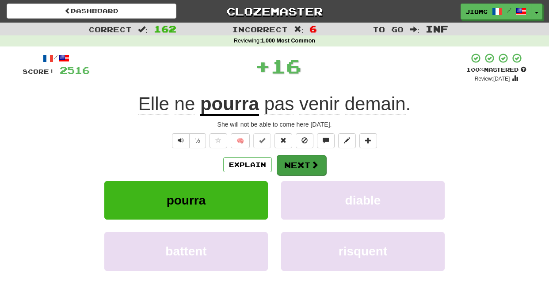
click at [289, 161] on button "Next" at bounding box center [302, 165] width 50 height 20
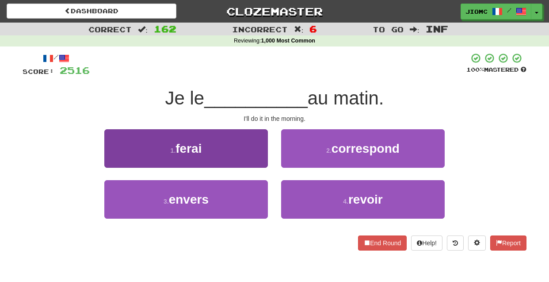
click at [253, 159] on button "1 . ferai" at bounding box center [186, 148] width 164 height 38
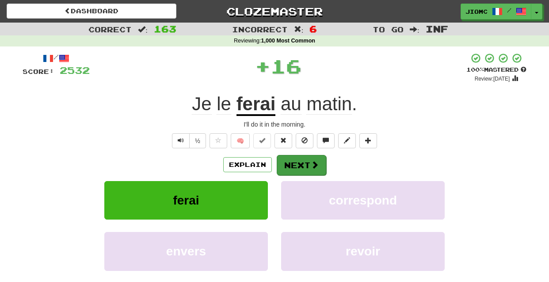
click at [291, 161] on button "Next" at bounding box center [302, 165] width 50 height 20
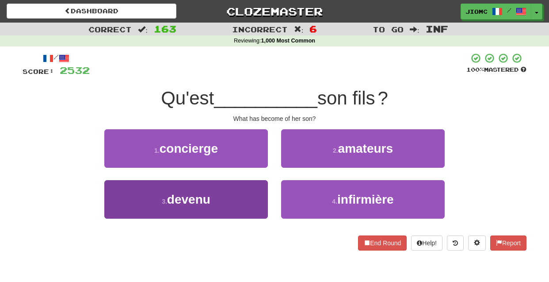
click at [244, 199] on button "3 . devenu" at bounding box center [186, 199] width 164 height 38
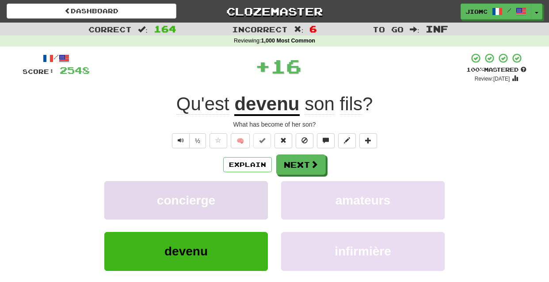
click at [246, 197] on button "concierge" at bounding box center [186, 200] width 164 height 38
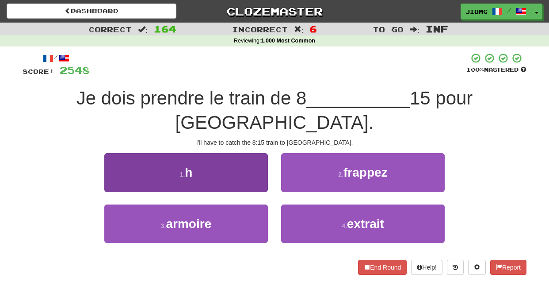
click at [254, 154] on button "1 . h" at bounding box center [186, 172] width 164 height 38
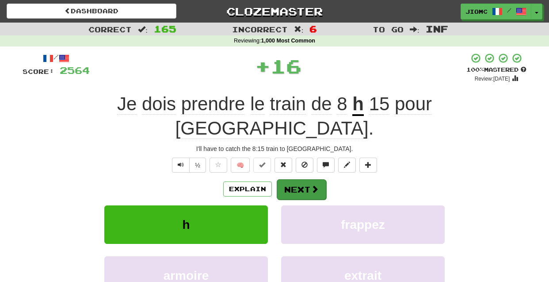
click at [291, 179] on button "Next" at bounding box center [302, 189] width 50 height 20
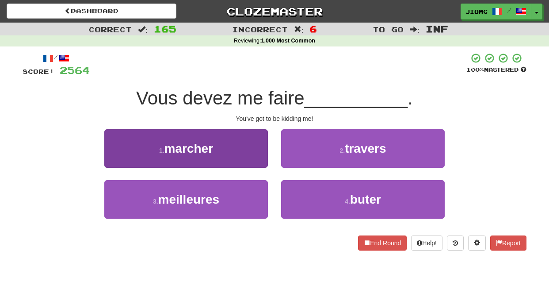
click at [250, 163] on button "1 . marcher" at bounding box center [186, 148] width 164 height 38
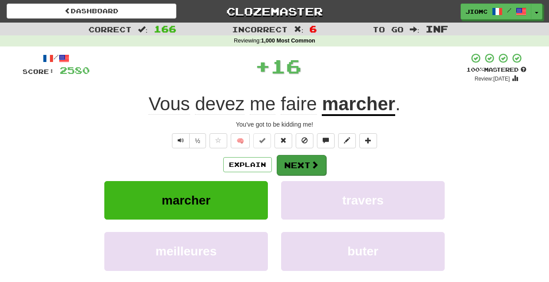
click at [307, 161] on button "Next" at bounding box center [302, 165] width 50 height 20
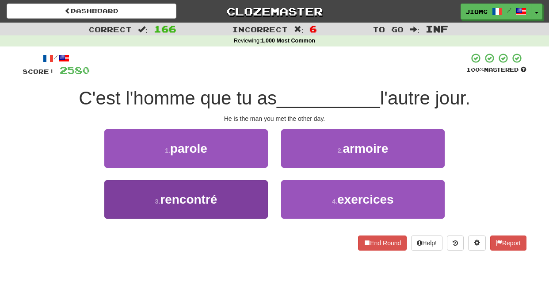
click at [256, 191] on button "3 . rencontré" at bounding box center [186, 199] width 164 height 38
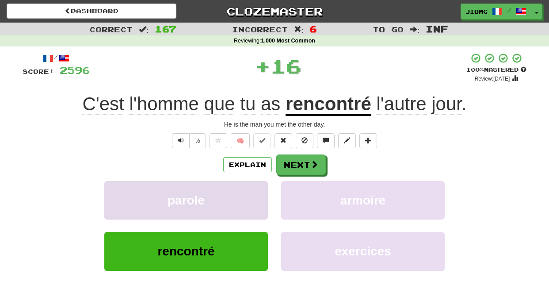
click at [257, 191] on button "parole" at bounding box center [186, 200] width 164 height 38
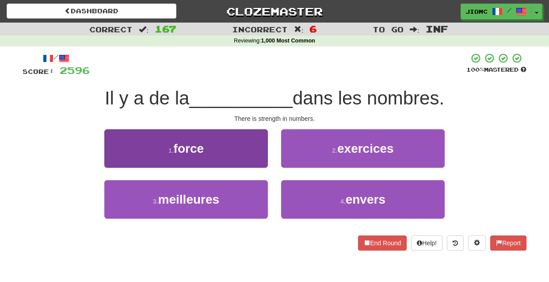
click at [255, 152] on button "1 . force" at bounding box center [186, 148] width 164 height 38
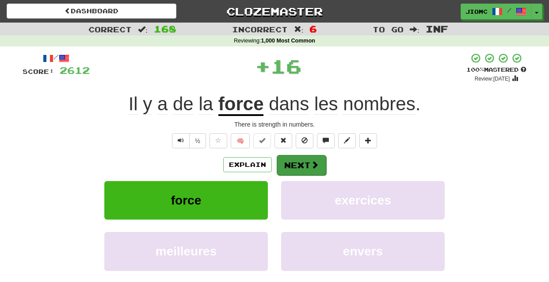
click at [291, 159] on button "Next" at bounding box center [302, 165] width 50 height 20
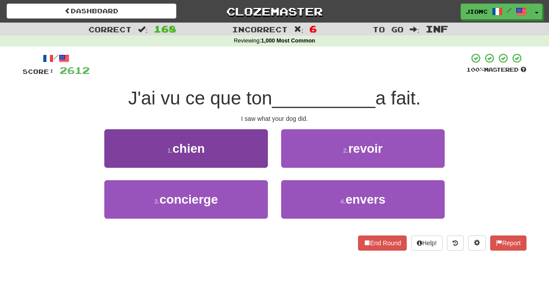
click at [236, 155] on button "1 . chien" at bounding box center [186, 148] width 164 height 38
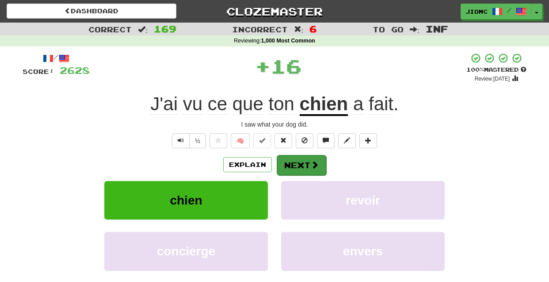
click at [298, 164] on button "Next" at bounding box center [302, 165] width 50 height 20
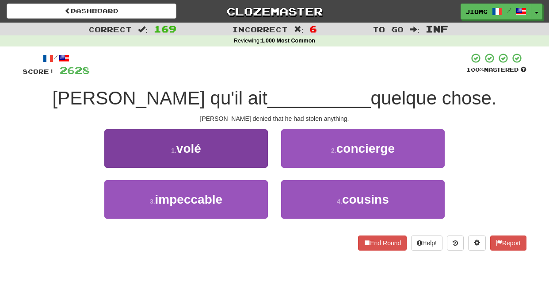
click at [255, 154] on button "1 . volé" at bounding box center [186, 148] width 164 height 38
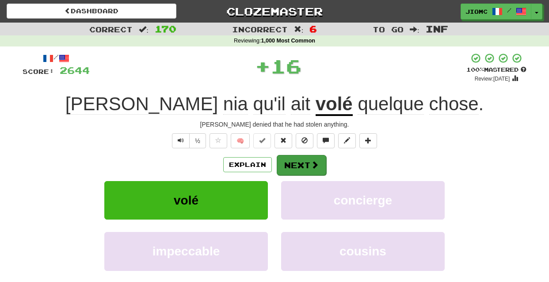
click at [294, 162] on button "Next" at bounding box center [302, 165] width 50 height 20
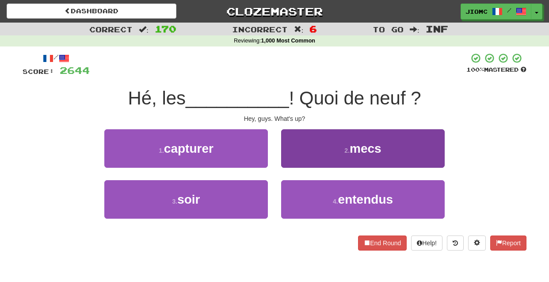
click at [295, 162] on button "2 . mecs" at bounding box center [363, 148] width 164 height 38
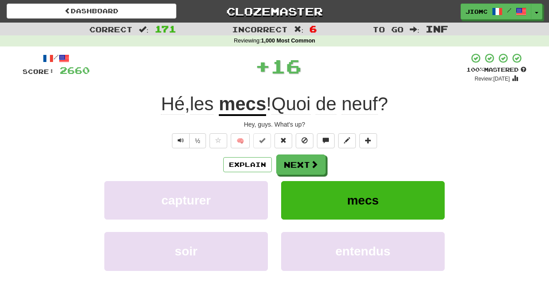
click at [294, 162] on button "Next" at bounding box center [301, 164] width 50 height 20
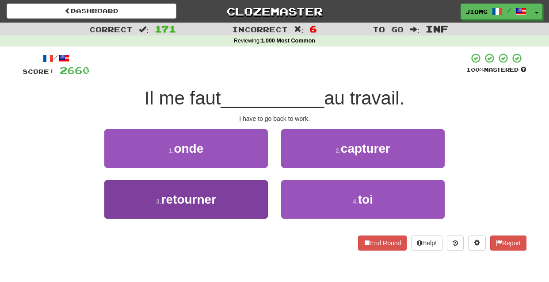
click at [259, 197] on button "3 . retourner" at bounding box center [186, 199] width 164 height 38
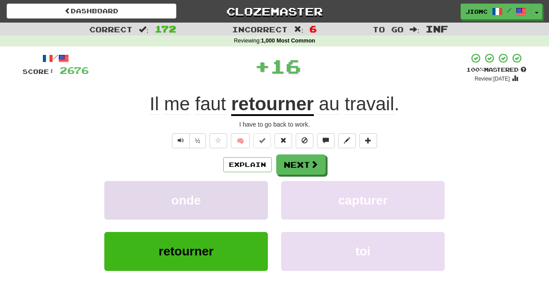
click at [259, 196] on button "onde" at bounding box center [186, 200] width 164 height 38
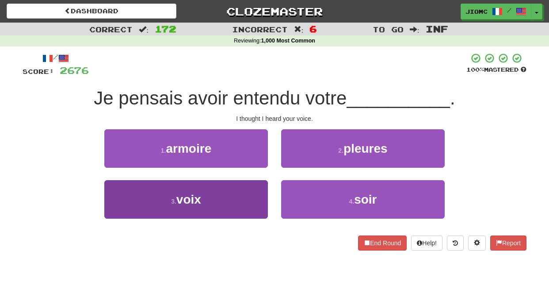
click at [258, 196] on button "3 . voix" at bounding box center [186, 199] width 164 height 38
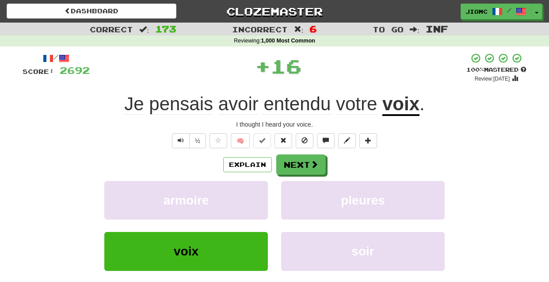
click at [258, 196] on button "armoire" at bounding box center [186, 200] width 164 height 38
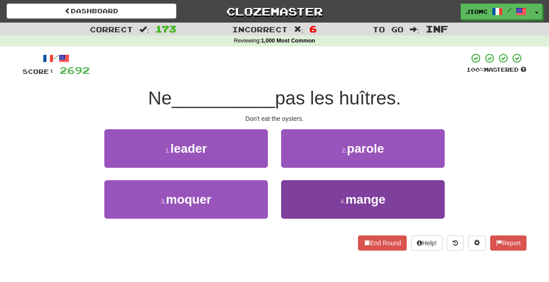
click at [295, 201] on button "4 . mange" at bounding box center [363, 199] width 164 height 38
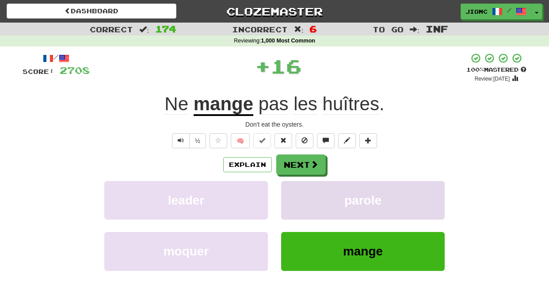
click at [295, 201] on button "parole" at bounding box center [363, 200] width 164 height 38
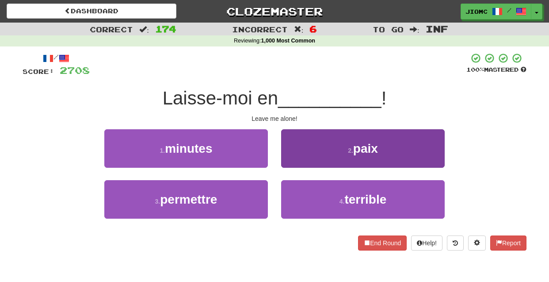
click at [302, 159] on button "2 . paix" at bounding box center [363, 148] width 164 height 38
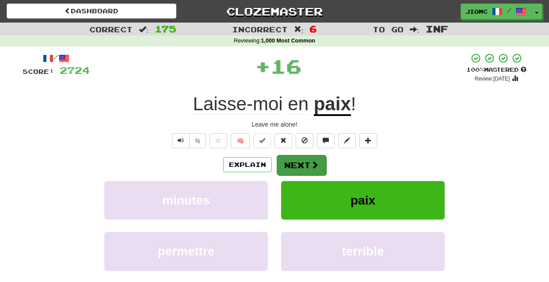
click at [296, 165] on button "Next" at bounding box center [302, 165] width 50 height 20
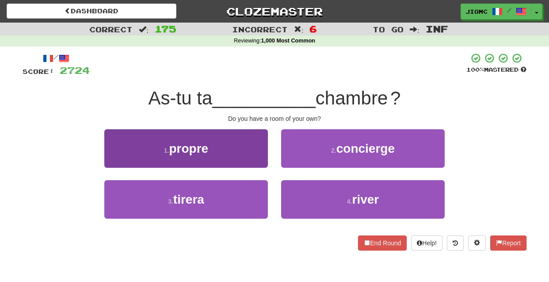
click at [254, 160] on button "1 . propre" at bounding box center [186, 148] width 164 height 38
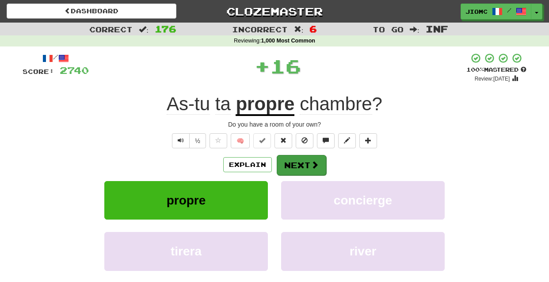
click at [286, 166] on button "Next" at bounding box center [302, 165] width 50 height 20
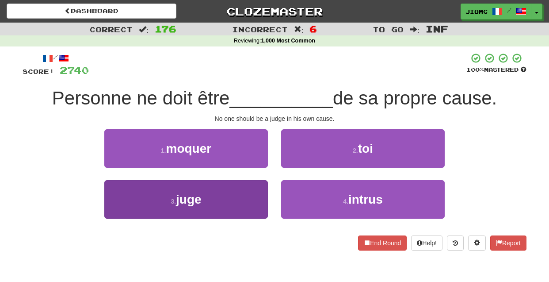
click at [252, 192] on button "3 . juge" at bounding box center [186, 199] width 164 height 38
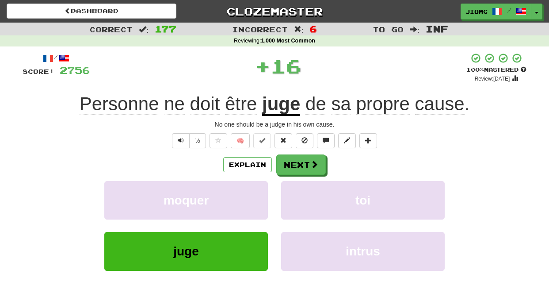
click at [252, 192] on button "moquer" at bounding box center [186, 200] width 164 height 38
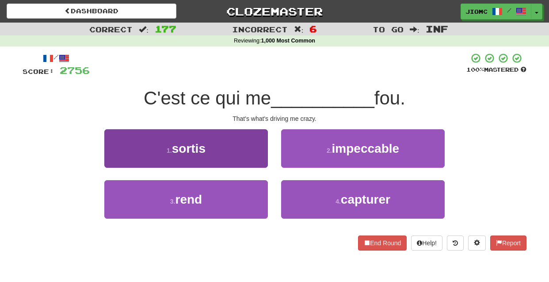
click at [263, 158] on button "1 . sortis" at bounding box center [186, 148] width 164 height 38
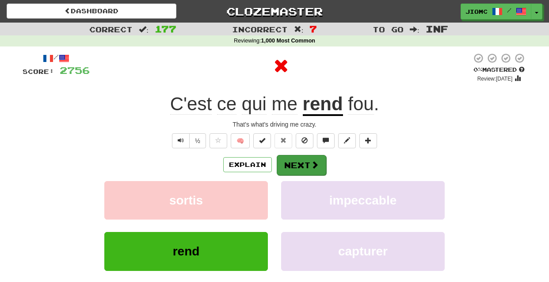
click at [299, 165] on button "Next" at bounding box center [302, 165] width 50 height 20
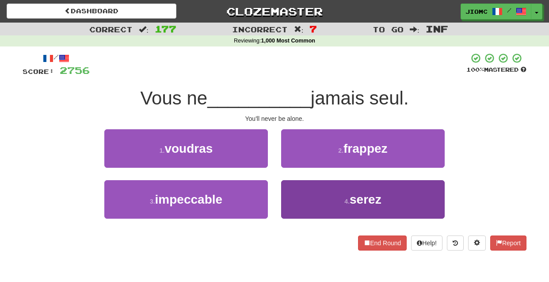
click at [293, 194] on button "4 . serez" at bounding box center [363, 199] width 164 height 38
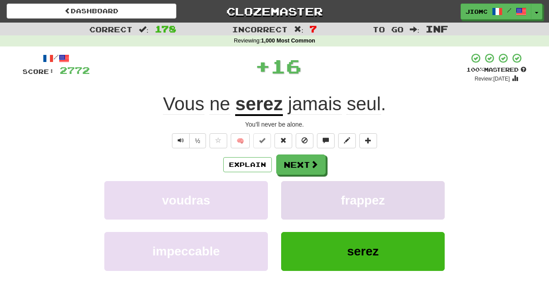
click at [293, 193] on button "frappez" at bounding box center [363, 200] width 164 height 38
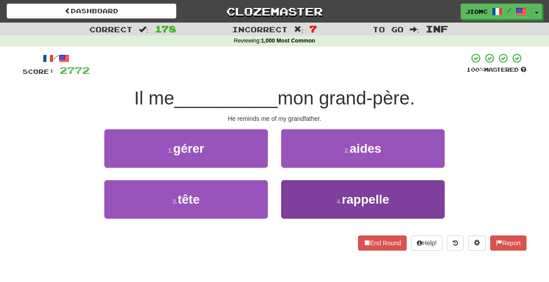
click at [294, 194] on button "4 . rappelle" at bounding box center [363, 199] width 164 height 38
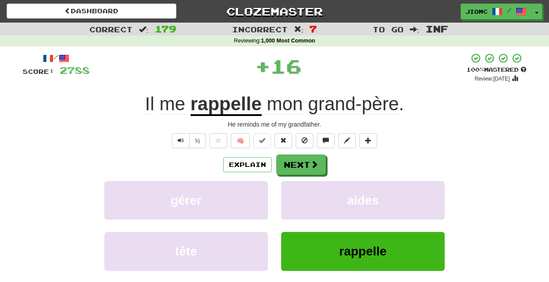
click at [294, 194] on button "aides" at bounding box center [363, 200] width 164 height 38
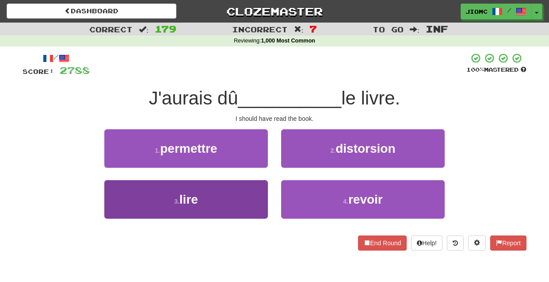
click at [250, 195] on button "3 . lire" at bounding box center [186, 199] width 164 height 38
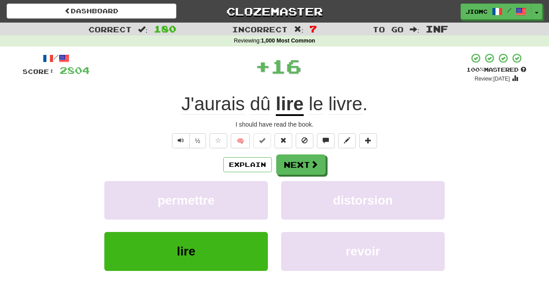
click at [250, 195] on button "permettre" at bounding box center [186, 200] width 164 height 38
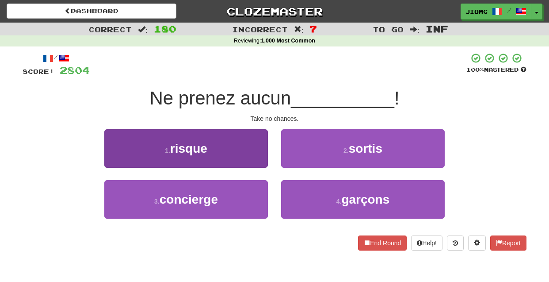
click at [249, 158] on button "1 . risque" at bounding box center [186, 148] width 164 height 38
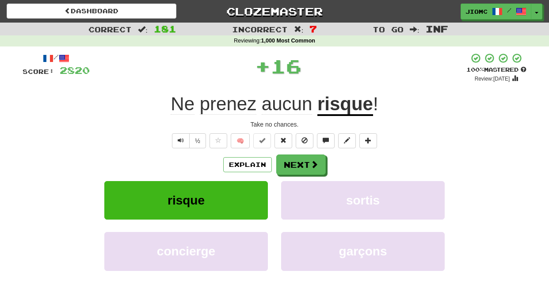
click at [293, 162] on button "Next" at bounding box center [301, 164] width 50 height 20
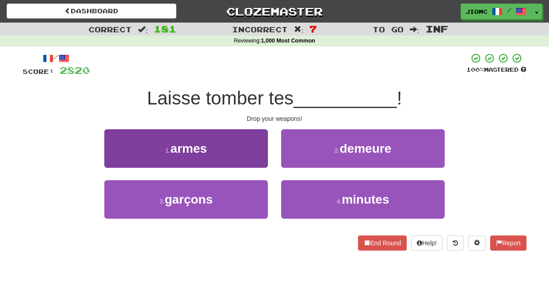
click at [254, 157] on button "1 . armes" at bounding box center [186, 148] width 164 height 38
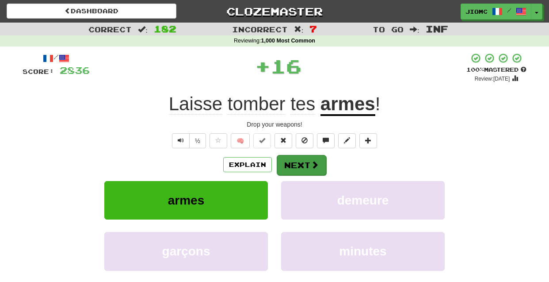
click at [291, 163] on button "Next" at bounding box center [302, 165] width 50 height 20
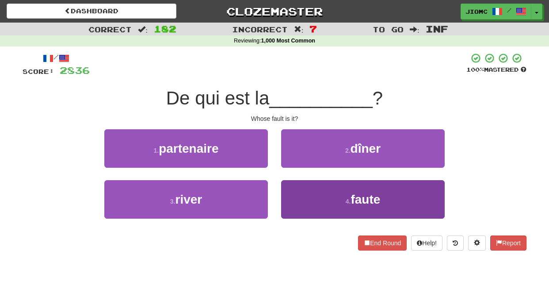
click at [300, 199] on button "4 . faute" at bounding box center [363, 199] width 164 height 38
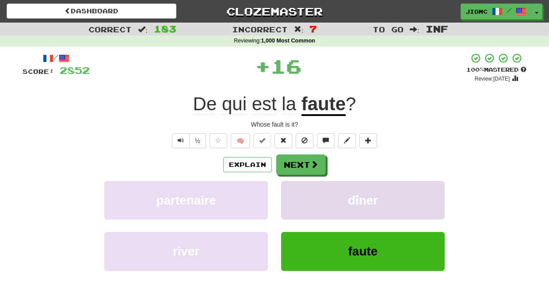
click at [292, 192] on button "dîner" at bounding box center [363, 200] width 164 height 38
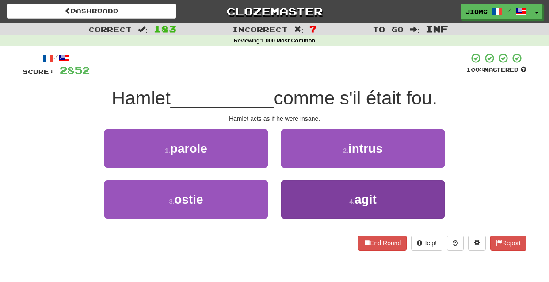
click at [301, 196] on button "4 . agit" at bounding box center [363, 199] width 164 height 38
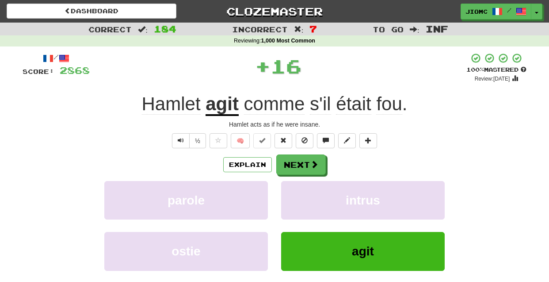
click at [301, 196] on button "intrus" at bounding box center [363, 200] width 164 height 38
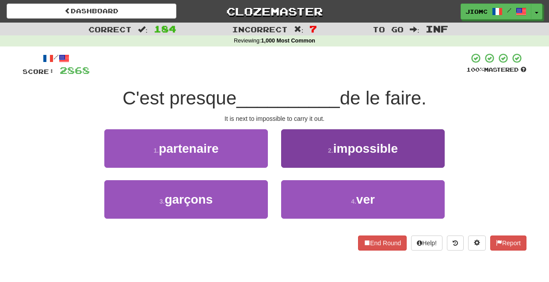
click at [294, 162] on button "2 . impossible" at bounding box center [363, 148] width 164 height 38
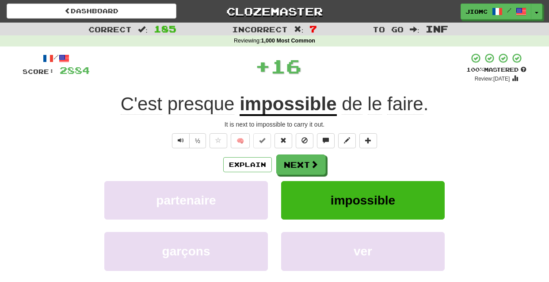
click at [294, 162] on button "Next" at bounding box center [301, 164] width 50 height 20
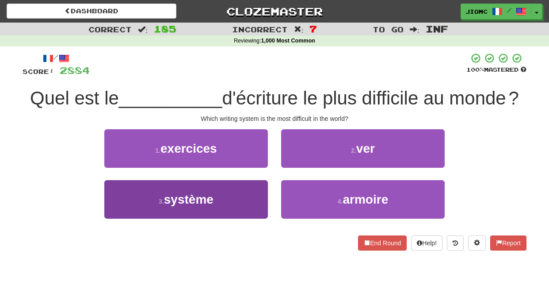
click at [256, 185] on button "3 . système" at bounding box center [186, 199] width 164 height 38
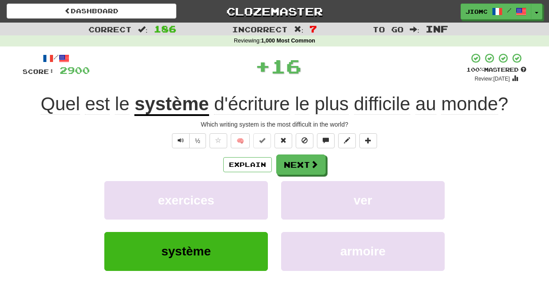
click at [256, 185] on button "exercices" at bounding box center [186, 200] width 164 height 38
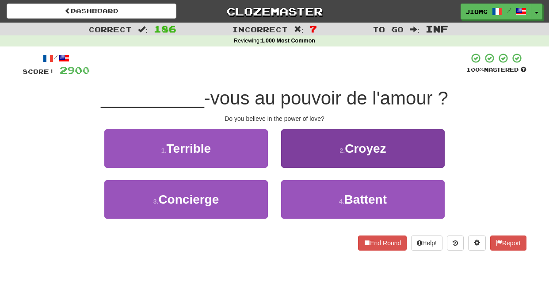
click at [293, 161] on button "2 . Croyez" at bounding box center [363, 148] width 164 height 38
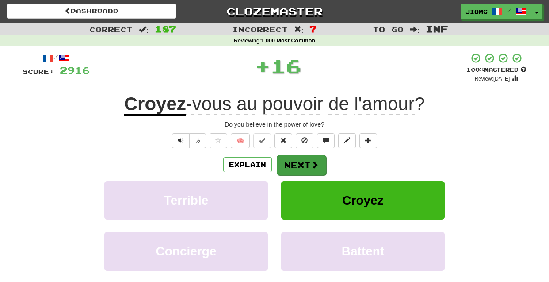
click at [293, 166] on button "Next" at bounding box center [302, 165] width 50 height 20
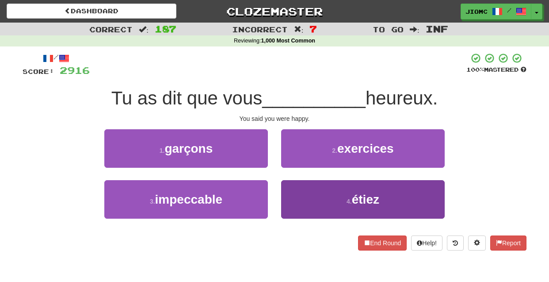
click at [297, 193] on button "4 . étiez" at bounding box center [363, 199] width 164 height 38
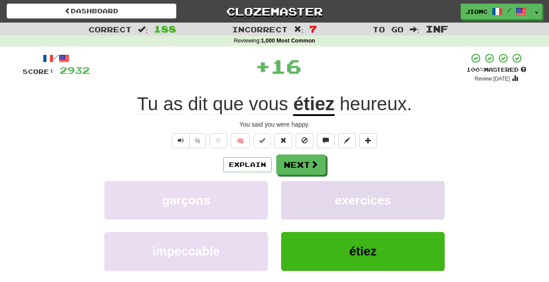
click at [297, 192] on button "exercices" at bounding box center [363, 200] width 164 height 38
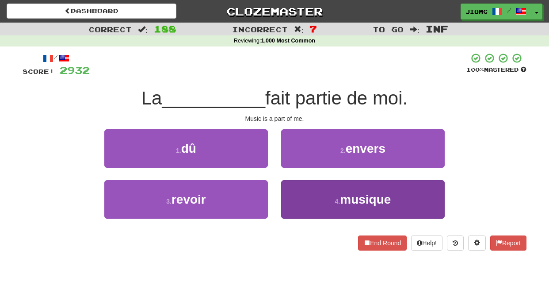
click at [297, 192] on button "4 . musique" at bounding box center [363, 199] width 164 height 38
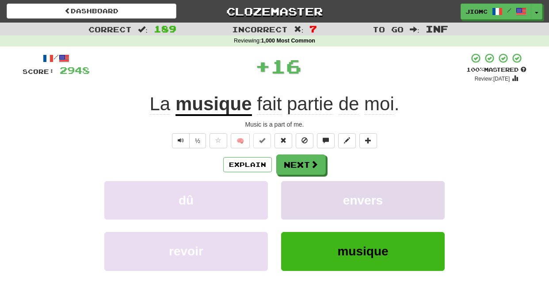
click at [297, 193] on button "envers" at bounding box center [363, 200] width 164 height 38
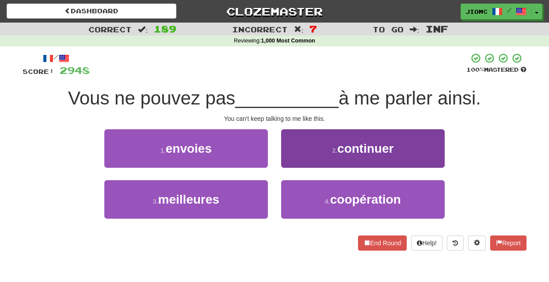
click at [297, 163] on button "2 . continuer" at bounding box center [363, 148] width 164 height 38
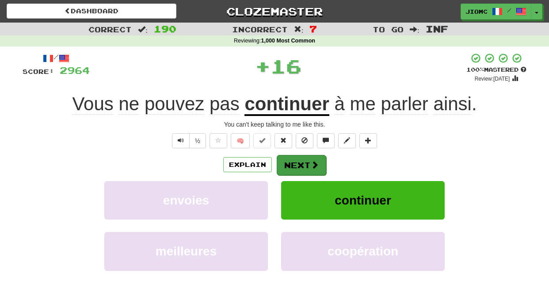
click at [293, 164] on button "Next" at bounding box center [302, 165] width 50 height 20
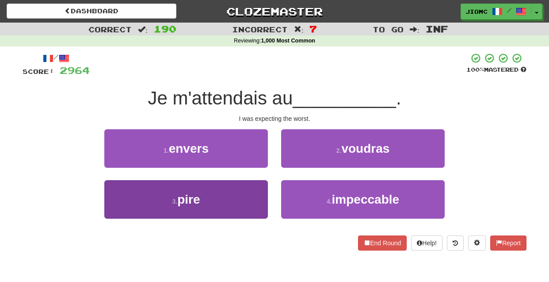
click at [251, 196] on button "3 . pire" at bounding box center [186, 199] width 164 height 38
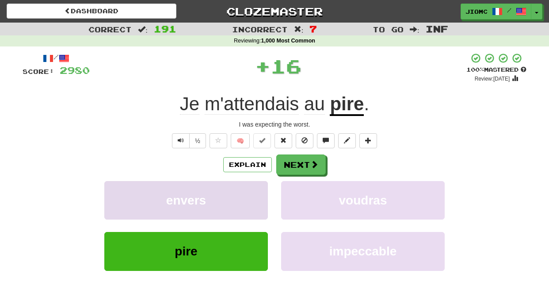
click at [255, 195] on button "envers" at bounding box center [186, 200] width 164 height 38
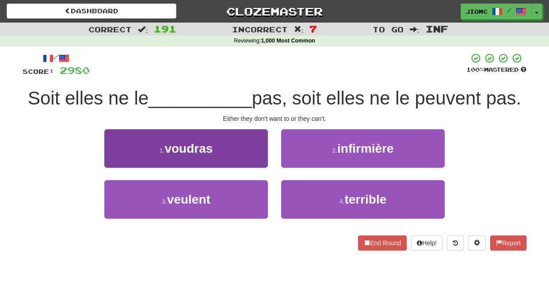
click at [260, 160] on button "1 . voudras" at bounding box center [186, 148] width 164 height 38
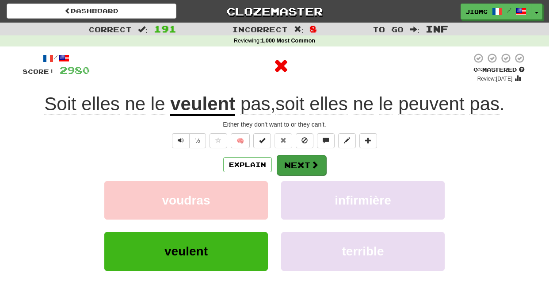
click at [293, 165] on button "Next" at bounding box center [302, 165] width 50 height 20
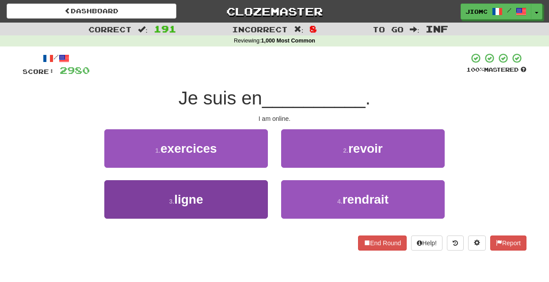
click at [253, 192] on button "3 . ligne" at bounding box center [186, 199] width 164 height 38
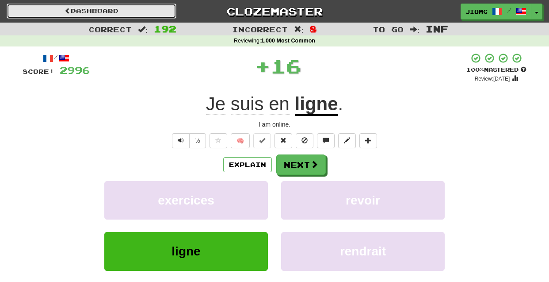
click at [146, 10] on link "Dashboard" at bounding box center [92, 11] width 170 height 15
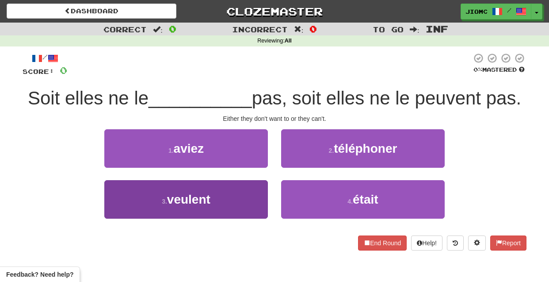
click at [249, 200] on button "3 . veulent" at bounding box center [186, 199] width 164 height 38
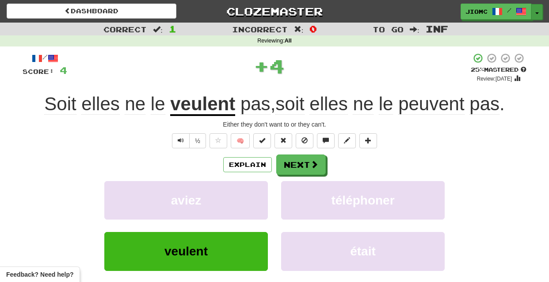
click at [539, 12] on button "Toggle Dropdown" at bounding box center [537, 12] width 11 height 16
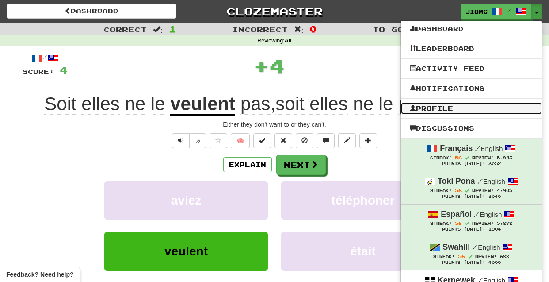
click at [462, 107] on link "Profile" at bounding box center [471, 108] width 141 height 11
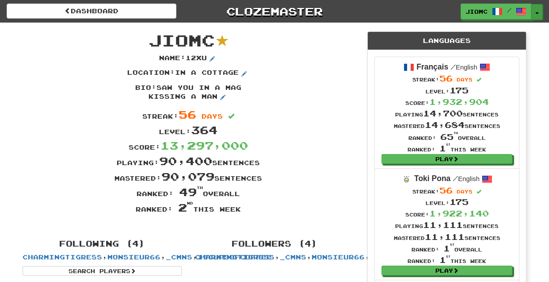
click at [537, 9] on button "Toggle Dropdown" at bounding box center [537, 12] width 11 height 16
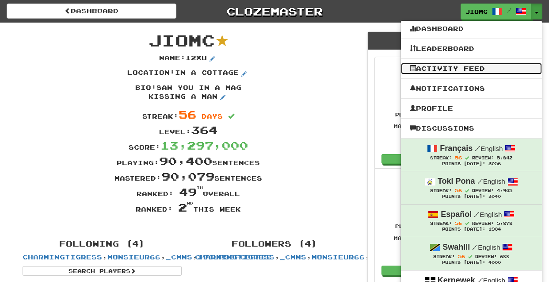
click at [506, 69] on link "Activity Feed" at bounding box center [471, 68] width 141 height 11
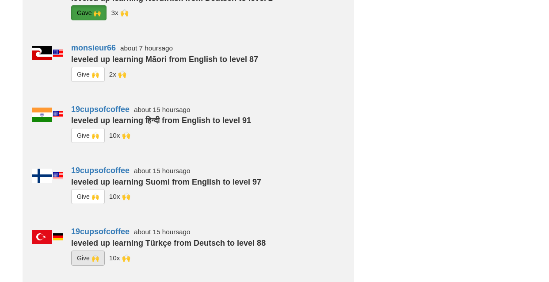
scroll to position [262, 0]
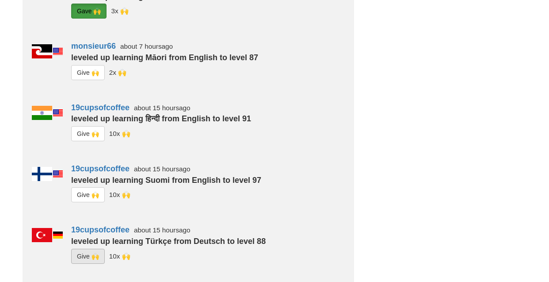
click at [87, 251] on button "G i ve 🙌" at bounding box center [88, 256] width 34 height 15
click at [82, 197] on button "G i ve 🙌" at bounding box center [88, 194] width 34 height 15
click at [91, 131] on button "G i ve 🙌" at bounding box center [88, 133] width 34 height 15
click at [88, 73] on button "G i ve 🙌" at bounding box center [88, 72] width 34 height 15
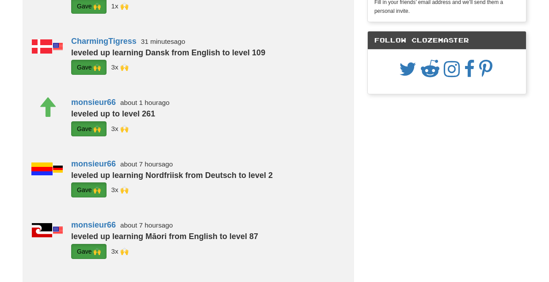
scroll to position [0, 0]
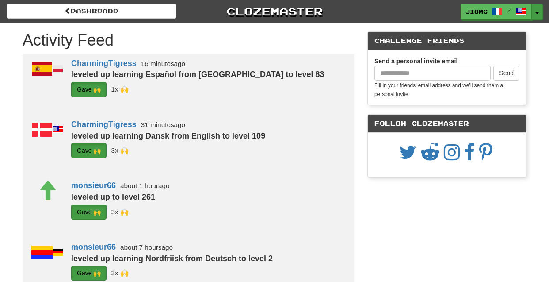
click at [536, 10] on button "Toggle Dropdown" at bounding box center [537, 12] width 11 height 16
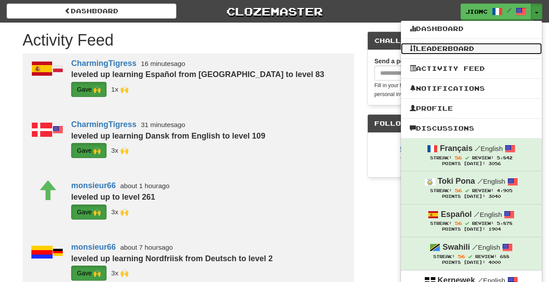
click at [479, 50] on link "Leaderboard" at bounding box center [471, 48] width 141 height 11
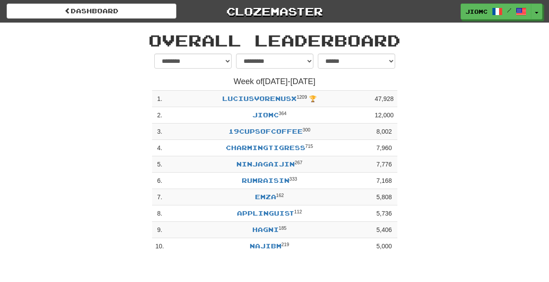
select select "**********"
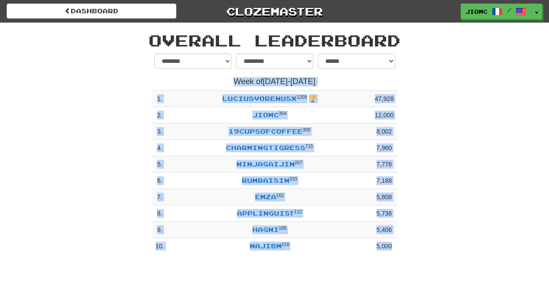
drag, startPoint x: 257, startPoint y: 41, endPoint x: 412, endPoint y: 256, distance: 265.3
click at [412, 256] on div "**********" at bounding box center [274, 141] width 517 height 236
click at [412, 256] on div "**********" at bounding box center [274, 156] width 517 height 205
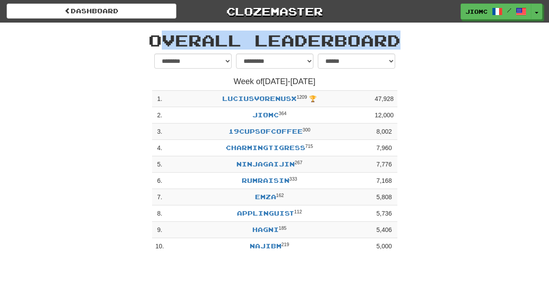
drag, startPoint x: 413, startPoint y: 256, endPoint x: 152, endPoint y: 38, distance: 340.1
click at [152, 38] on div "**********" at bounding box center [274, 141] width 517 height 236
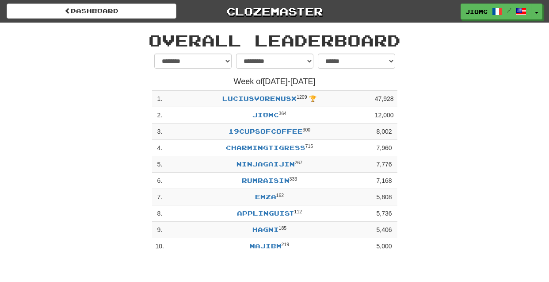
click at [152, 38] on h1 "Overall Leaderboard" at bounding box center [275, 40] width 504 height 18
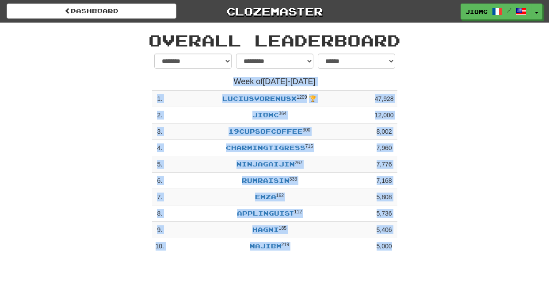
drag, startPoint x: 149, startPoint y: 37, endPoint x: 406, endPoint y: 253, distance: 334.6
click at [406, 253] on div "**********" at bounding box center [274, 141] width 517 height 236
click at [406, 253] on div "**********" at bounding box center [274, 156] width 517 height 205
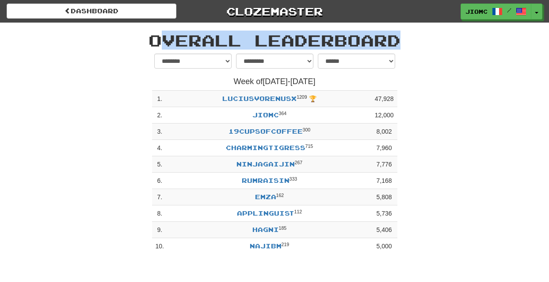
drag, startPoint x: 409, startPoint y: 250, endPoint x: 151, endPoint y: 41, distance: 332.3
click at [151, 41] on div "**********" at bounding box center [274, 141] width 517 height 236
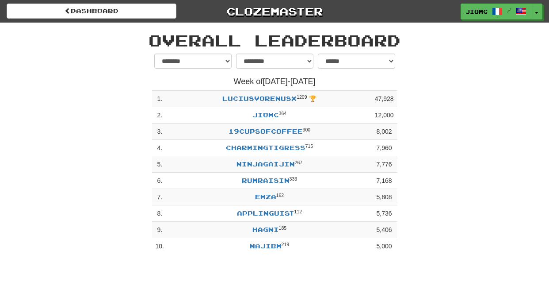
click at [151, 41] on h1 "Overall Leaderboard" at bounding box center [275, 40] width 504 height 18
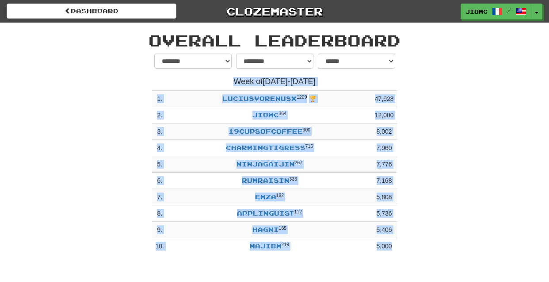
drag, startPoint x: 149, startPoint y: 39, endPoint x: 440, endPoint y: 280, distance: 377.6
click at [440, 280] on div "dashboard Clozemaster JioMc / Toggle Dropdown Dashboard Leaderboard Activity Fe…" at bounding box center [274, 141] width 549 height 282
click at [432, 245] on div "**********" at bounding box center [274, 156] width 517 height 205
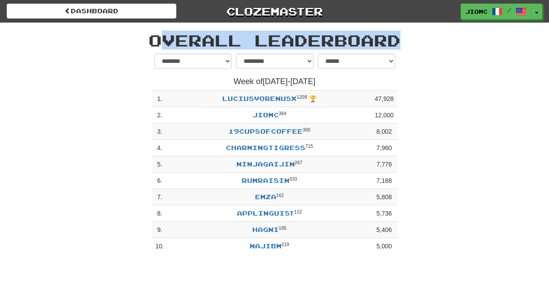
drag, startPoint x: 418, startPoint y: 257, endPoint x: 151, endPoint y: 34, distance: 347.7
click at [151, 34] on div "**********" at bounding box center [274, 141] width 517 height 236
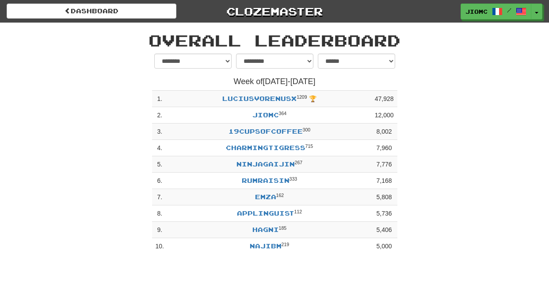
click at [151, 34] on h1 "Overall Leaderboard" at bounding box center [275, 40] width 504 height 18
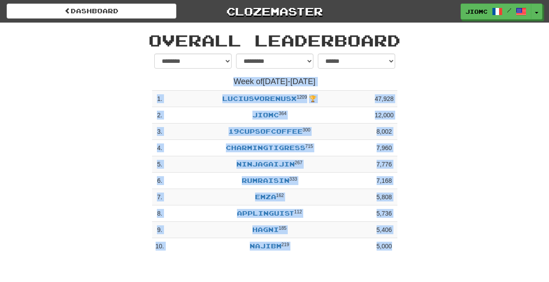
drag, startPoint x: 151, startPoint y: 34, endPoint x: 434, endPoint y: 255, distance: 359.0
click at [434, 255] on div "**********" at bounding box center [274, 141] width 517 height 236
click at [431, 253] on div "**********" at bounding box center [274, 156] width 517 height 205
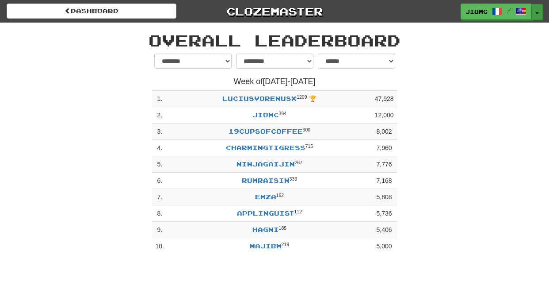
click at [538, 13] on span "button" at bounding box center [538, 13] width 4 height 2
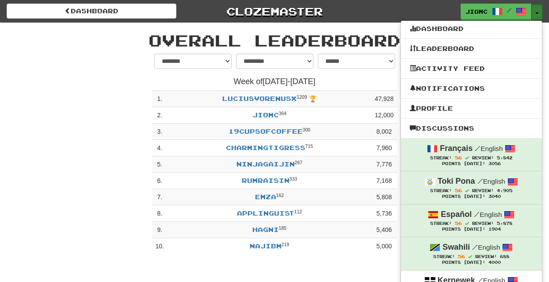
click at [538, 13] on span "button" at bounding box center [538, 13] width 4 height 2
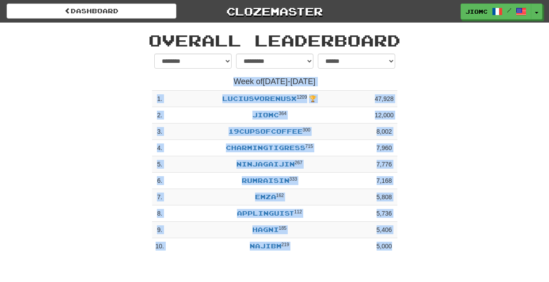
drag, startPoint x: 150, startPoint y: 36, endPoint x: 409, endPoint y: 261, distance: 343.0
click at [409, 261] on div "dashboard Clozemaster JioMc / Toggle Dropdown Dashboard Leaderboard Activity Fe…" at bounding box center [274, 141] width 549 height 282
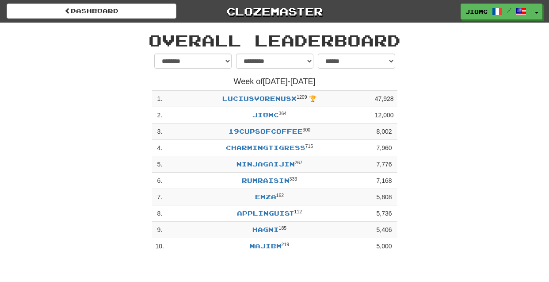
click at [410, 260] on div "dashboard Clozemaster JioMc / Toggle Dropdown Dashboard Leaderboard Activity Fe…" at bounding box center [274, 141] width 549 height 282
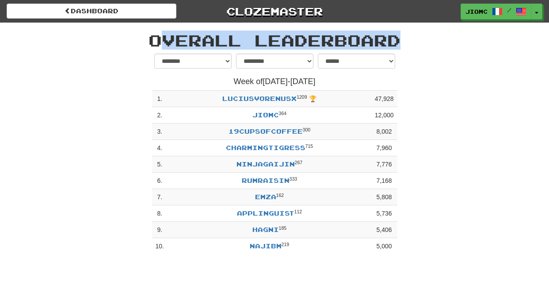
drag, startPoint x: 413, startPoint y: 255, endPoint x: 151, endPoint y: 40, distance: 338.5
click at [151, 40] on div "**********" at bounding box center [274, 141] width 517 height 236
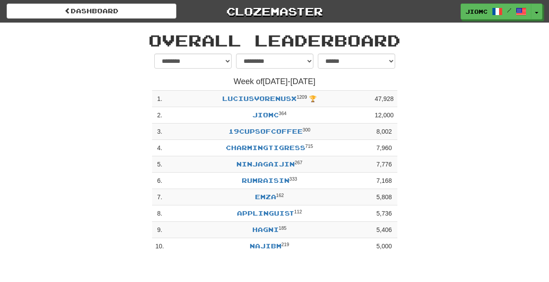
click at [151, 40] on h1 "Overall Leaderboard" at bounding box center [275, 40] width 504 height 18
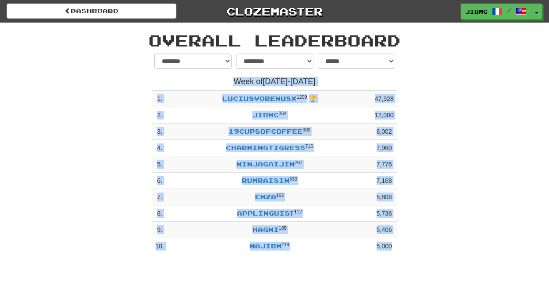
drag, startPoint x: 149, startPoint y: 39, endPoint x: 395, endPoint y: 254, distance: 326.3
click at [392, 254] on div "**********" at bounding box center [274, 141] width 517 height 236
click at [402, 253] on div "**********" at bounding box center [275, 156] width 259 height 205
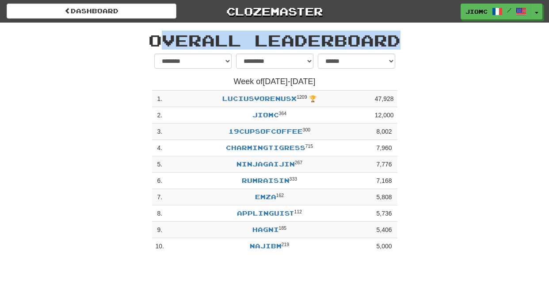
drag, startPoint x: 403, startPoint y: 255, endPoint x: 150, endPoint y: 39, distance: 332.6
click at [150, 39] on div "**********" at bounding box center [274, 141] width 517 height 236
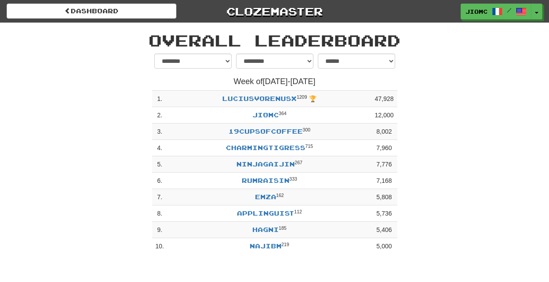
click at [150, 39] on h1 "Overall Leaderboard" at bounding box center [275, 40] width 504 height 18
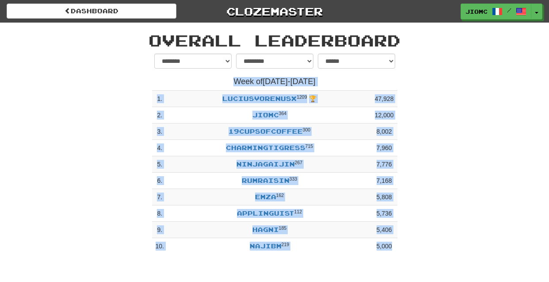
drag, startPoint x: 149, startPoint y: 37, endPoint x: 400, endPoint y: 256, distance: 333.2
click at [400, 256] on div "**********" at bounding box center [274, 141] width 517 height 236
click at [404, 257] on div "**********" at bounding box center [274, 156] width 517 height 205
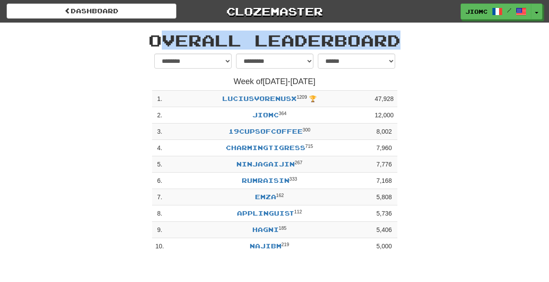
drag, startPoint x: 425, startPoint y: 249, endPoint x: 152, endPoint y: 42, distance: 343.1
click at [152, 42] on div "**********" at bounding box center [274, 141] width 517 height 236
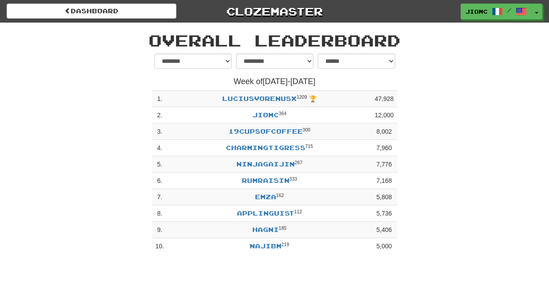
click at [151, 42] on h1 "Overall Leaderboard" at bounding box center [275, 40] width 504 height 18
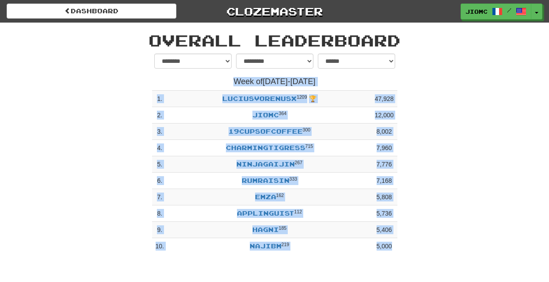
drag, startPoint x: 150, startPoint y: 41, endPoint x: 426, endPoint y: 264, distance: 354.8
click at [426, 267] on div "dashboard Clozemaster JioMc / Toggle Dropdown Dashboard Leaderboard Activity Fe…" at bounding box center [274, 141] width 549 height 282
click at [425, 254] on div "**********" at bounding box center [274, 156] width 517 height 205
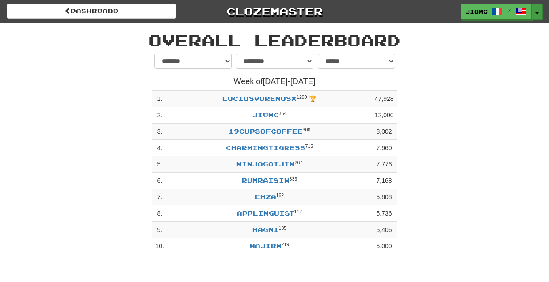
click at [537, 14] on button "Toggle Dropdown" at bounding box center [537, 12] width 11 height 16
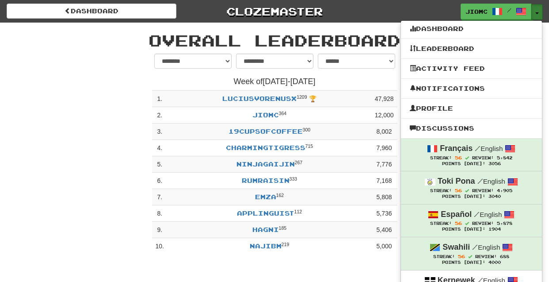
click at [537, 14] on button "Toggle Dropdown" at bounding box center [537, 12] width 11 height 16
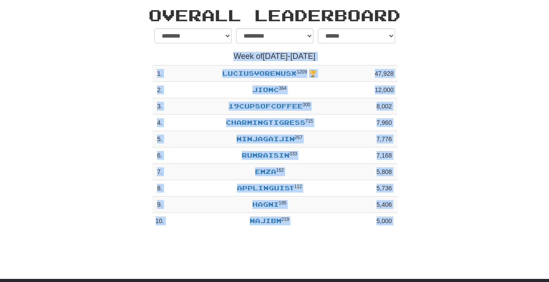
scroll to position [31, 0]
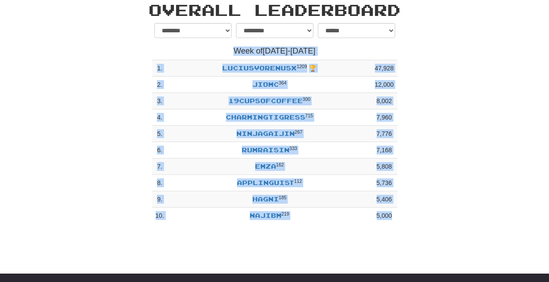
drag, startPoint x: 152, startPoint y: 38, endPoint x: 414, endPoint y: 225, distance: 322.5
click at [414, 225] on div "**********" at bounding box center [274, 110] width 517 height 236
click at [415, 225] on div "**********" at bounding box center [274, 125] width 517 height 205
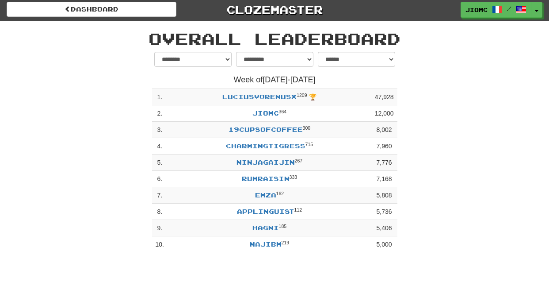
scroll to position [0, 0]
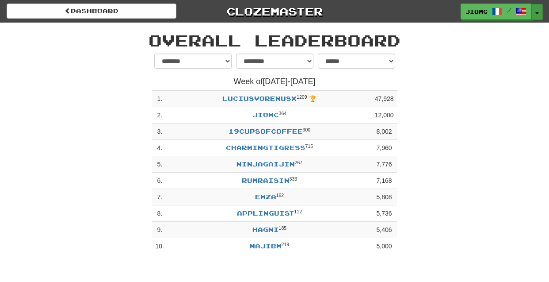
click at [537, 10] on button "Toggle Dropdown" at bounding box center [537, 12] width 11 height 16
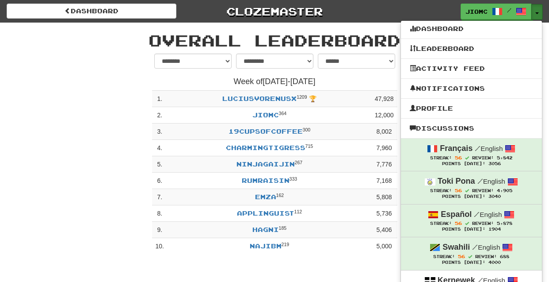
click at [537, 11] on button "Toggle Dropdown" at bounding box center [537, 12] width 11 height 16
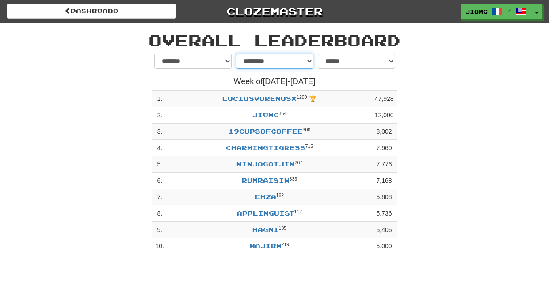
select select "********"
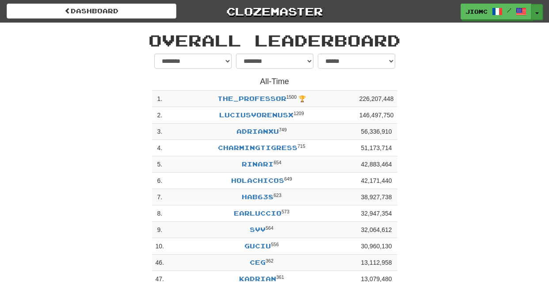
click at [533, 12] on button "Toggle Dropdown" at bounding box center [537, 12] width 11 height 16
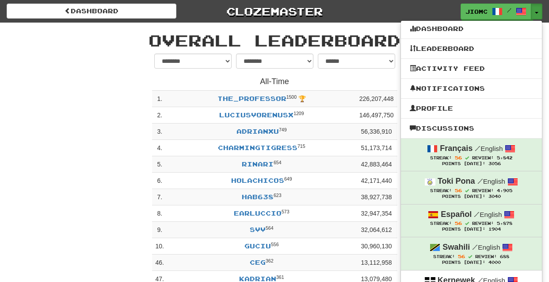
click at [546, 35] on div "dashboard Clozemaster JioMc / Toggle Dropdown Dashboard Leaderboard Activity Fe…" at bounding box center [274, 170] width 549 height 340
